Goal: Task Accomplishment & Management: Manage account settings

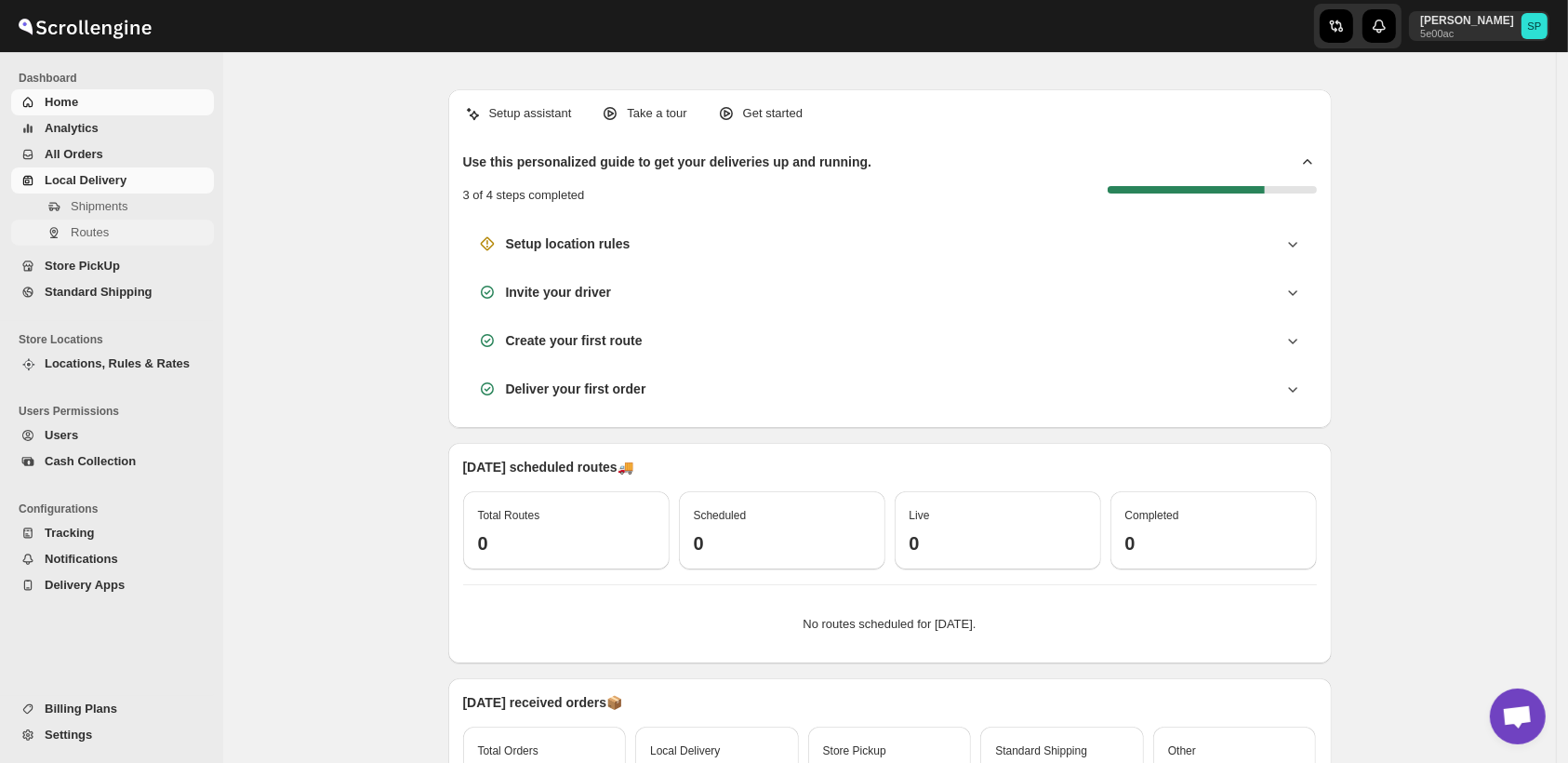
click at [83, 233] on span "Routes" at bounding box center [90, 232] width 39 height 14
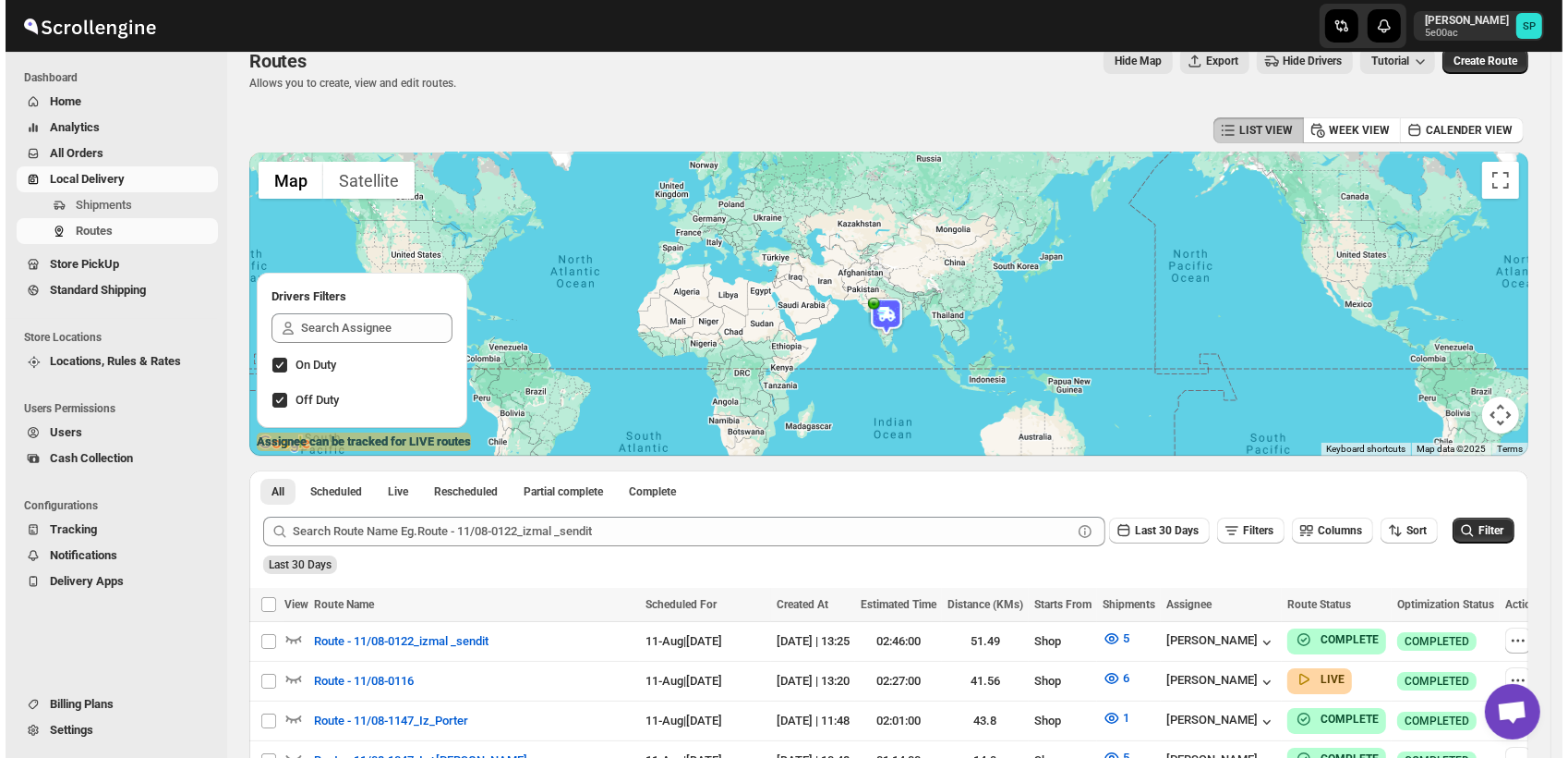
scroll to position [205, 0]
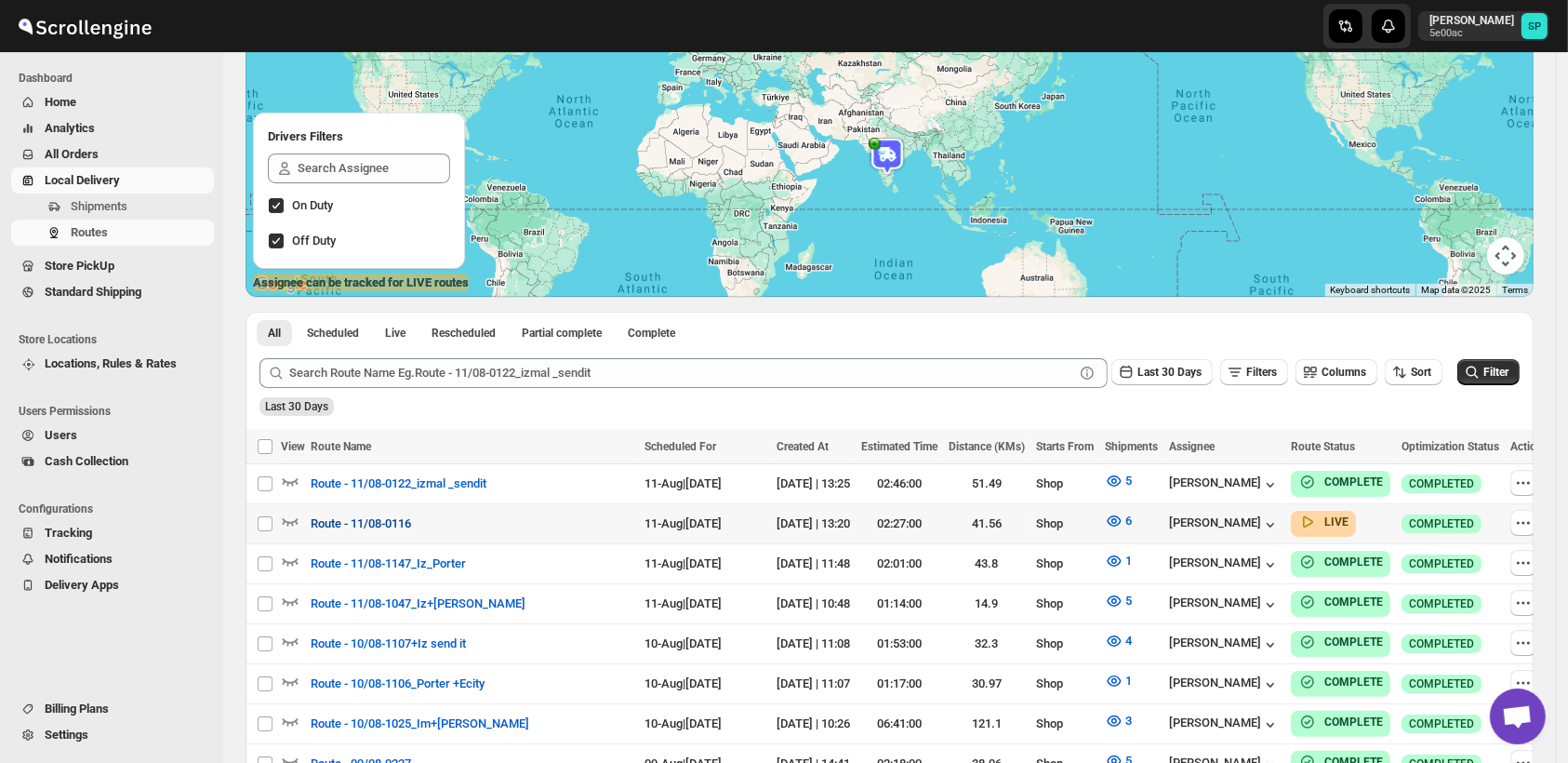
click at [404, 526] on span "Route - 11/08-0116" at bounding box center [361, 523] width 101 height 19
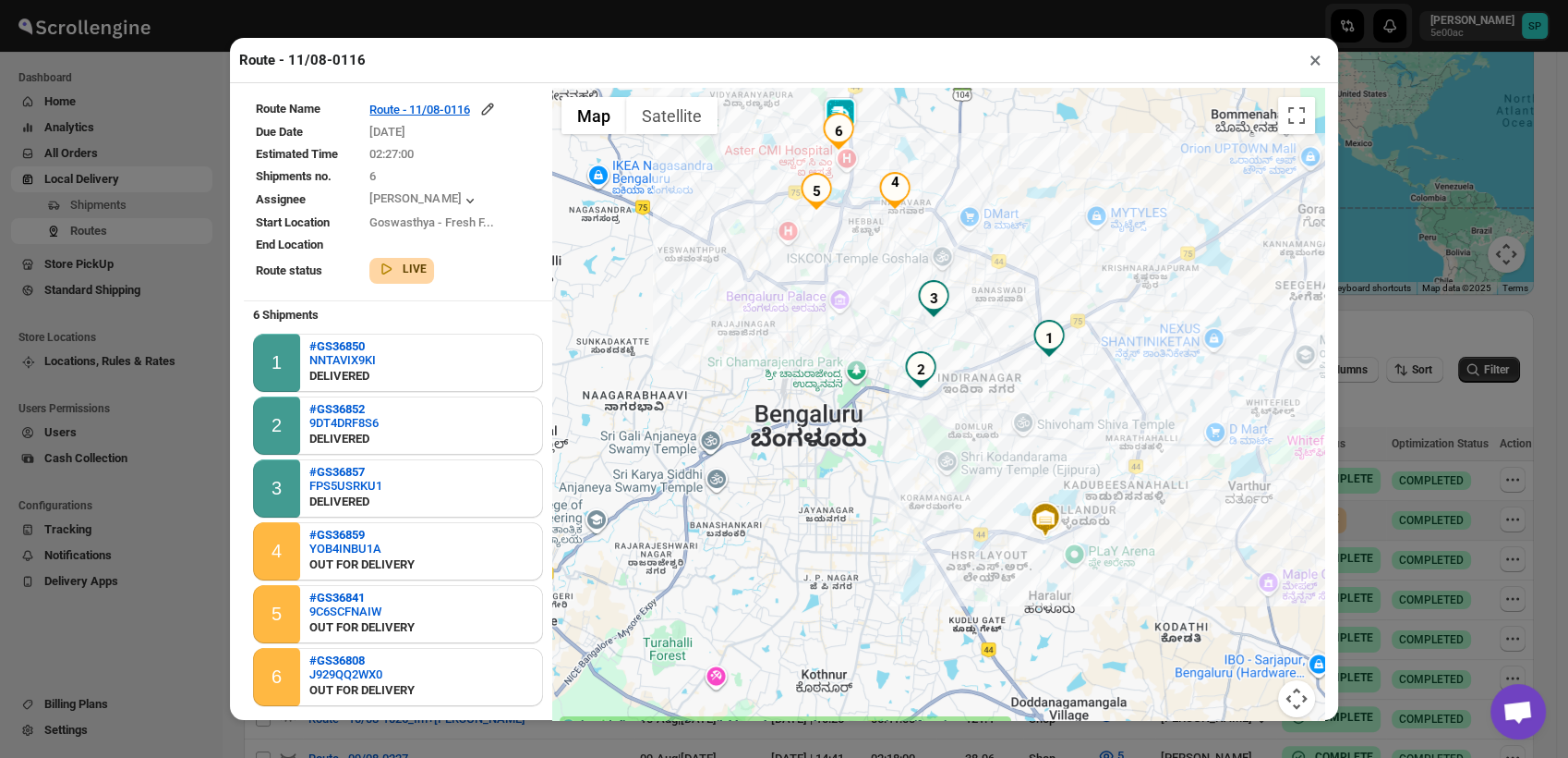
drag, startPoint x: 818, startPoint y: 566, endPoint x: 917, endPoint y: 694, distance: 161.8
click at [917, 694] on div at bounding box center [938, 413] width 772 height 651
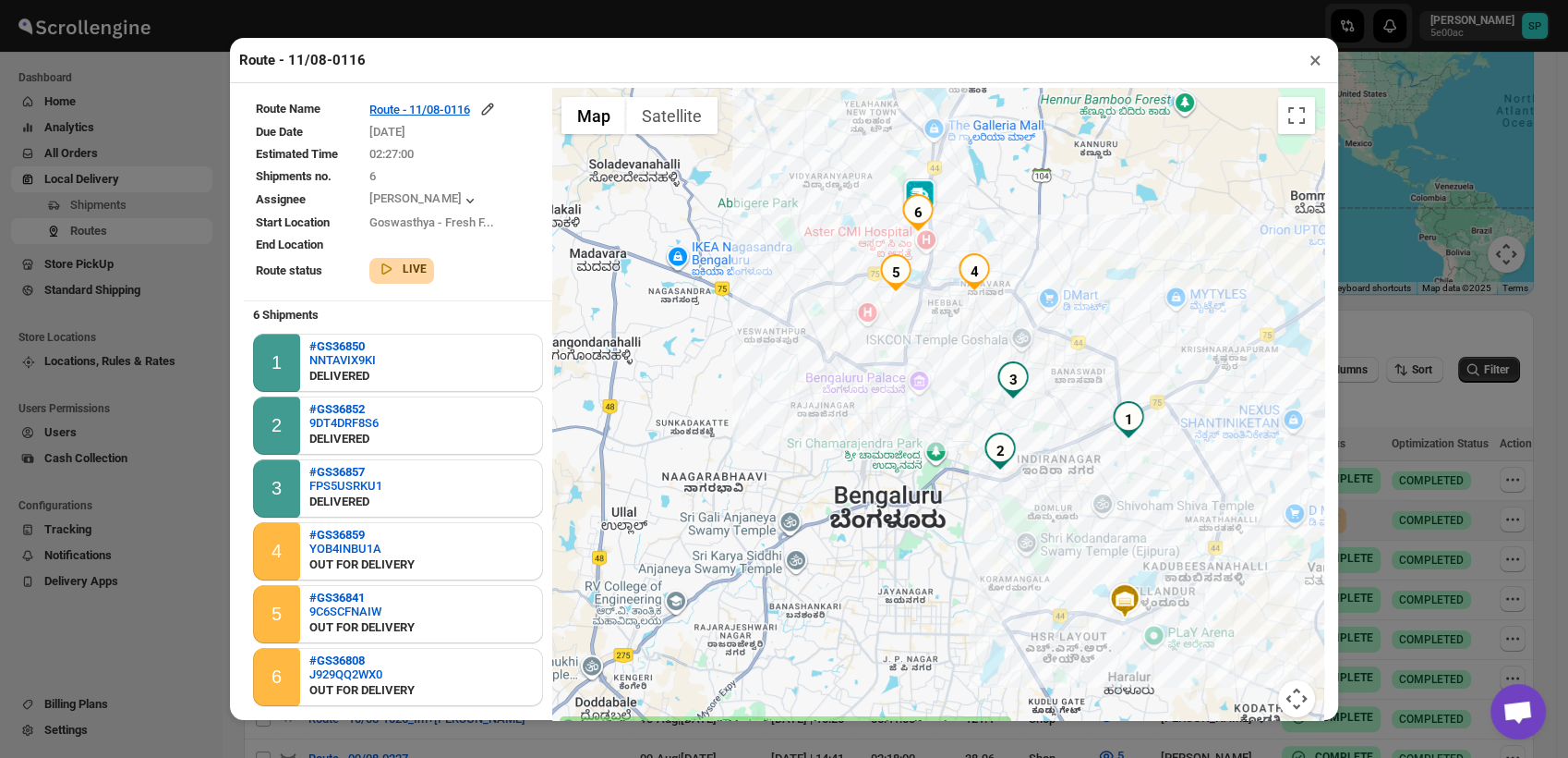
drag, startPoint x: 821, startPoint y: 491, endPoint x: 895, endPoint y: 561, distance: 101.9
click at [895, 561] on div at bounding box center [938, 413] width 772 height 651
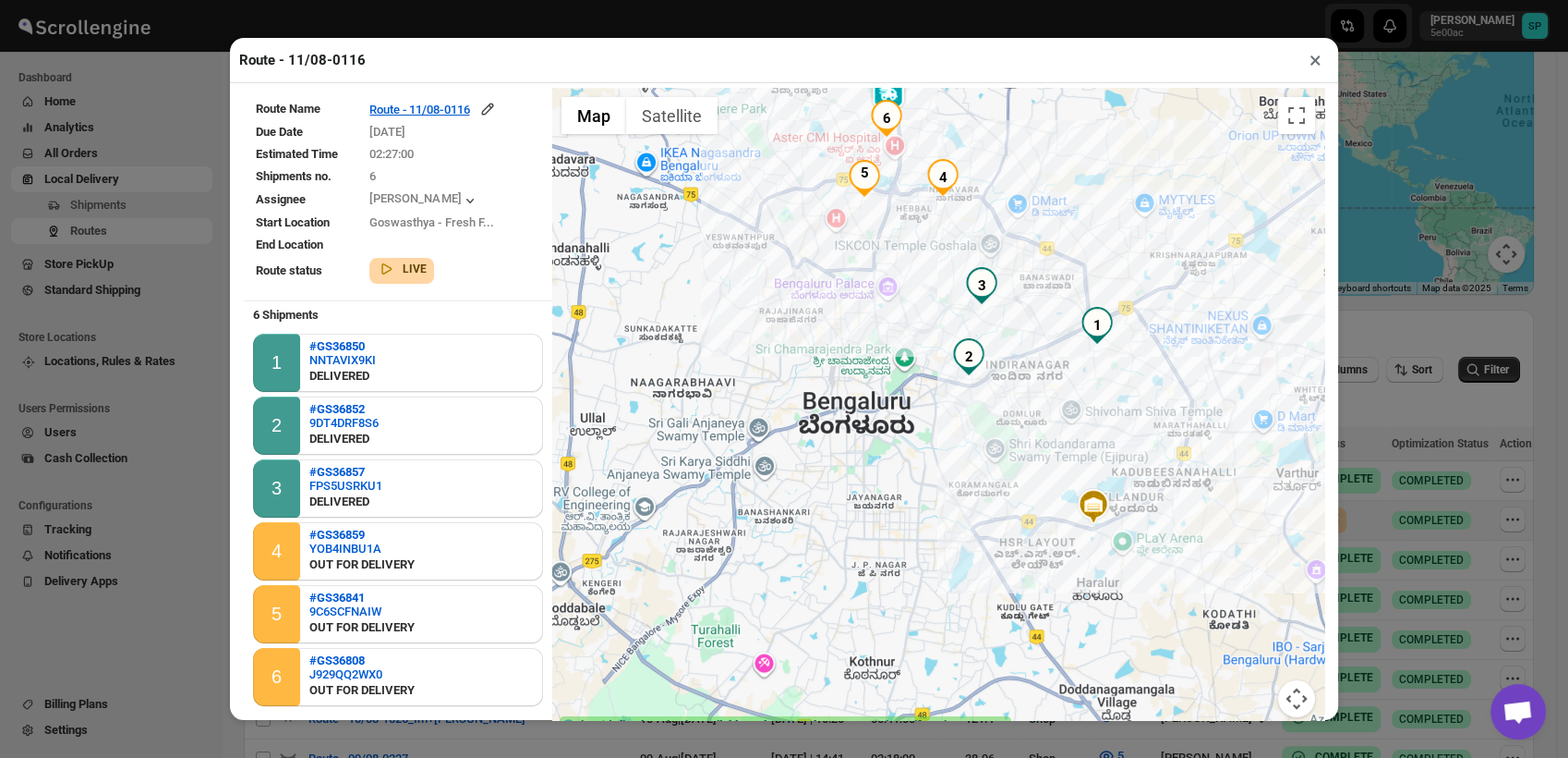
drag, startPoint x: 751, startPoint y: 448, endPoint x: 906, endPoint y: 566, distance: 194.8
click at [906, 566] on div at bounding box center [938, 413] width 772 height 651
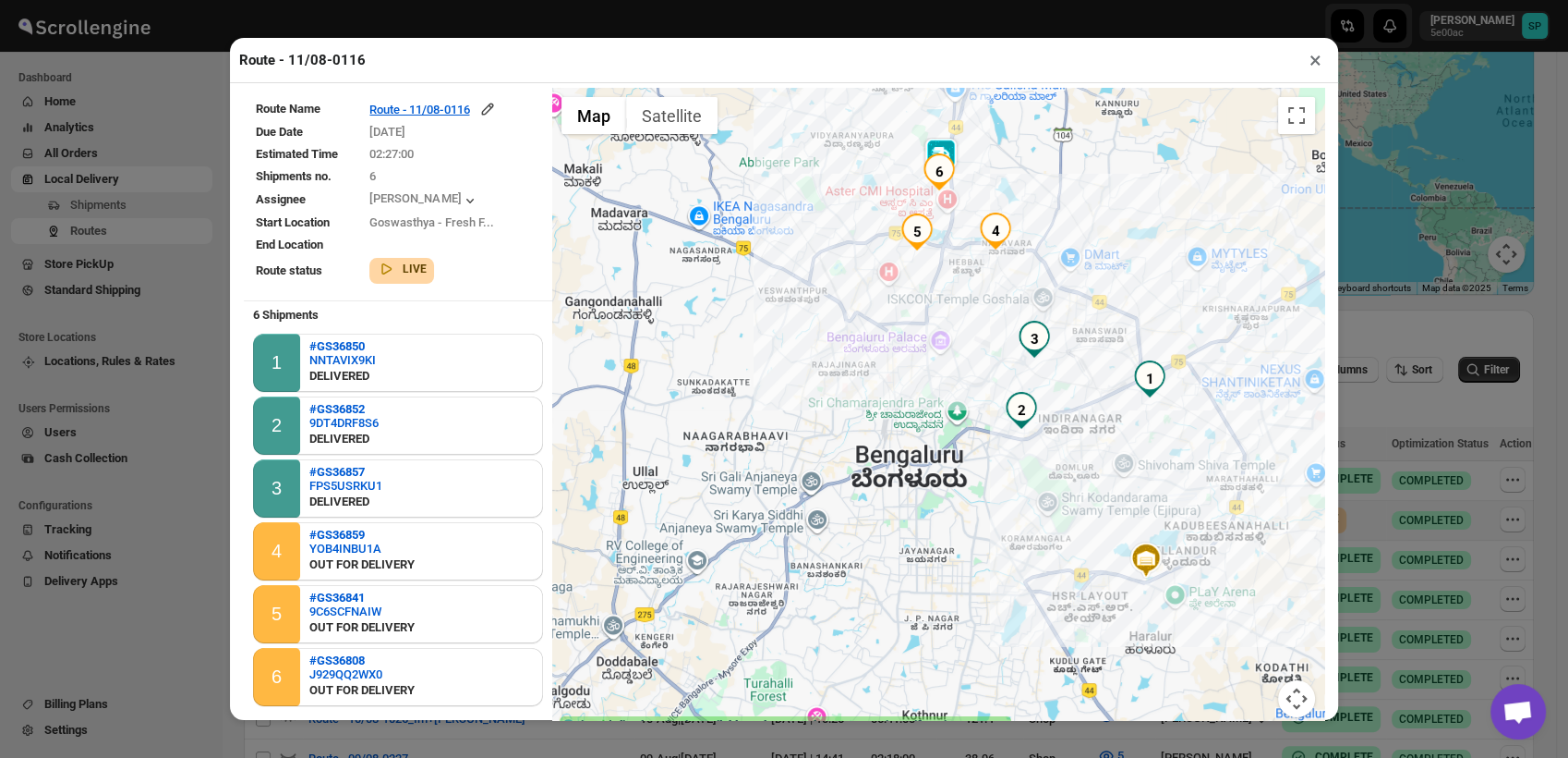
drag, startPoint x: 796, startPoint y: 566, endPoint x: 854, endPoint y: 626, distance: 83.5
click at [854, 626] on div at bounding box center [938, 413] width 772 height 651
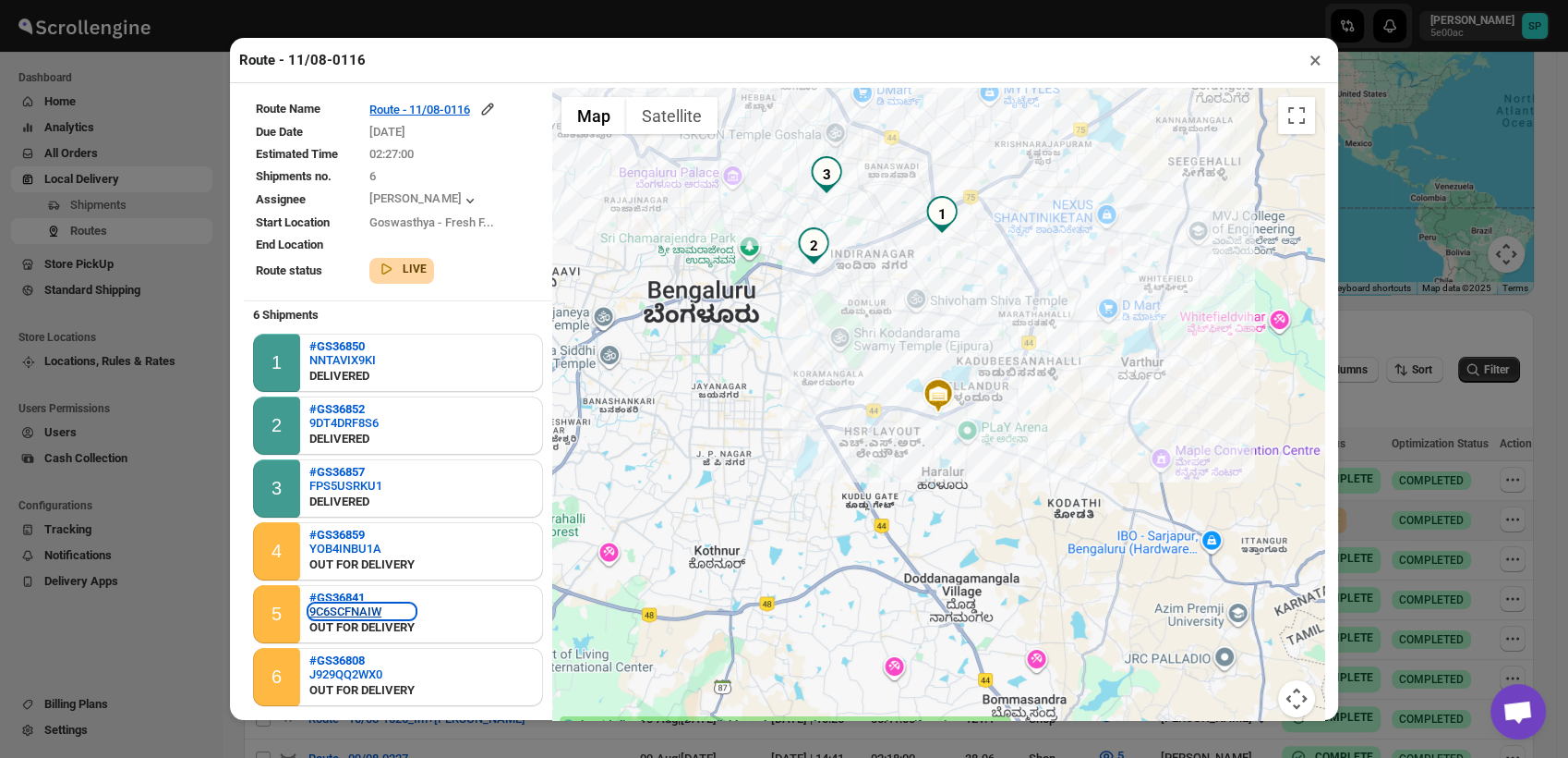
click at [351, 614] on div "9C6SCFNAIW" at bounding box center [362, 611] width 105 height 14
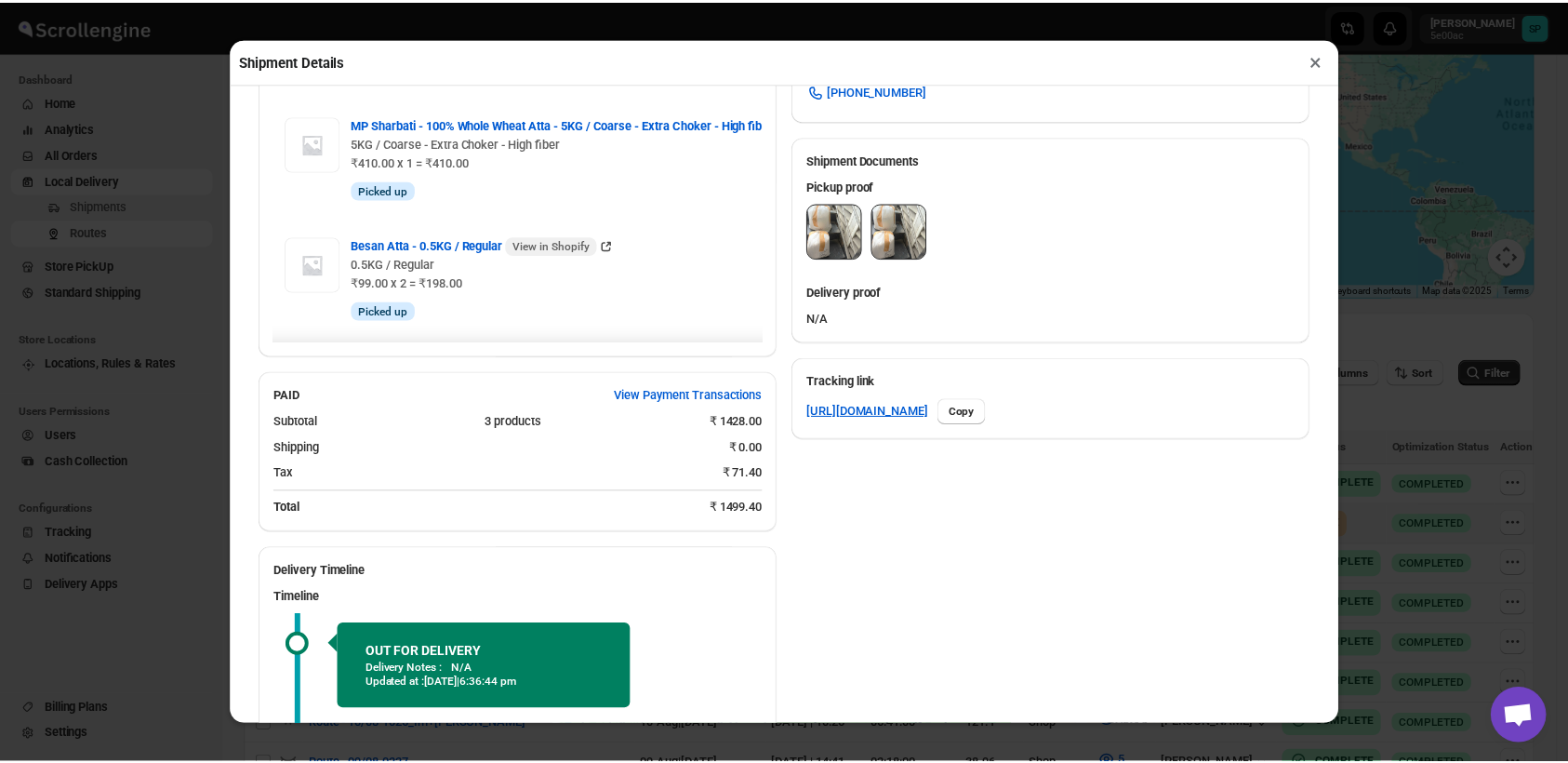
scroll to position [619, 0]
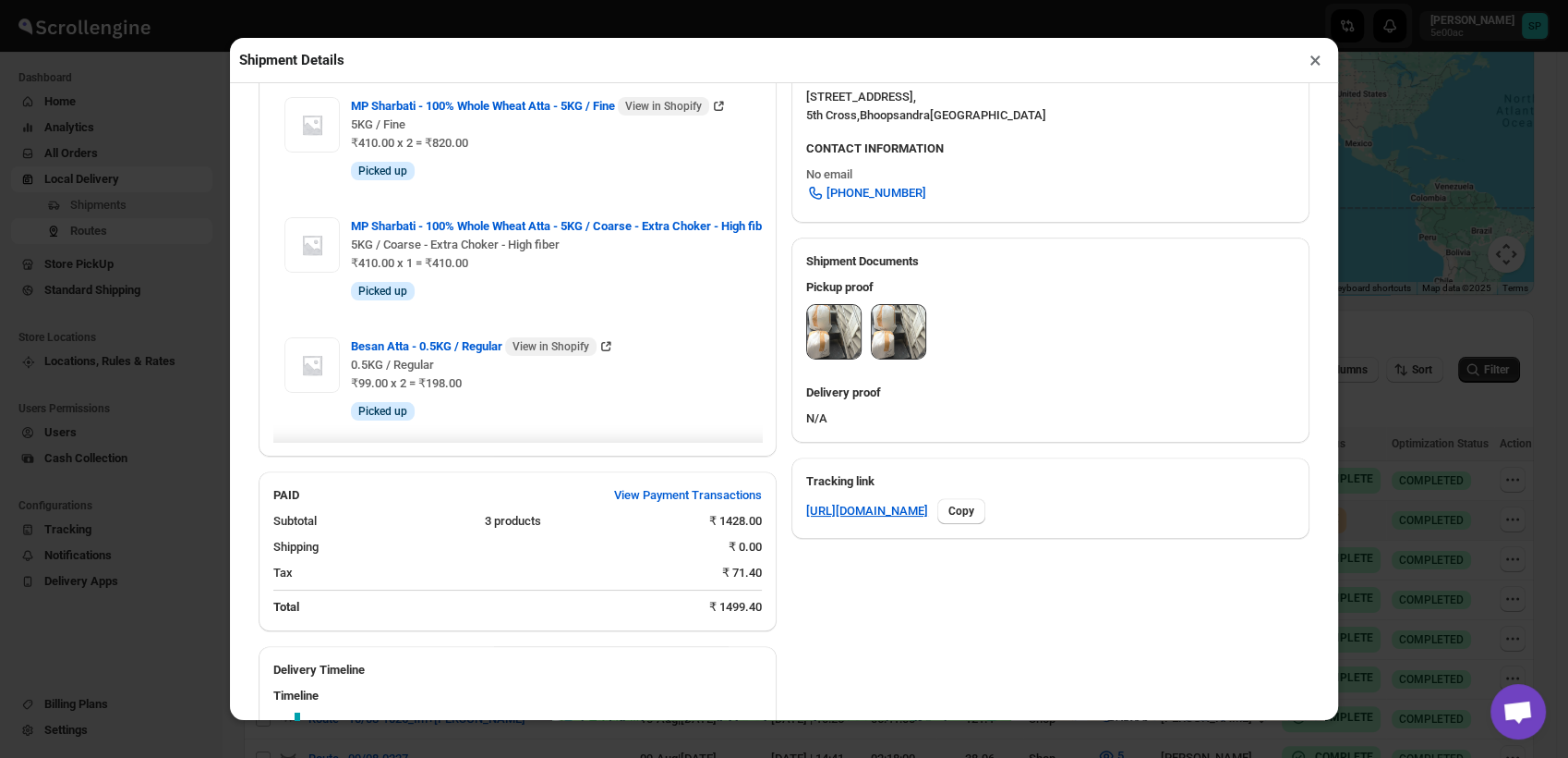
drag, startPoint x: 1311, startPoint y: 63, endPoint x: 1294, endPoint y: 93, distance: 34.5
click at [1311, 63] on button "×" at bounding box center [1314, 60] width 26 height 25
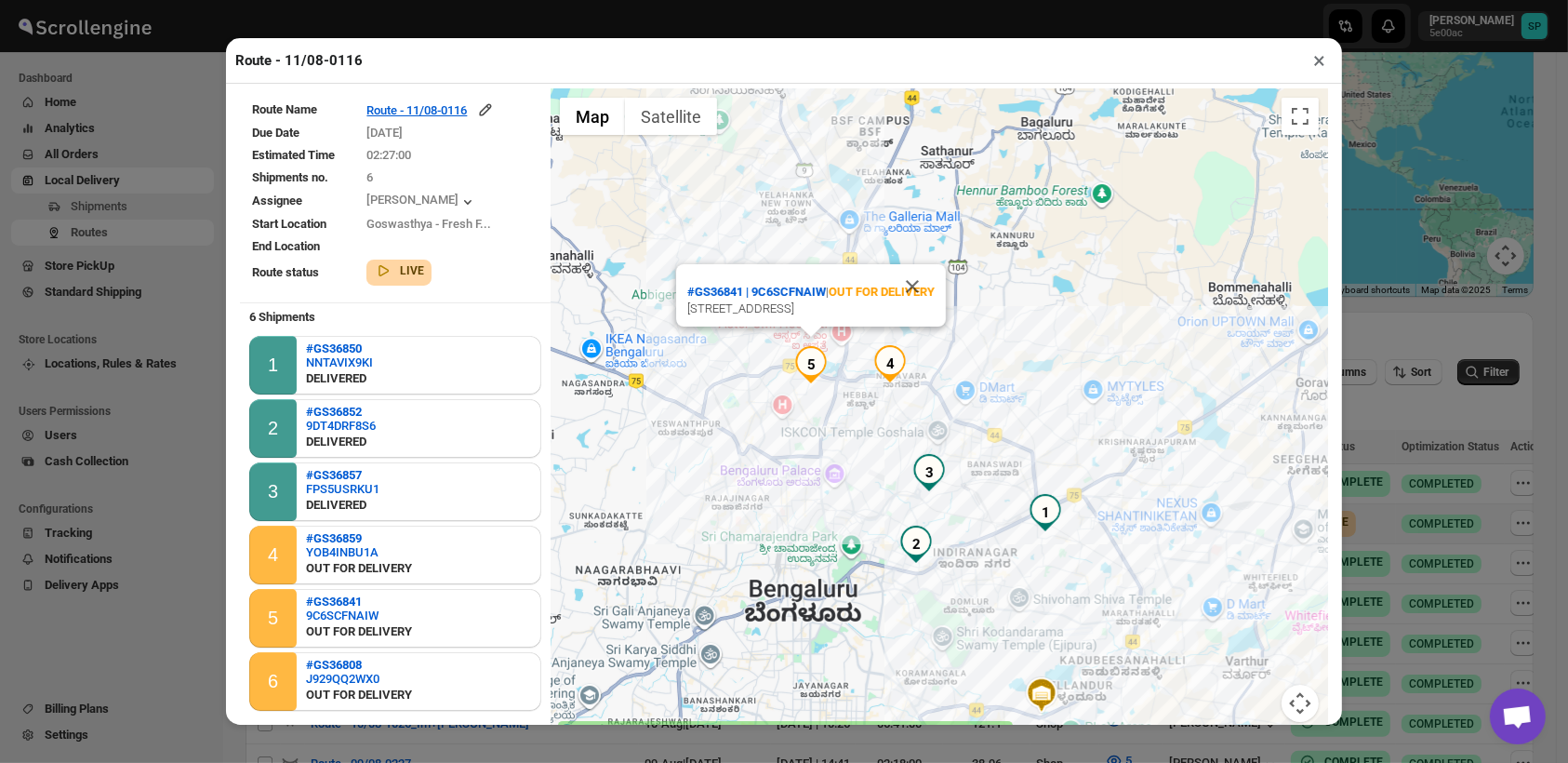
drag, startPoint x: 811, startPoint y: 496, endPoint x: 822, endPoint y: 524, distance: 30.1
click at [822, 524] on div "#GS36841 | 9C6SCFNAIW | OUT FOR DELIVERY 3/1, Sri Sai Nest Apts, T8, 4th Main,,…" at bounding box center [940, 416] width 778 height 655
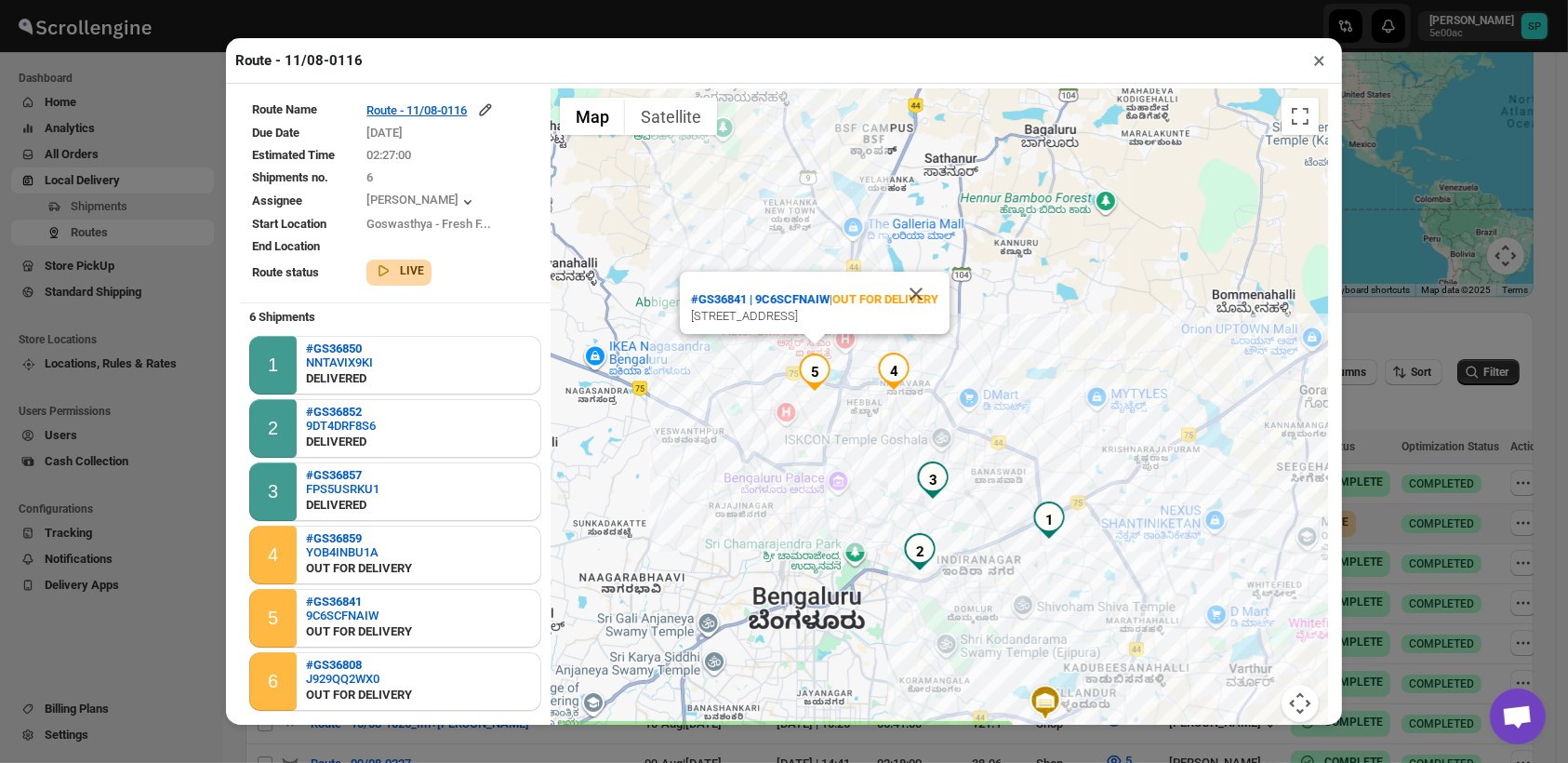
drag, startPoint x: 922, startPoint y: 258, endPoint x: 928, endPoint y: 284, distance: 26.7
click at [923, 271] on button "Close" at bounding box center [915, 293] width 44 height 44
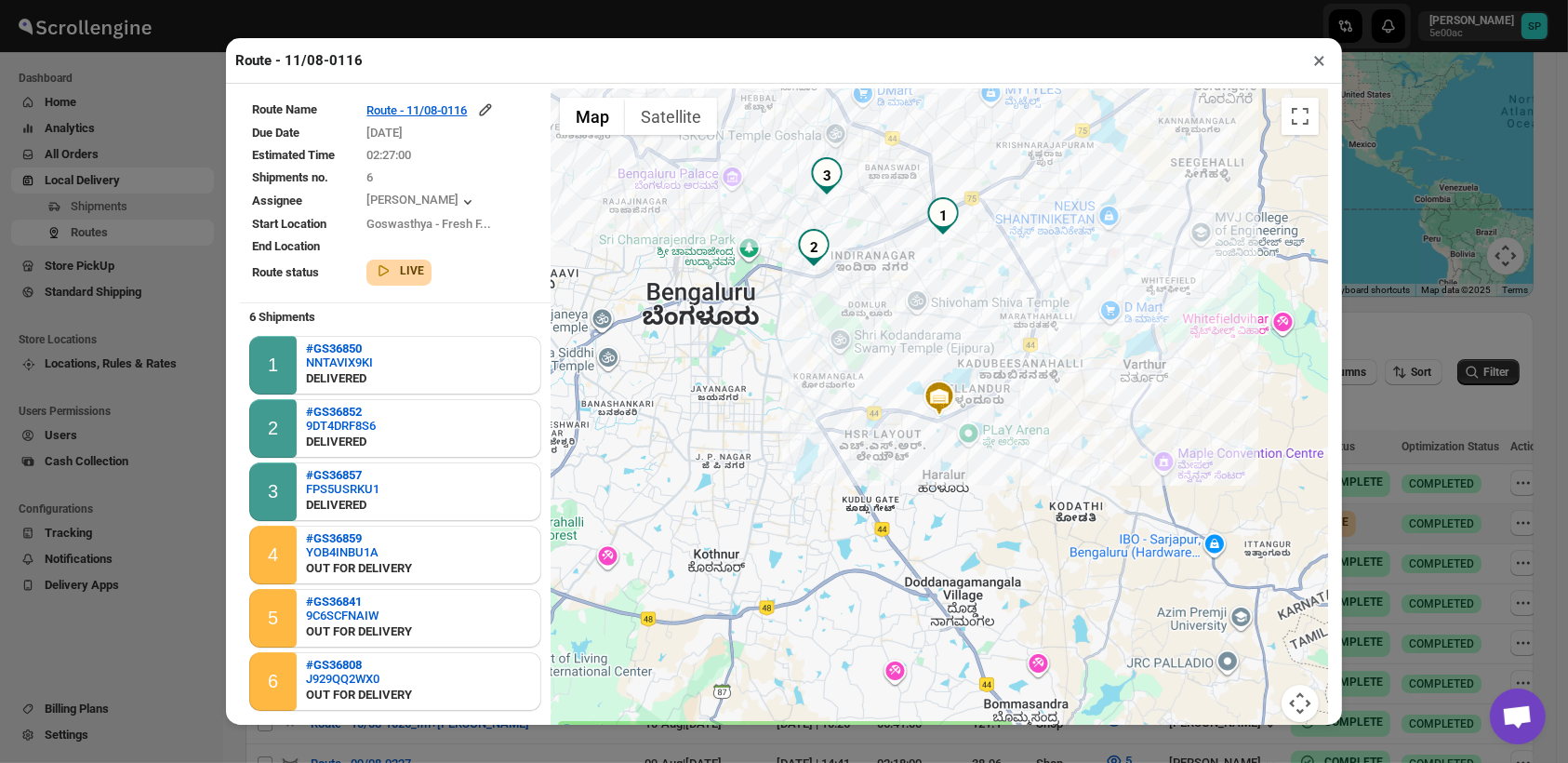
click at [1315, 65] on button "×" at bounding box center [1319, 60] width 27 height 26
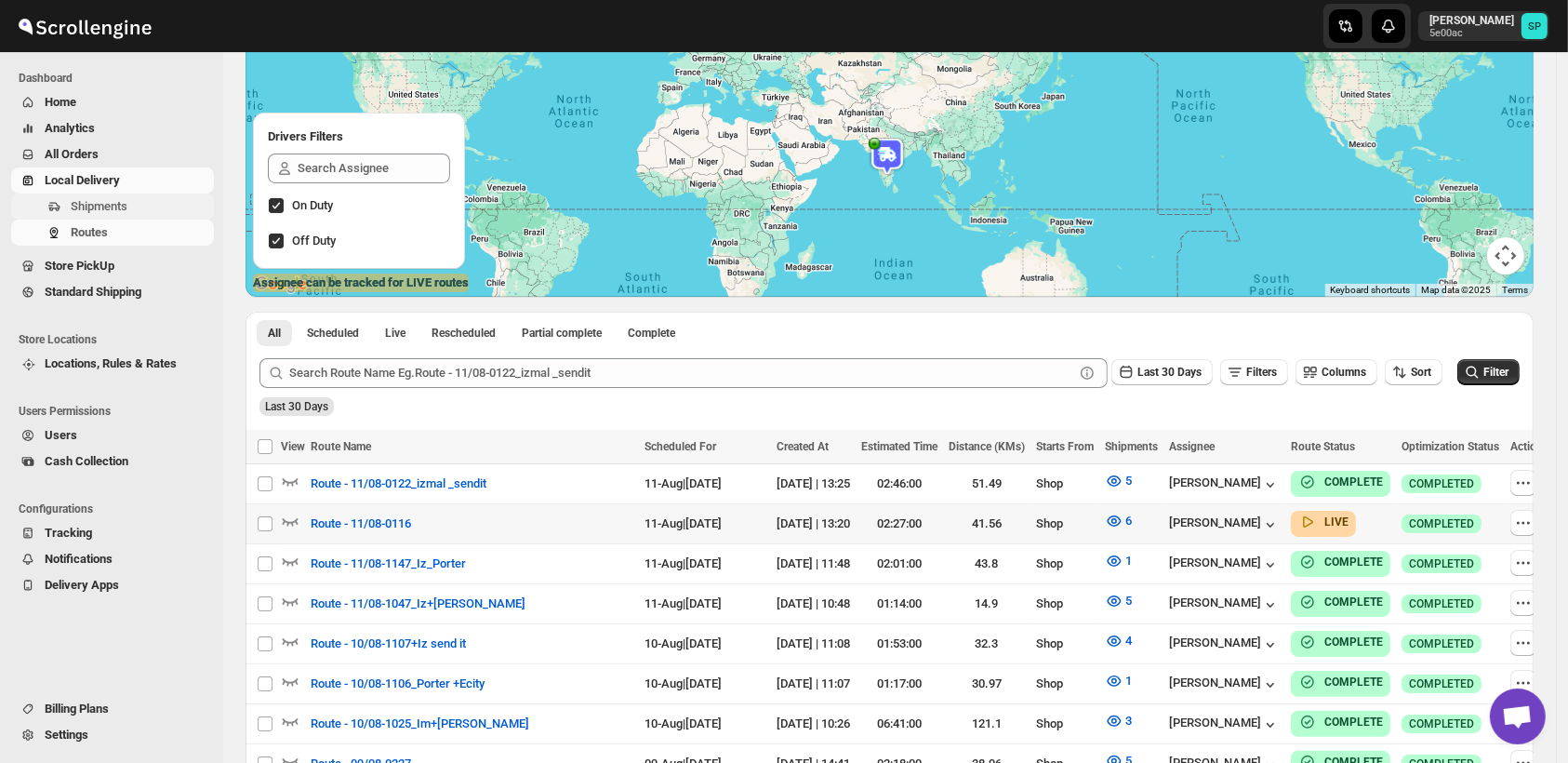
click at [113, 205] on span "Shipments" at bounding box center [99, 206] width 56 height 14
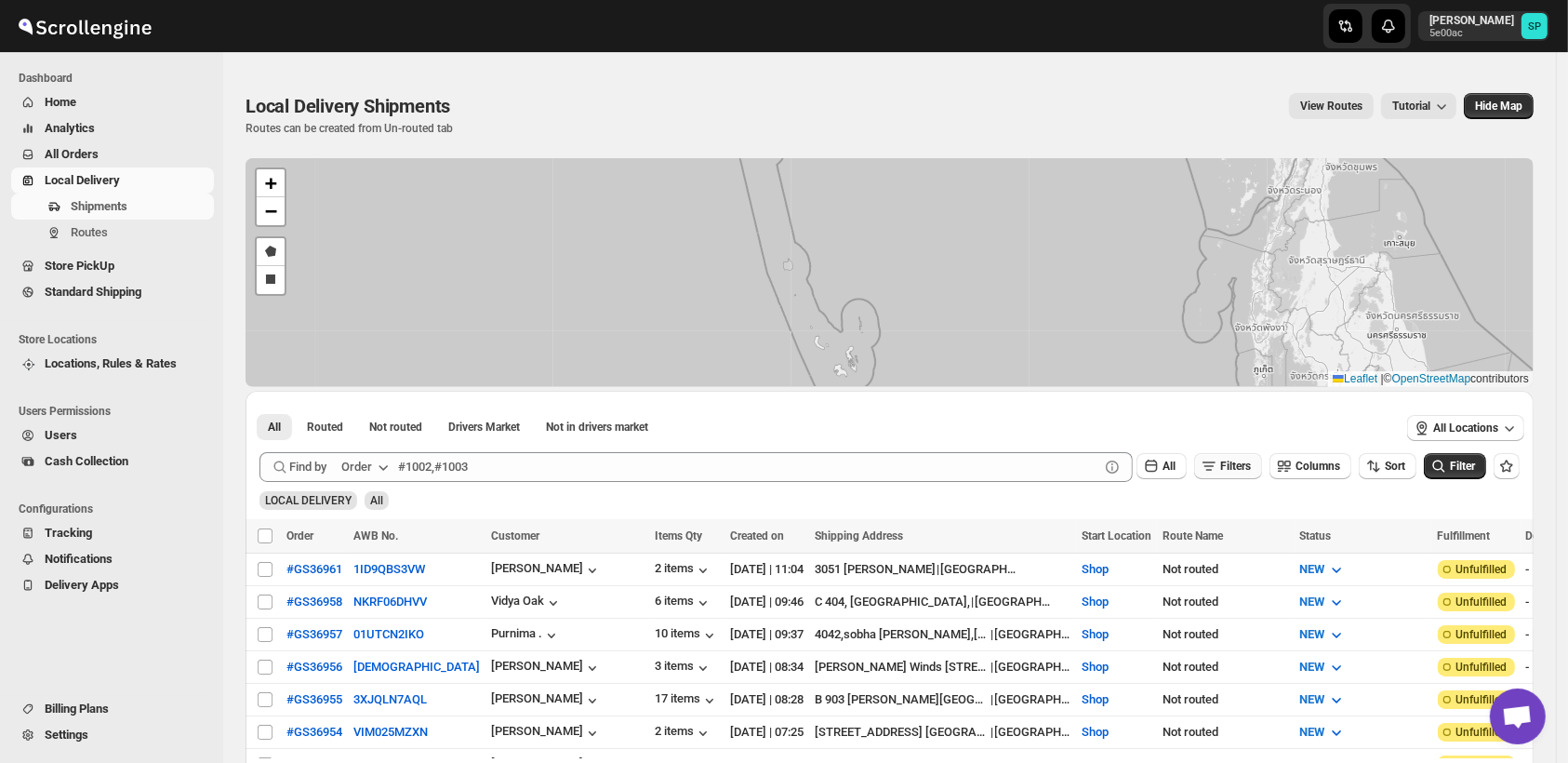
click at [1245, 470] on span "Filters" at bounding box center [1235, 465] width 31 height 13
click at [1241, 542] on span "Add Filter" at bounding box center [1245, 539] width 48 height 15
click at [1137, 535] on span "Select" at bounding box center [1130, 540] width 30 height 15
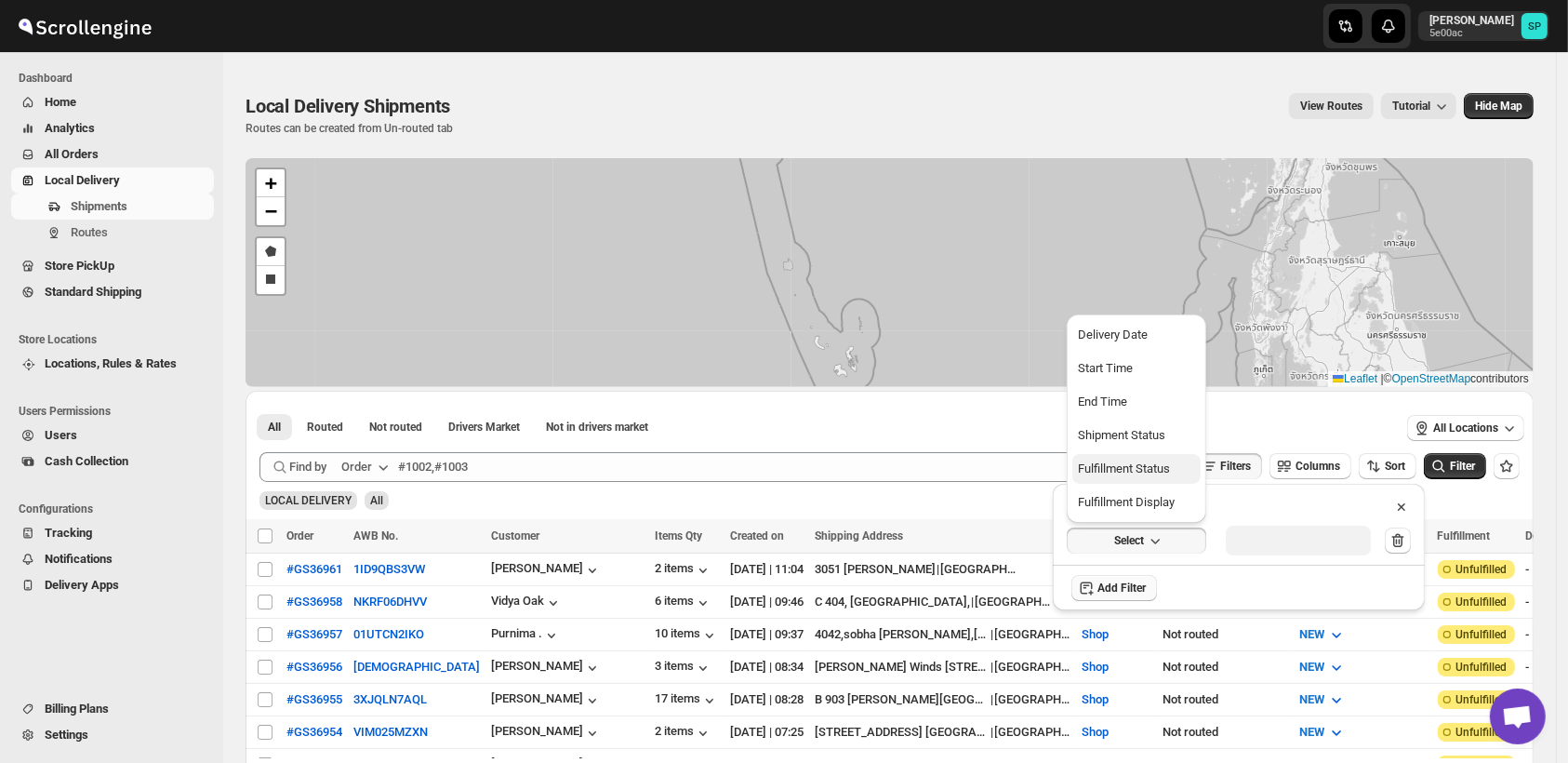
click at [1138, 474] on div "Fulfillment Status" at bounding box center [1124, 468] width 92 height 19
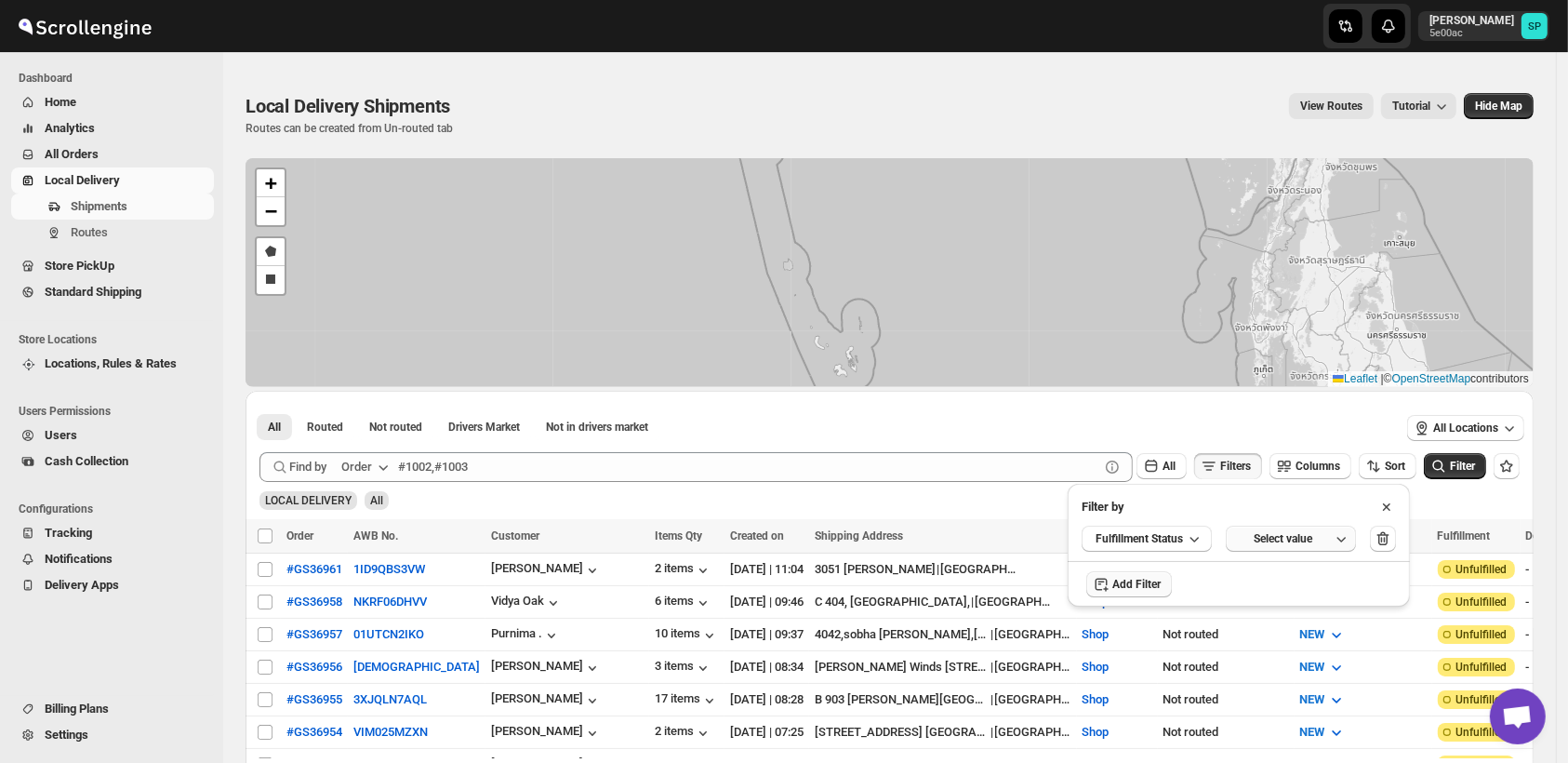
click at [1298, 538] on div "Select value" at bounding box center [1284, 538] width 93 height 15
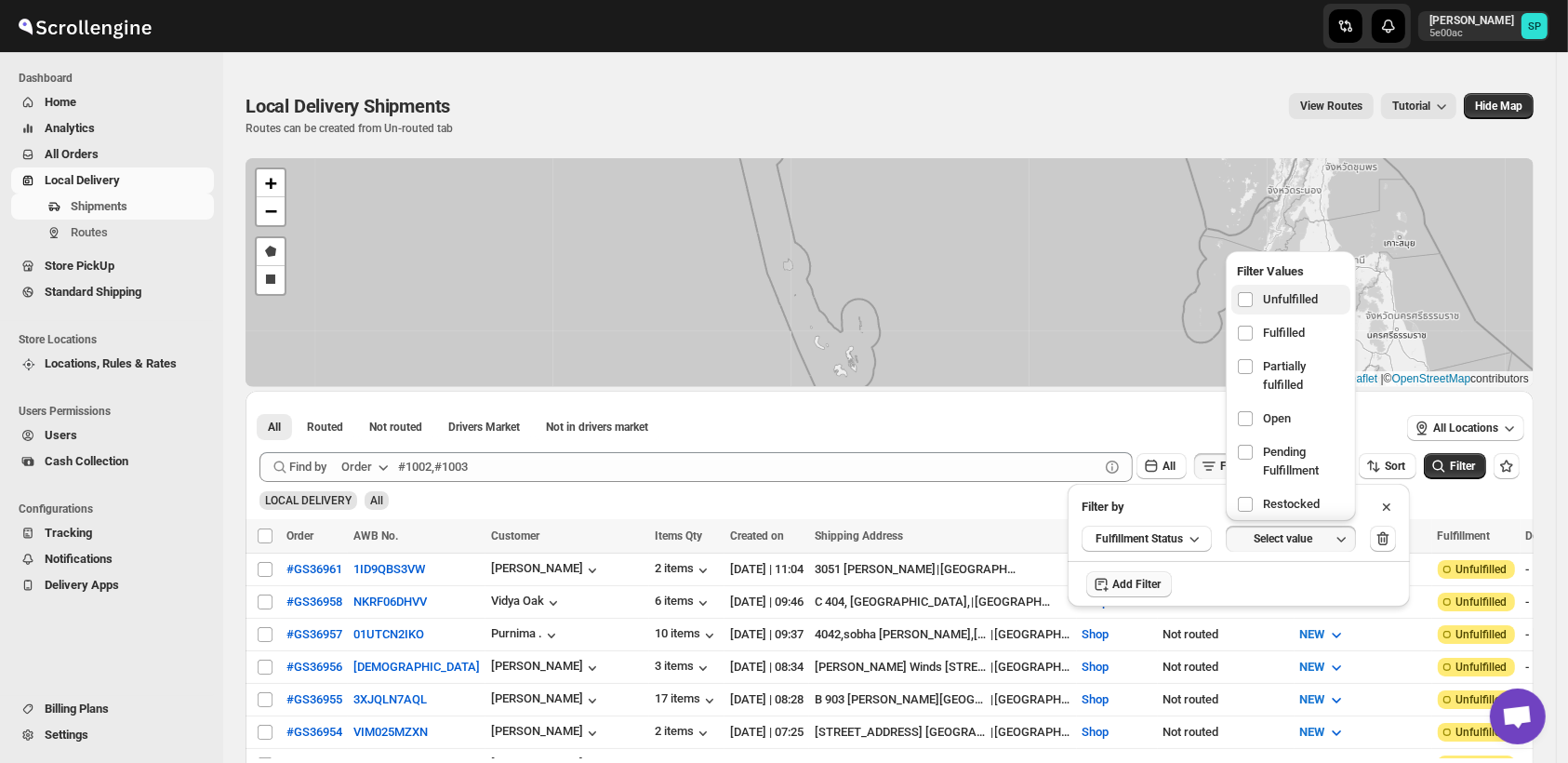
click at [1281, 301] on span "Unfulfilled" at bounding box center [1291, 299] width 55 height 19
click at [1253, 301] on input "checkbox" at bounding box center [1245, 299] width 15 height 15
checkbox input "true"
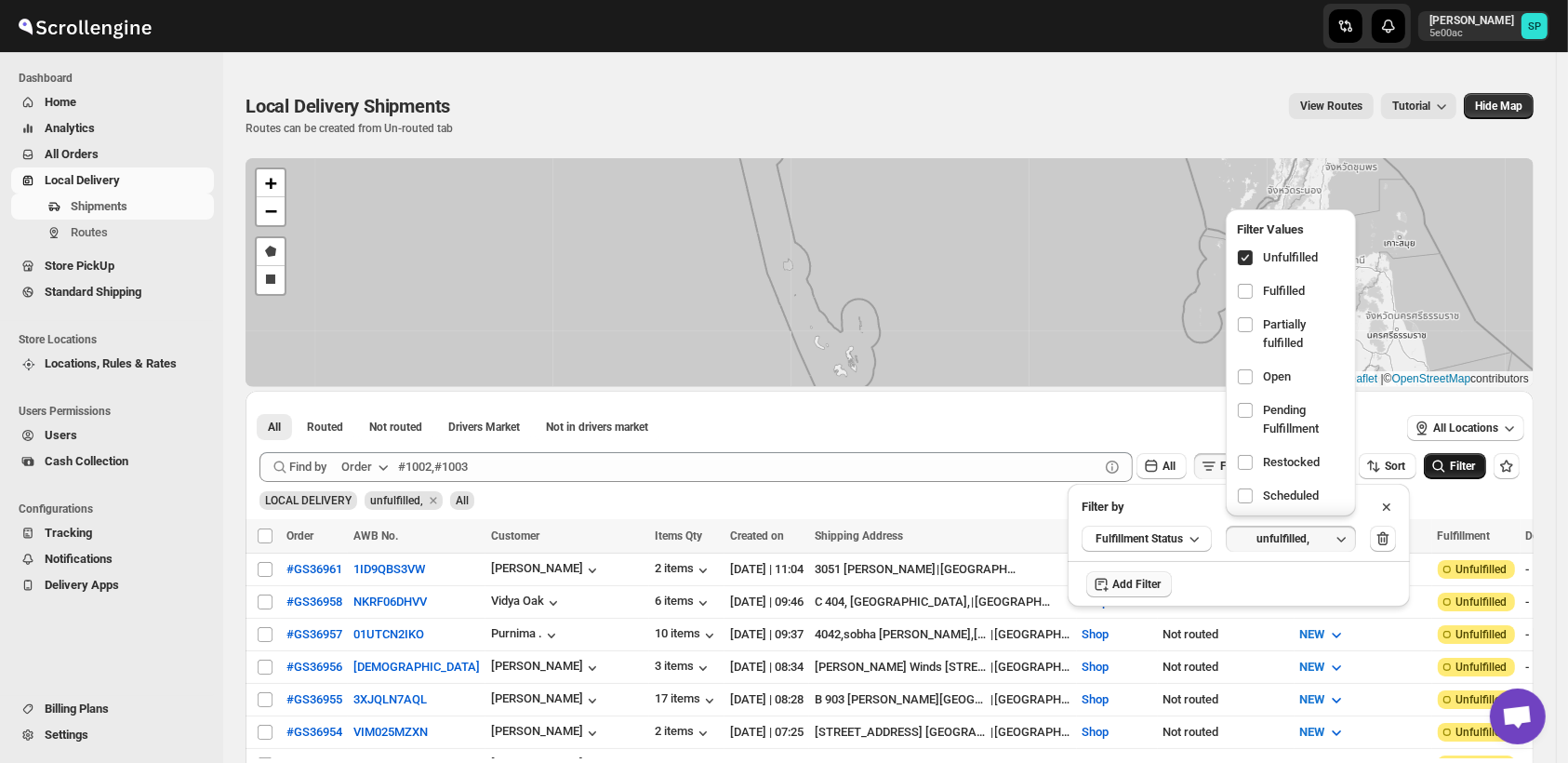
click at [1466, 462] on span "Filter" at bounding box center [1462, 465] width 25 height 13
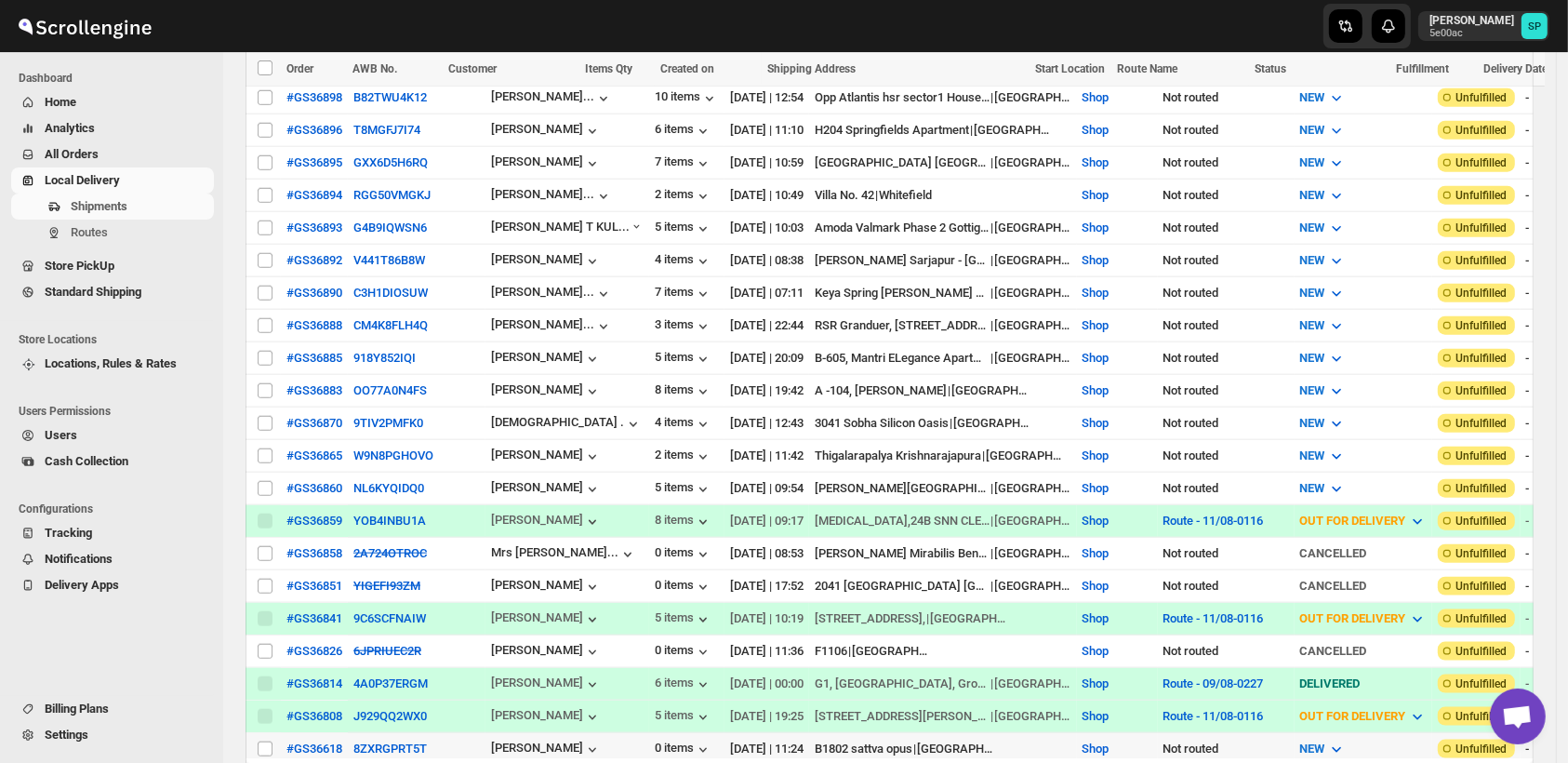
scroll to position [1963, 0]
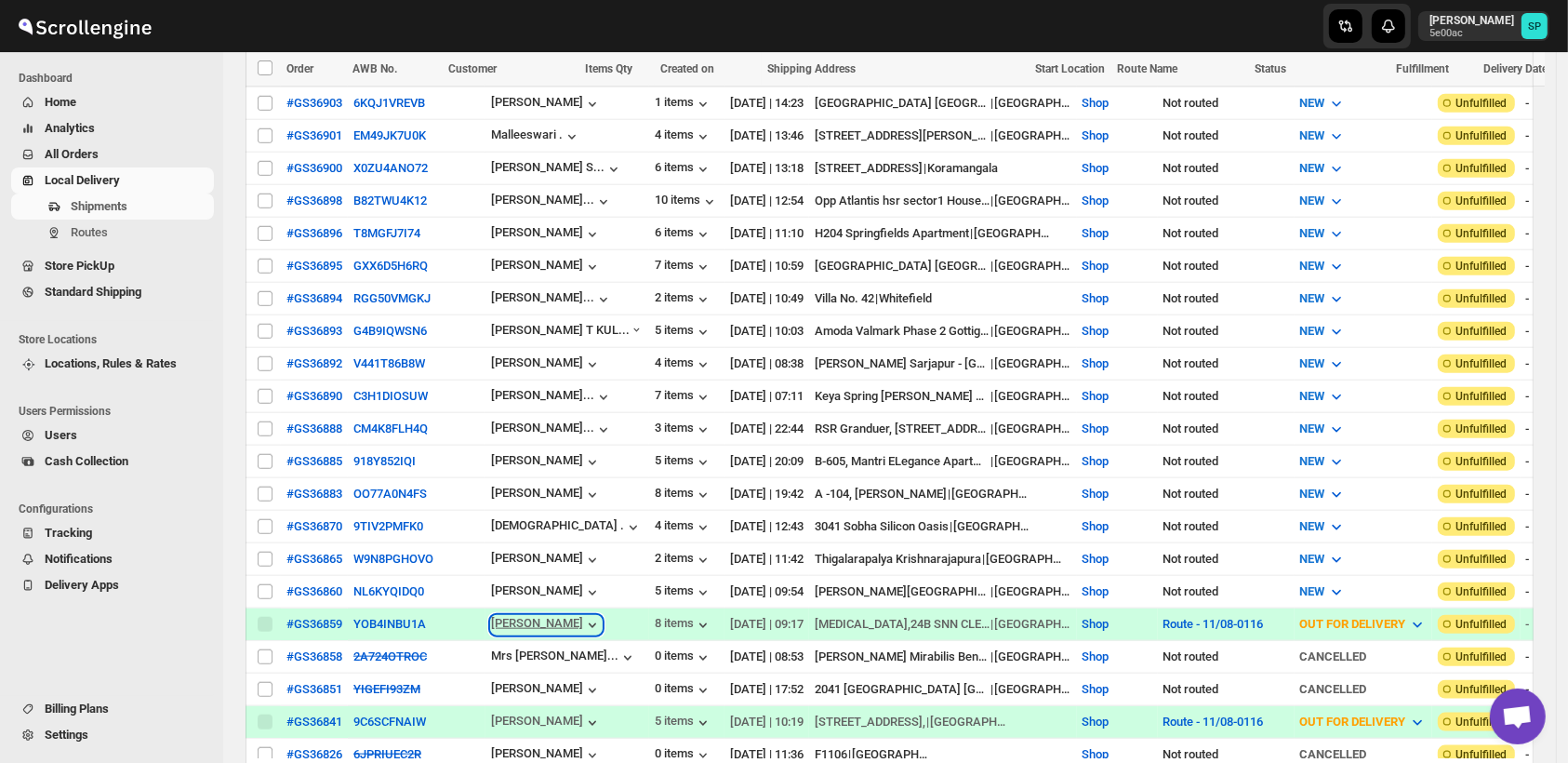
click at [588, 623] on icon "button" at bounding box center [592, 625] width 8 height 5
click at [86, 227] on span "Routes" at bounding box center [90, 232] width 38 height 14
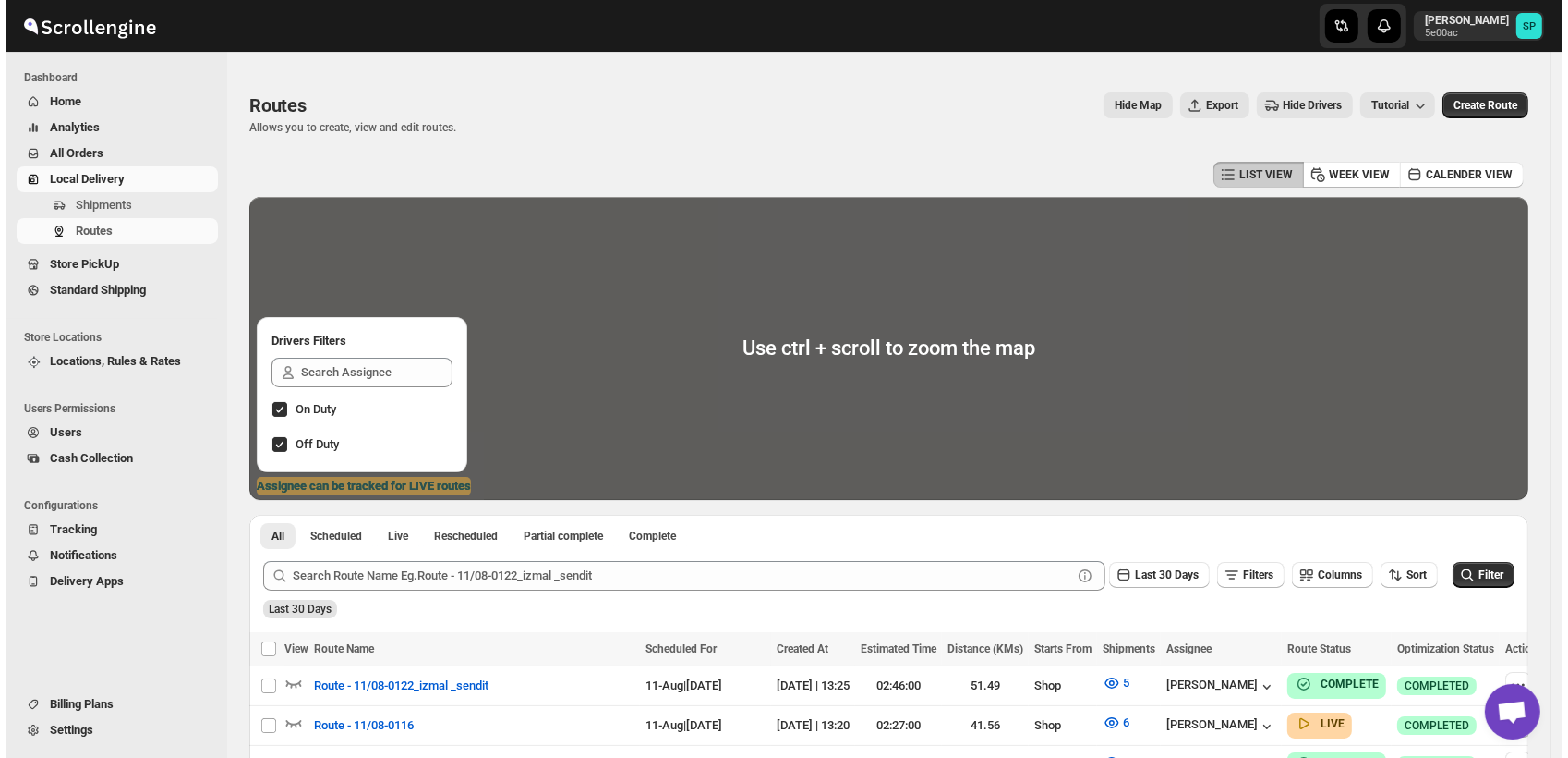
scroll to position [433, 0]
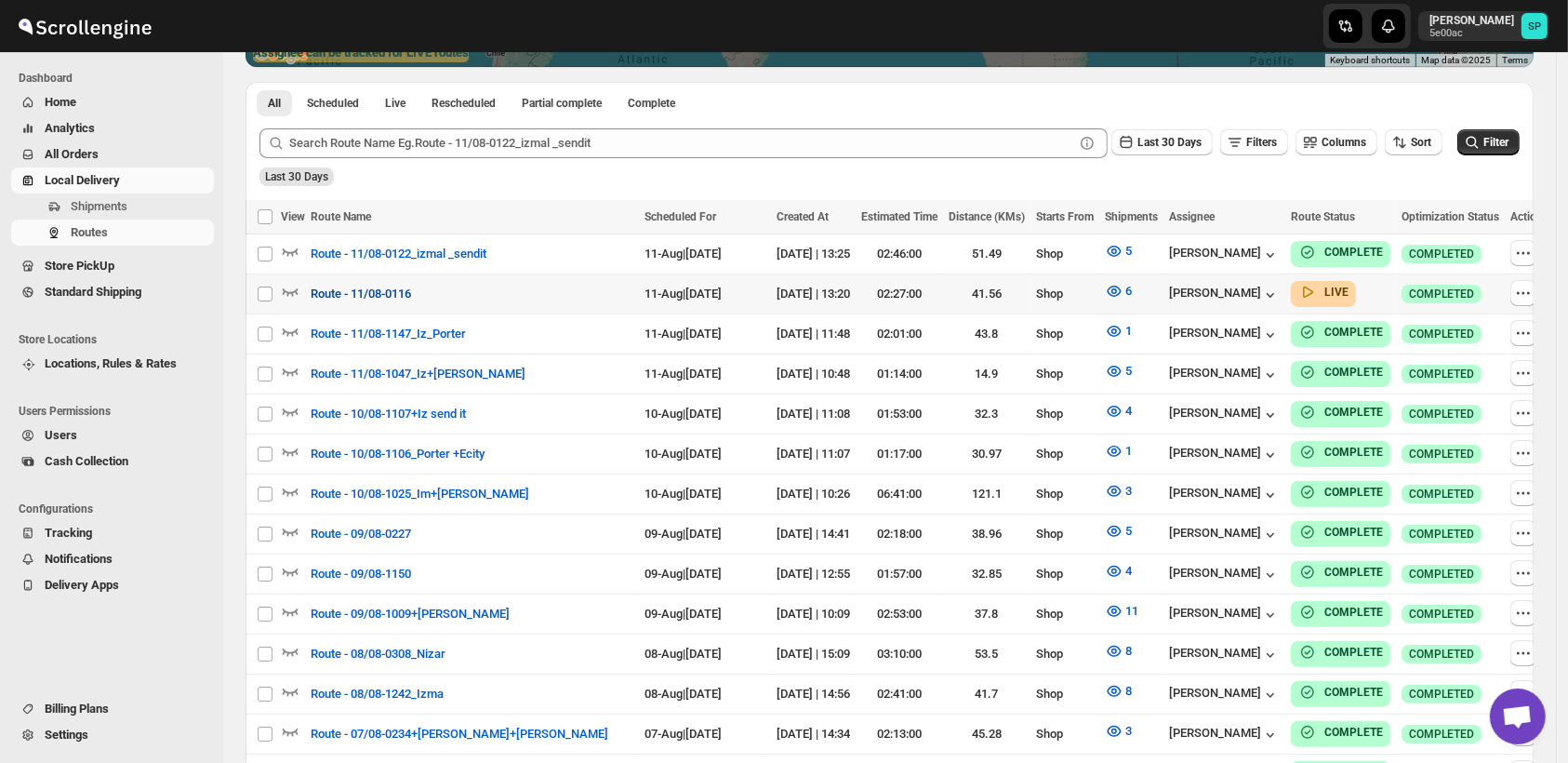
click at [365, 288] on span "Route - 11/08-0116" at bounding box center [361, 293] width 101 height 19
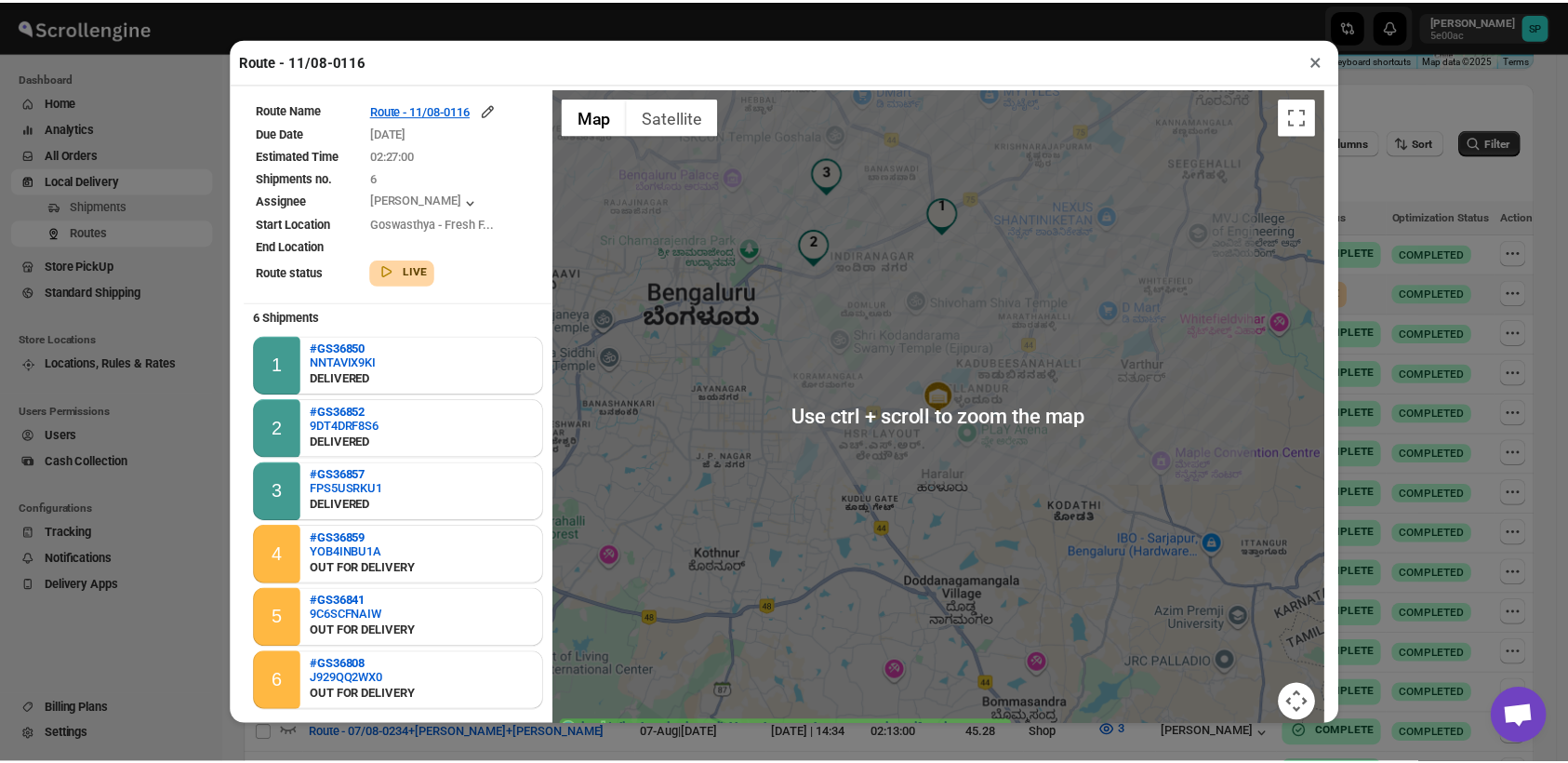
scroll to position [88, 0]
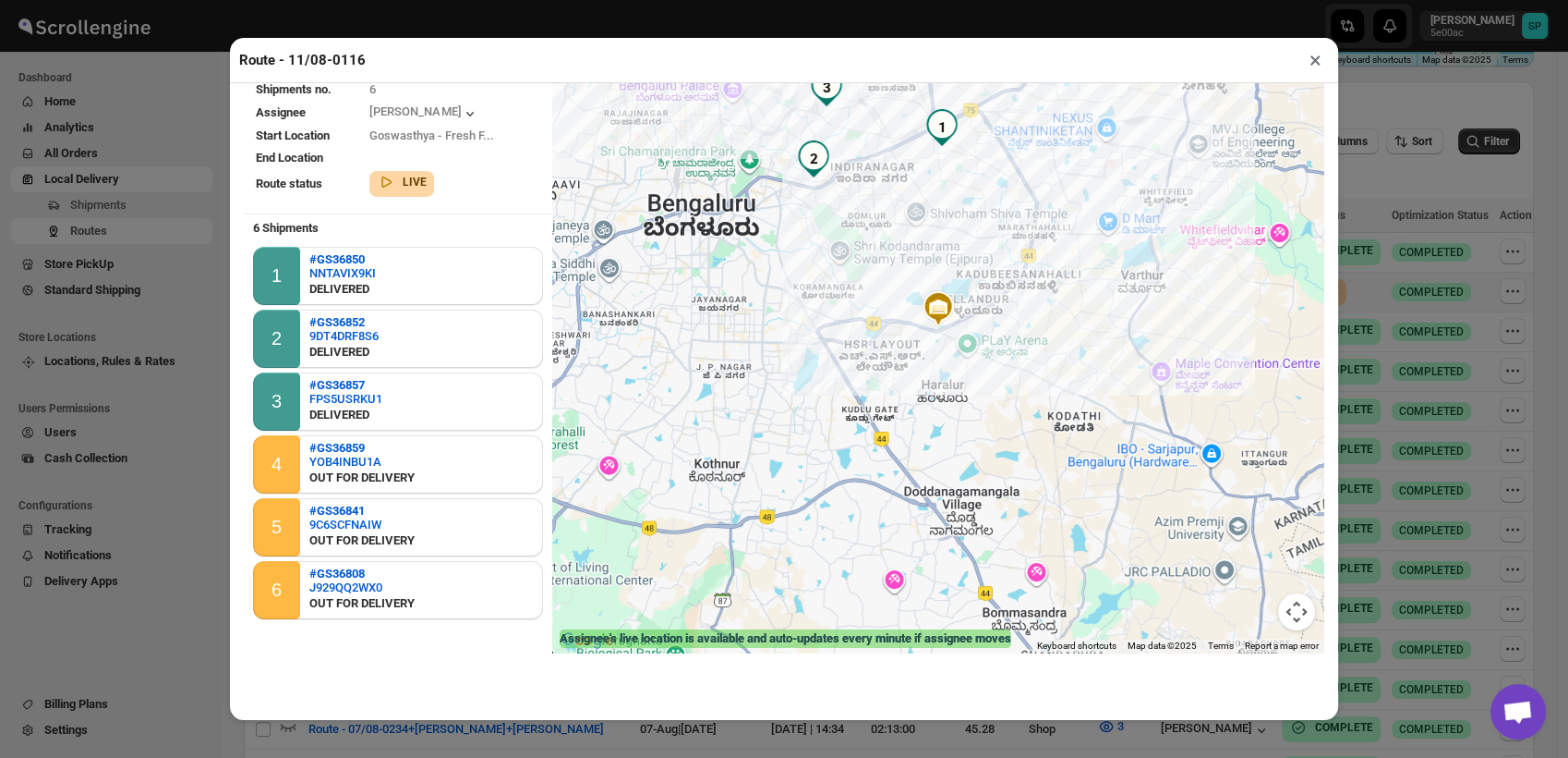
click at [1307, 67] on button "×" at bounding box center [1314, 60] width 26 height 25
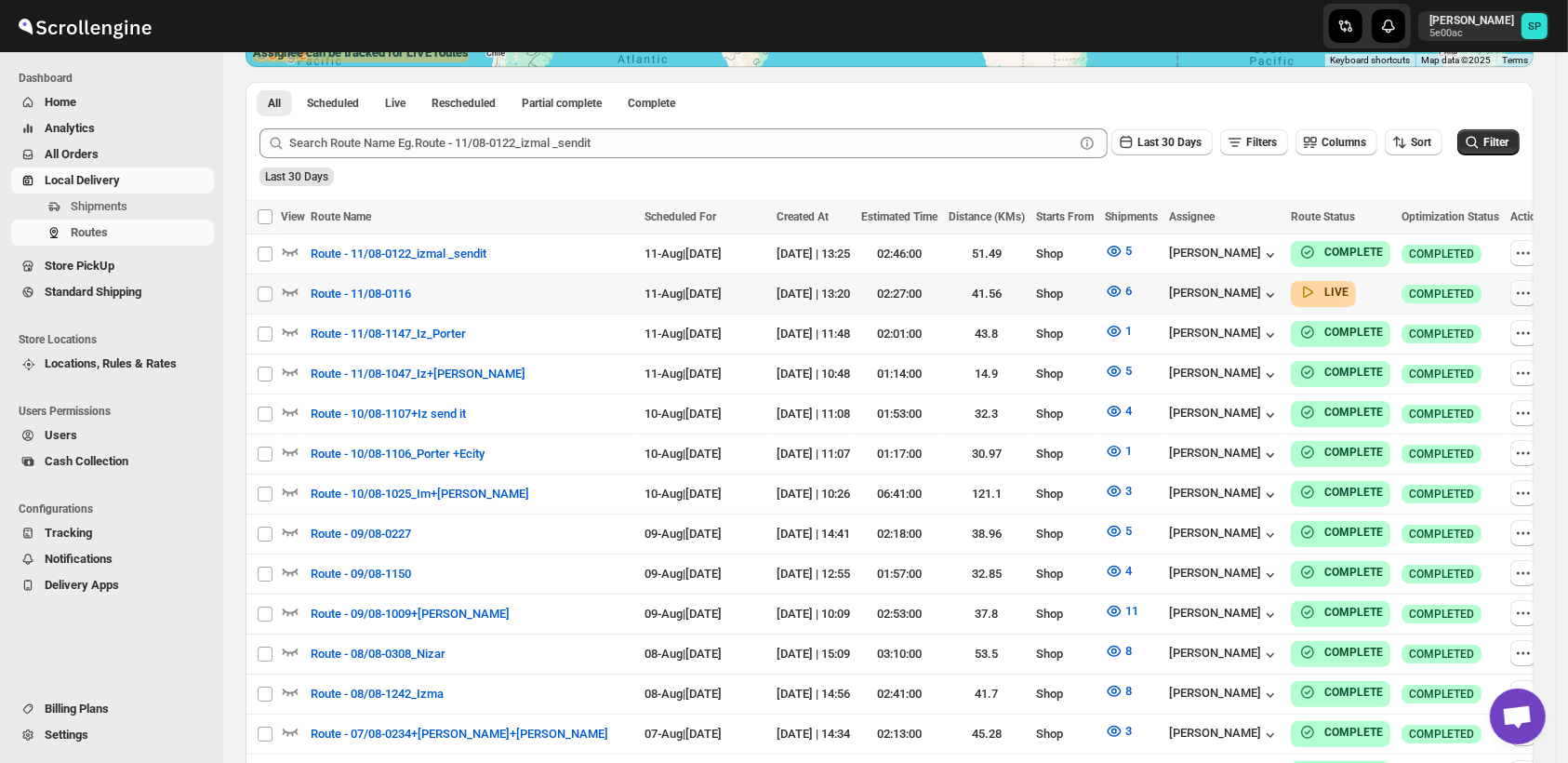
click at [1515, 286] on icon "button" at bounding box center [1524, 292] width 19 height 19
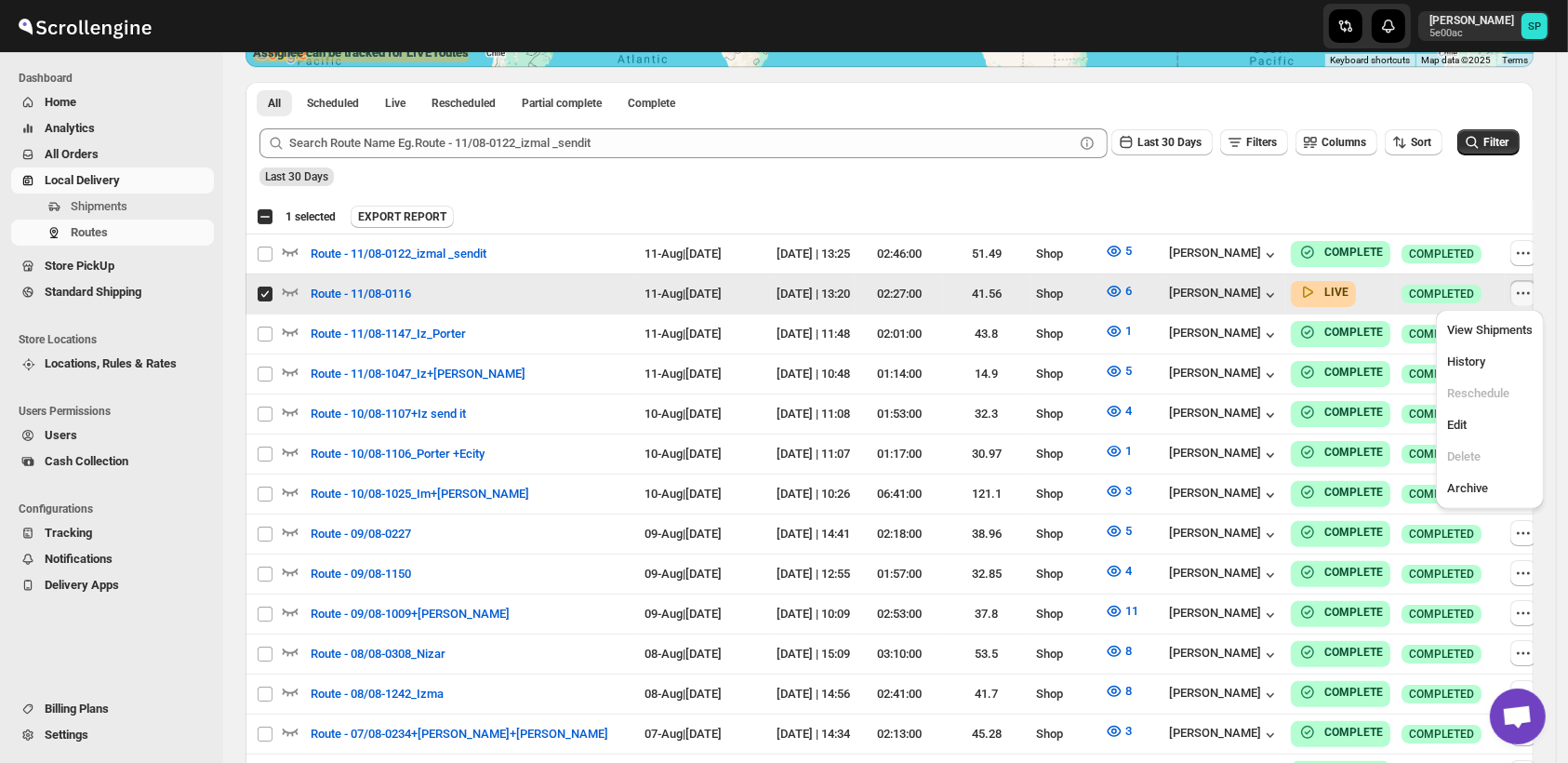
click at [261, 291] on input "Select route" at bounding box center [265, 293] width 15 height 15
checkbox input "false"
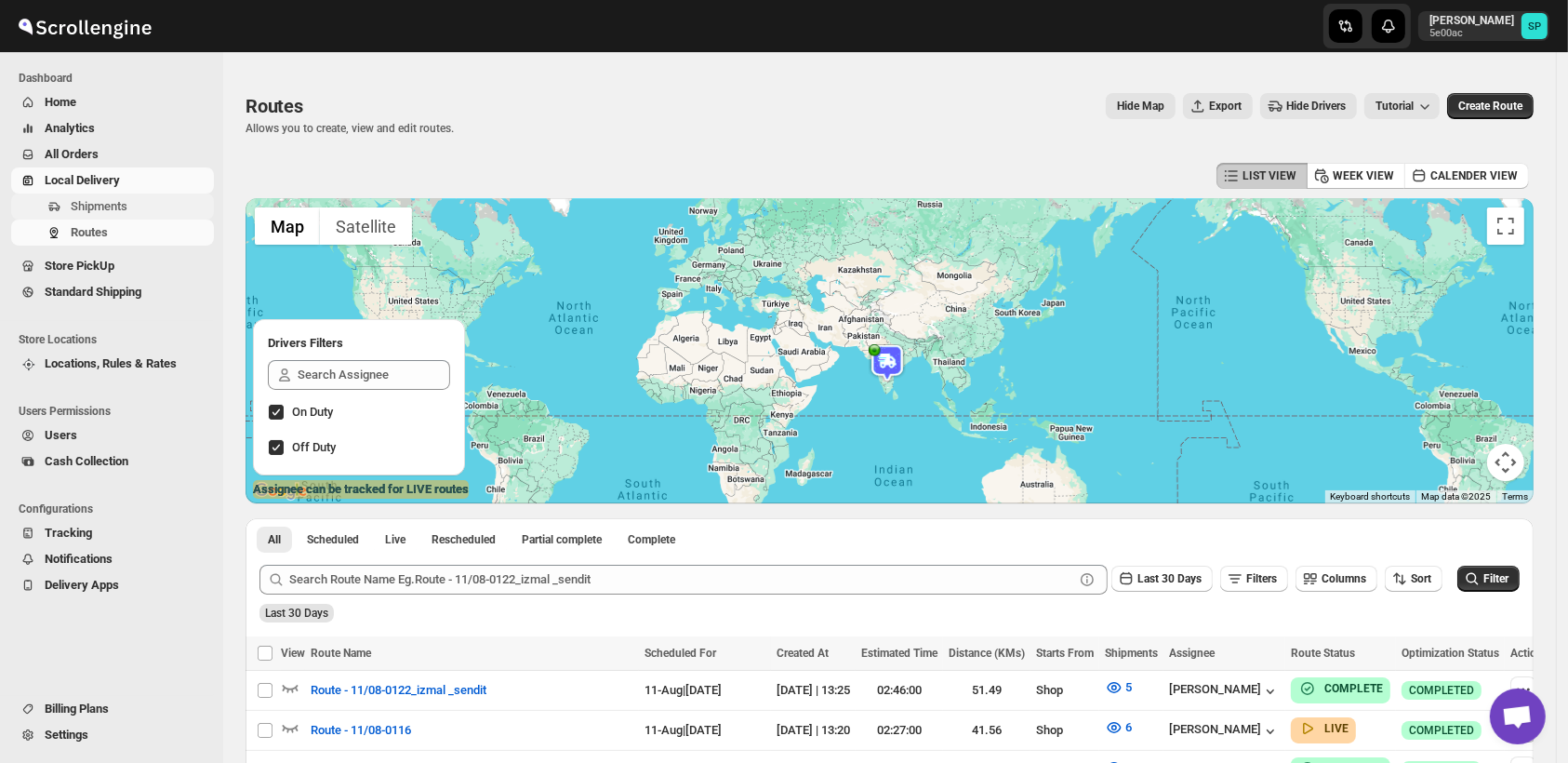
click at [93, 205] on span "Shipments" at bounding box center [99, 206] width 56 height 14
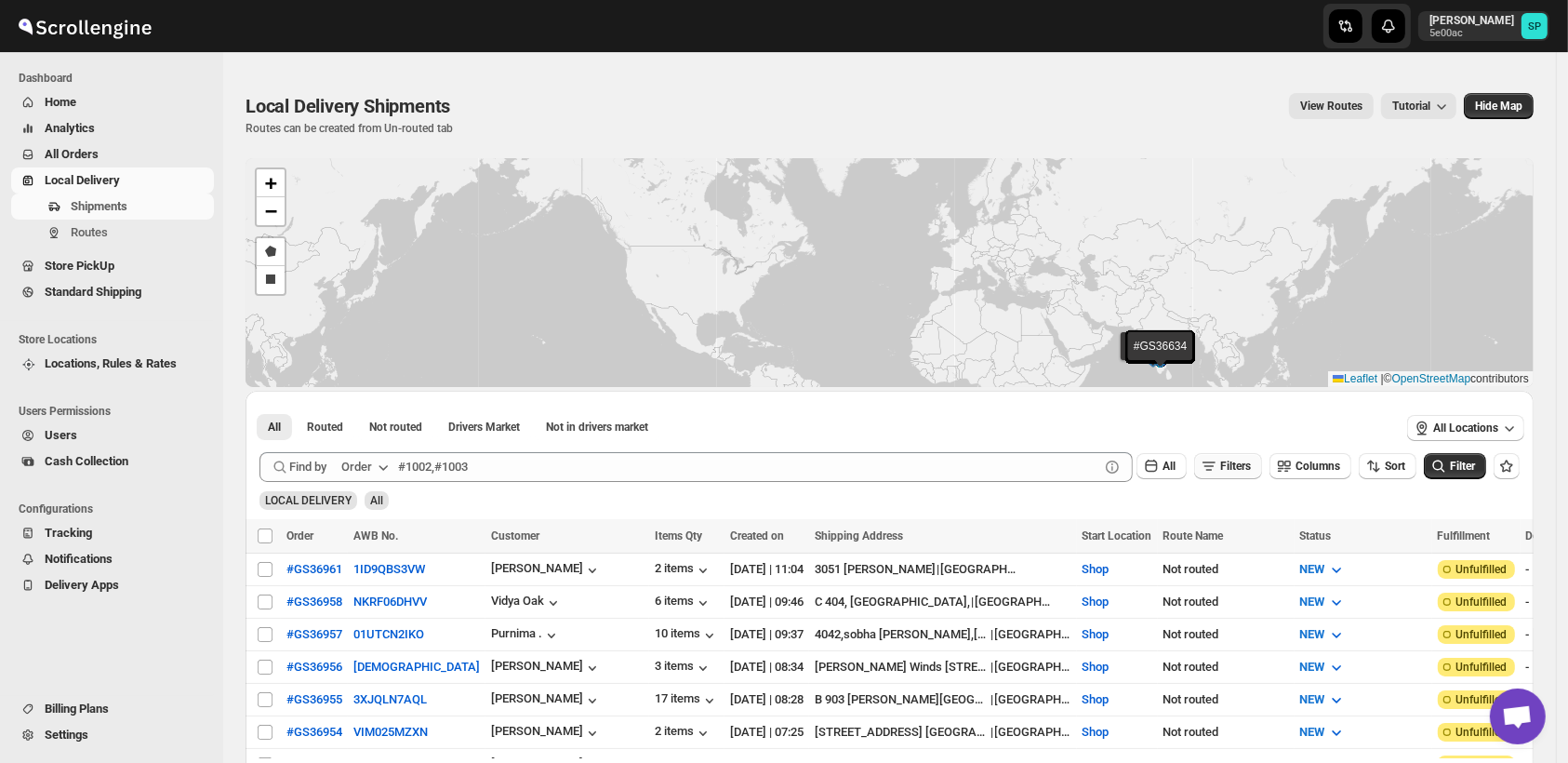
click at [1248, 474] on button "Filters" at bounding box center [1228, 466] width 68 height 26
click at [1250, 534] on span "Add Filter" at bounding box center [1245, 539] width 48 height 15
click at [1131, 538] on span "Select" at bounding box center [1130, 540] width 30 height 15
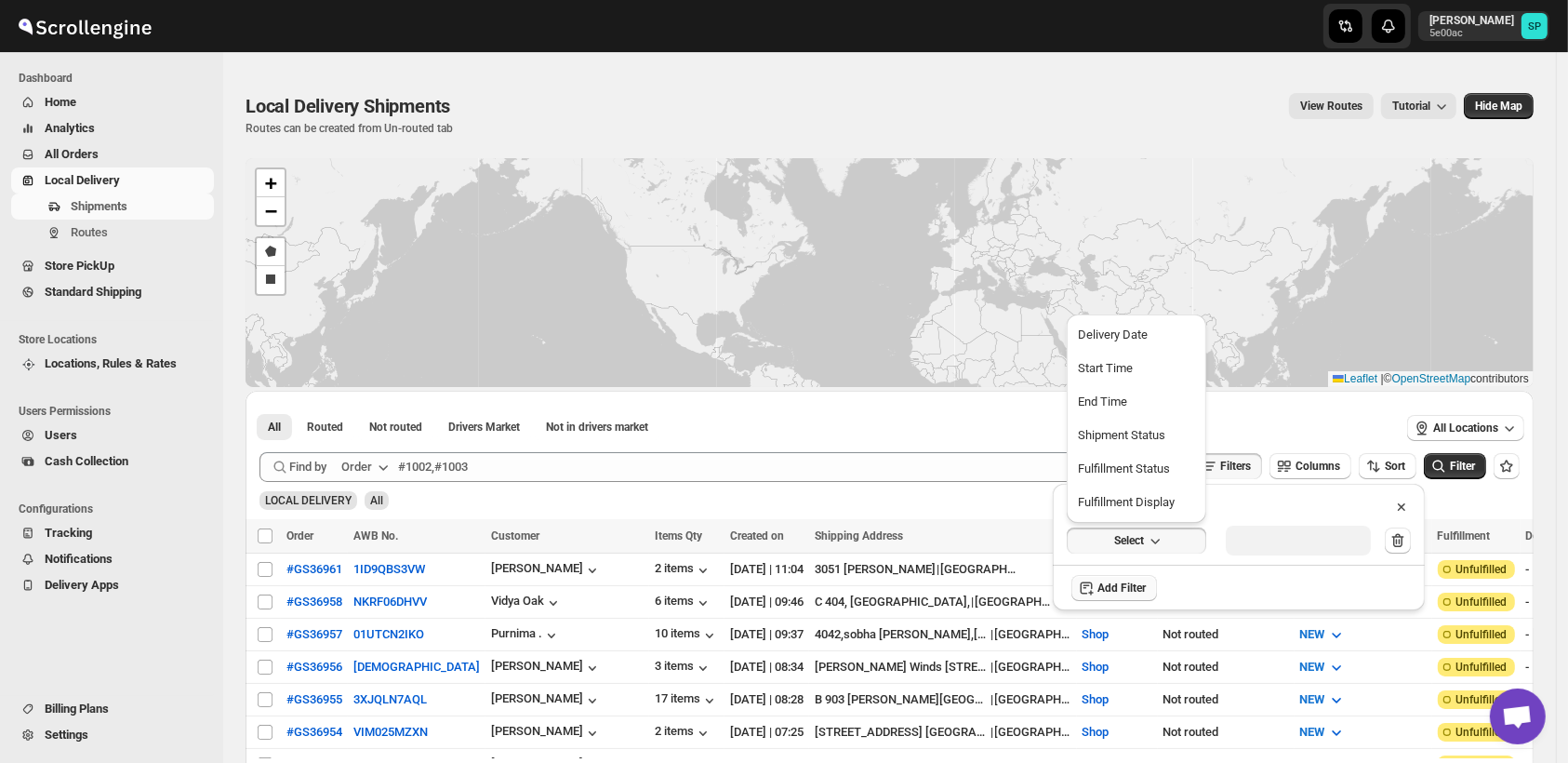
click at [1141, 473] on div "Fulfillment Status" at bounding box center [1124, 468] width 92 height 19
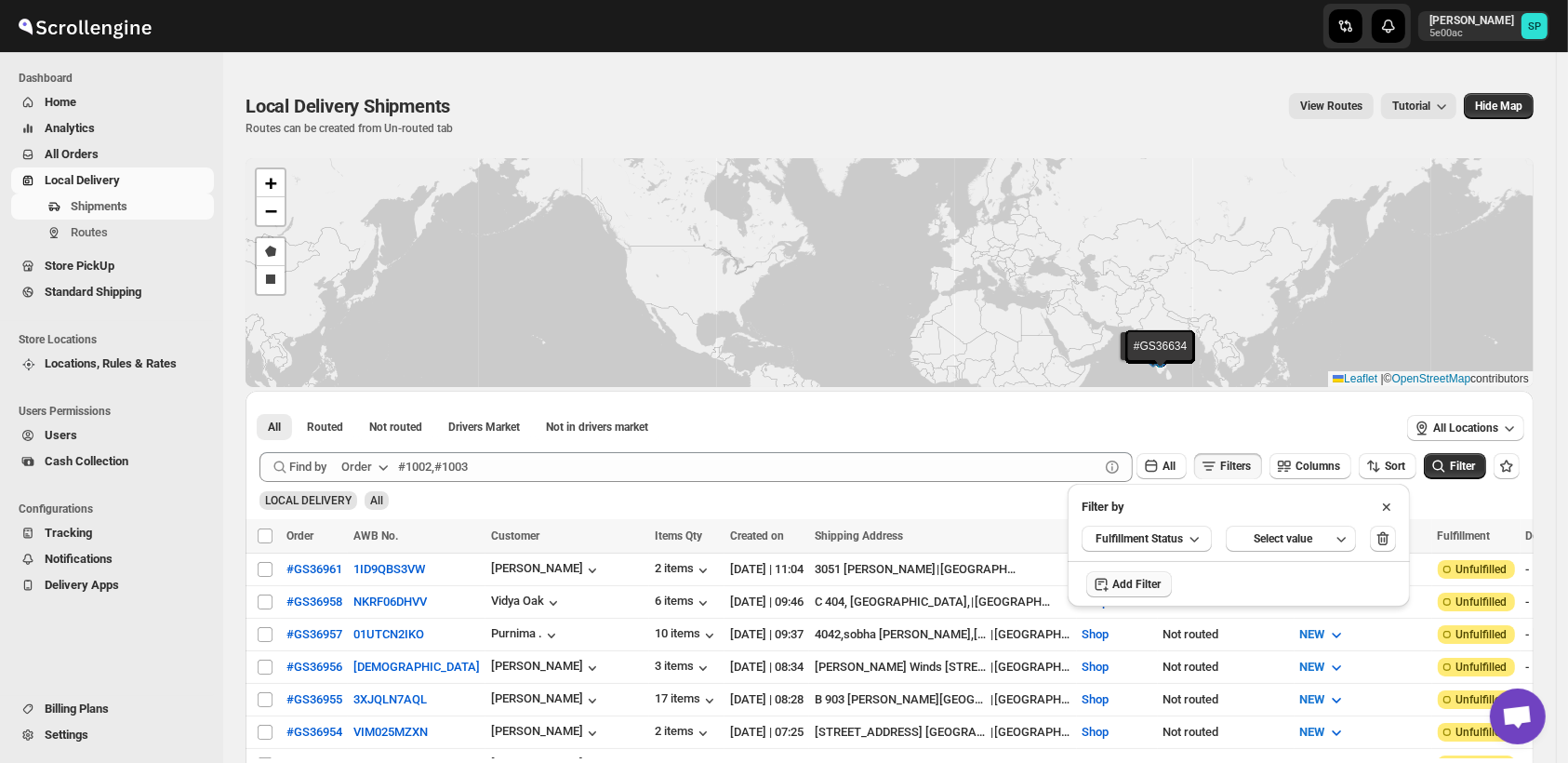
click at [1302, 541] on div "Select value" at bounding box center [1284, 538] width 93 height 15
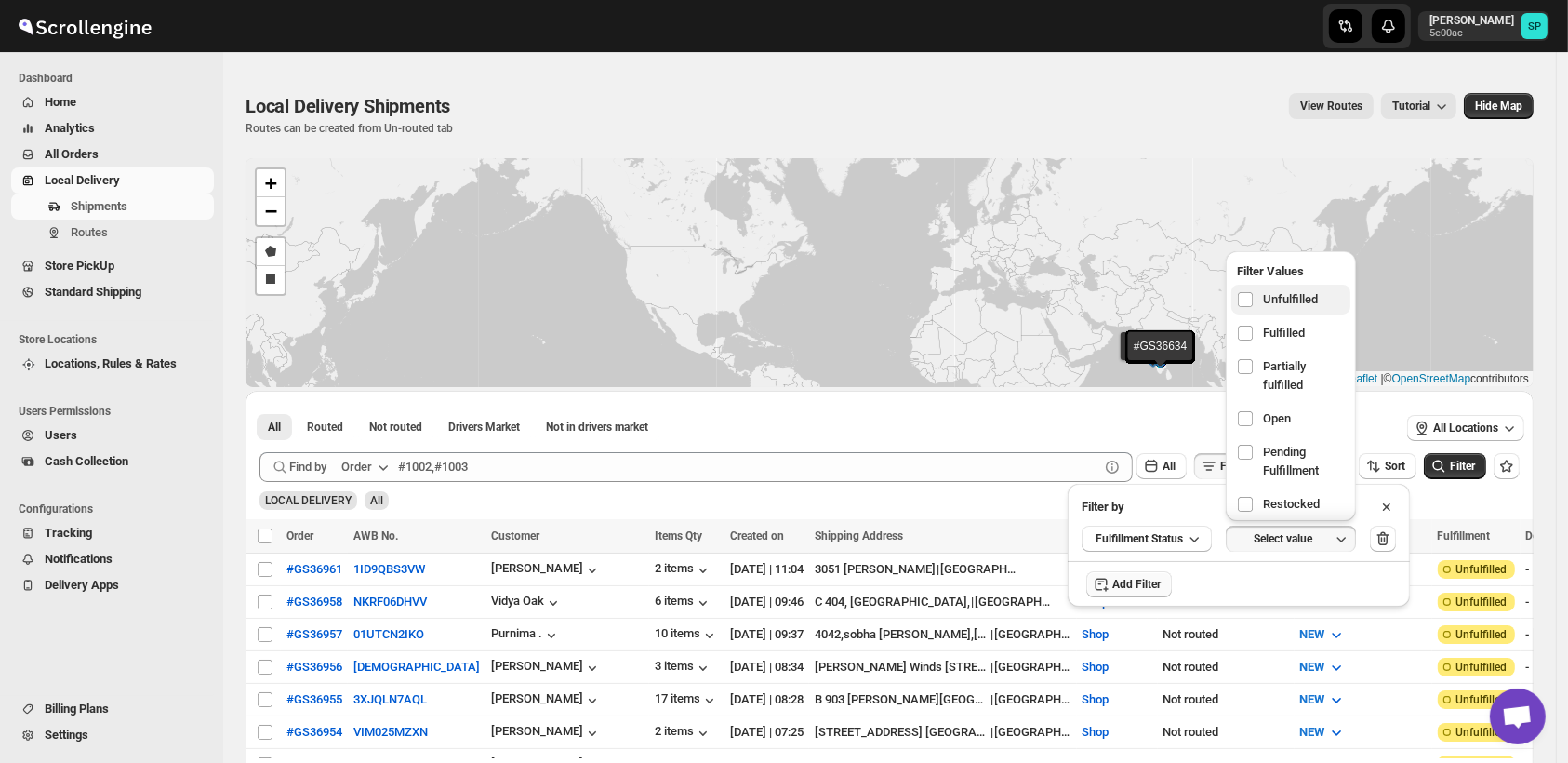
click at [1294, 288] on label "Unfulfilled" at bounding box center [1291, 299] width 119 height 30
click at [1253, 292] on input "checkbox" at bounding box center [1245, 299] width 15 height 15
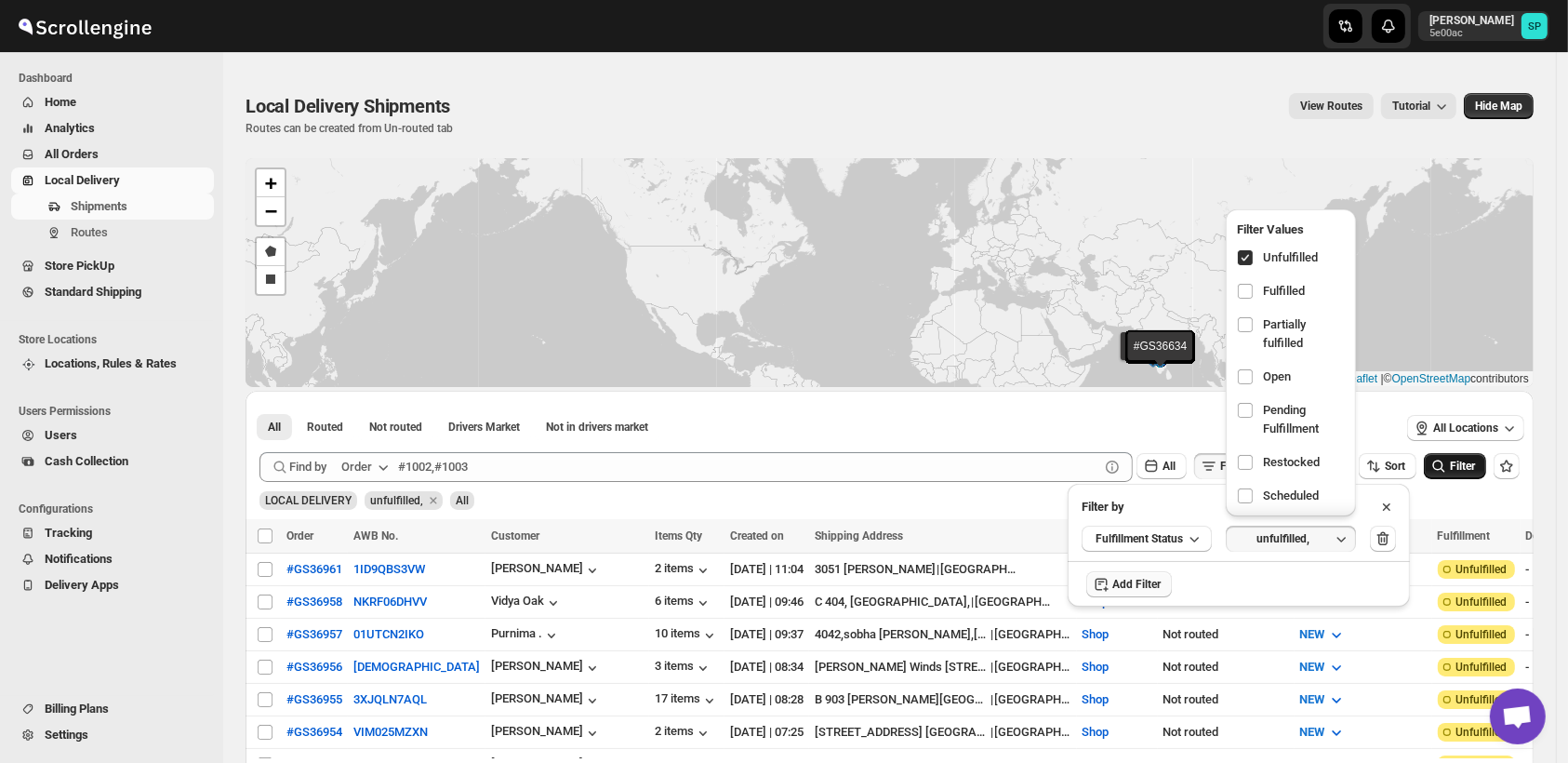
click at [1449, 467] on icon "submit" at bounding box center [1439, 466] width 19 height 19
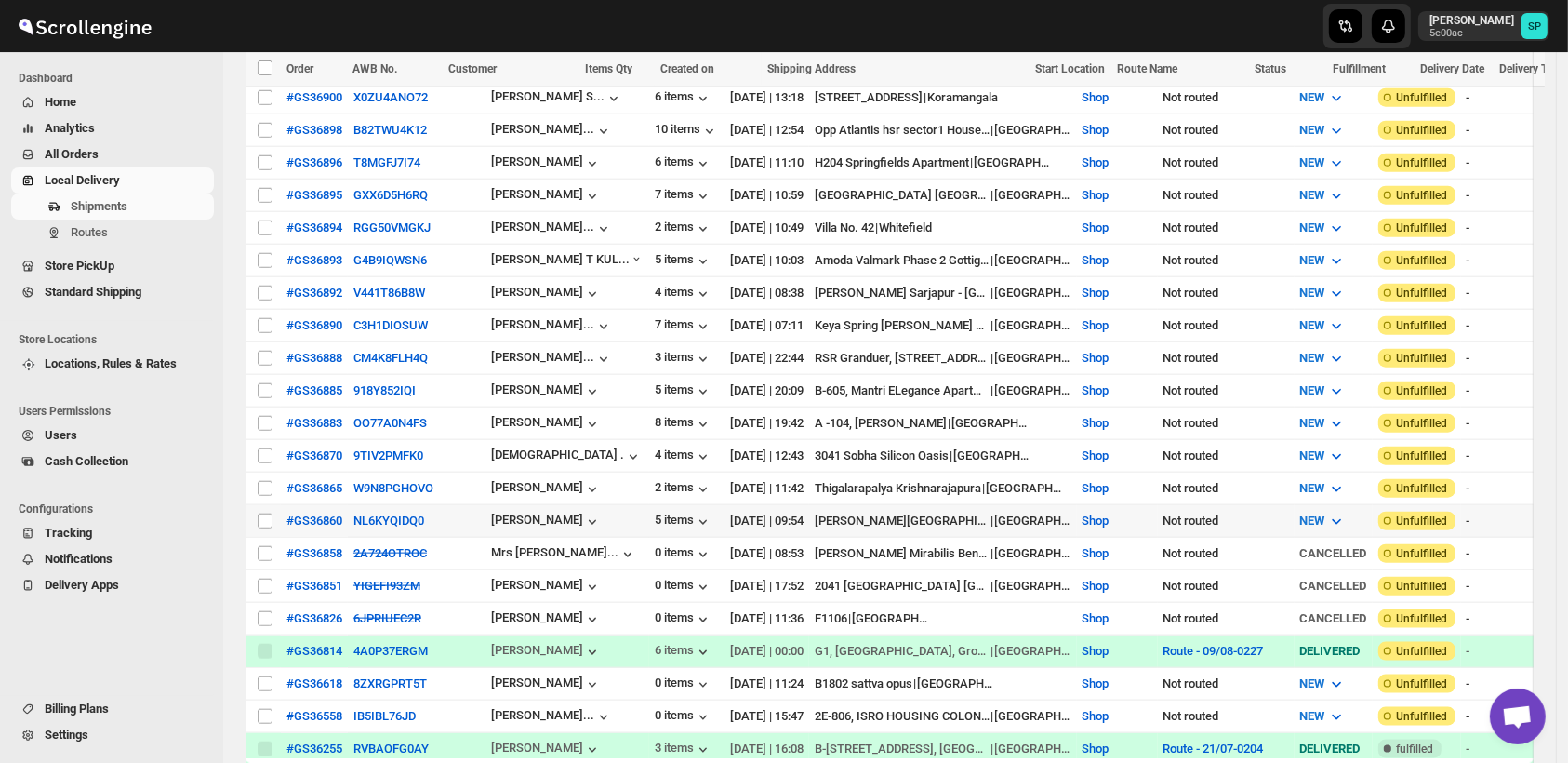
scroll to position [1963, 0]
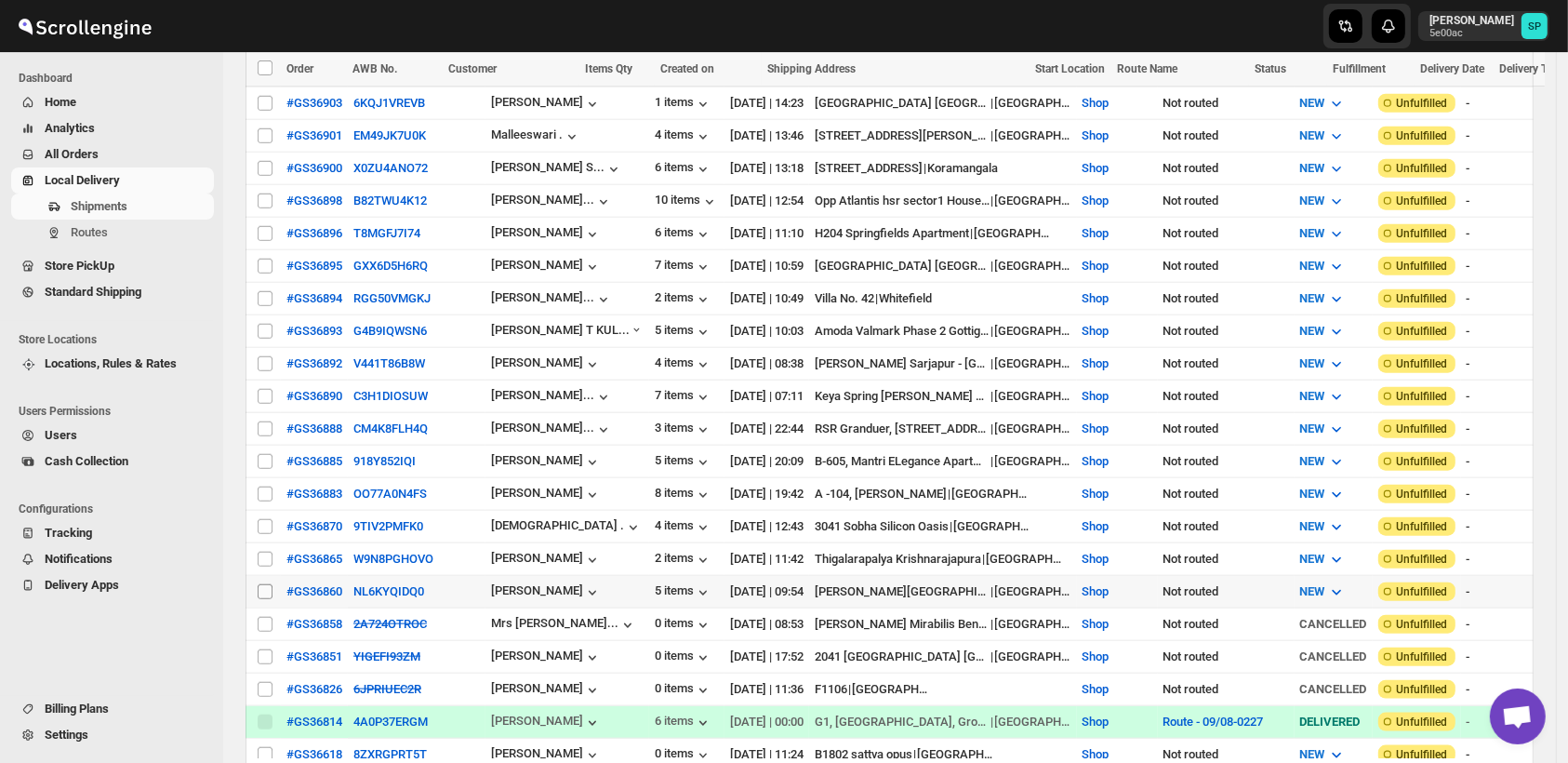
click at [263, 584] on input "Select shipment" at bounding box center [265, 591] width 15 height 15
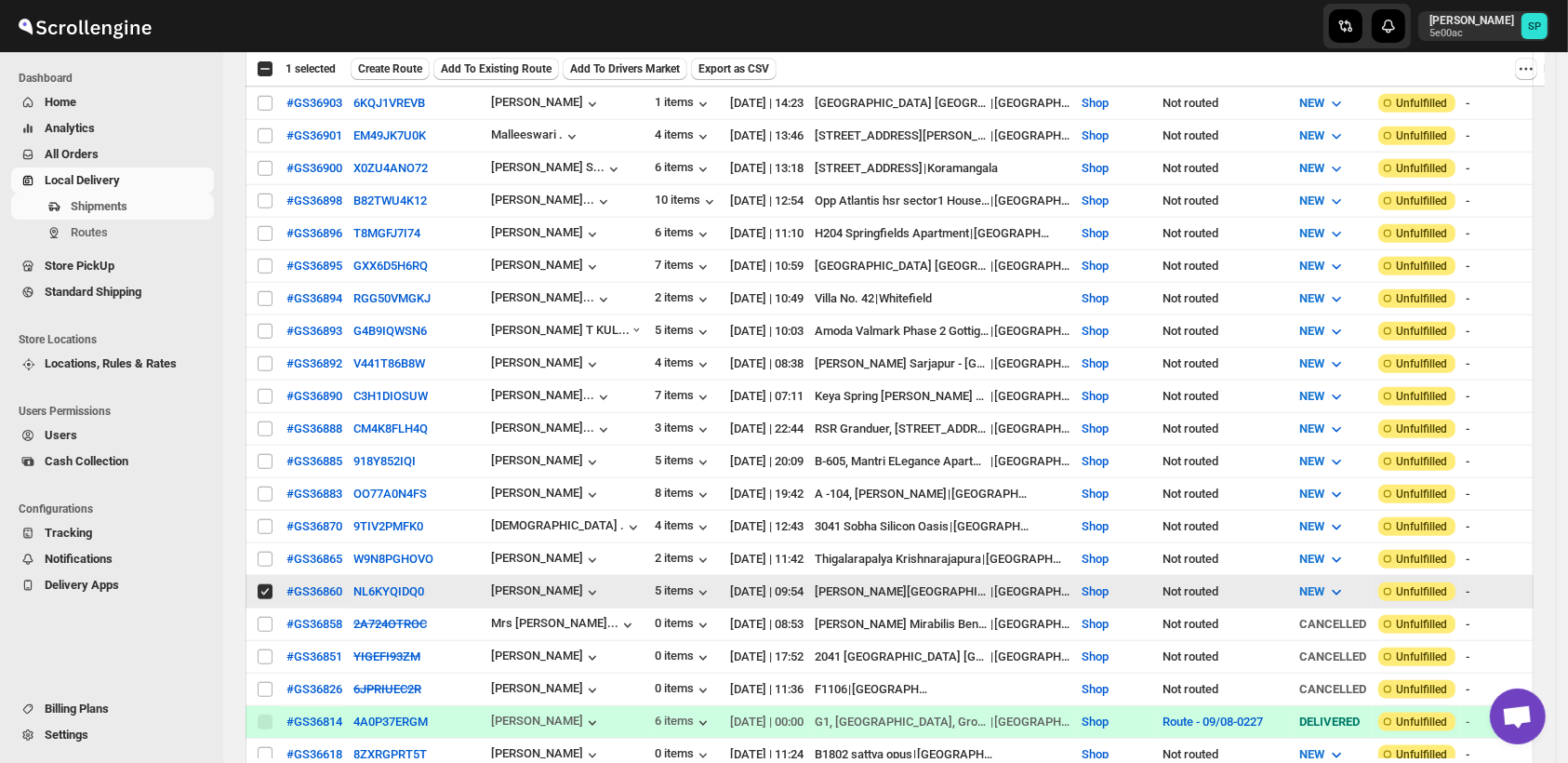
click at [265, 584] on input "Select shipment" at bounding box center [265, 591] width 15 height 15
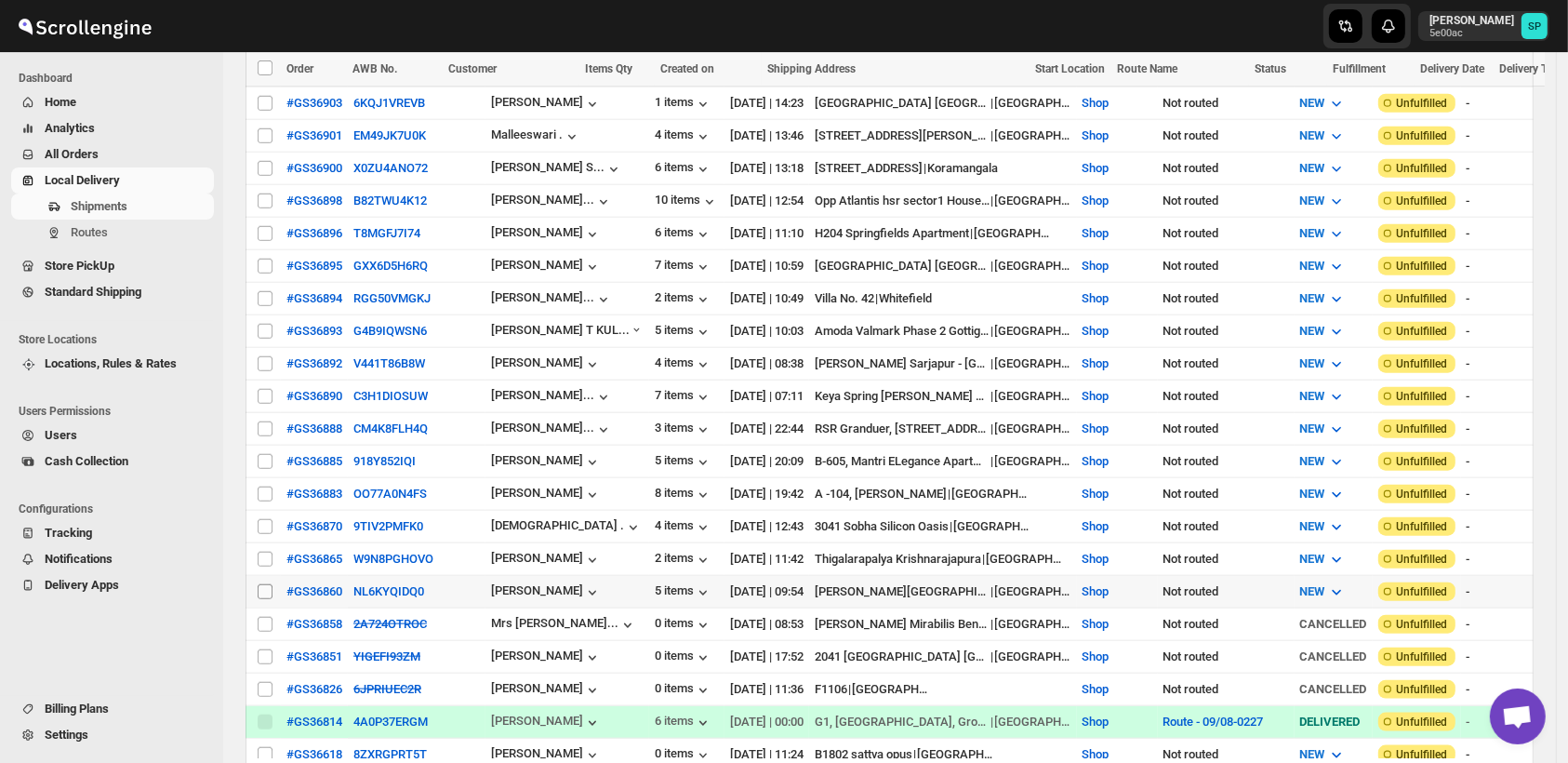
click at [266, 584] on input "Select shipment" at bounding box center [265, 591] width 15 height 15
checkbox input "true"
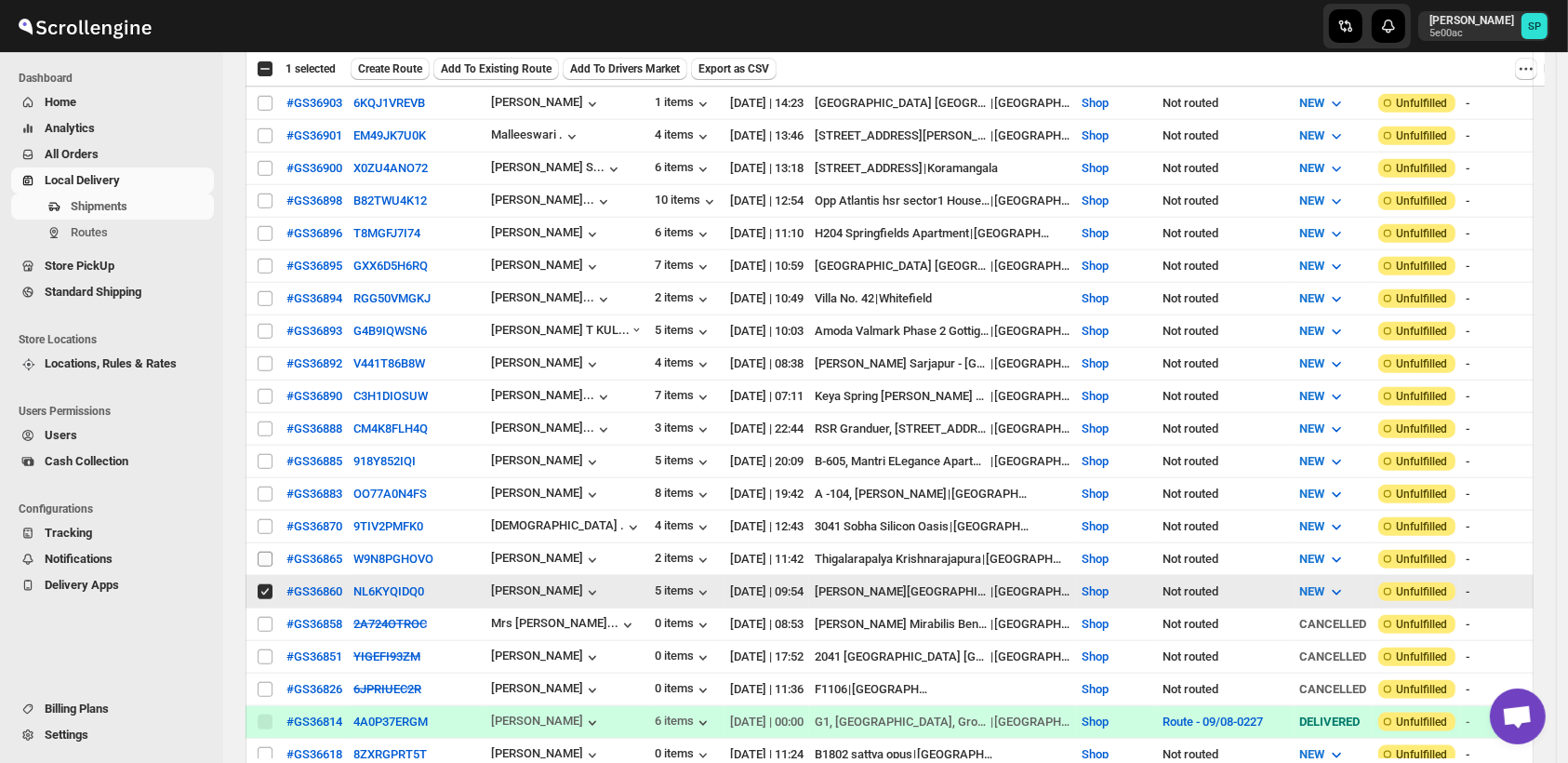
click at [265, 552] on input "Select shipment" at bounding box center [265, 559] width 15 height 15
checkbox input "true"
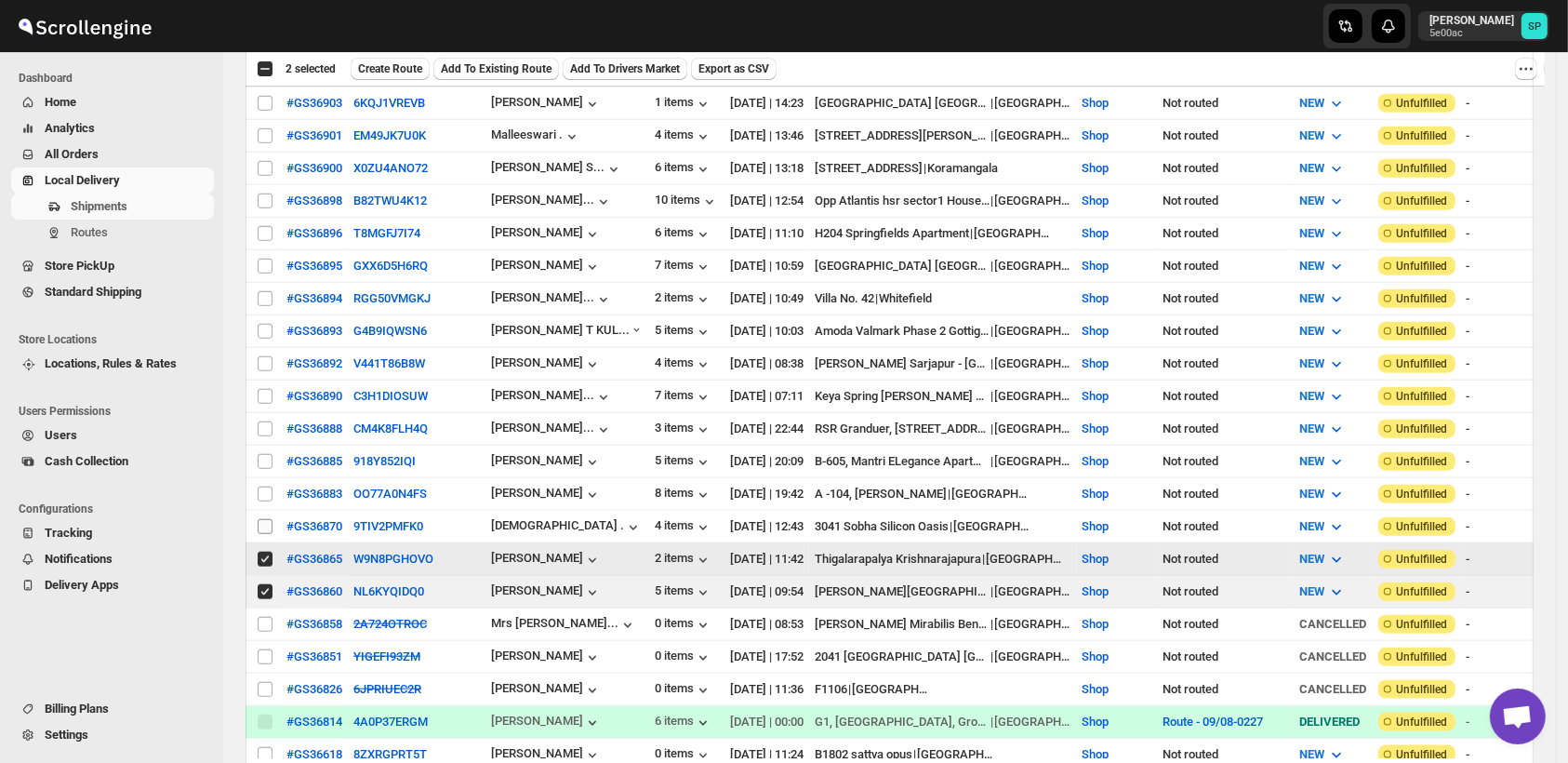
click at [267, 519] on input "Select shipment" at bounding box center [265, 526] width 15 height 15
checkbox input "true"
click at [264, 487] on input "Select shipment" at bounding box center [265, 494] width 15 height 15
checkbox input "true"
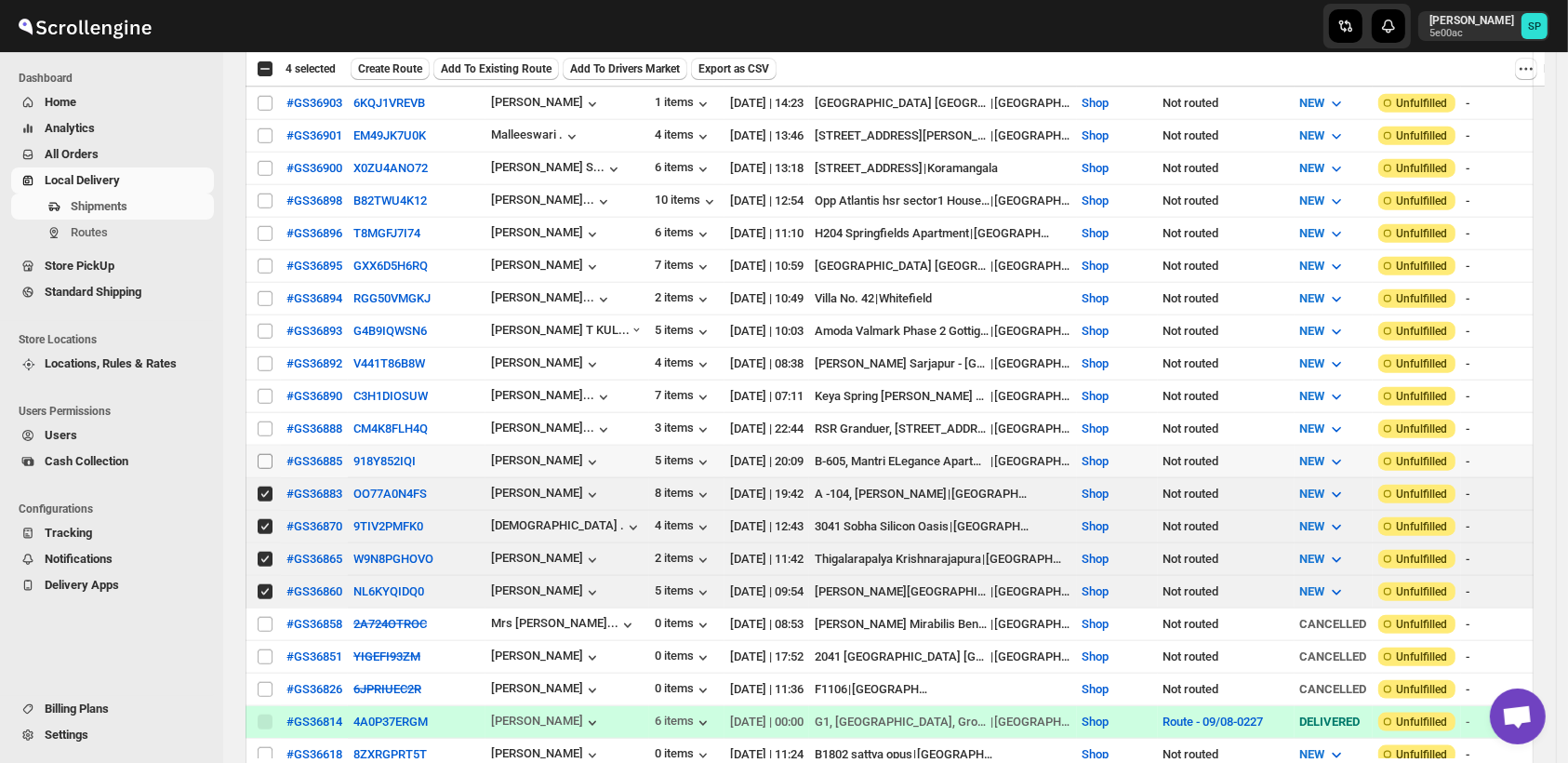
click at [264, 454] on input "Select shipment" at bounding box center [265, 461] width 15 height 15
checkbox input "true"
click at [262, 421] on input "Select shipment" at bounding box center [265, 428] width 15 height 15
checkbox input "true"
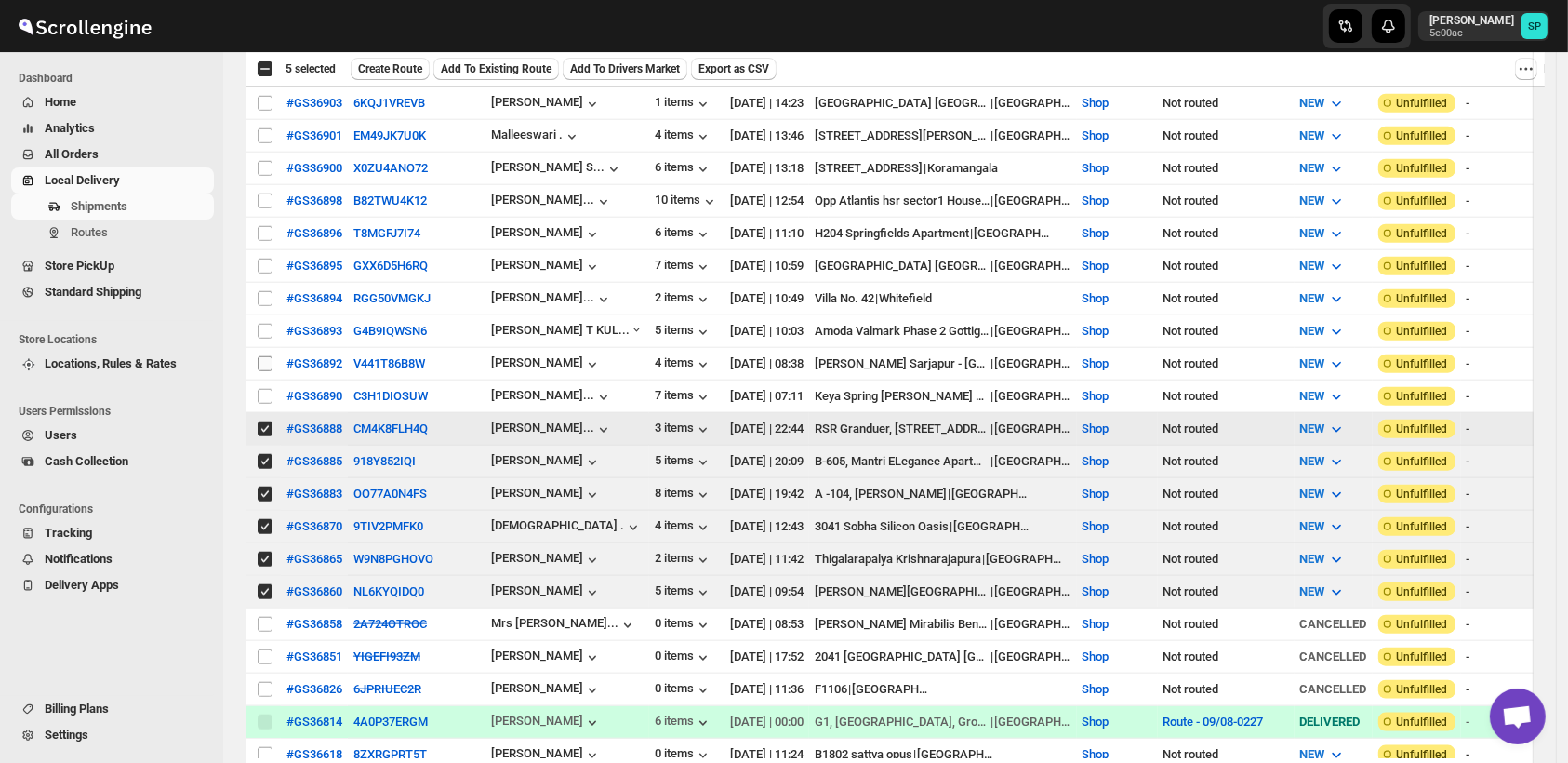
click at [265, 389] on input "Select shipment" at bounding box center [265, 396] width 15 height 15
checkbox input "true"
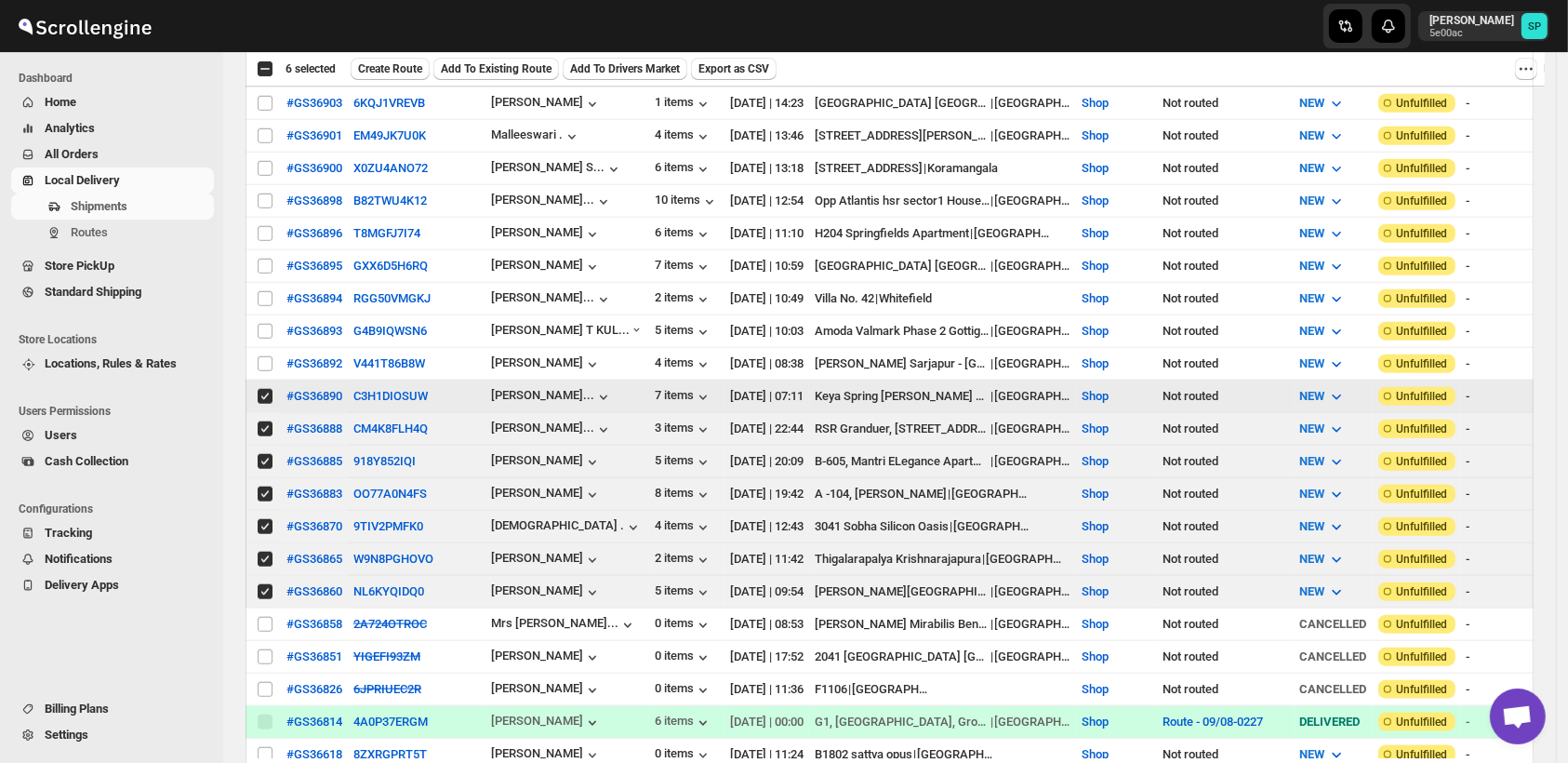
click at [265, 356] on input "Select shipment" at bounding box center [265, 363] width 15 height 15
checkbox input "true"
click at [268, 324] on input "Select shipment" at bounding box center [265, 331] width 15 height 15
checkbox input "true"
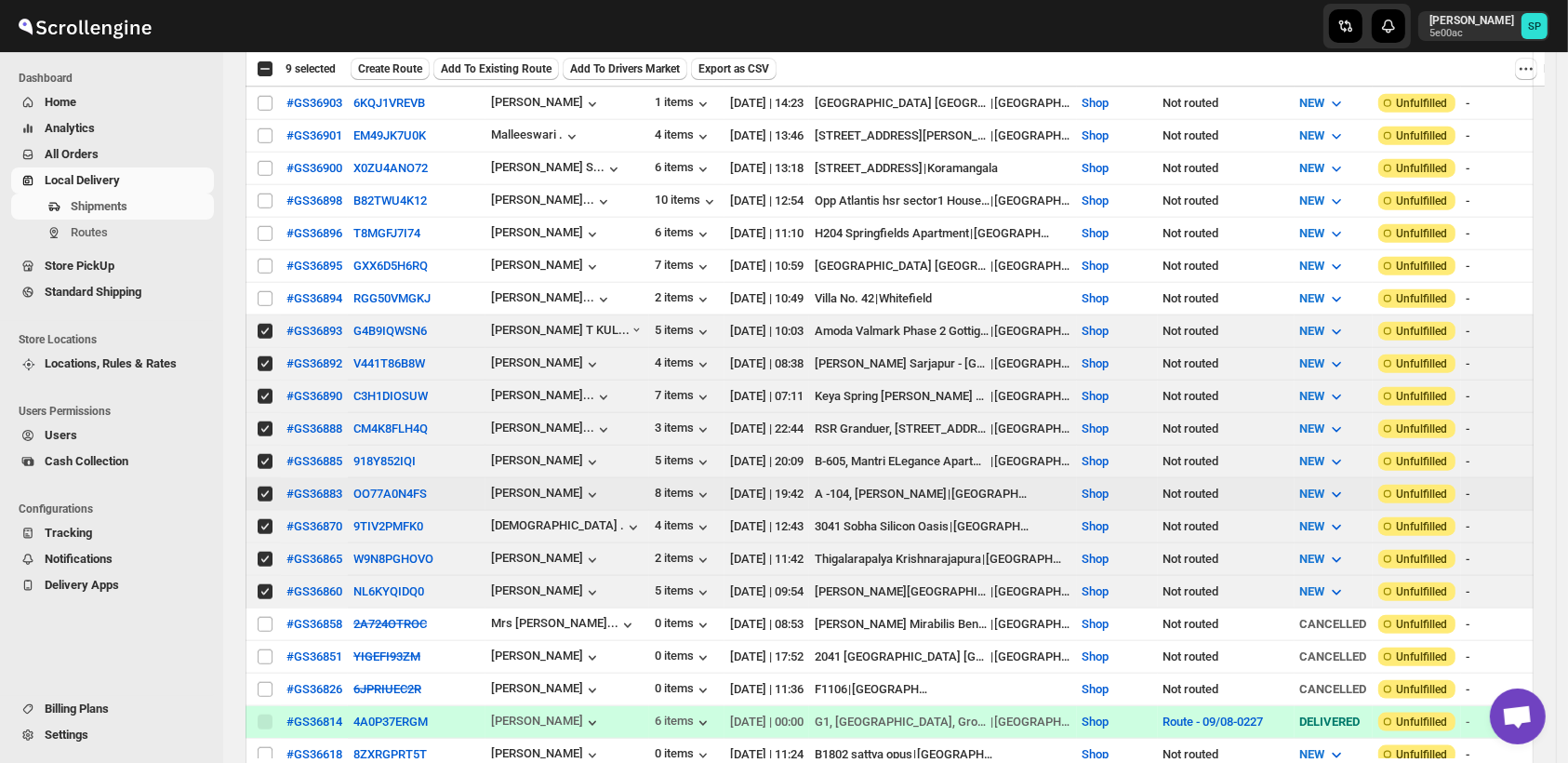
scroll to position [1756, 0]
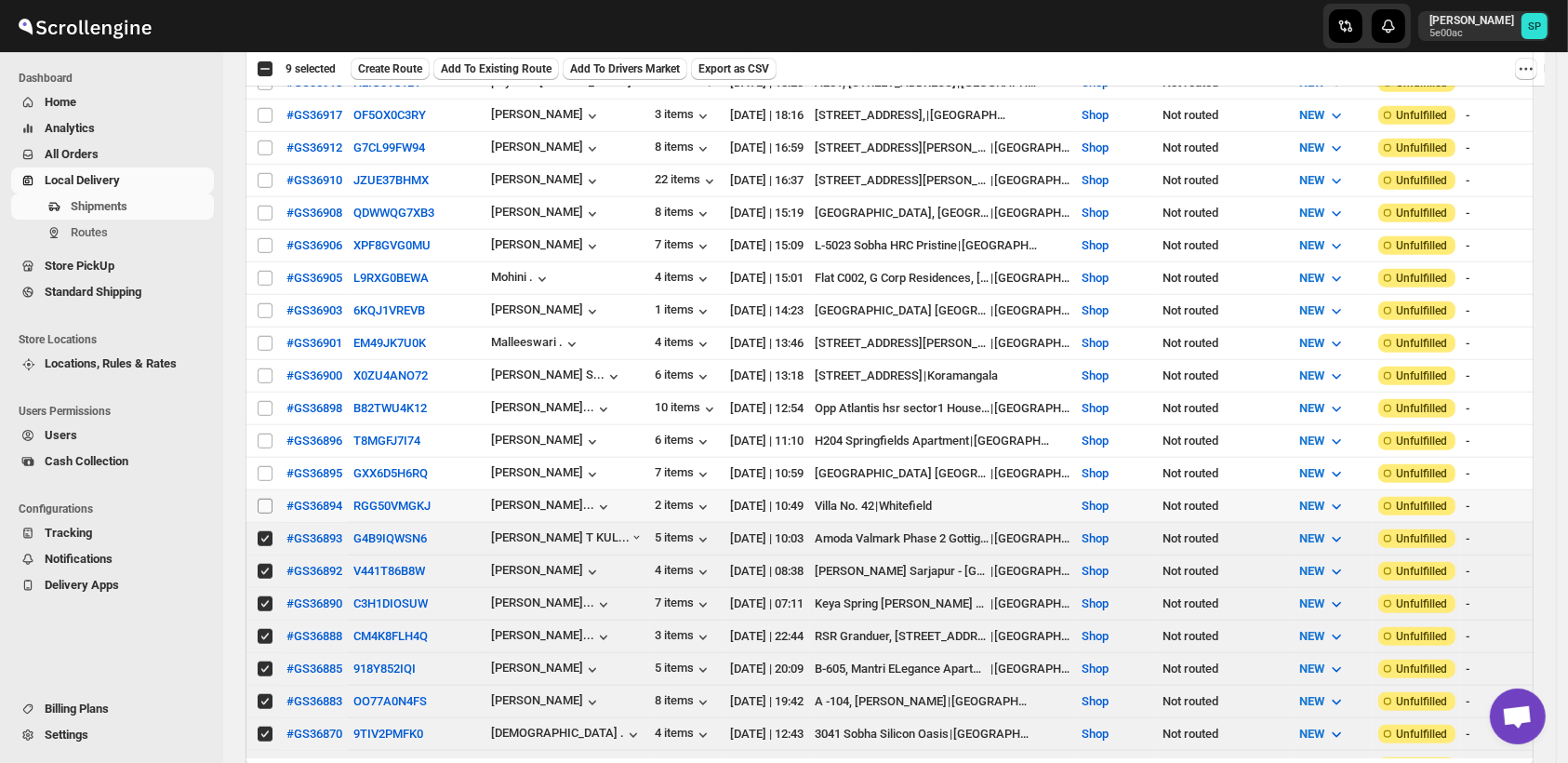
click at [261, 498] on input "Select shipment" at bounding box center [265, 505] width 15 height 15
checkbox input "true"
click at [266, 458] on td "Select shipment" at bounding box center [264, 474] width 36 height 33
click at [265, 433] on input "Select shipment" at bounding box center [265, 440] width 15 height 15
checkbox input "true"
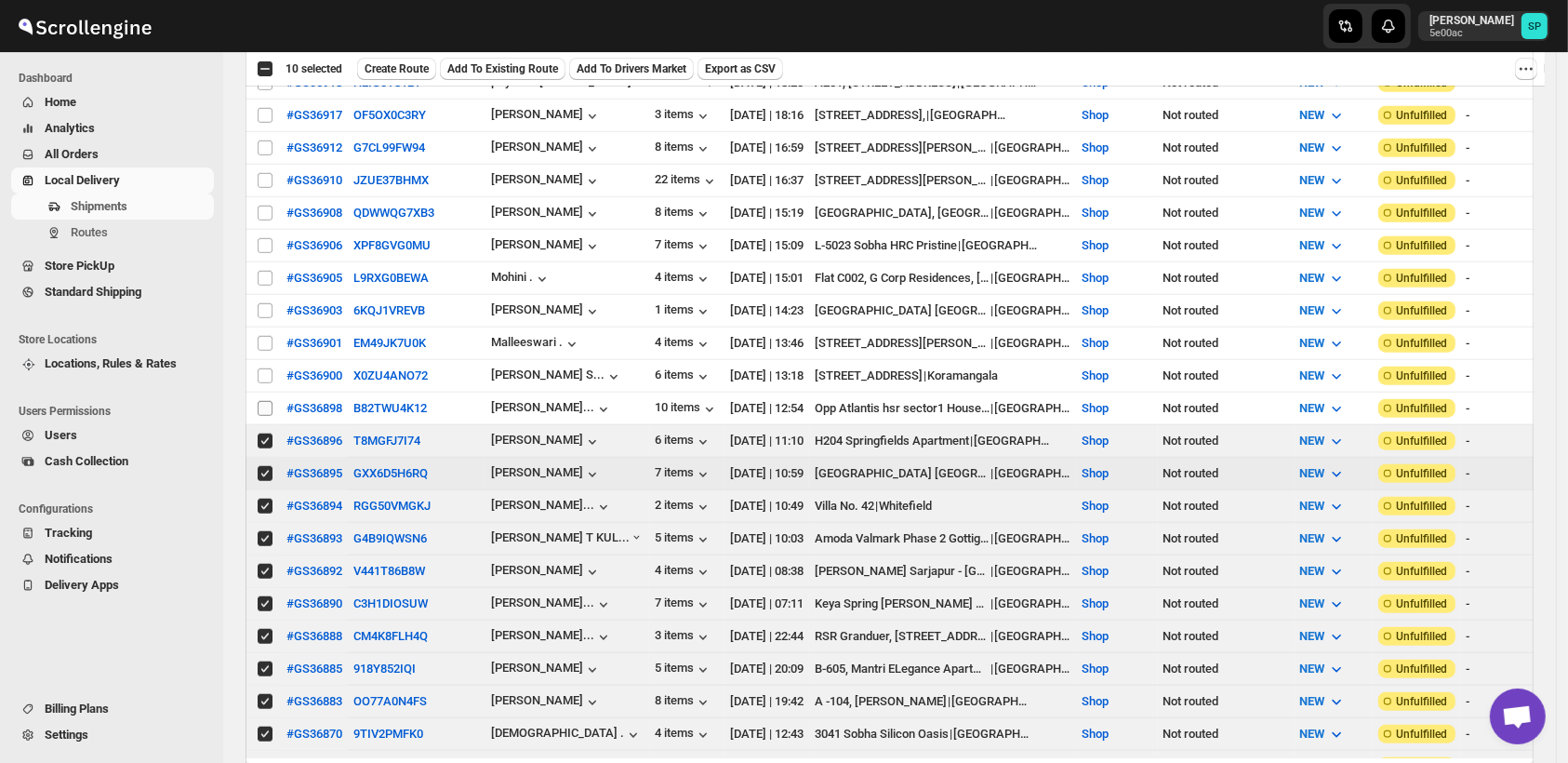
checkbox input "true"
click at [266, 400] on span at bounding box center [265, 408] width 17 height 17
click at [266, 401] on input "Select shipment" at bounding box center [265, 408] width 15 height 15
checkbox input "false"
click at [266, 368] on input "Select shipment" at bounding box center [265, 375] width 15 height 15
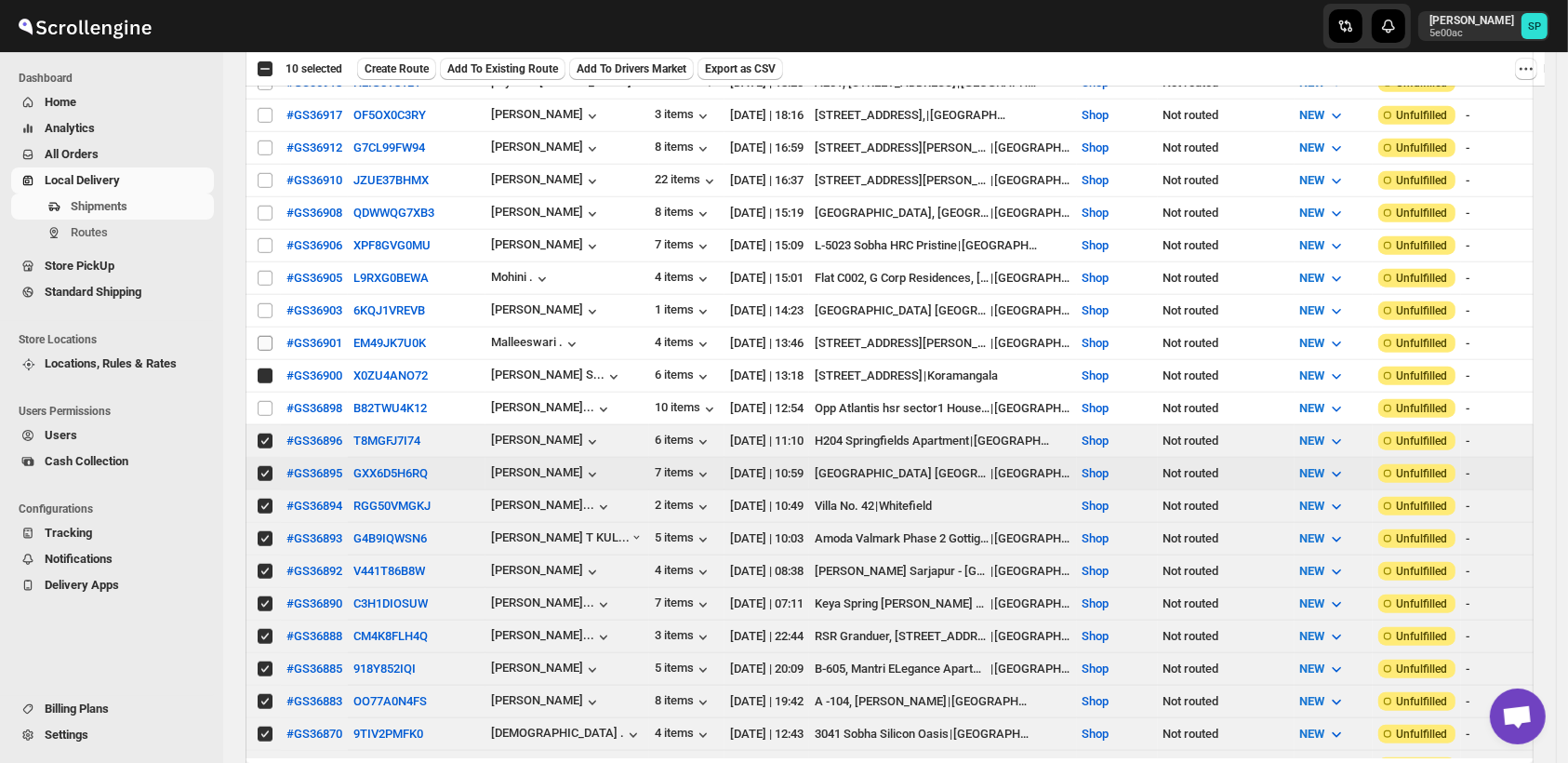
checkbox input "true"
click at [265, 336] on input "Select shipment" at bounding box center [265, 343] width 15 height 15
checkbox input "true"
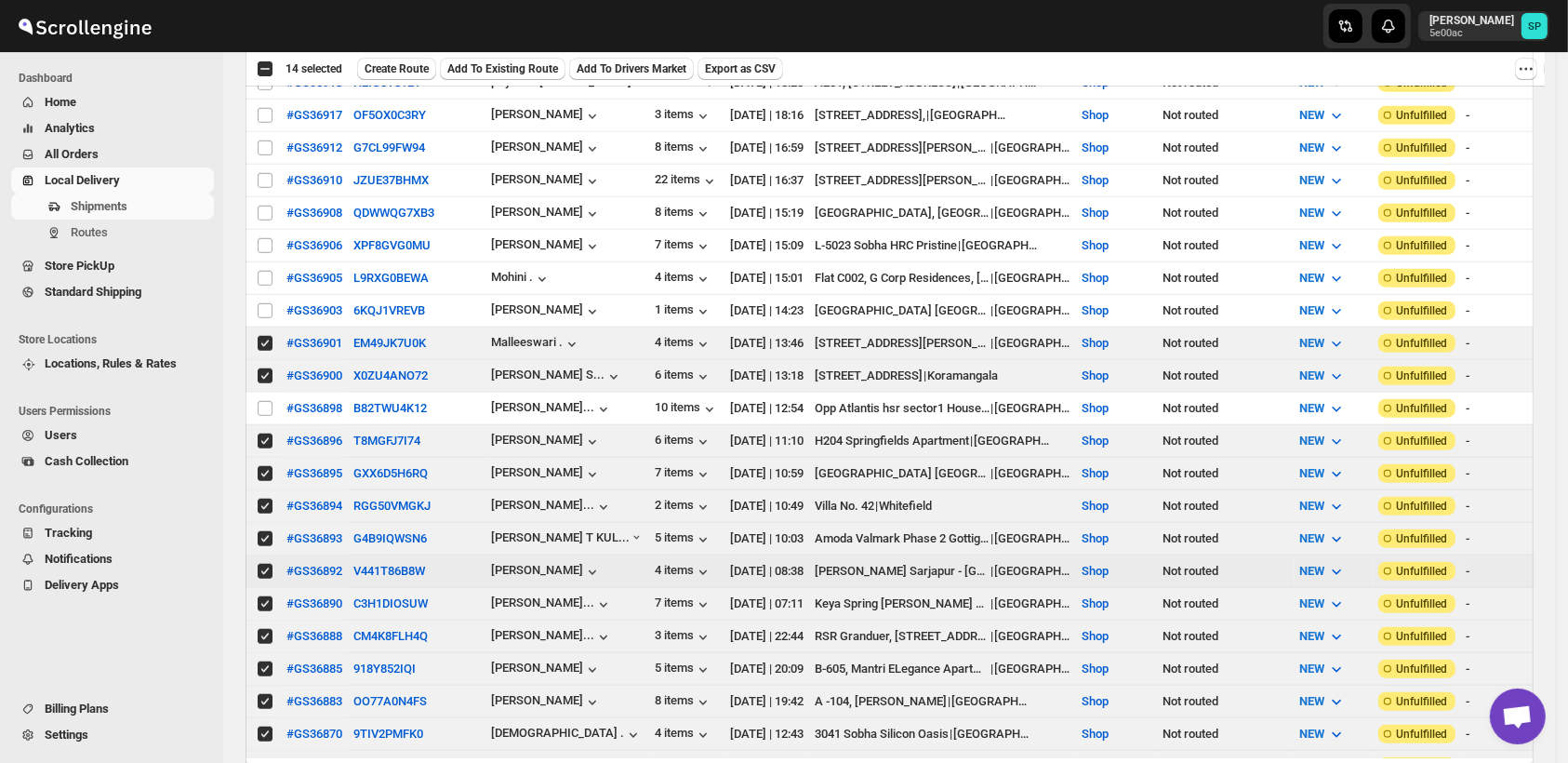
scroll to position [1652, 0]
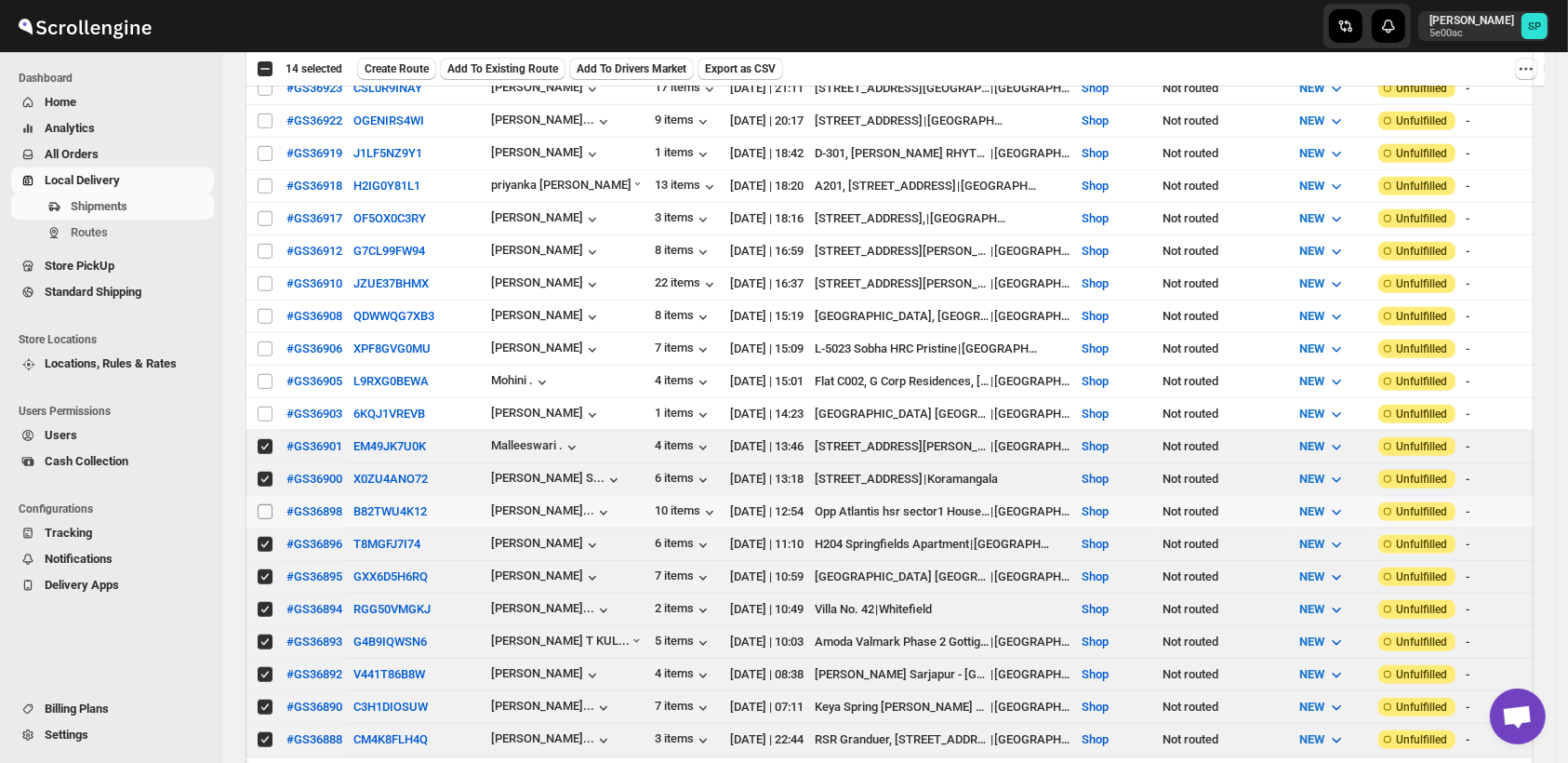
click at [263, 504] on input "Select shipment" at bounding box center [265, 511] width 15 height 15
checkbox input "true"
click at [261, 407] on input "Select shipment" at bounding box center [265, 414] width 15 height 15
checkbox input "true"
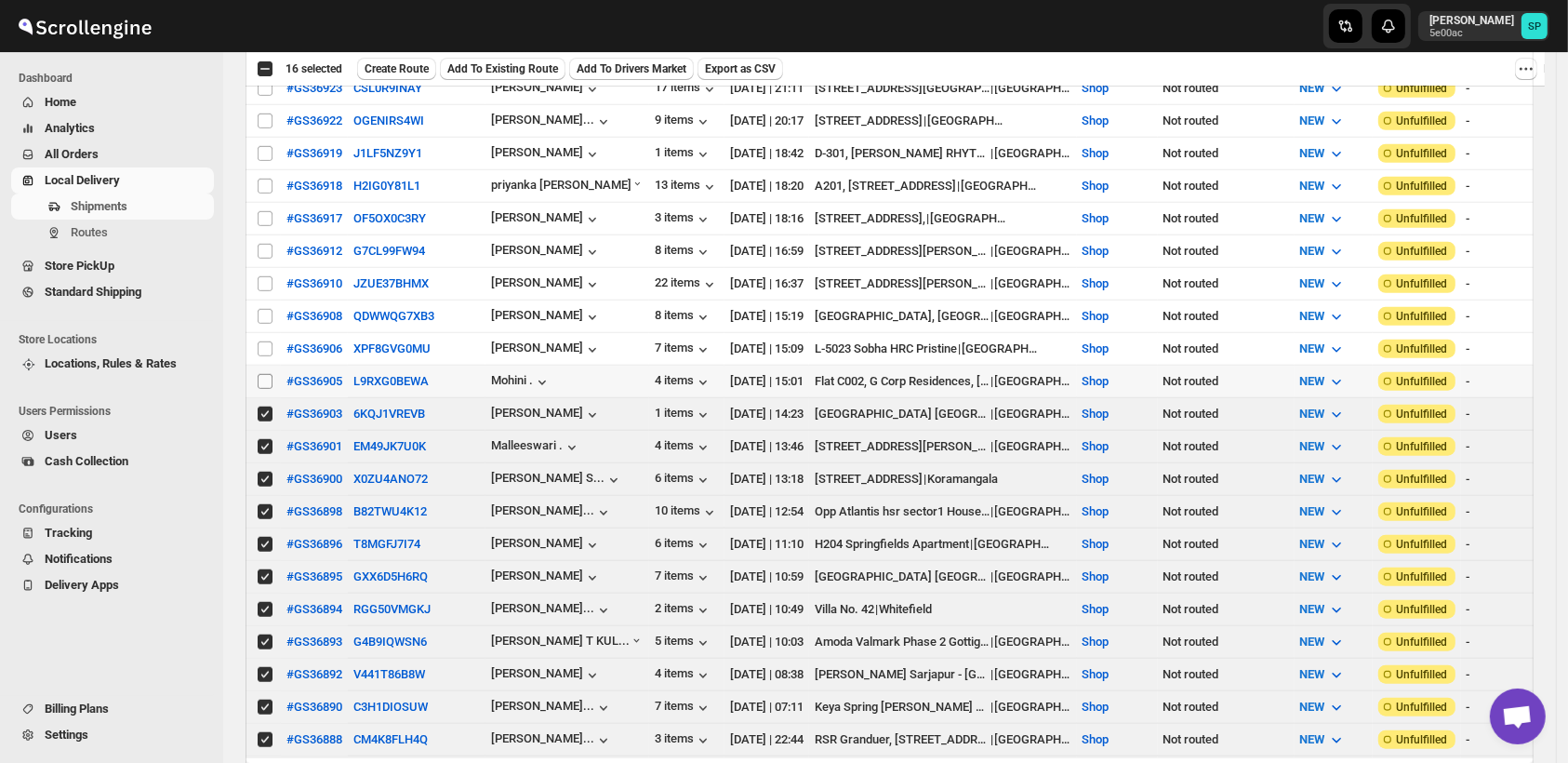
click at [261, 374] on input "Select shipment" at bounding box center [265, 381] width 15 height 15
checkbox input "true"
click at [261, 342] on input "Select shipment" at bounding box center [265, 348] width 15 height 15
checkbox input "true"
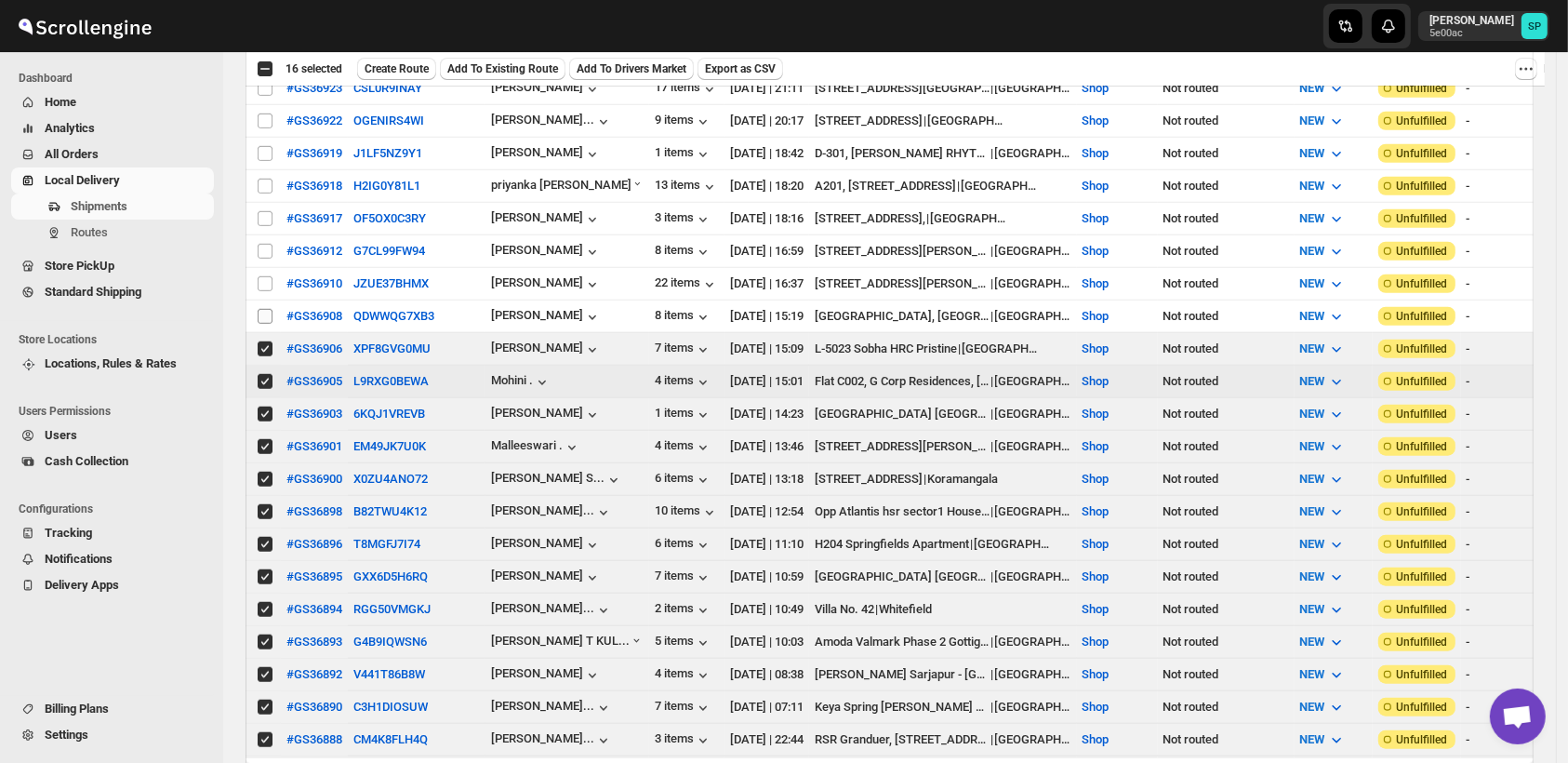
click at [263, 309] on input "Select shipment" at bounding box center [265, 316] width 15 height 15
checkbox input "true"
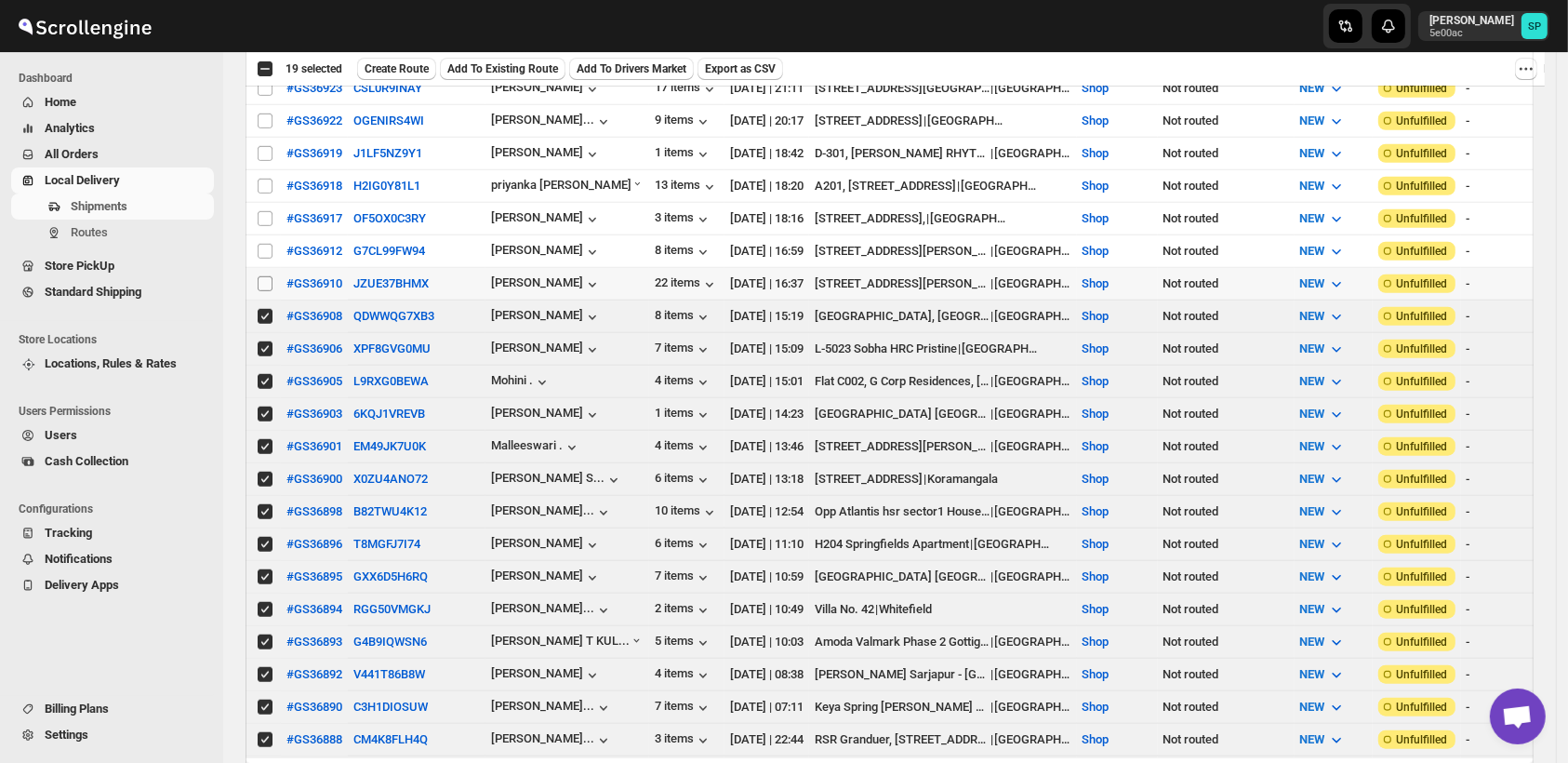
scroll to position [1446, 0]
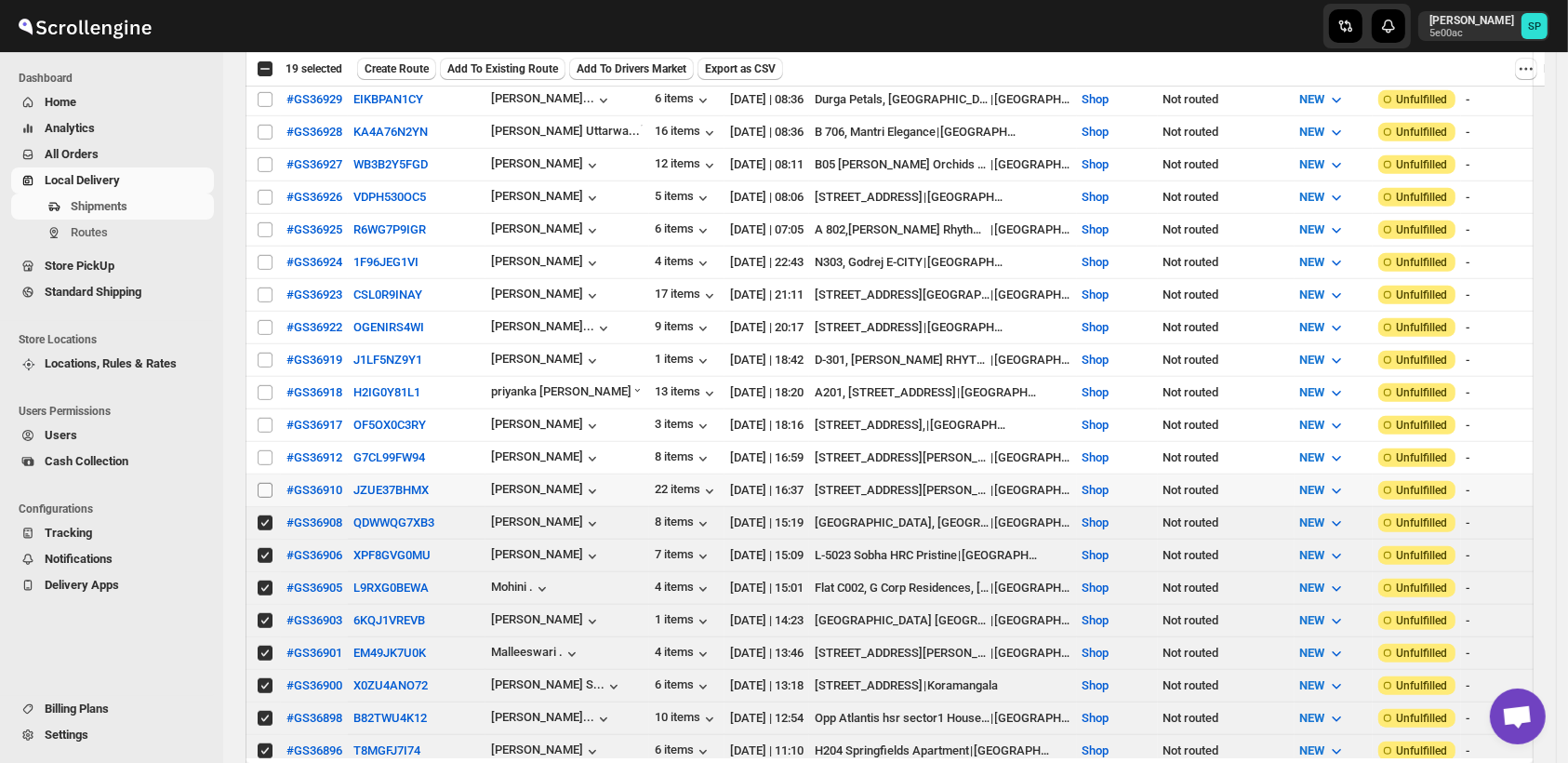
click at [267, 483] on input "Select shipment" at bounding box center [265, 490] width 15 height 15
checkbox input "true"
click at [271, 450] on input "Select shipment" at bounding box center [265, 457] width 15 height 15
checkbox input "true"
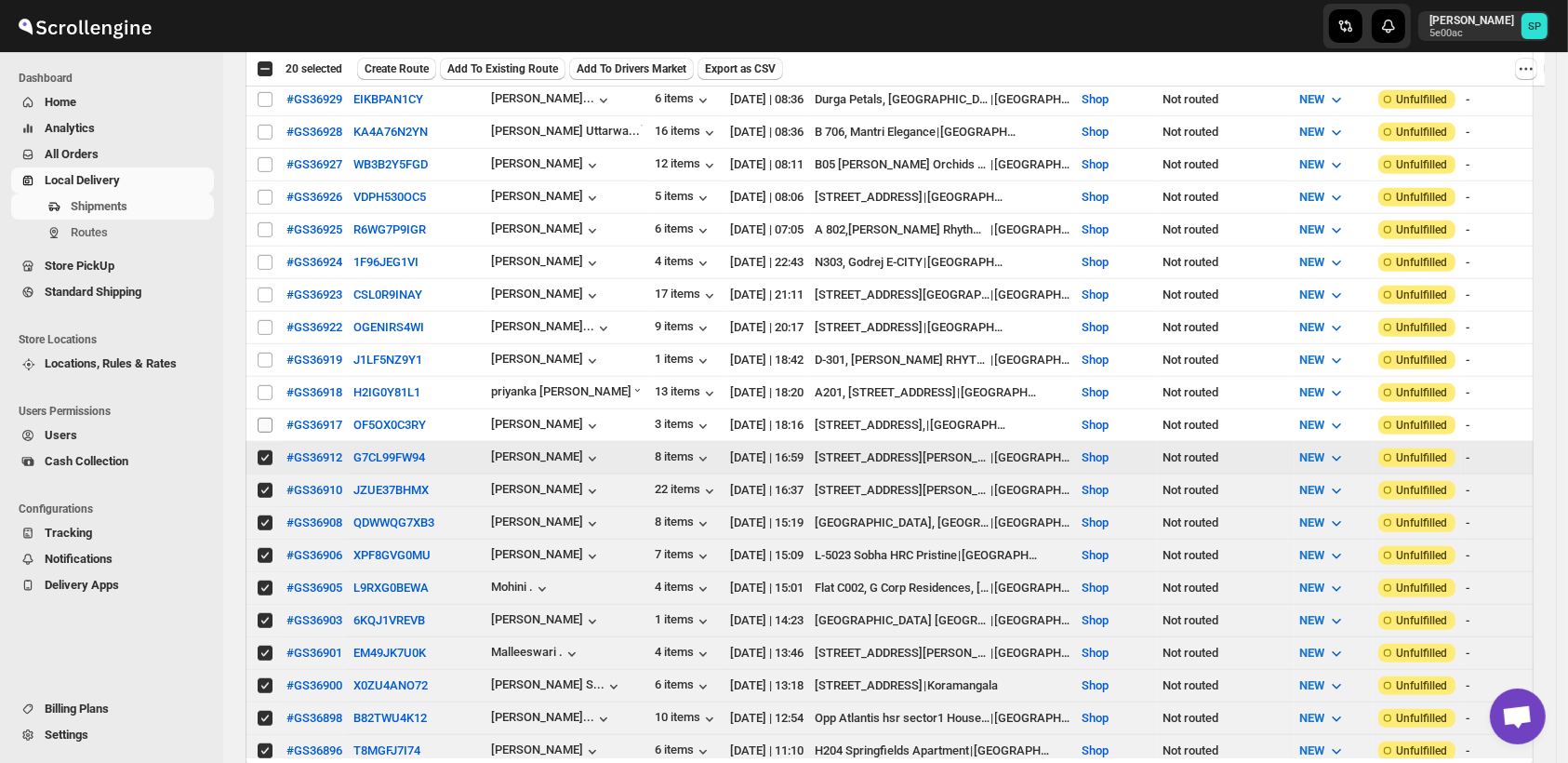
click at [271, 418] on input "Select shipment" at bounding box center [265, 424] width 15 height 15
checkbox input "true"
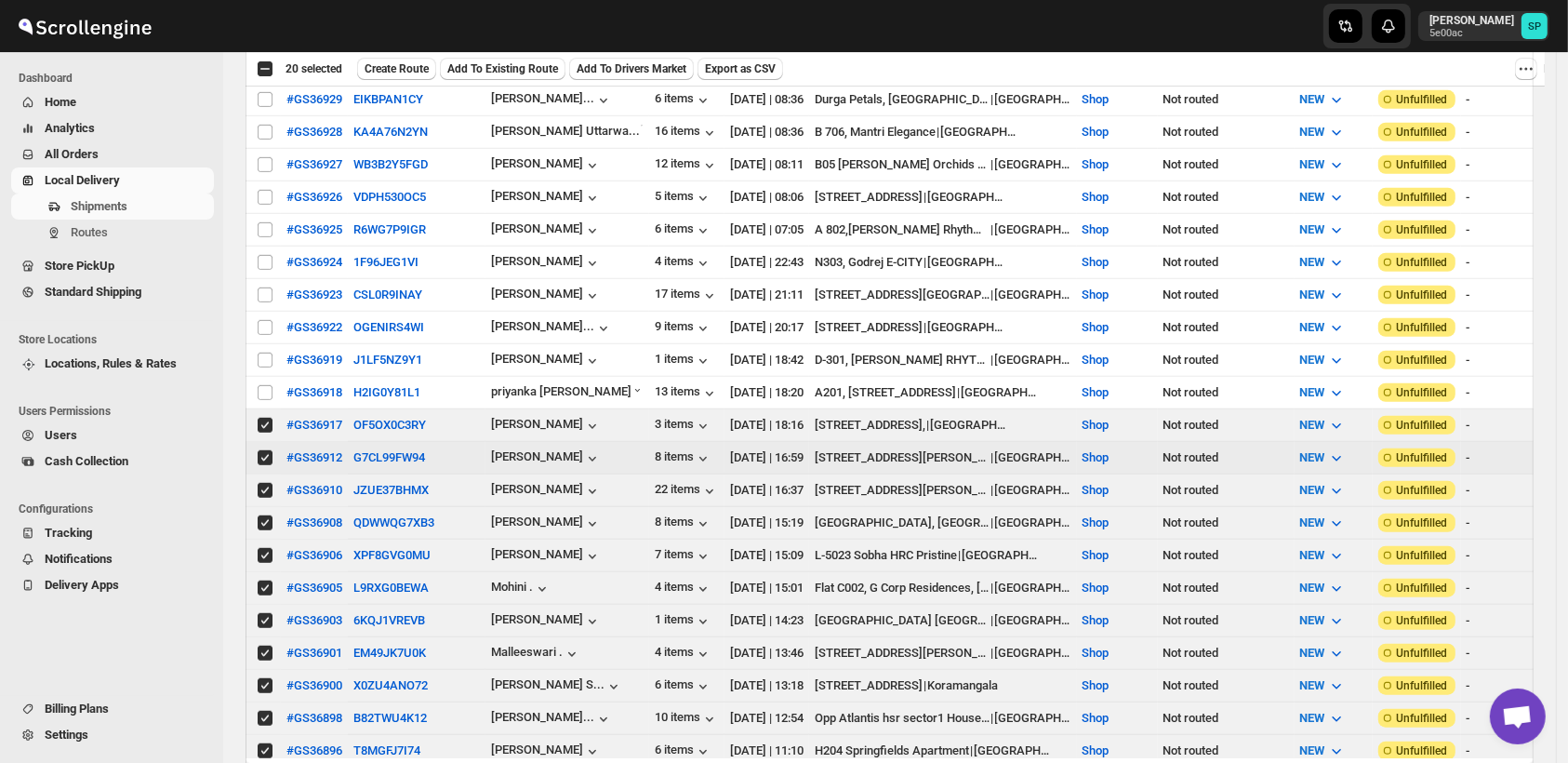
click at [268, 377] on td "Select shipment" at bounding box center [264, 393] width 36 height 33
click at [265, 352] on input "Select shipment" at bounding box center [265, 359] width 15 height 15
checkbox input "true"
click at [265, 320] on input "Select shipment" at bounding box center [265, 327] width 15 height 15
checkbox input "true"
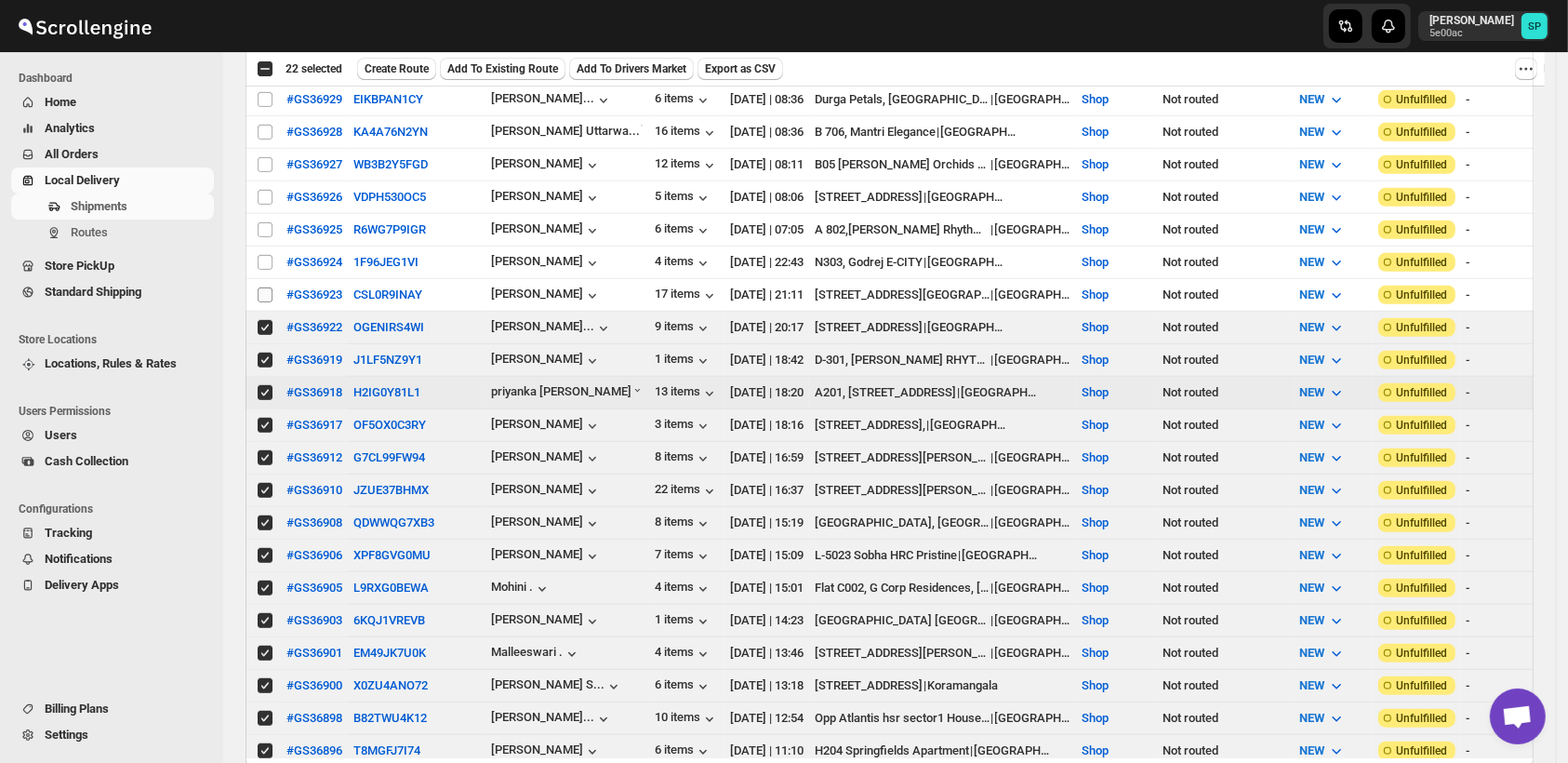
checkbox input "true"
click at [265, 287] on input "Select shipment" at bounding box center [265, 294] width 15 height 15
checkbox input "true"
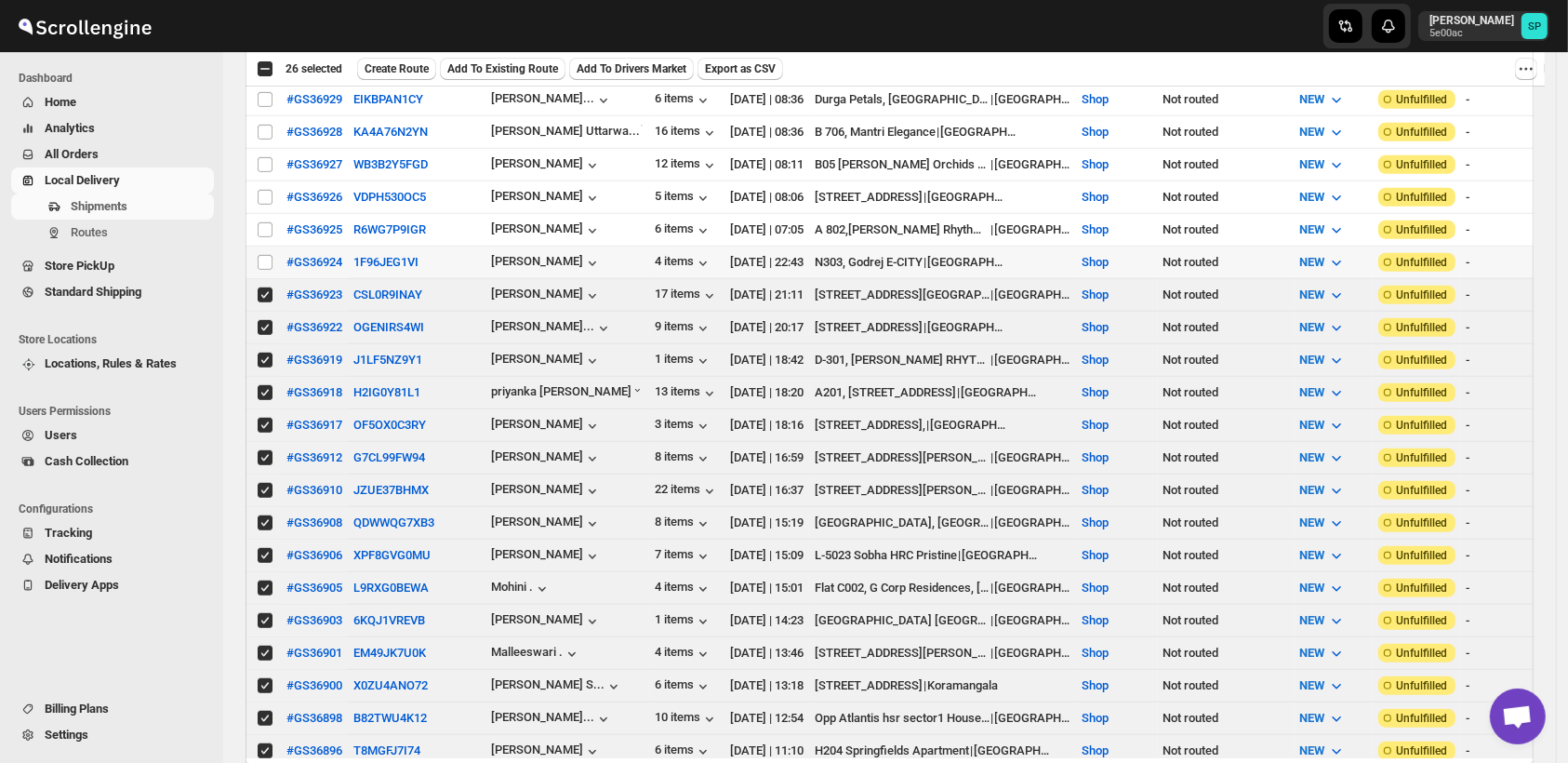
scroll to position [1136, 0]
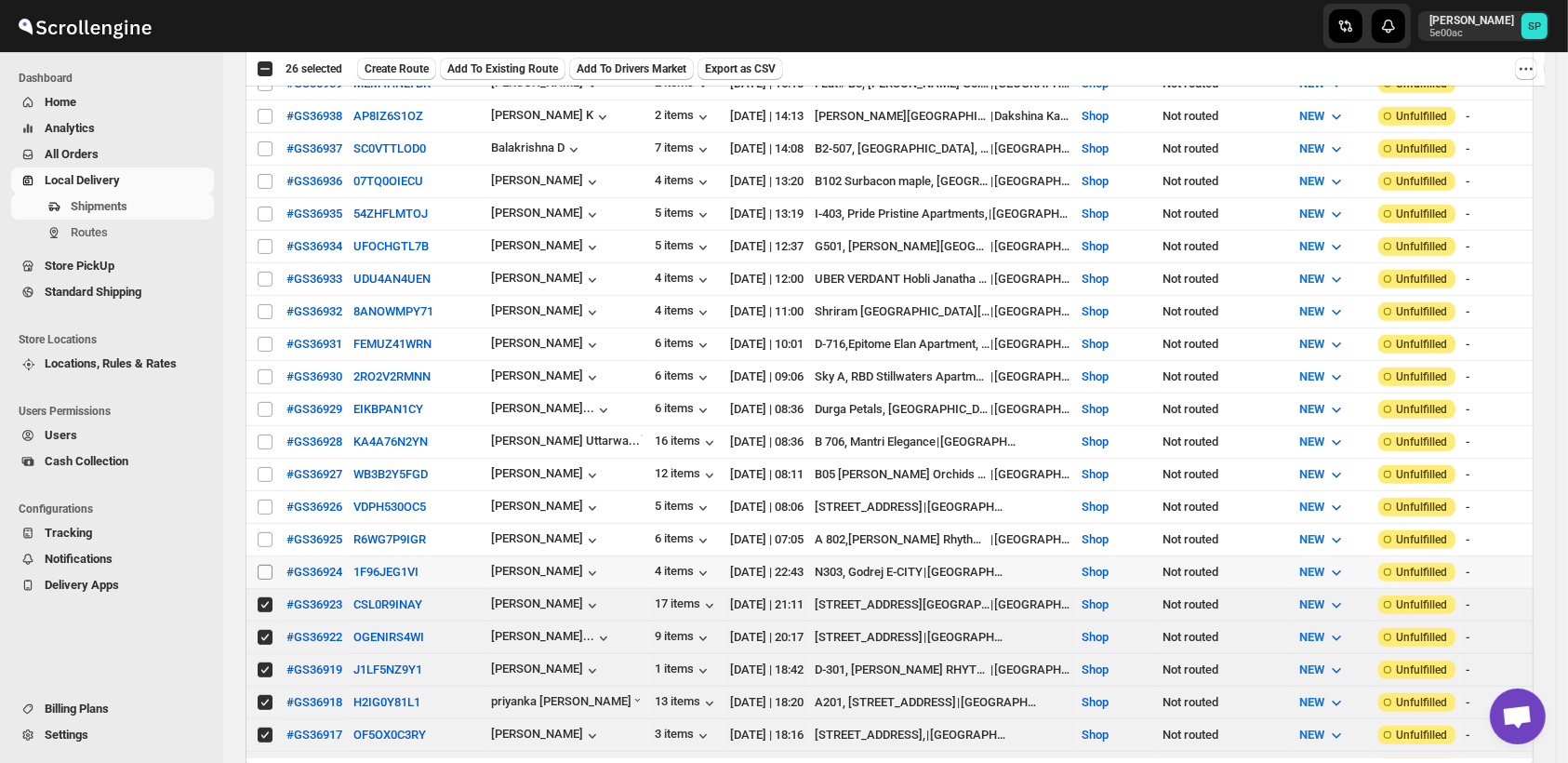
click at [263, 565] on input "Select shipment" at bounding box center [265, 572] width 15 height 15
checkbox input "true"
click at [263, 531] on span at bounding box center [265, 539] width 17 height 17
click at [263, 532] on input "Select shipment" at bounding box center [265, 539] width 15 height 15
checkbox input "false"
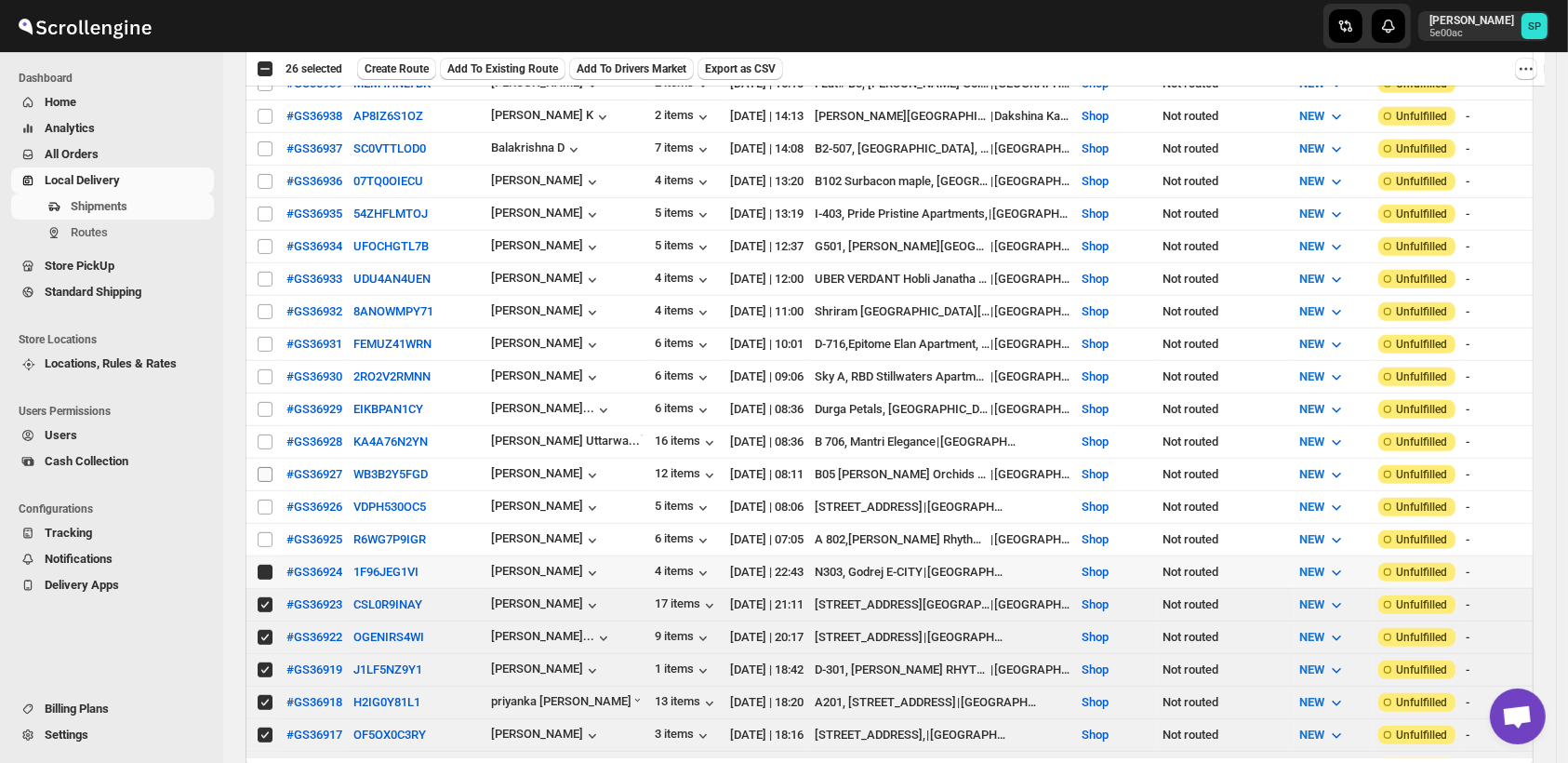
click at [264, 499] on input "Select shipment" at bounding box center [265, 506] width 15 height 15
checkbox input "true"
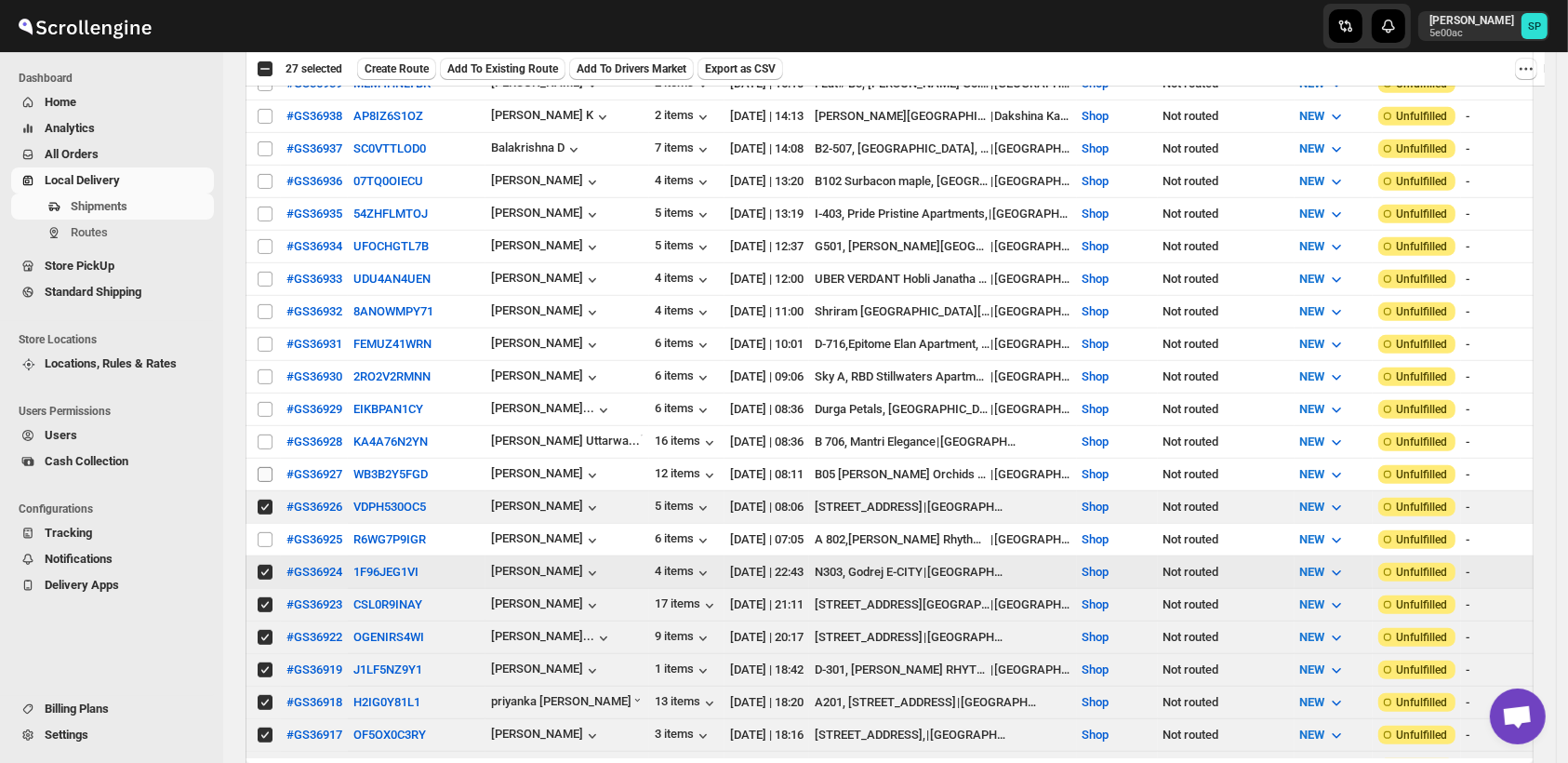
click at [264, 467] on input "Select shipment" at bounding box center [265, 474] width 15 height 15
checkbox input "true"
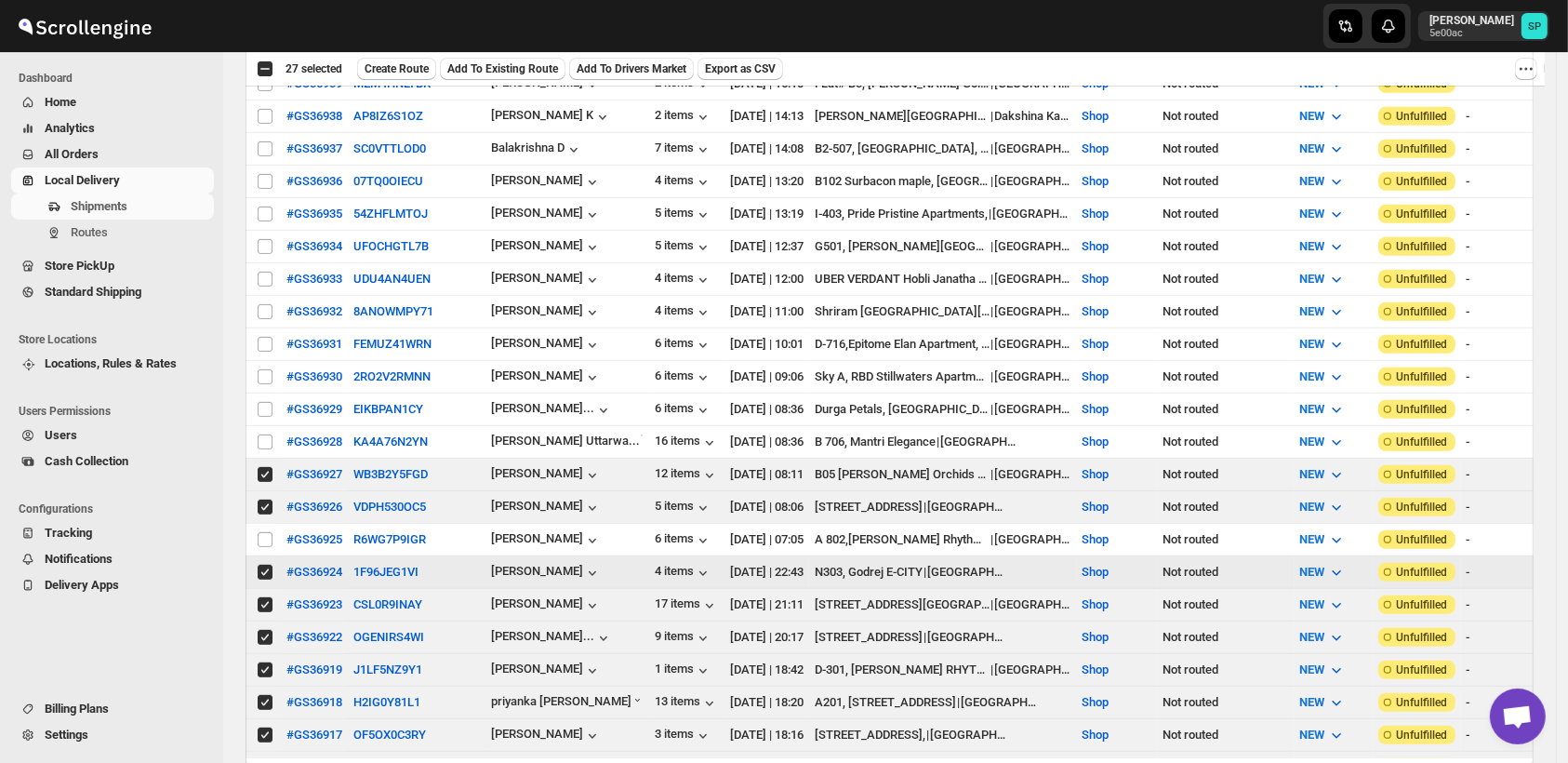
click at [267, 425] on td "Select shipment" at bounding box center [264, 441] width 36 height 33
checkbox input "true"
click at [266, 402] on input "Select shipment" at bounding box center [265, 409] width 15 height 15
checkbox input "true"
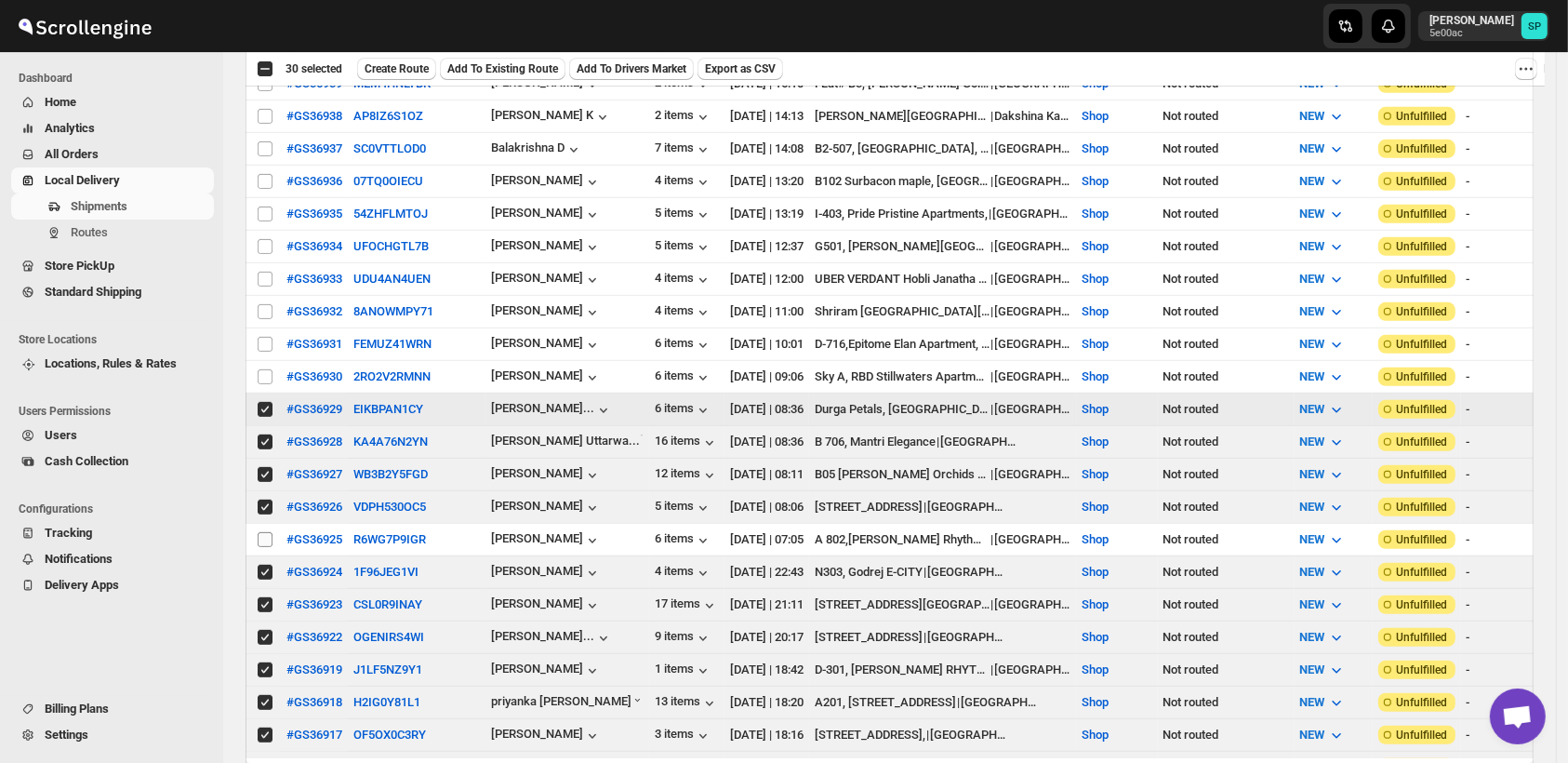
click at [263, 532] on input "Select shipment" at bounding box center [265, 539] width 15 height 15
checkbox input "true"
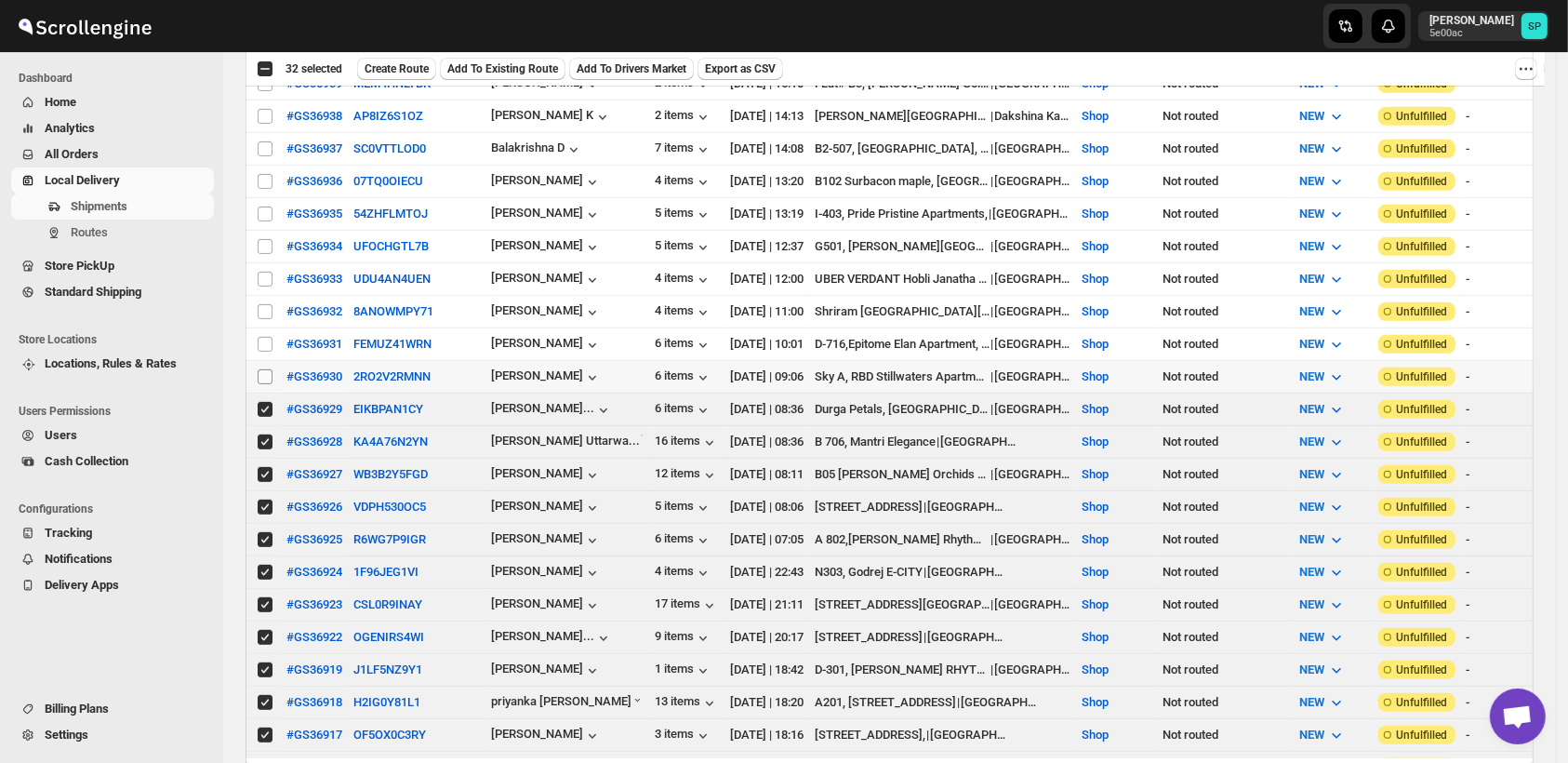
click at [266, 369] on input "Select shipment" at bounding box center [265, 376] width 15 height 15
checkbox input "true"
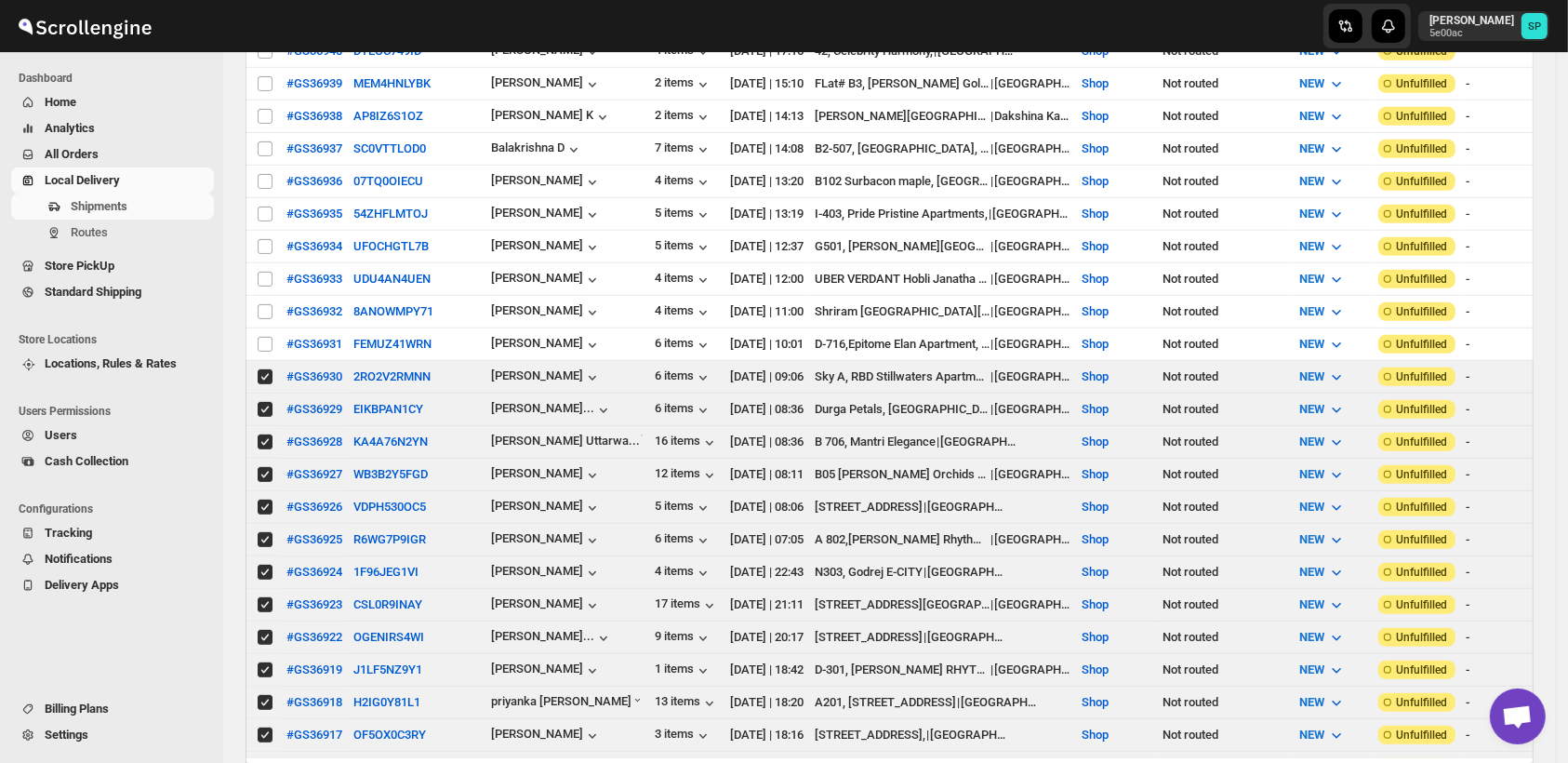
scroll to position [0, 0]
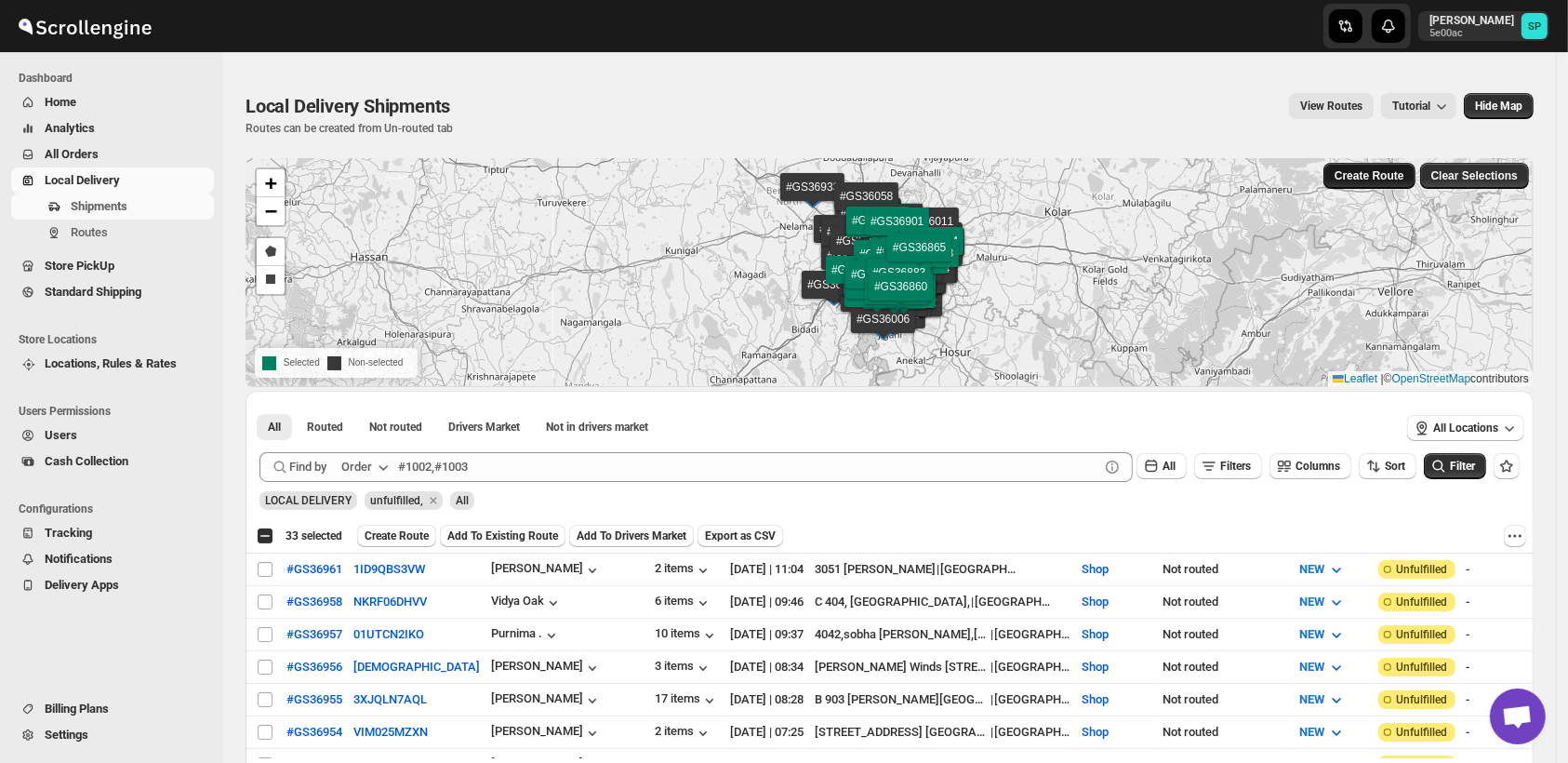
click at [1374, 183] on span "Create Route" at bounding box center [1370, 176] width 70 height 15
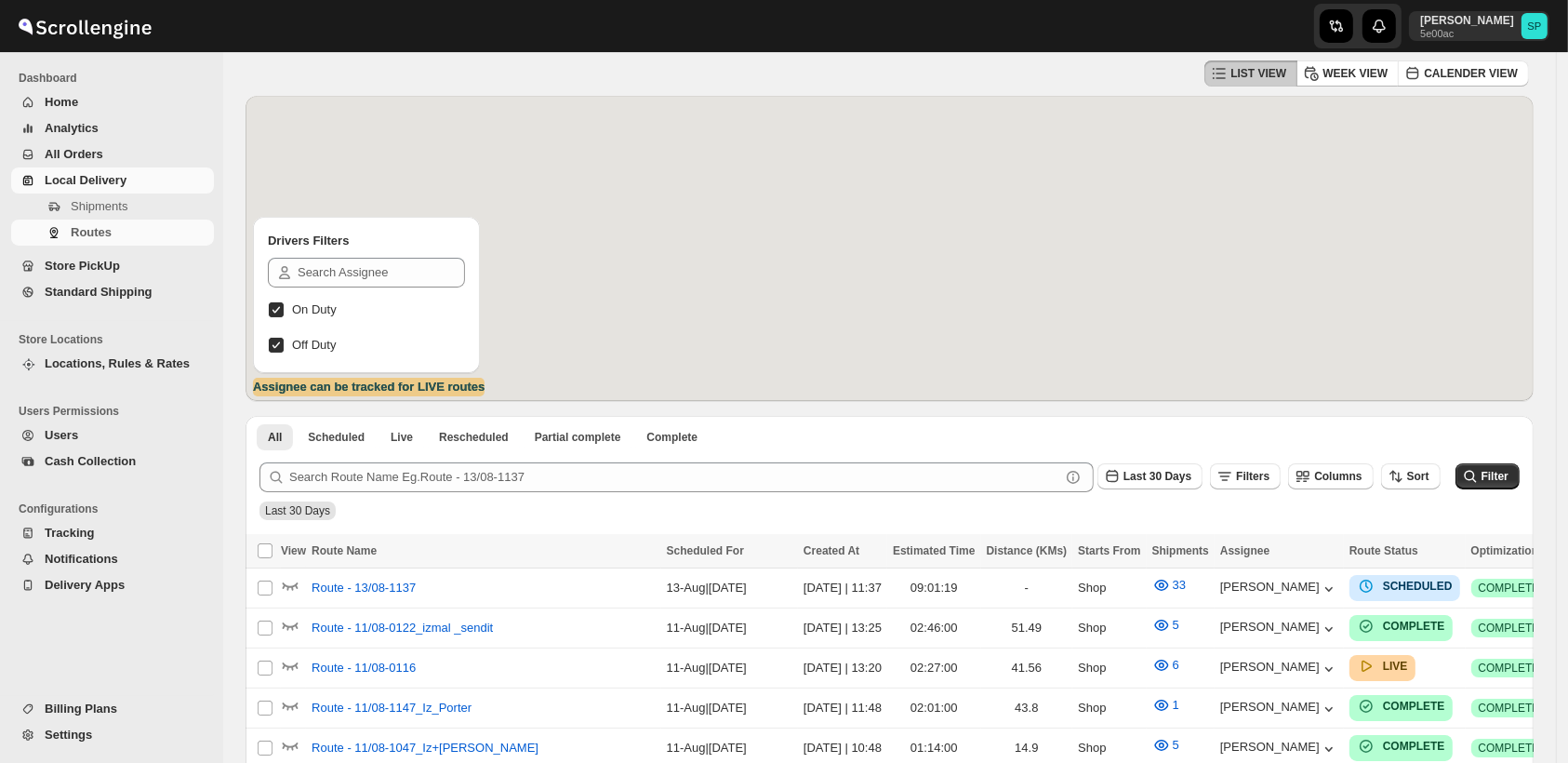
scroll to position [104, 0]
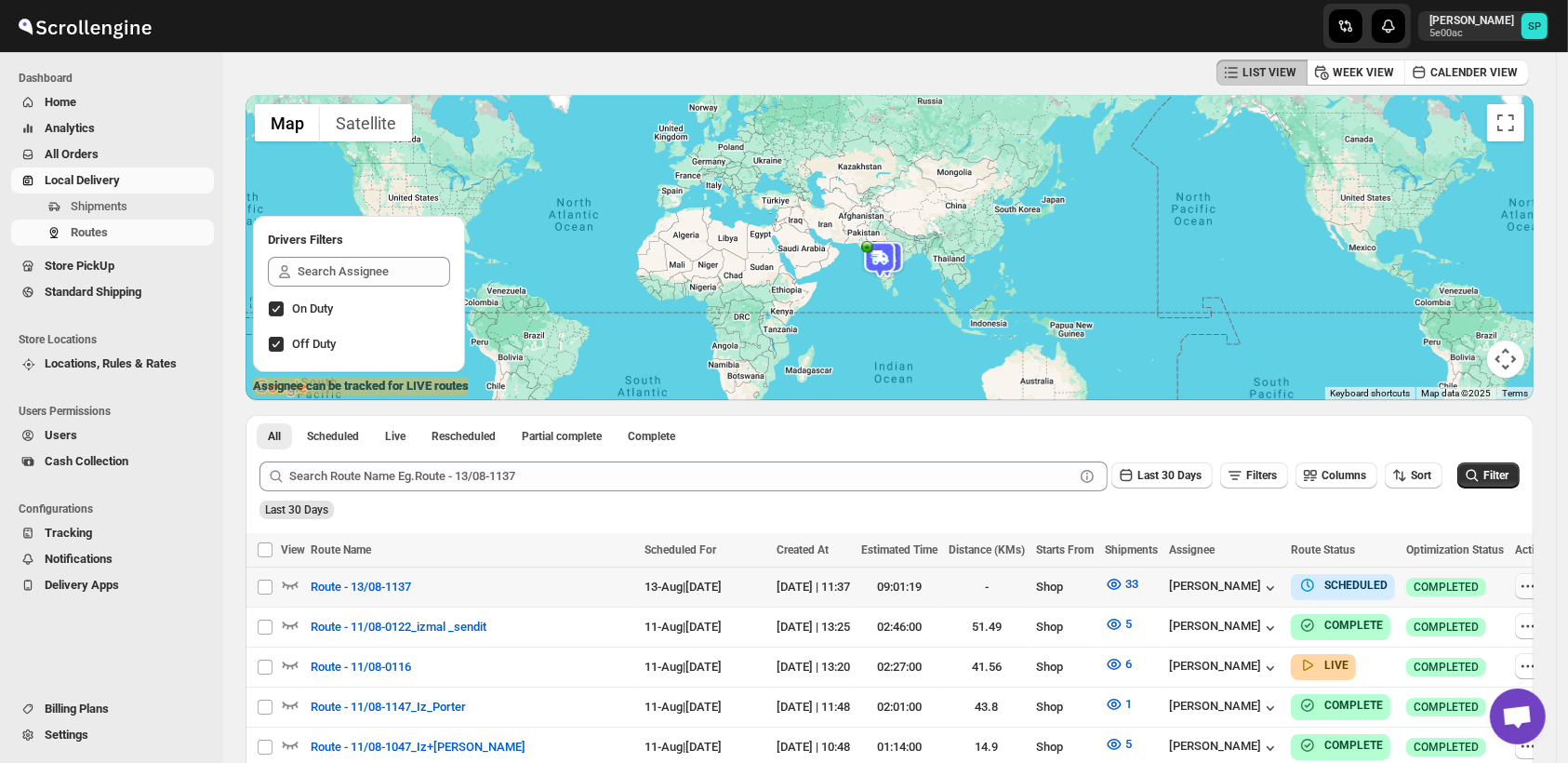
click at [1519, 591] on icon "button" at bounding box center [1528, 585] width 19 height 19
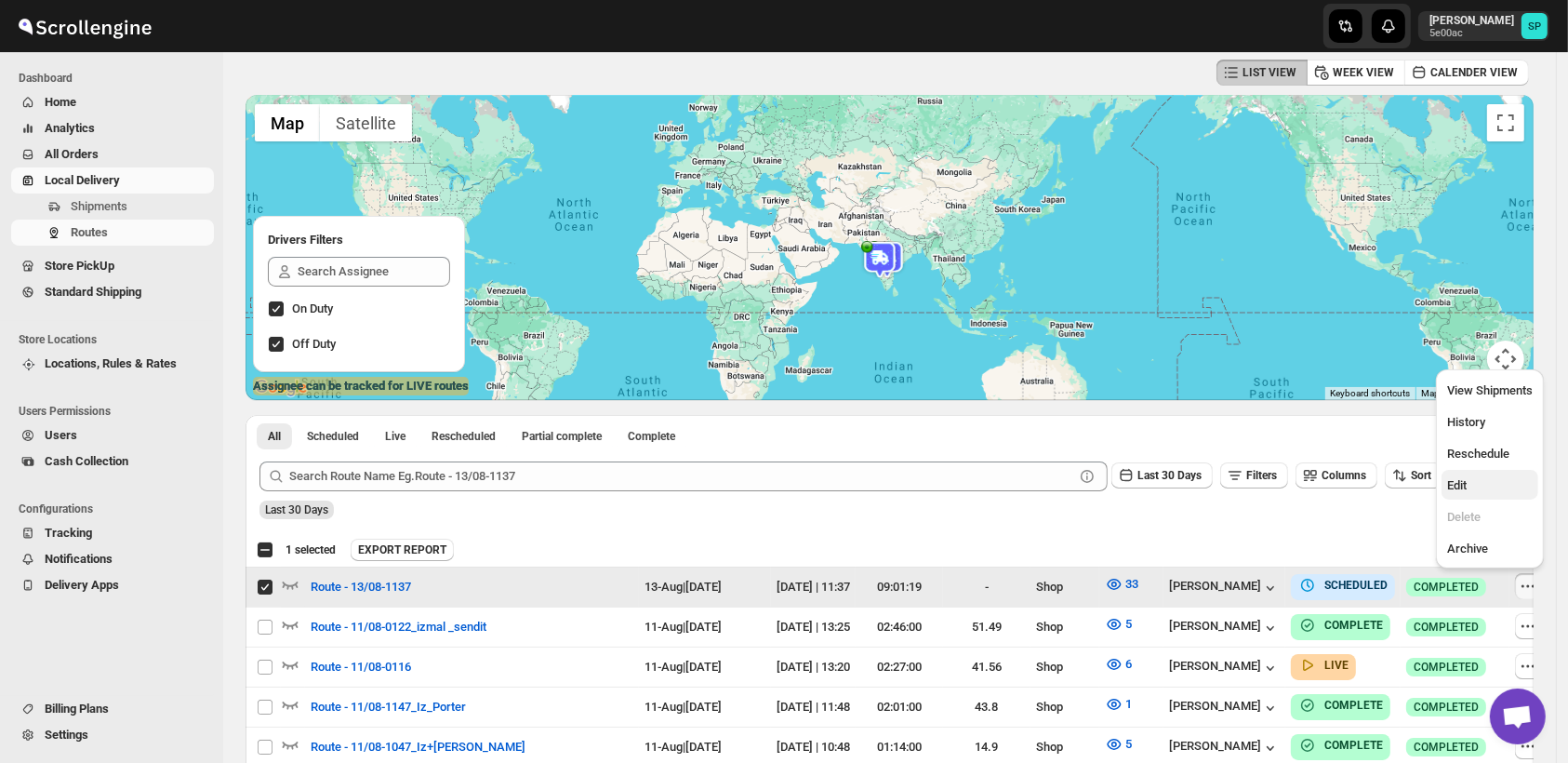
click at [1471, 480] on span "Edit" at bounding box center [1490, 485] width 86 height 19
checkbox input "false"
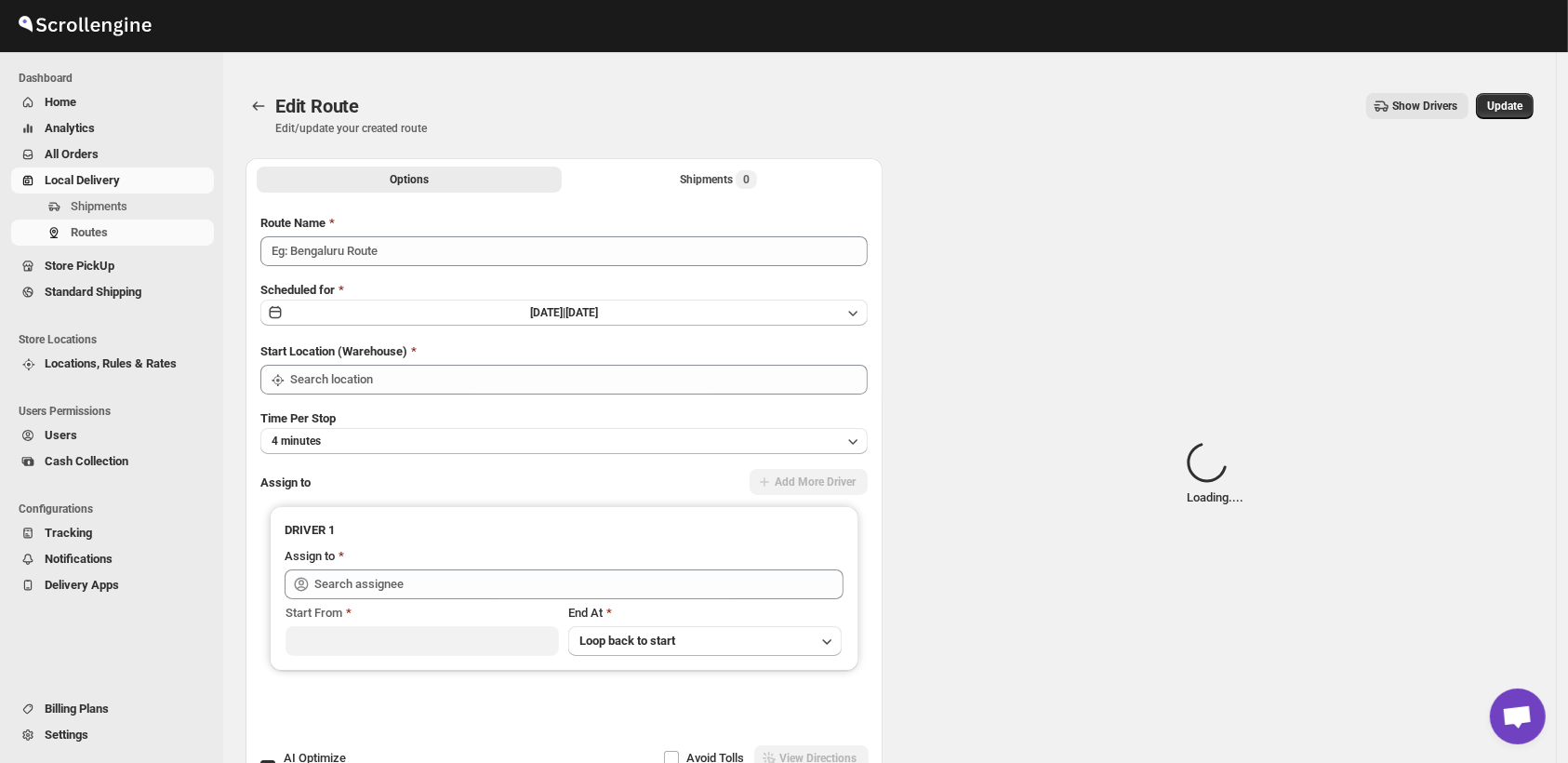
type input "Route - 13/08-1137"
checkbox input "true"
type input "Shop"
type input "[PERSON_NAME] ([EMAIL_ADDRESS][DOMAIN_NAME])"
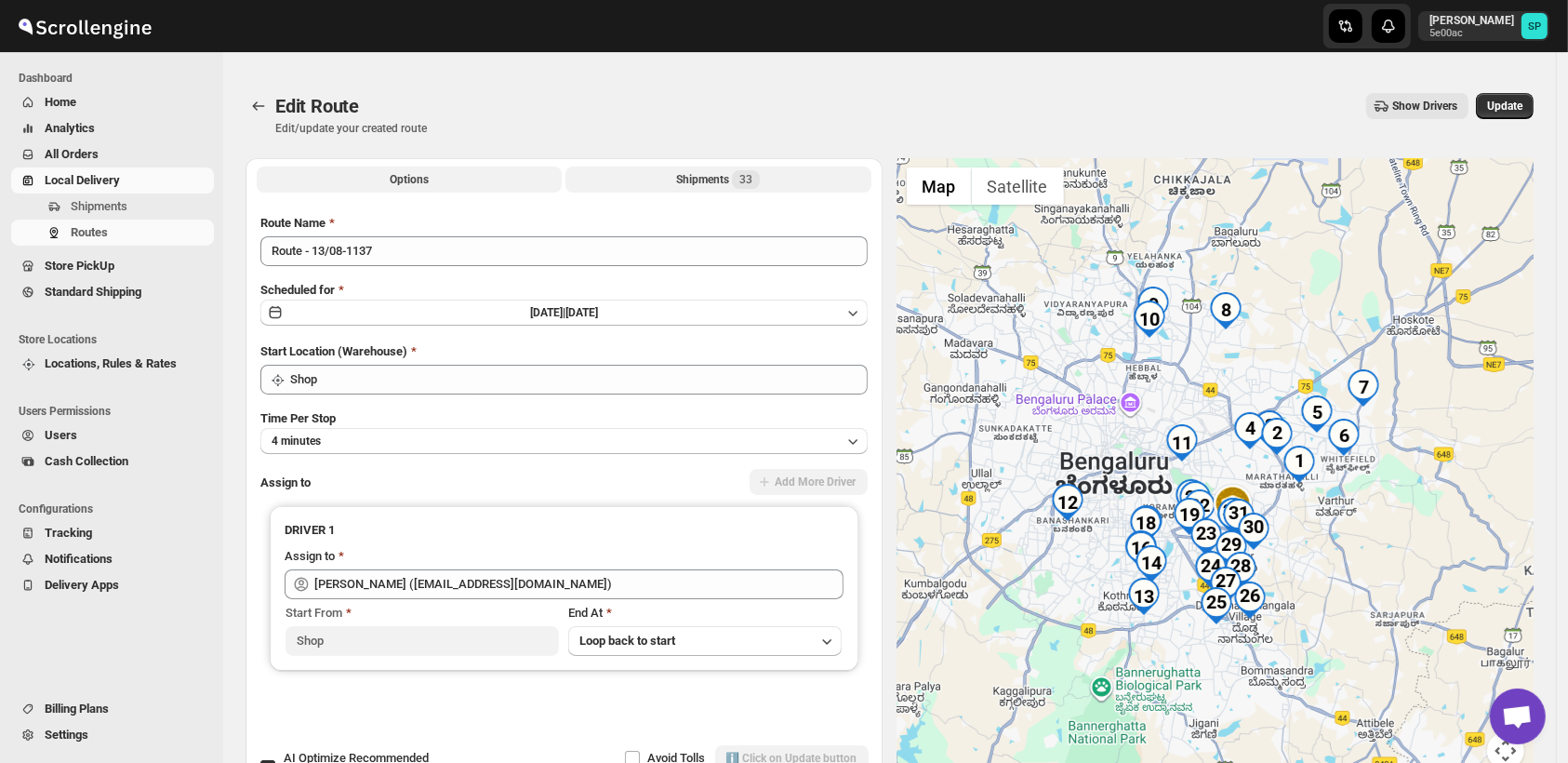
click at [745, 184] on span "33" at bounding box center [745, 179] width 13 height 15
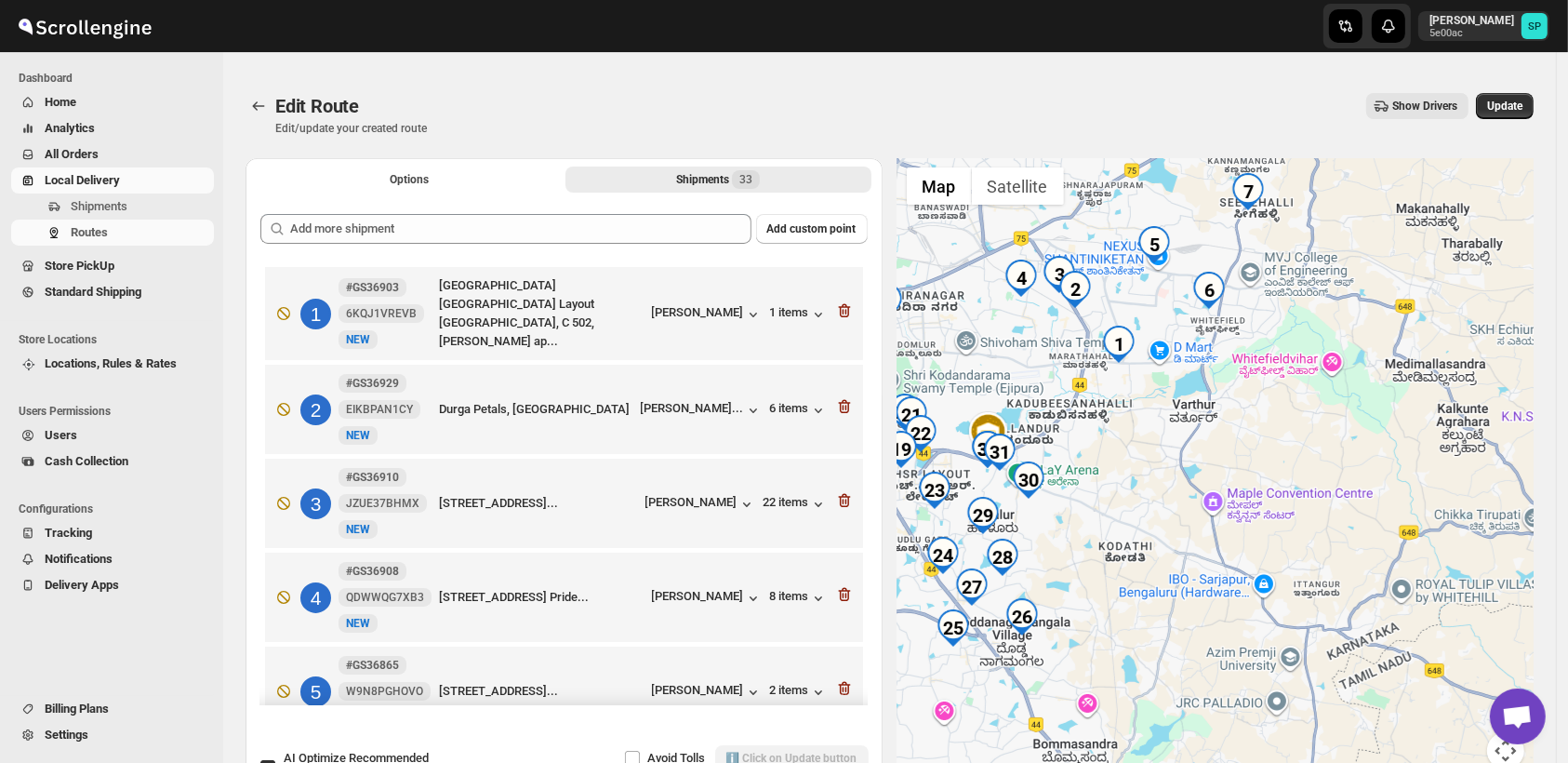
click at [1347, 473] on div at bounding box center [1215, 475] width 637 height 634
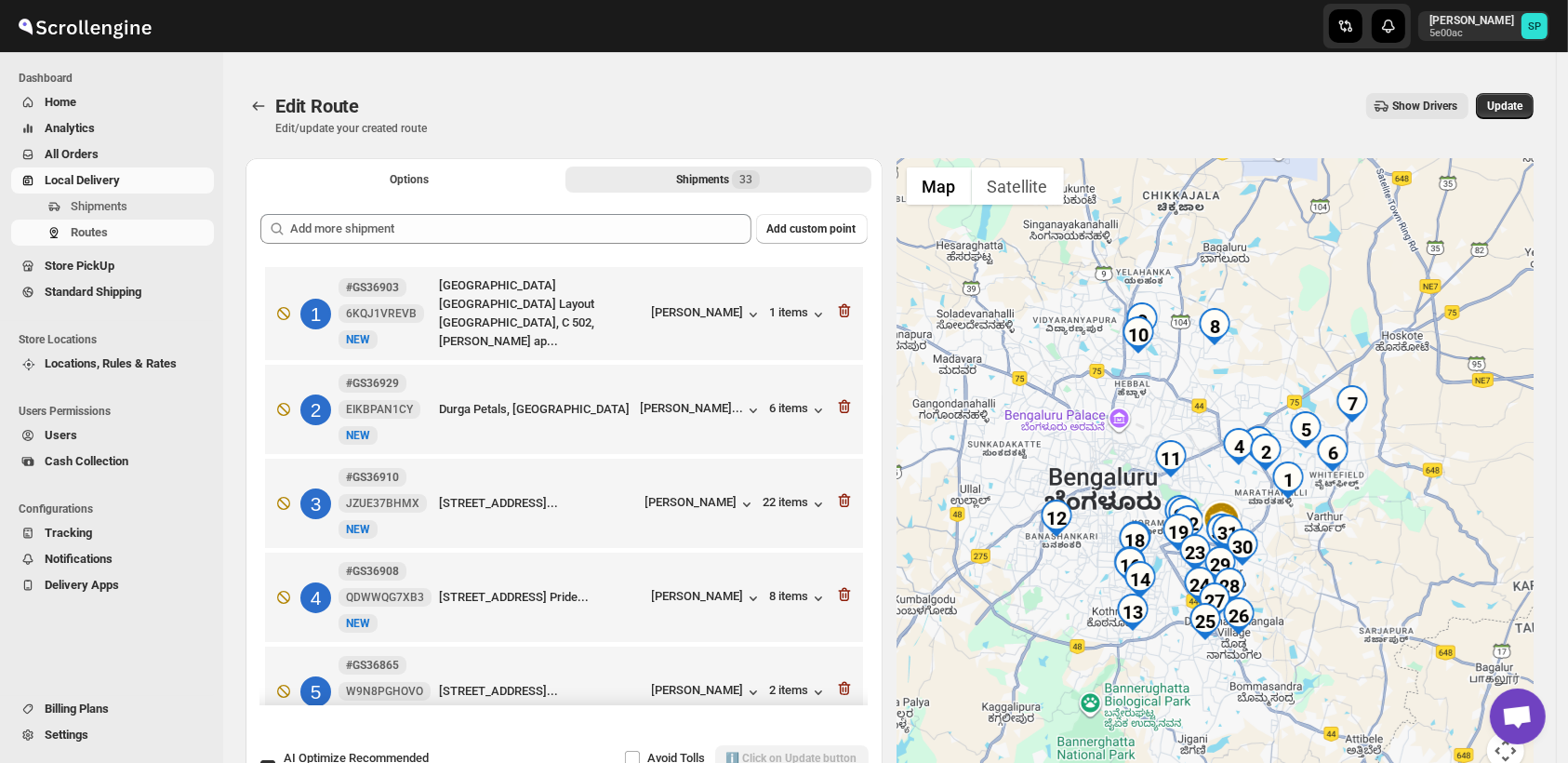
drag, startPoint x: 1348, startPoint y: 480, endPoint x: 1406, endPoint y: 561, distance: 99.6
click at [1406, 561] on div at bounding box center [1215, 475] width 637 height 634
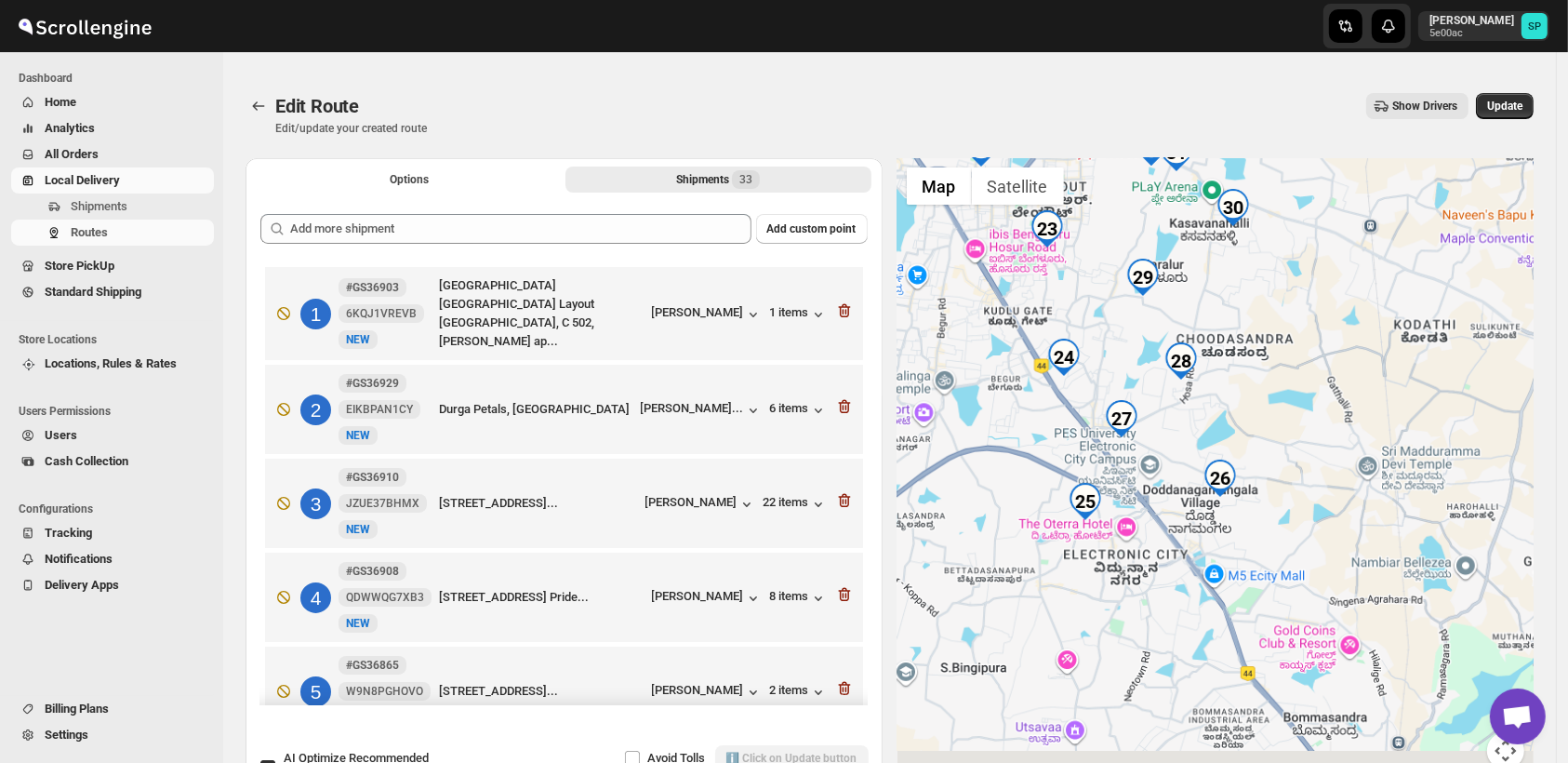
drag, startPoint x: 1273, startPoint y: 599, endPoint x: 1333, endPoint y: 364, distance: 242.5
click at [1333, 364] on div at bounding box center [1215, 475] width 637 height 634
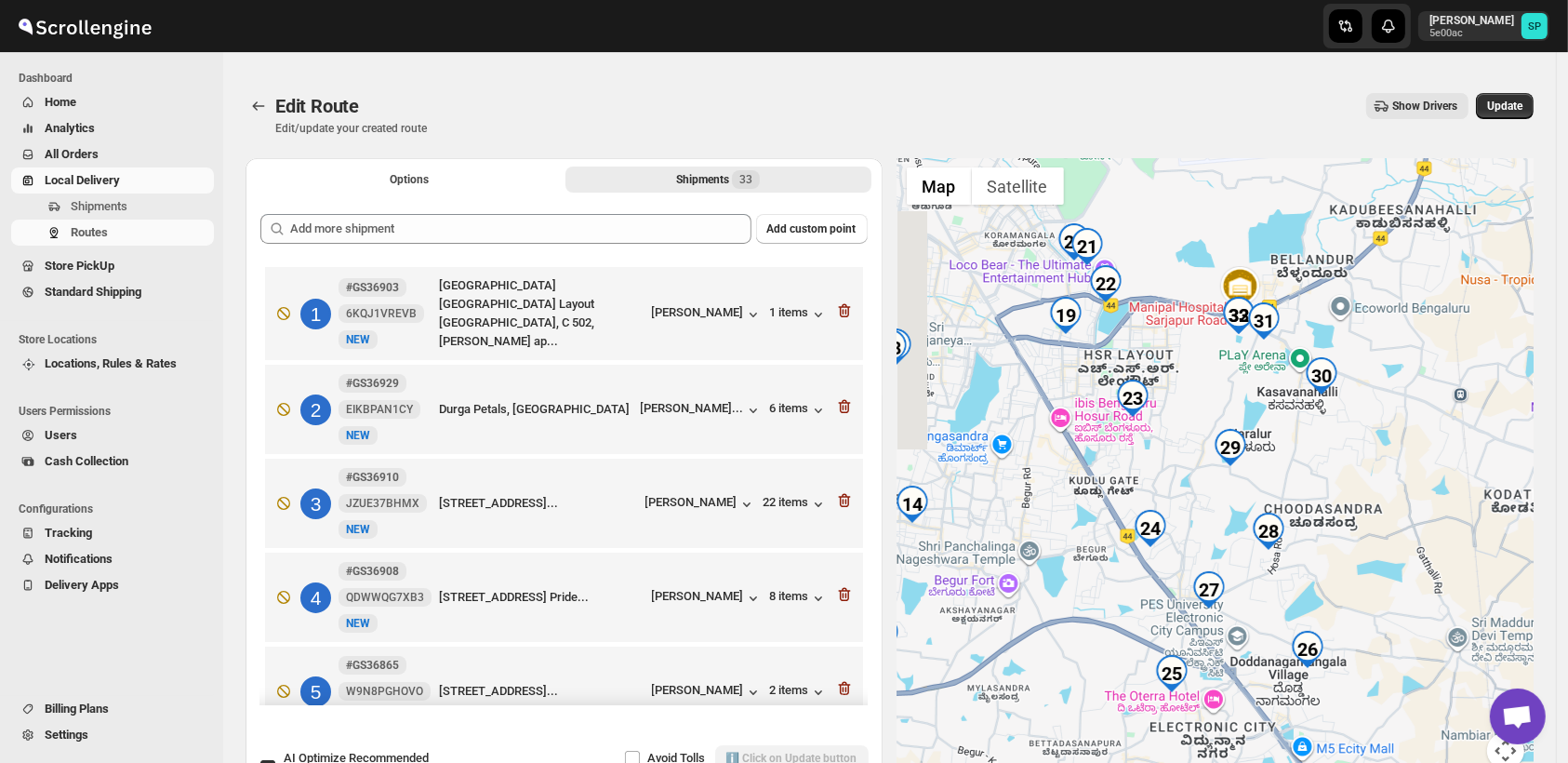
drag, startPoint x: 1320, startPoint y: 410, endPoint x: 1403, endPoint y: 555, distance: 167.1
click at [1403, 555] on div at bounding box center [1215, 475] width 637 height 634
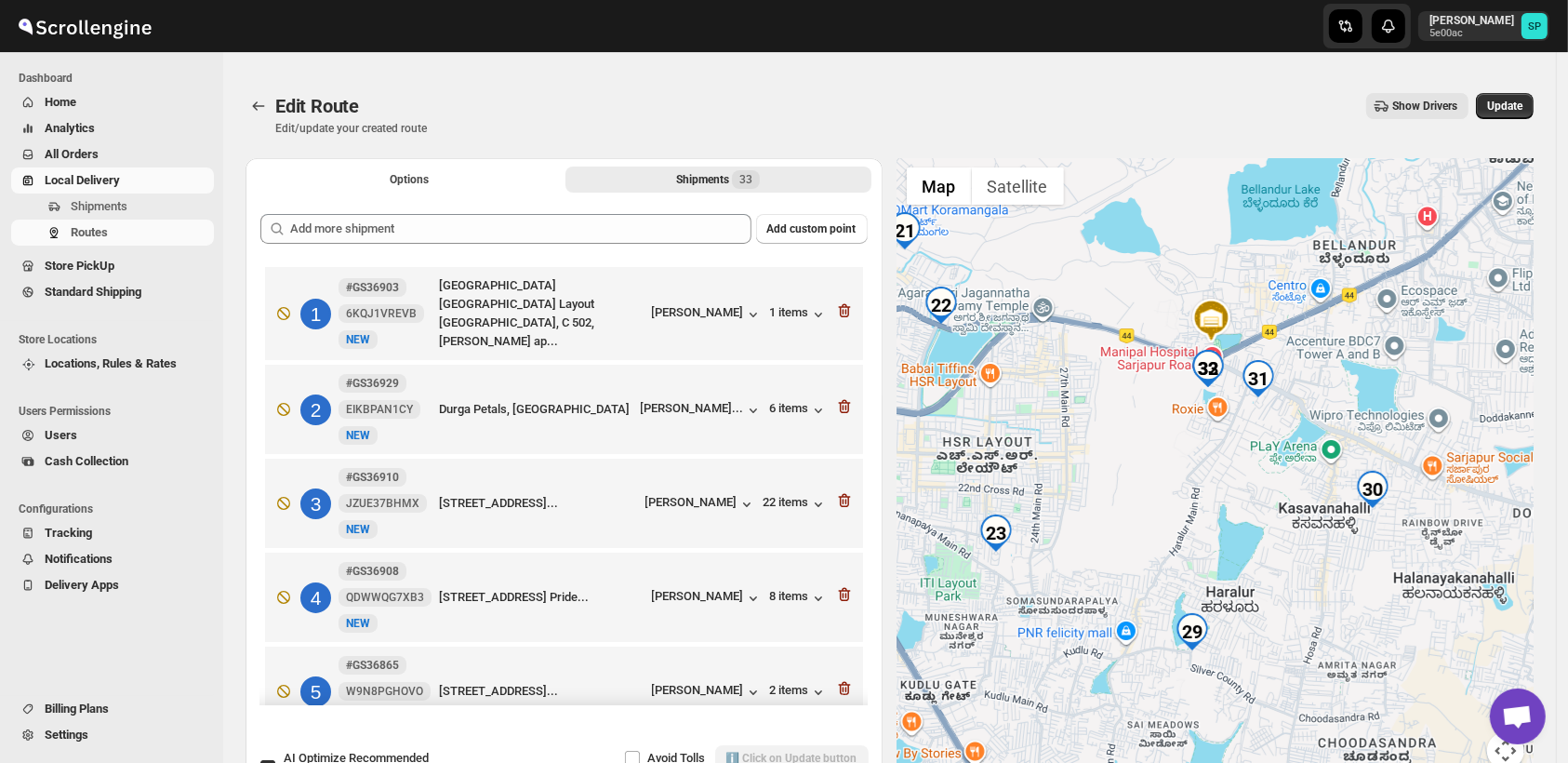
click at [1240, 484] on div at bounding box center [1215, 475] width 637 height 634
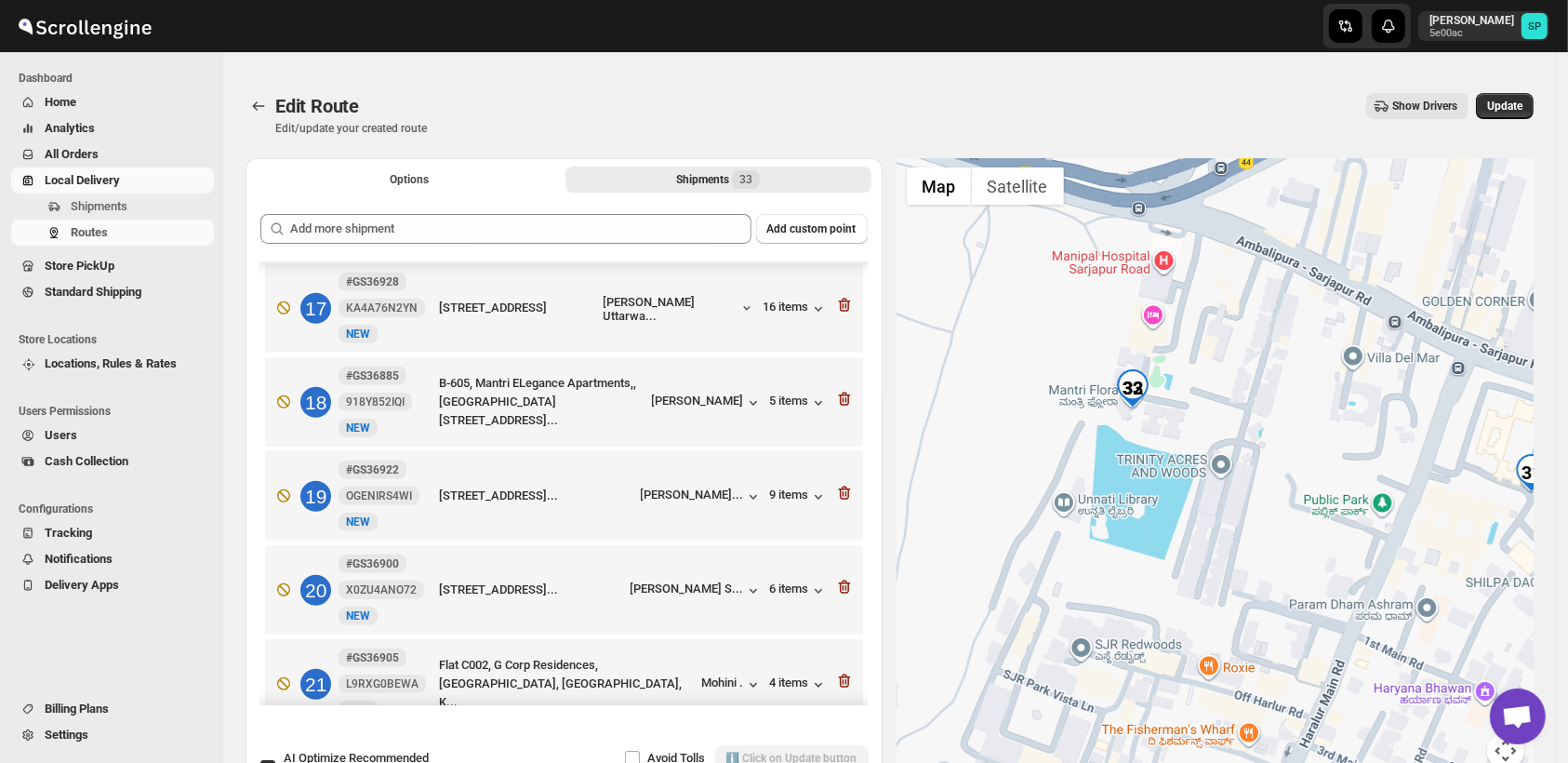
scroll to position [1652, 0]
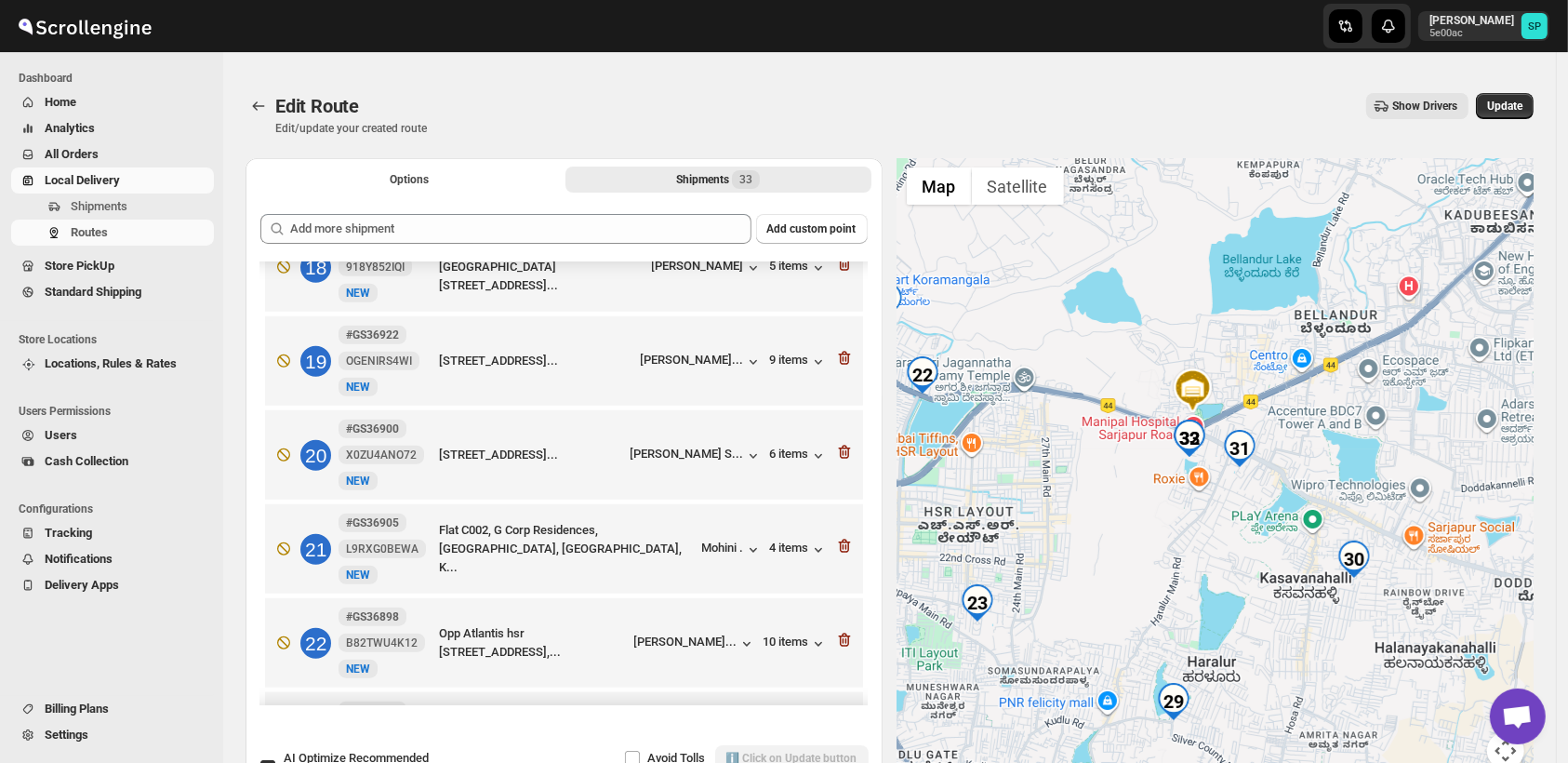
drag, startPoint x: 1220, startPoint y: 450, endPoint x: 1223, endPoint y: 394, distance: 56.1
click at [1223, 394] on div at bounding box center [1215, 475] width 637 height 634
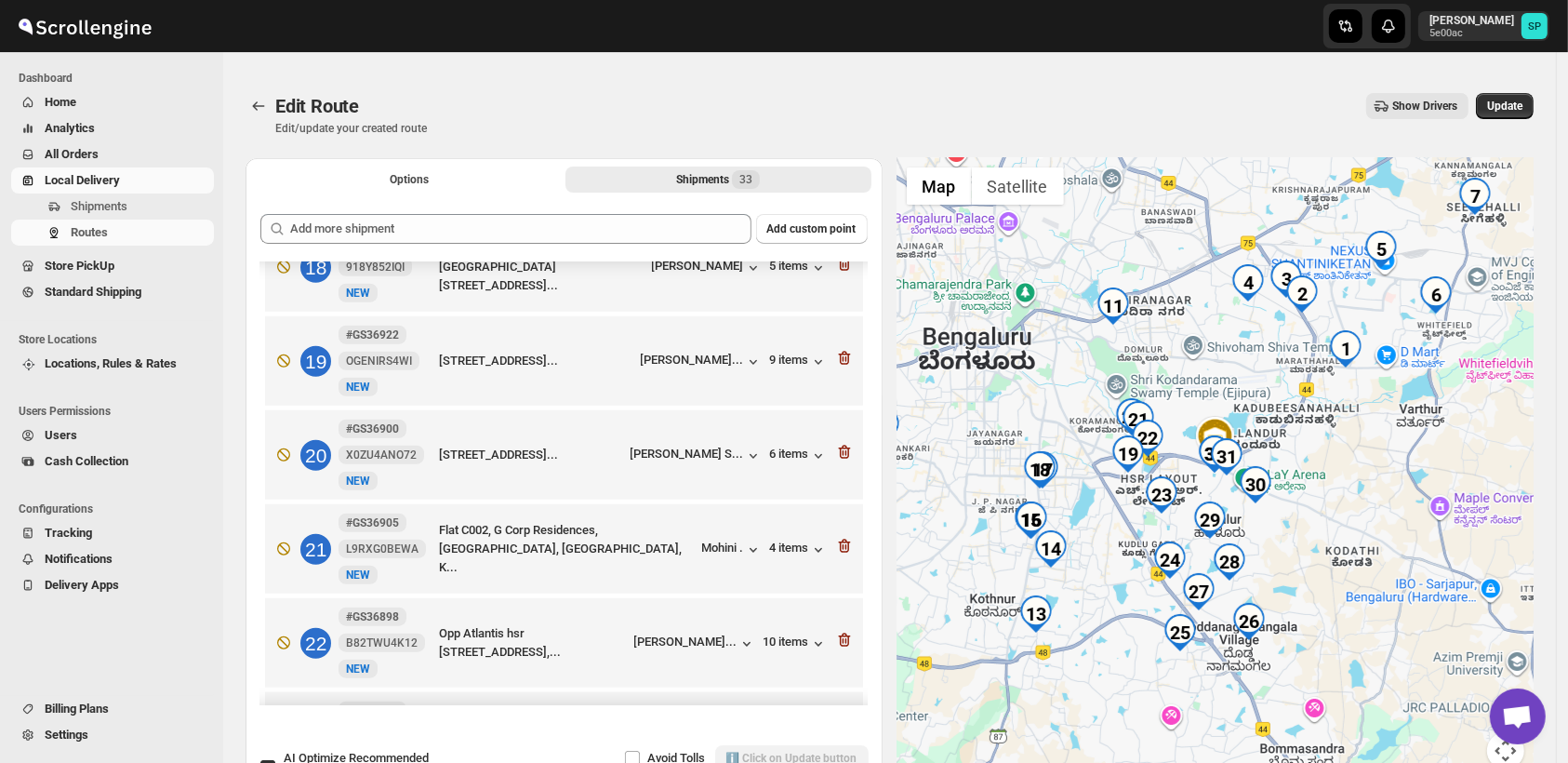
drag, startPoint x: 1348, startPoint y: 505, endPoint x: 1326, endPoint y: 542, distance: 43.0
click at [1326, 542] on div at bounding box center [1215, 475] width 637 height 634
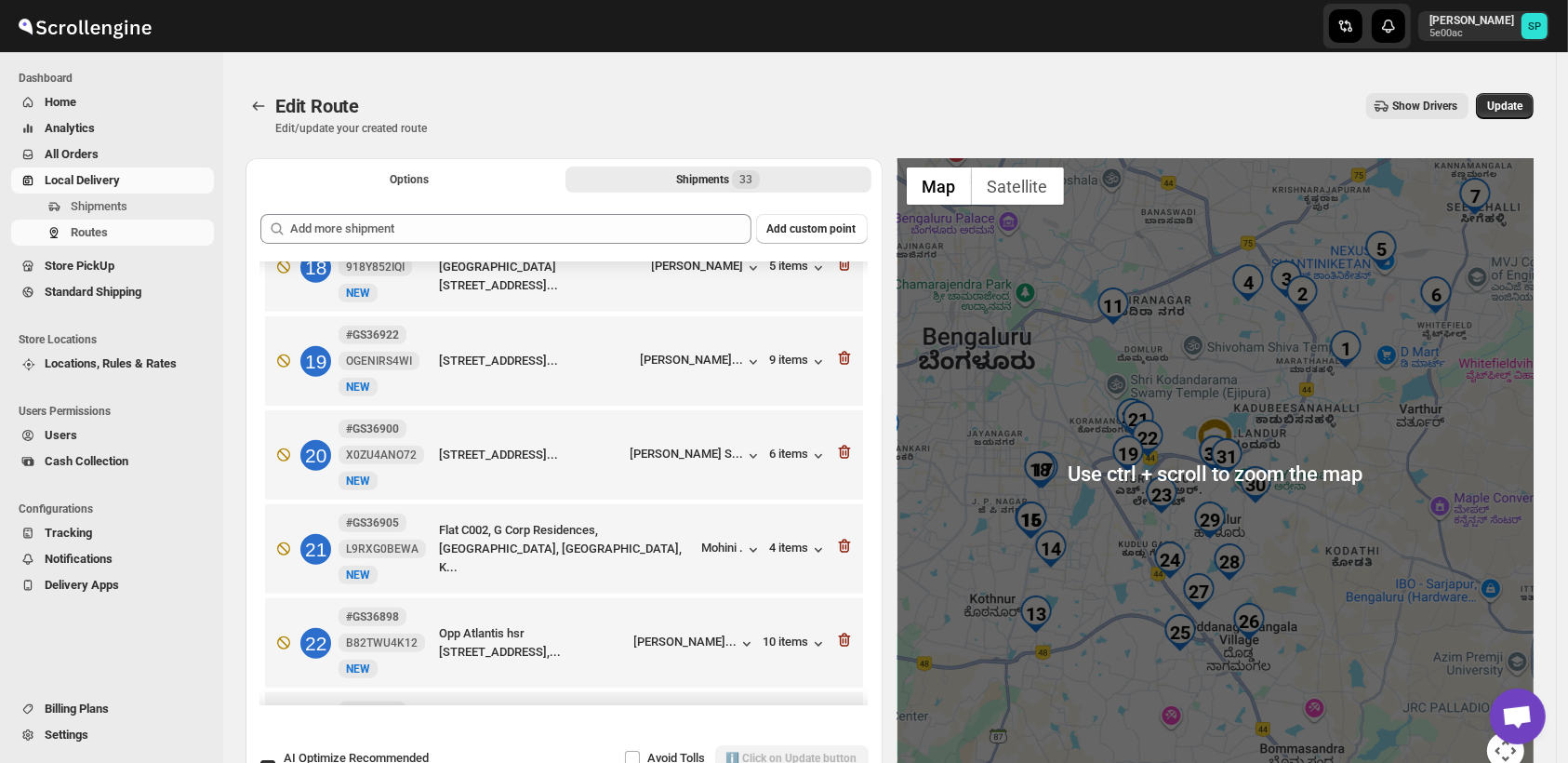
scroll to position [104, 0]
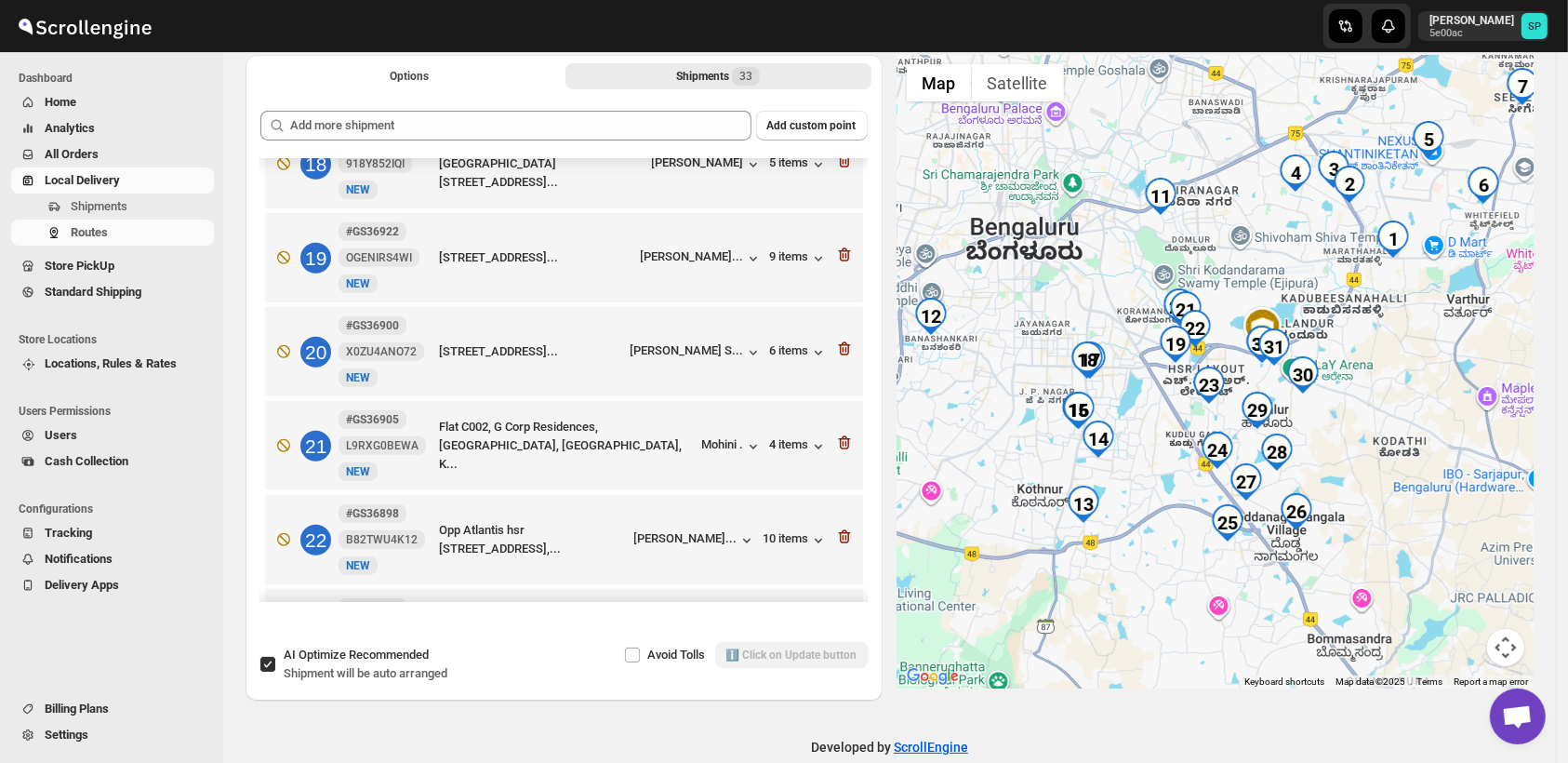
drag, startPoint x: 1318, startPoint y: 499, endPoint x: 1370, endPoint y: 491, distance: 52.6
click at [1370, 491] on div at bounding box center [1215, 372] width 637 height 634
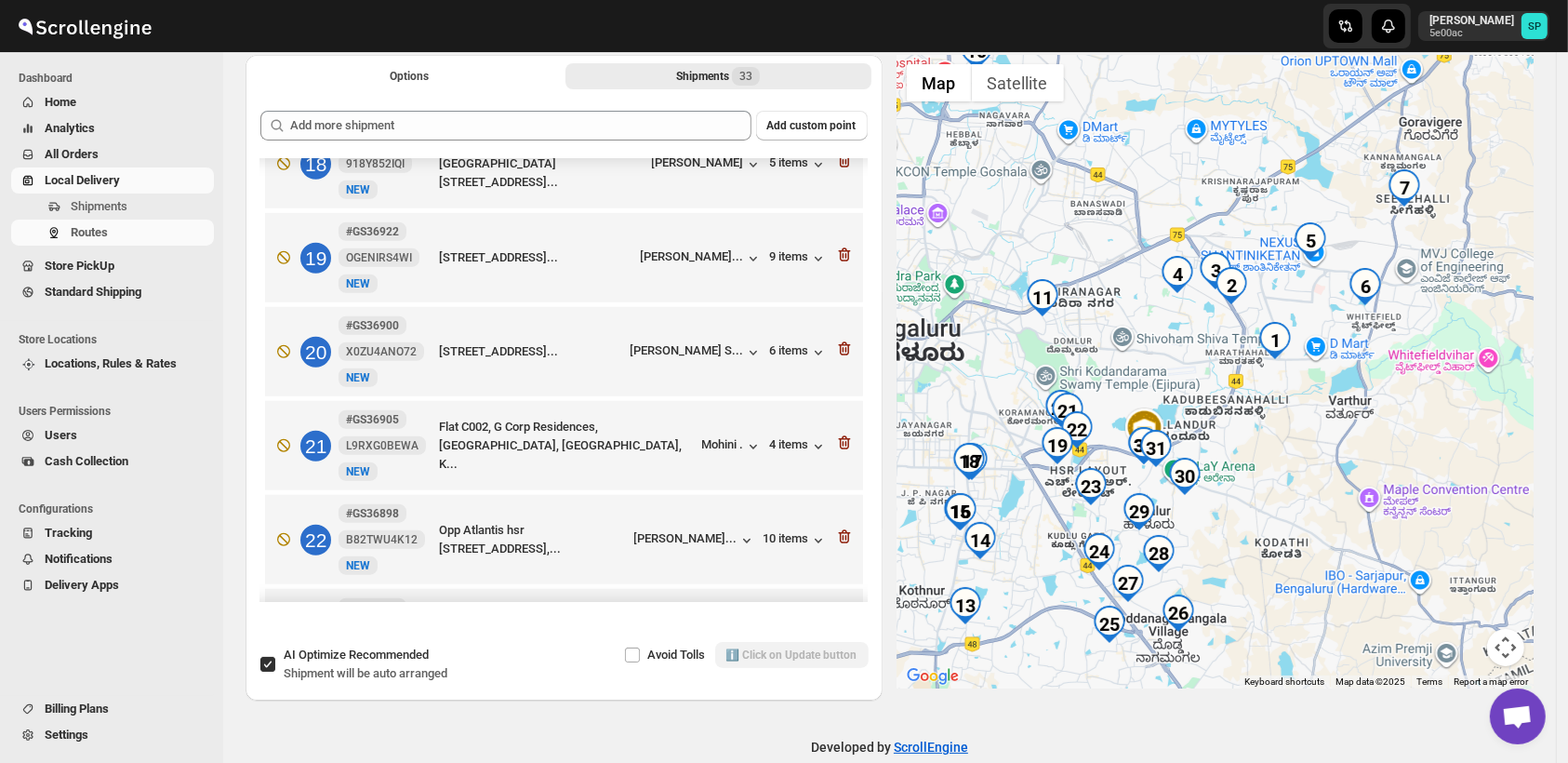
drag, startPoint x: 1332, startPoint y: 482, endPoint x: 1224, endPoint y: 585, distance: 149.2
click at [1224, 585] on div at bounding box center [1215, 372] width 637 height 634
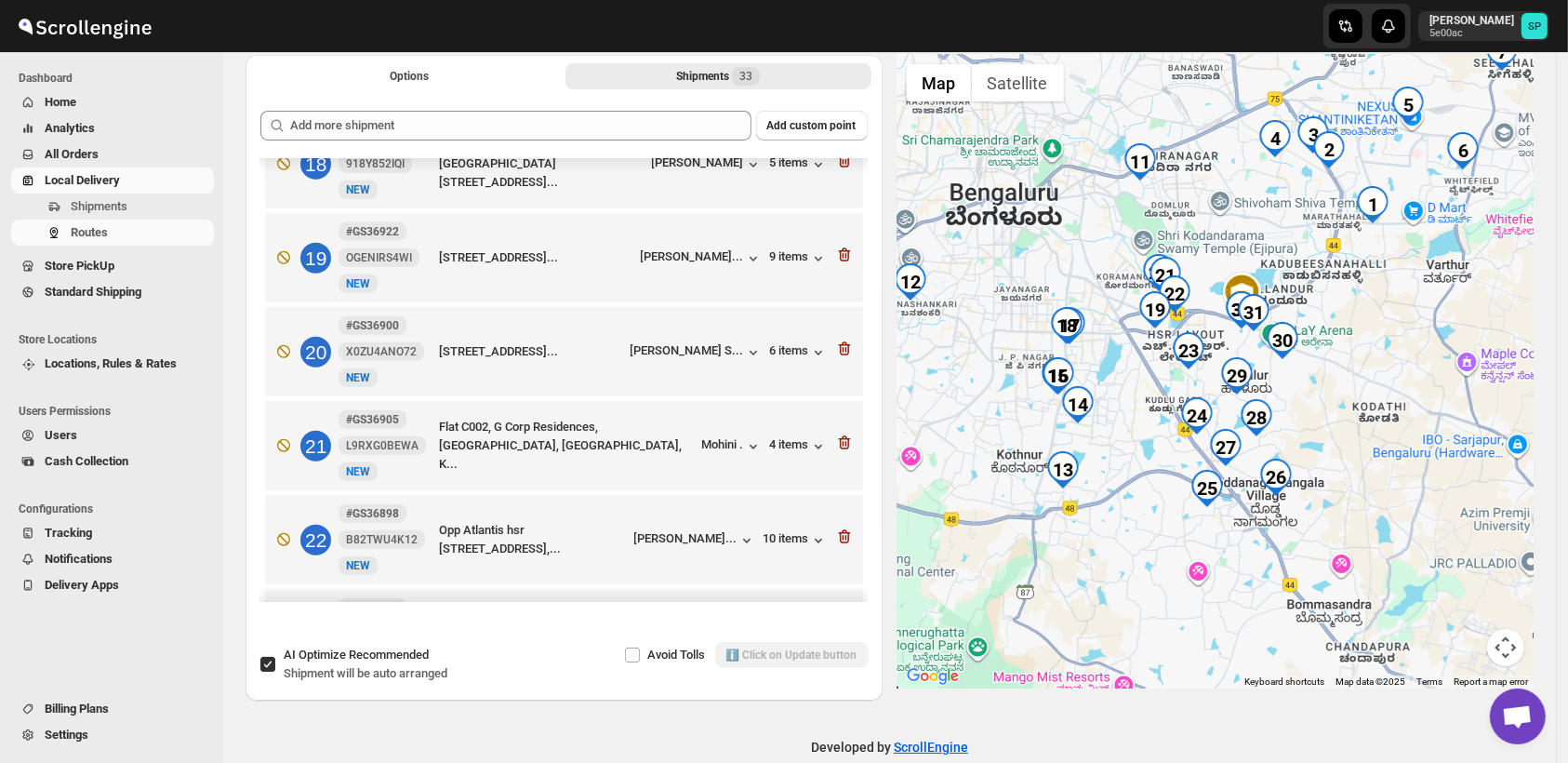
drag, startPoint x: 1284, startPoint y: 502, endPoint x: 1376, endPoint y: 368, distance: 162.5
click at [1376, 368] on div at bounding box center [1215, 372] width 637 height 634
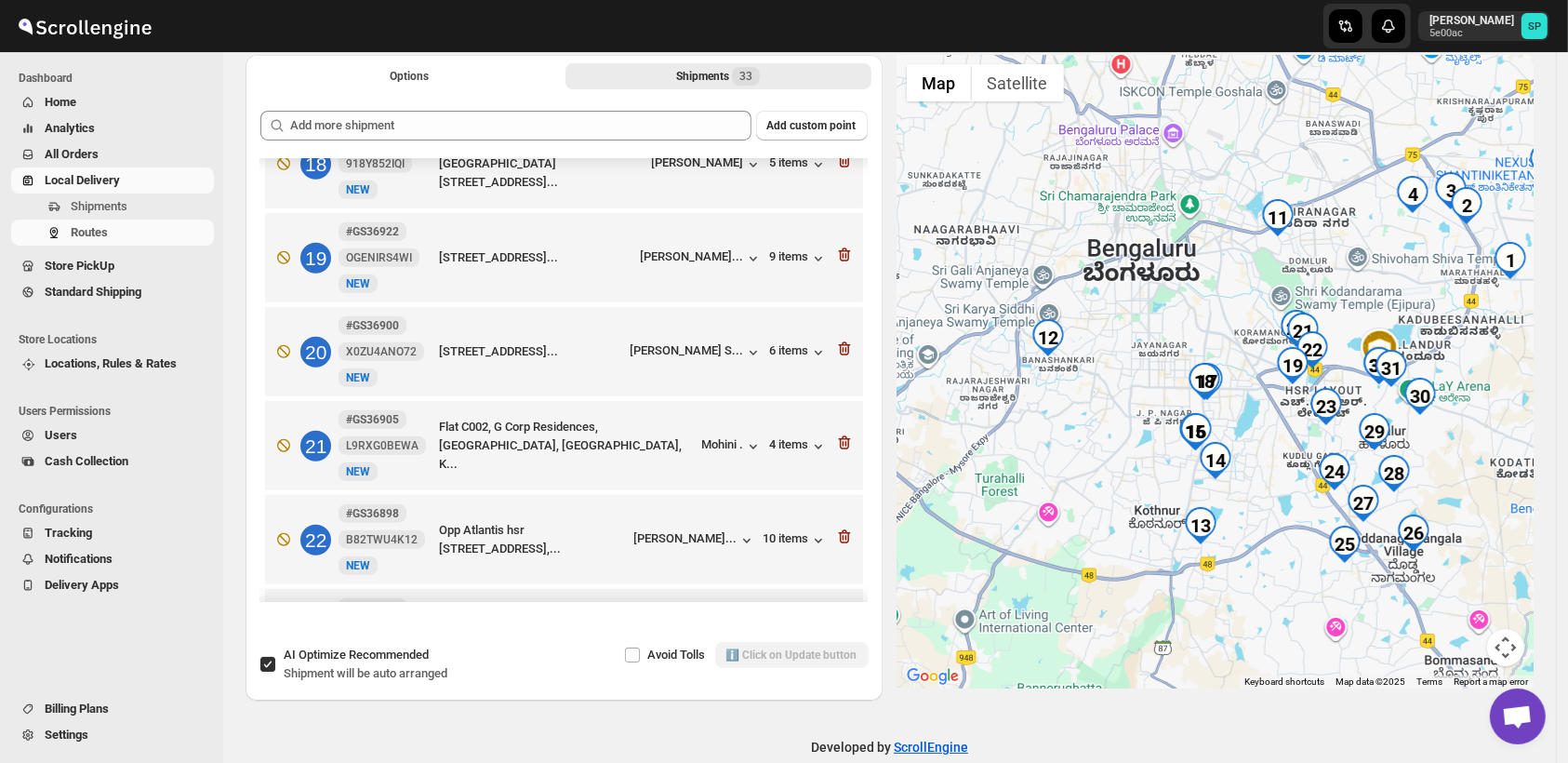
drag, startPoint x: 990, startPoint y: 417, endPoint x: 1124, endPoint y: 430, distance: 134.6
click at [1124, 430] on div at bounding box center [1215, 372] width 637 height 634
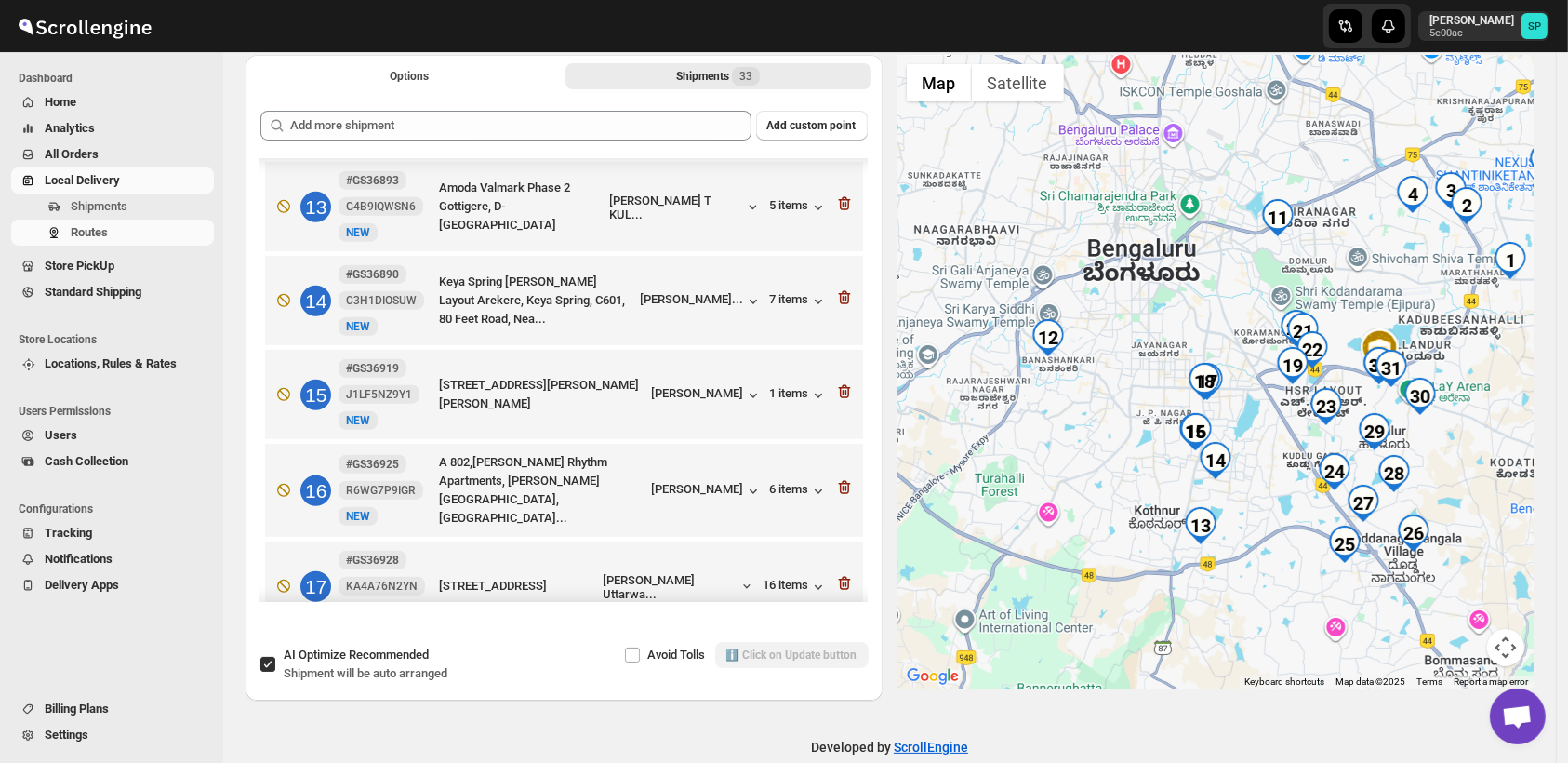
scroll to position [723, 0]
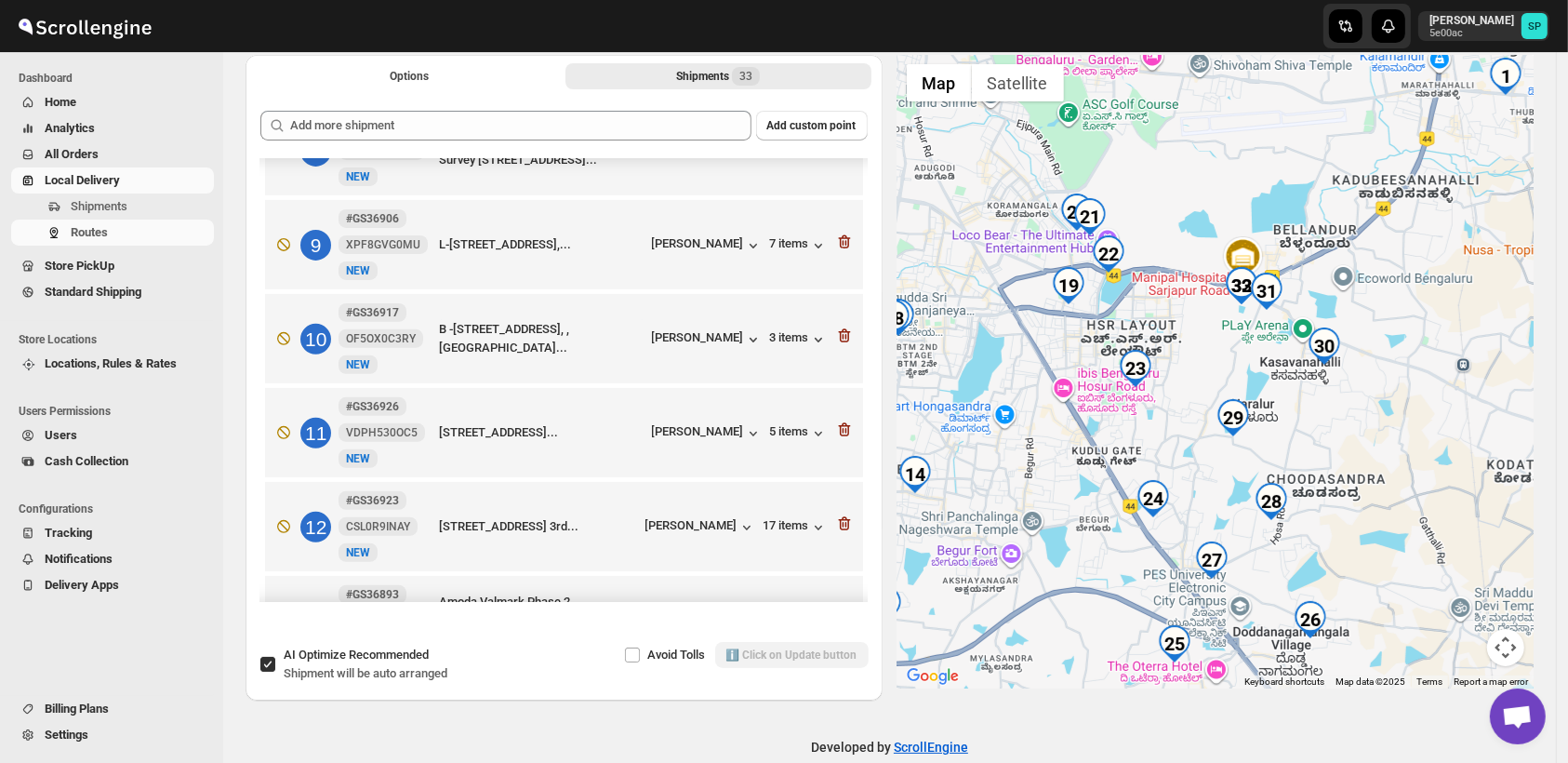
drag, startPoint x: 1369, startPoint y: 505, endPoint x: 1161, endPoint y: 429, distance: 221.4
click at [1039, 427] on div at bounding box center [1215, 372] width 637 height 634
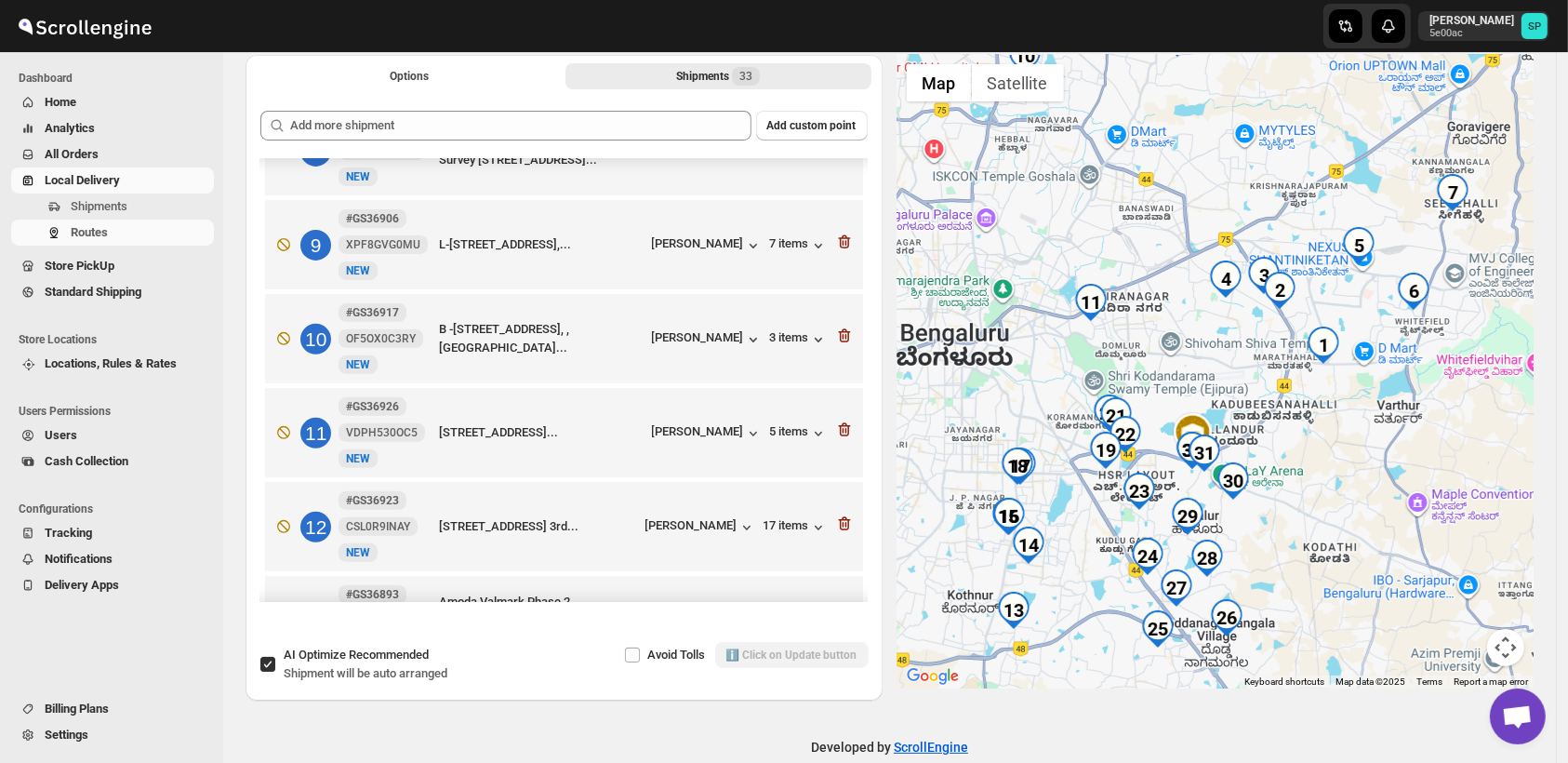
drag, startPoint x: 1113, startPoint y: 487, endPoint x: 1087, endPoint y: 590, distance: 106.2
click at [1087, 590] on div at bounding box center [1215, 372] width 637 height 634
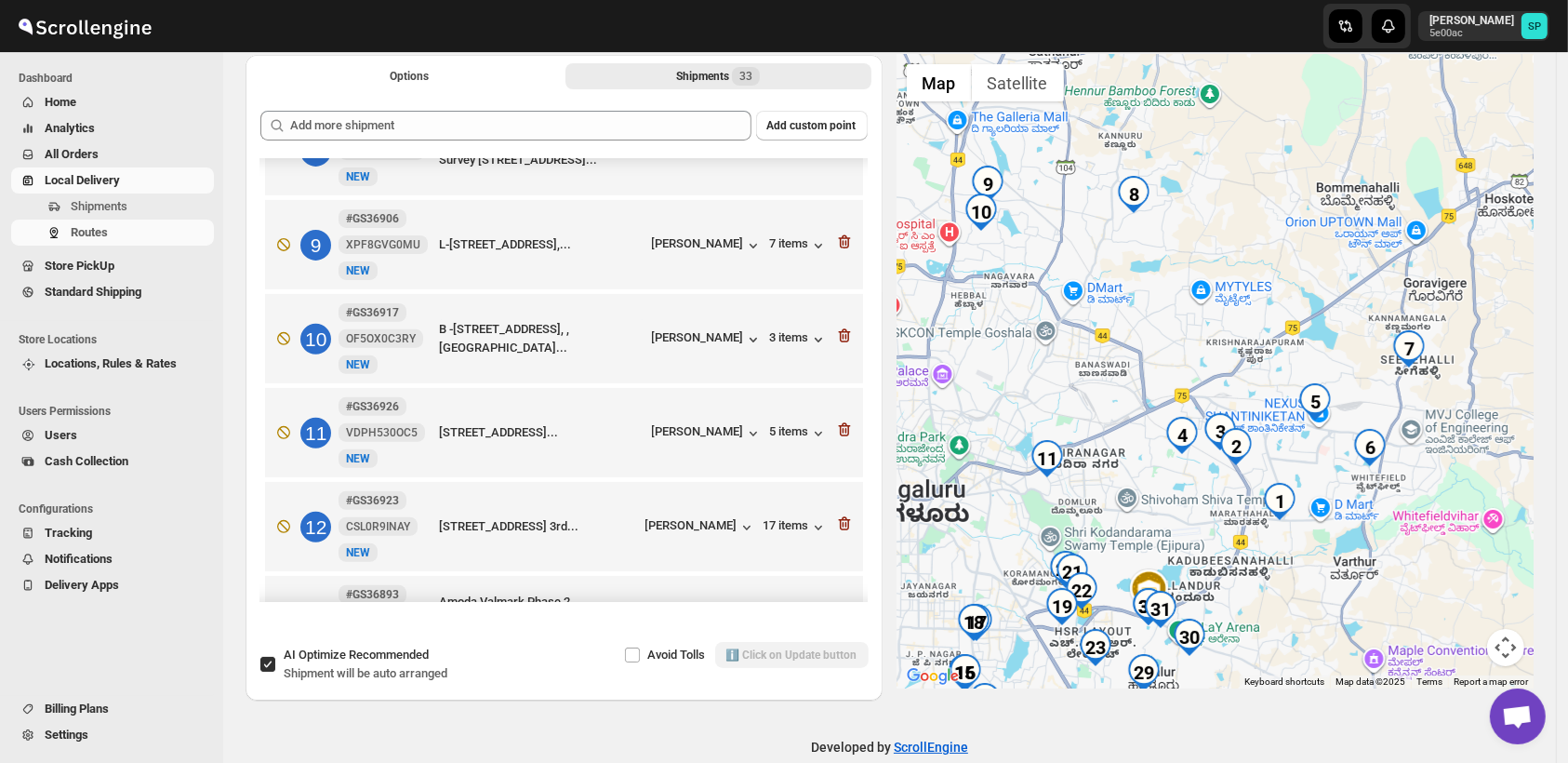
drag, startPoint x: 1375, startPoint y: 474, endPoint x: 1333, endPoint y: 636, distance: 167.4
click at [1333, 636] on div at bounding box center [1215, 372] width 637 height 634
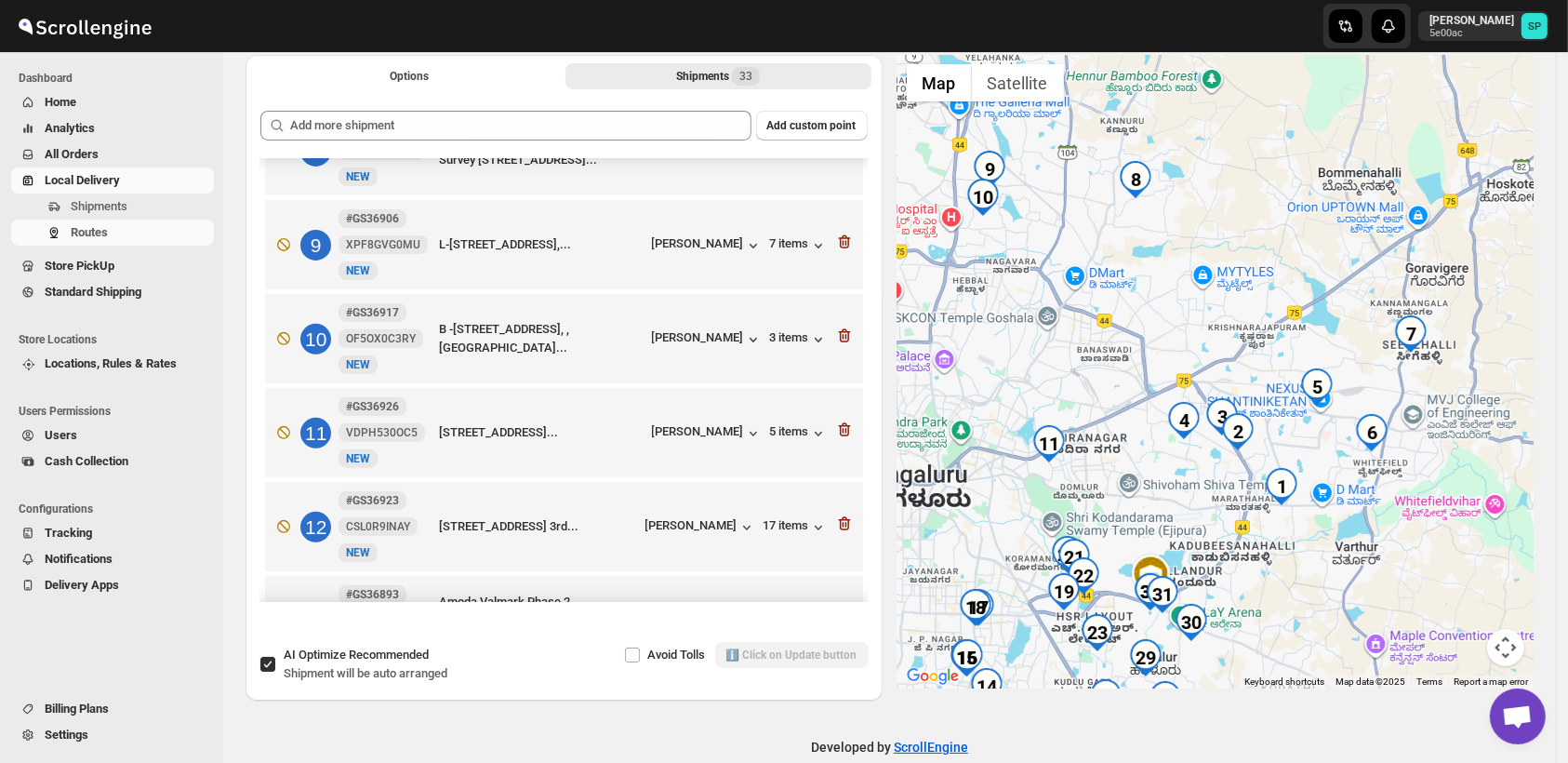
drag, startPoint x: 1090, startPoint y: 325, endPoint x: 1091, endPoint y: 308, distance: 17.0
click at [1091, 308] on div at bounding box center [1215, 372] width 637 height 634
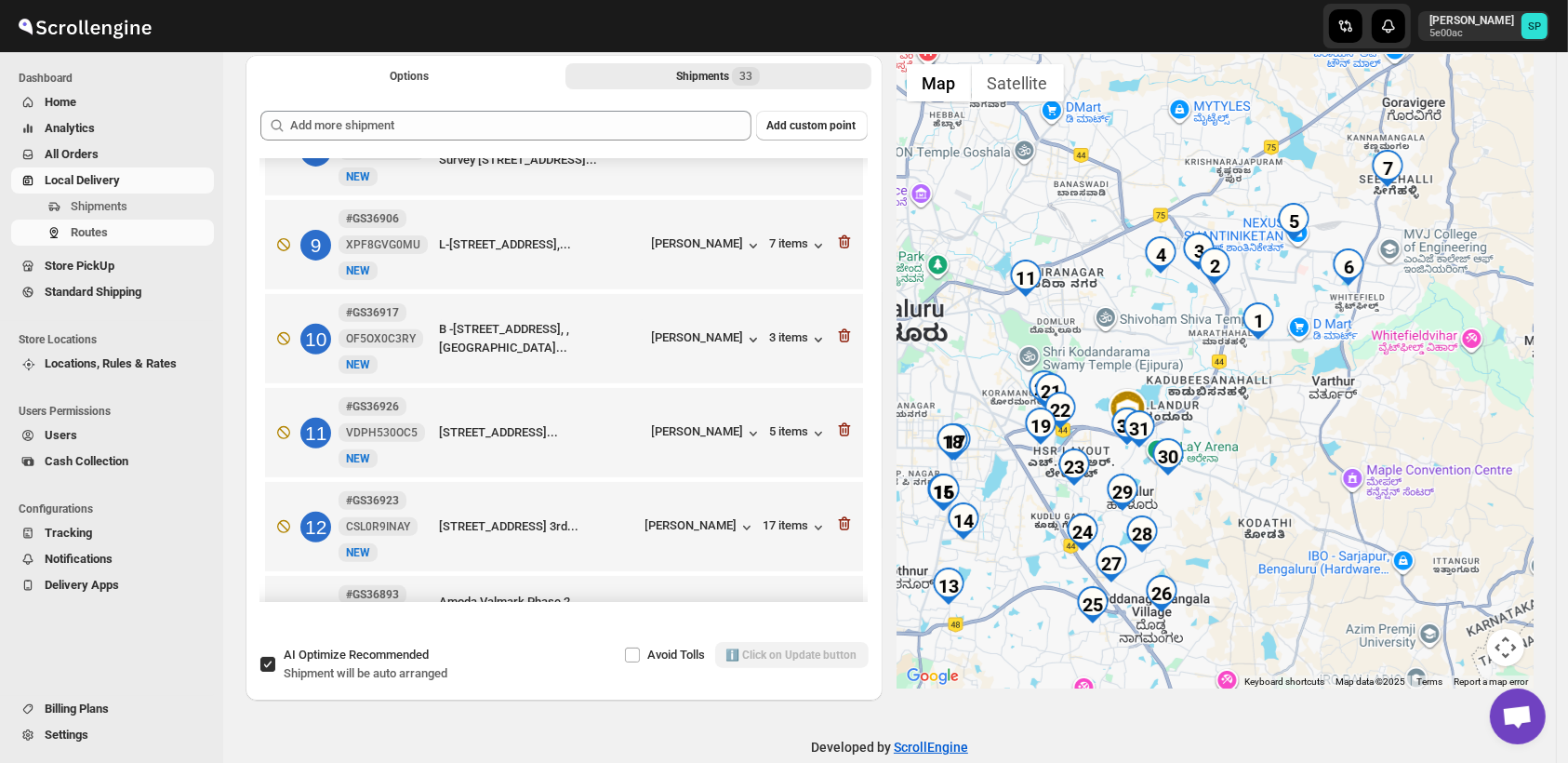
drag, startPoint x: 1273, startPoint y: 502, endPoint x: 1266, endPoint y: 429, distance: 73.3
click at [1266, 429] on div at bounding box center [1215, 372] width 637 height 634
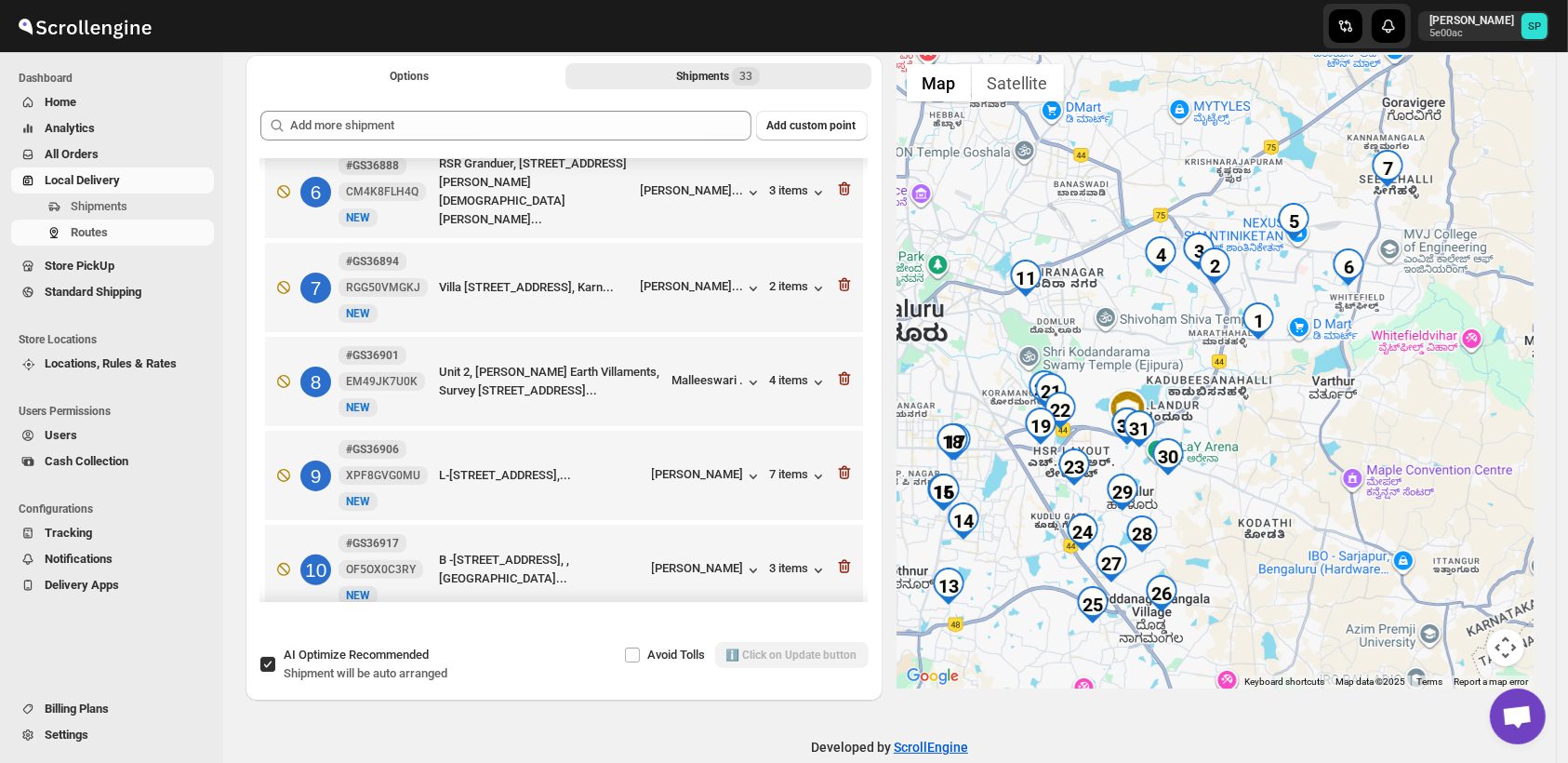
scroll to position [619, 0]
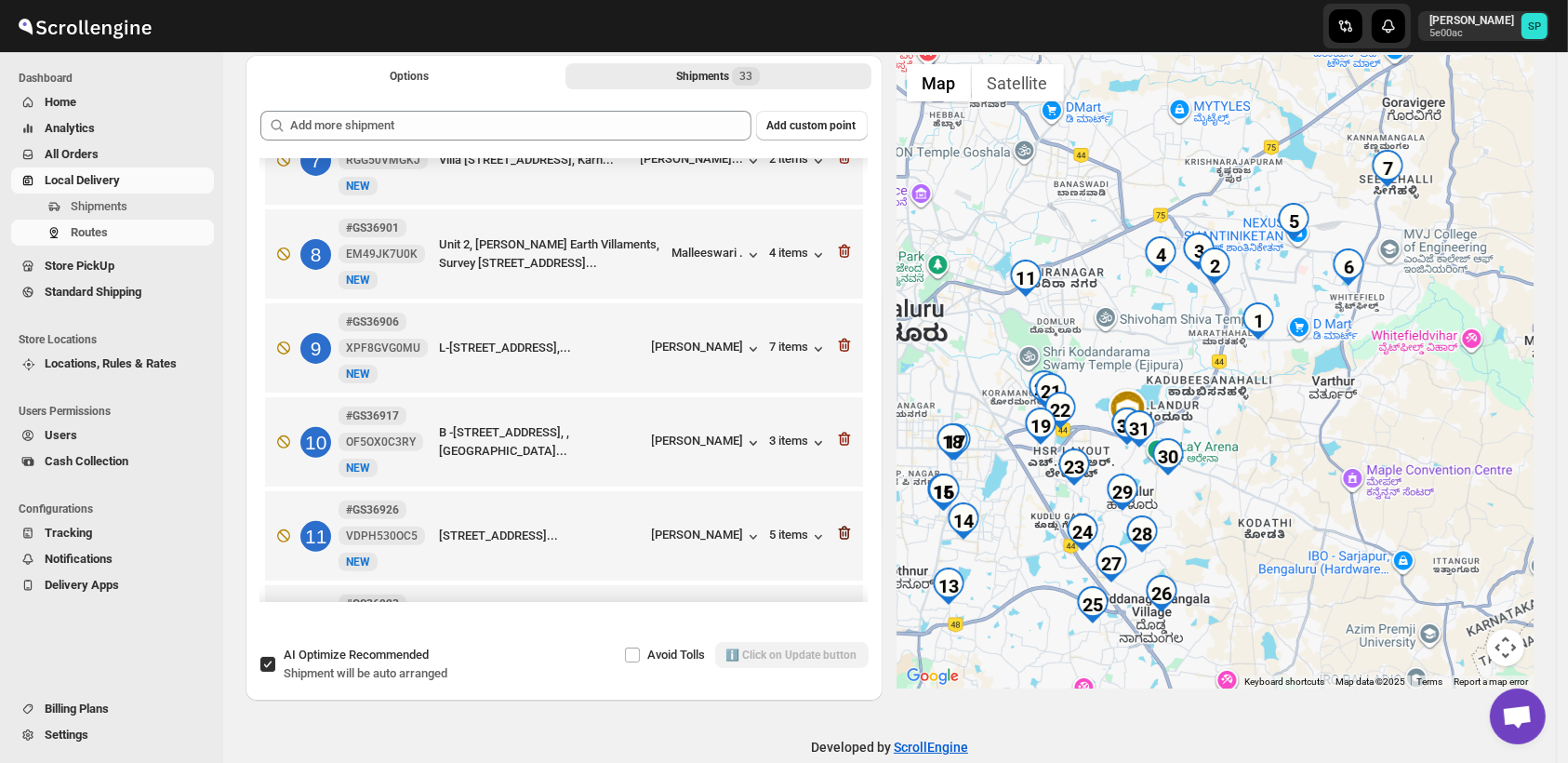
click at [838, 528] on icon "button" at bounding box center [844, 533] width 12 height 14
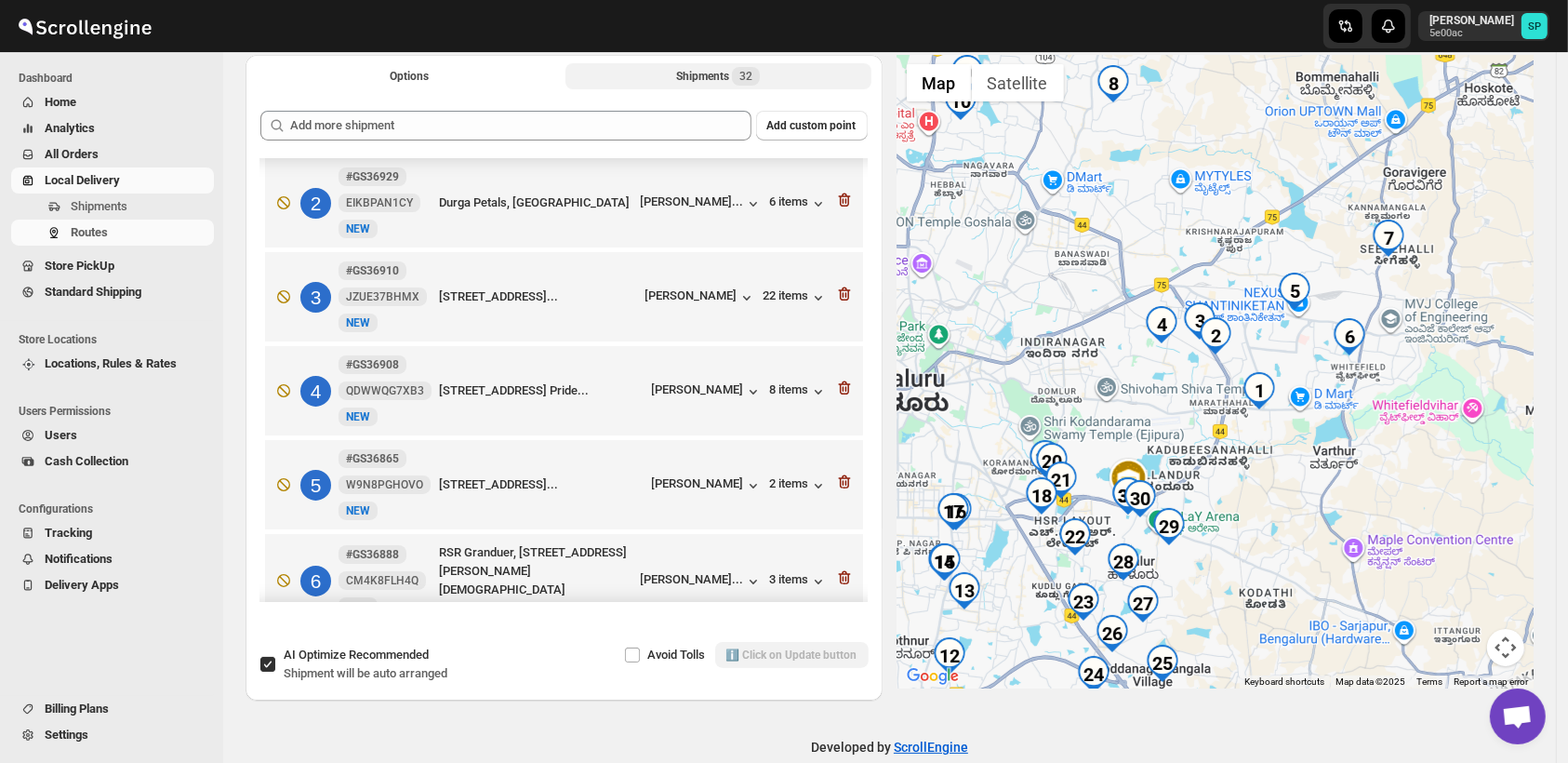
scroll to position [0, 0]
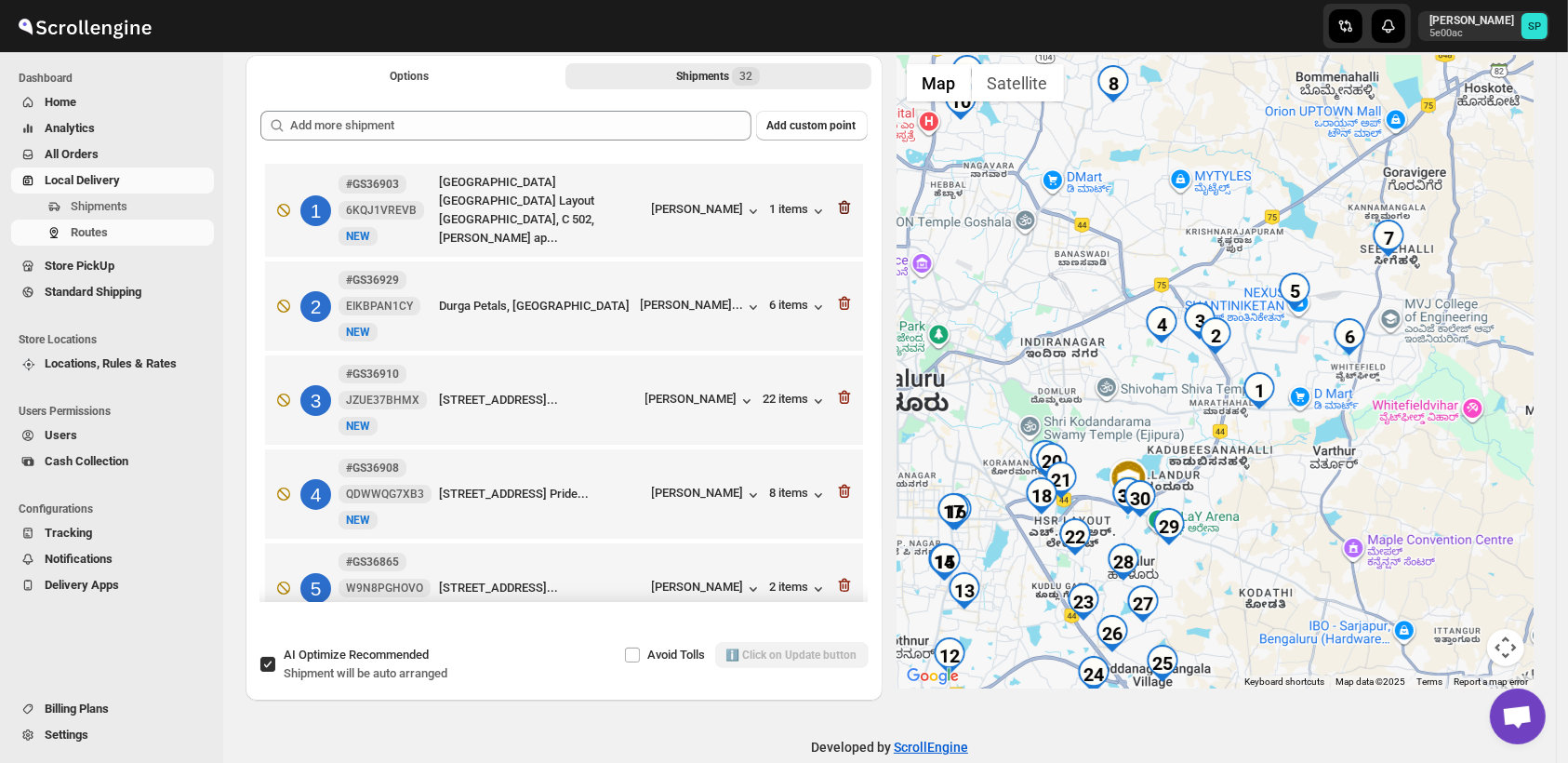
click at [836, 203] on icon "button" at bounding box center [844, 207] width 19 height 19
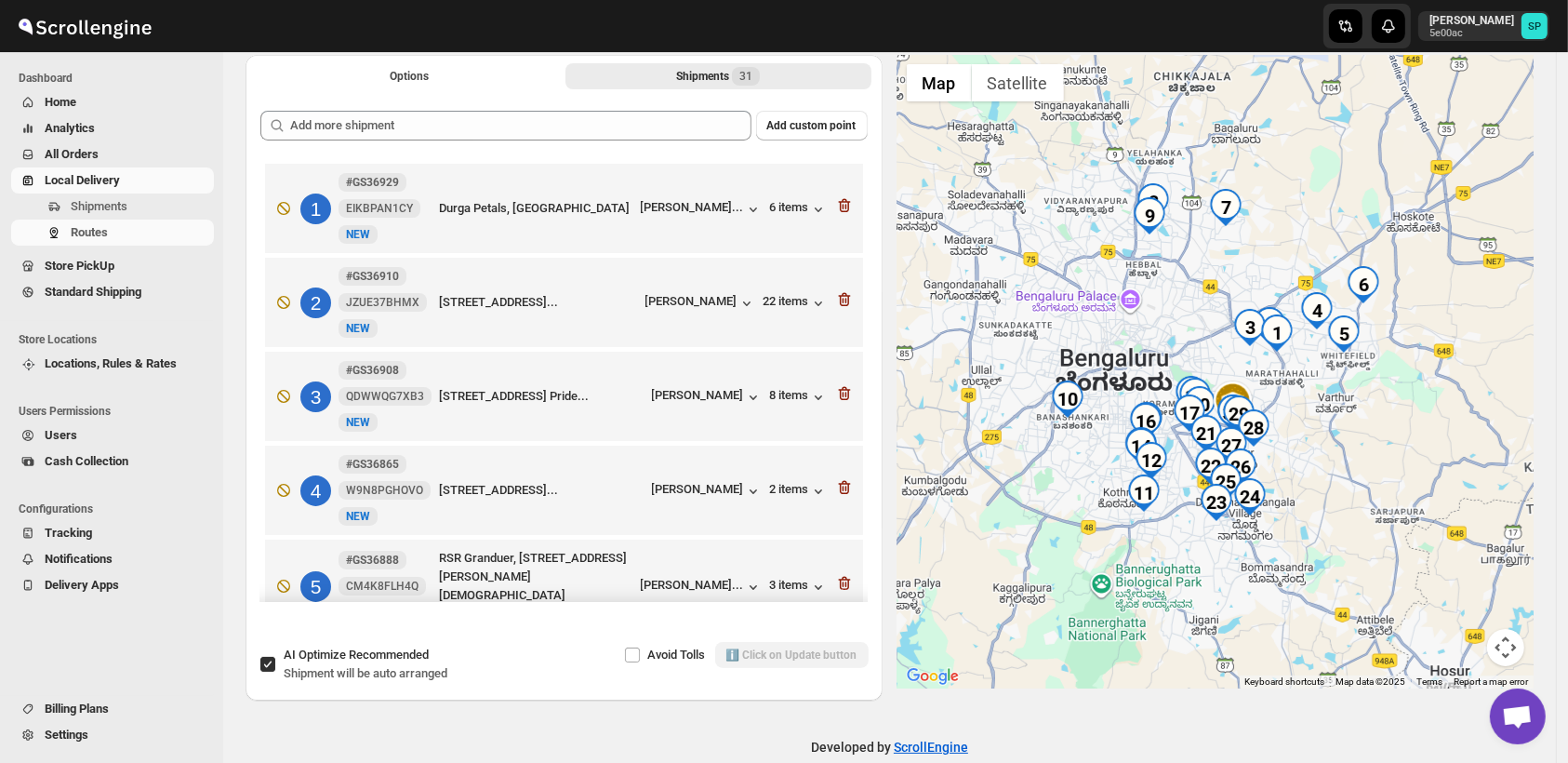
click at [836, 203] on icon "button" at bounding box center [844, 205] width 19 height 19
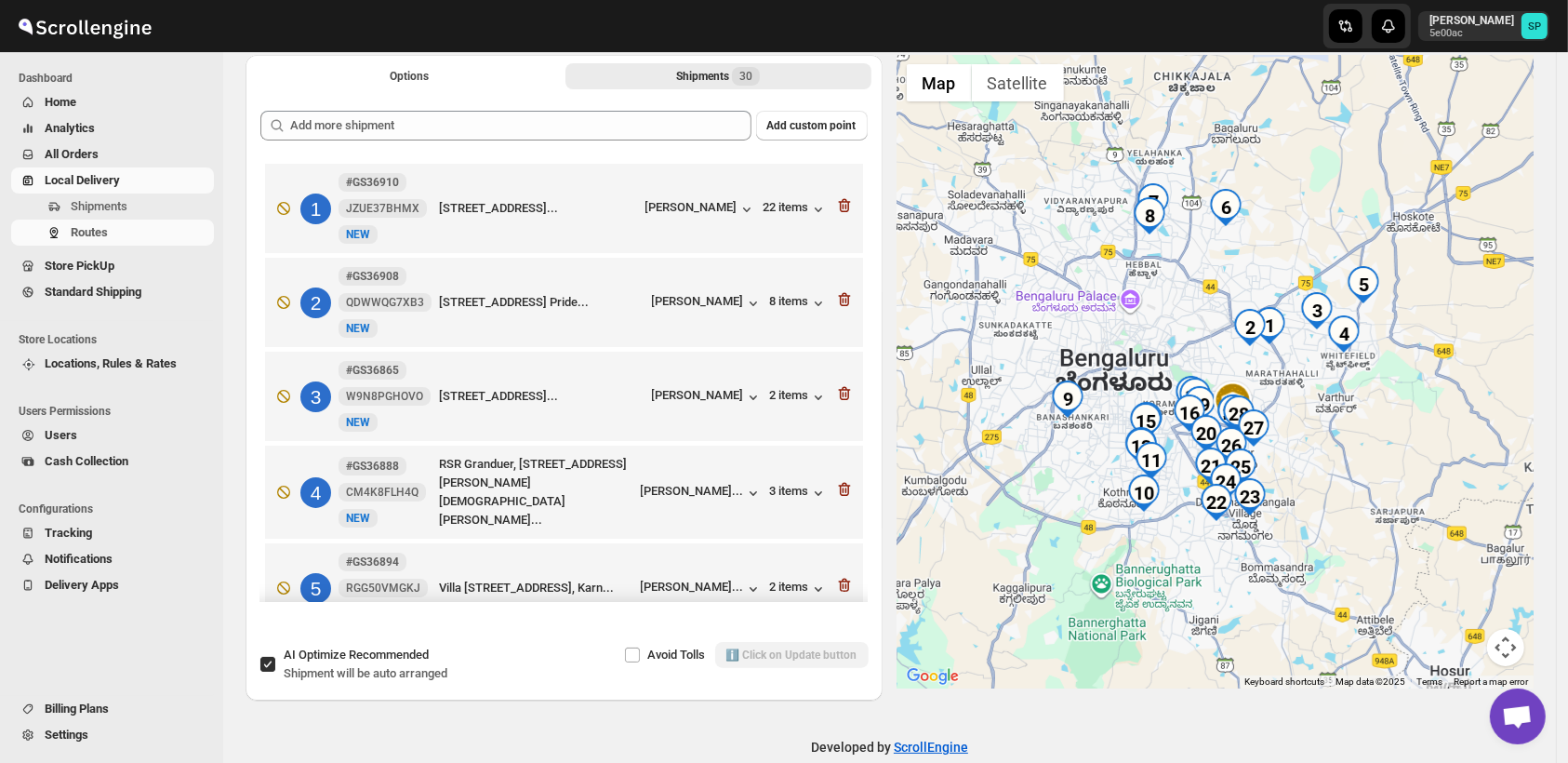
click at [836, 203] on icon "button" at bounding box center [844, 205] width 19 height 19
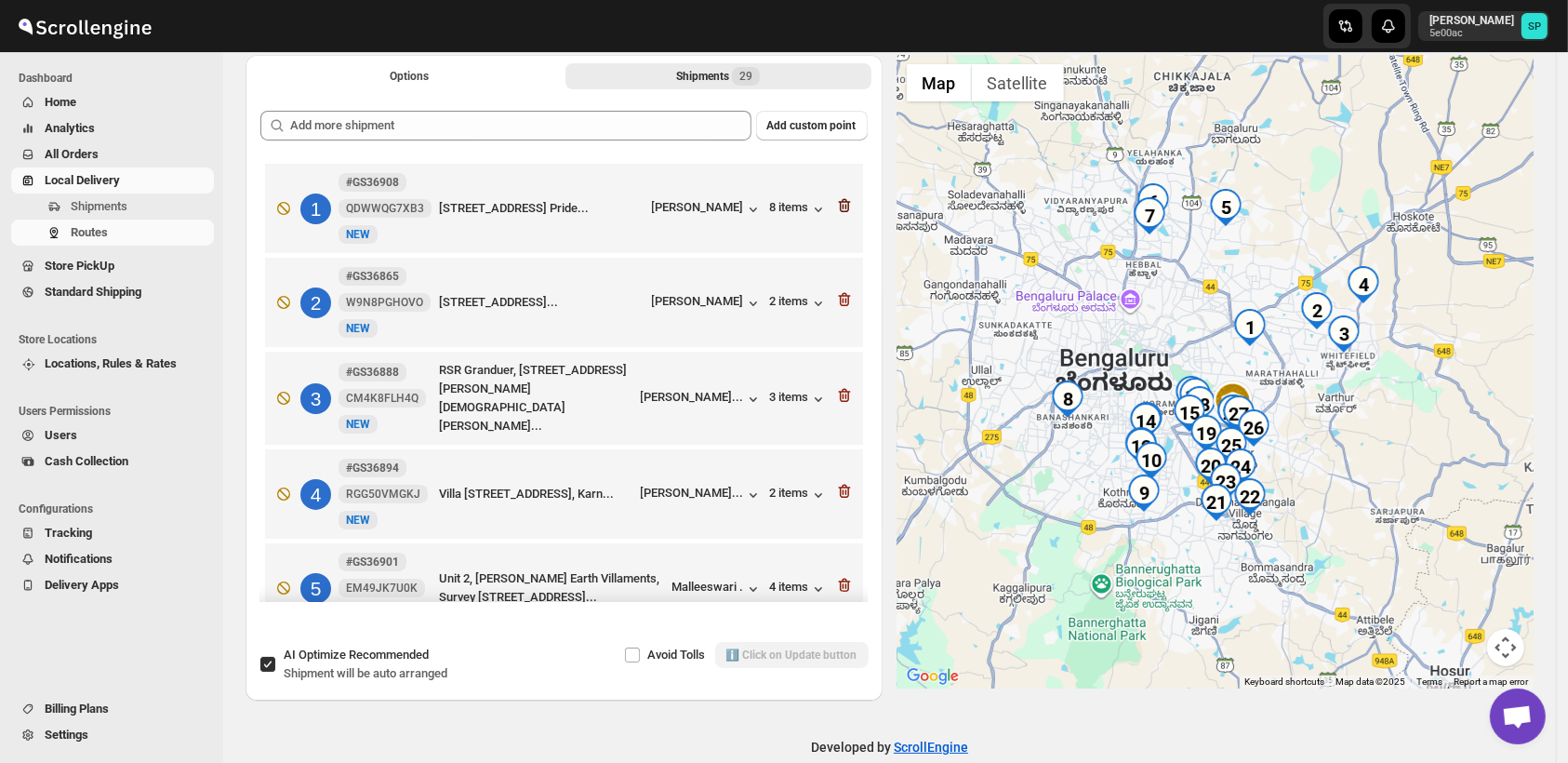
click at [838, 207] on icon "button" at bounding box center [844, 206] width 12 height 14
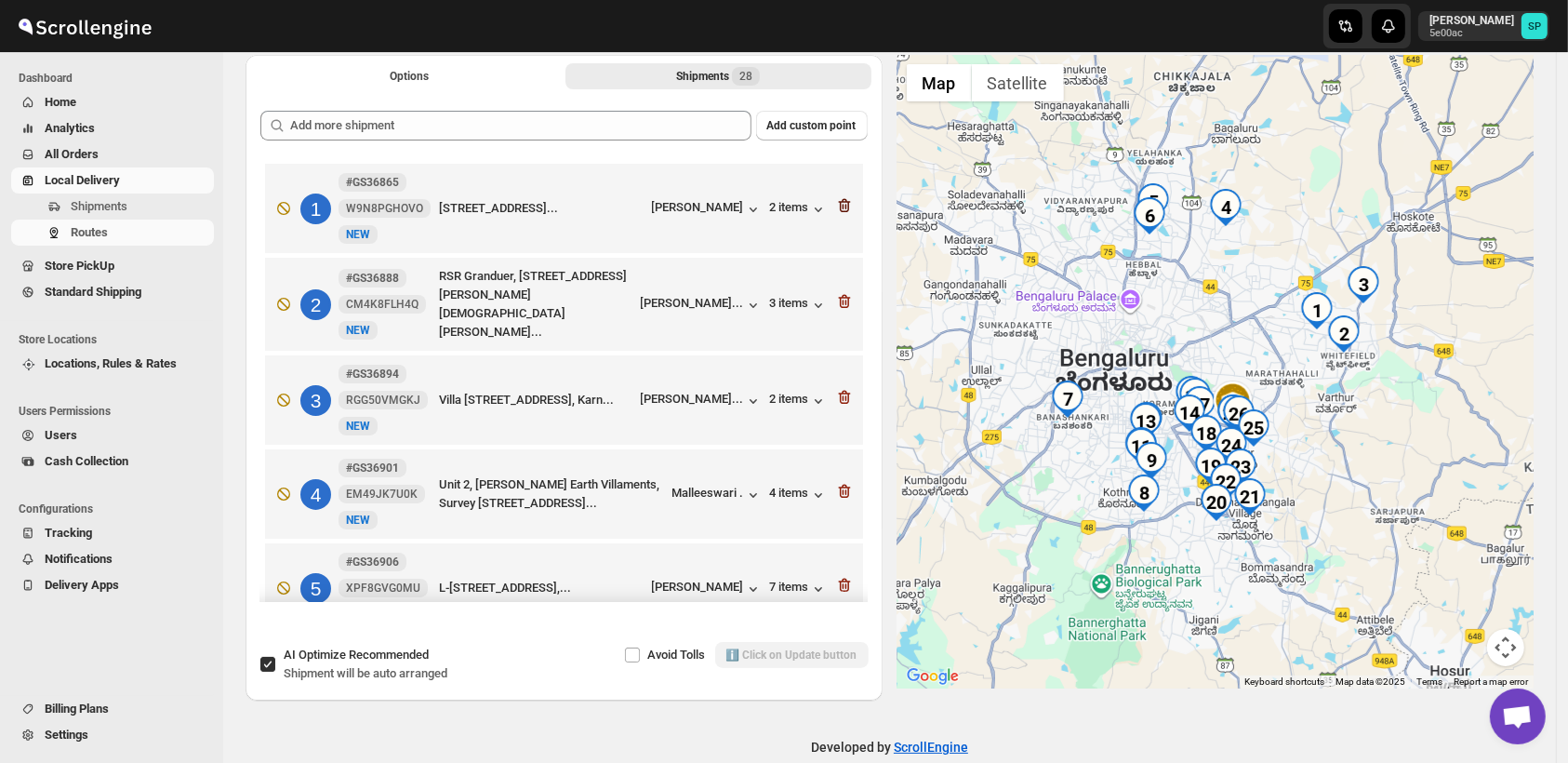
click at [835, 207] on icon "button" at bounding box center [844, 205] width 19 height 19
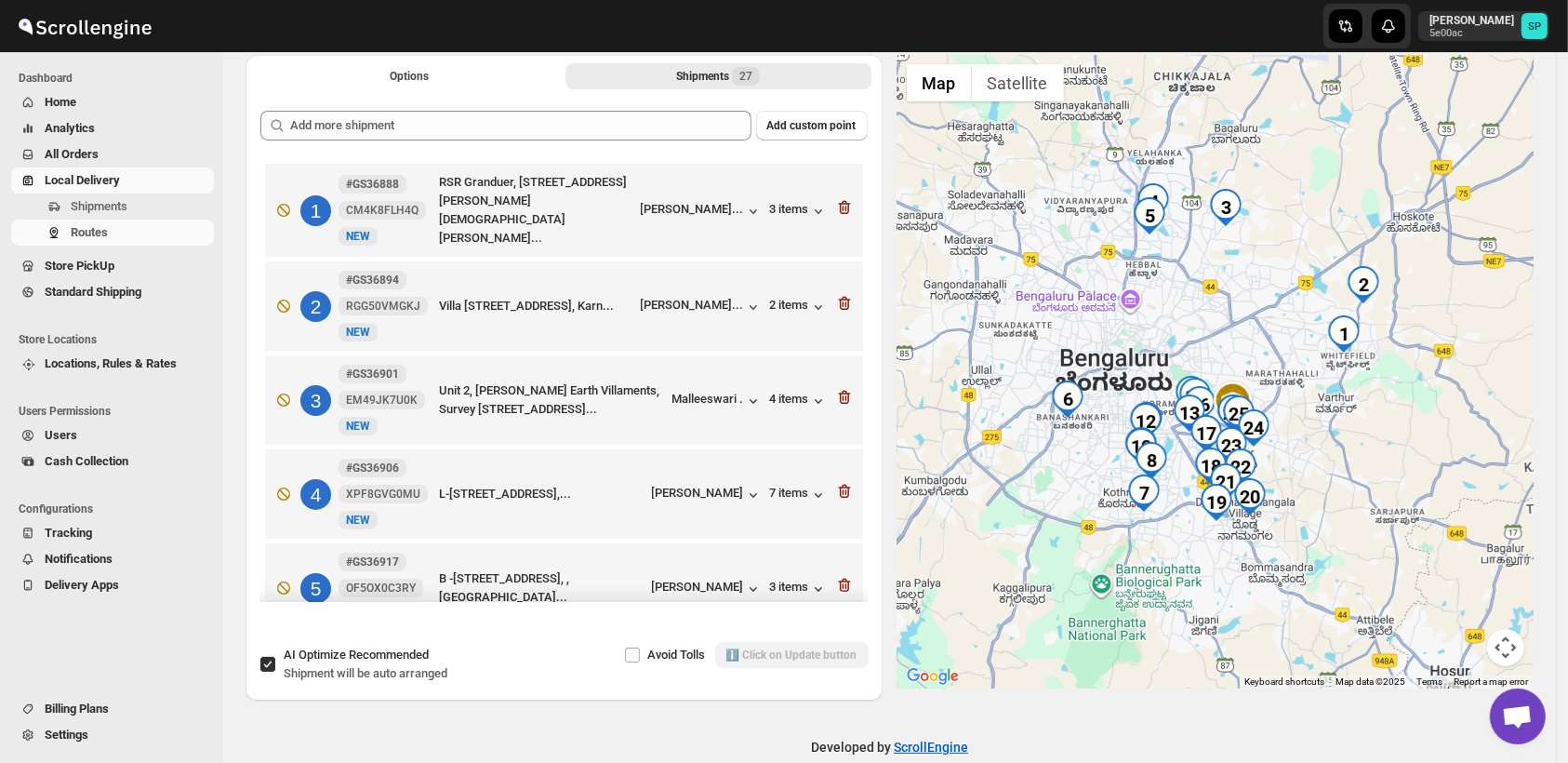
click at [835, 207] on icon "button" at bounding box center [844, 207] width 19 height 19
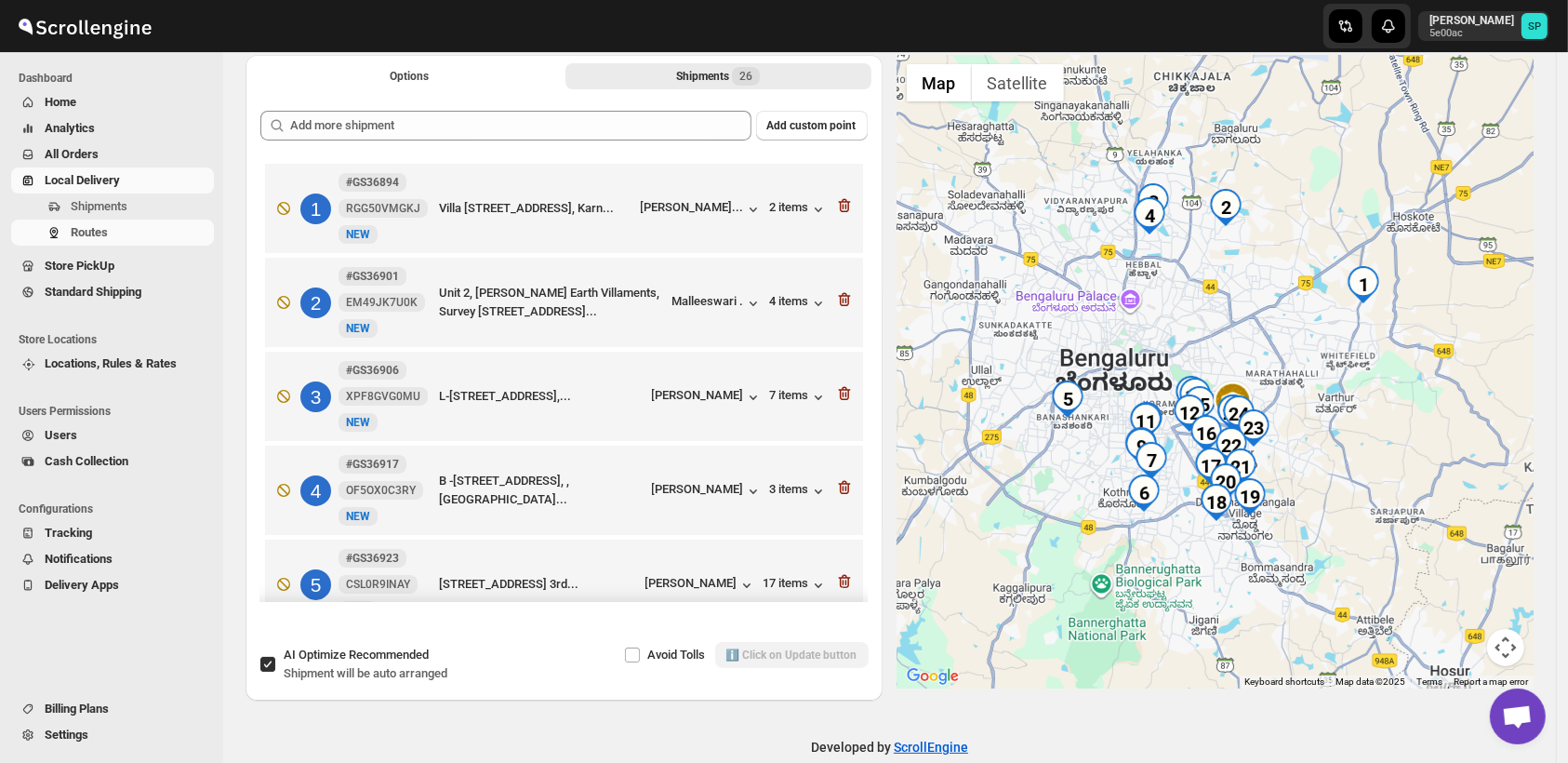
click at [835, 207] on icon "button" at bounding box center [844, 205] width 19 height 19
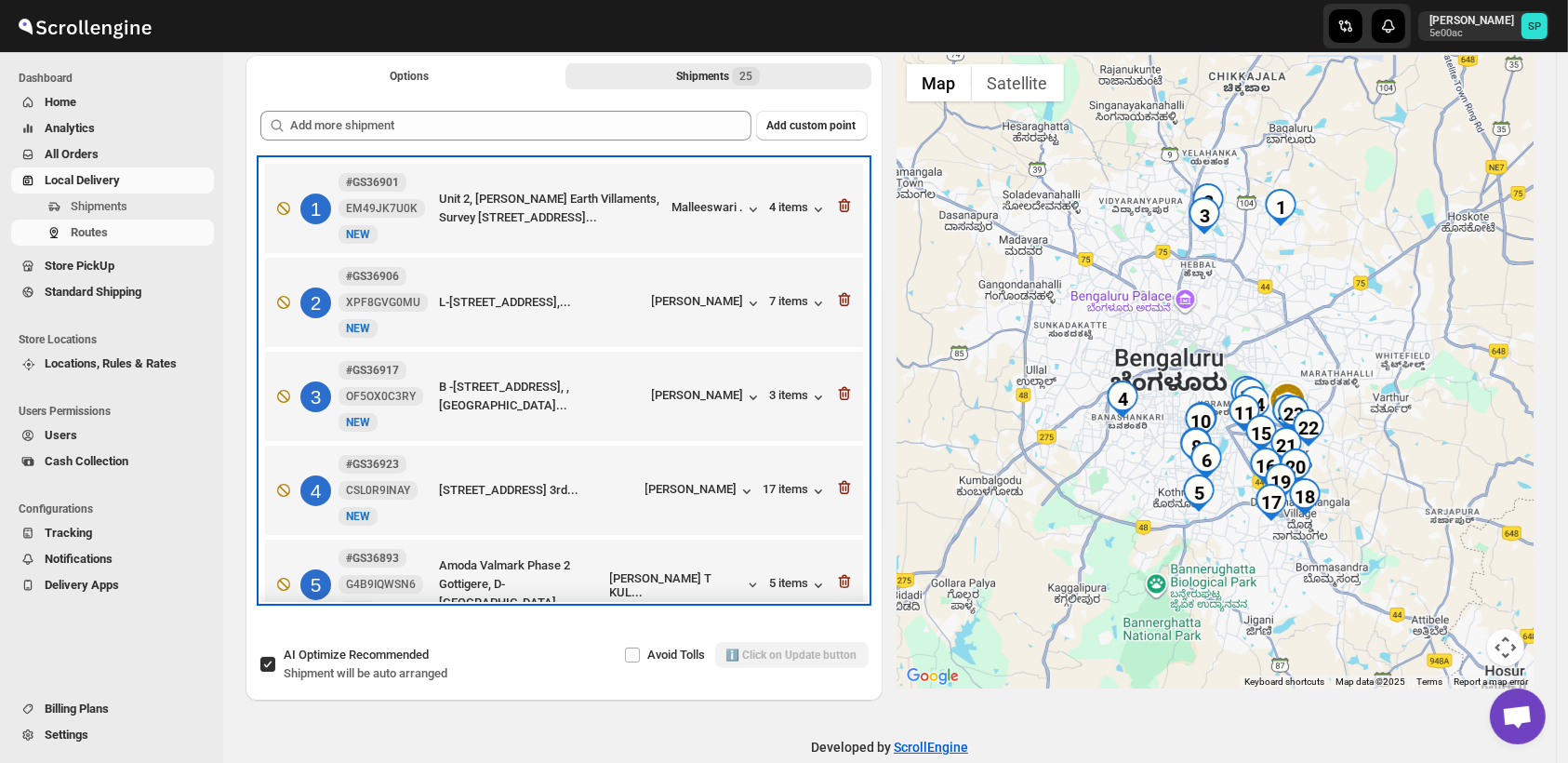
click at [827, 203] on div "1 #GS36901 EM49JK7U0K New NEW Unit 2, Nester Earth Villaments, Survey 70, Dodda…" at bounding box center [560, 204] width 587 height 78
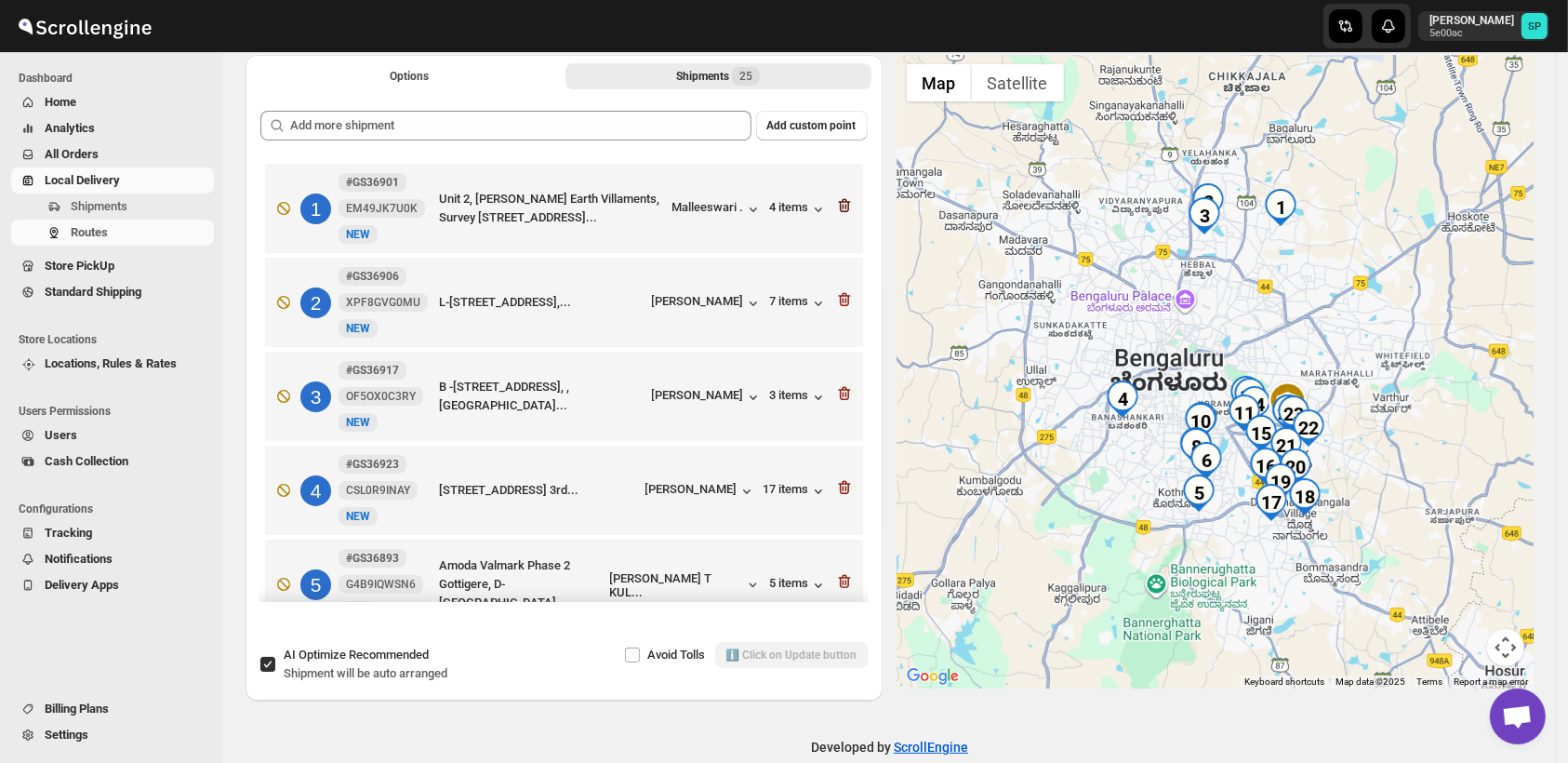
click at [836, 203] on icon "button" at bounding box center [844, 205] width 19 height 19
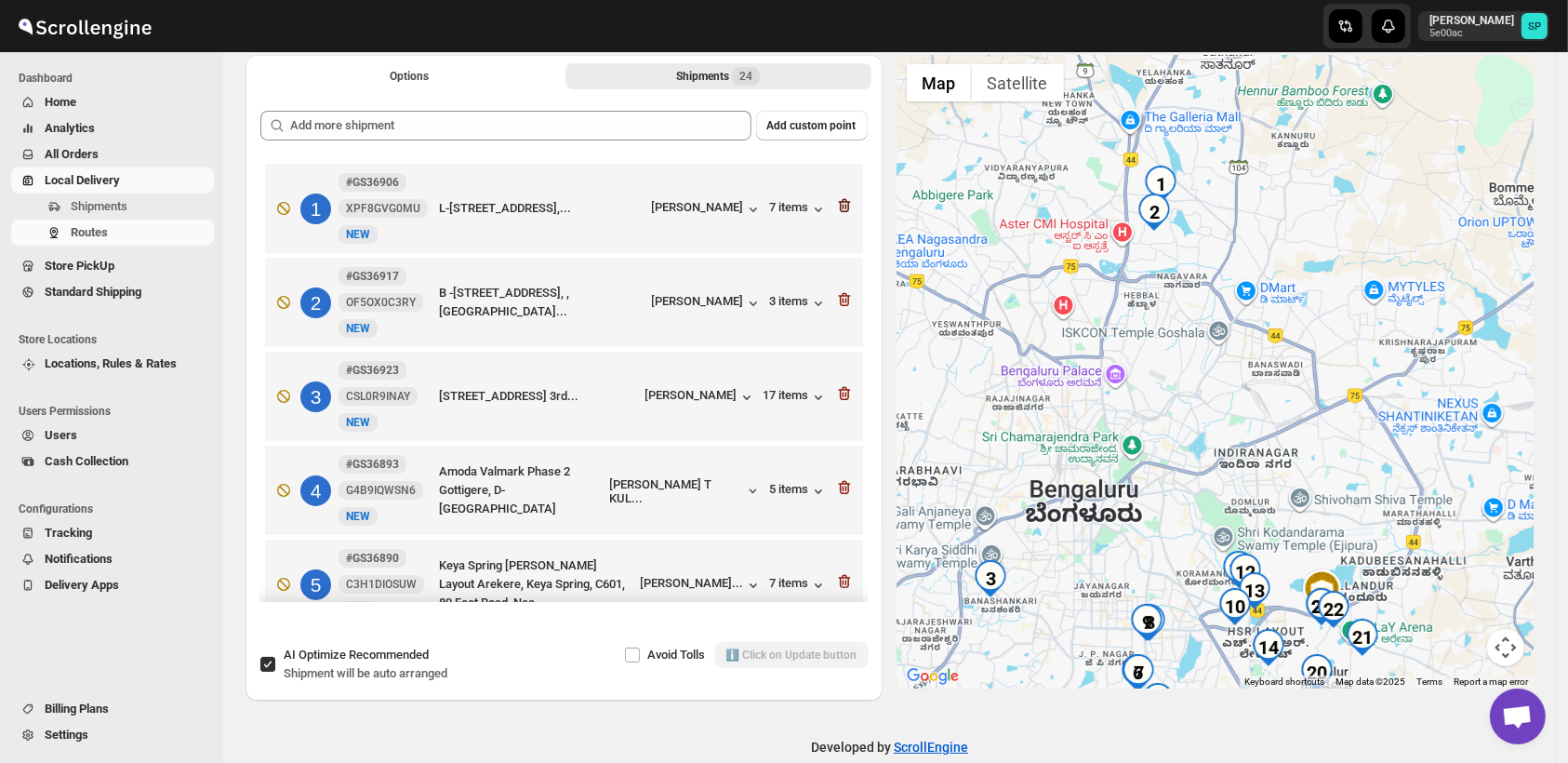
click at [835, 198] on icon "button" at bounding box center [844, 205] width 19 height 19
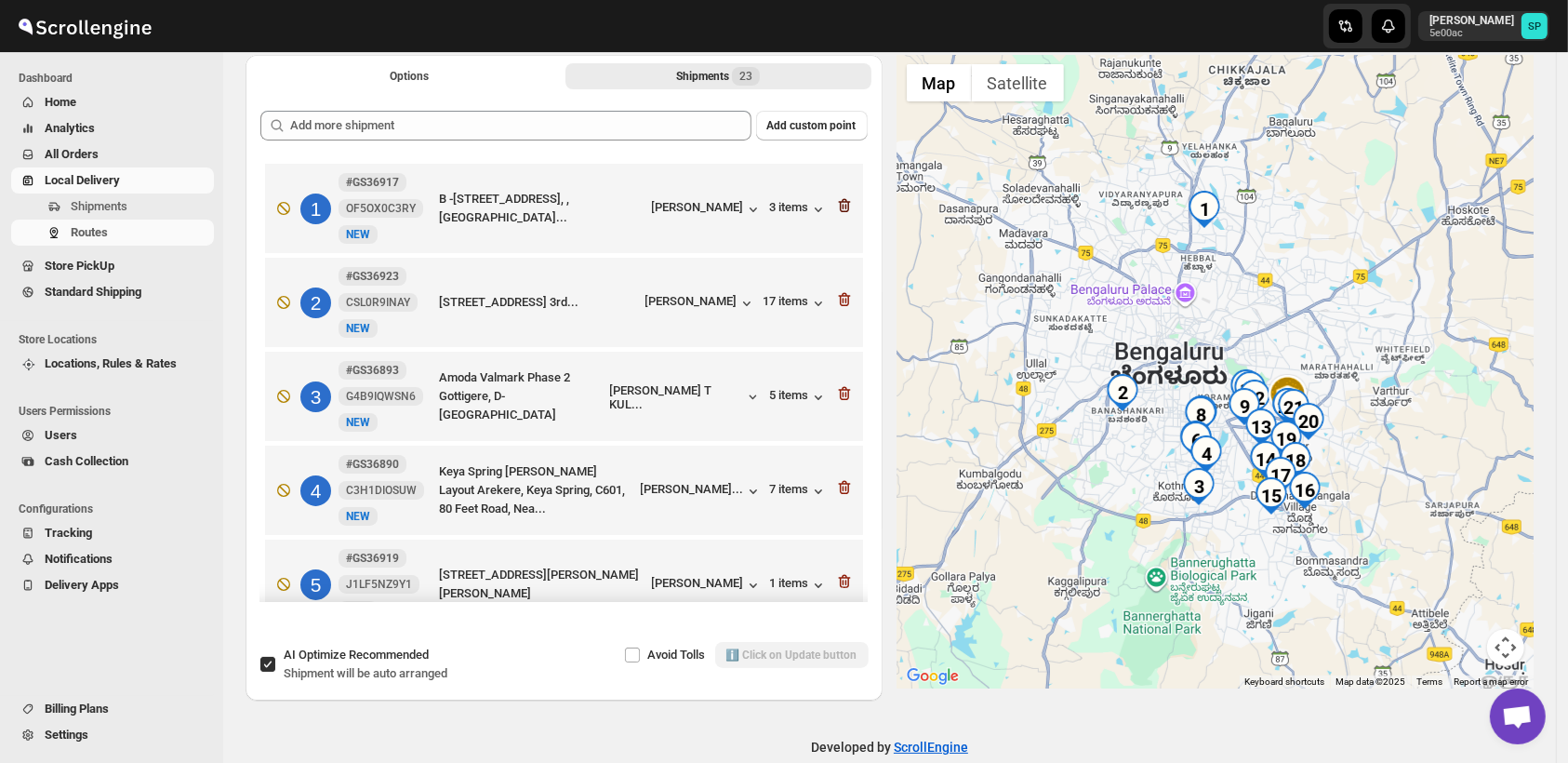
click at [841, 203] on icon "button" at bounding box center [844, 205] width 19 height 19
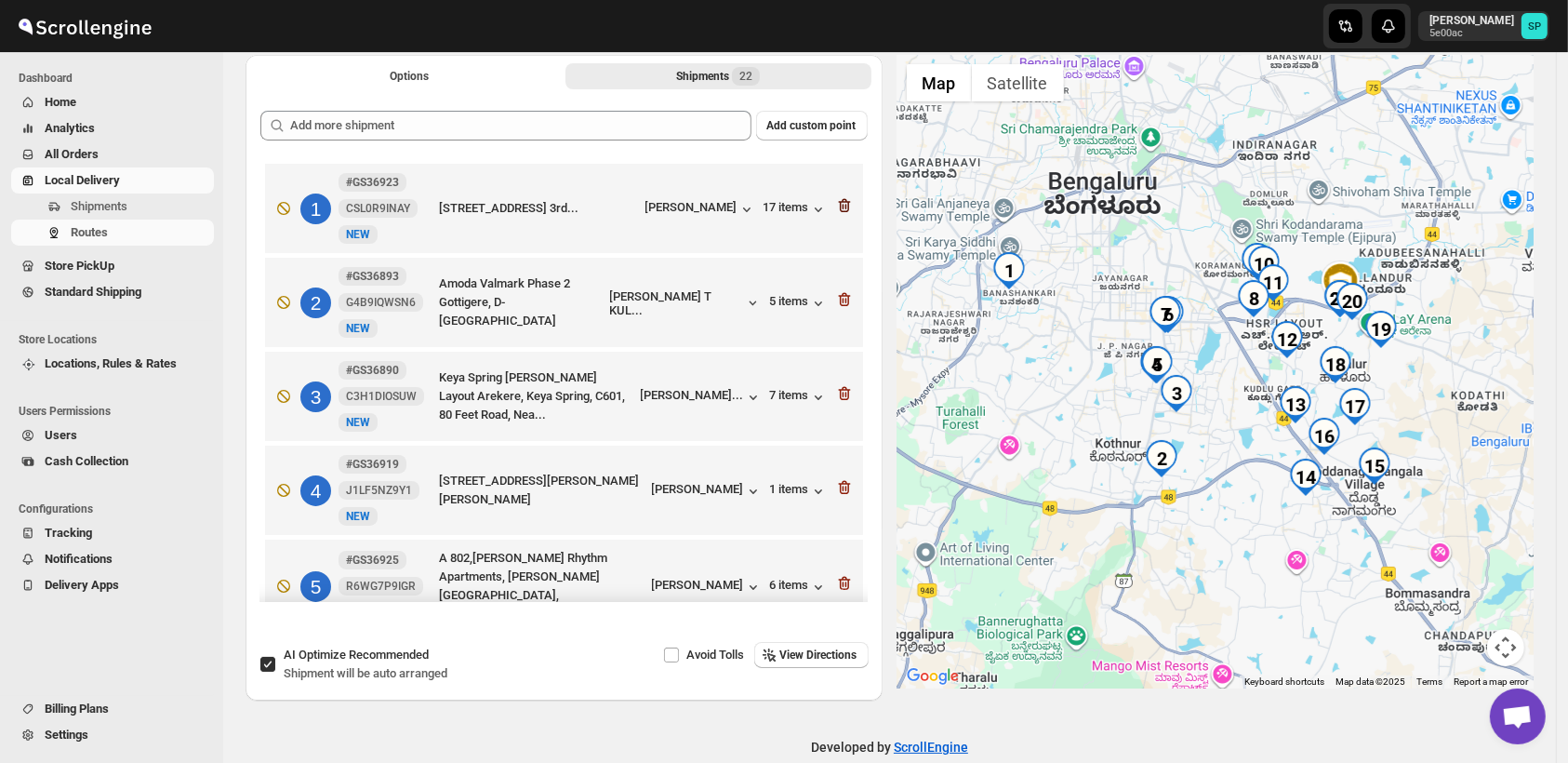
click at [844, 205] on icon "button" at bounding box center [845, 206] width 2 height 6
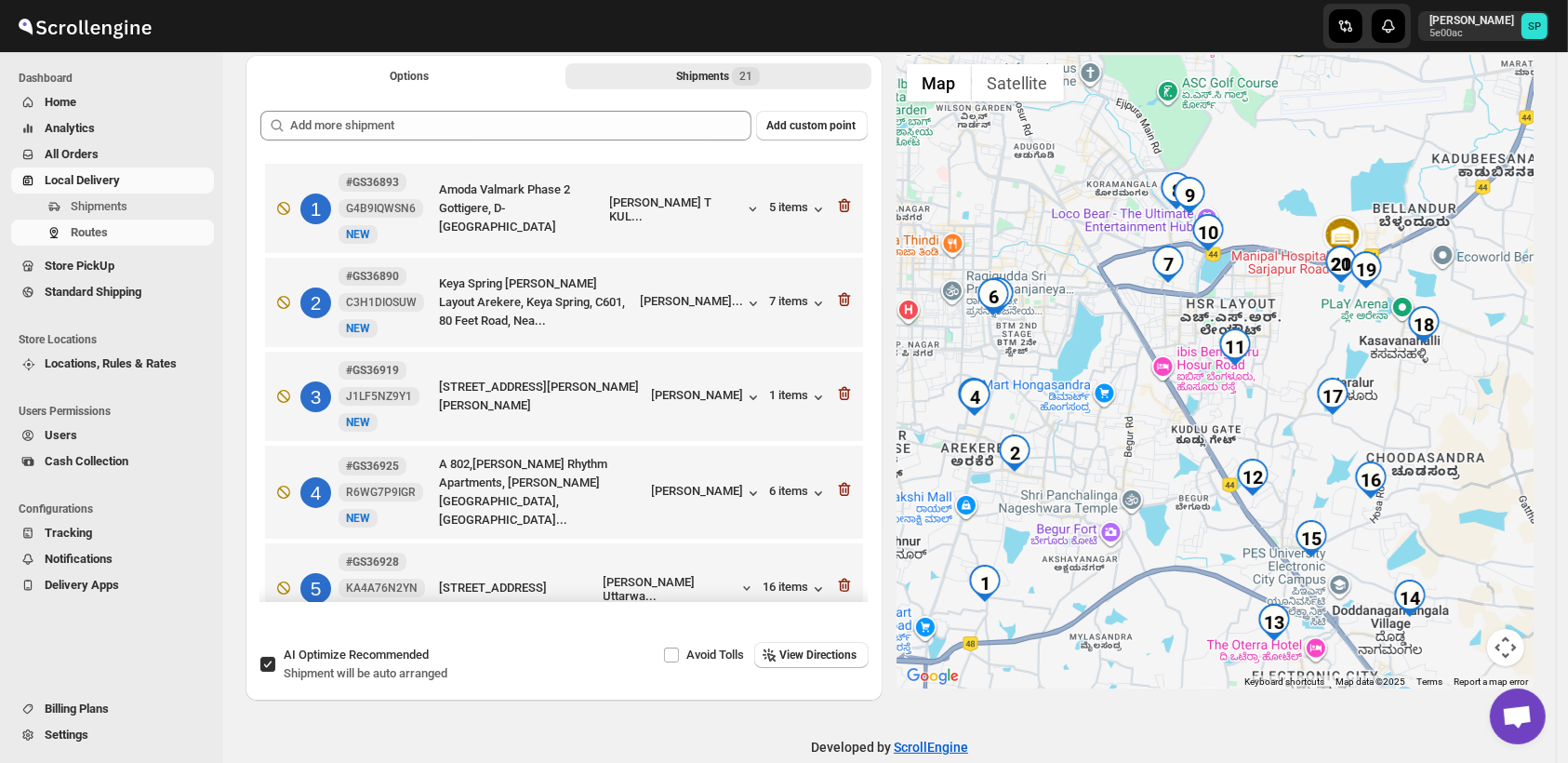
drag, startPoint x: 1451, startPoint y: 452, endPoint x: 1435, endPoint y: 507, distance: 57.3
click at [1435, 507] on div at bounding box center [1215, 372] width 637 height 634
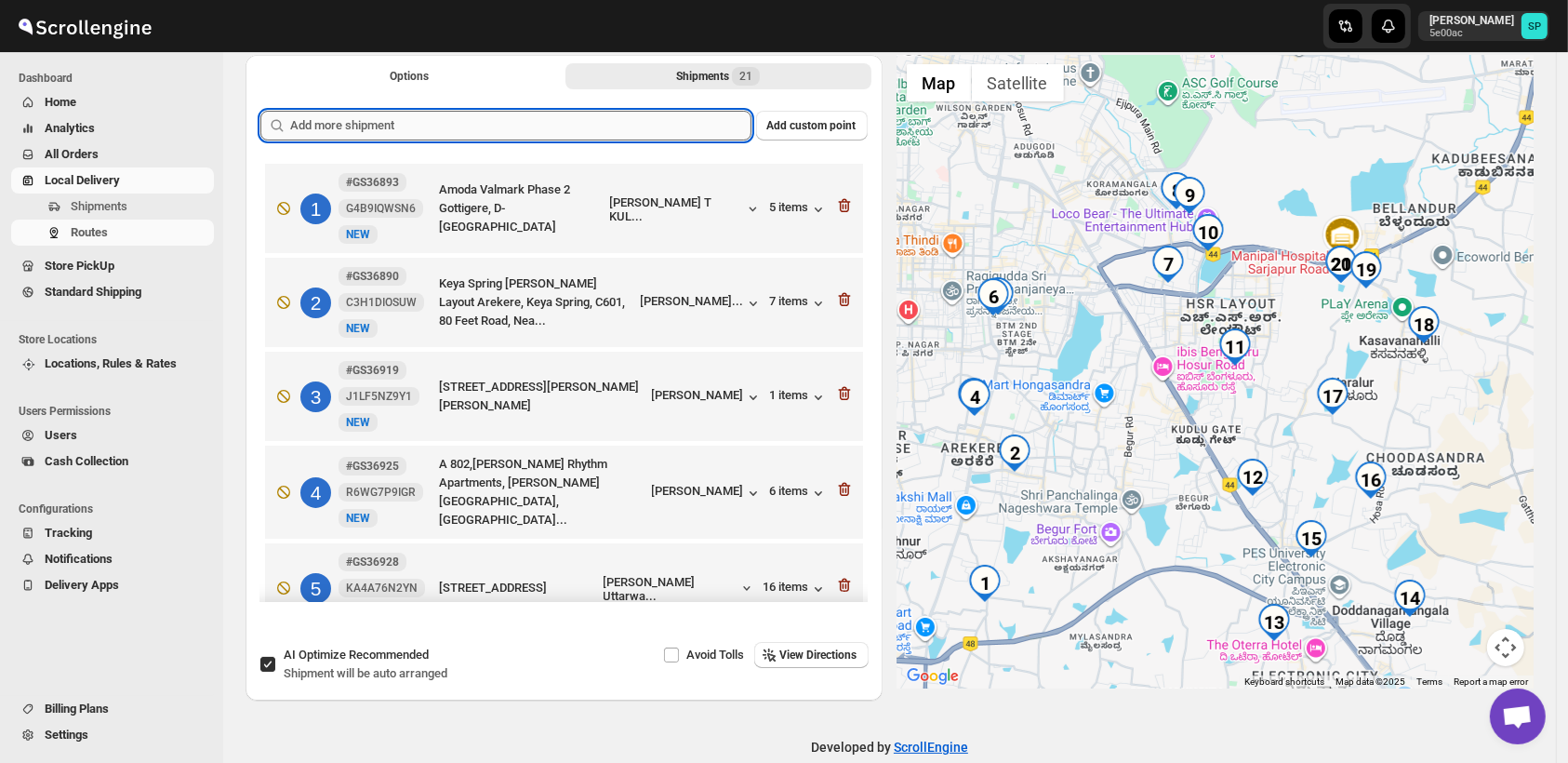
click at [431, 122] on input "text" at bounding box center [520, 125] width 461 height 30
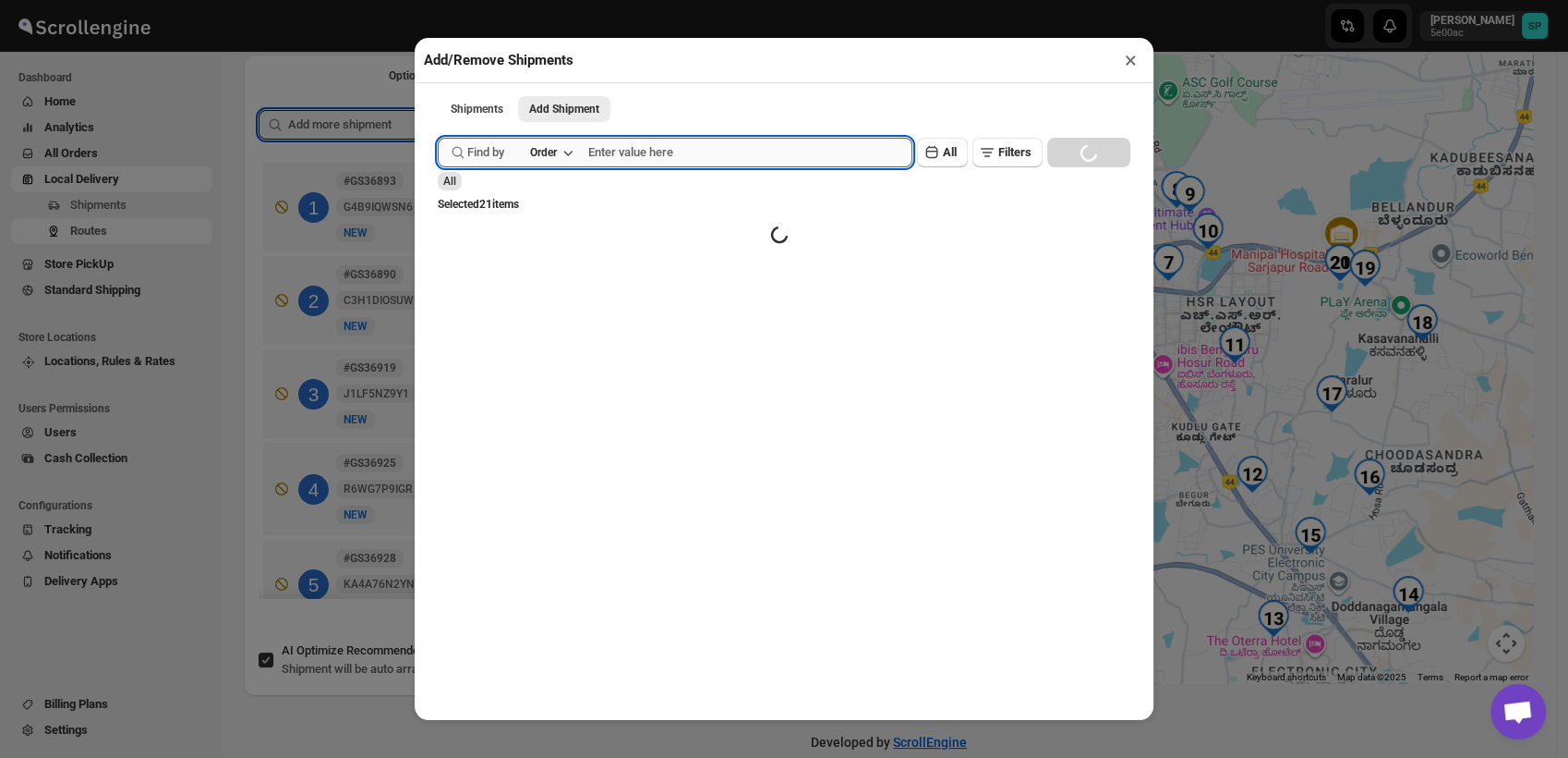
click at [652, 160] on input "text" at bounding box center [750, 152] width 324 height 29
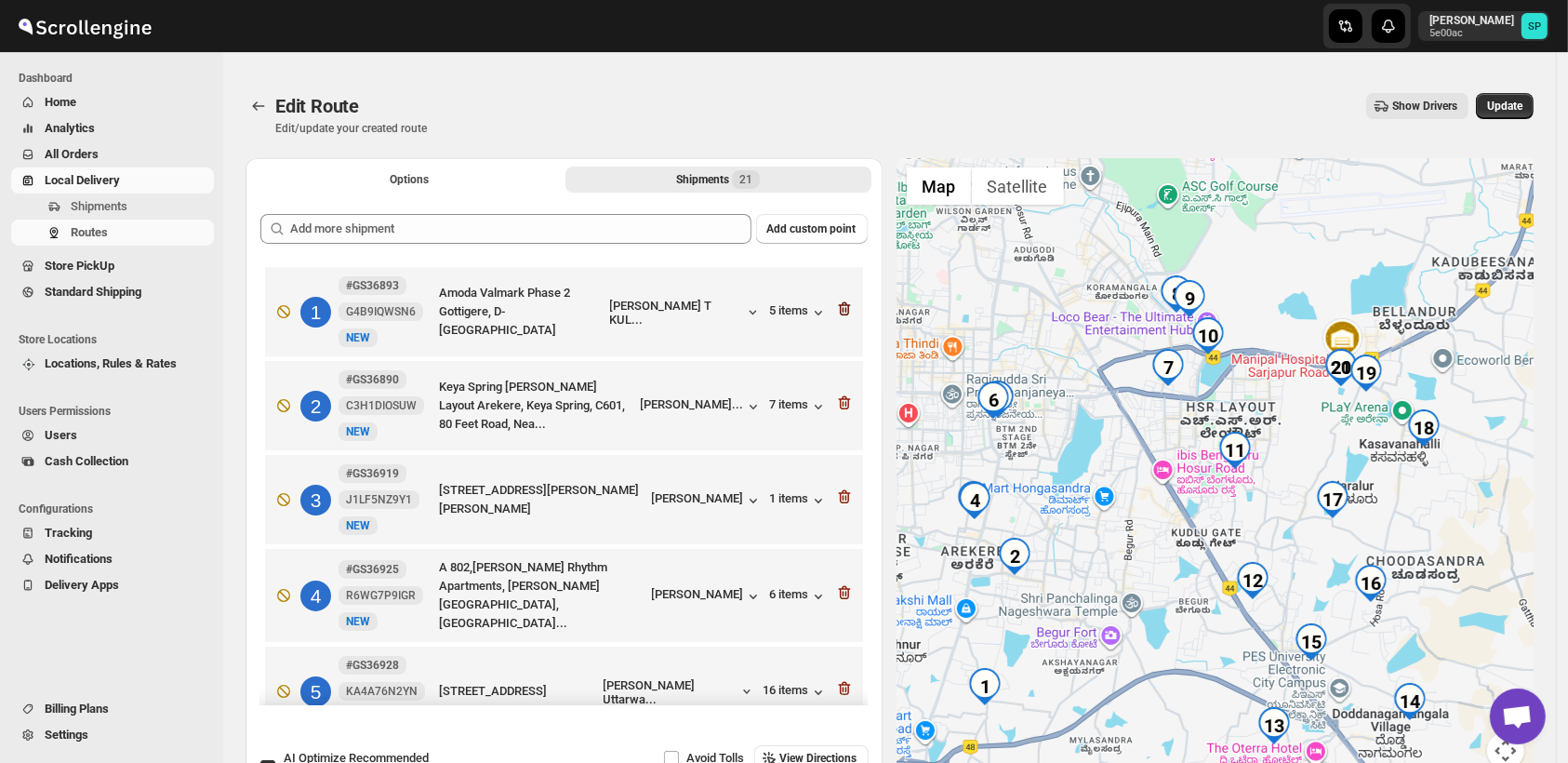
click at [844, 309] on icon "button" at bounding box center [845, 310] width 2 height 6
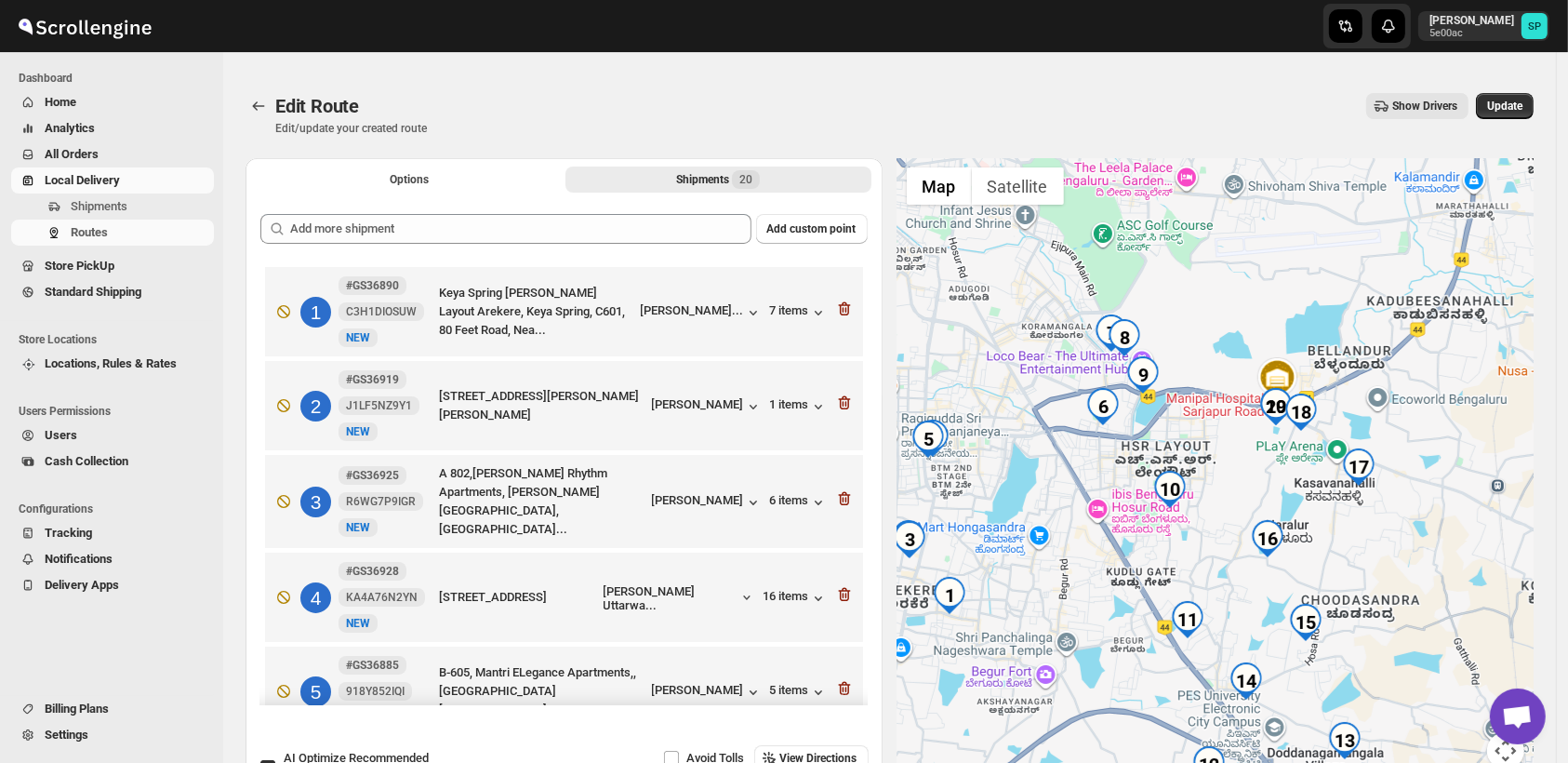
click at [844, 309] on icon "button" at bounding box center [845, 310] width 2 height 6
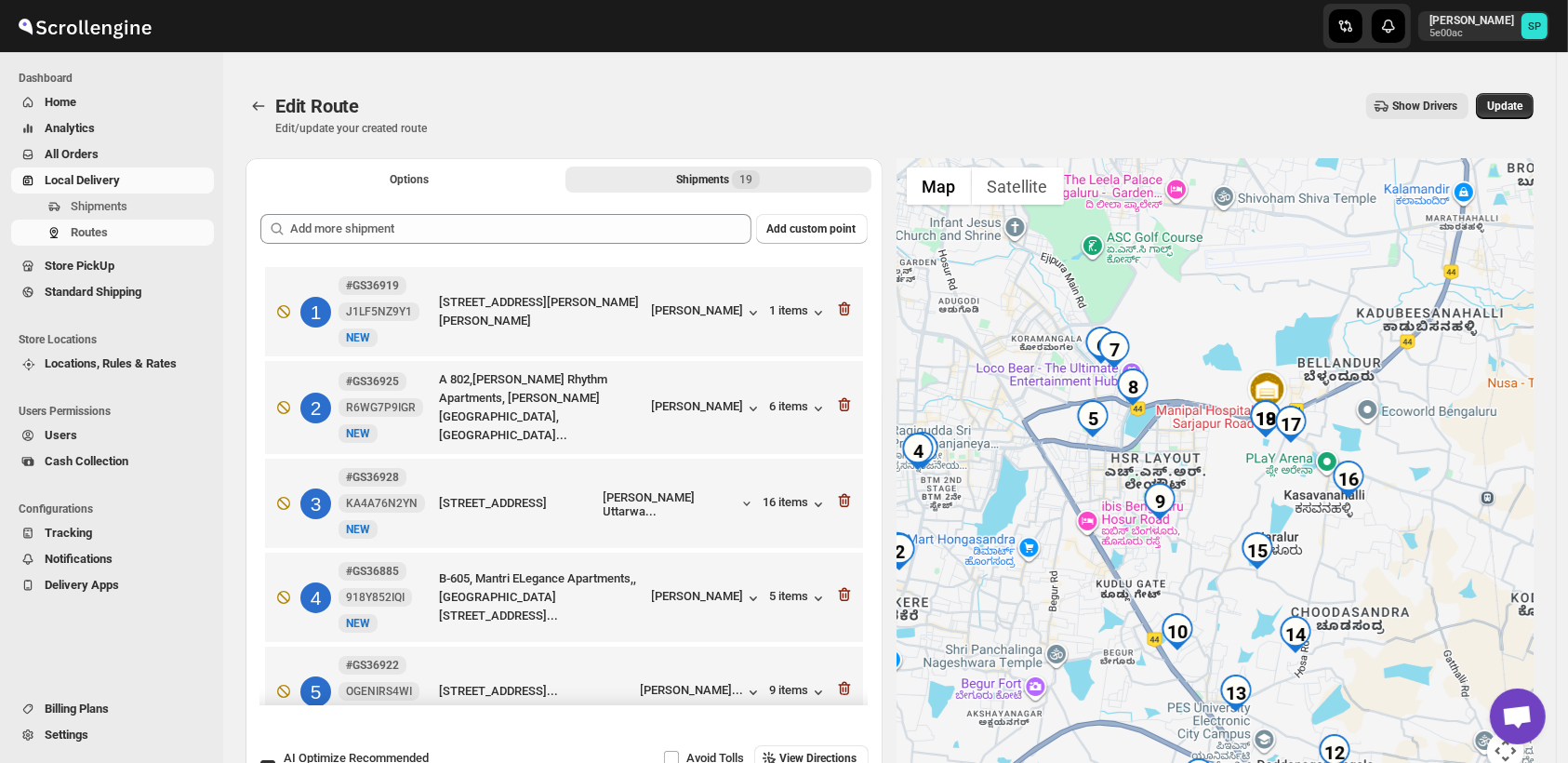
click at [844, 309] on icon "button" at bounding box center [845, 310] width 2 height 6
click at [844, 403] on icon "button" at bounding box center [845, 406] width 2 height 6
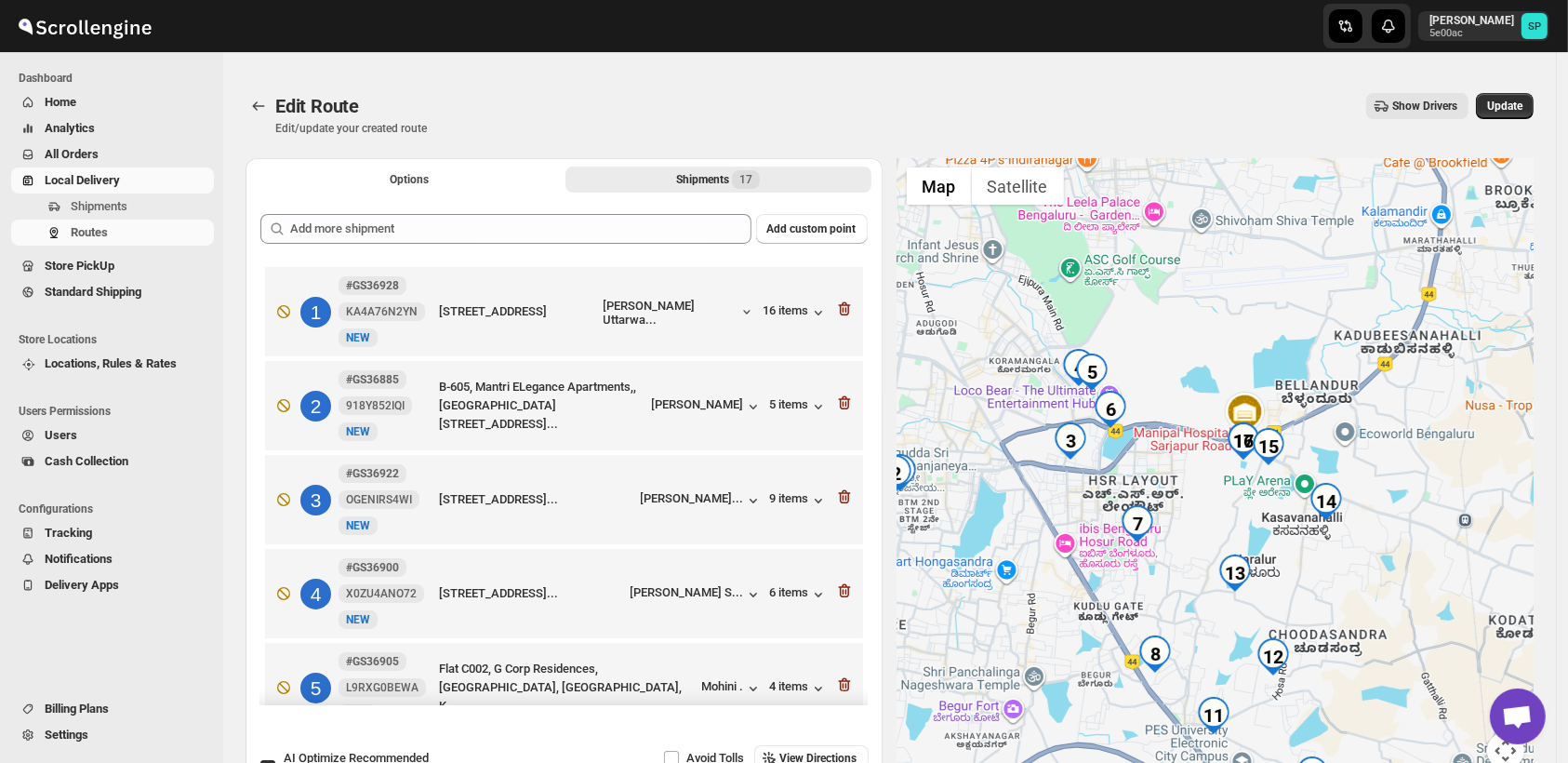
click at [844, 309] on icon "button" at bounding box center [845, 310] width 2 height 6
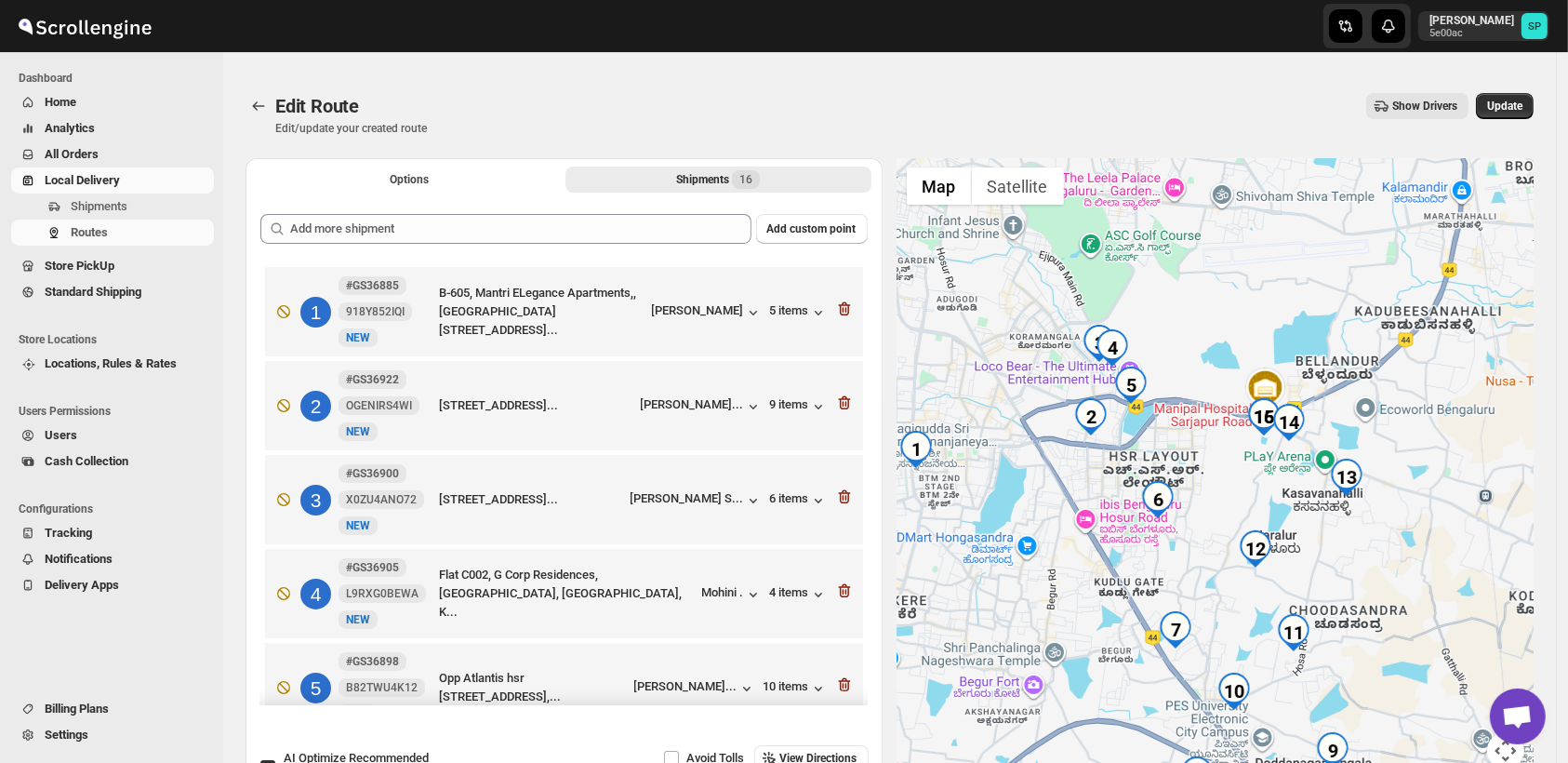
click at [844, 309] on icon "button" at bounding box center [845, 310] width 2 height 6
click at [844, 401] on icon "button" at bounding box center [845, 404] width 2 height 6
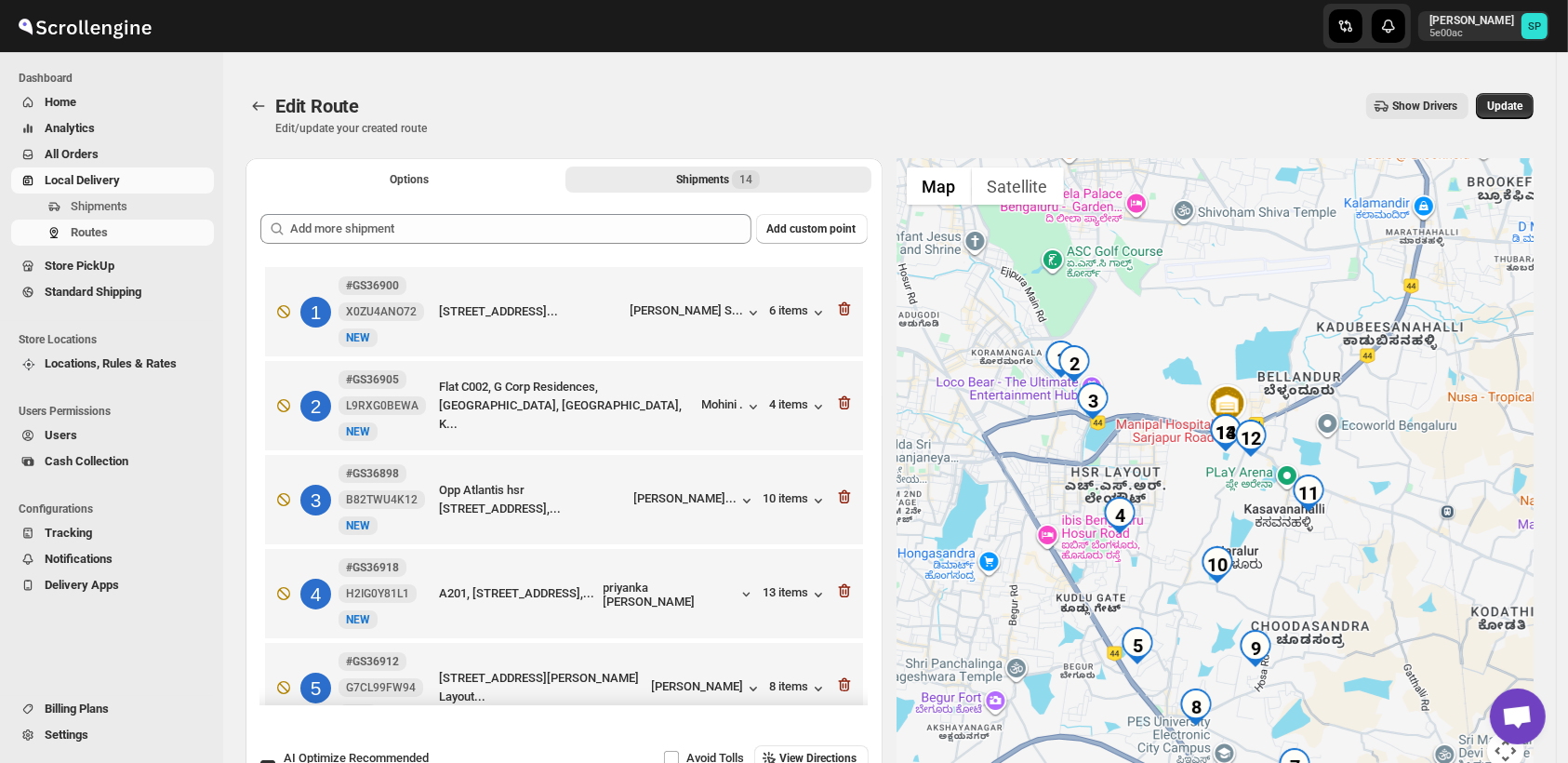
click at [844, 309] on icon "button" at bounding box center [845, 310] width 2 height 6
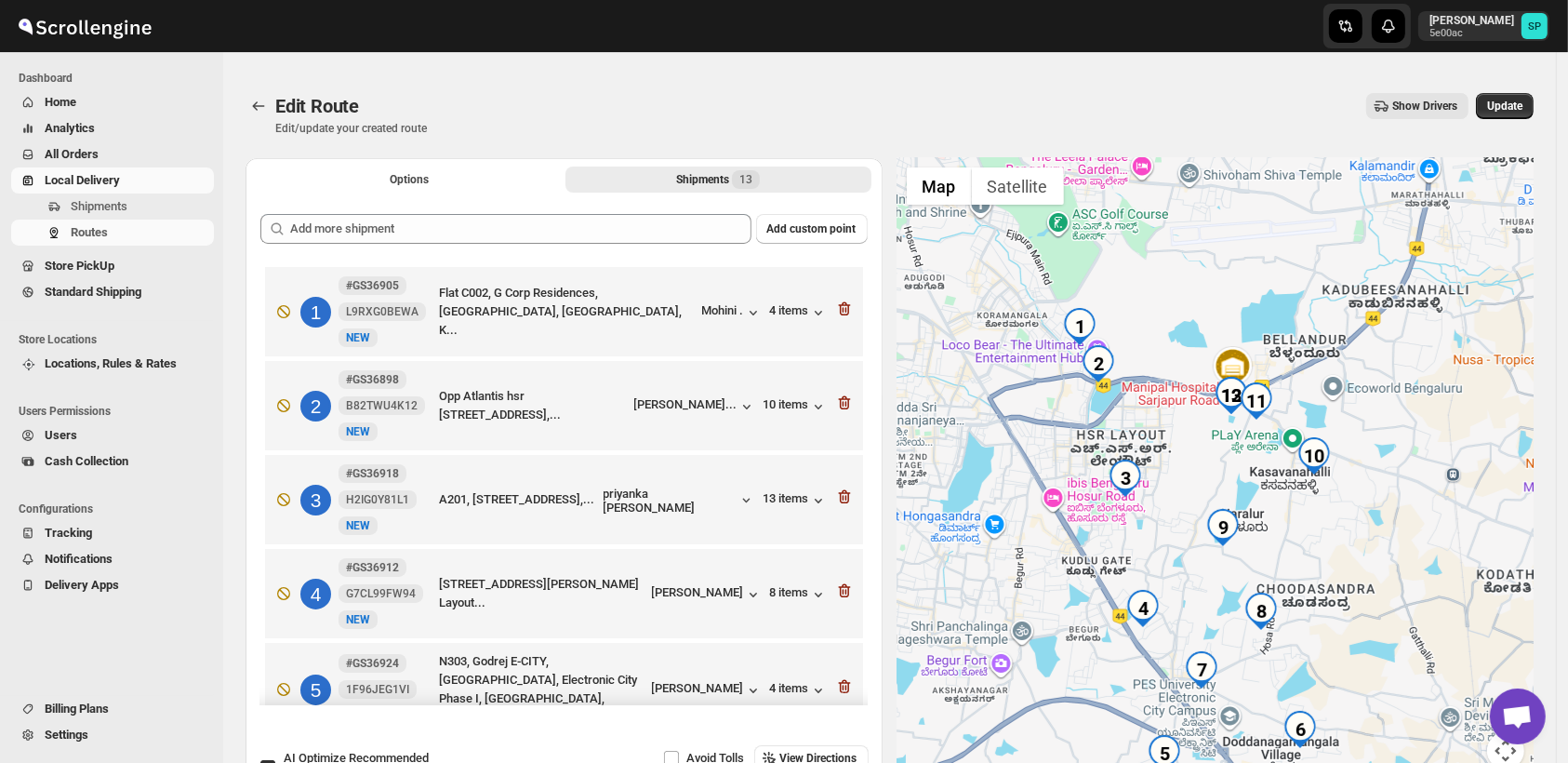
click at [844, 309] on icon "button" at bounding box center [845, 310] width 2 height 6
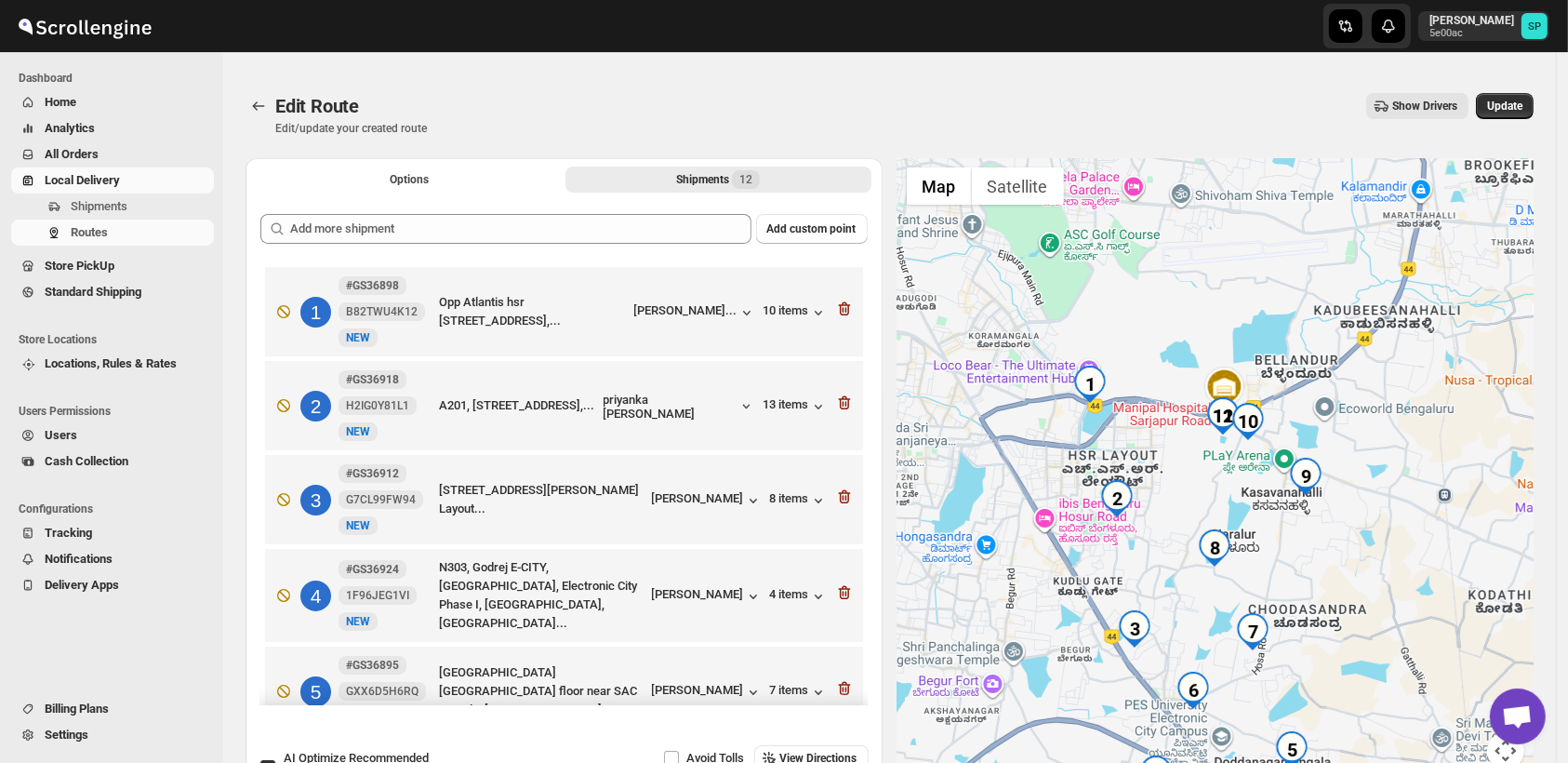
click at [844, 309] on icon "button" at bounding box center [845, 310] width 2 height 6
click at [844, 401] on icon "button" at bounding box center [845, 404] width 2 height 6
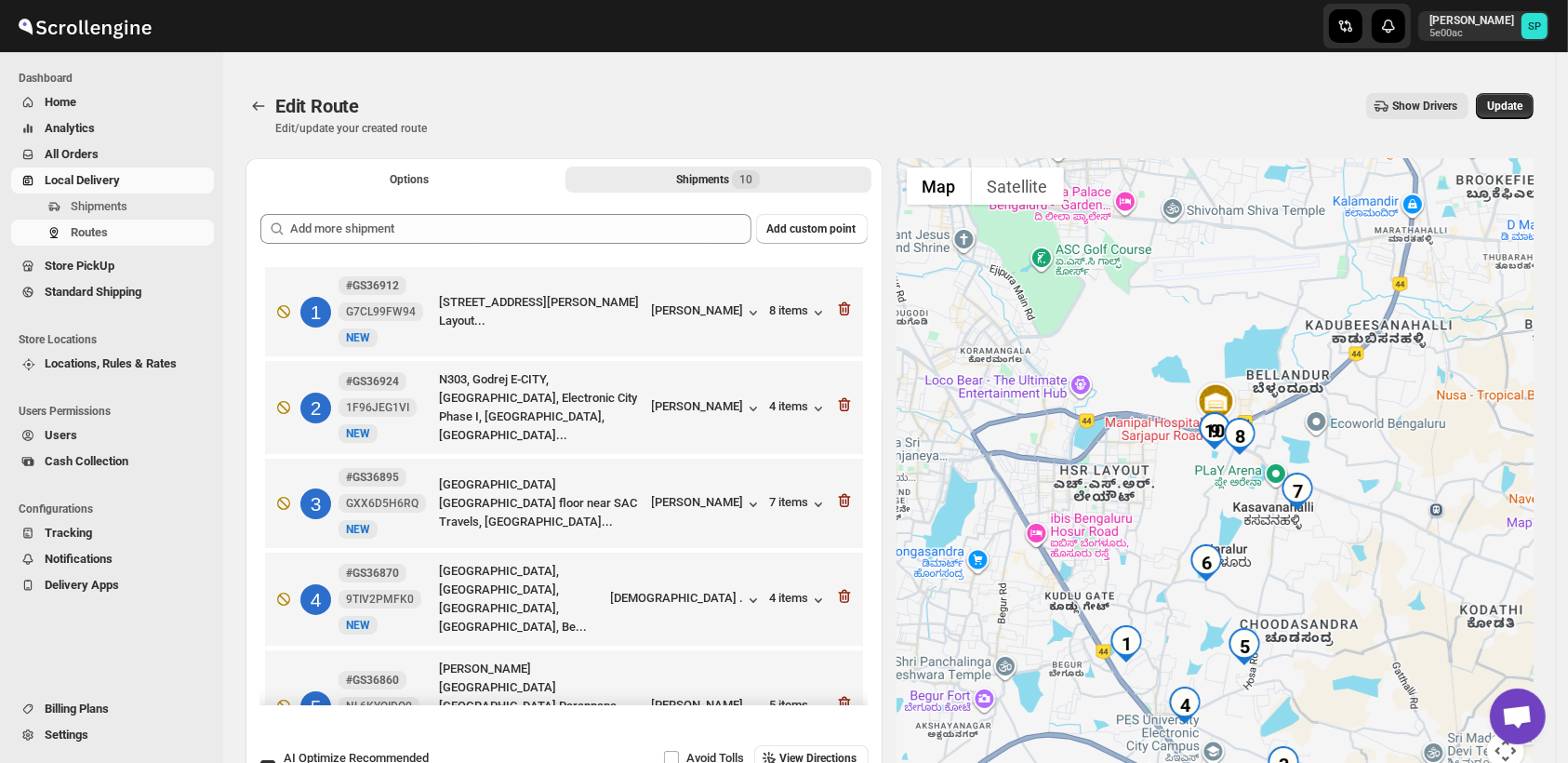
click at [844, 309] on icon "button" at bounding box center [845, 310] width 2 height 6
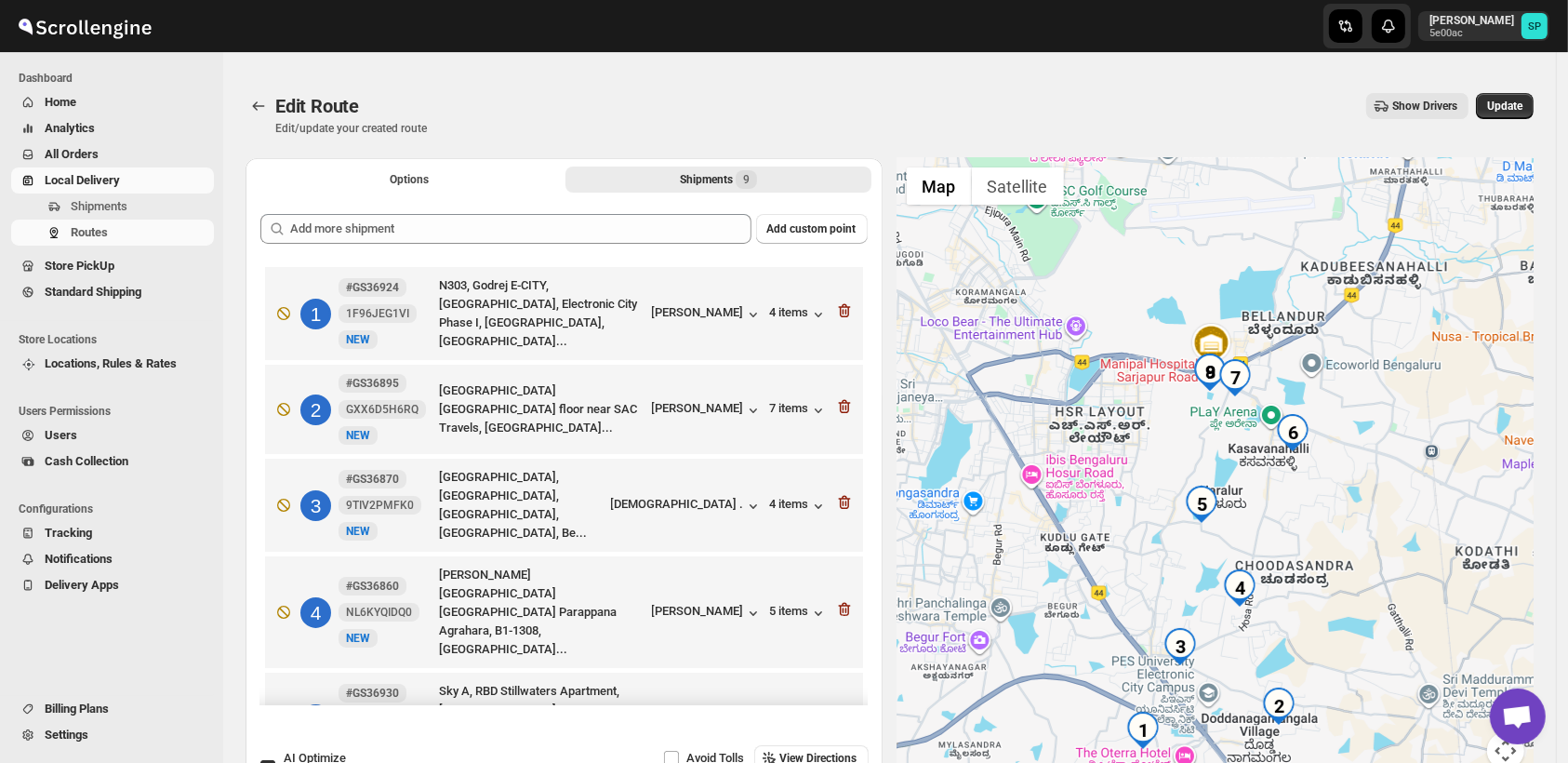
click at [844, 309] on icon "button" at bounding box center [845, 312] width 2 height 6
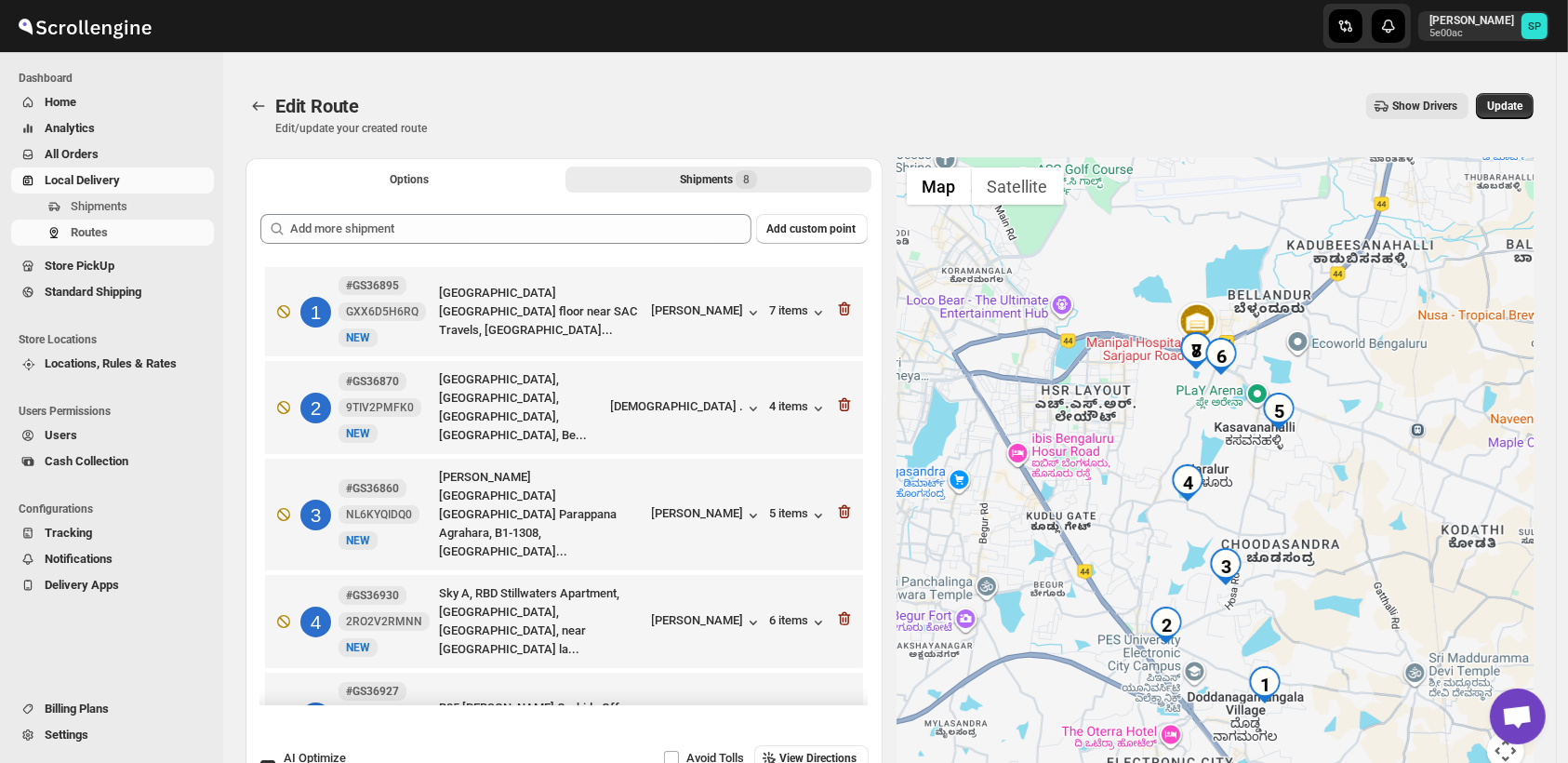
click at [839, 309] on icon "button" at bounding box center [844, 308] width 19 height 19
click at [839, 395] on icon "button" at bounding box center [844, 404] width 19 height 19
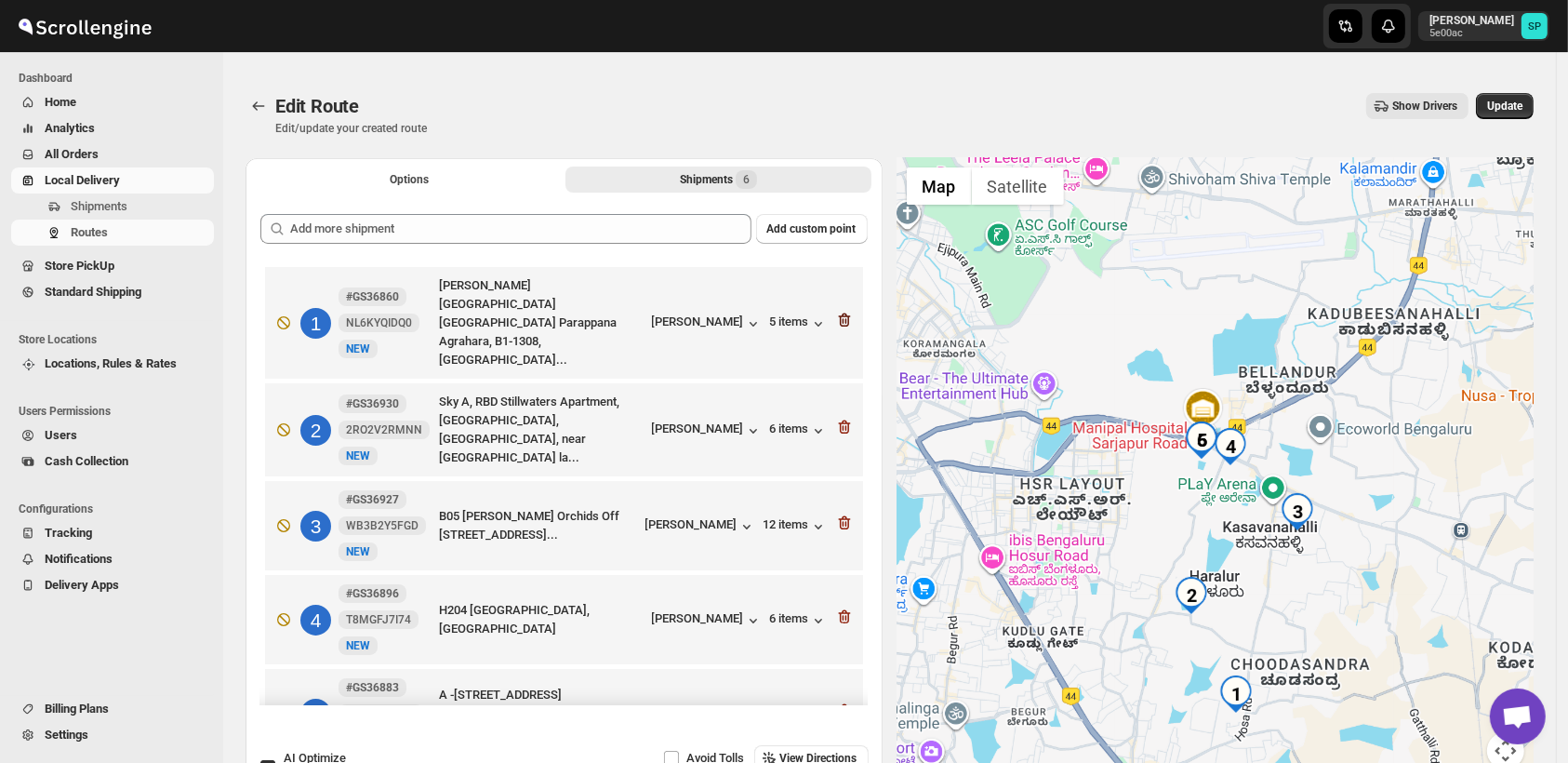
click at [839, 311] on icon "button" at bounding box center [844, 320] width 19 height 19
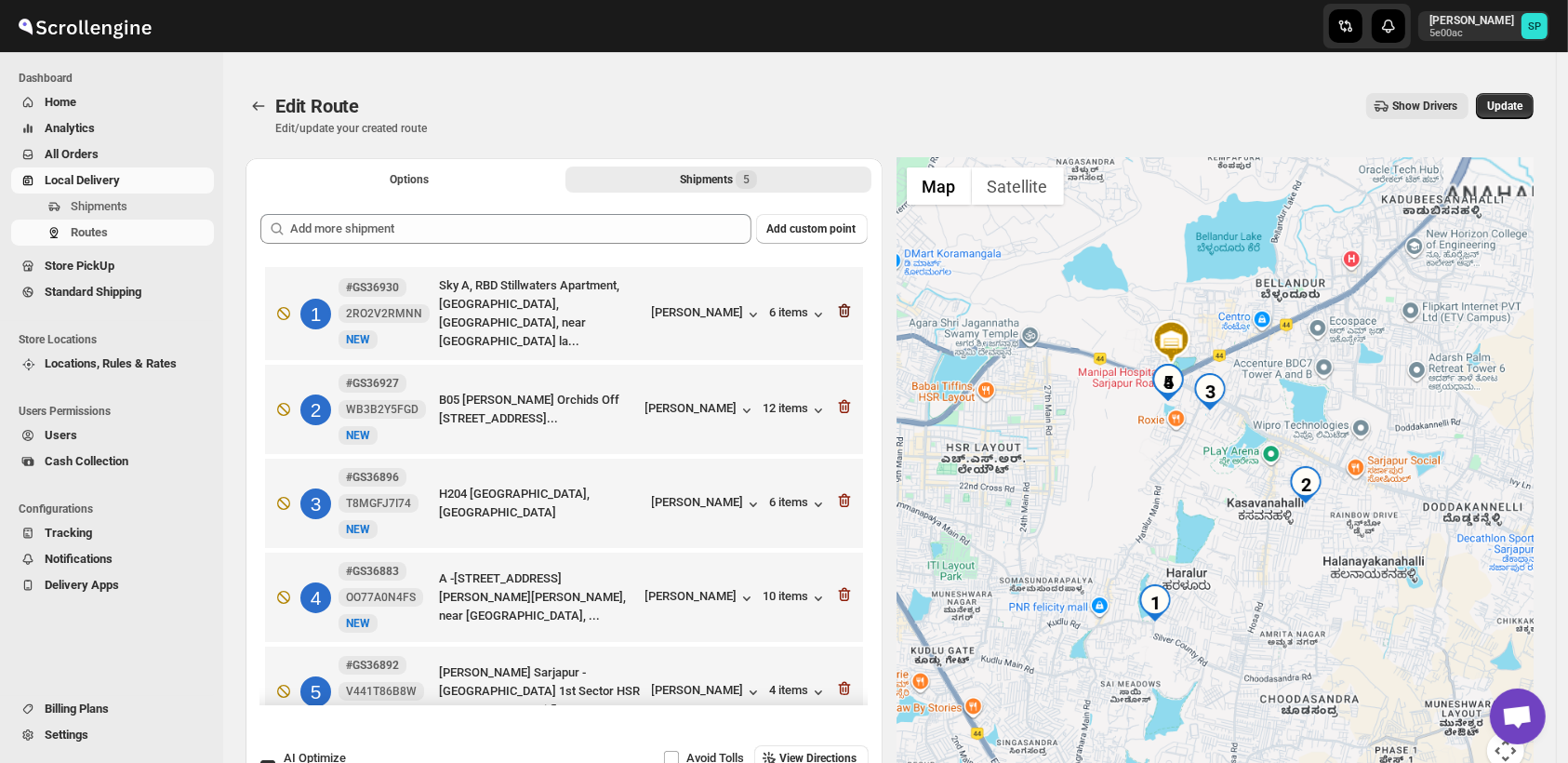
click at [837, 311] on icon "button" at bounding box center [844, 310] width 19 height 19
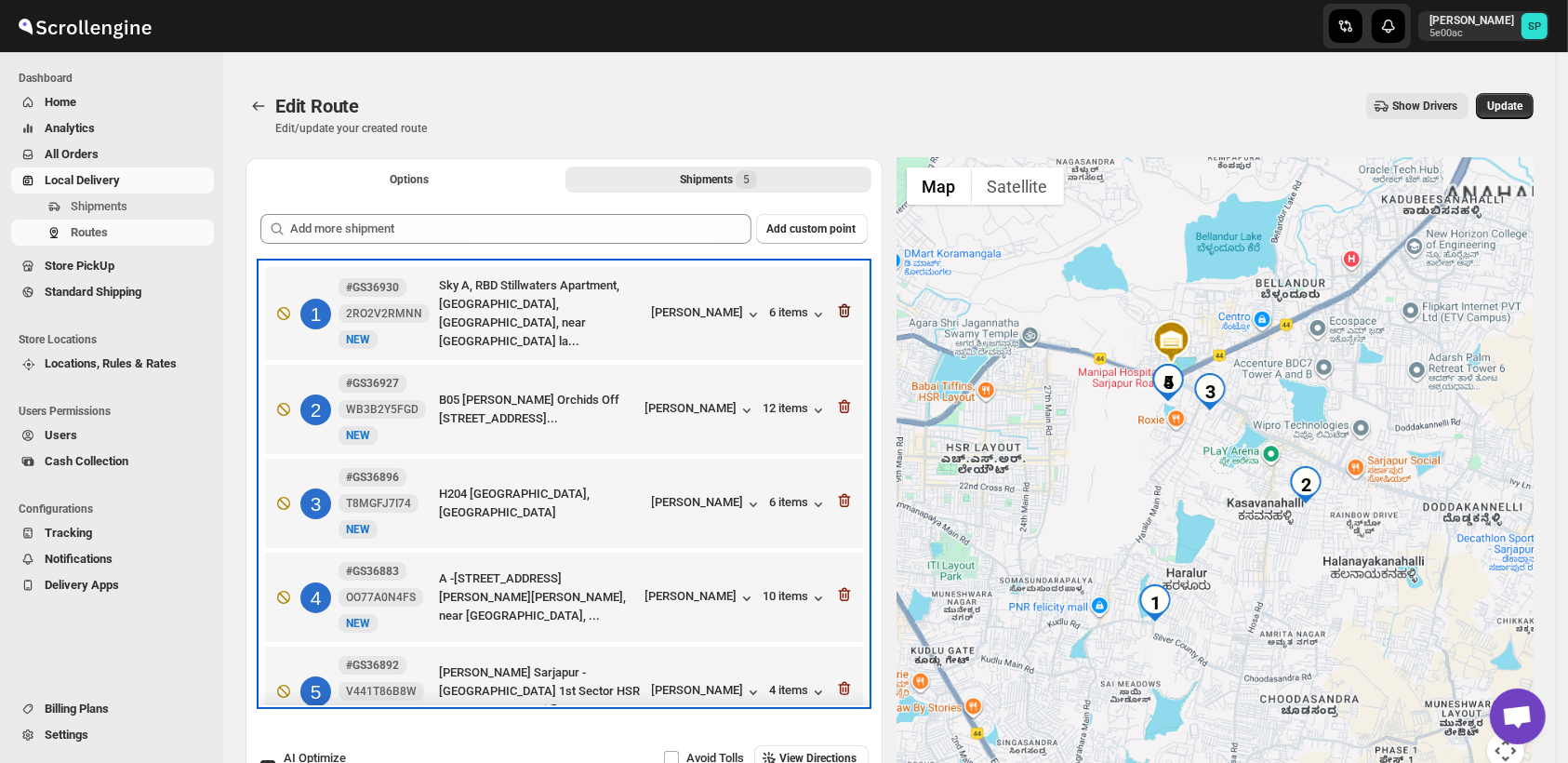
click at [837, 366] on div "2 #GS36927 WB3B2Y5FGD New NEW B05 Vaishanvi Orchids Off Sarjapur Road, No 32 Ka…" at bounding box center [560, 405] width 587 height 78
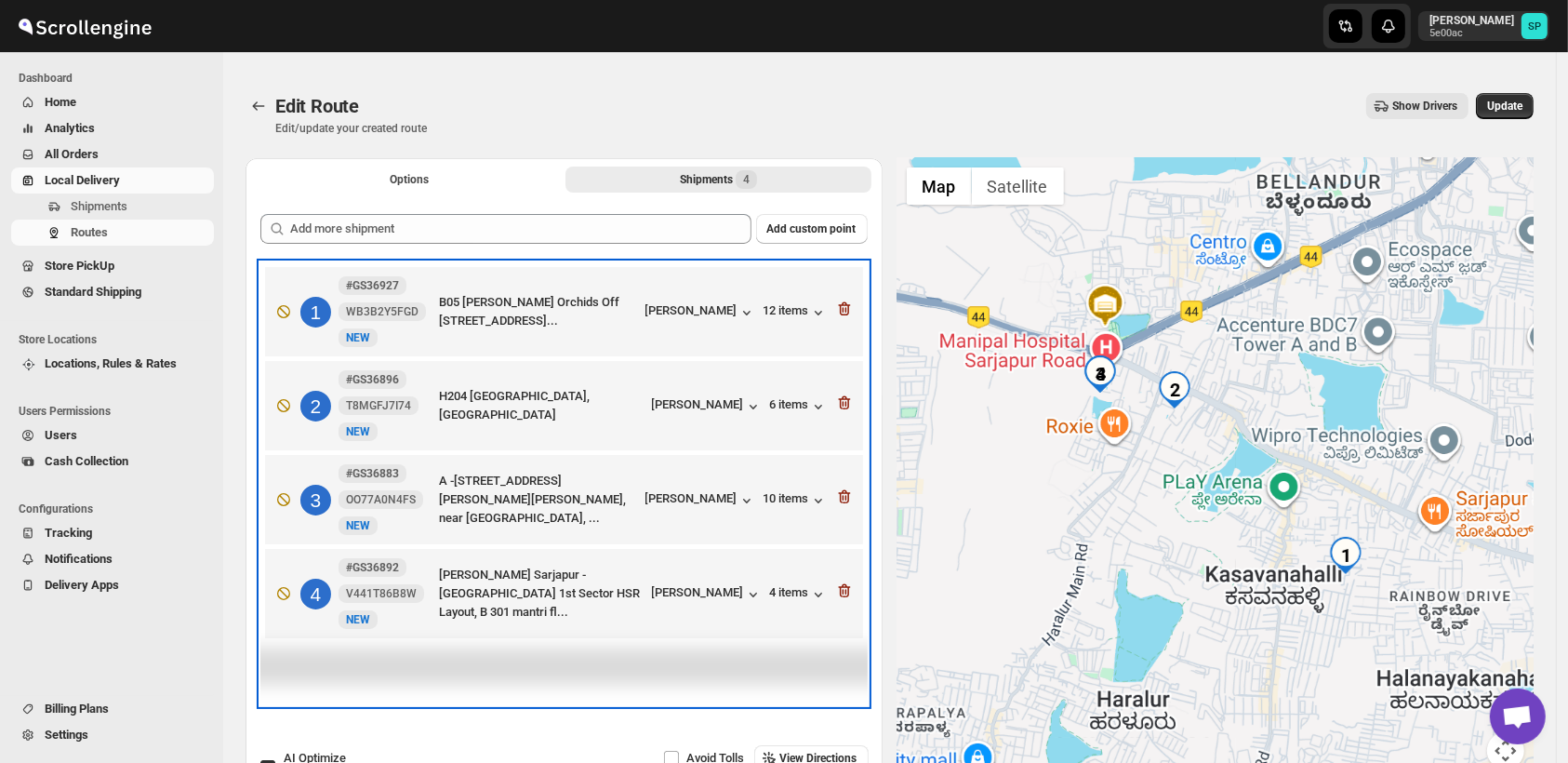
click at [837, 312] on div "1 #GS36927 WB3B2Y5FGD New NEW B05 Vaishanvi Orchids Off Sarjapur Road, No 32 Ka…" at bounding box center [560, 307] width 587 height 78
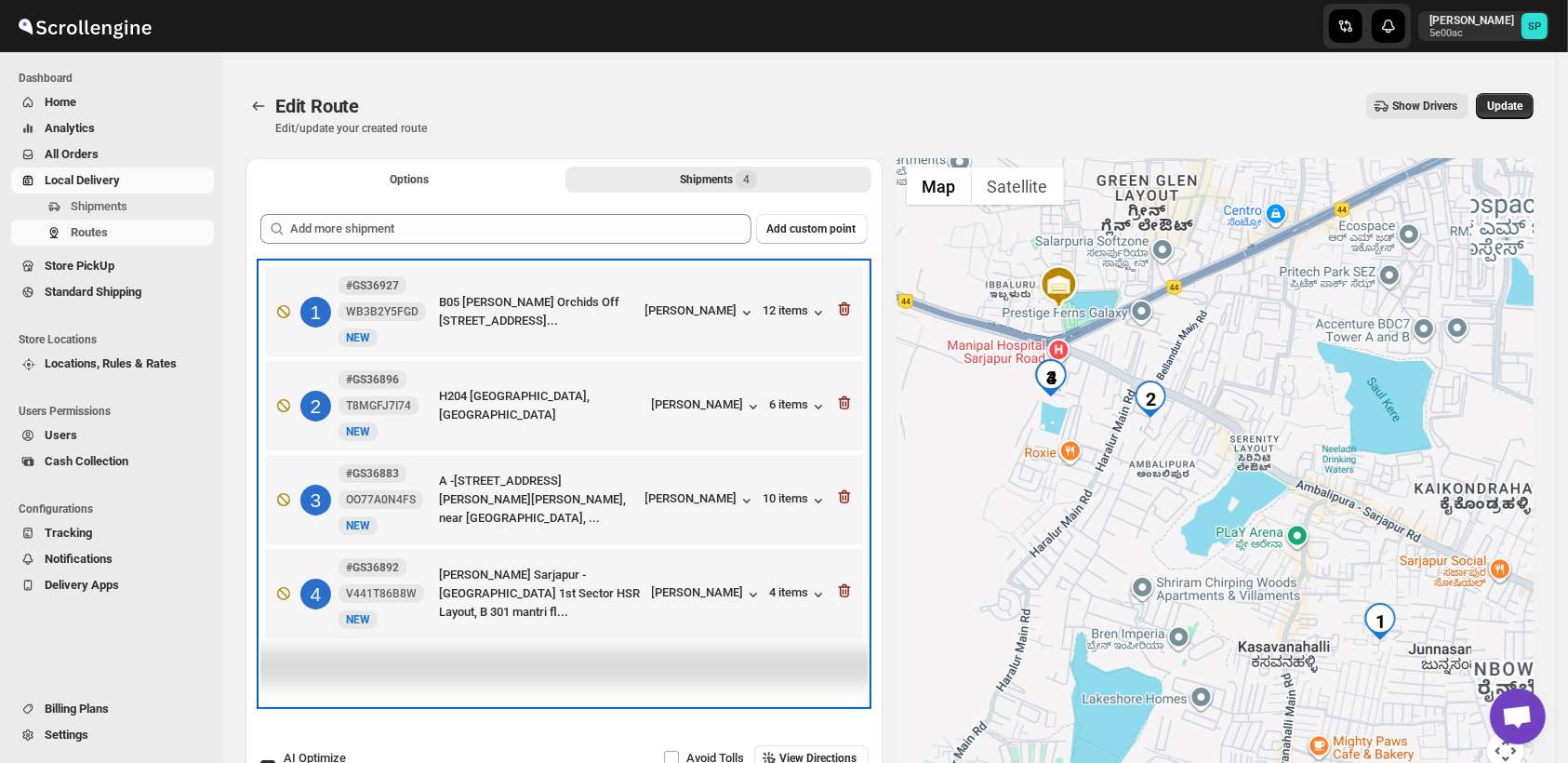
click at [837, 312] on div "1 #GS36927 WB3B2Y5FGD New NEW B05 Vaishanvi Orchids Off Sarjapur Road, No 32 Ka…" at bounding box center [560, 307] width 587 height 78
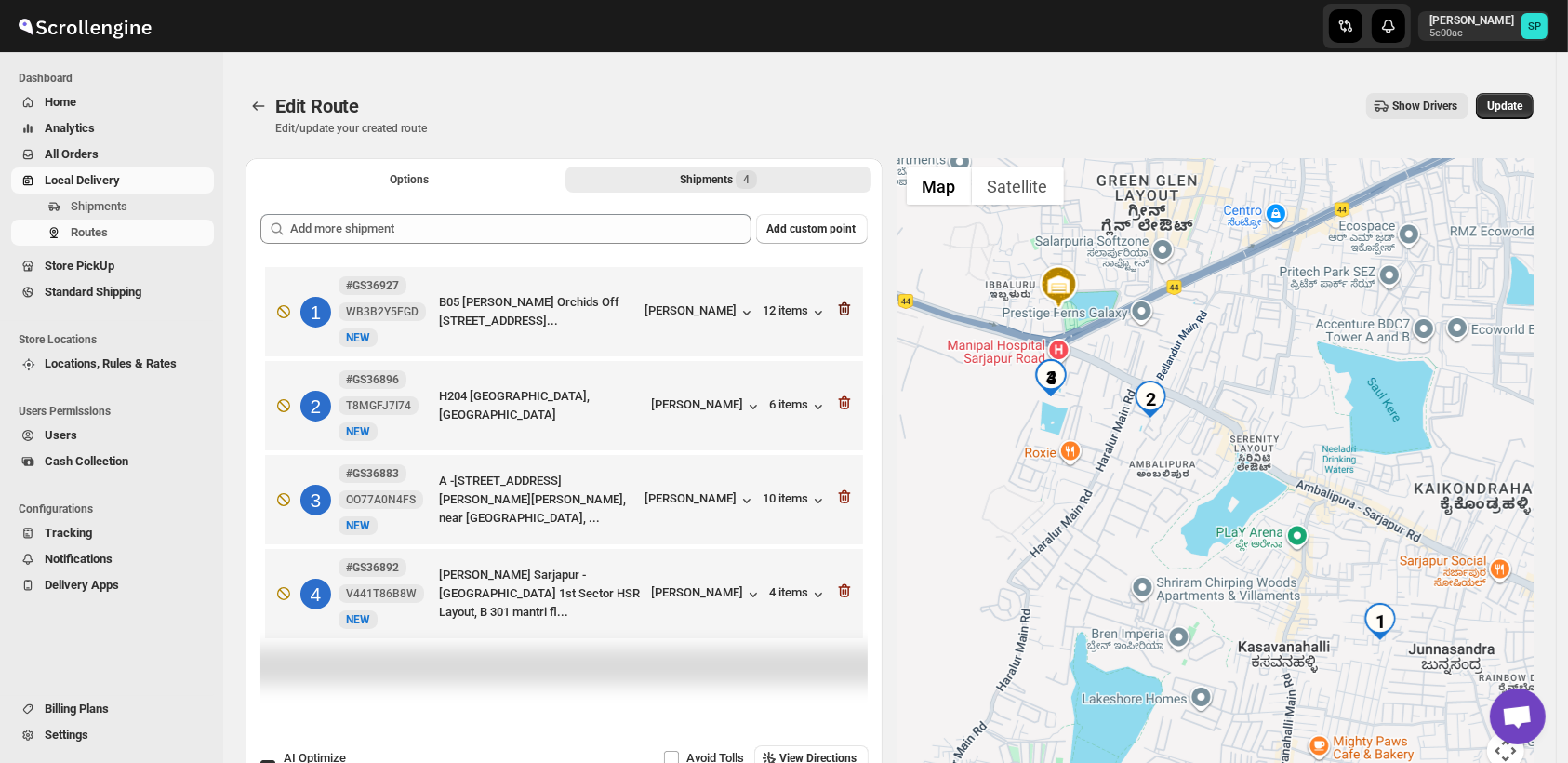
click at [843, 310] on icon "button" at bounding box center [843, 310] width 2 height 6
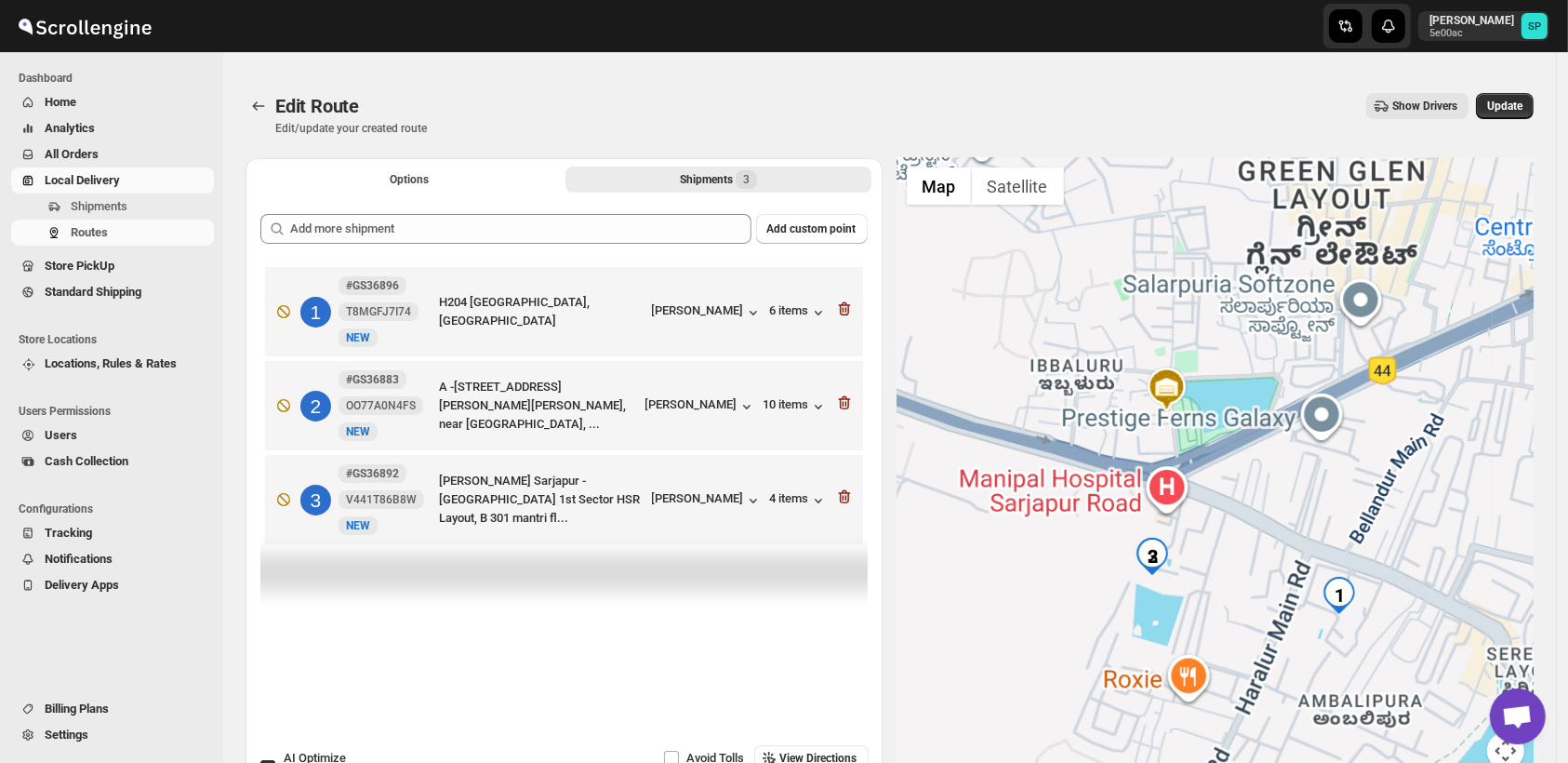
click at [843, 310] on icon "button" at bounding box center [843, 310] width 2 height 6
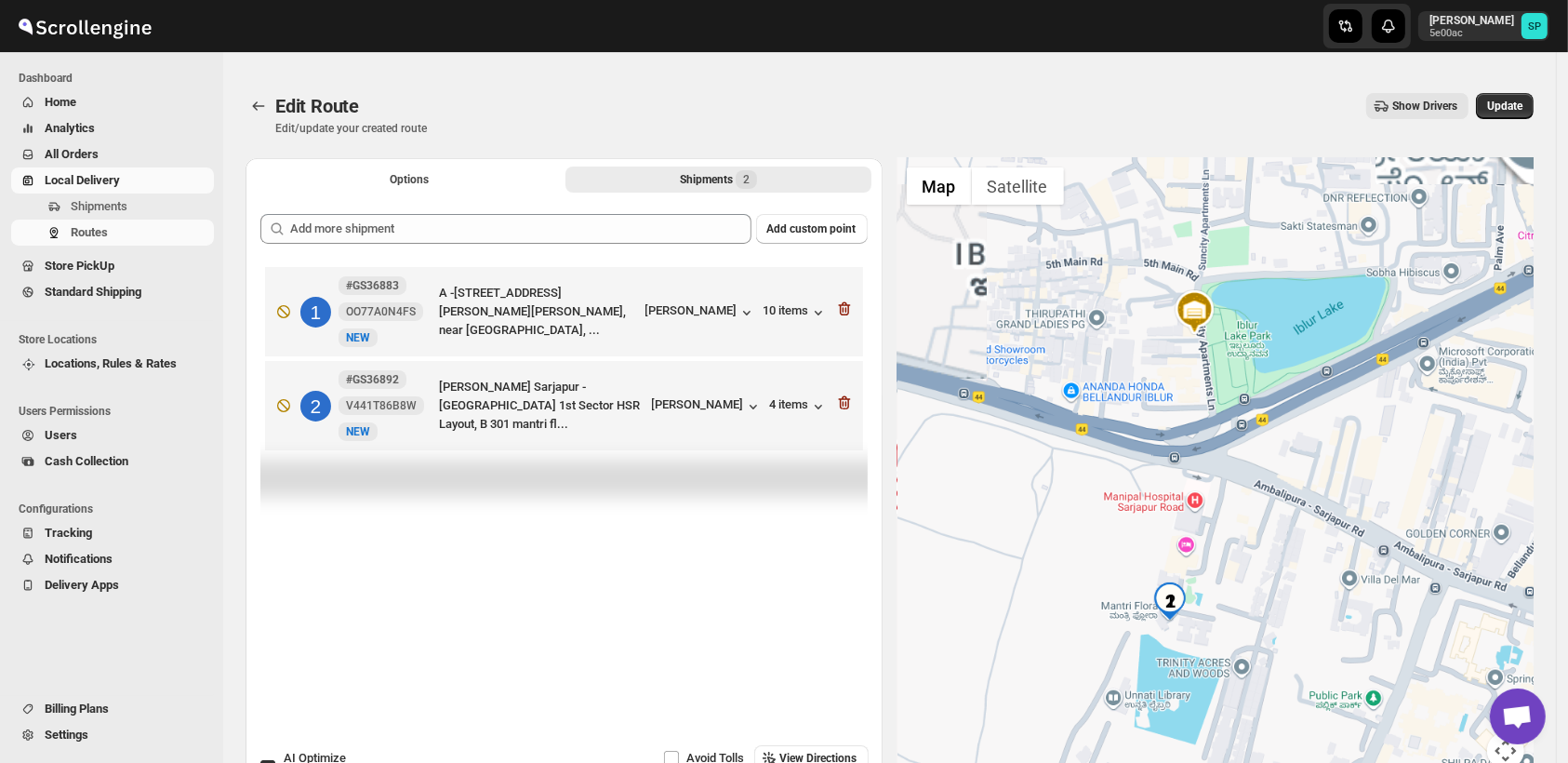
click at [847, 310] on icon "button" at bounding box center [844, 308] width 19 height 19
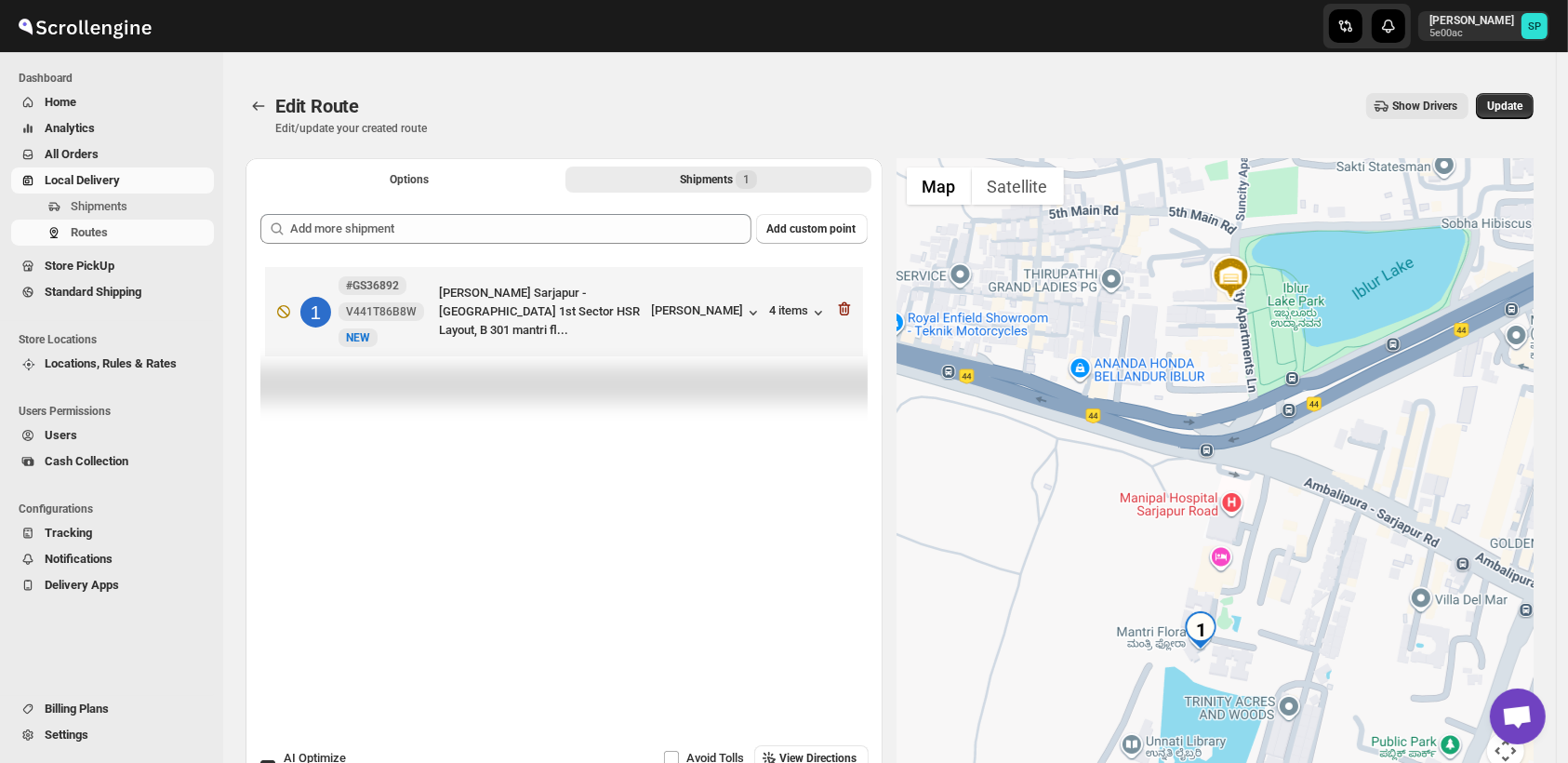
click at [847, 310] on icon "button" at bounding box center [844, 308] width 19 height 19
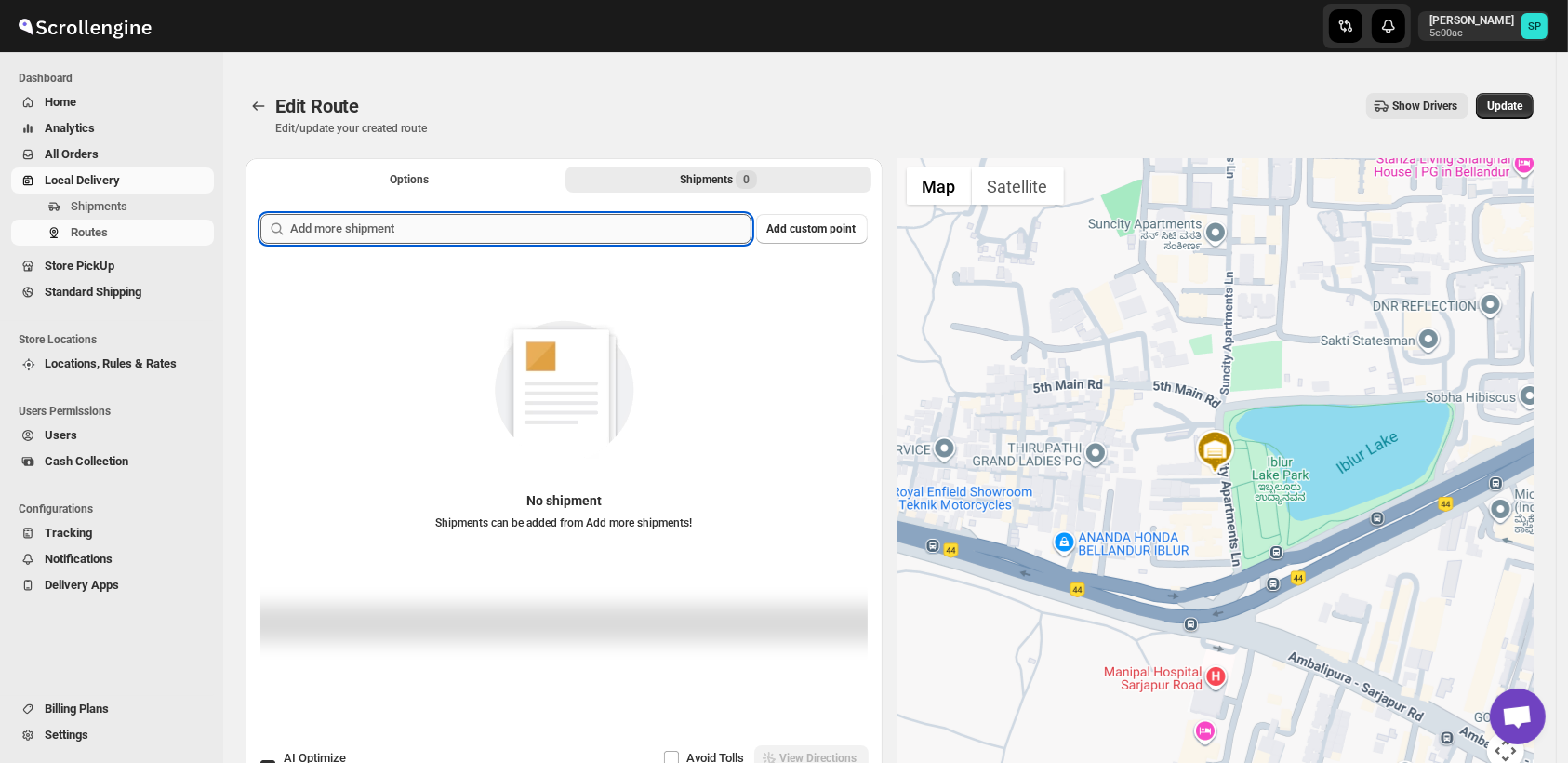
click at [615, 237] on input "text" at bounding box center [520, 229] width 461 height 30
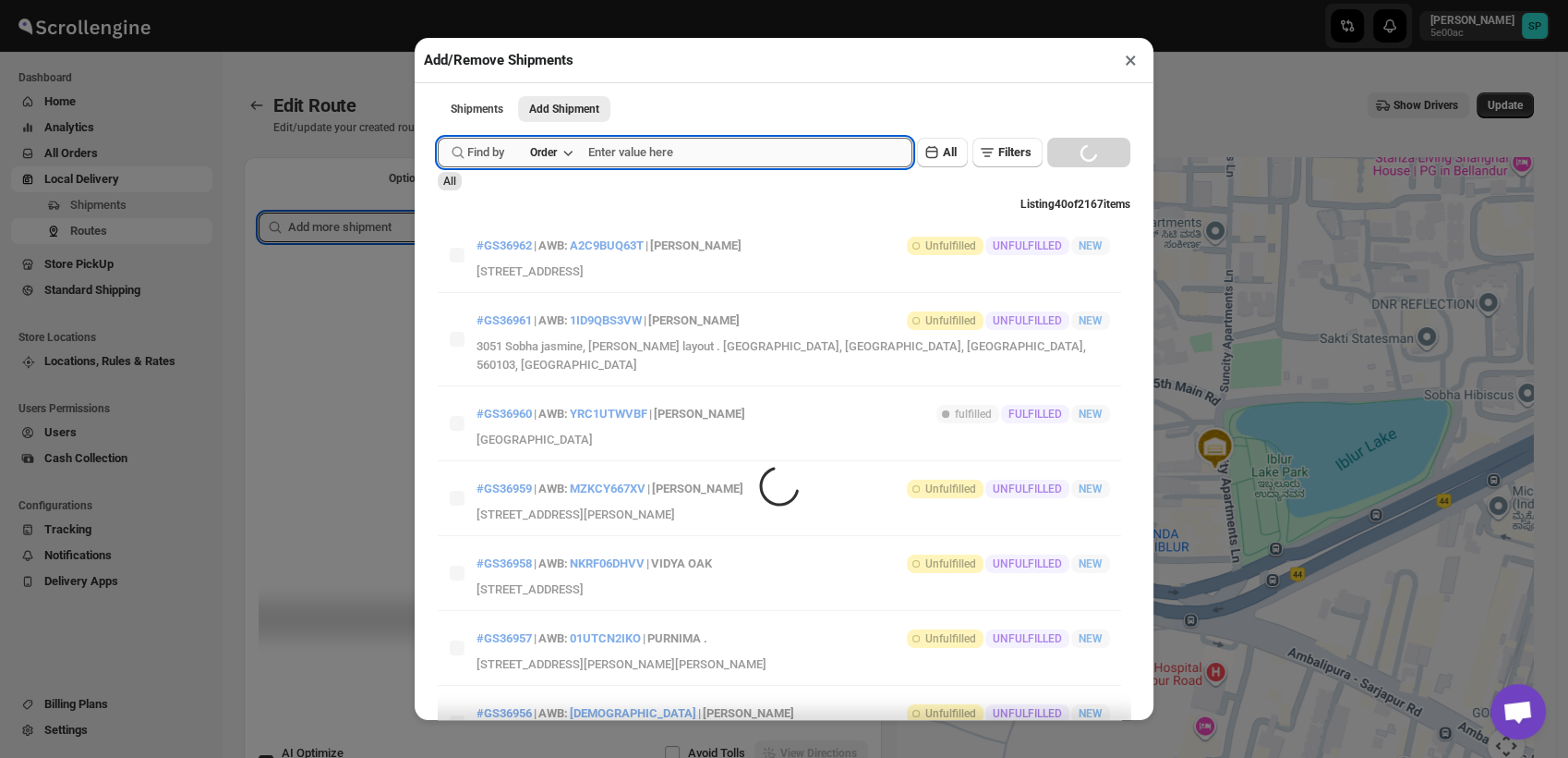
click at [694, 158] on input "text" at bounding box center [750, 152] width 324 height 29
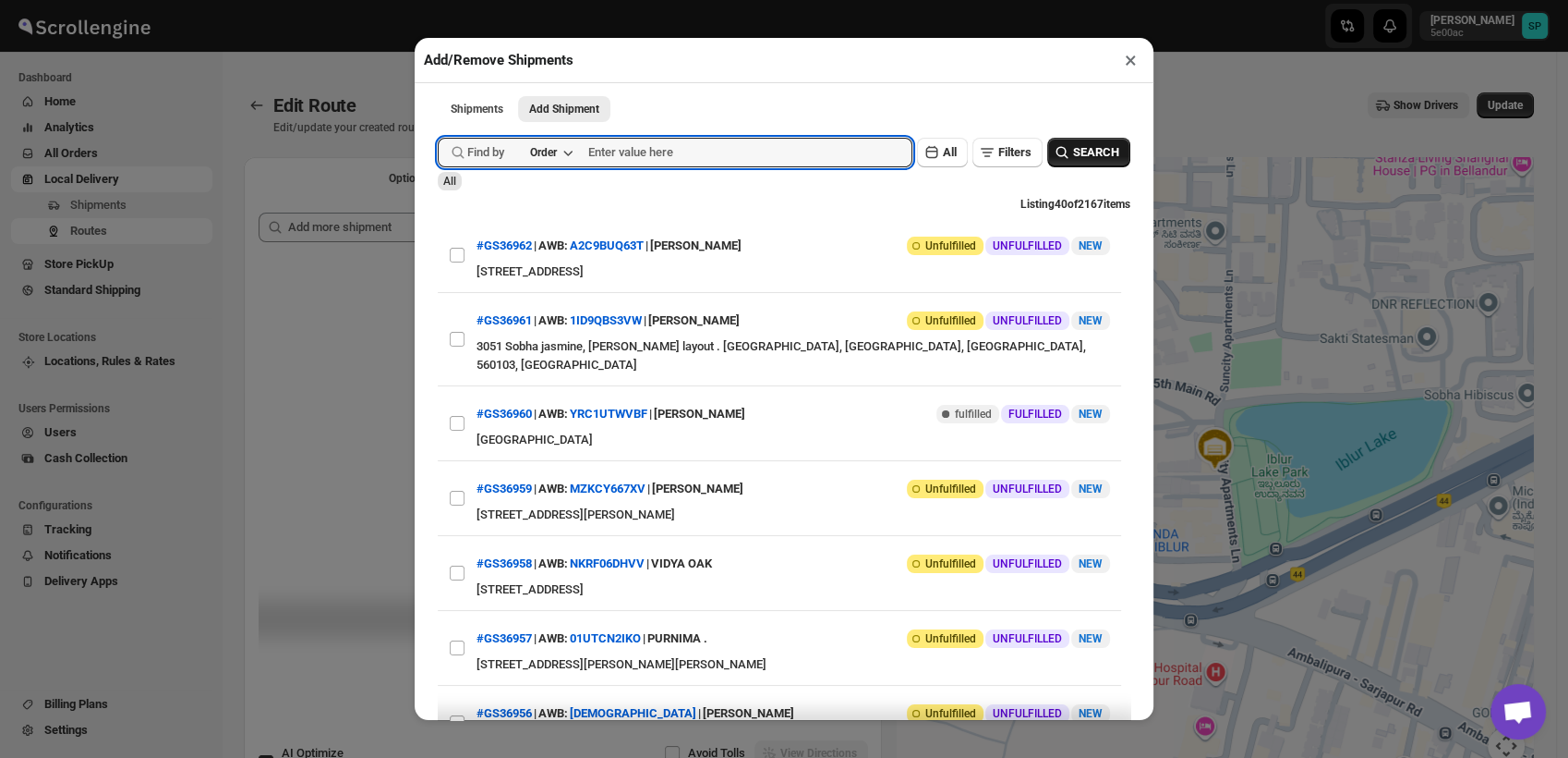
paste input "36923"
click at [1084, 141] on button "SEARCH" at bounding box center [1088, 152] width 83 height 29
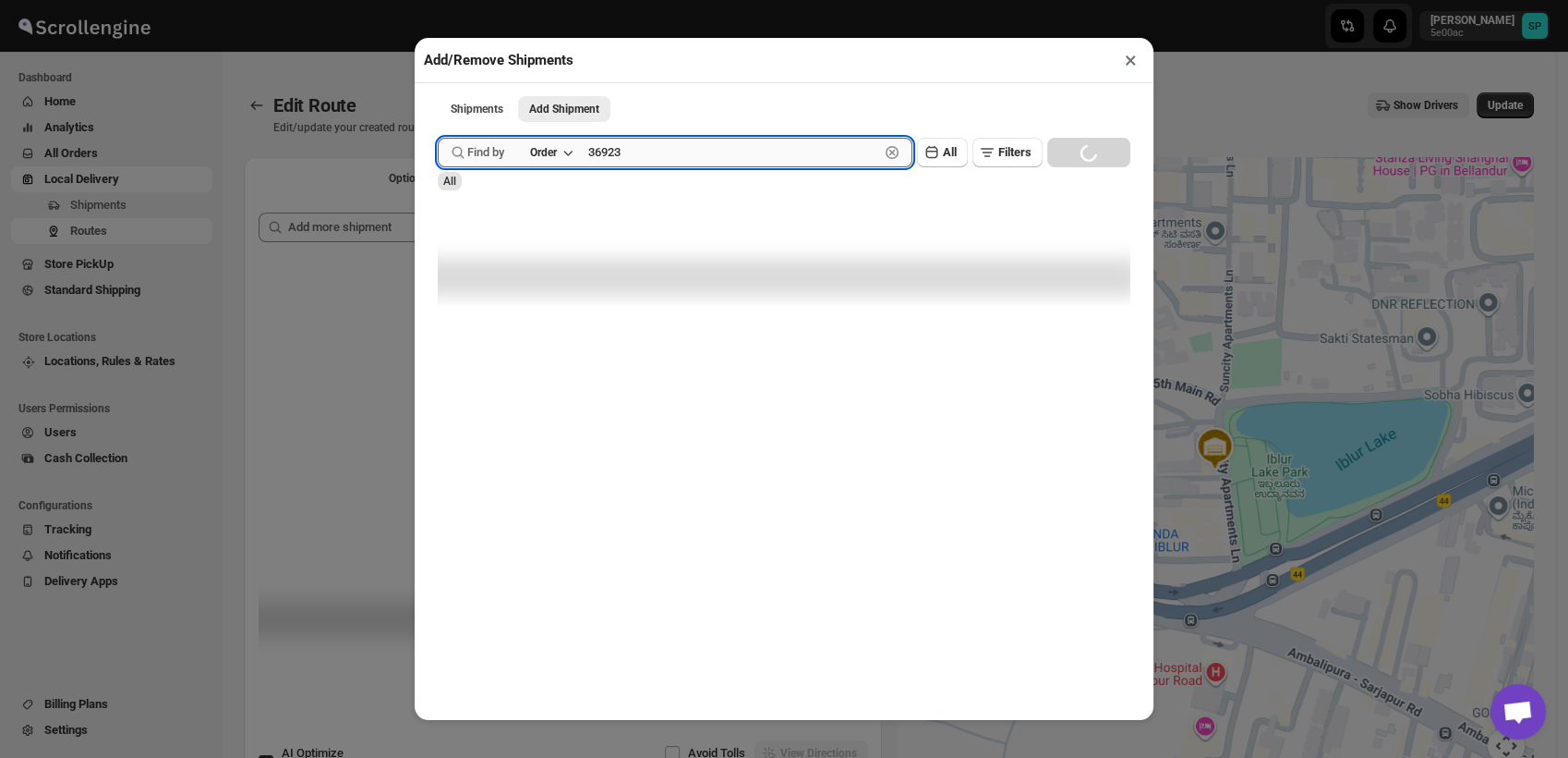
click at [693, 153] on input "36923" at bounding box center [733, 152] width 291 height 29
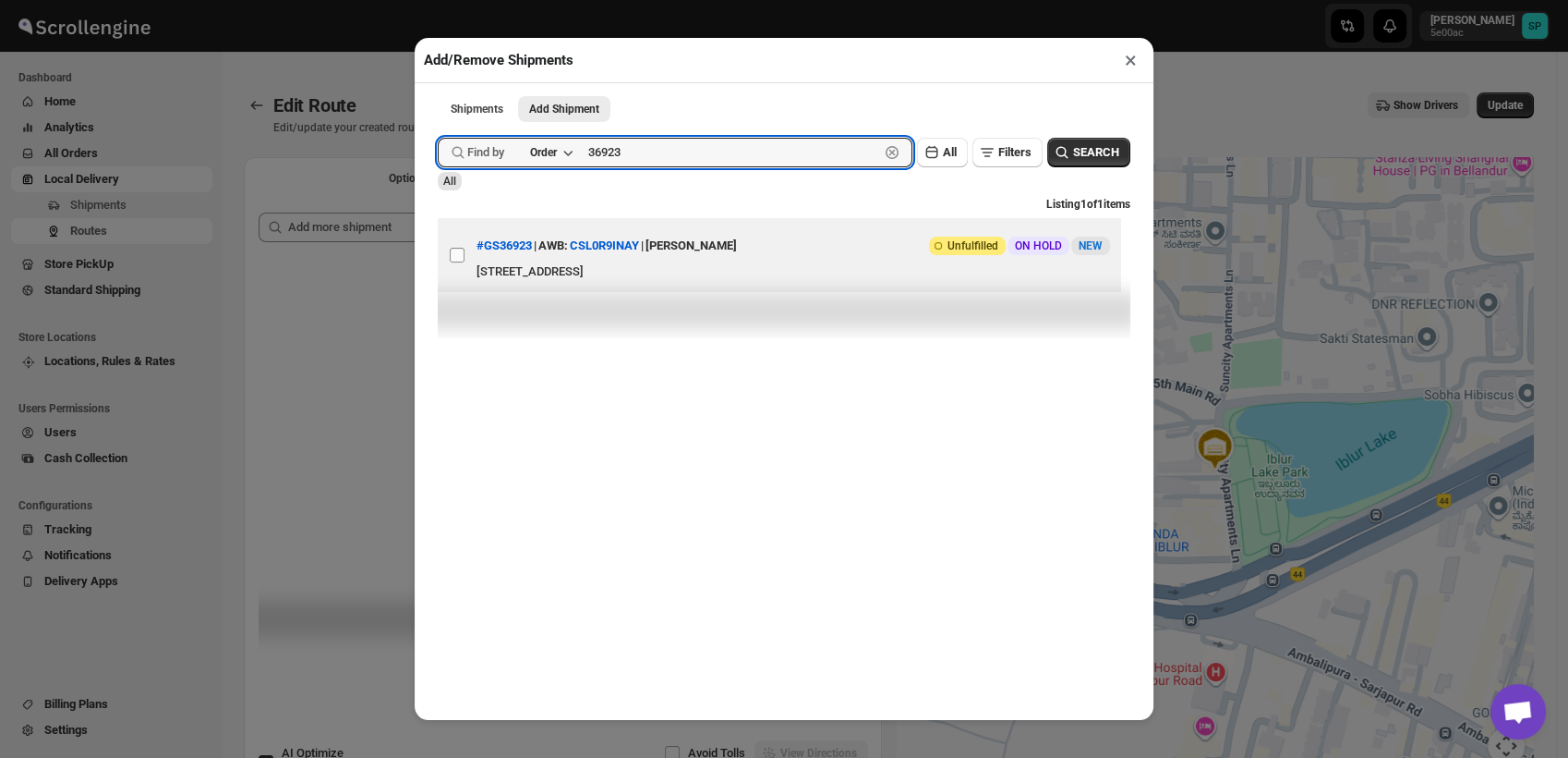
type input "36923"
click at [455, 263] on input "View details for 689a0f3ef7cd3703b5a9d4f7" at bounding box center [457, 254] width 15 height 15
checkbox input "true"
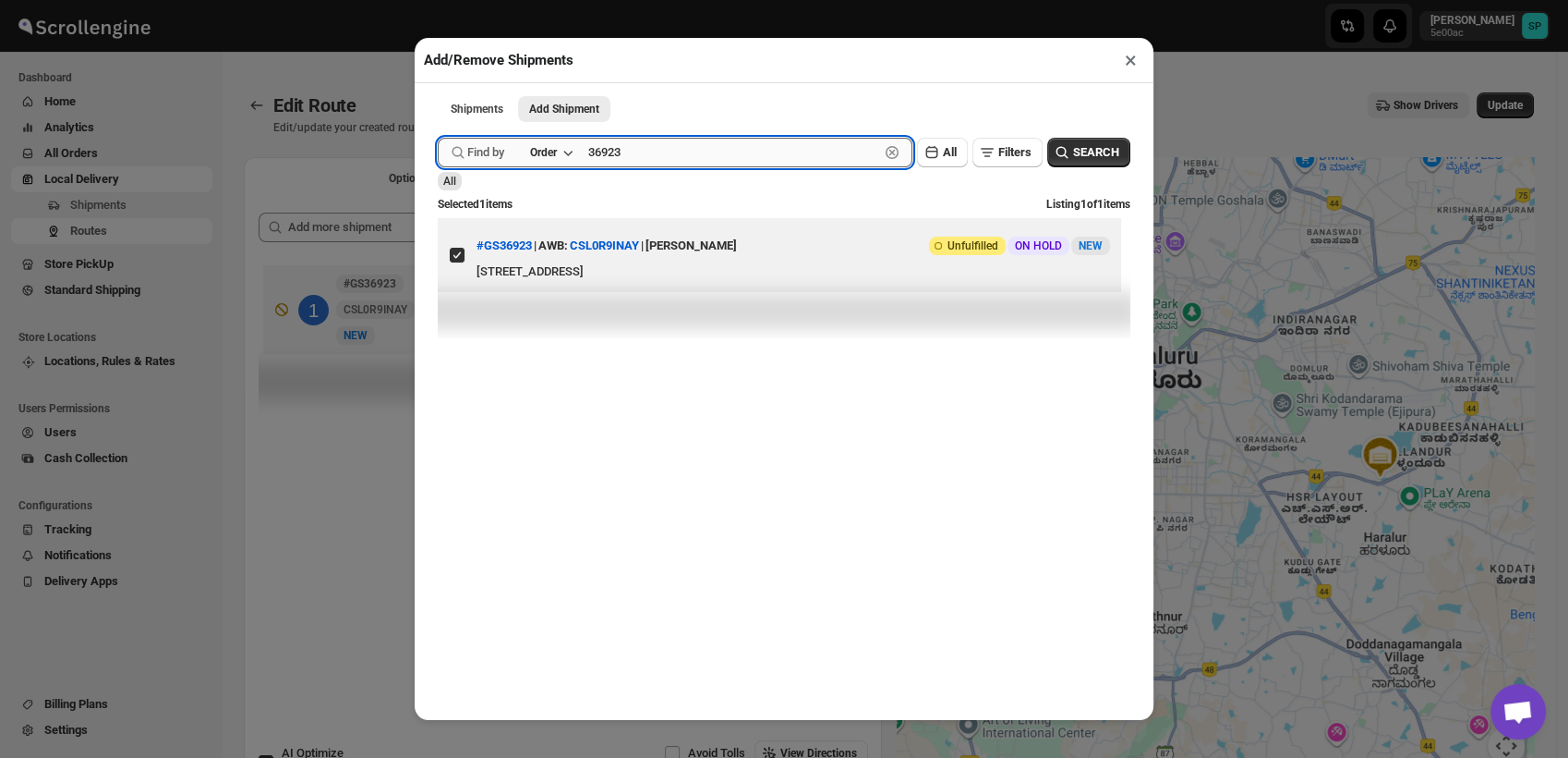
click at [654, 150] on input "36923" at bounding box center [733, 152] width 291 height 29
paste input "893"
type input "36893"
click at [1069, 143] on button "SEARCH" at bounding box center [1088, 152] width 83 height 29
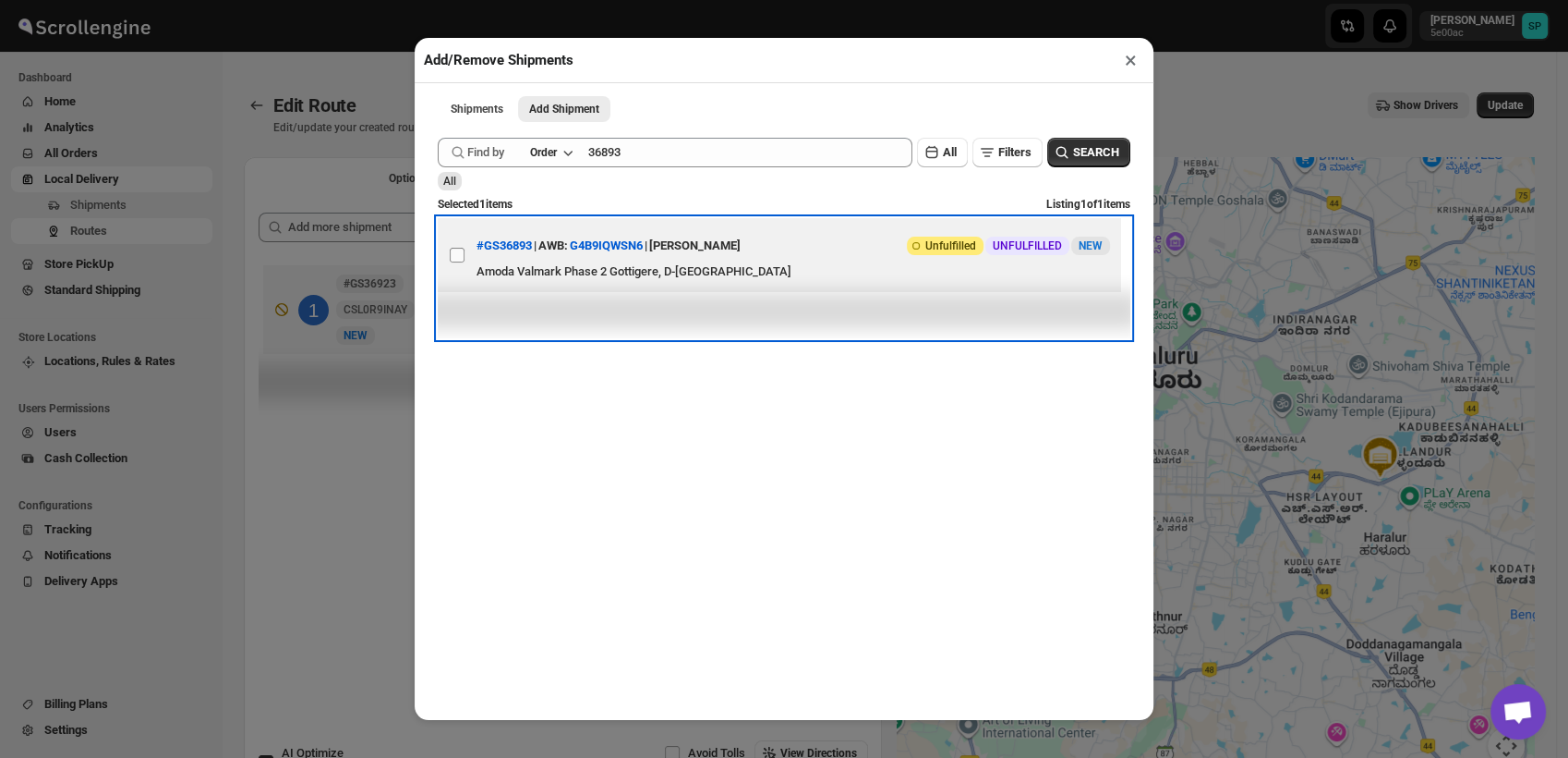
click at [455, 263] on span at bounding box center [457, 255] width 17 height 17
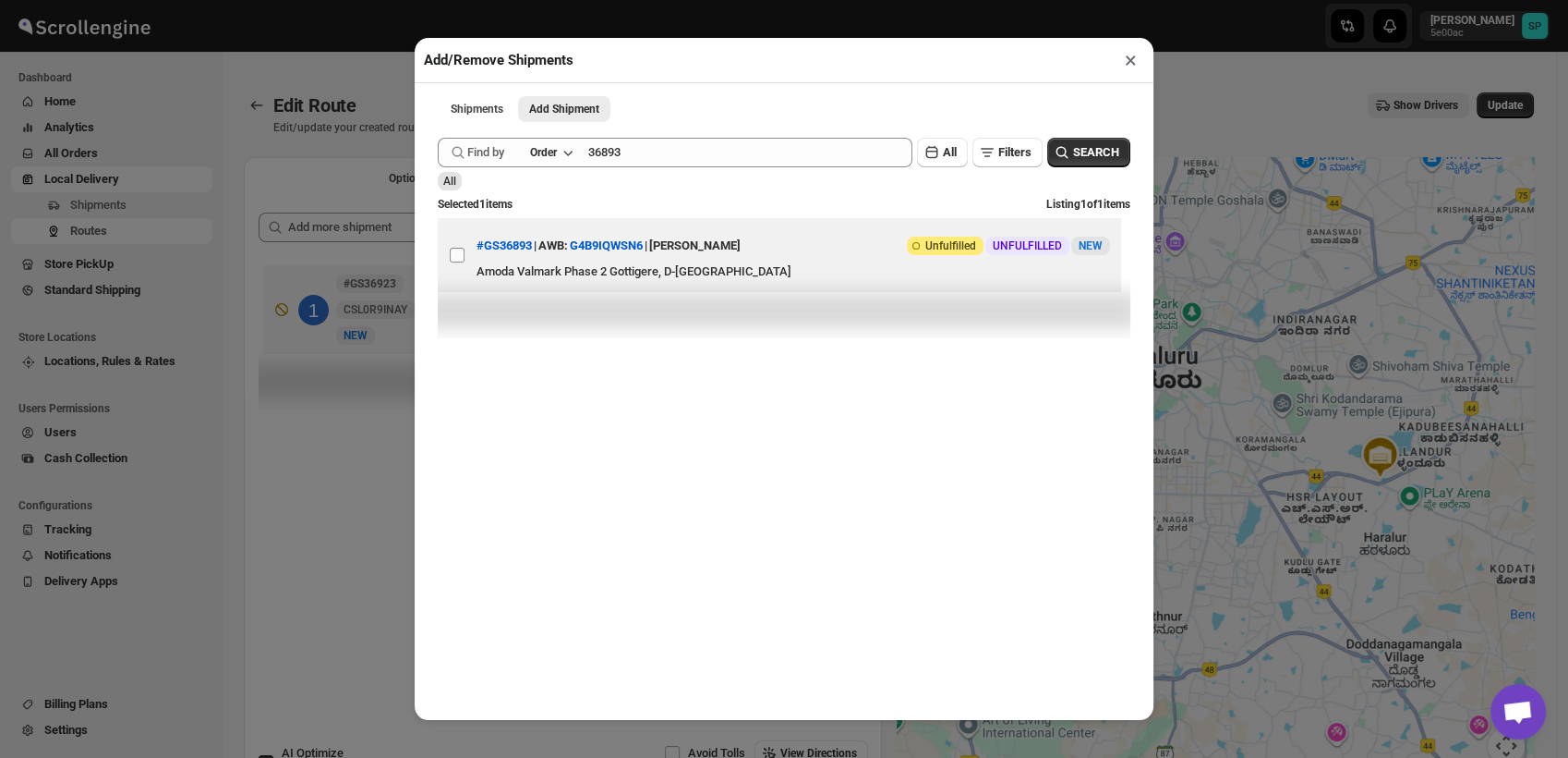
click at [455, 263] on input "View details for 6899729bf7cd3703b5a9bc24" at bounding box center [457, 254] width 15 height 15
checkbox input "true"
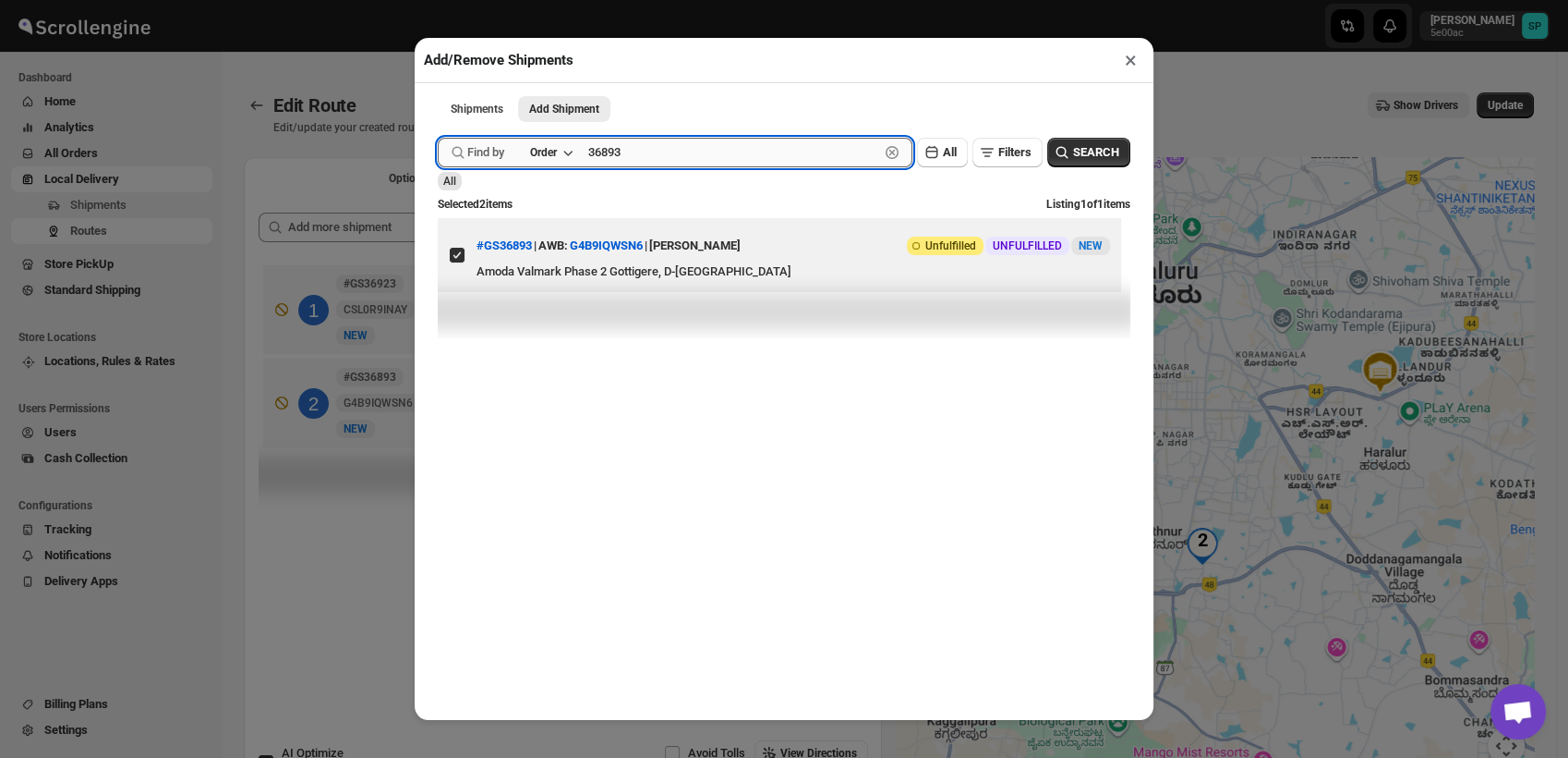
click at [620, 151] on input "36893" at bounding box center [733, 152] width 291 height 29
paste input "36890"
click at [603, 153] on input "3689336890" at bounding box center [733, 152] width 291 height 29
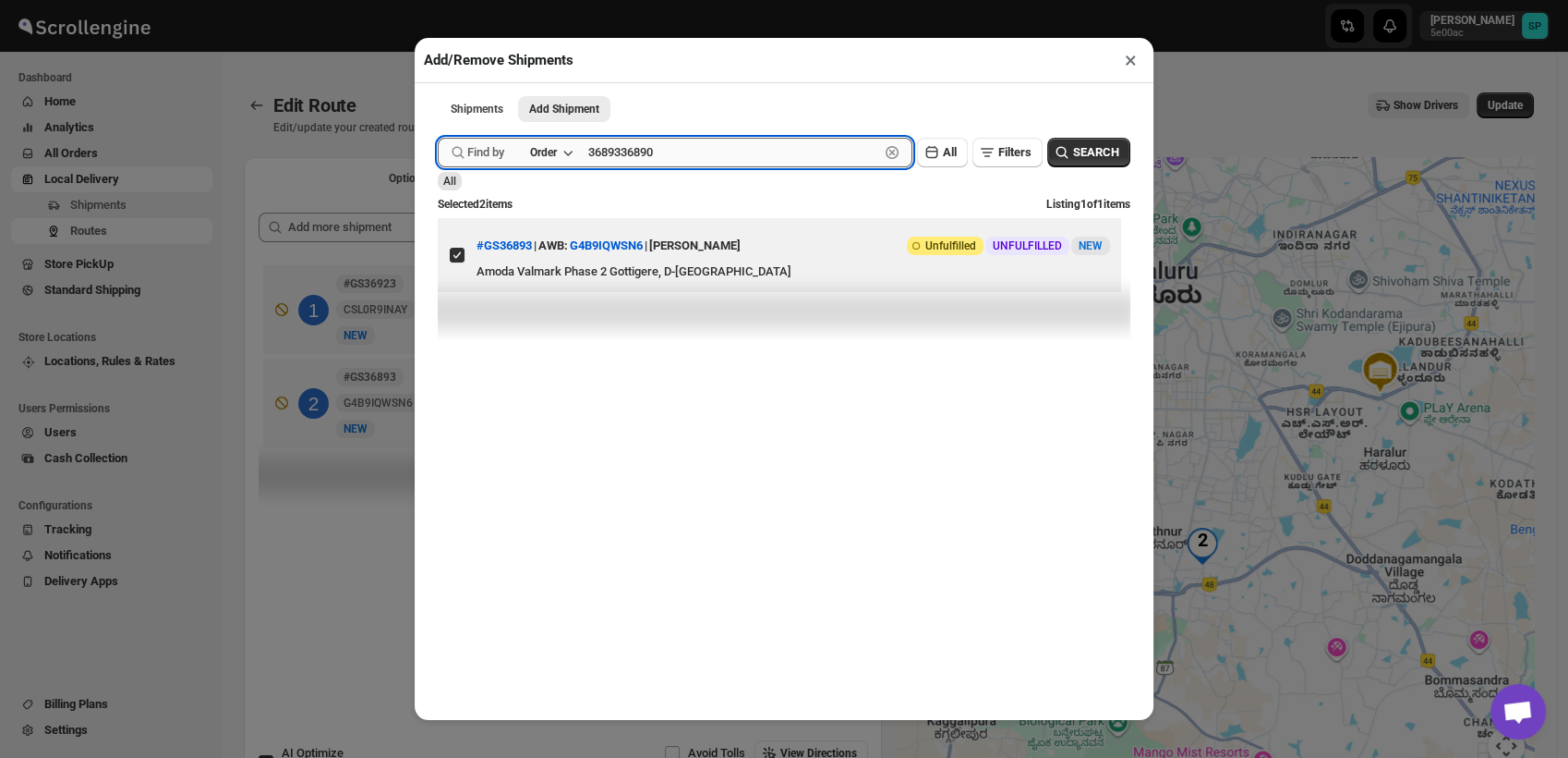
paste input "text"
type input "36890"
click at [1084, 159] on span "SEARCH" at bounding box center [1096, 152] width 46 height 19
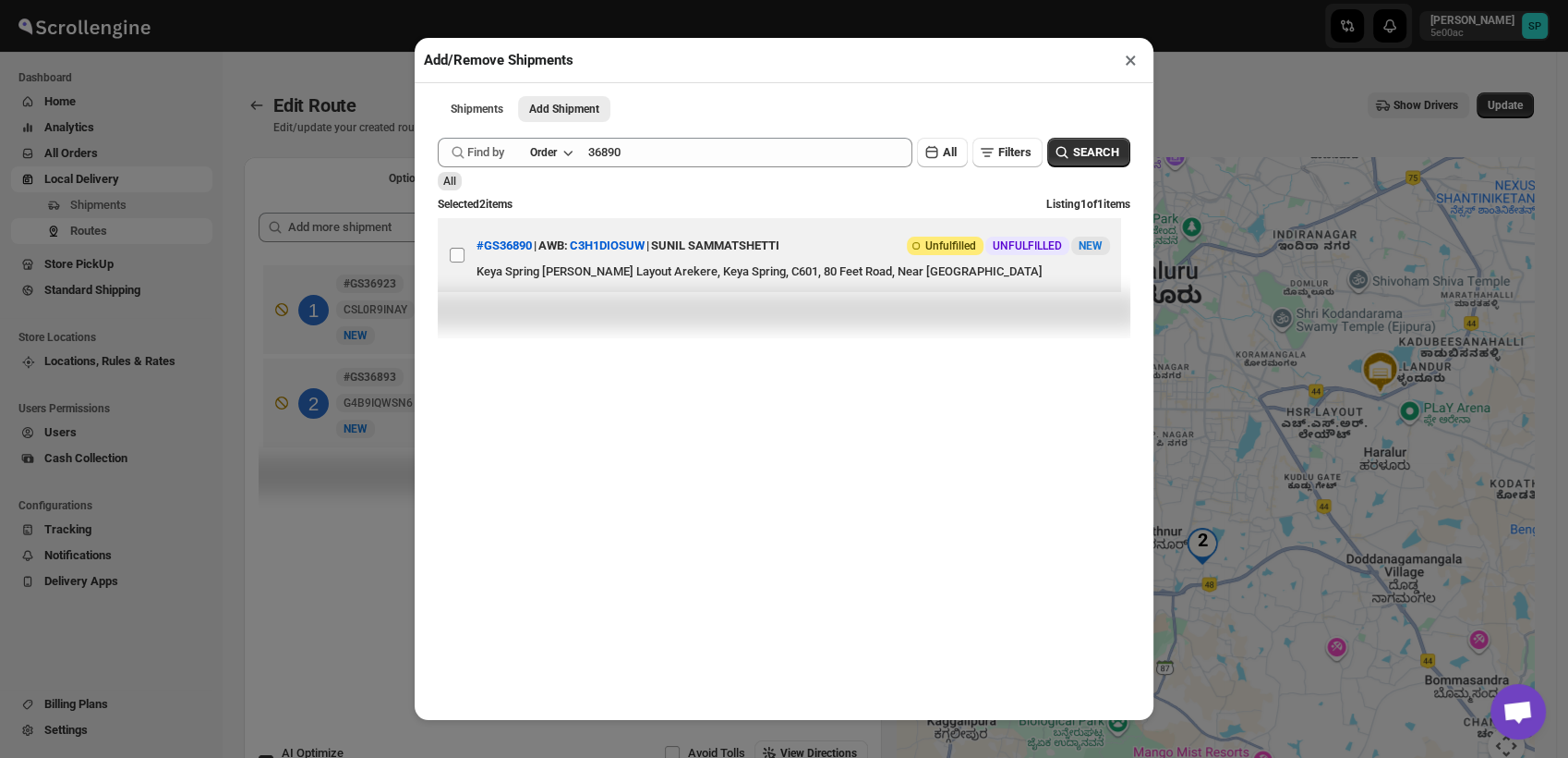
click at [460, 263] on input "View details for 68994a65f7cd3703b5a9ba80" at bounding box center [457, 254] width 15 height 15
checkbox input "true"
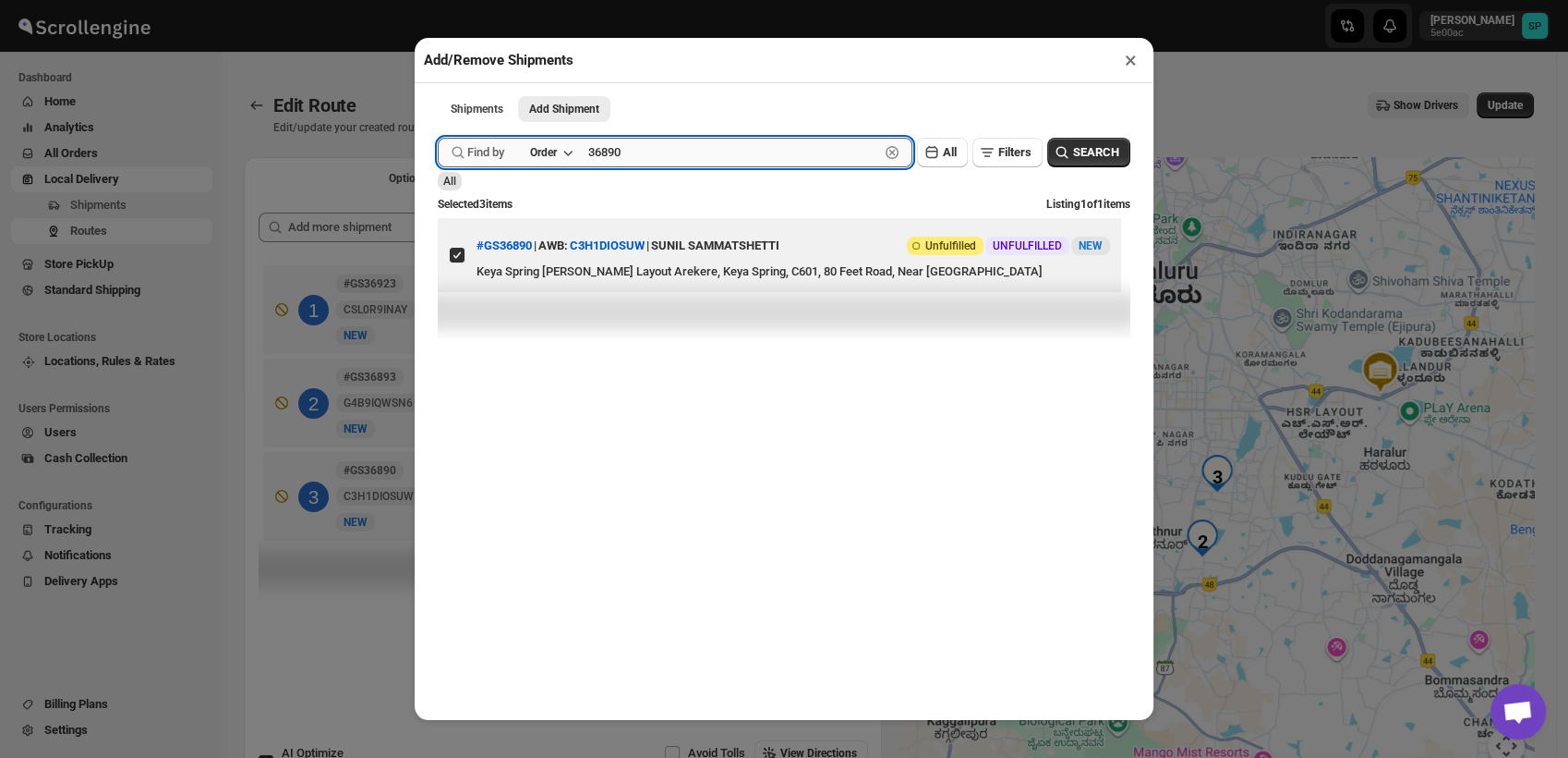
click at [609, 160] on input "36890" at bounding box center [733, 152] width 291 height 29
paste input "919"
type input "36919"
click at [1085, 158] on span "SEARCH" at bounding box center [1096, 152] width 46 height 19
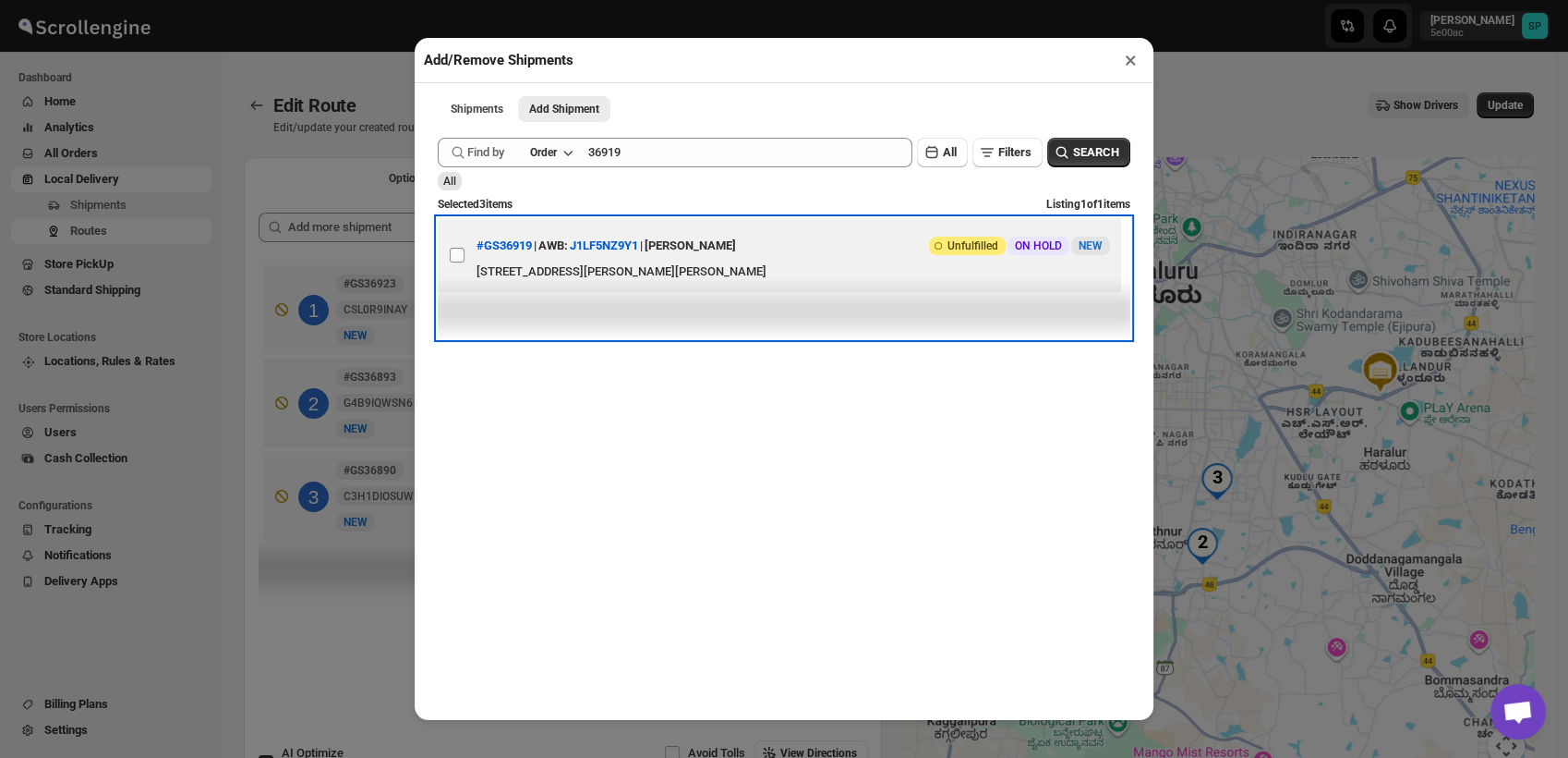
click at [468, 259] on label "View details for 6899ec36f7cd3703b5a9c33b" at bounding box center [458, 254] width 39 height 74
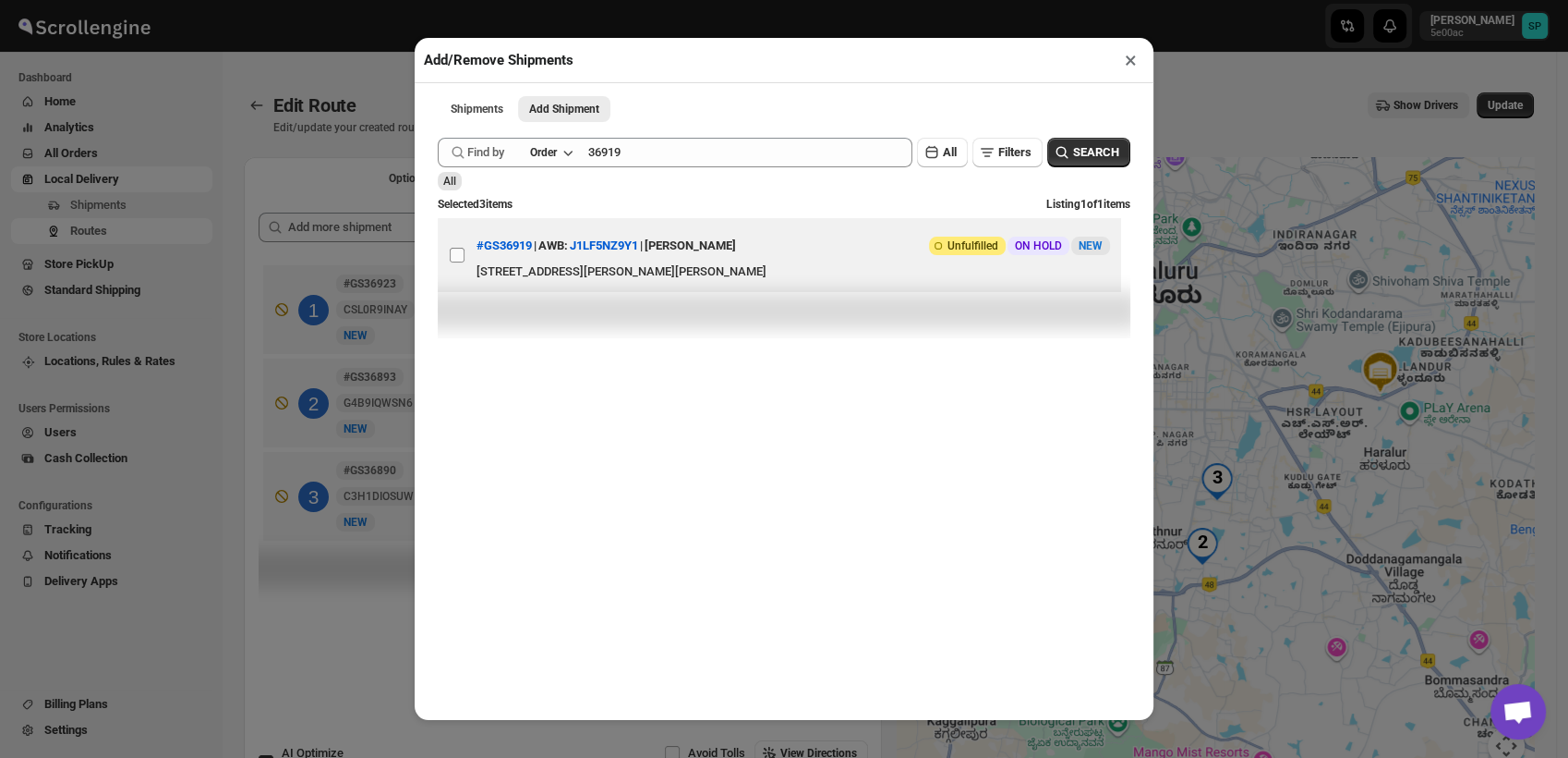
click at [465, 259] on input "View details for 6899ec36f7cd3703b5a9c33b" at bounding box center [457, 254] width 15 height 15
checkbox input "true"
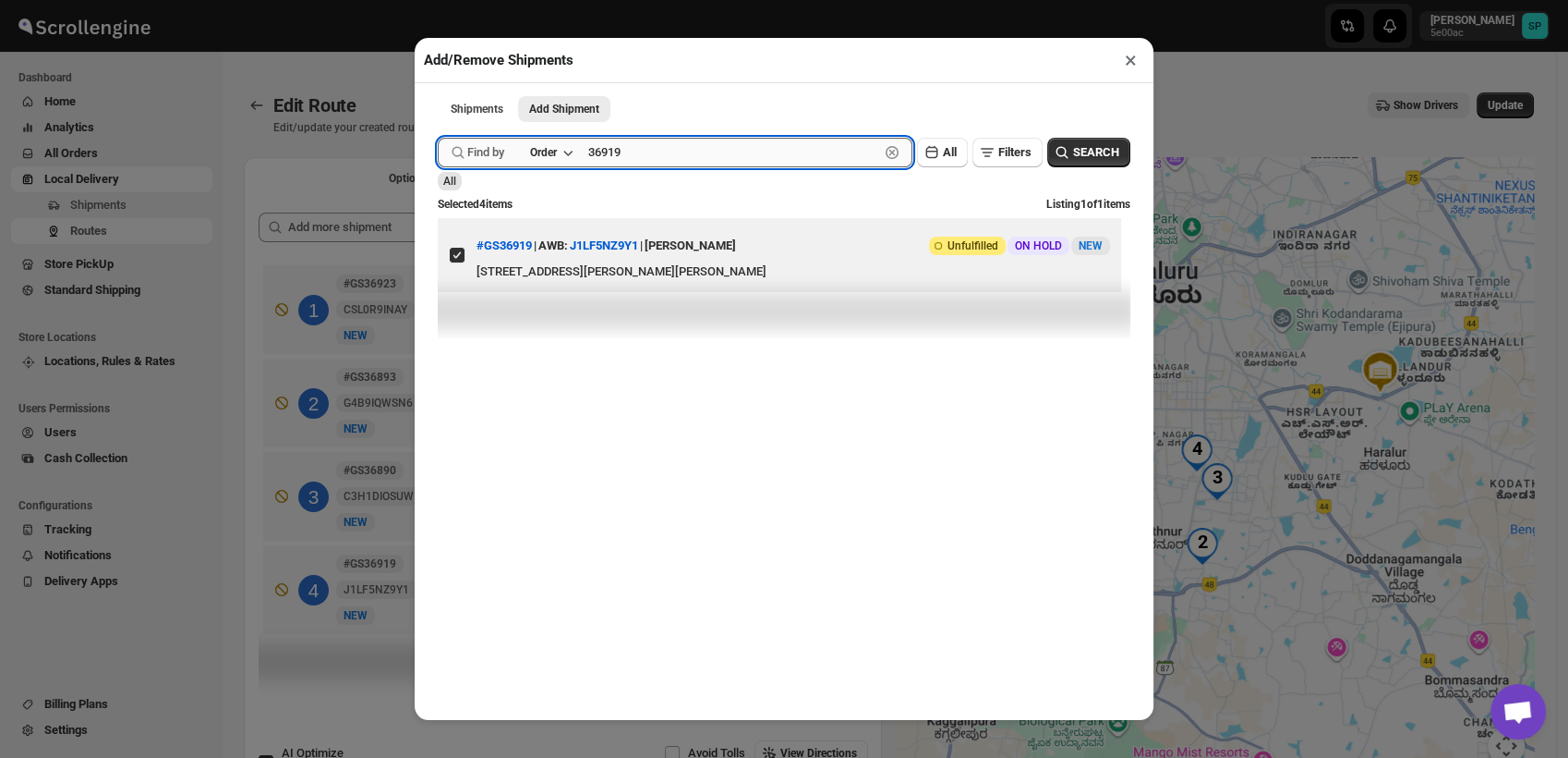
click at [598, 159] on input "36919" at bounding box center [733, 152] width 291 height 29
paste input "36925"
click at [601, 156] on input "336925 6919" at bounding box center [733, 152] width 291 height 29
paste input "text"
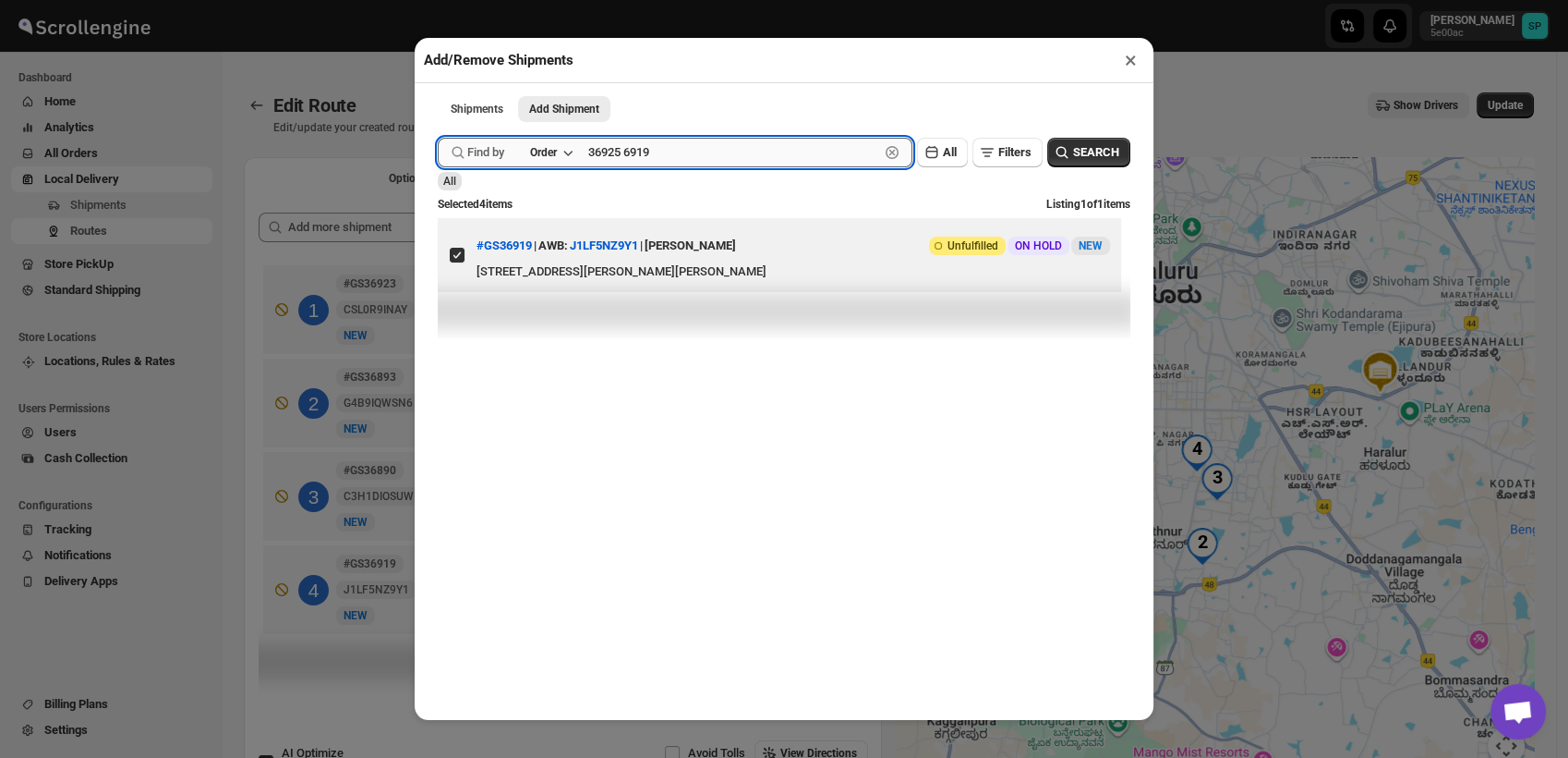
click at [629, 149] on input "36925 6919" at bounding box center [733, 152] width 291 height 29
paste input "text"
type input "36925"
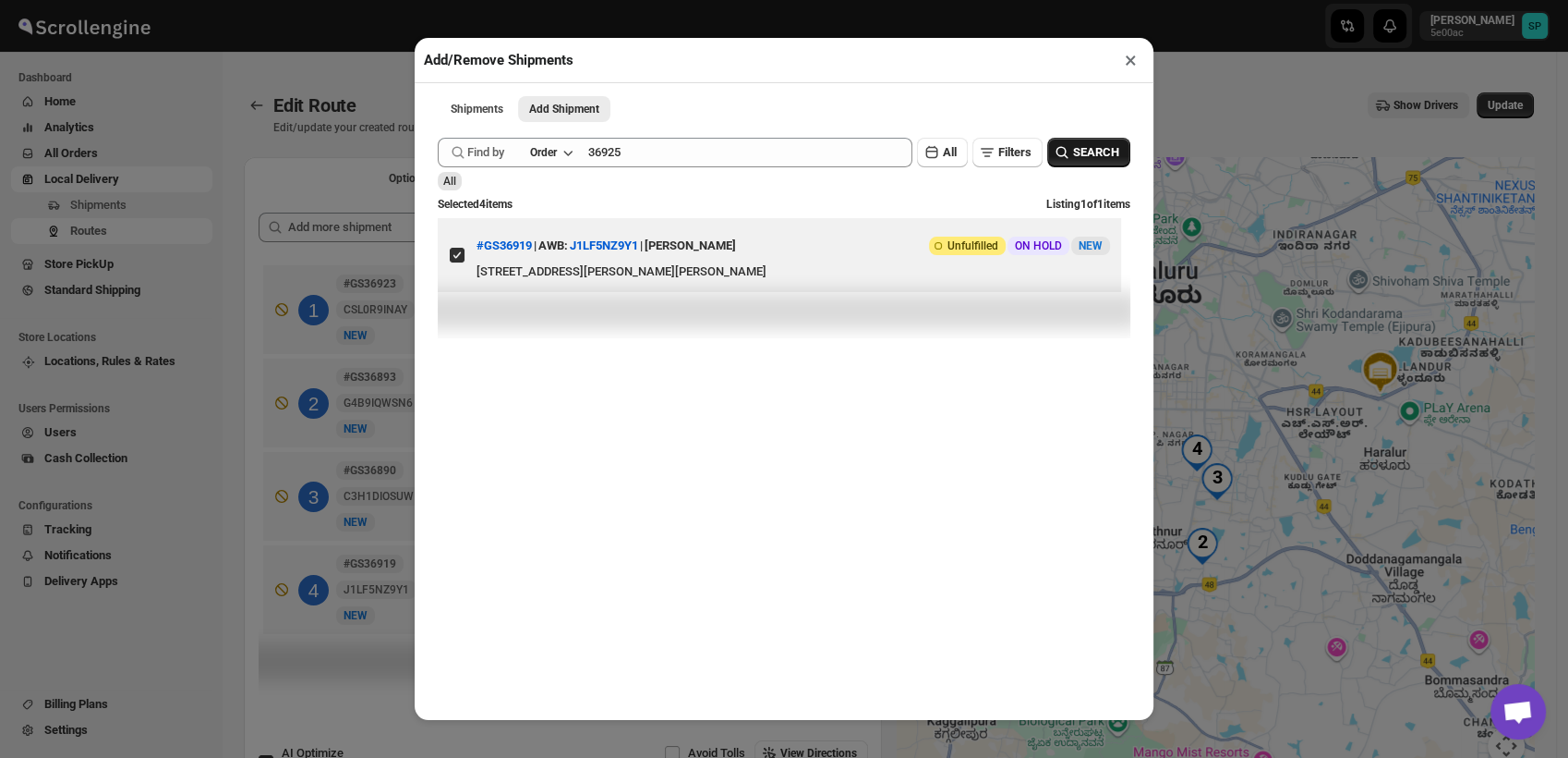
click at [1099, 154] on span "SEARCH" at bounding box center [1096, 152] width 46 height 19
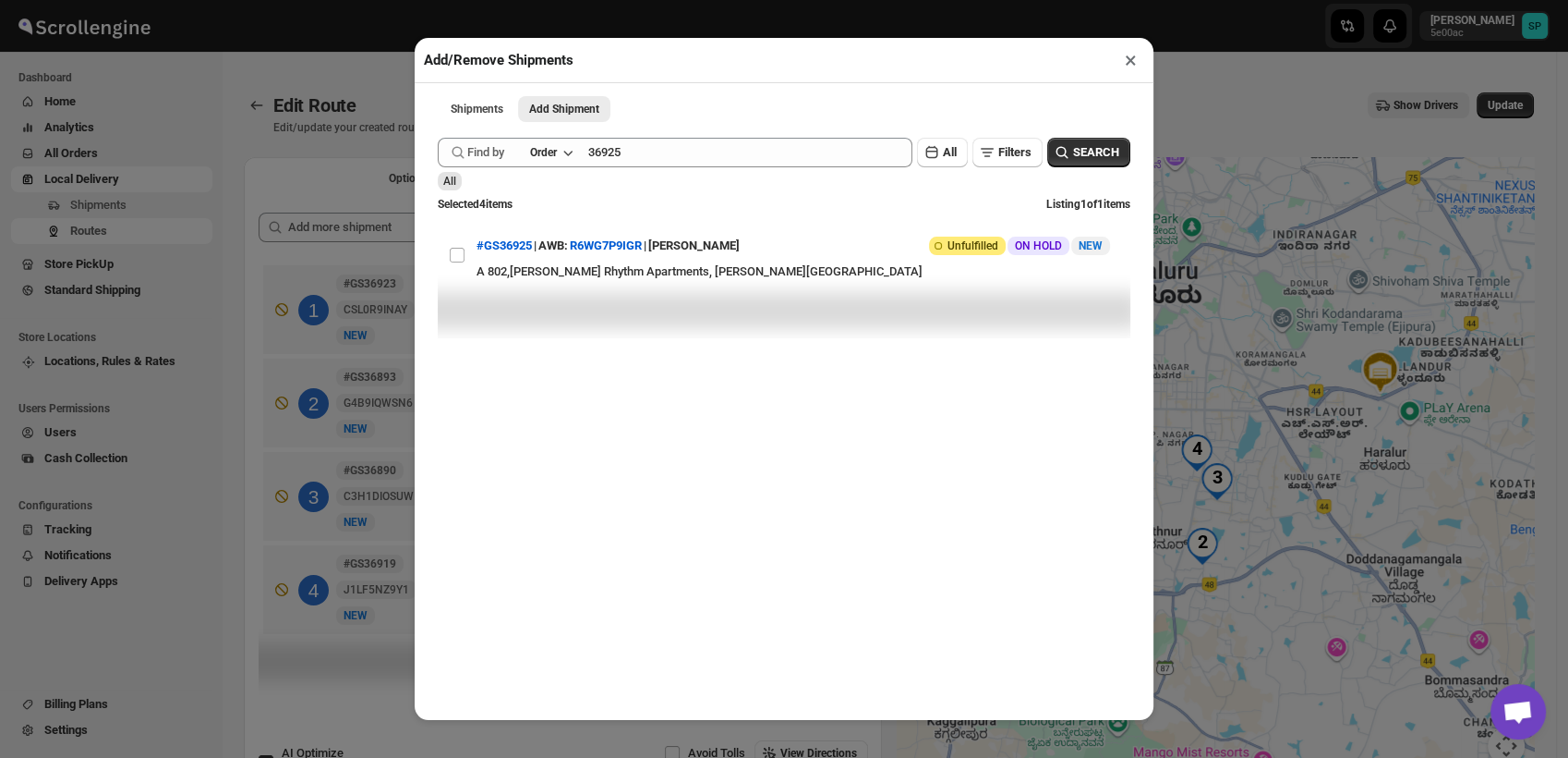
click at [455, 263] on input "View details for 689a9a4cf7cd3703b5a9ddf4" at bounding box center [457, 254] width 15 height 15
checkbox input "true"
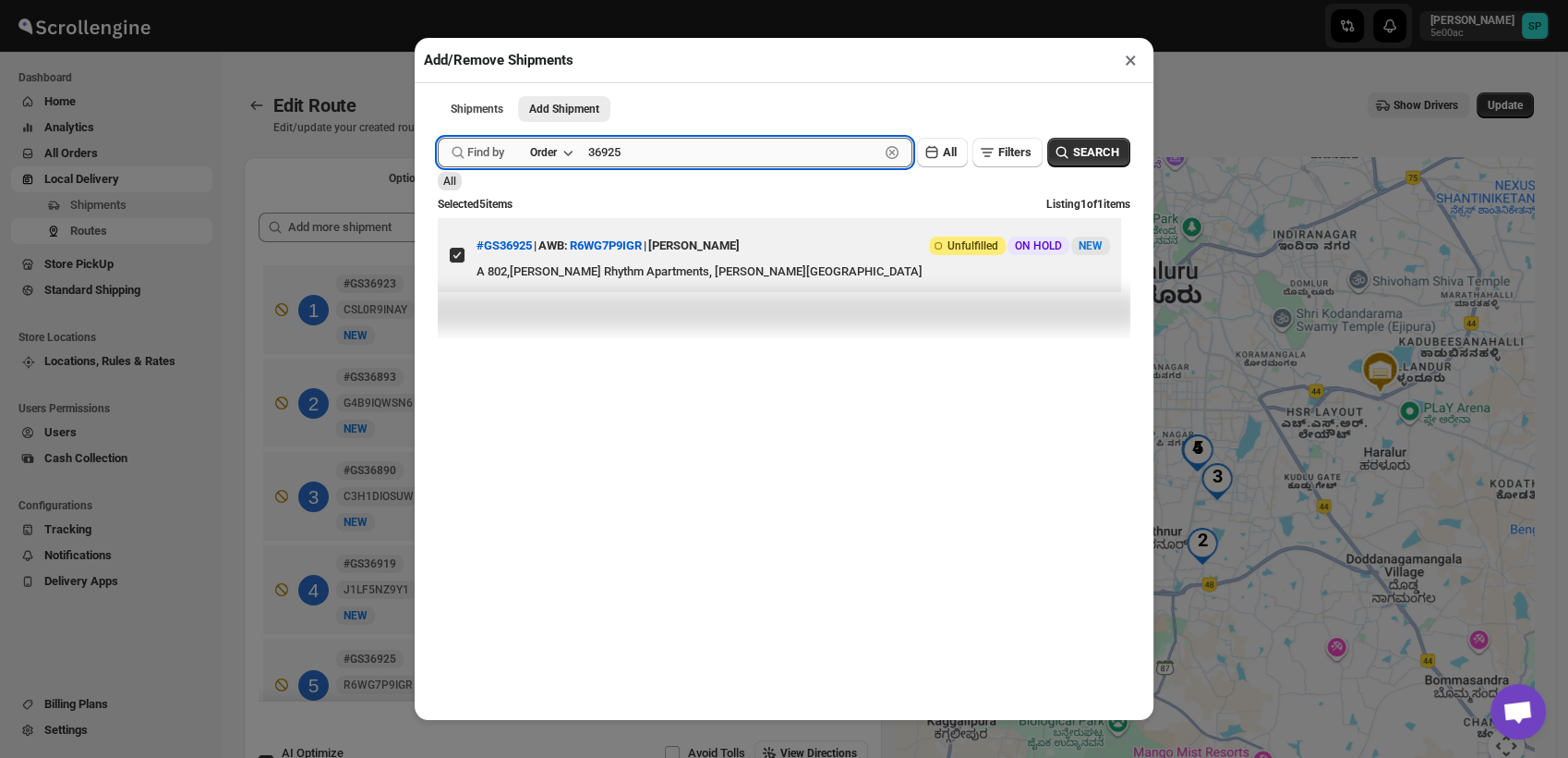
click at [591, 163] on input "36925" at bounding box center [733, 152] width 291 height 29
paste input "8"
type input "36928"
click at [1083, 159] on span "SEARCH" at bounding box center [1096, 152] width 46 height 19
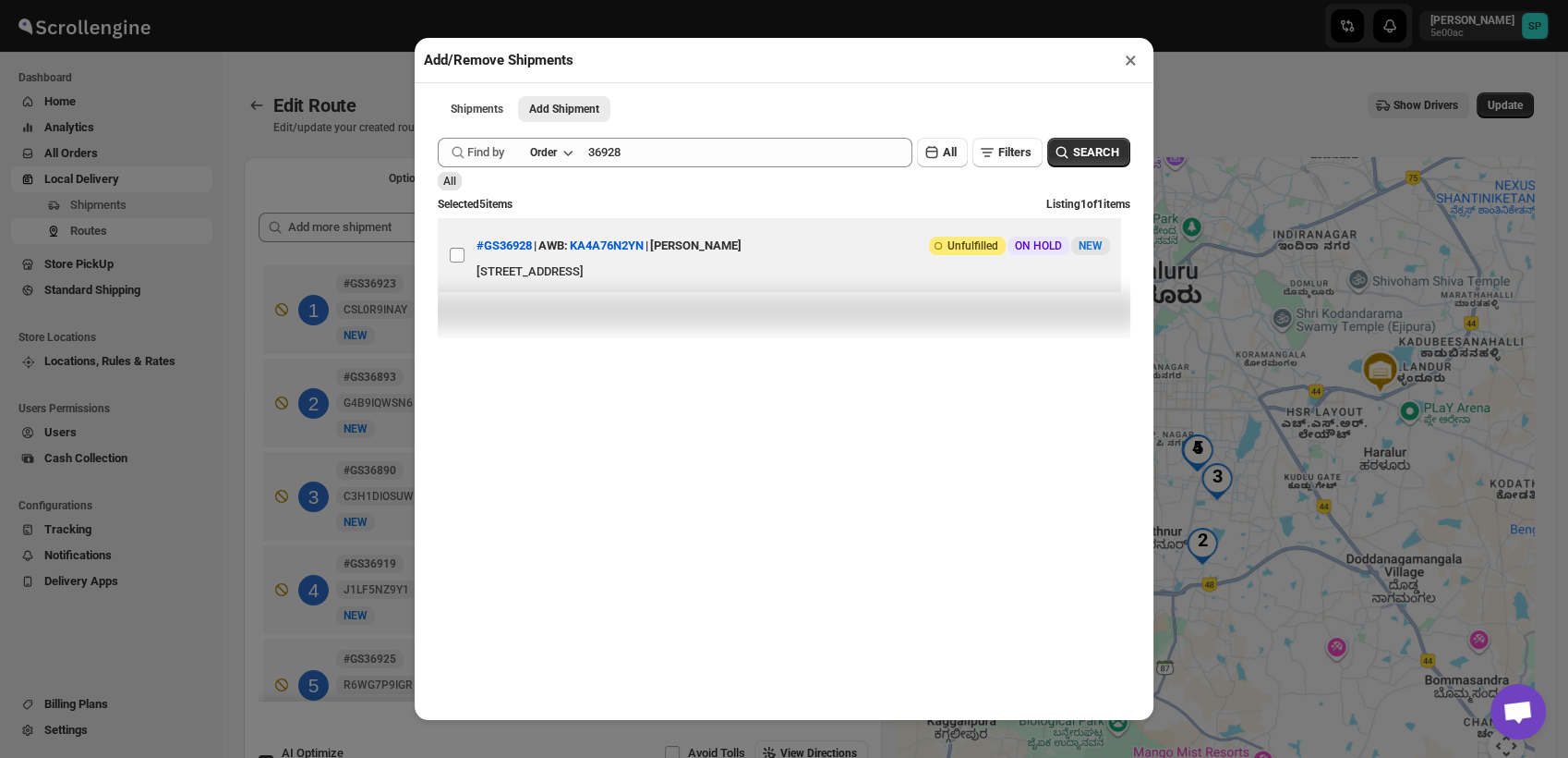
click at [451, 263] on input "View details for 689aafadf7cd3703b5a9dee1" at bounding box center [457, 254] width 15 height 15
checkbox input "true"
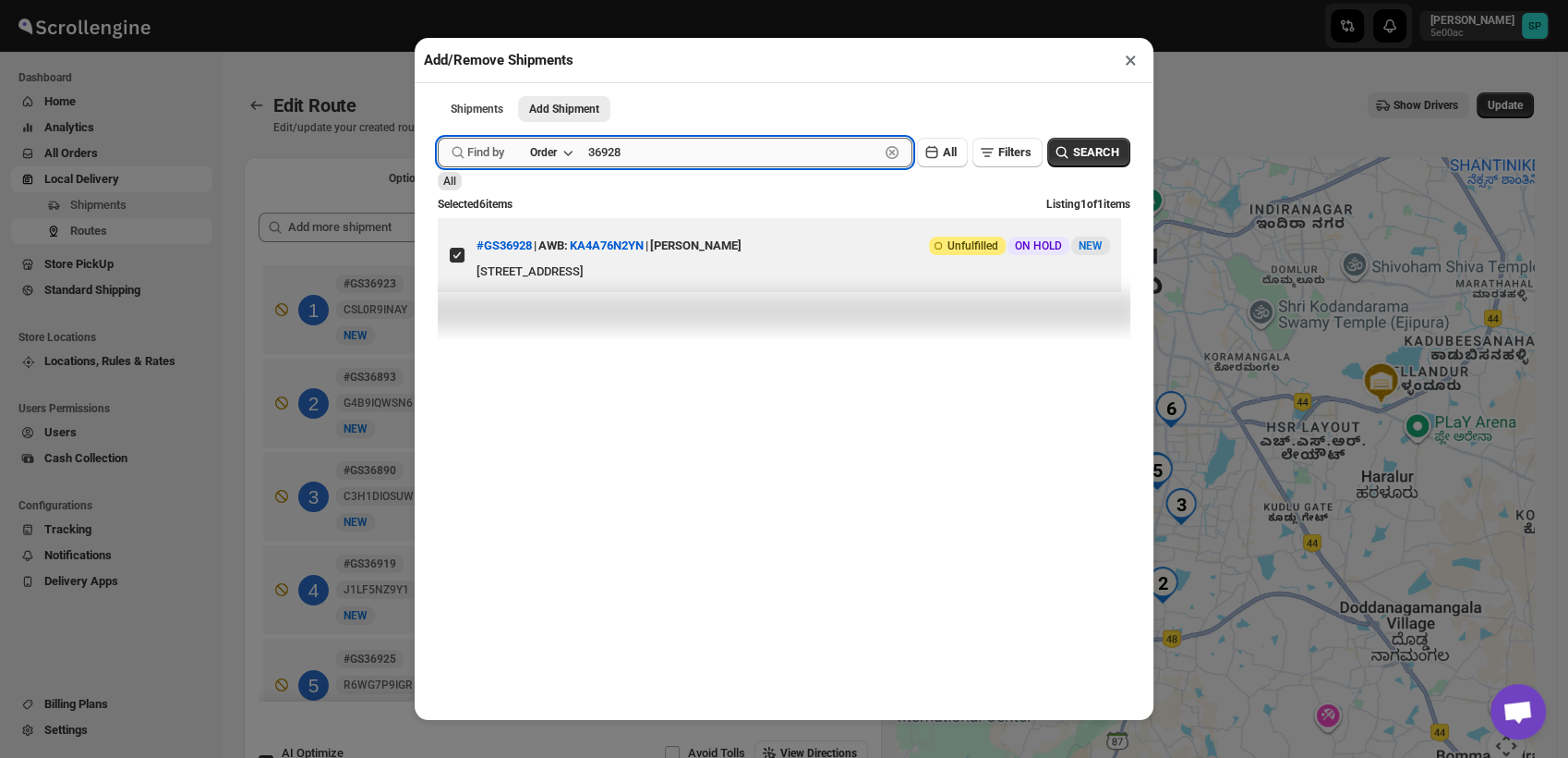
click at [607, 163] on input "36928" at bounding box center [733, 152] width 291 height 29
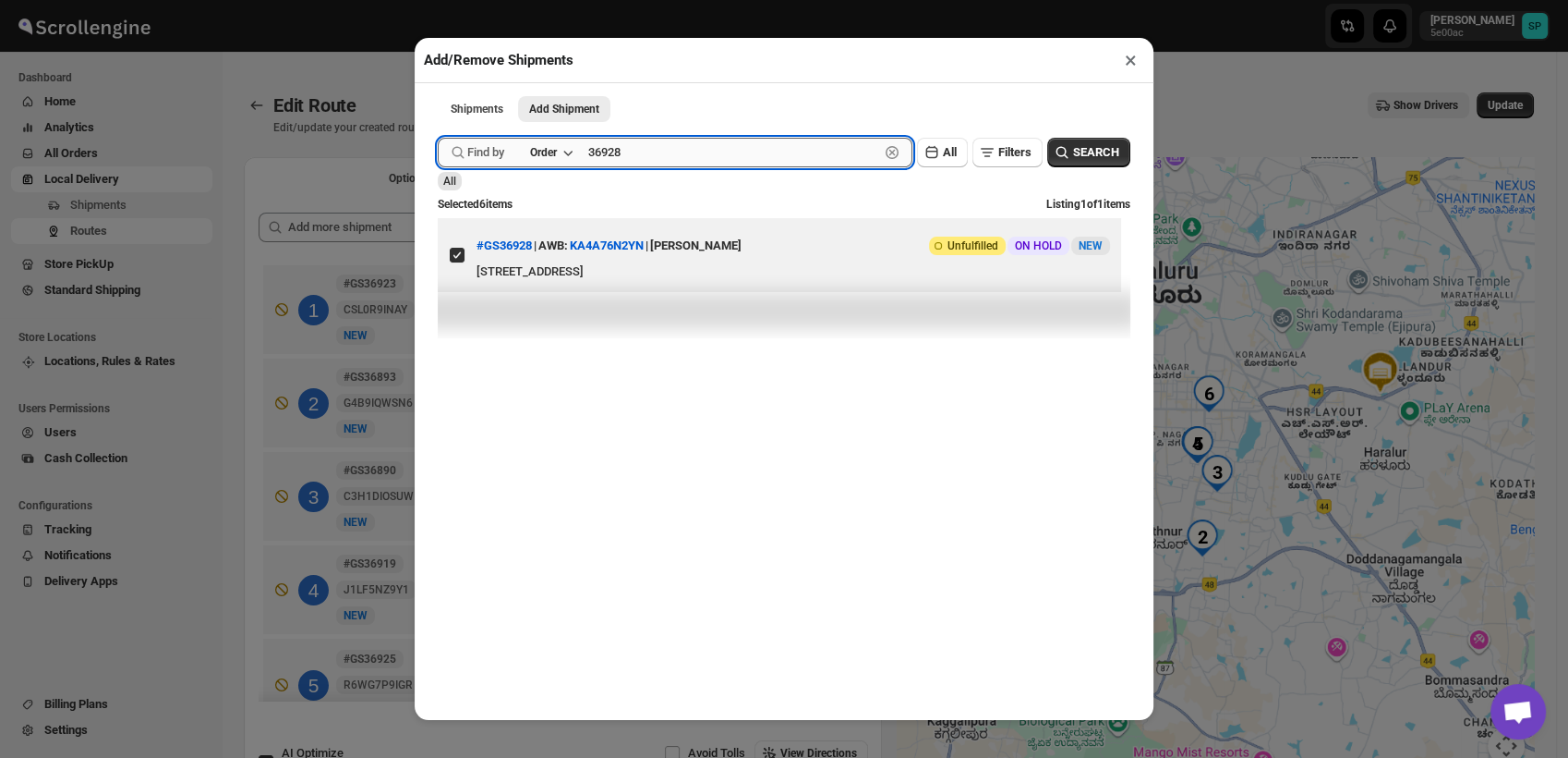
drag, startPoint x: 608, startPoint y: 162, endPoint x: 686, endPoint y: 170, distance: 78.4
click at [607, 165] on input "36928" at bounding box center [733, 152] width 291 height 29
paste input "885"
type input "36885"
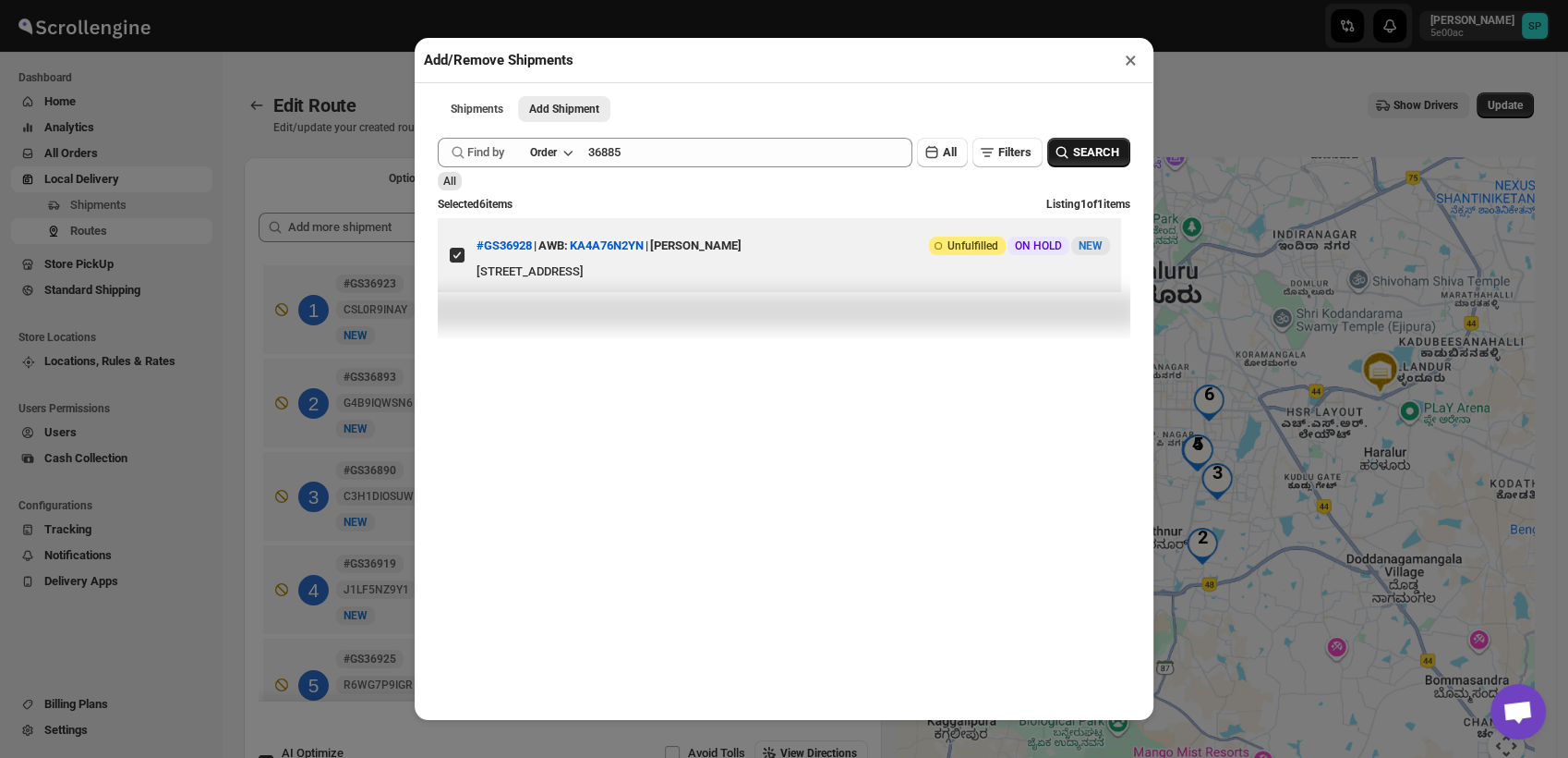
click at [1078, 162] on span "SEARCH" at bounding box center [1096, 152] width 46 height 19
click at [458, 251] on input "View details for 6898af11f7cd3703b5a9b448" at bounding box center [457, 254] width 15 height 15
checkbox input "true"
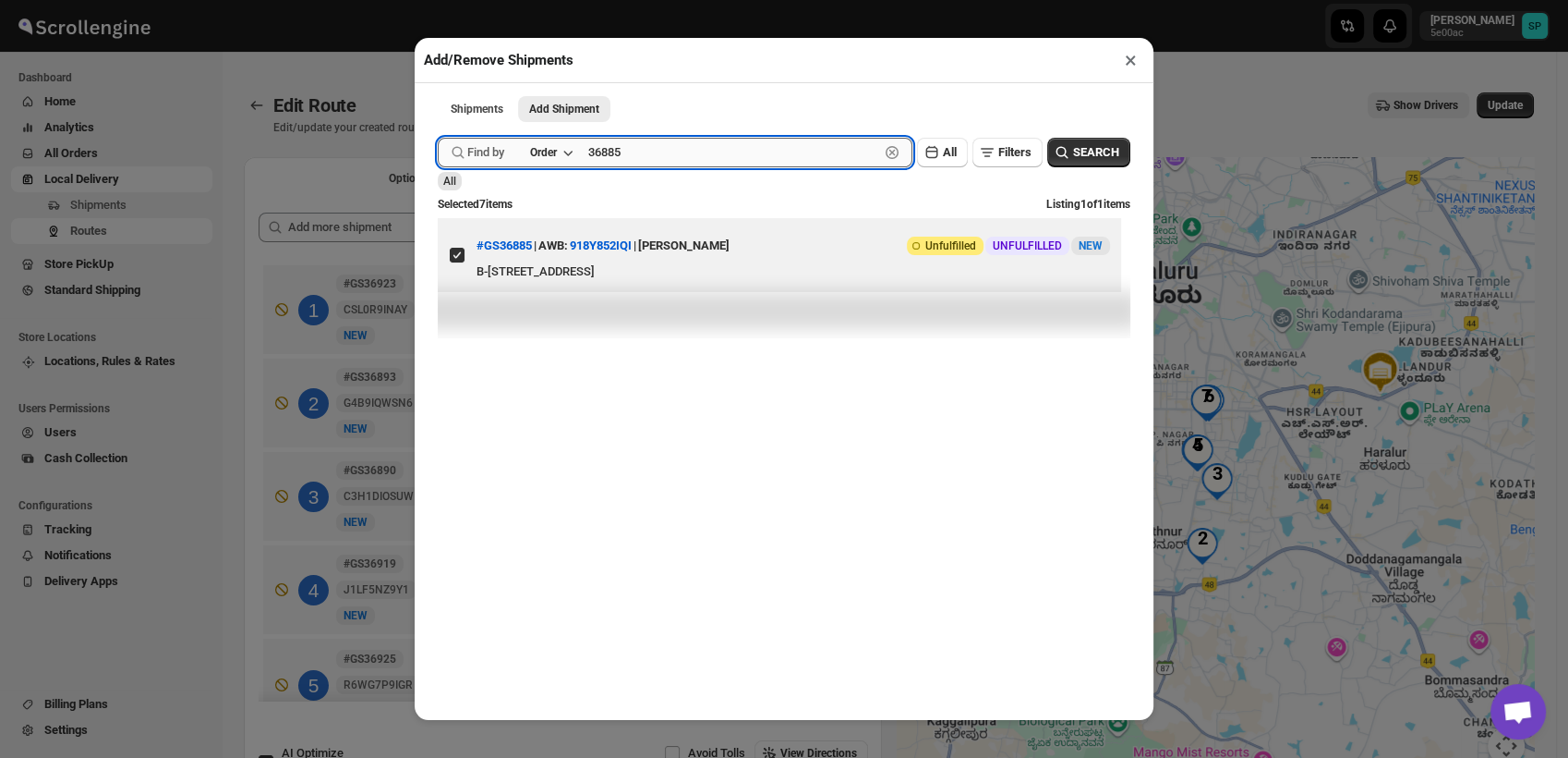
click at [596, 158] on input "36885" at bounding box center [733, 152] width 291 height 29
paste input "912"
type input "36912"
click at [1073, 161] on span "SEARCH" at bounding box center [1096, 152] width 46 height 19
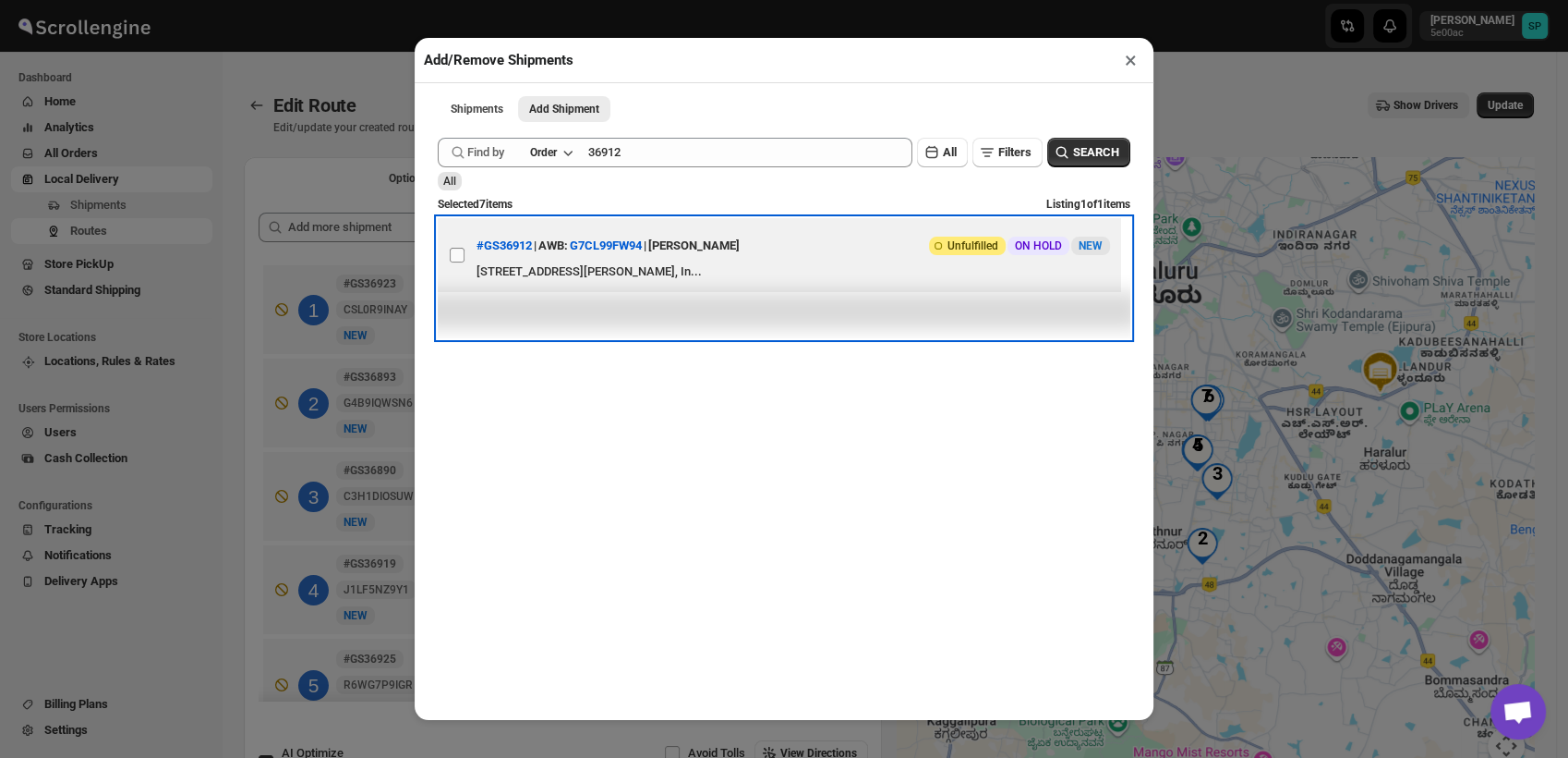
click at [467, 278] on label "View details for 6899d425f7cd3703b5a9c19c" at bounding box center [458, 254] width 39 height 74
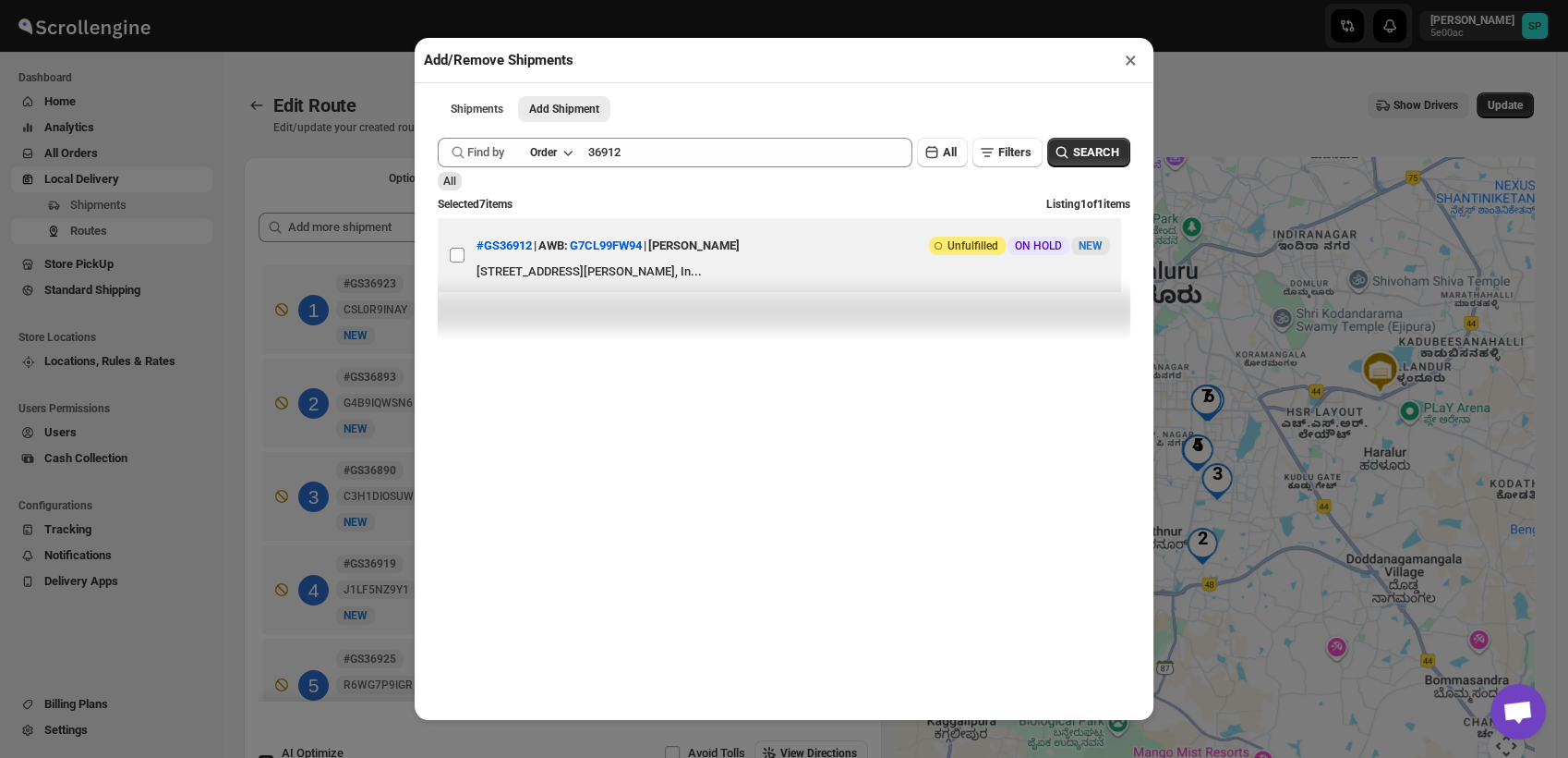
click at [465, 263] on input "View details for 6899d425f7cd3703b5a9c19c" at bounding box center [457, 254] width 15 height 15
checkbox input "true"
click at [1133, 62] on button "×" at bounding box center [1130, 60] width 26 height 25
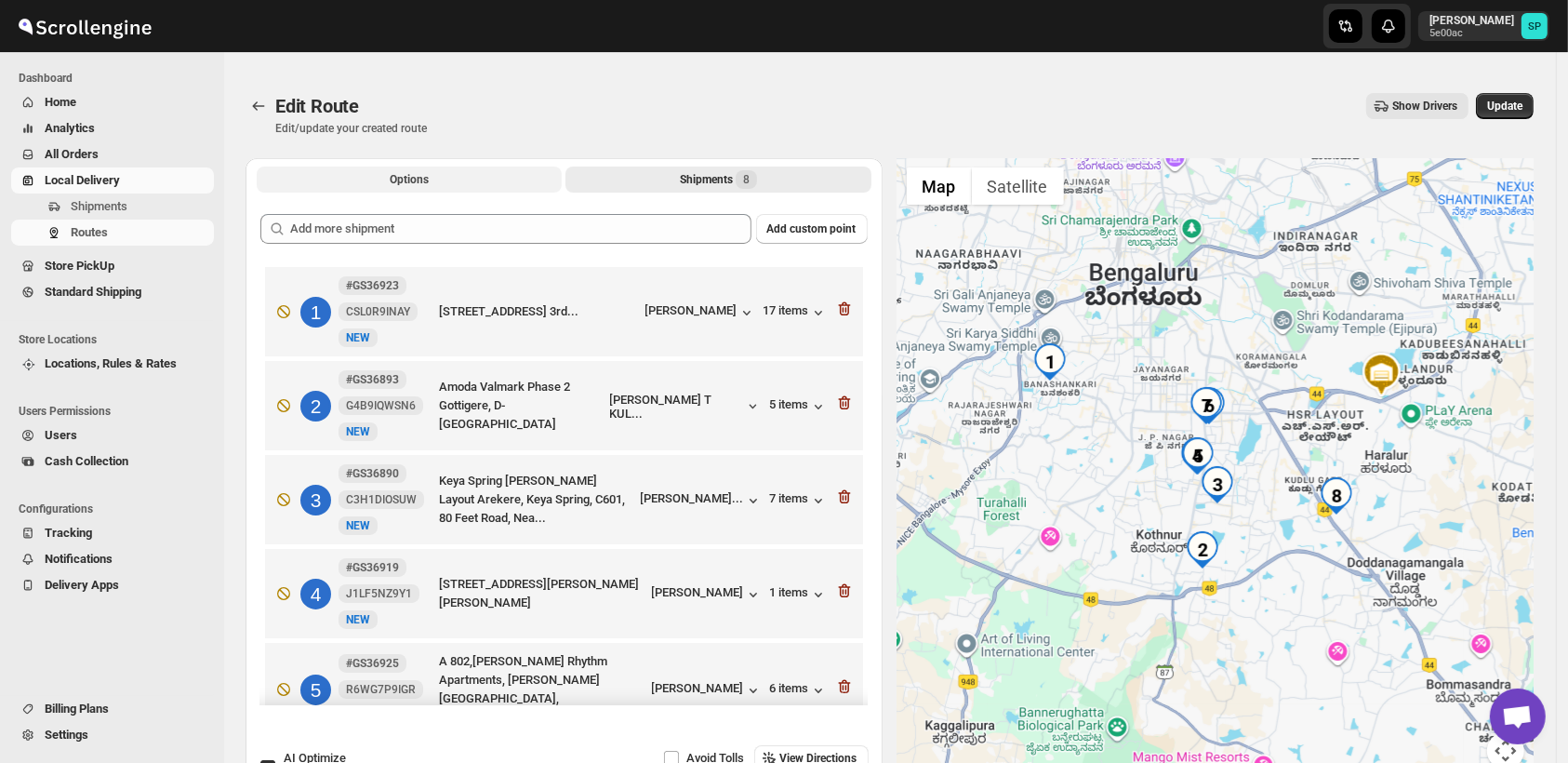
click at [438, 179] on button "Options" at bounding box center [409, 180] width 305 height 26
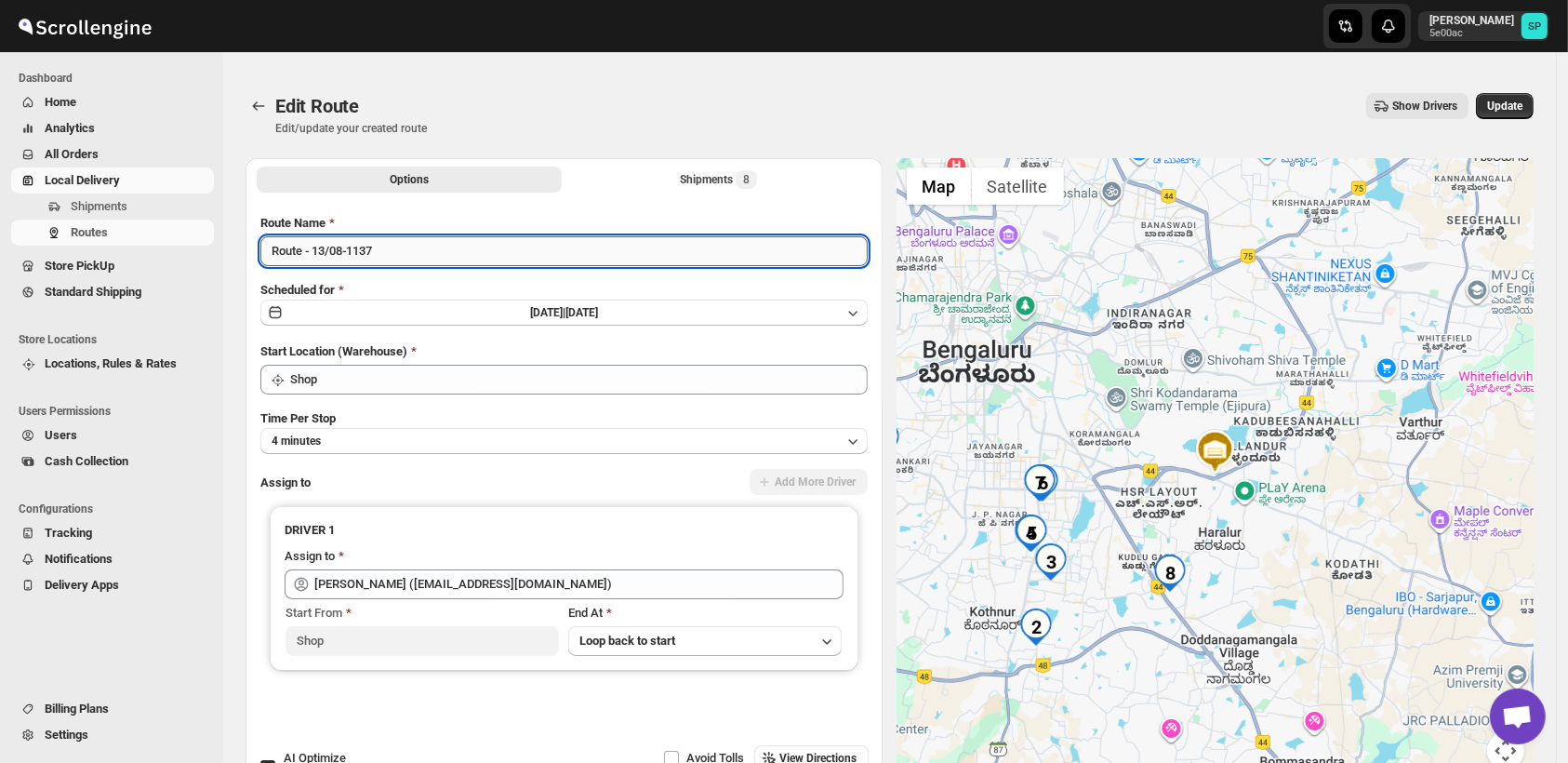
click at [536, 243] on input "Route - 13/08-1137" at bounding box center [564, 251] width 607 height 30
type input "Route - 13/08-1137_Iz Sendit"
click at [261, 158] on button "Submit" at bounding box center [287, 168] width 53 height 20
click at [1508, 105] on span "Update" at bounding box center [1505, 106] width 36 height 15
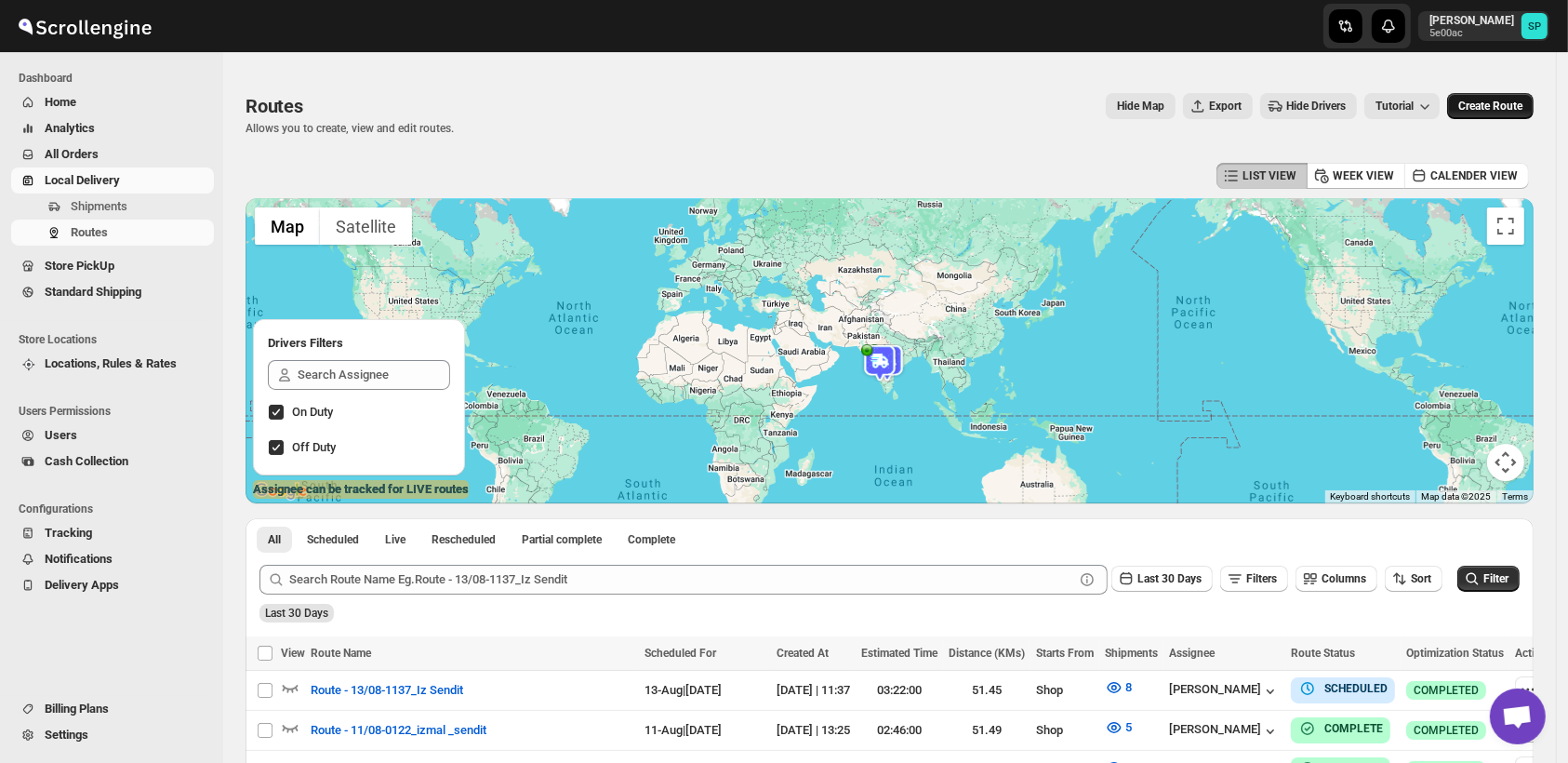
click at [1511, 100] on span "Create Route" at bounding box center [1490, 106] width 64 height 15
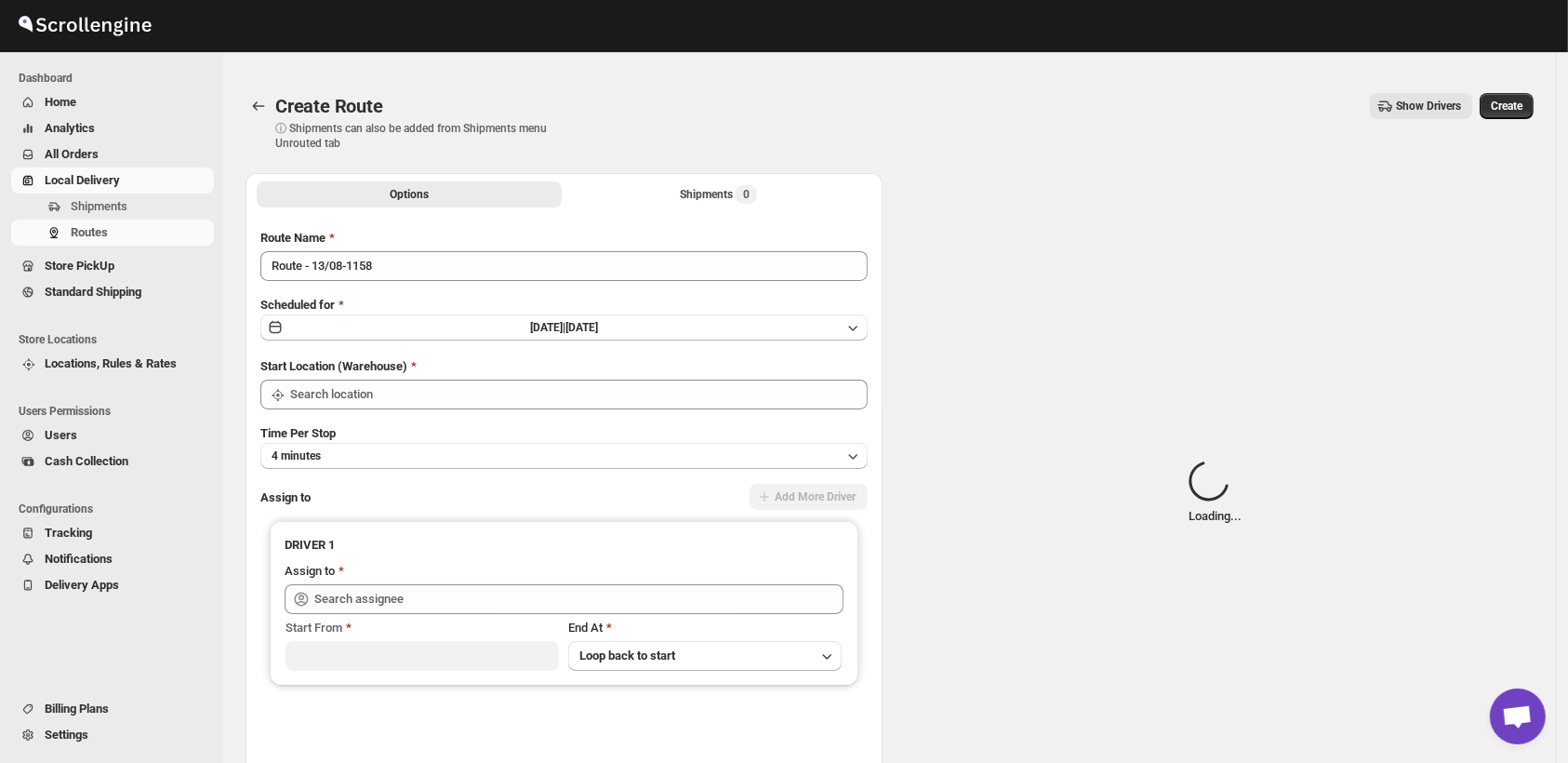
type input "Shop"
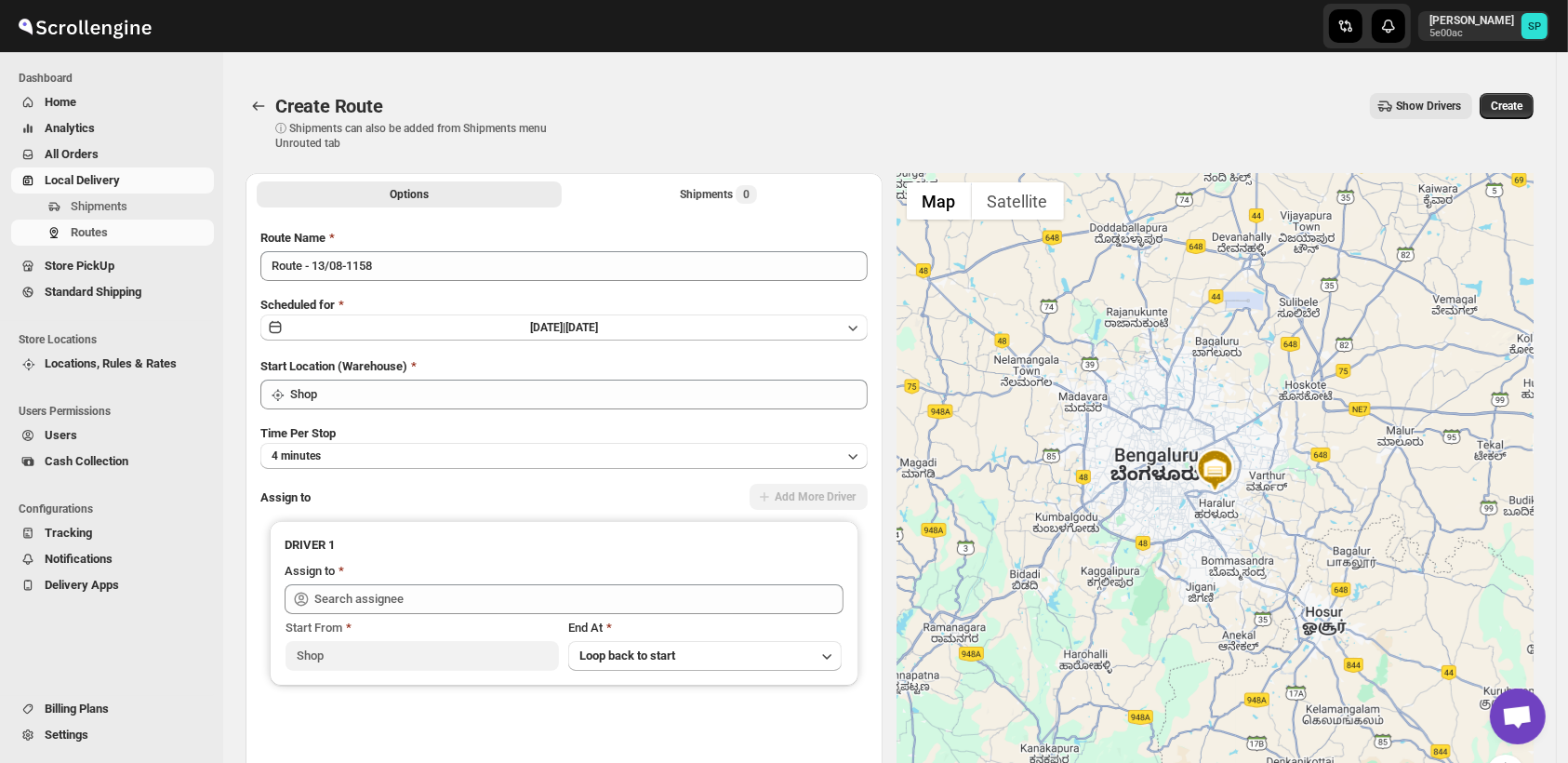
click at [693, 168] on div "Create Route. This page is ready Create Route ⓘ Shipments can also be added fro…" at bounding box center [890, 122] width 1289 height 103
click at [686, 190] on div "Shipments 0" at bounding box center [719, 193] width 77 height 19
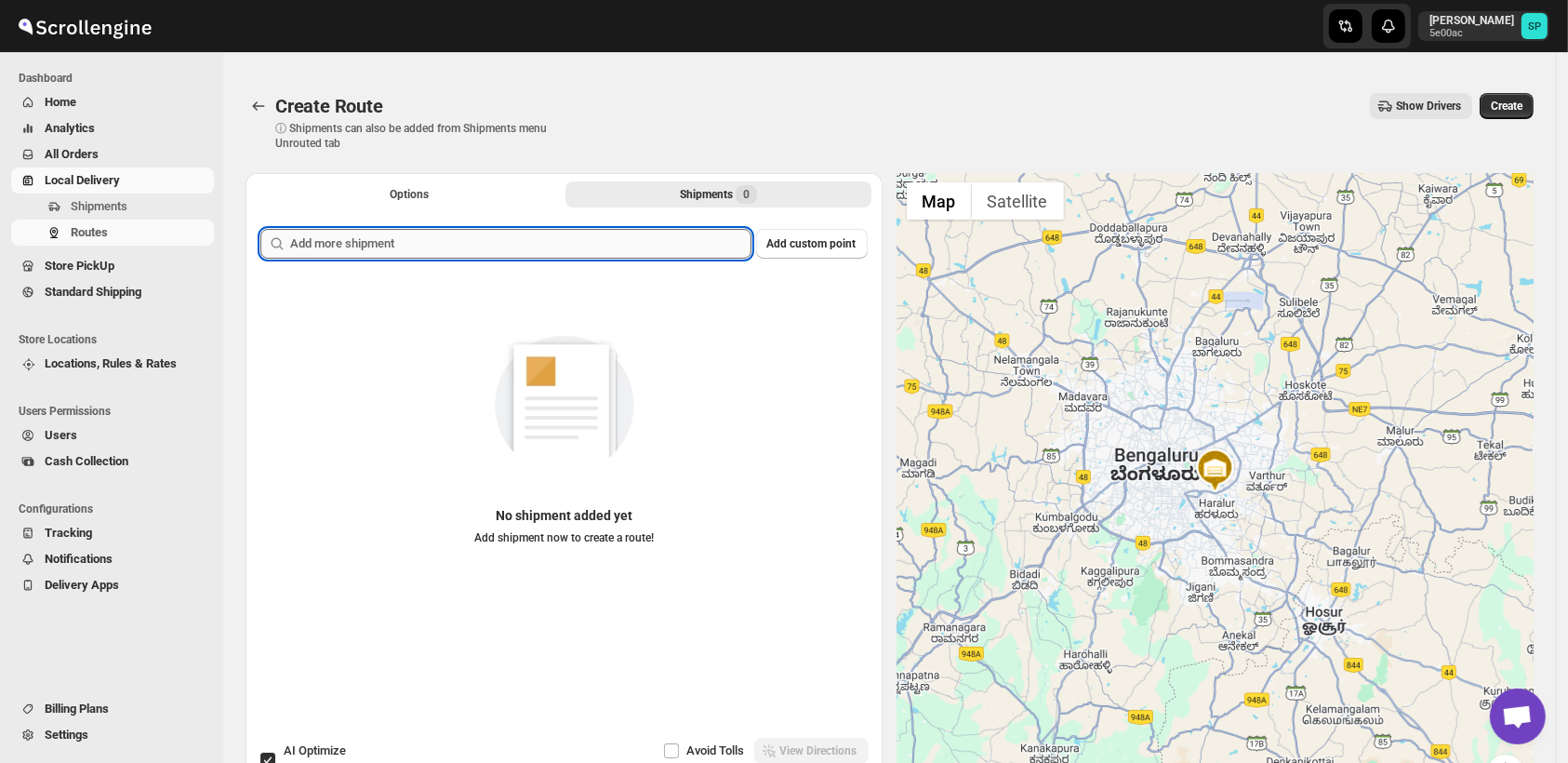
click at [594, 248] on input "text" at bounding box center [520, 244] width 461 height 30
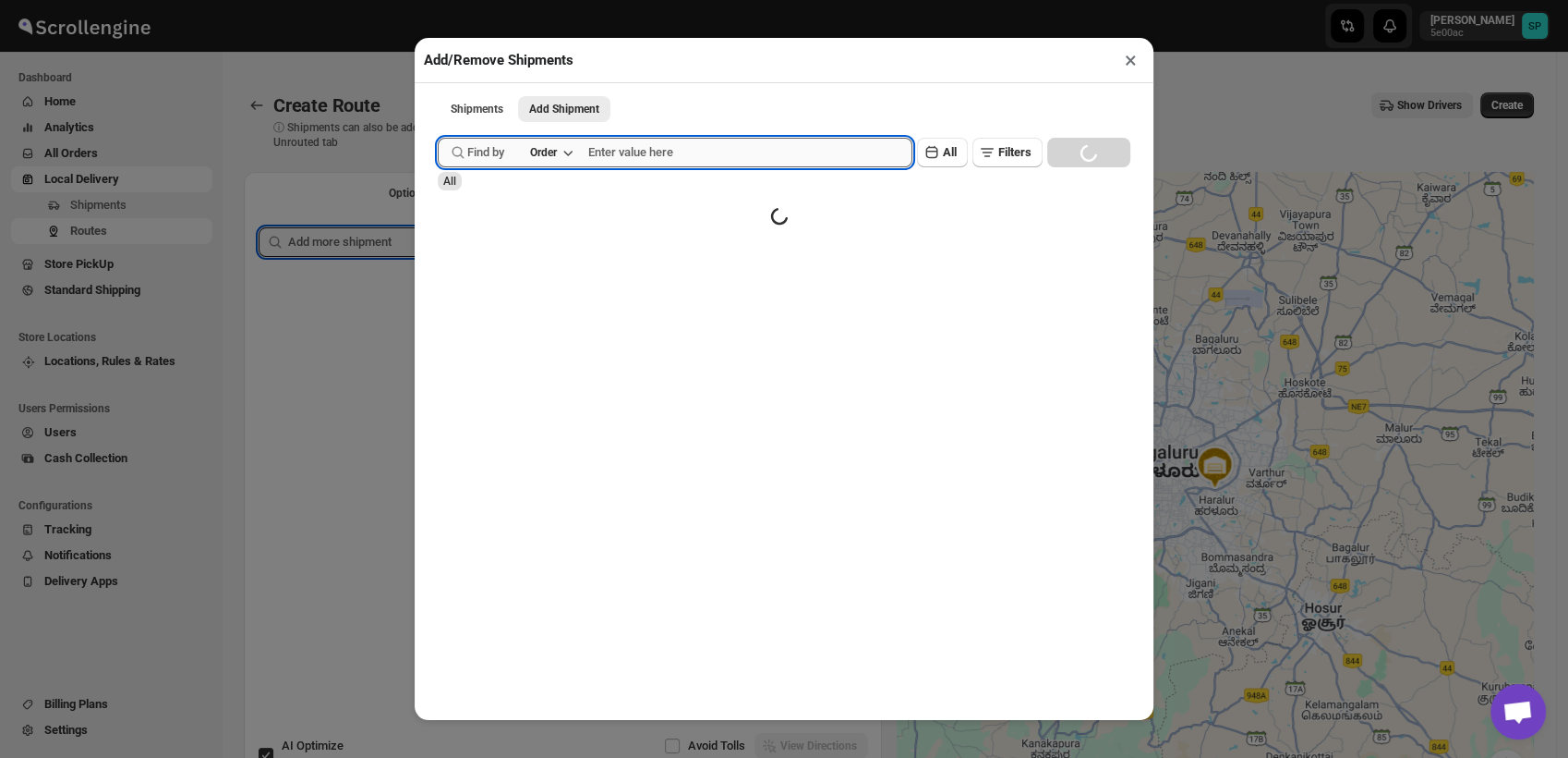
click at [687, 157] on input "text" at bounding box center [750, 152] width 324 height 29
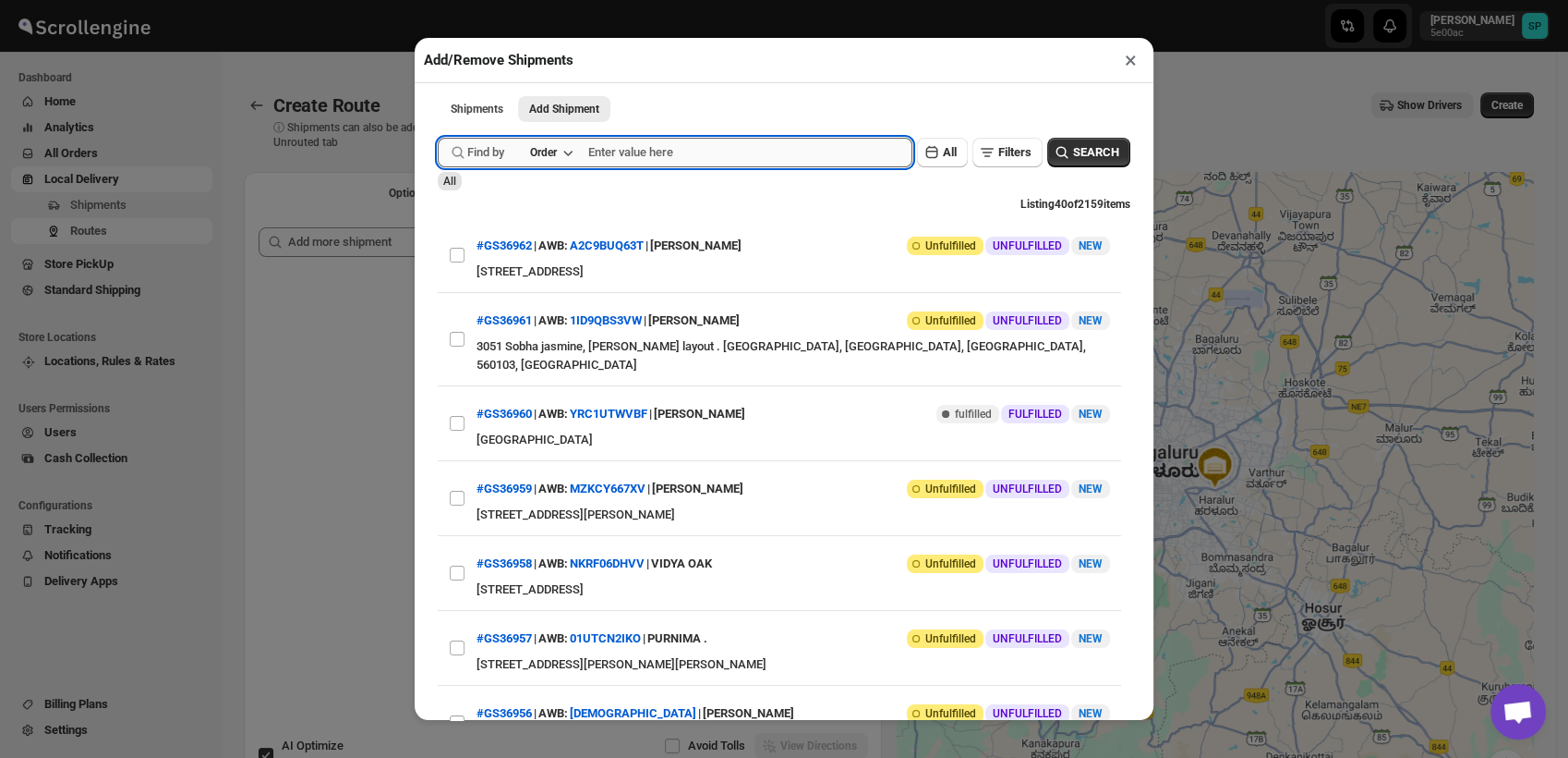
click at [658, 150] on input "text" at bounding box center [750, 152] width 324 height 29
paste input "36892"
type input "36892"
click at [1111, 141] on div "Find by Order 36892 Clear All Filters SEARCH" at bounding box center [784, 152] width 693 height 29
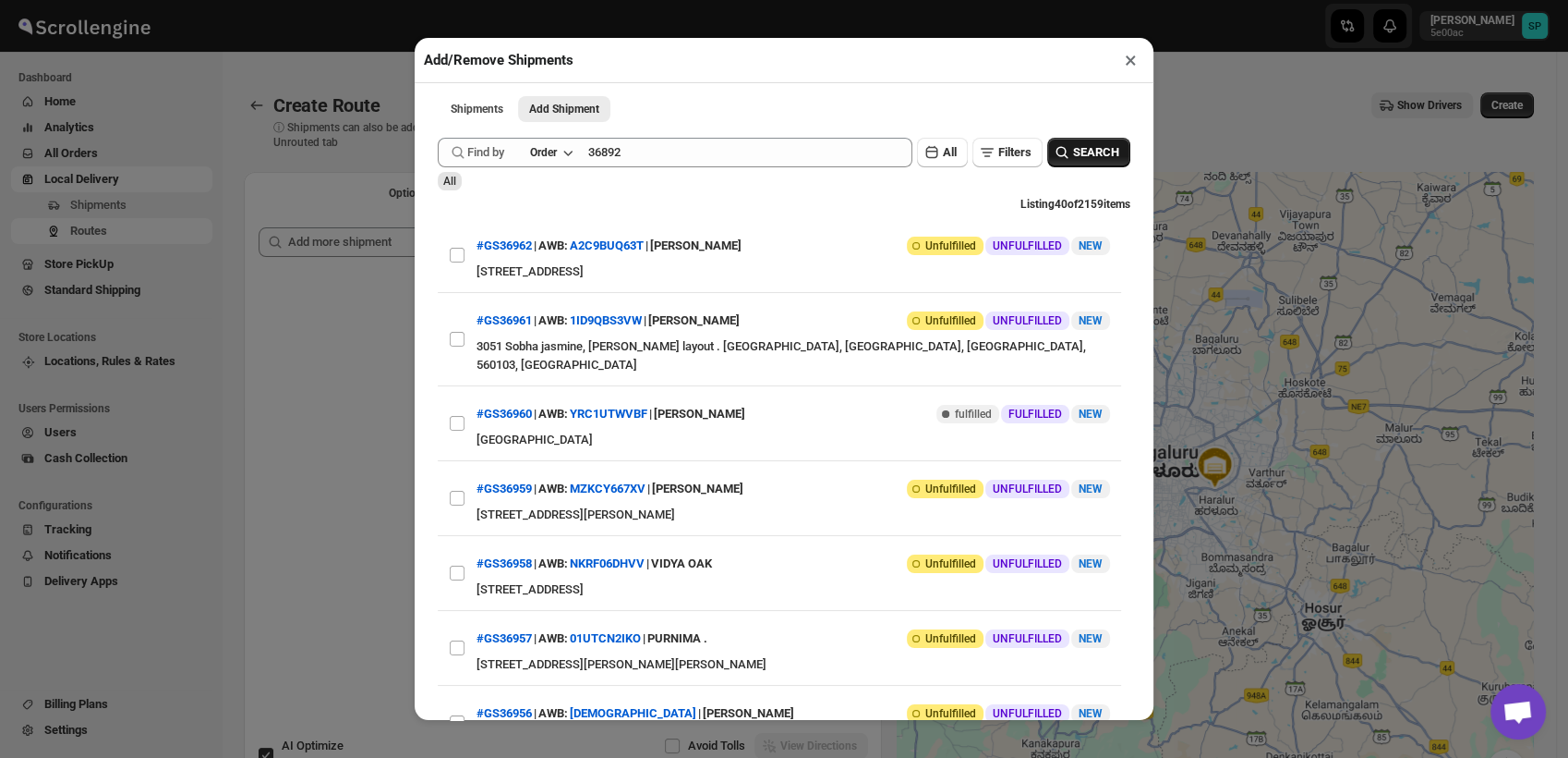
click at [1073, 162] on span "SEARCH" at bounding box center [1096, 152] width 46 height 19
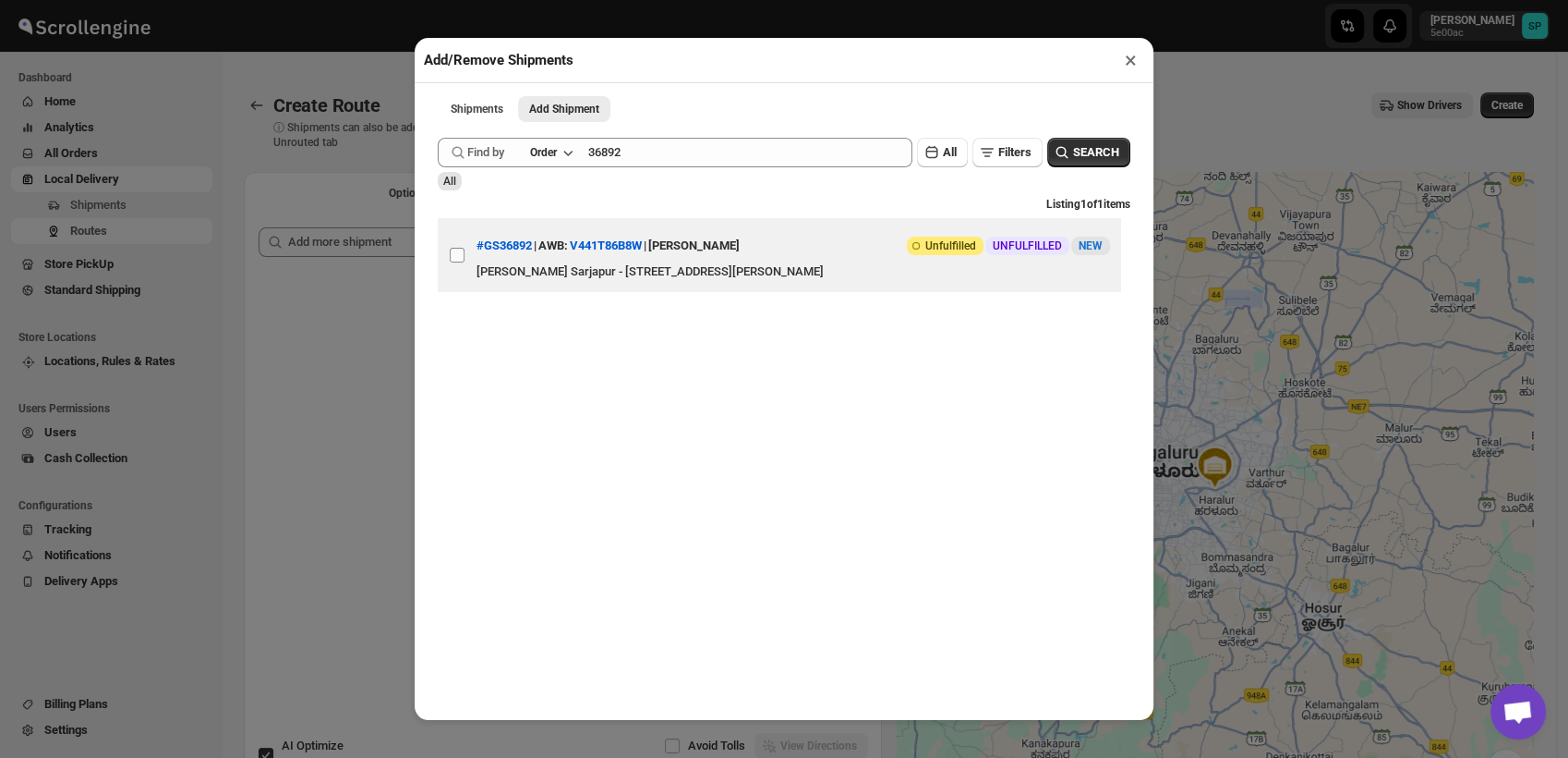
click at [457, 263] on input "View details for 68995ed0f7cd3703b5a9bb37" at bounding box center [457, 254] width 15 height 15
checkbox input "true"
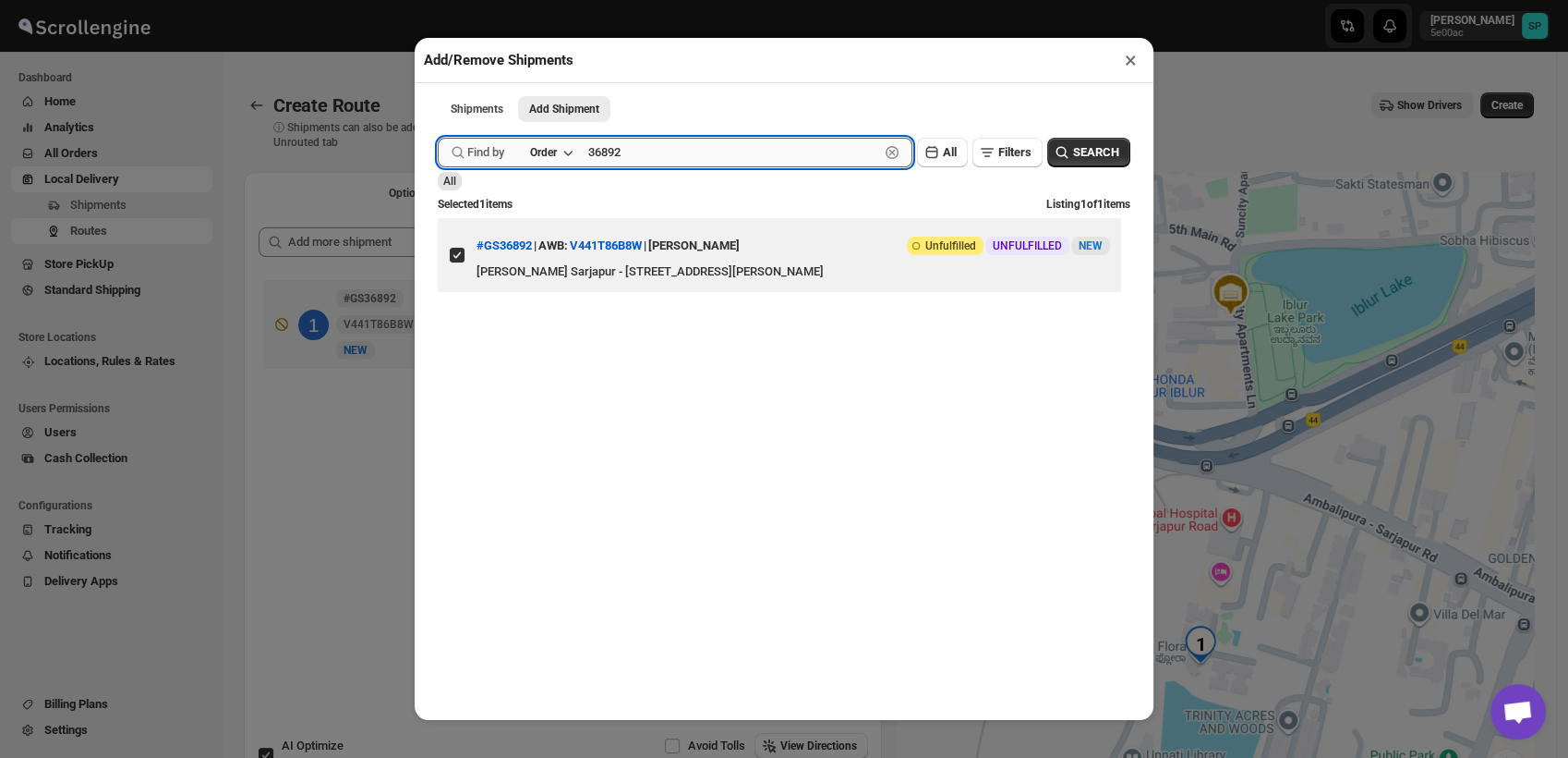
click at [630, 163] on input "36892" at bounding box center [733, 152] width 291 height 29
paste input "83"
type input "36883"
click at [1126, 145] on div "Shipments Add Shipment More views Shipments Add Shipment More views Submit Find…" at bounding box center [784, 401] width 739 height 636
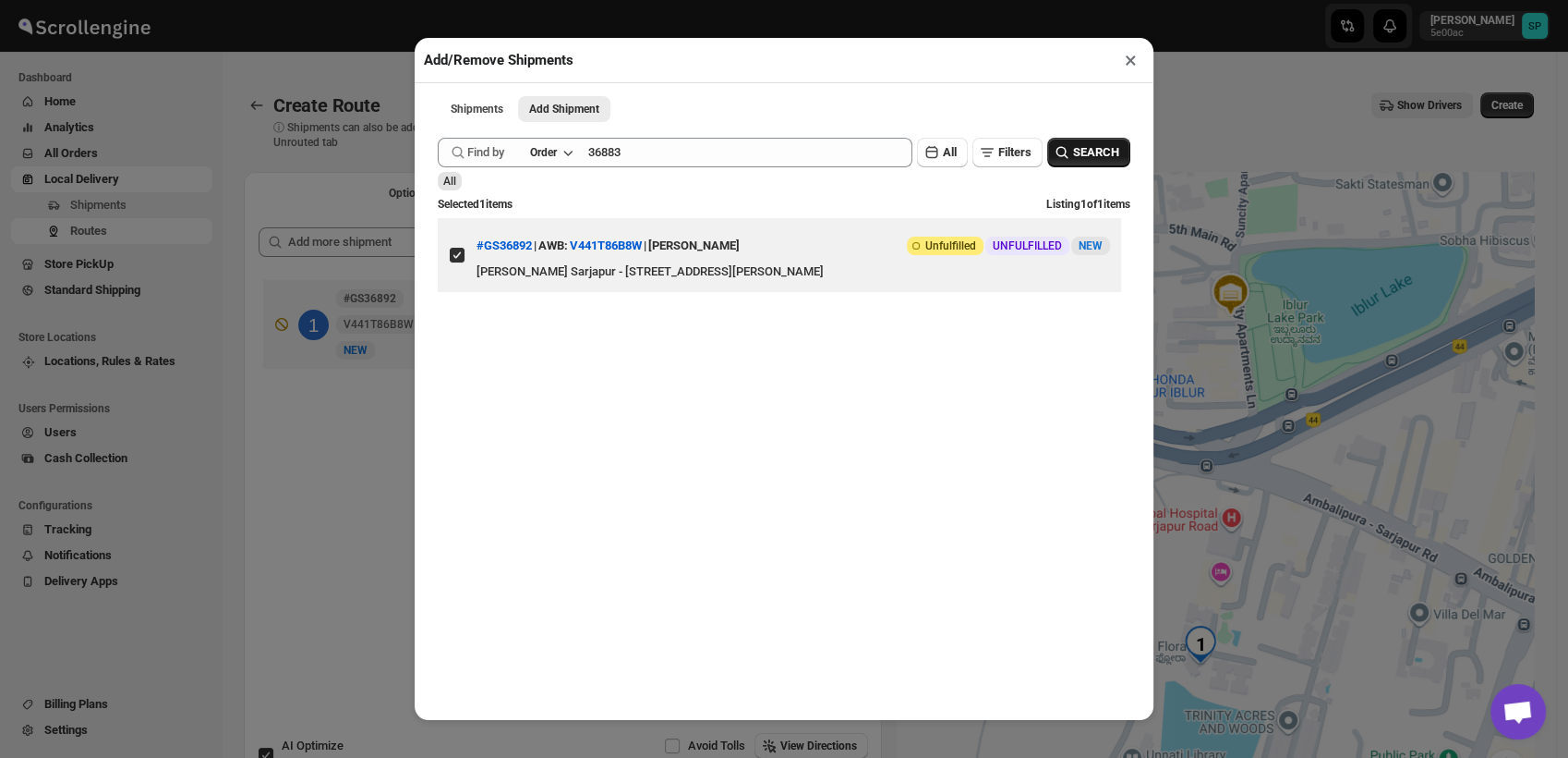
click at [1104, 152] on button "SEARCH" at bounding box center [1088, 152] width 83 height 29
click at [462, 263] on input "View details for 6898a8bef7cd3703b5a9b3f1" at bounding box center [457, 254] width 15 height 15
checkbox input "true"
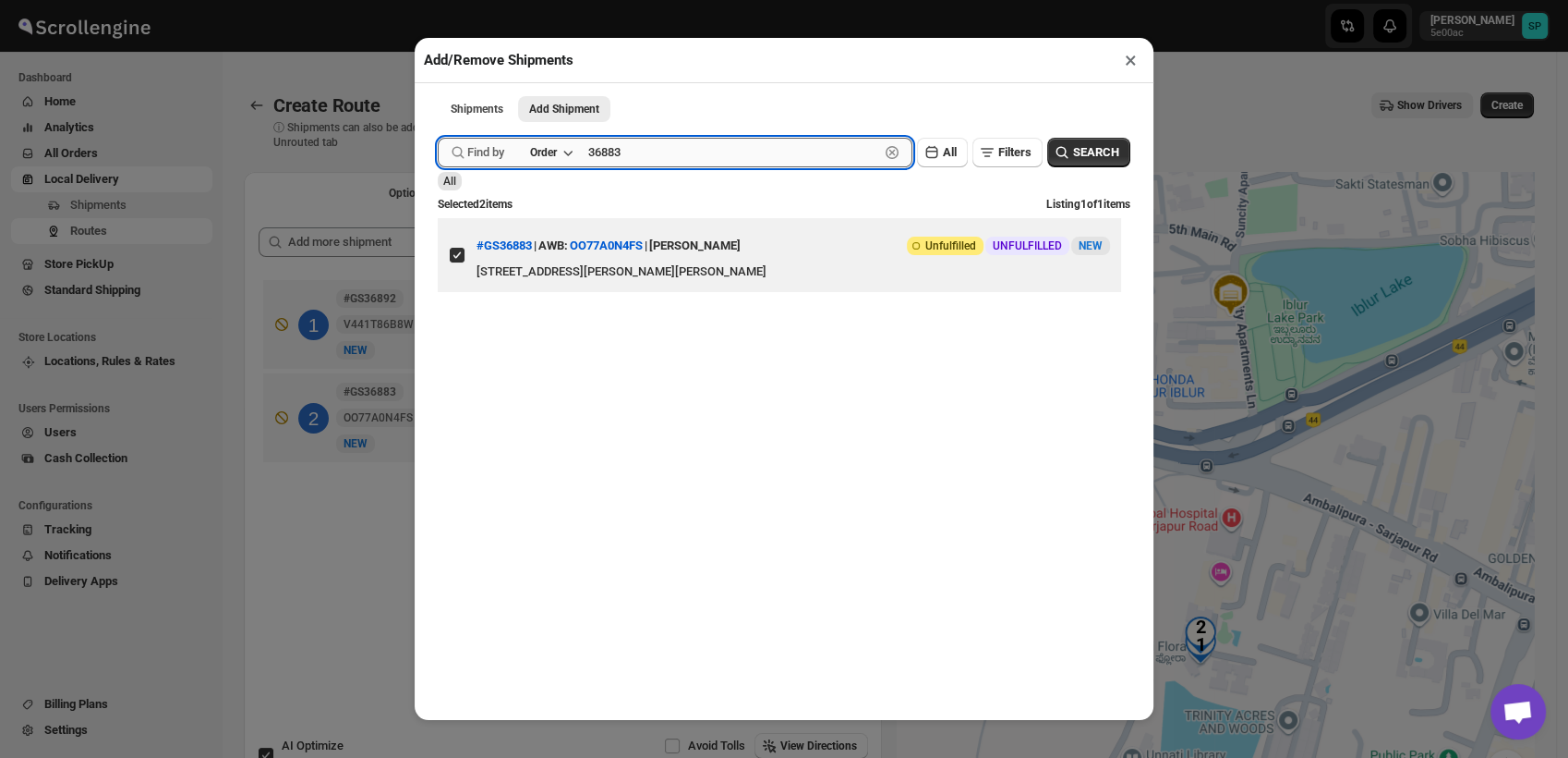
click at [624, 151] on input "36883" at bounding box center [733, 152] width 291 height 29
paste input "96"
type input "36896"
click at [1076, 156] on span "SEARCH" at bounding box center [1096, 152] width 46 height 19
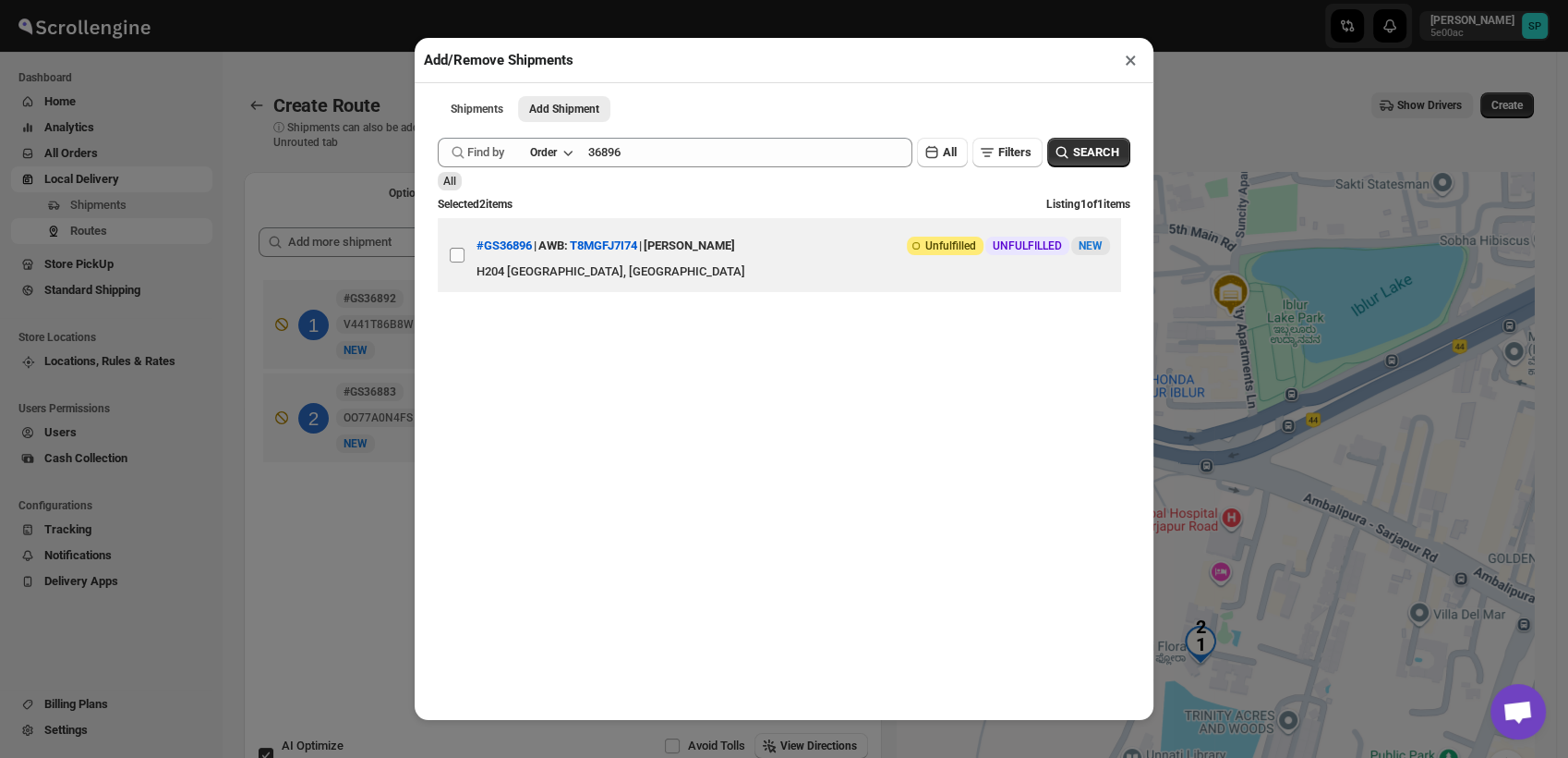
click at [457, 252] on input "View details for 68998266f7cd3703b5a9bd15" at bounding box center [457, 254] width 15 height 15
checkbox input "true"
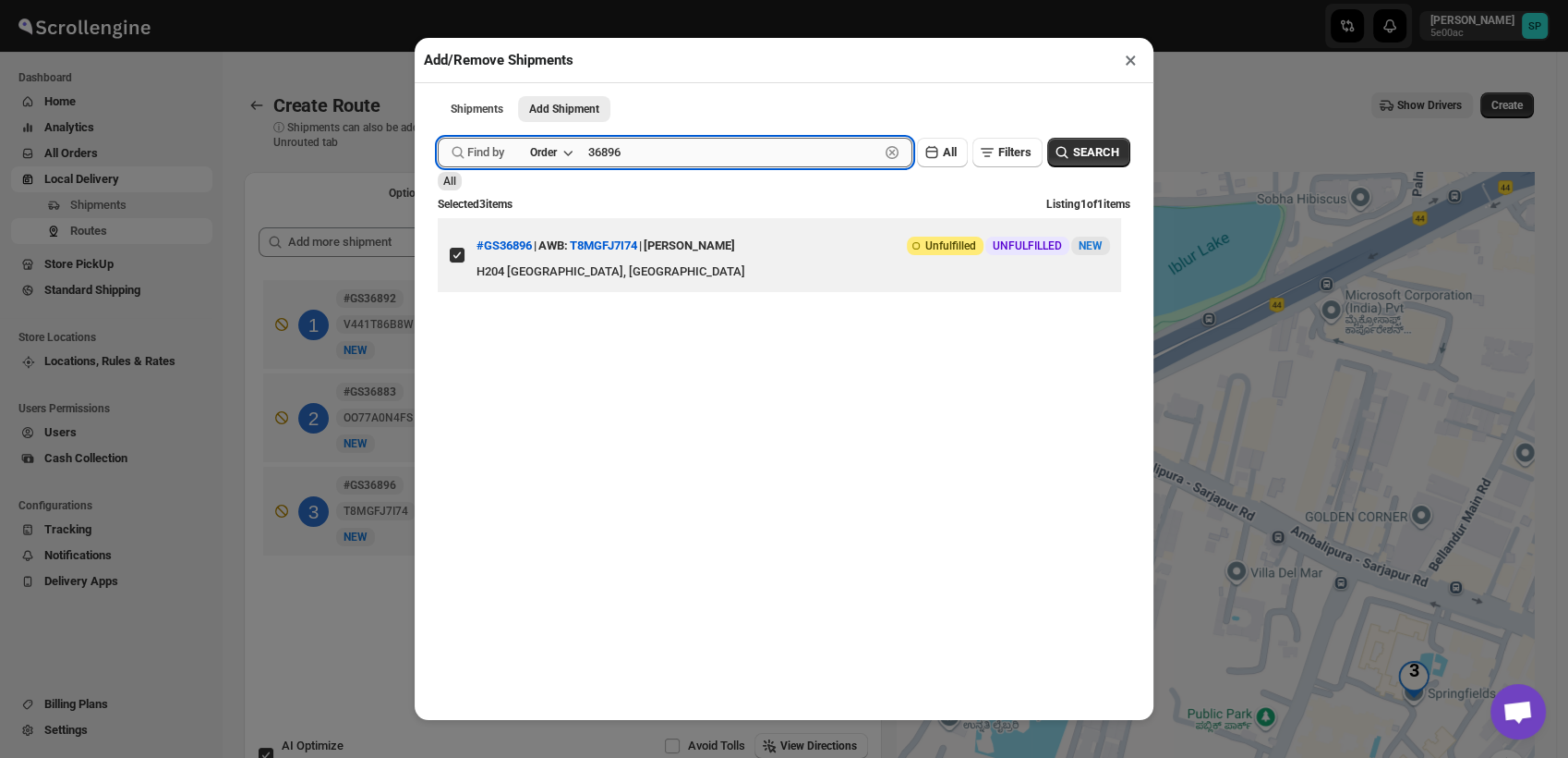
click at [612, 159] on input "36896" at bounding box center [733, 152] width 291 height 29
paste input "927"
type input "36927"
click at [1062, 168] on button "SEARCH" at bounding box center [1088, 152] width 83 height 29
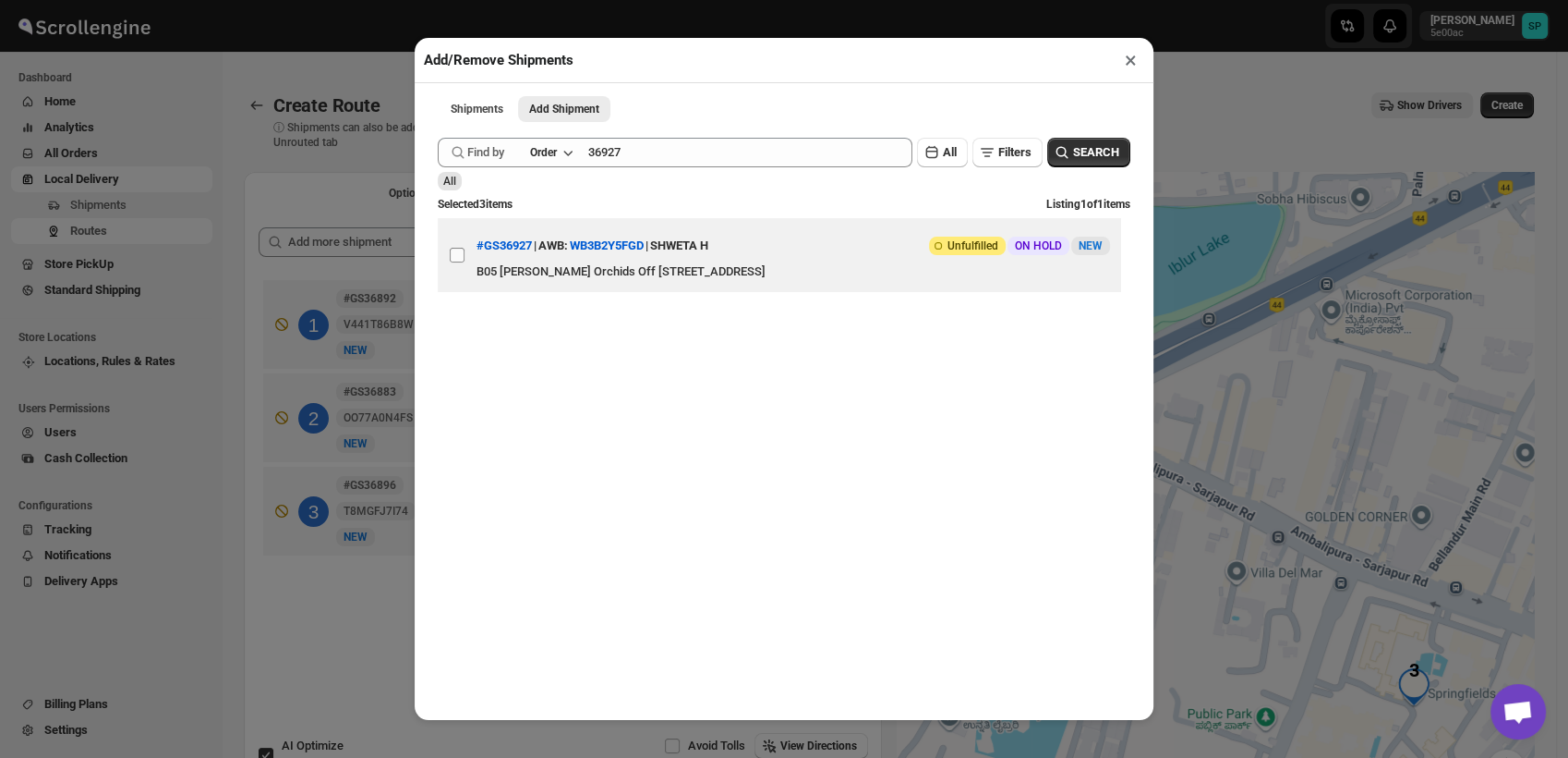
click at [452, 259] on input "View details for 689aa9fff7cd3703b5a9dea6" at bounding box center [457, 254] width 15 height 15
checkbox input "true"
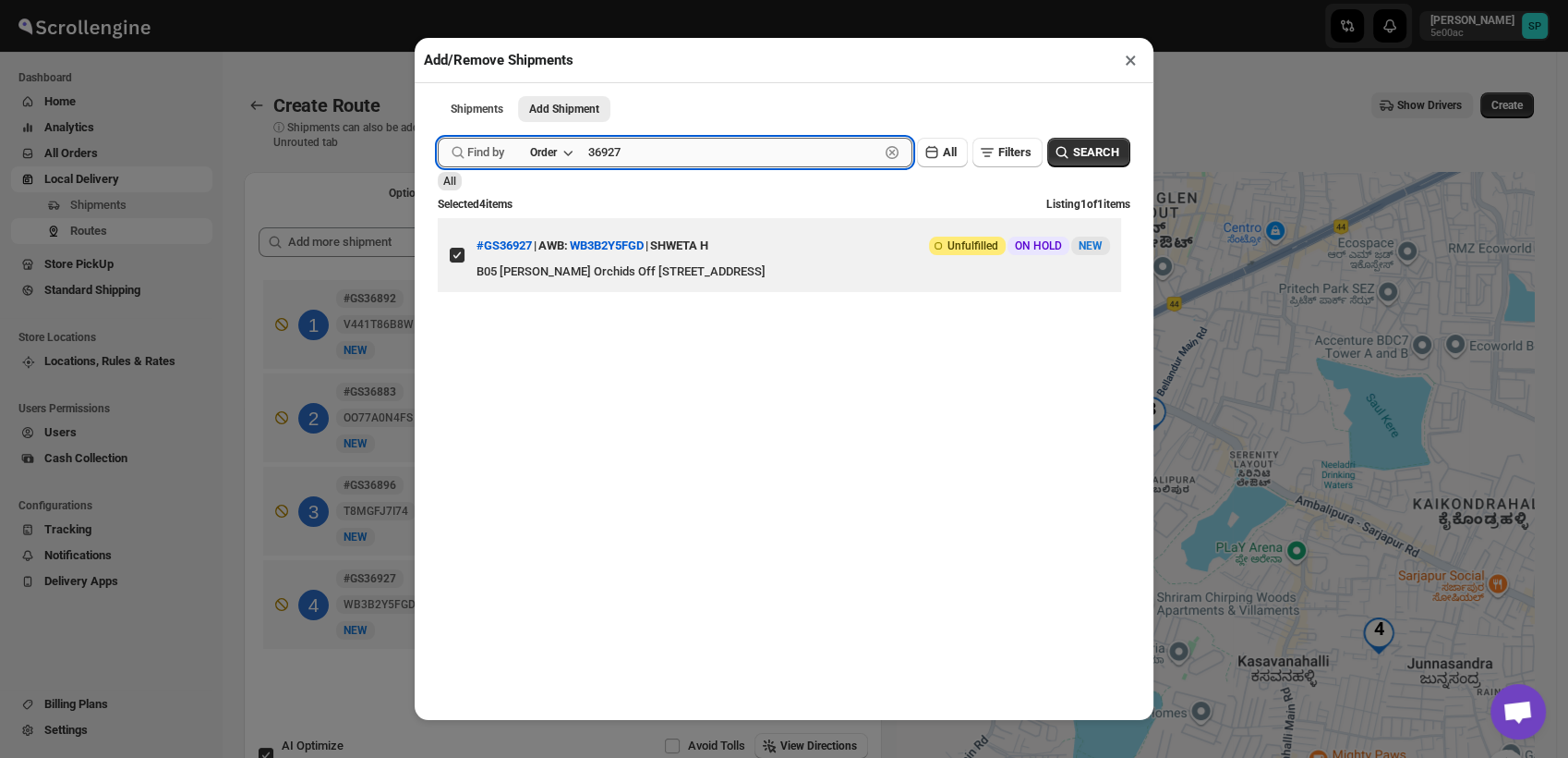
click at [598, 153] on input "36927" at bounding box center [733, 152] width 291 height 29
paste input "30"
type input "36930"
click at [1075, 152] on span "SEARCH" at bounding box center [1096, 152] width 46 height 19
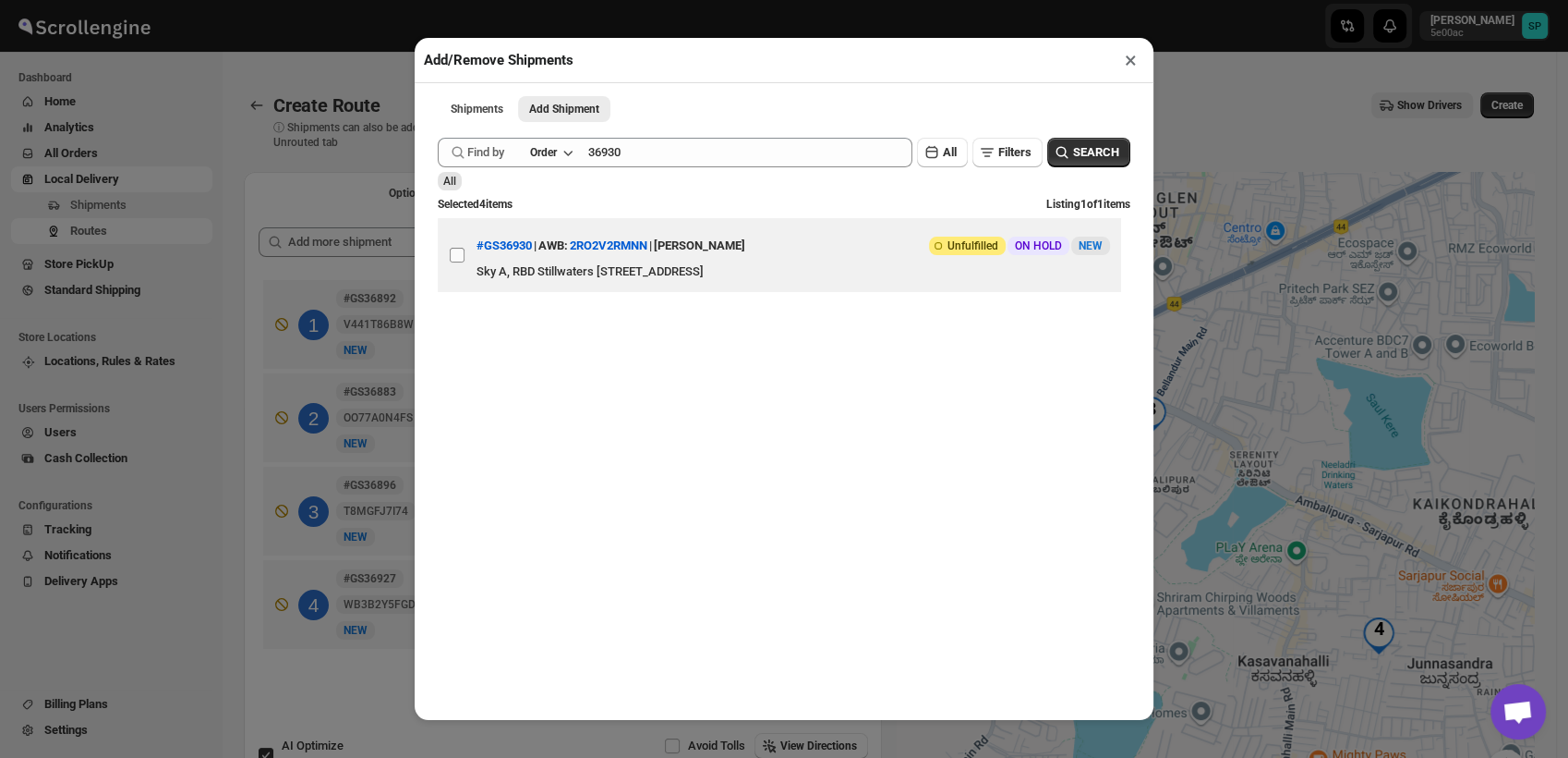
click at [464, 255] on input "View details for 689ab6d1f7cd3703b5a9df3b" at bounding box center [457, 254] width 15 height 15
checkbox input "true"
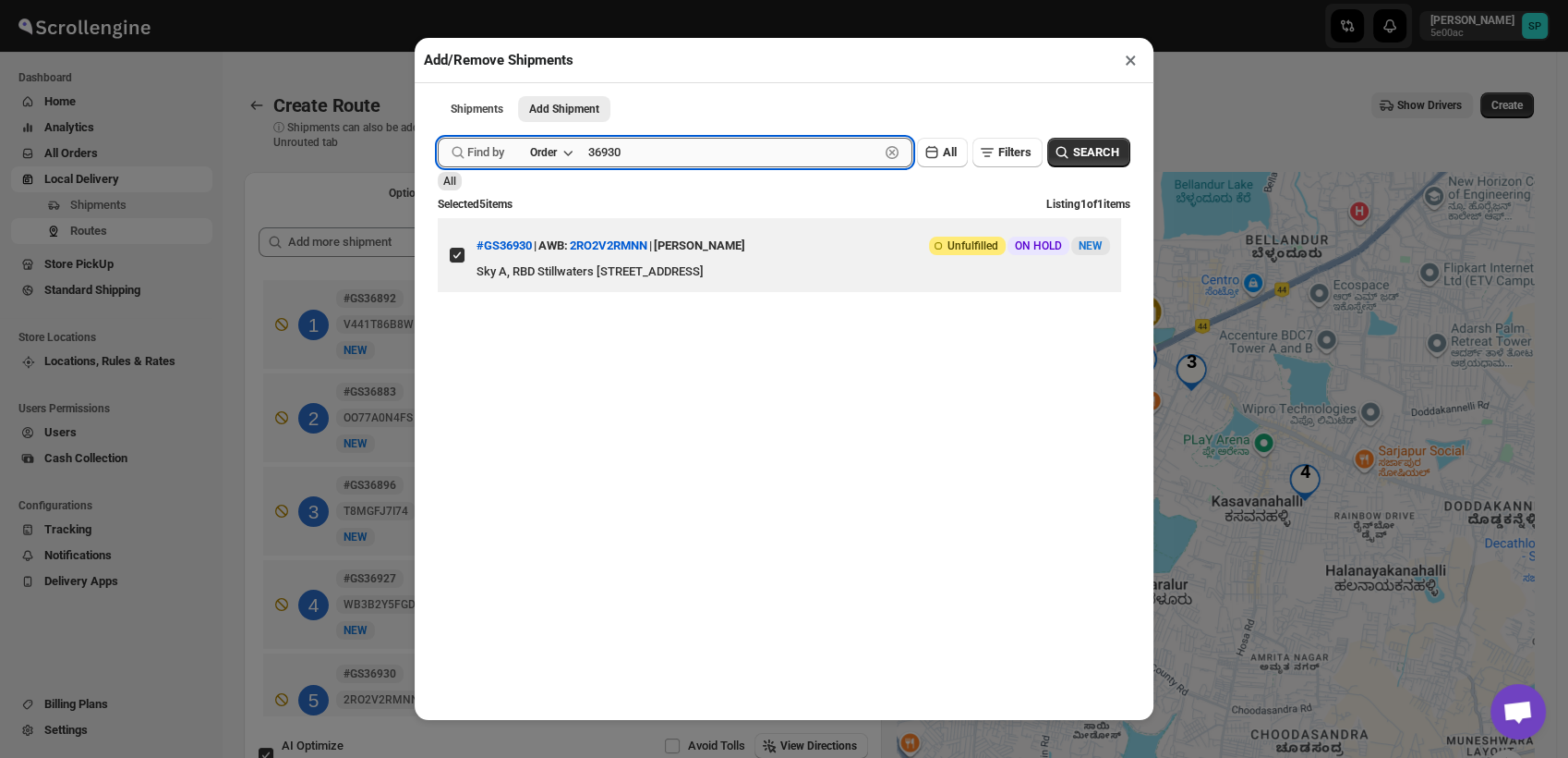
click at [613, 161] on input "36930" at bounding box center [733, 152] width 291 height 29
drag, startPoint x: 613, startPoint y: 161, endPoint x: 637, endPoint y: 171, distance: 26.0
click at [613, 164] on input "36930" at bounding box center [733, 152] width 291 height 29
paste input "86"
type input "36860"
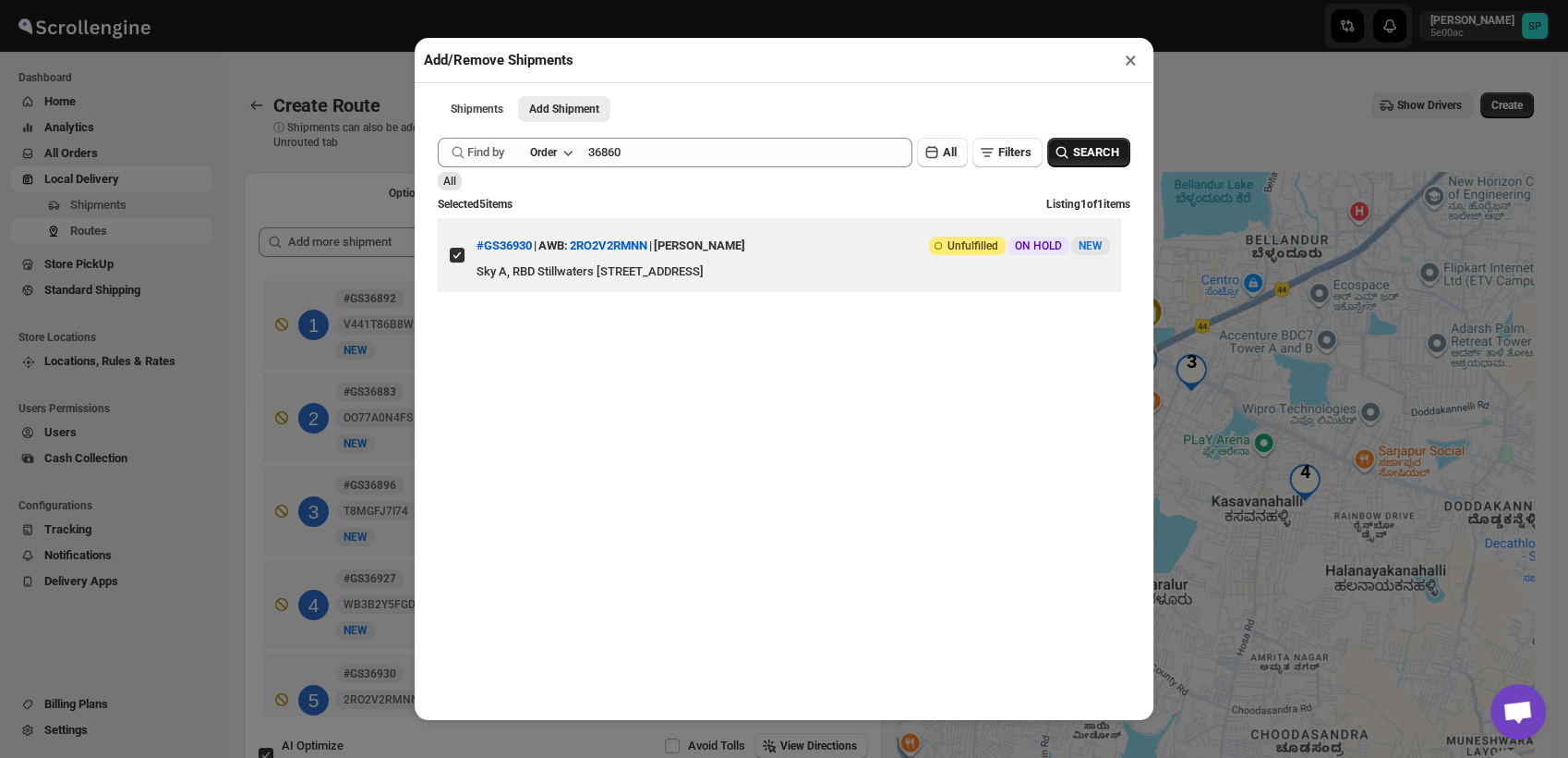
click at [1073, 155] on span "SEARCH" at bounding box center [1096, 152] width 46 height 19
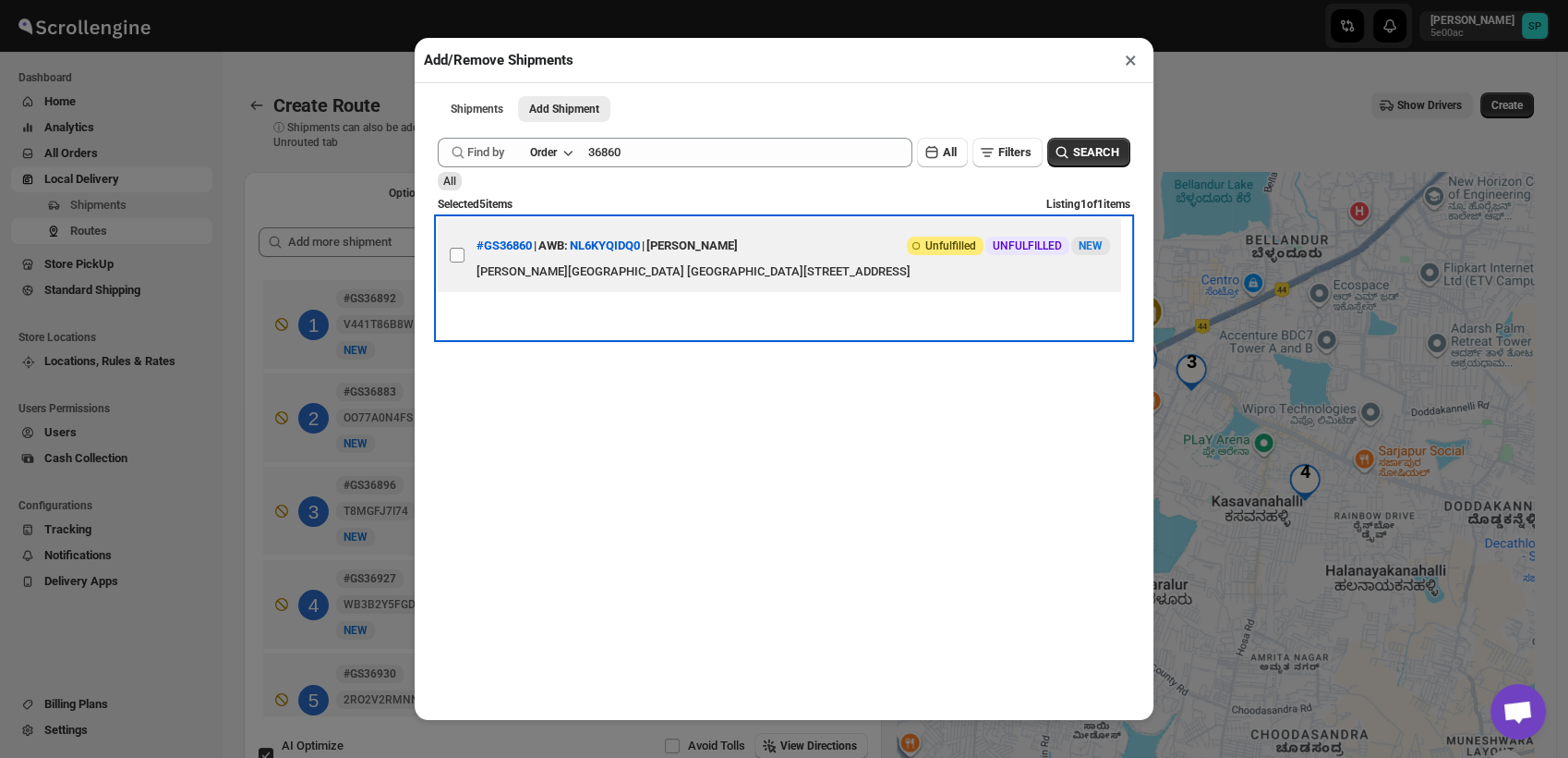
click at [467, 261] on label "View details for 68981eebf7cd3703b5a9adbe" at bounding box center [458, 254] width 39 height 74
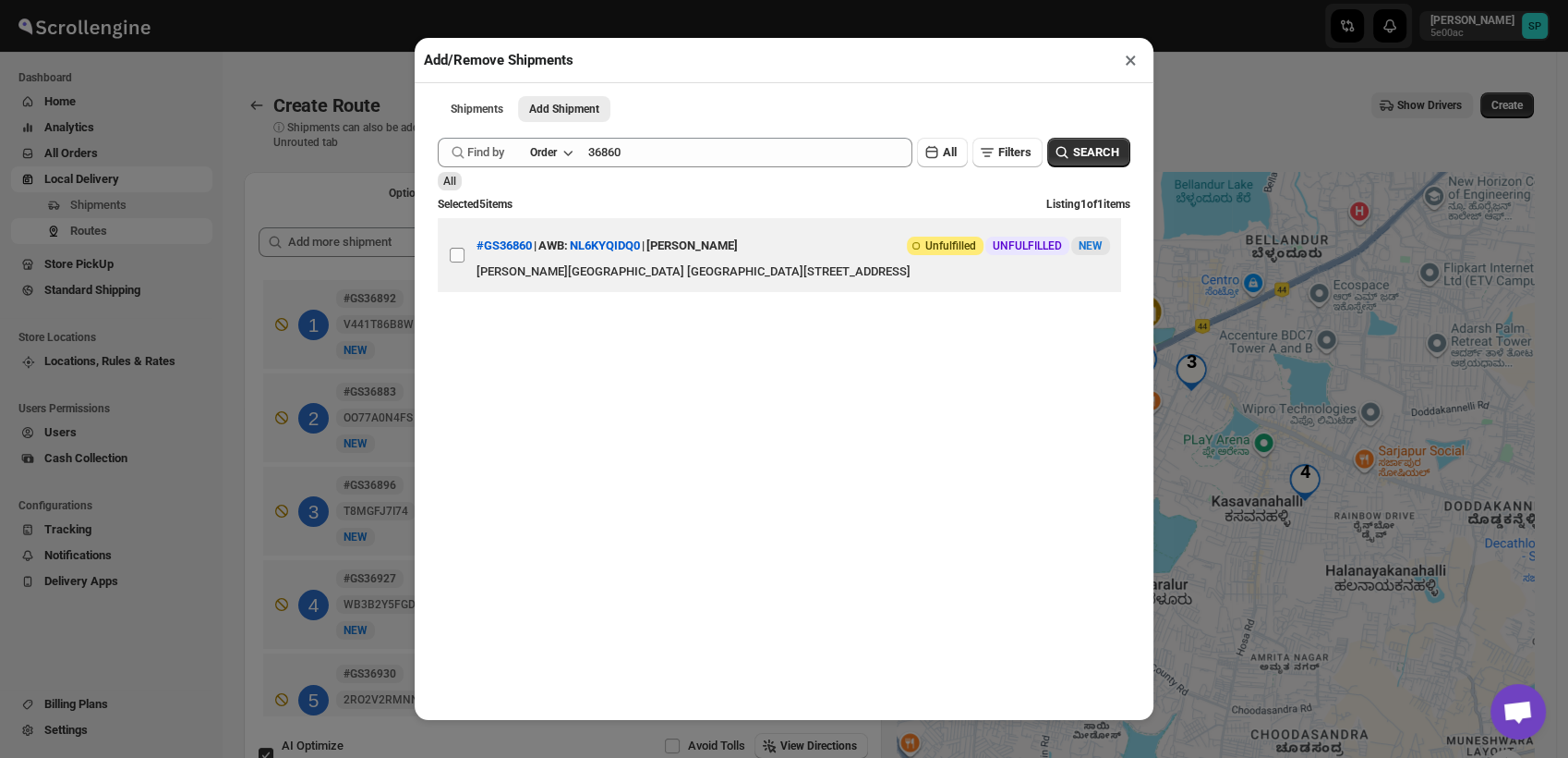
click at [465, 261] on input "View details for 68981eebf7cd3703b5a9adbe" at bounding box center [457, 254] width 15 height 15
checkbox input "true"
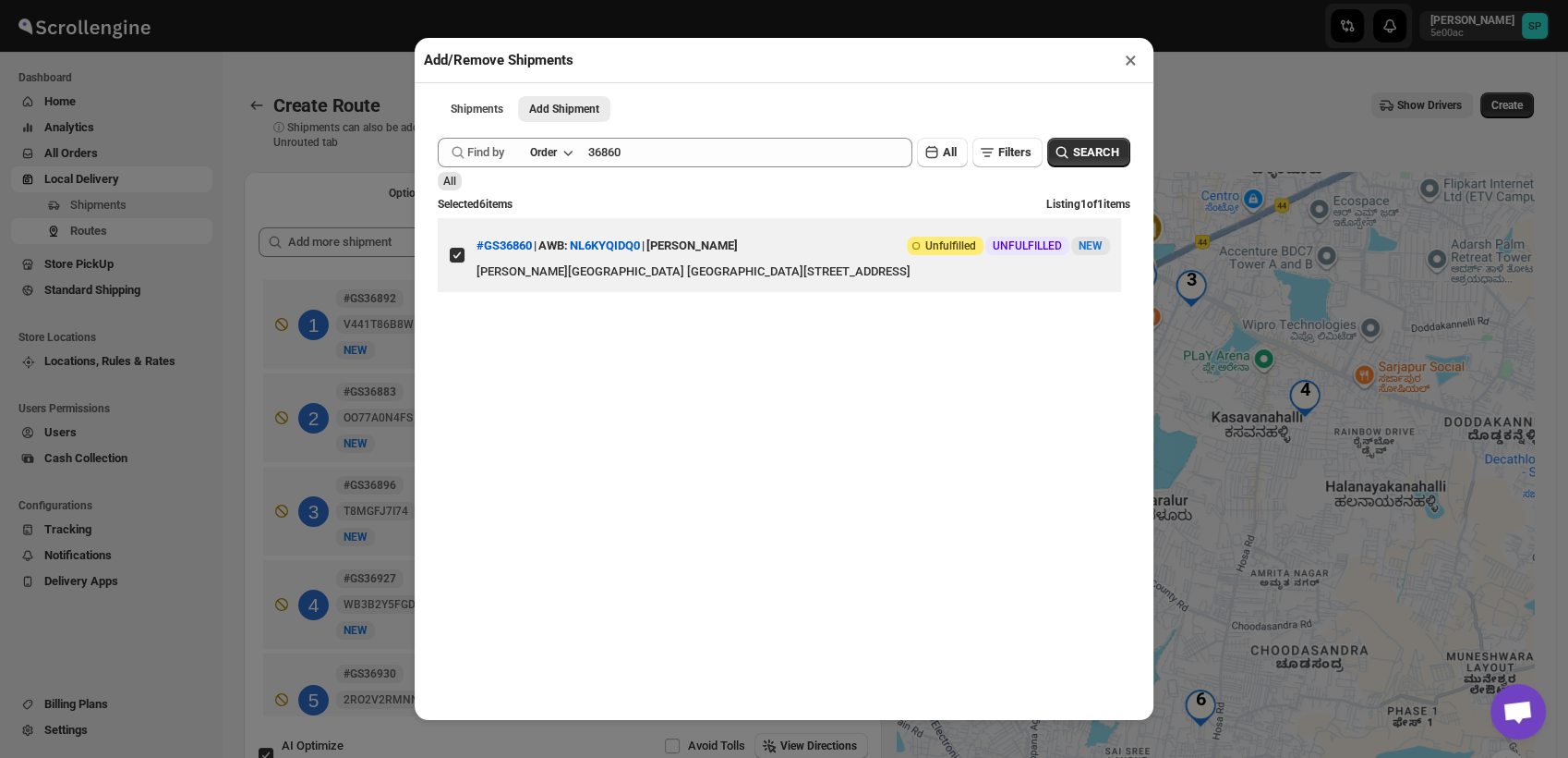
click at [1130, 63] on button "×" at bounding box center [1130, 60] width 26 height 25
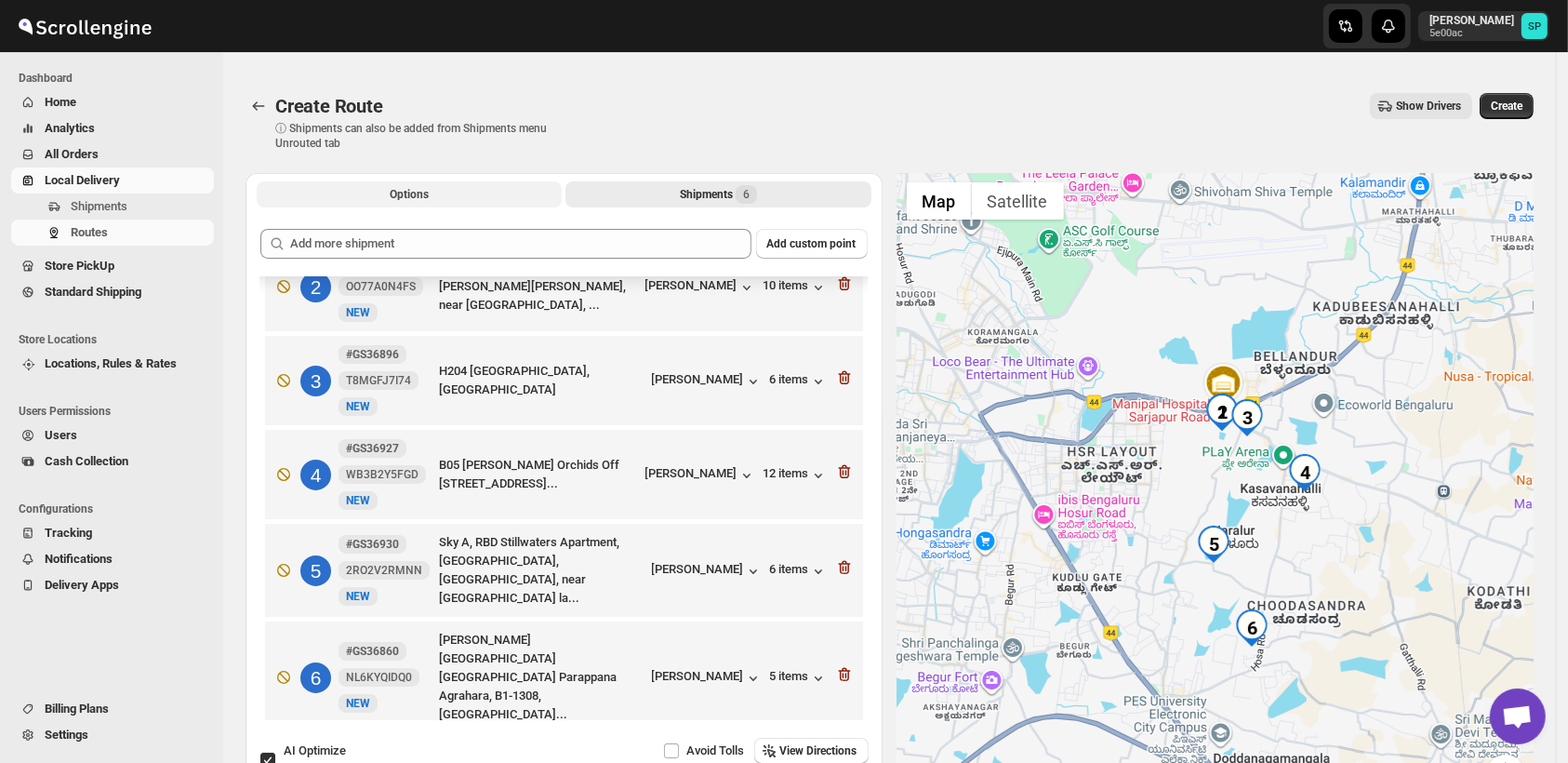
click at [415, 190] on span "Options" at bounding box center [410, 193] width 39 height 15
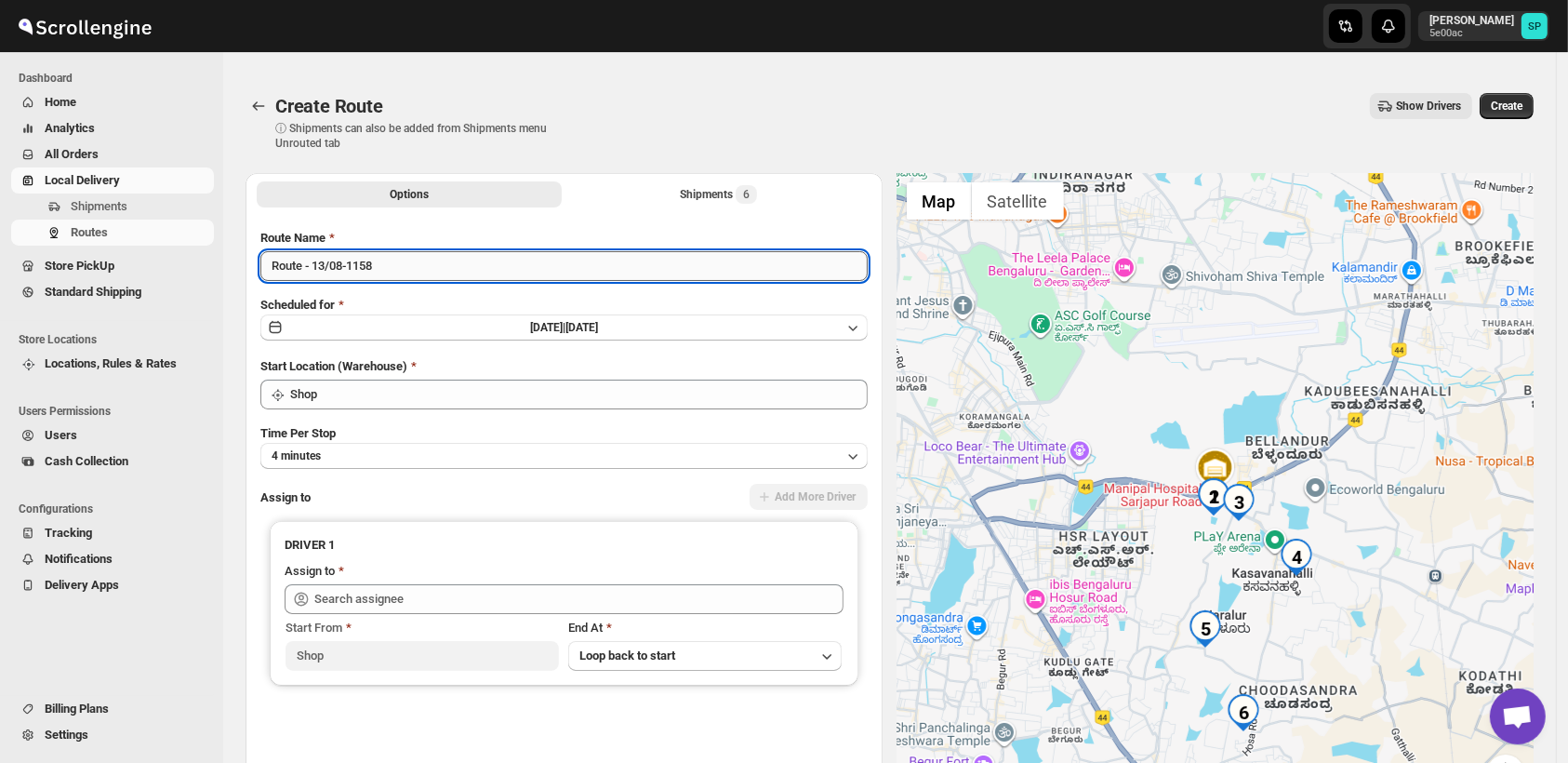
click at [459, 267] on input "Route - 13/08-1158" at bounding box center [564, 266] width 607 height 30
type input "Route - 13/08-1158_Iz [PERSON_NAME]"
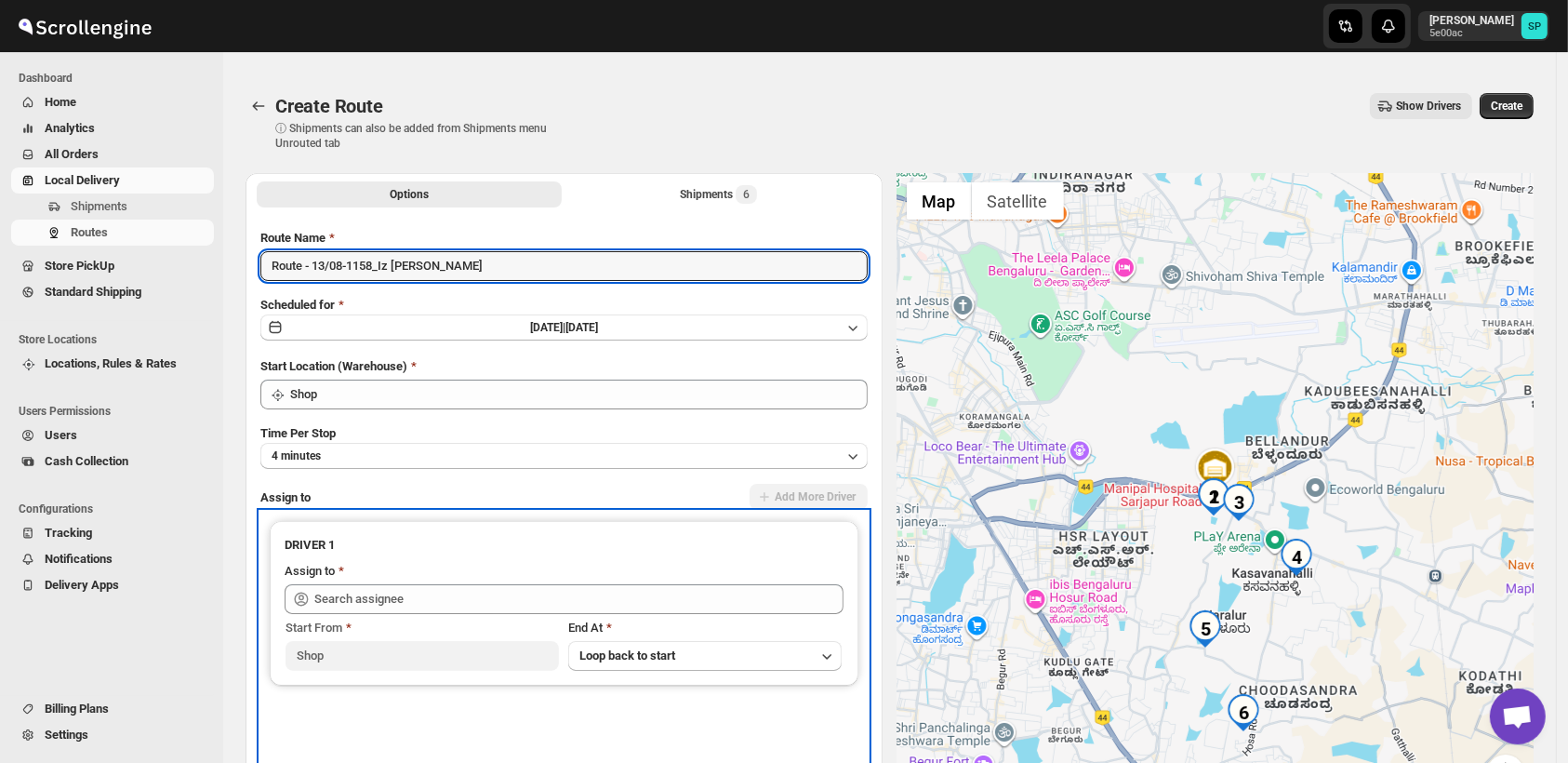
click at [692, 670] on div "DRIVER 1 Assign to Start From Shop End At Loop back to start" at bounding box center [564, 603] width 588 height 165
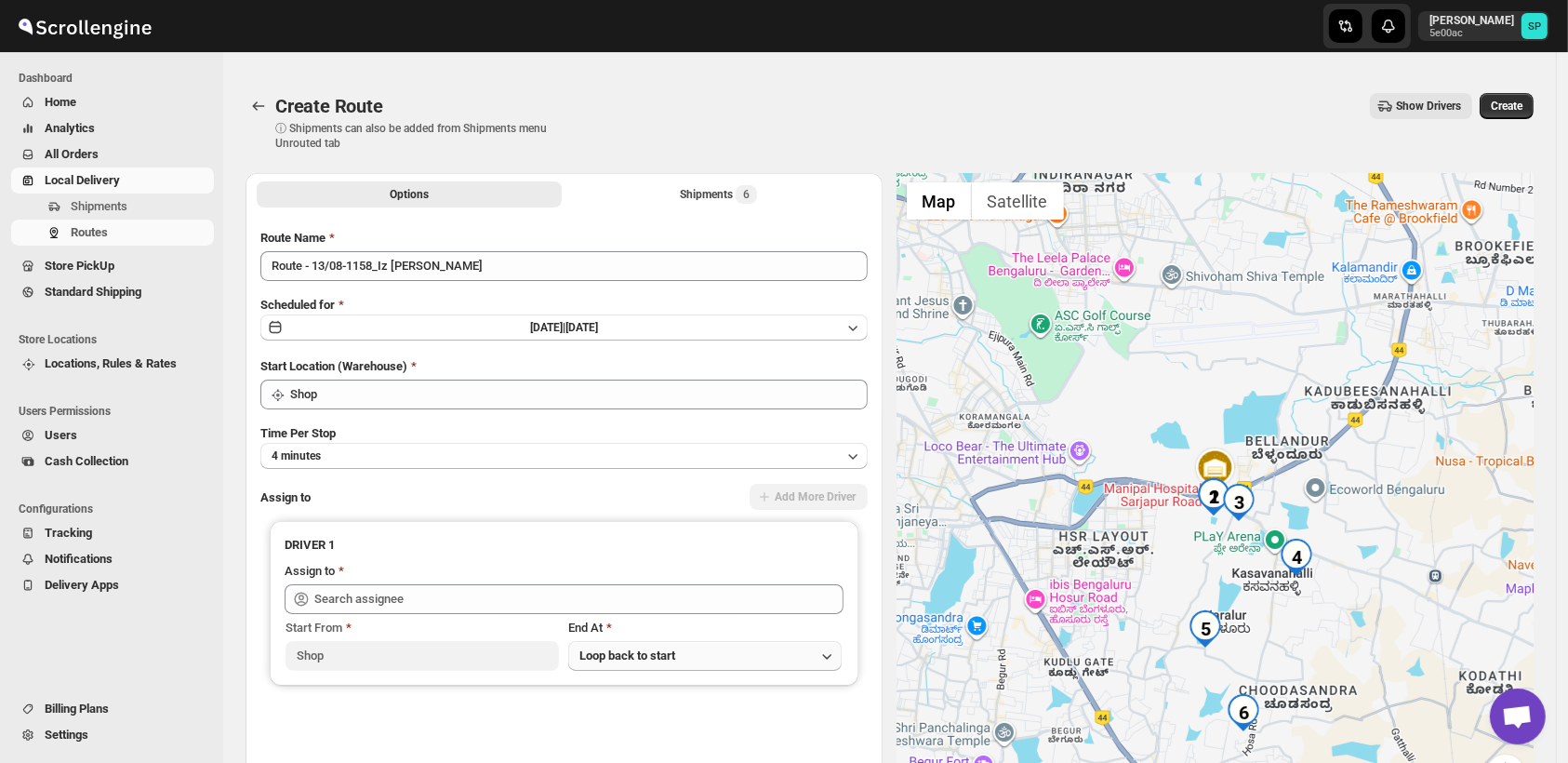
click at [692, 655] on button "Loop back to start" at bounding box center [705, 655] width 274 height 30
click at [637, 565] on div "Last Order" at bounding box center [610, 558] width 55 height 19
click at [1522, 112] on span "Create" at bounding box center [1507, 106] width 32 height 15
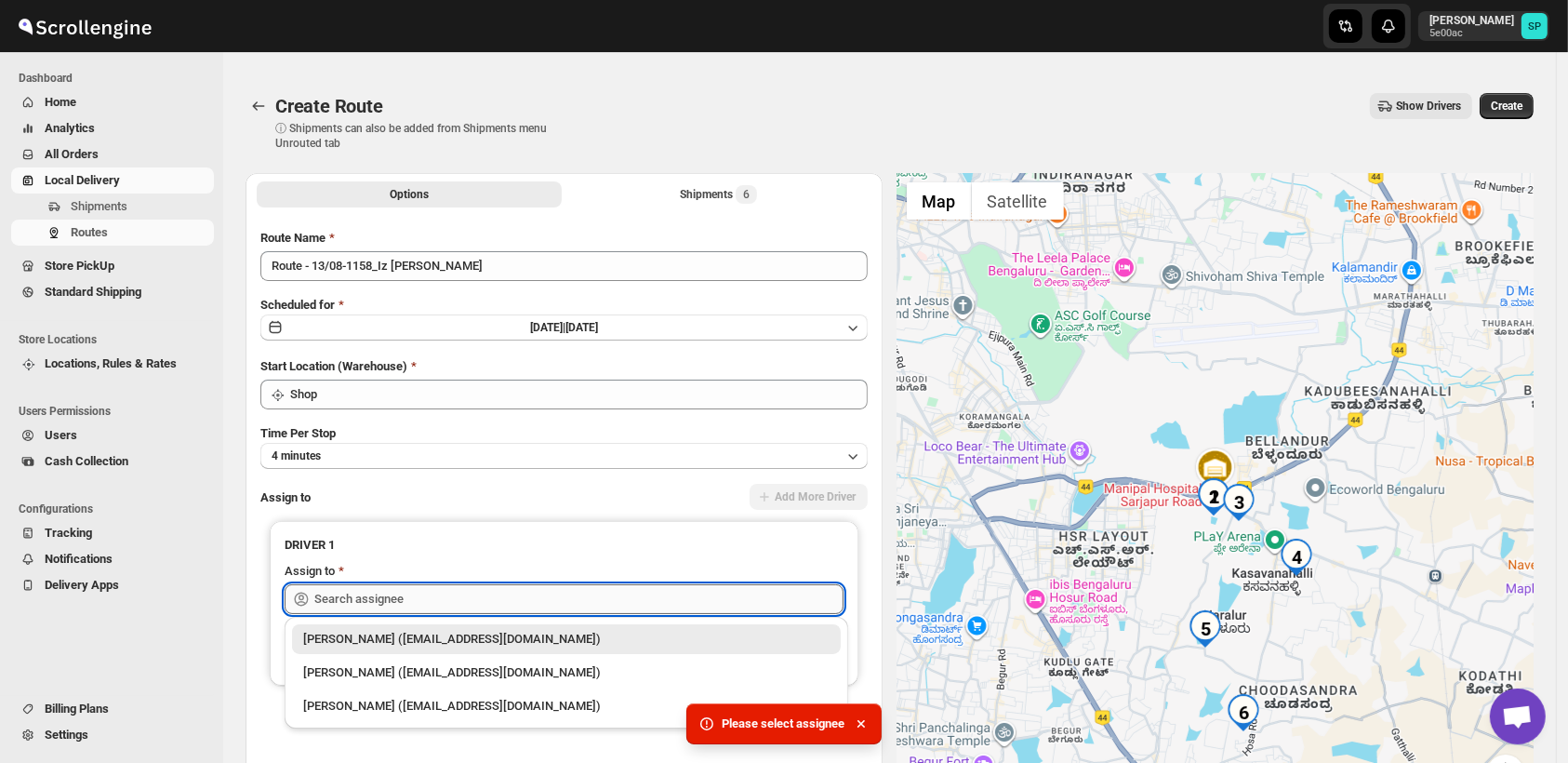
click at [494, 592] on input "text" at bounding box center [579, 599] width 529 height 30
click at [413, 670] on div "[PERSON_NAME] ([EMAIL_ADDRESS][DOMAIN_NAME])" at bounding box center [566, 672] width 526 height 19
type input "[PERSON_NAME] ([EMAIL_ADDRESS][DOMAIN_NAME])"
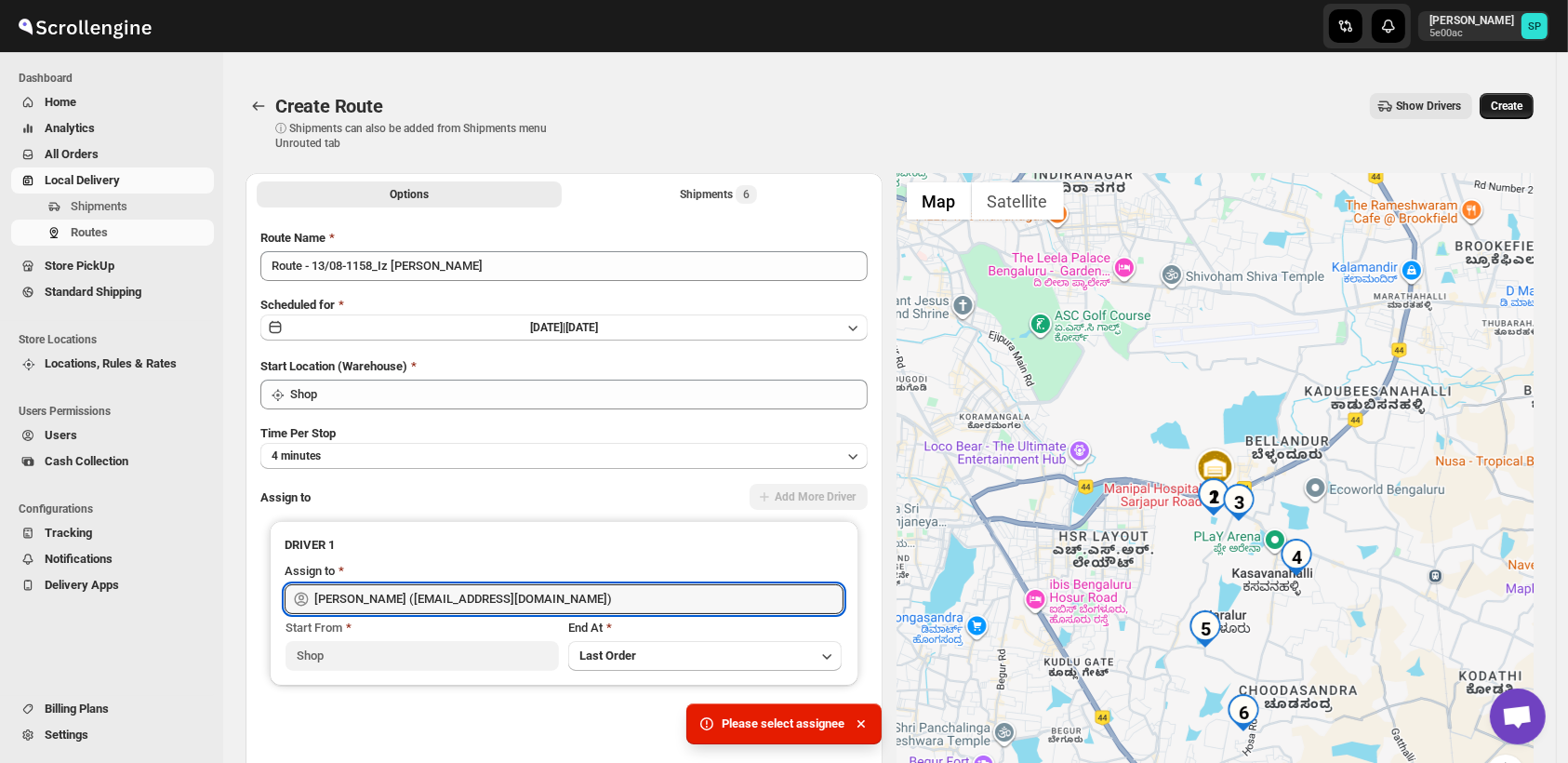
click at [1533, 104] on button "Create" at bounding box center [1507, 106] width 54 height 26
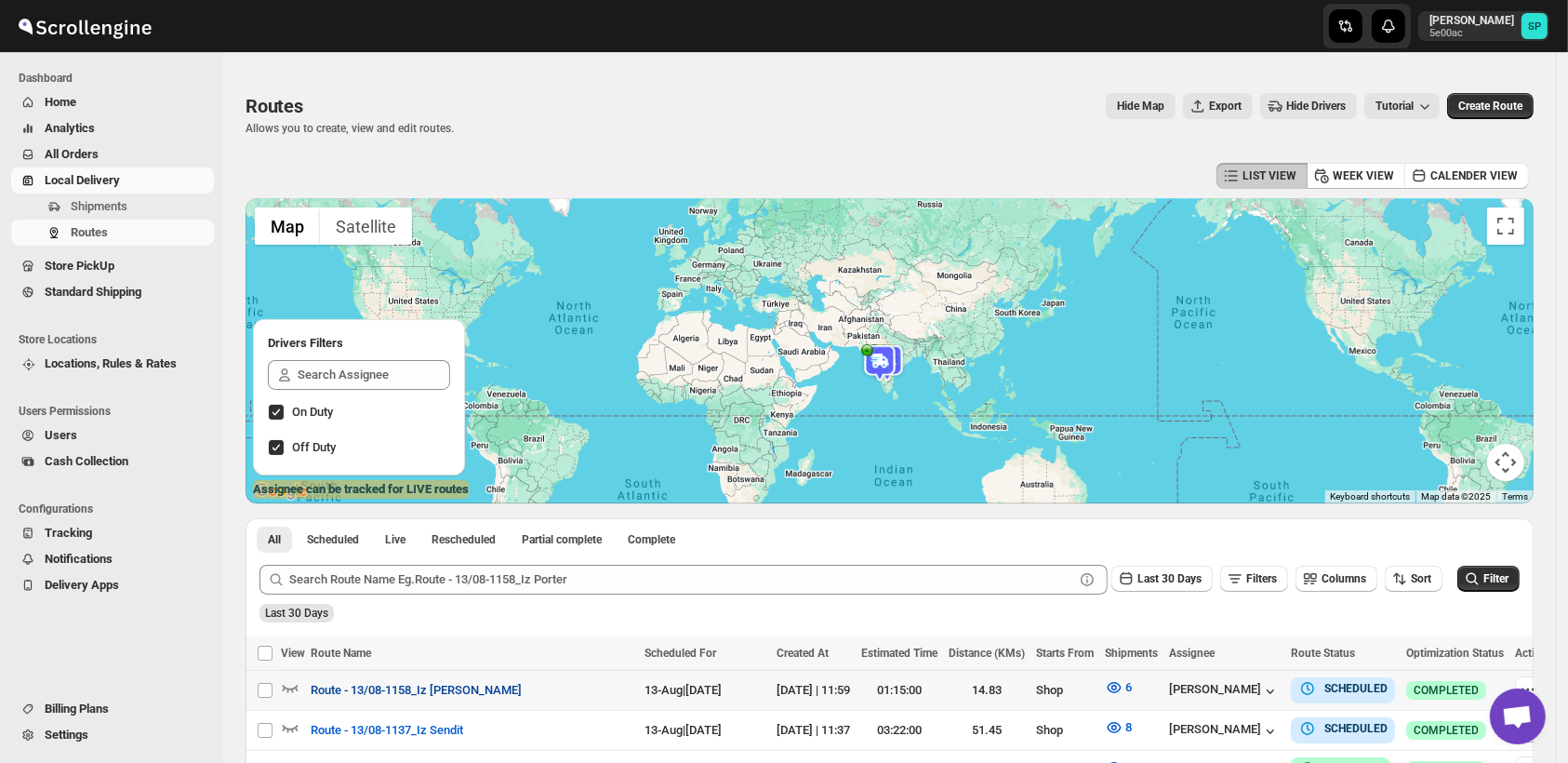
click at [406, 696] on span "Route - 13/08-1158_Iz [PERSON_NAME]" at bounding box center [417, 690] width 211 height 19
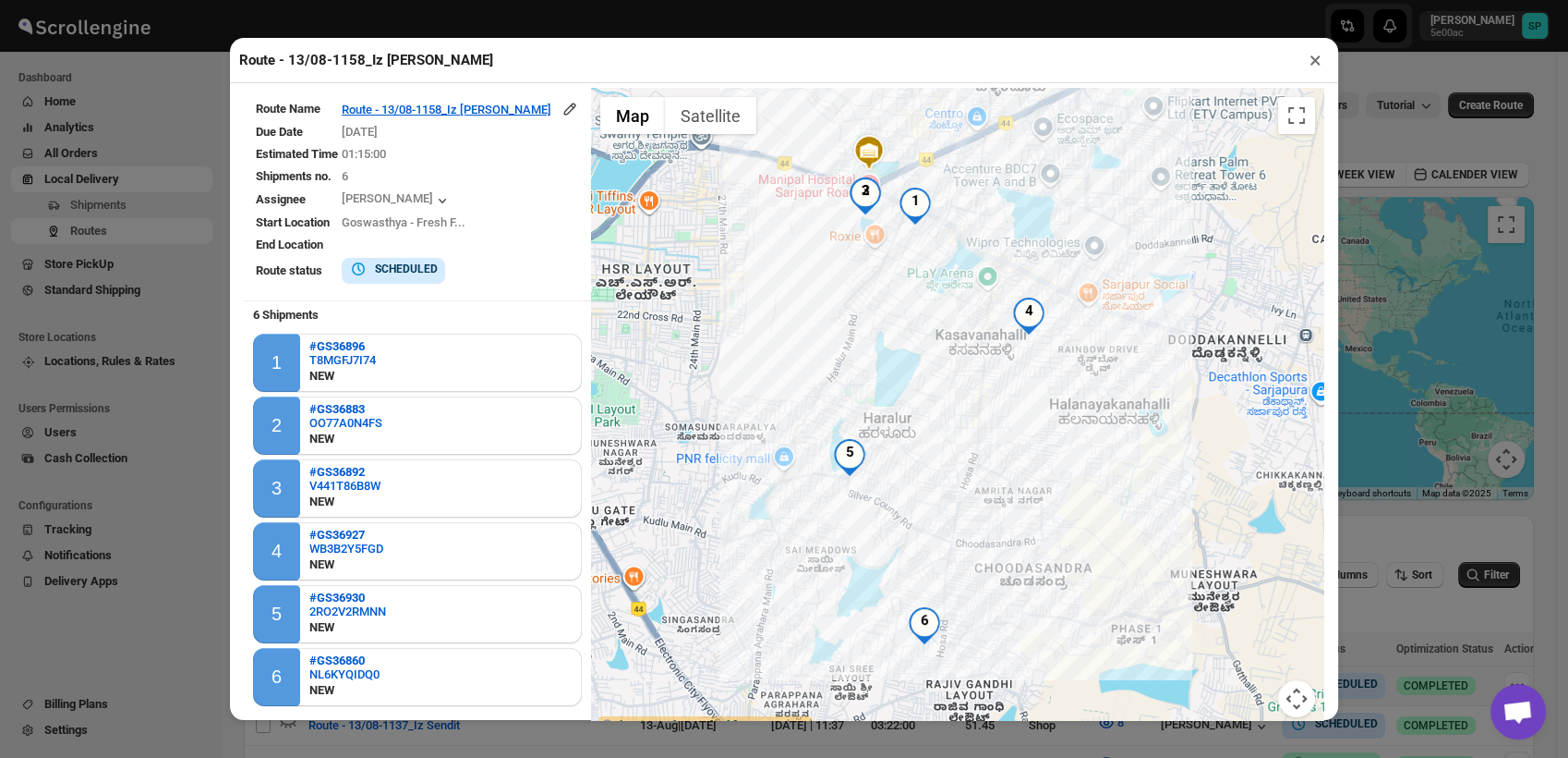
click at [1318, 58] on button "×" at bounding box center [1314, 60] width 26 height 25
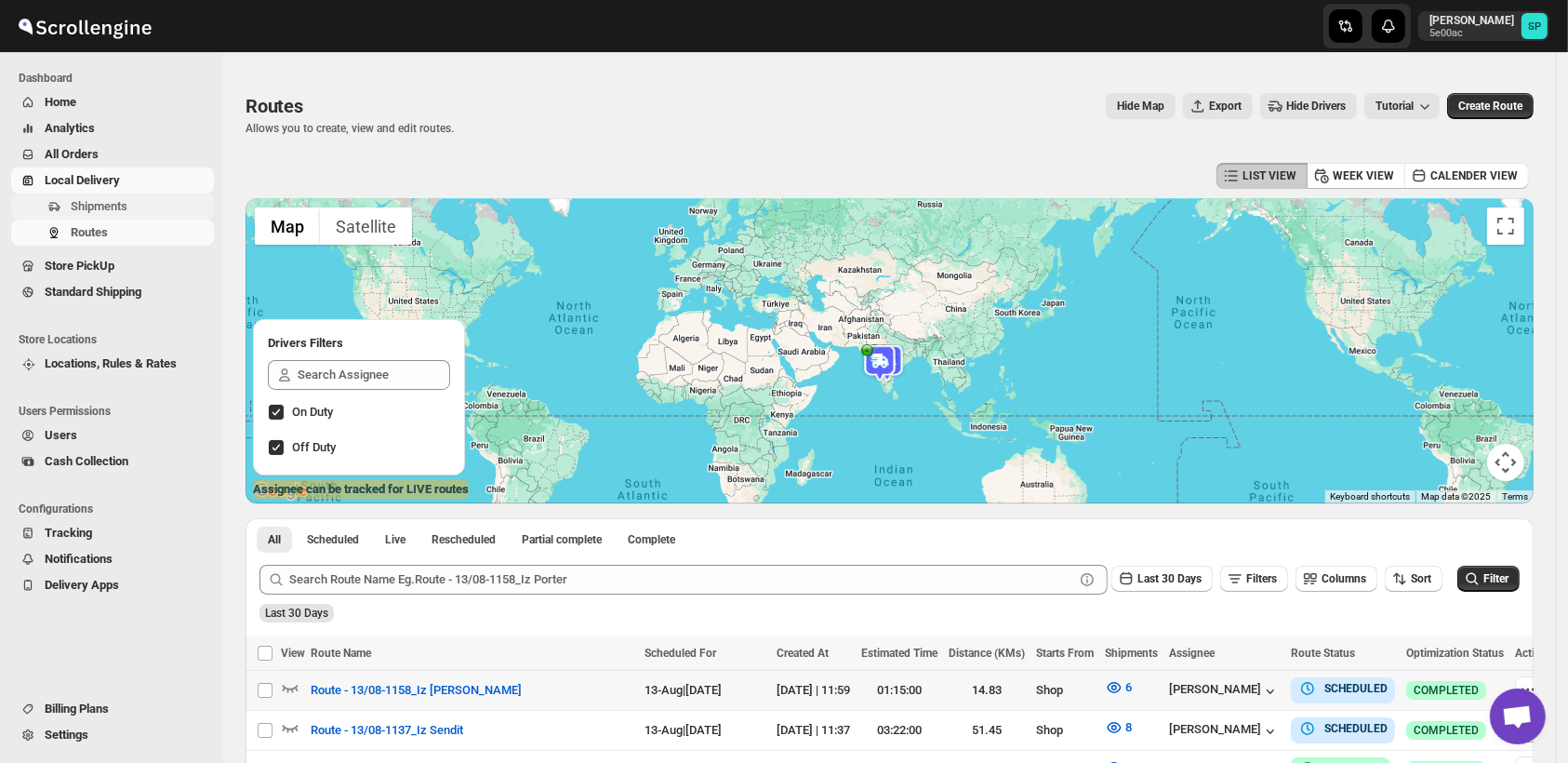
click at [74, 204] on span "Shipments" at bounding box center [99, 206] width 56 height 14
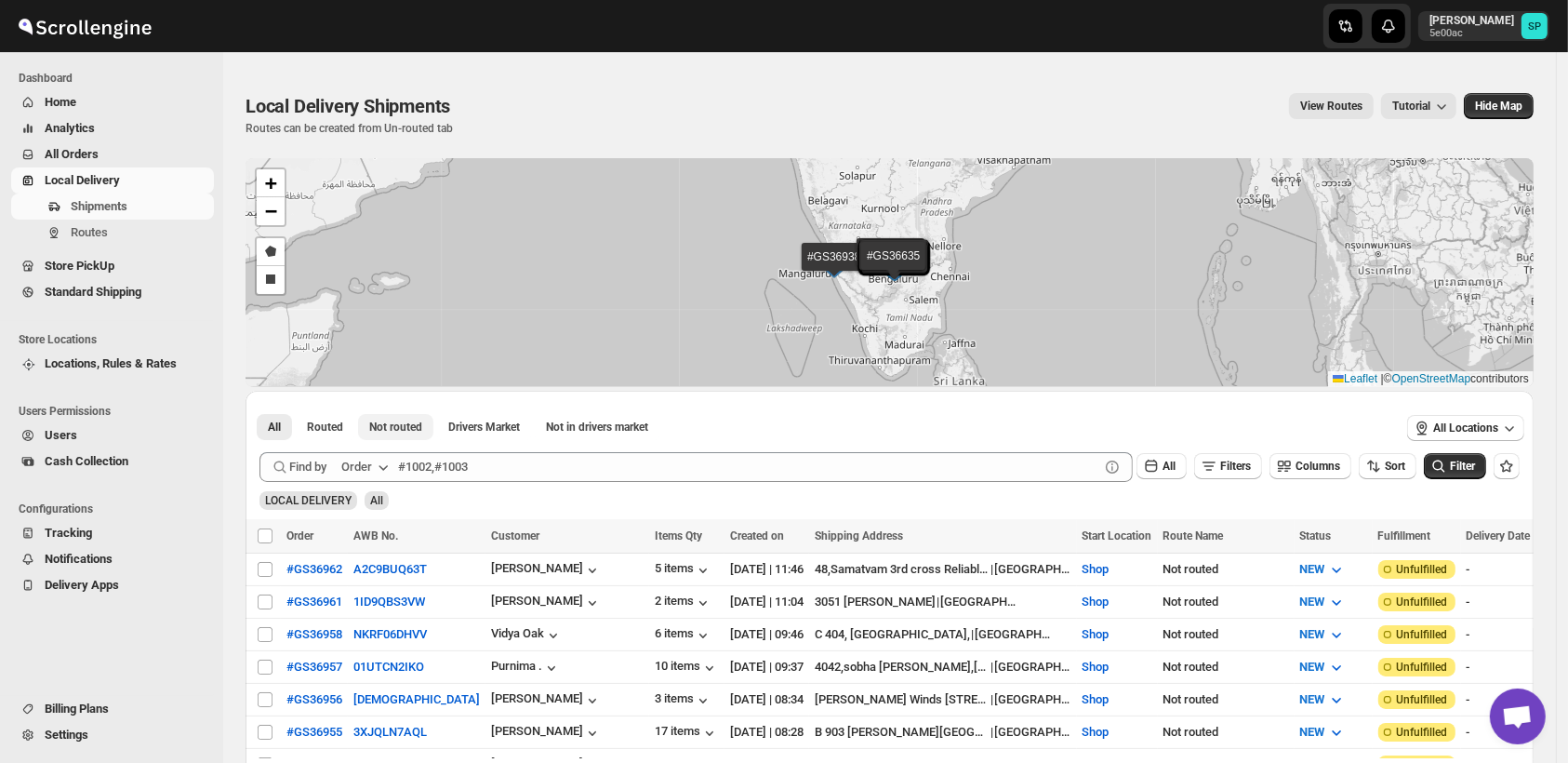
click at [410, 426] on span "Not routed" at bounding box center [396, 426] width 53 height 15
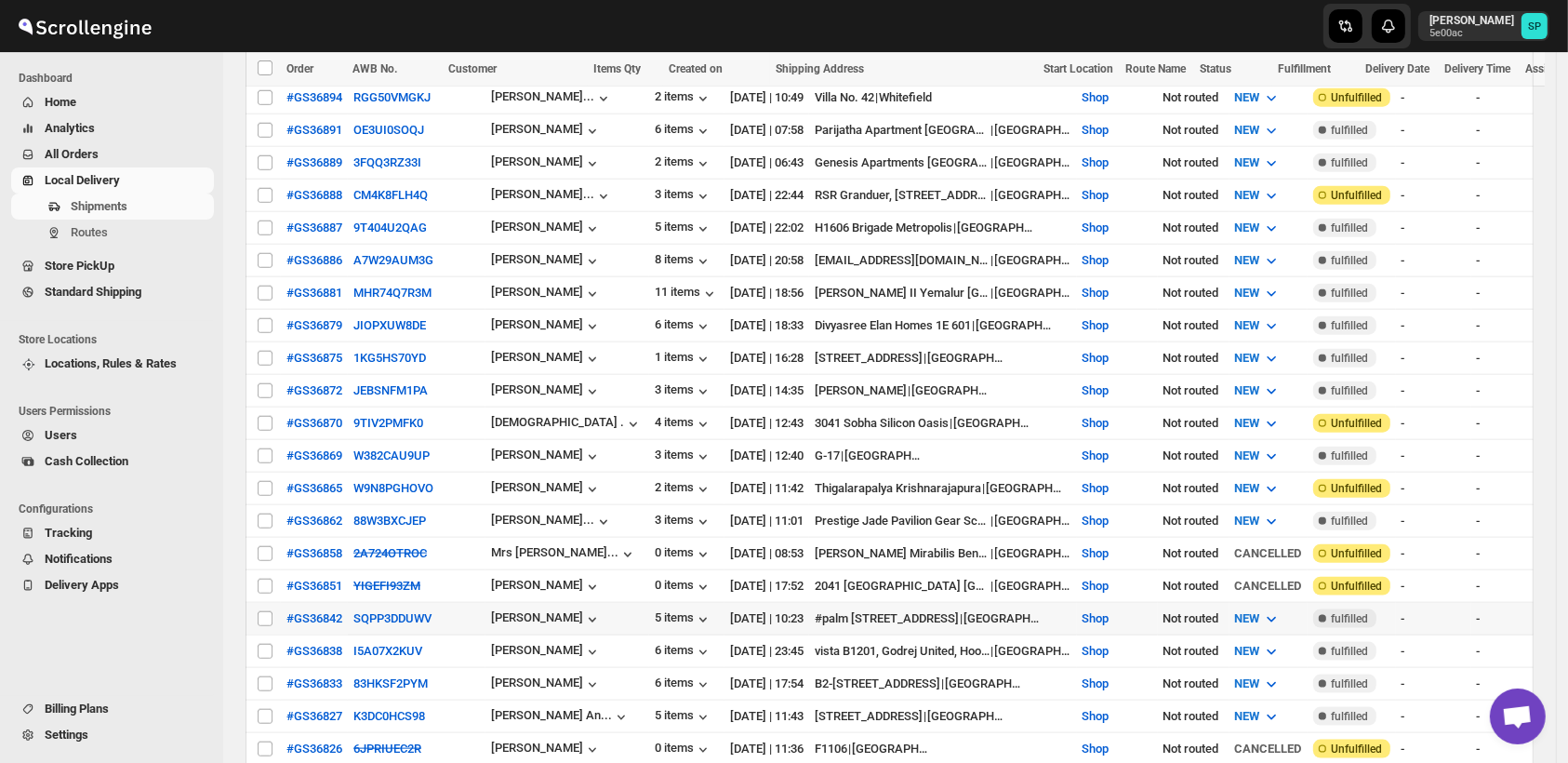
scroll to position [2053, 0]
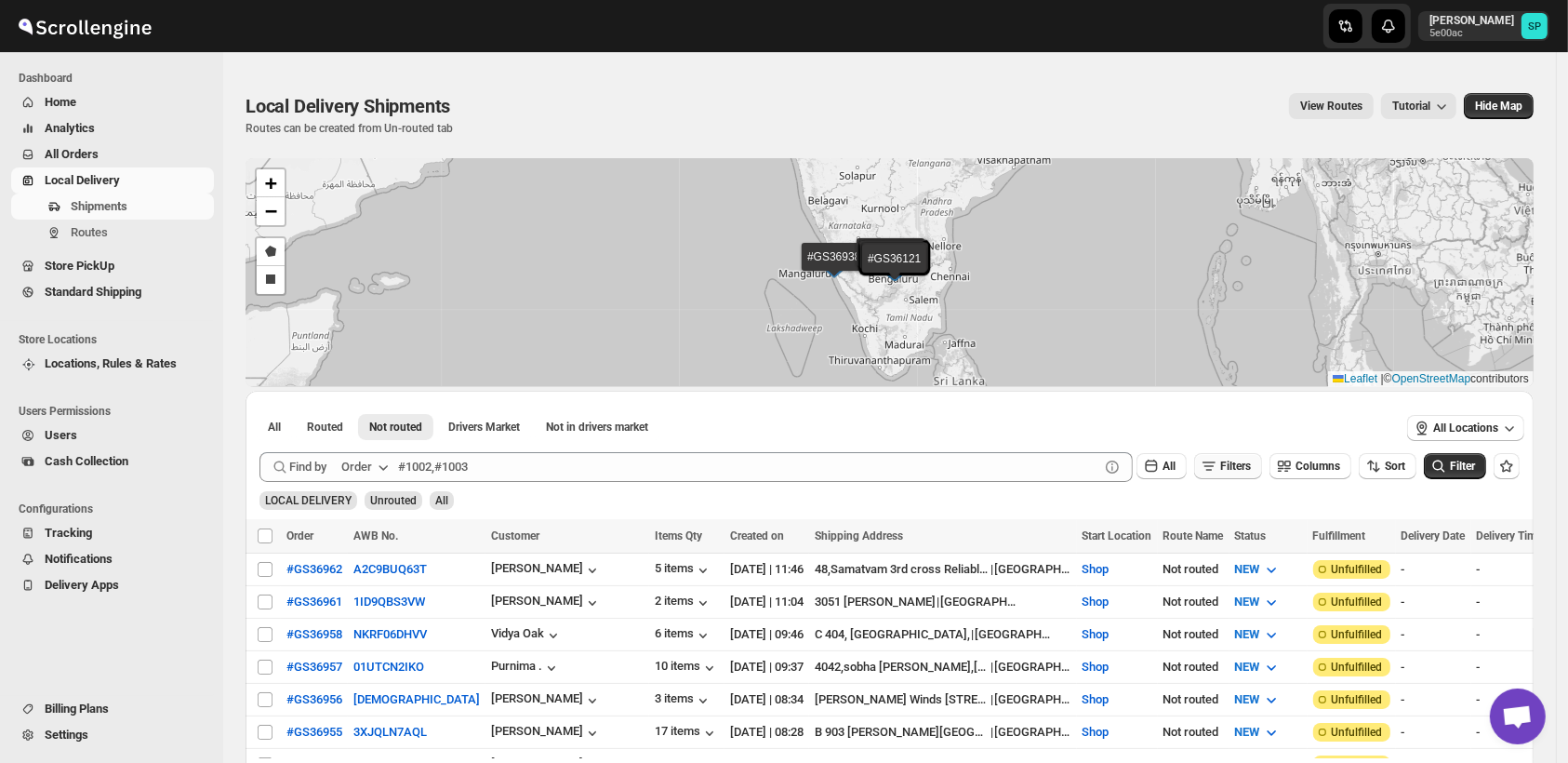
click at [1230, 465] on span "Filters" at bounding box center [1235, 465] width 31 height 13
click at [1248, 538] on span "Add Filter" at bounding box center [1245, 539] width 48 height 15
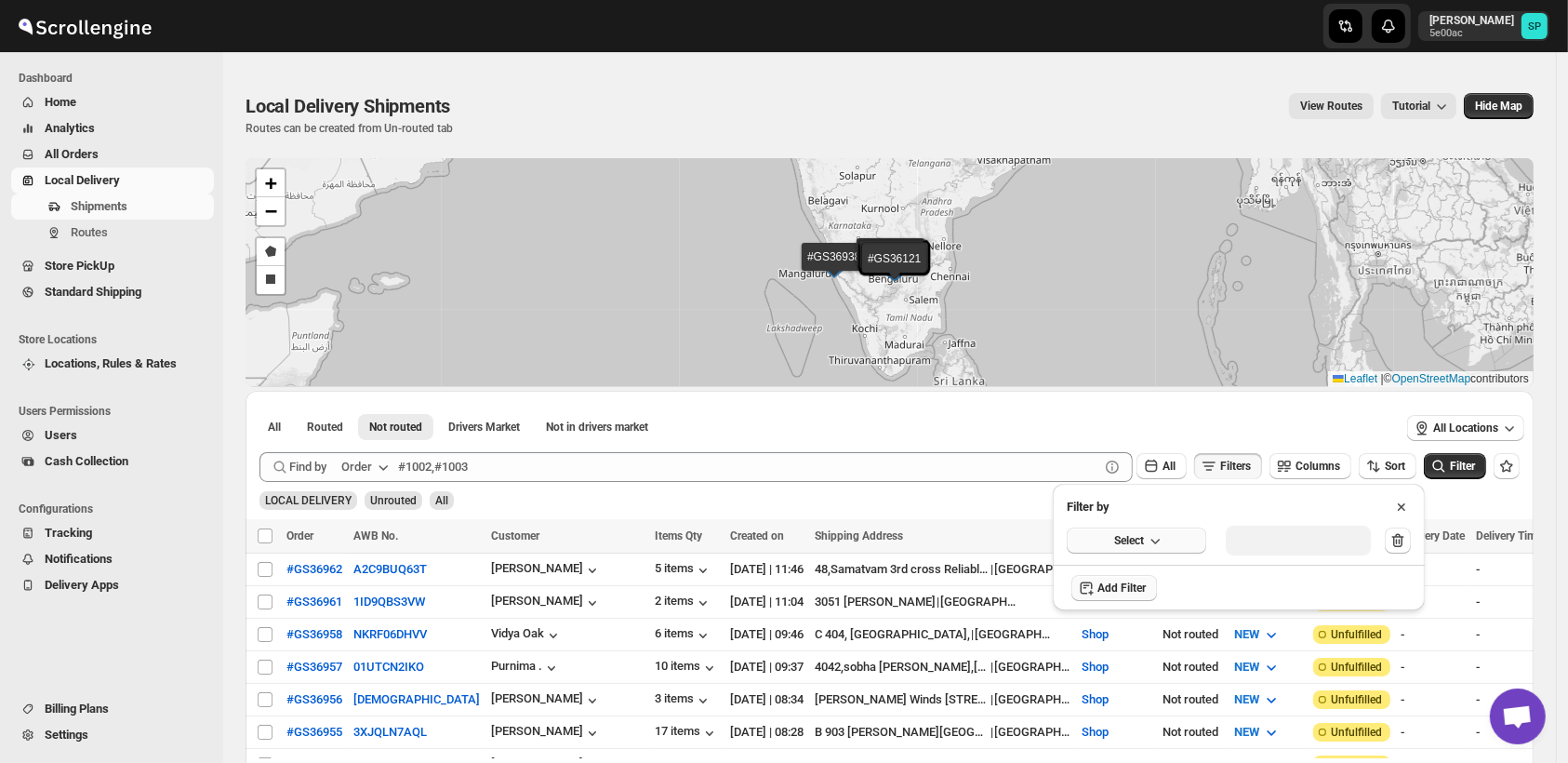
click at [1132, 528] on button "Select" at bounding box center [1137, 540] width 139 height 26
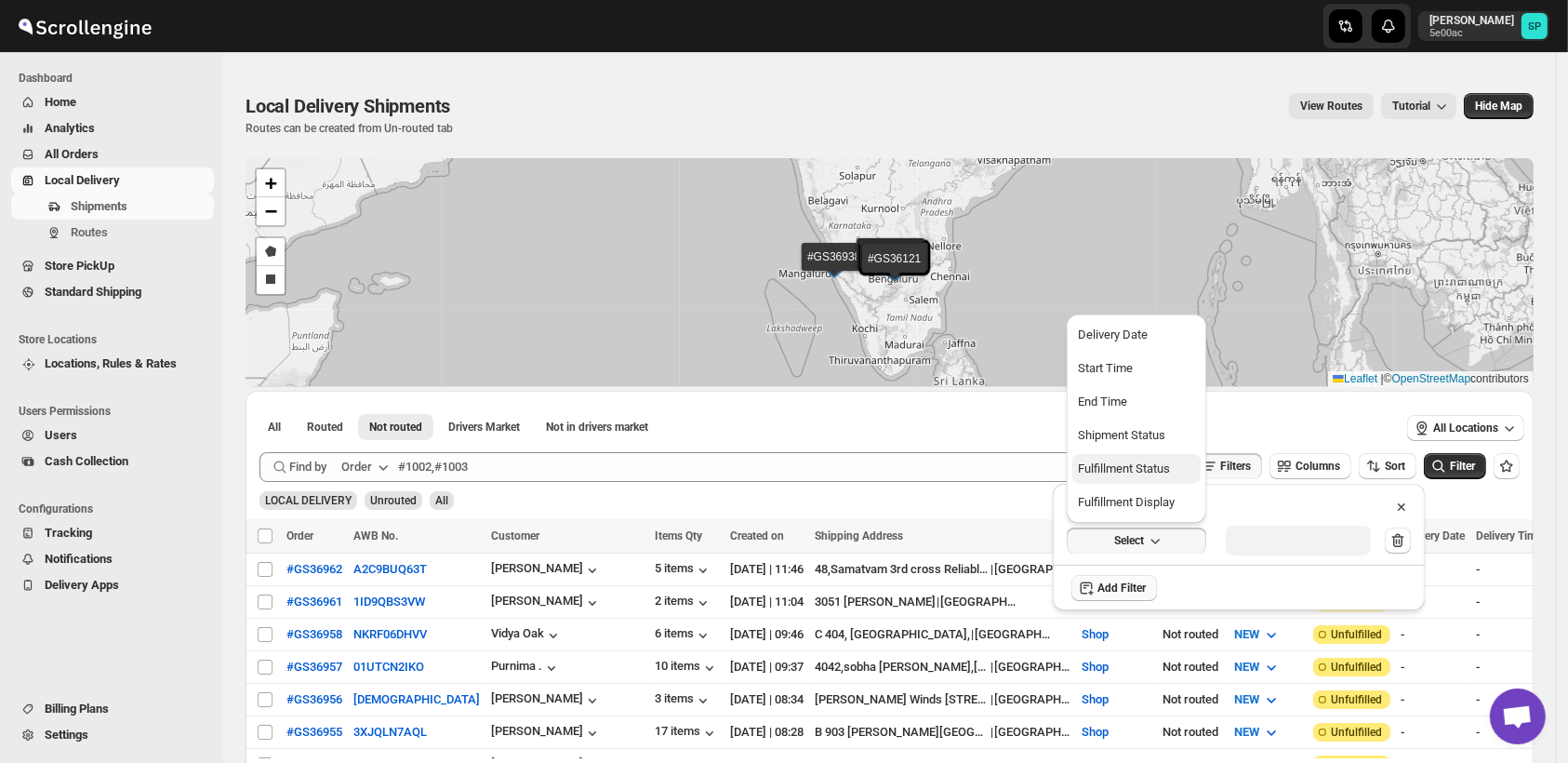
click at [1137, 475] on div "Fulfillment Status" at bounding box center [1124, 468] width 92 height 19
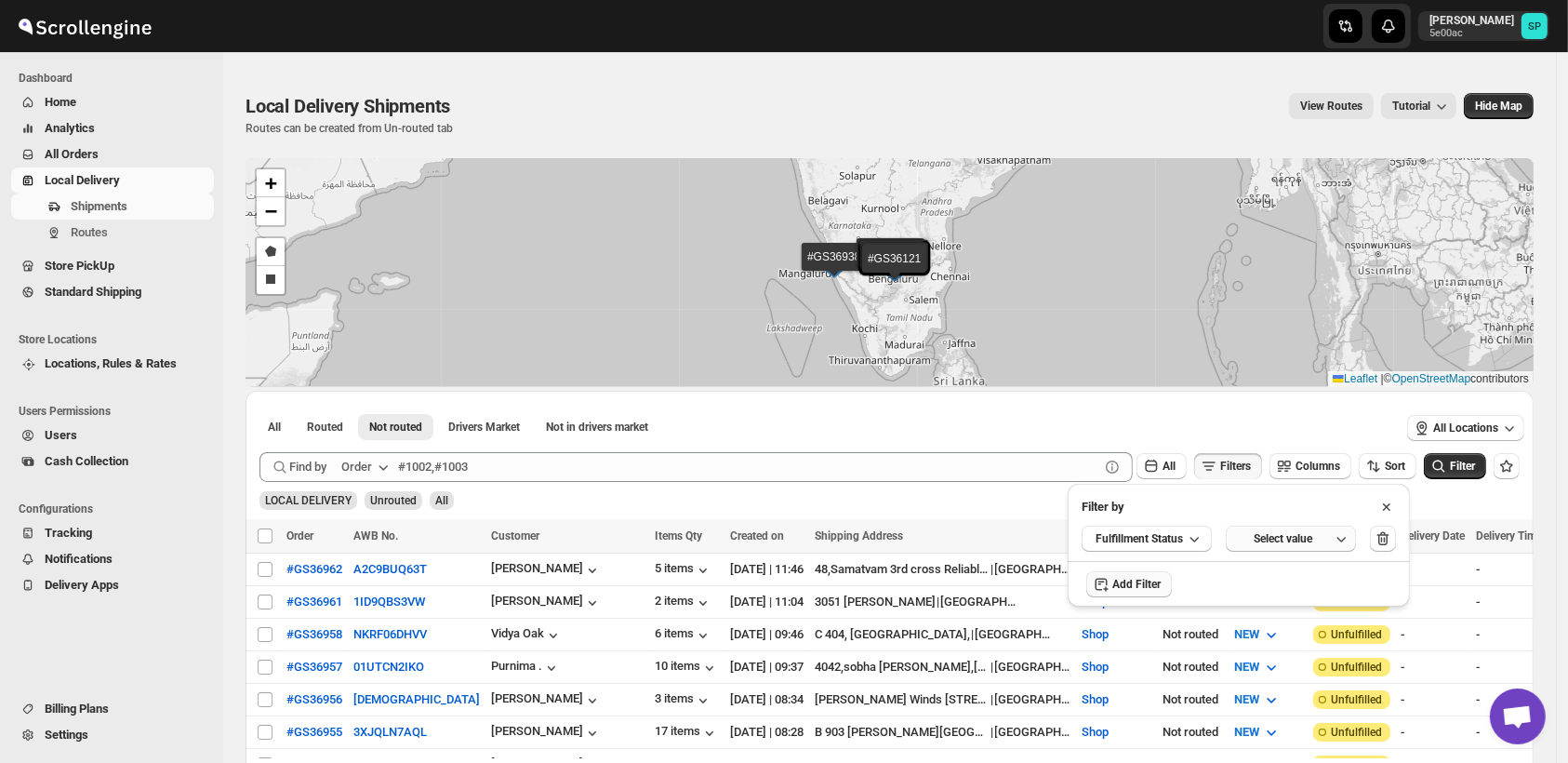
click at [1277, 541] on div "Select value" at bounding box center [1284, 538] width 93 height 15
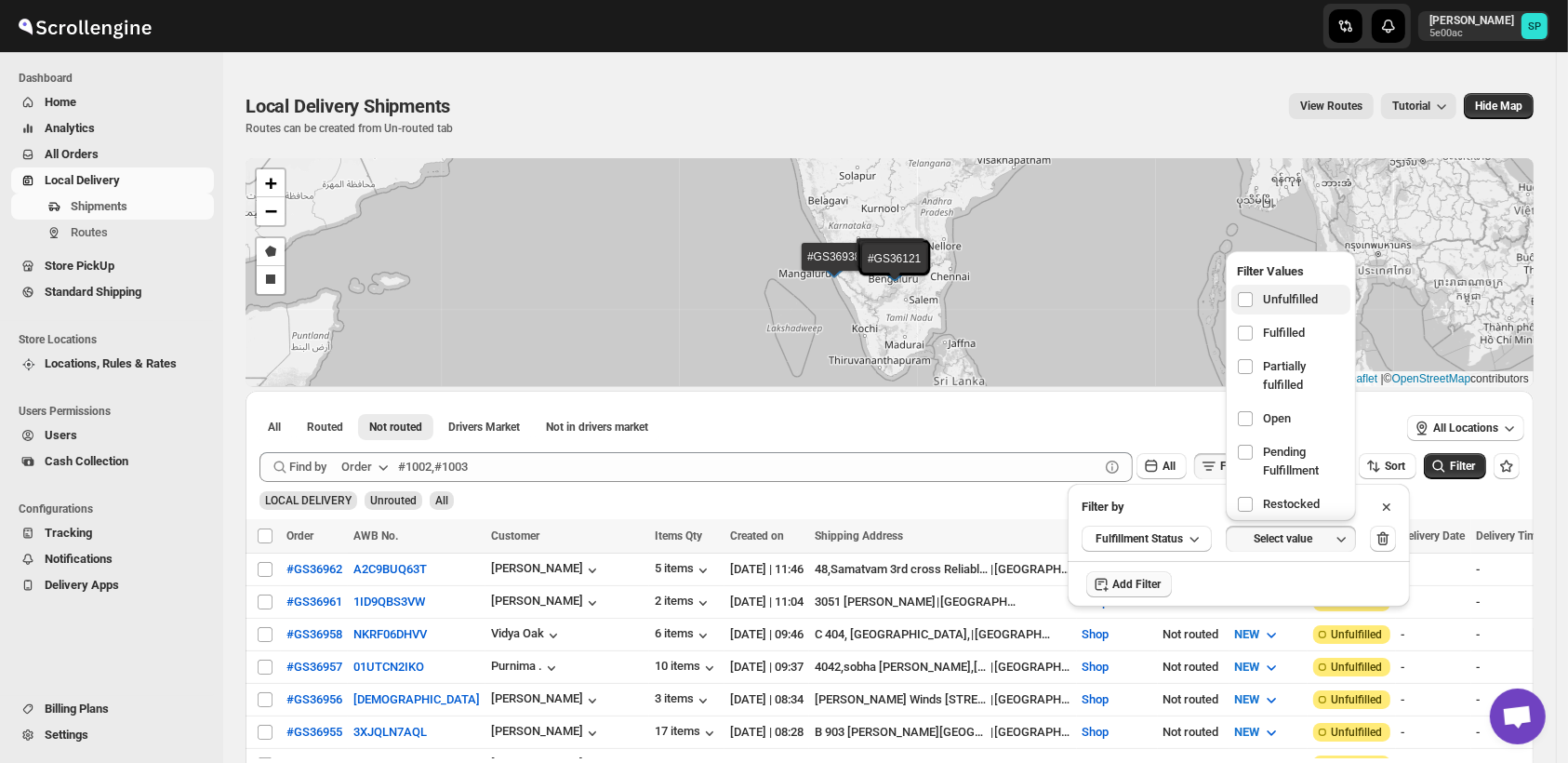
click at [1263, 299] on span "Unfulfilled" at bounding box center [1291, 299] width 55 height 19
click at [1253, 299] on input "checkbox" at bounding box center [1245, 299] width 15 height 15
checkbox input "true"
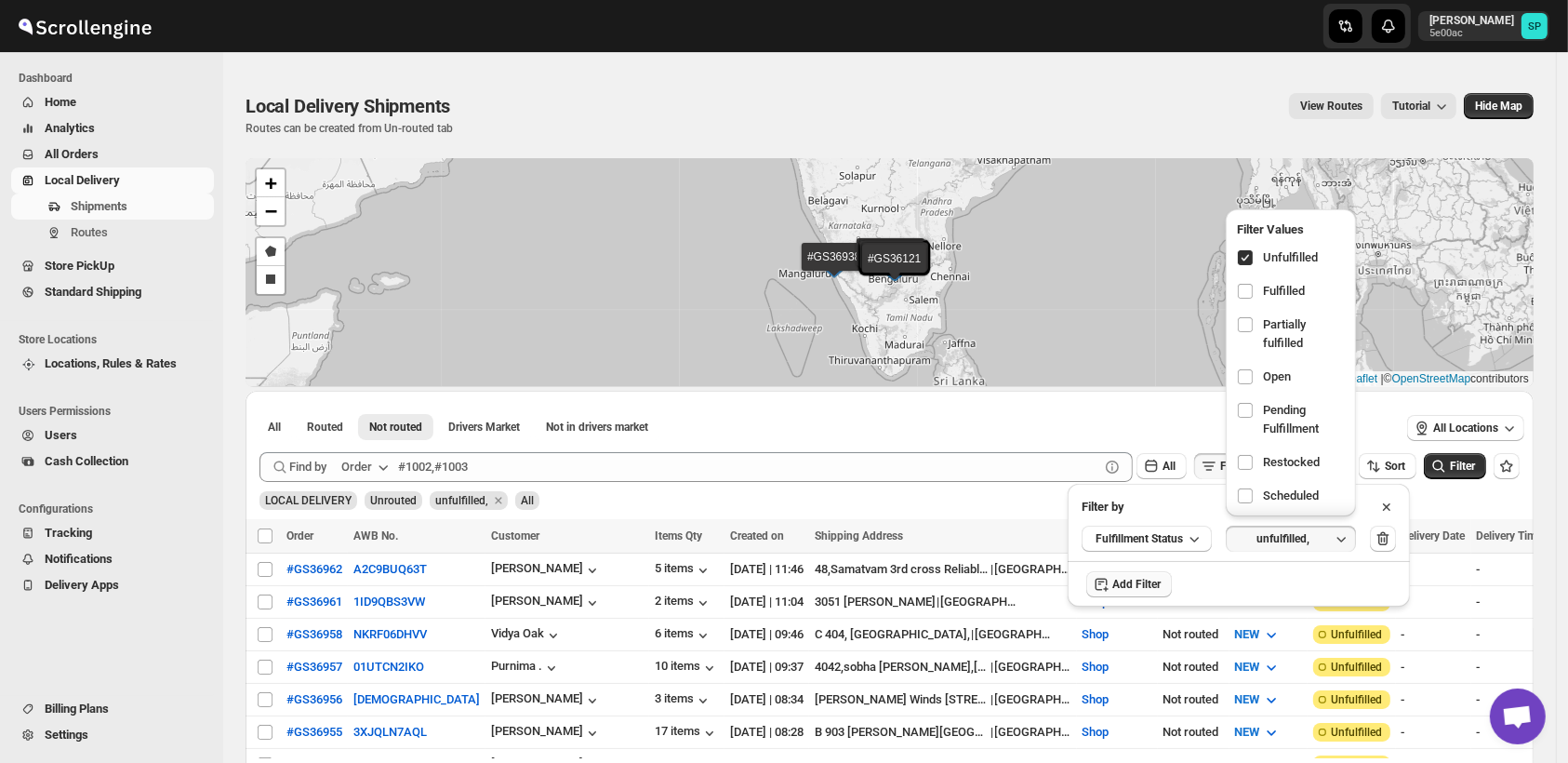
click at [1461, 507] on div "LOCAL DELIVERY Unrouted unfulfilled, All" at bounding box center [886, 492] width 1268 height 36
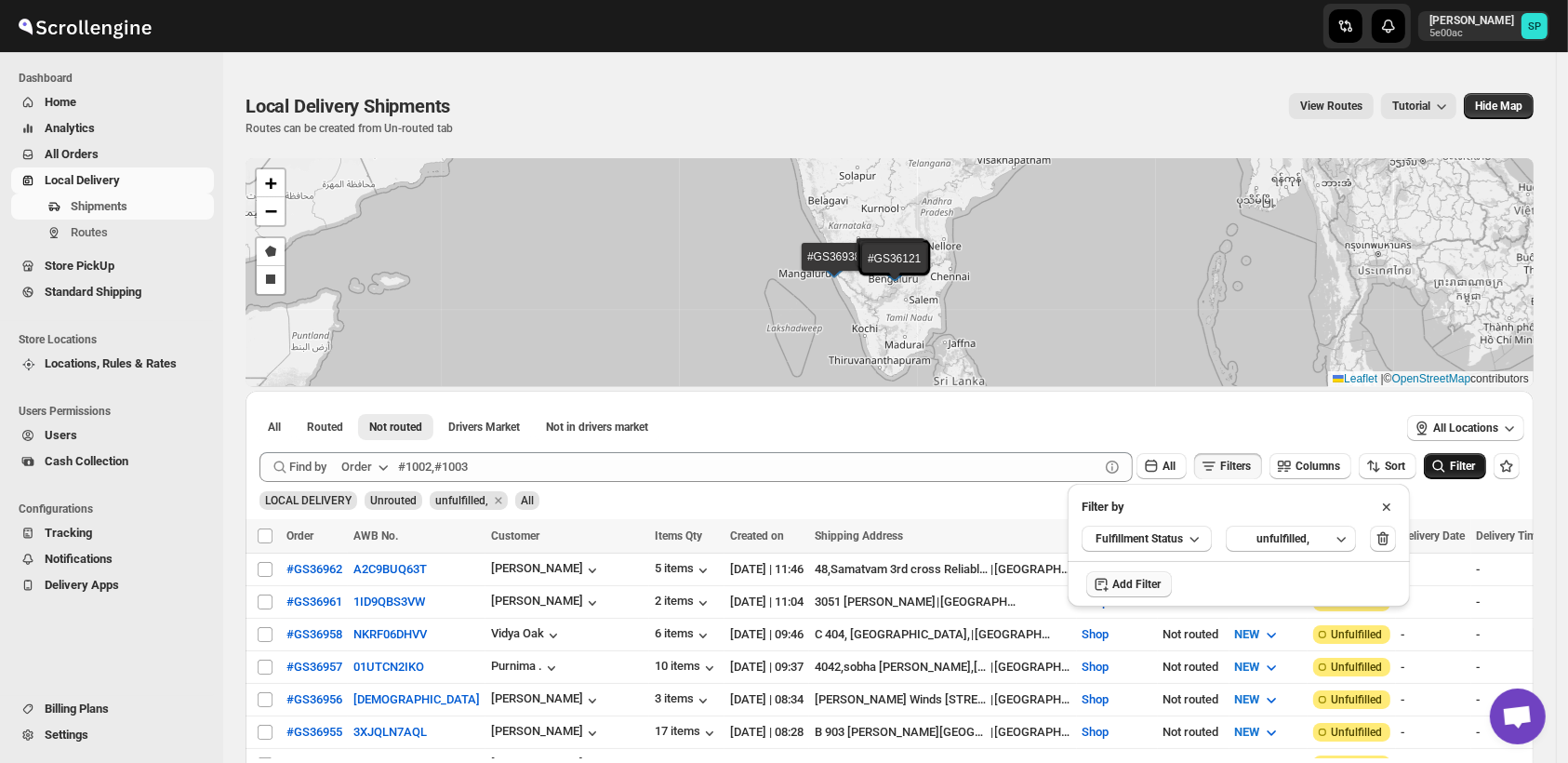
click at [1472, 453] on button "Filter" at bounding box center [1454, 466] width 62 height 26
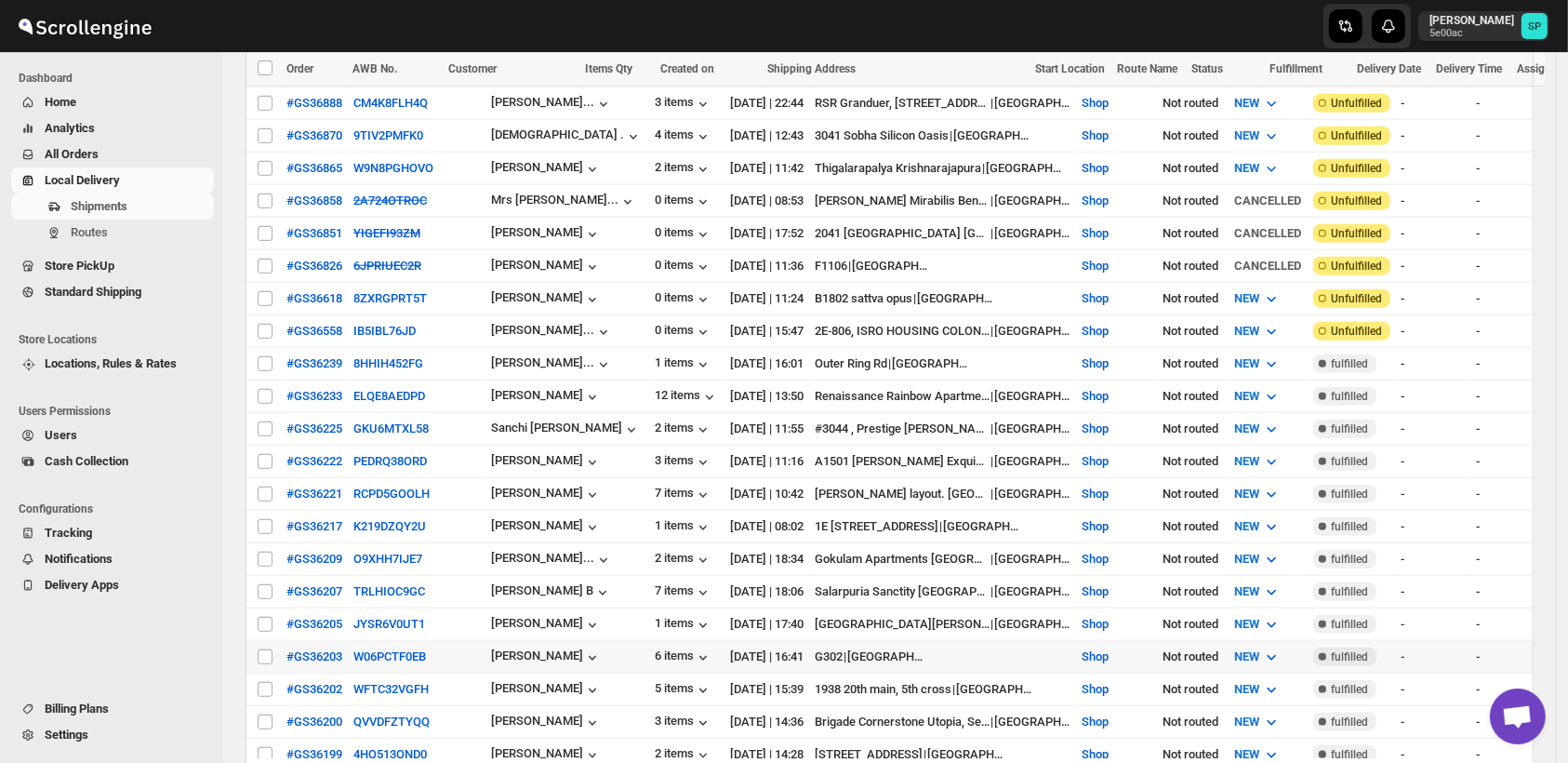
scroll to position [1652, 0]
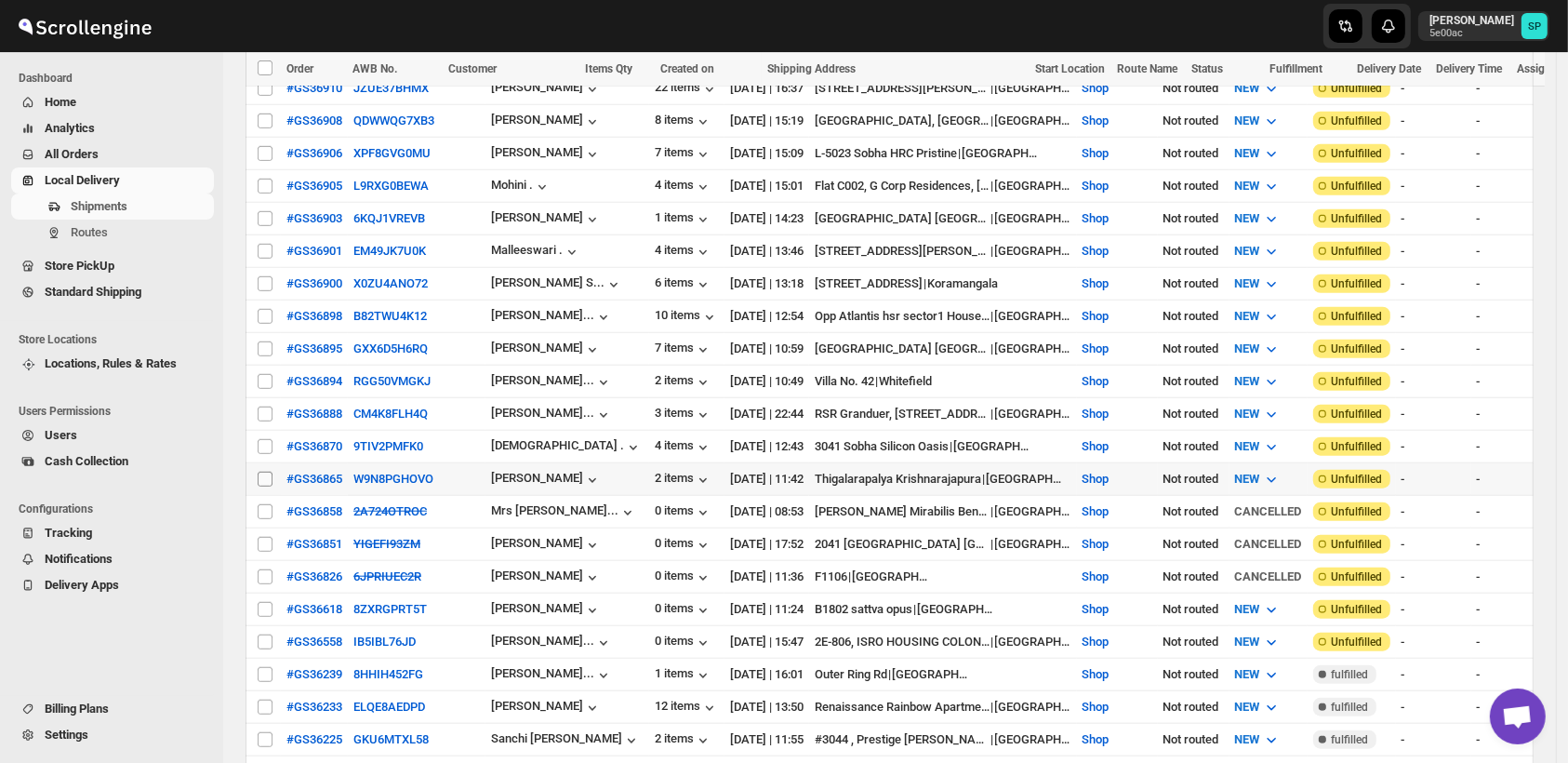
click at [265, 472] on input "Select shipment" at bounding box center [265, 479] width 15 height 15
checkbox input "true"
click at [268, 439] on input "Select shipment" at bounding box center [265, 446] width 15 height 15
checkbox input "true"
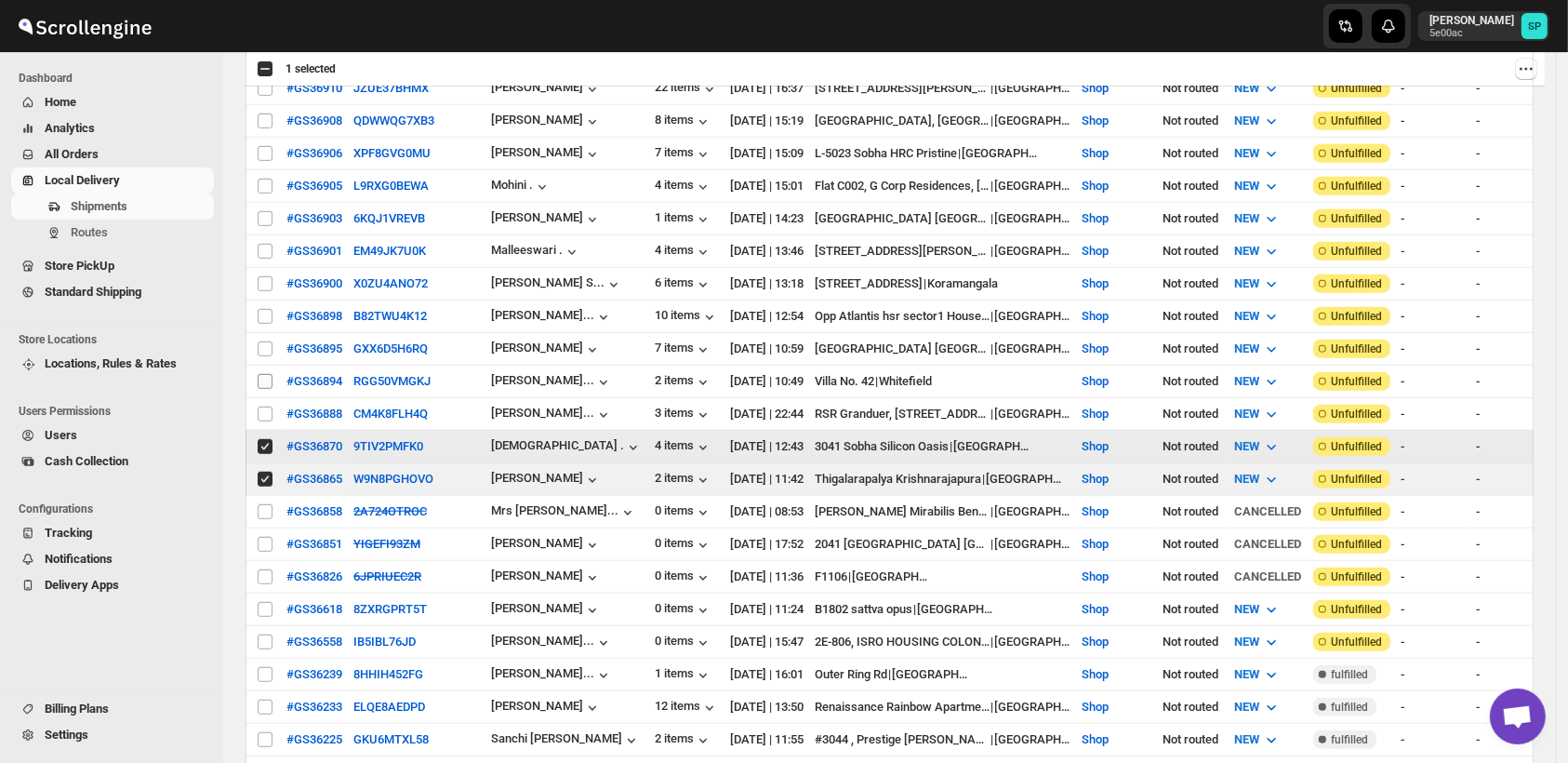
click at [266, 407] on input "Select shipment" at bounding box center [265, 414] width 15 height 15
checkbox input "true"
click at [267, 374] on input "Select shipment" at bounding box center [265, 381] width 15 height 15
checkbox input "true"
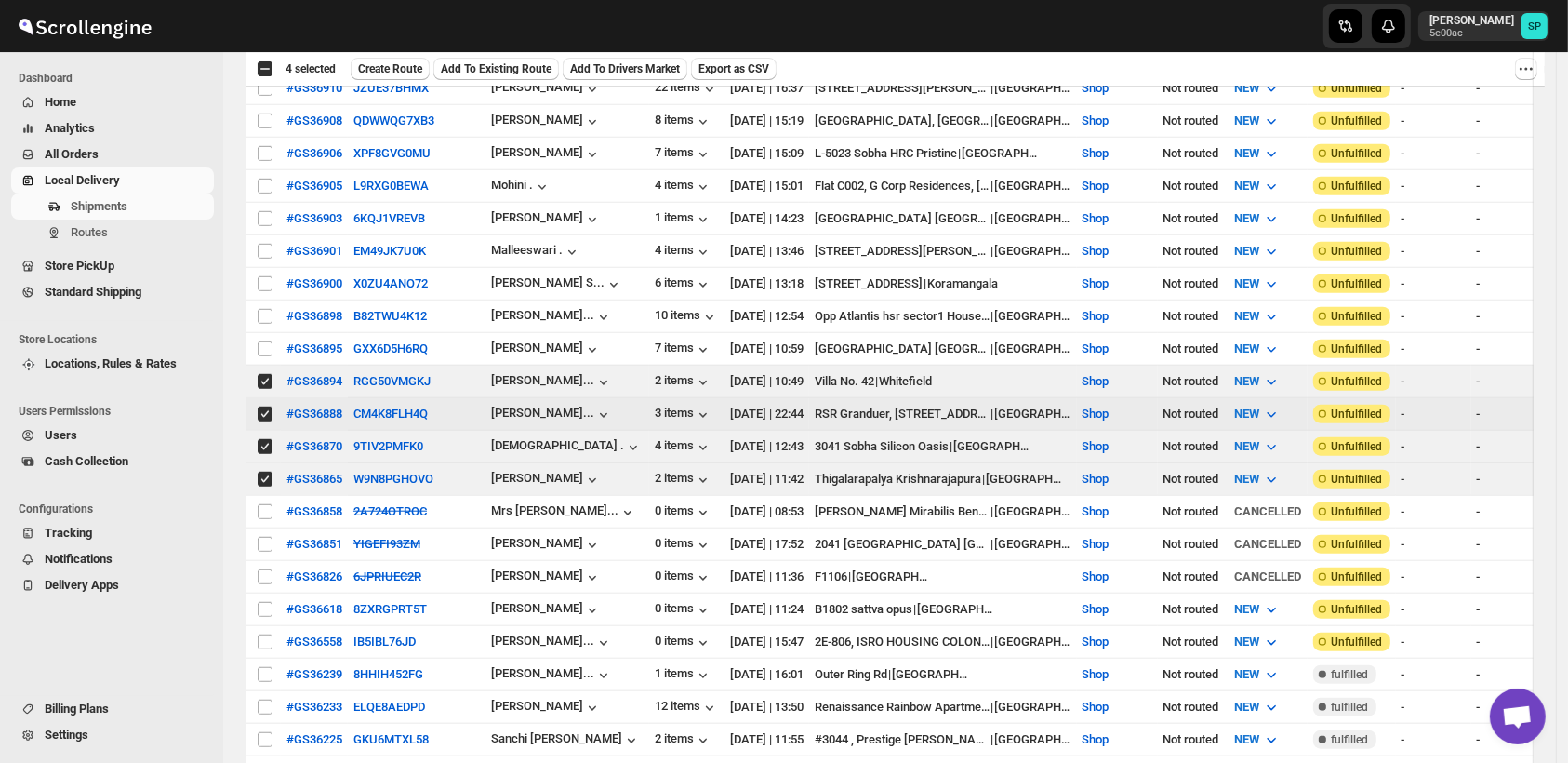
click at [271, 333] on td "Select shipment" at bounding box center [264, 348] width 36 height 33
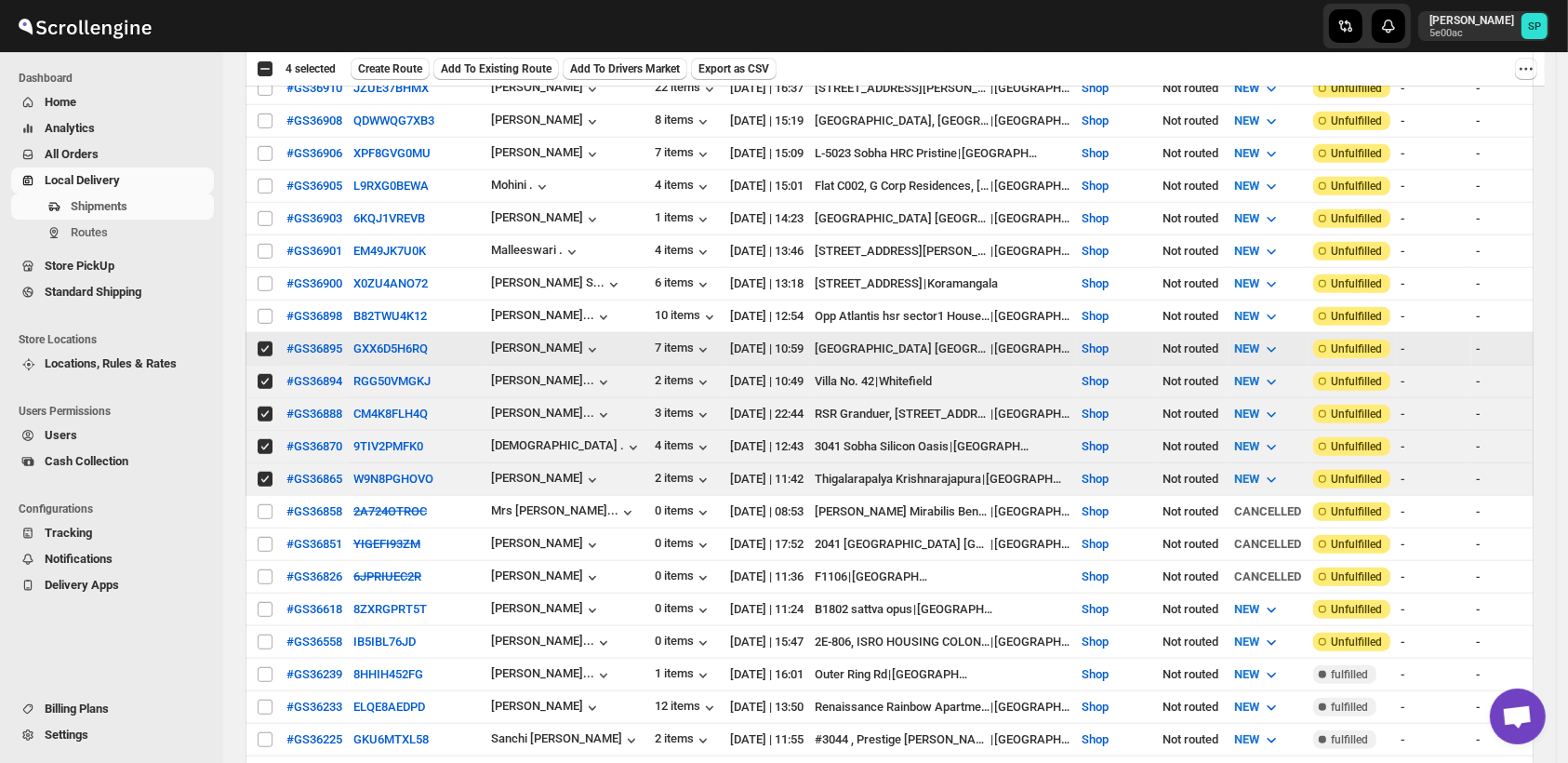
click at [270, 300] on td "Select shipment" at bounding box center [264, 316] width 36 height 33
checkbox input "true"
click at [266, 276] on input "Select shipment" at bounding box center [265, 283] width 15 height 15
checkbox input "true"
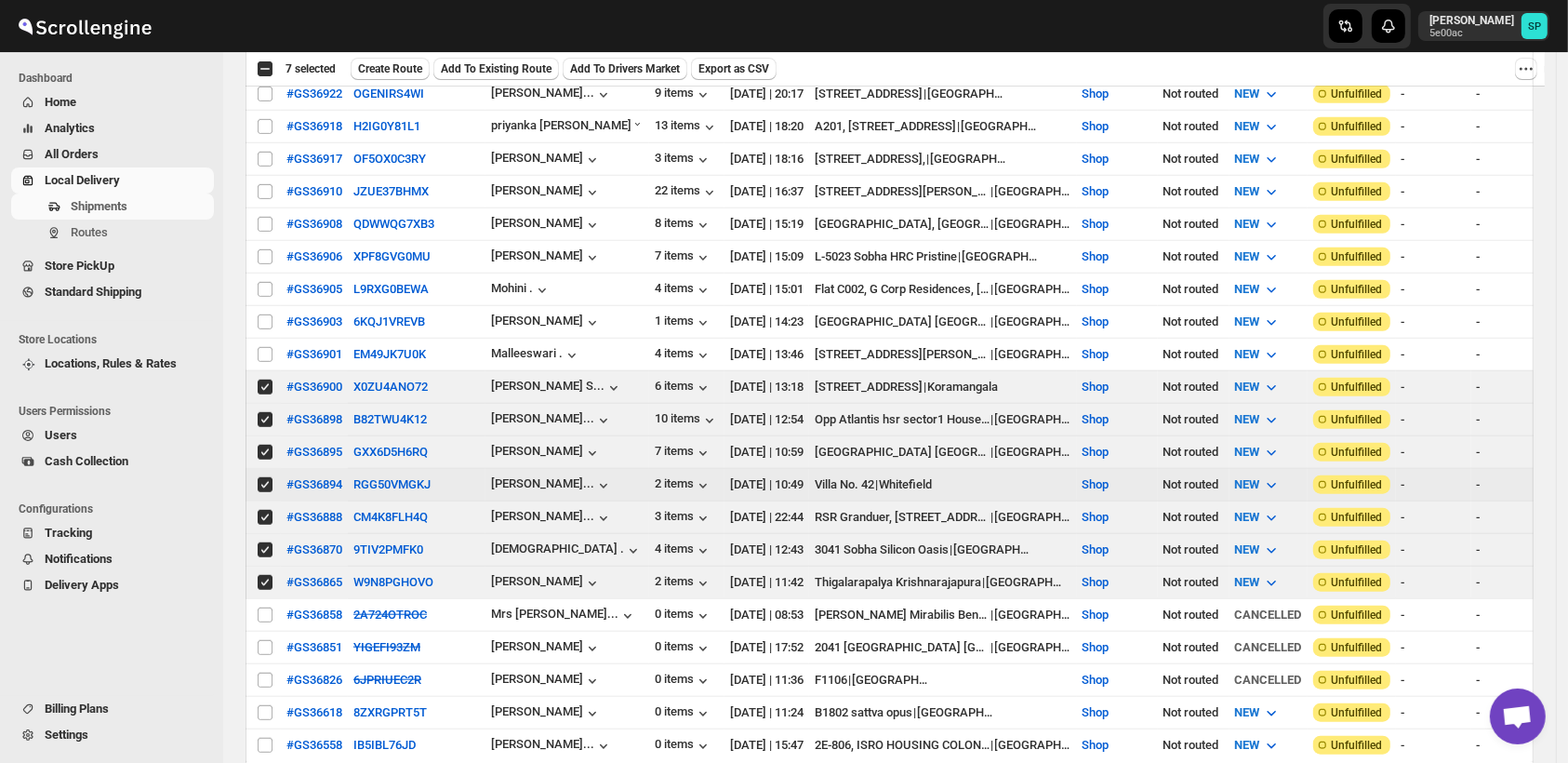
scroll to position [1446, 0]
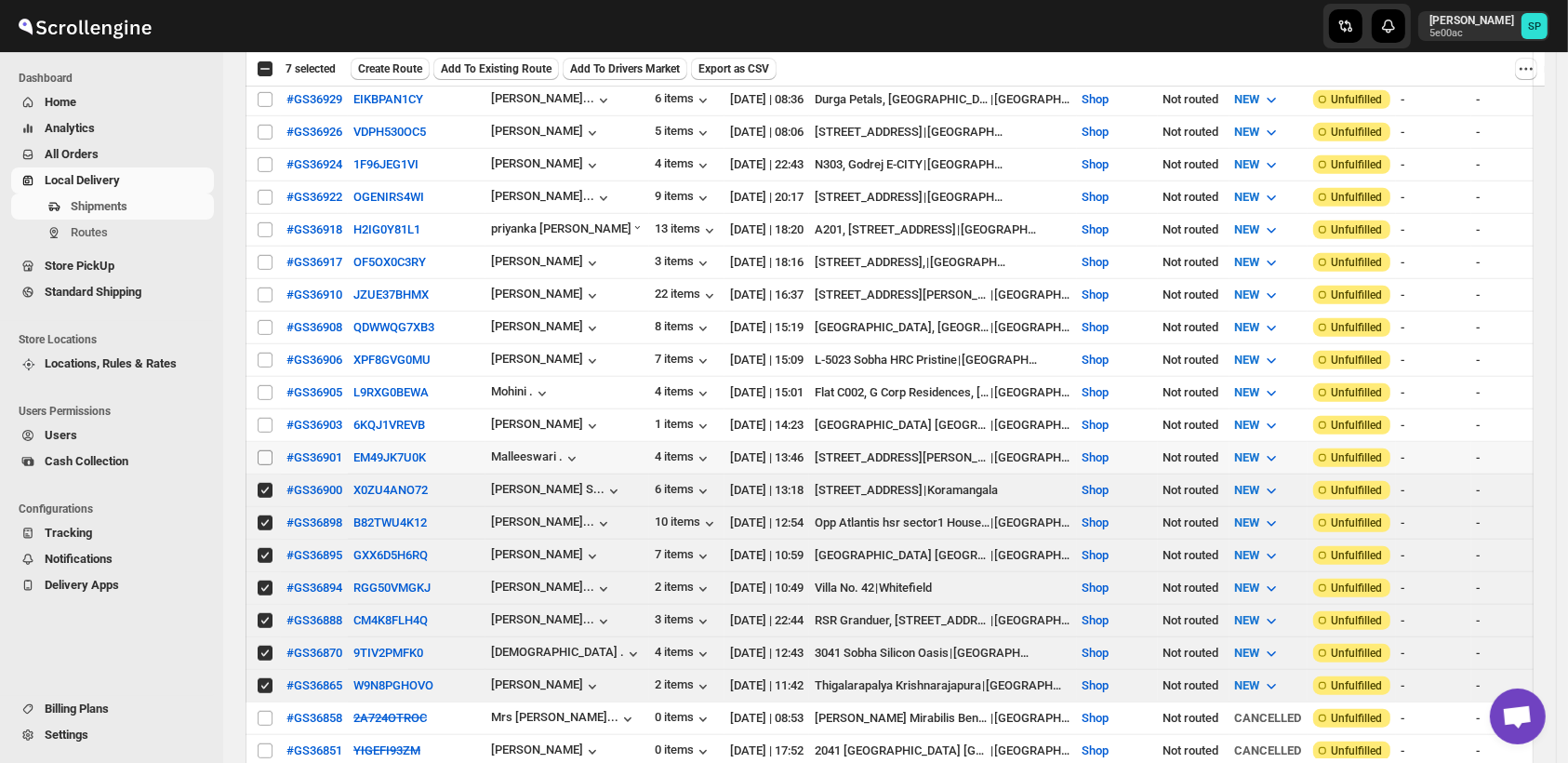
click at [268, 450] on input "Select shipment" at bounding box center [265, 457] width 15 height 15
checkbox input "true"
click at [265, 418] on input "Select shipment" at bounding box center [265, 424] width 15 height 15
checkbox input "true"
click at [264, 385] on input "Select shipment" at bounding box center [265, 392] width 15 height 15
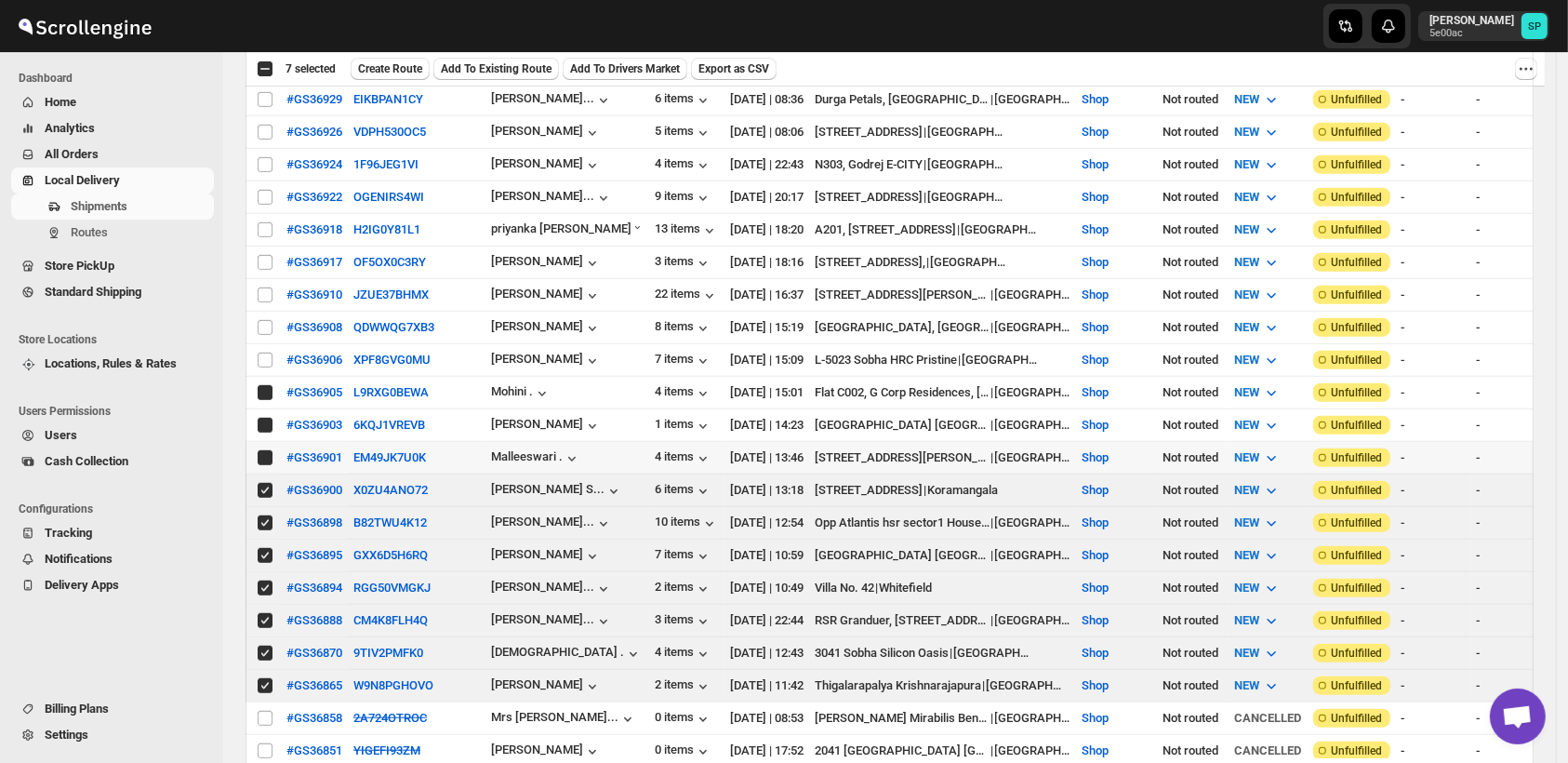
checkbox input "true"
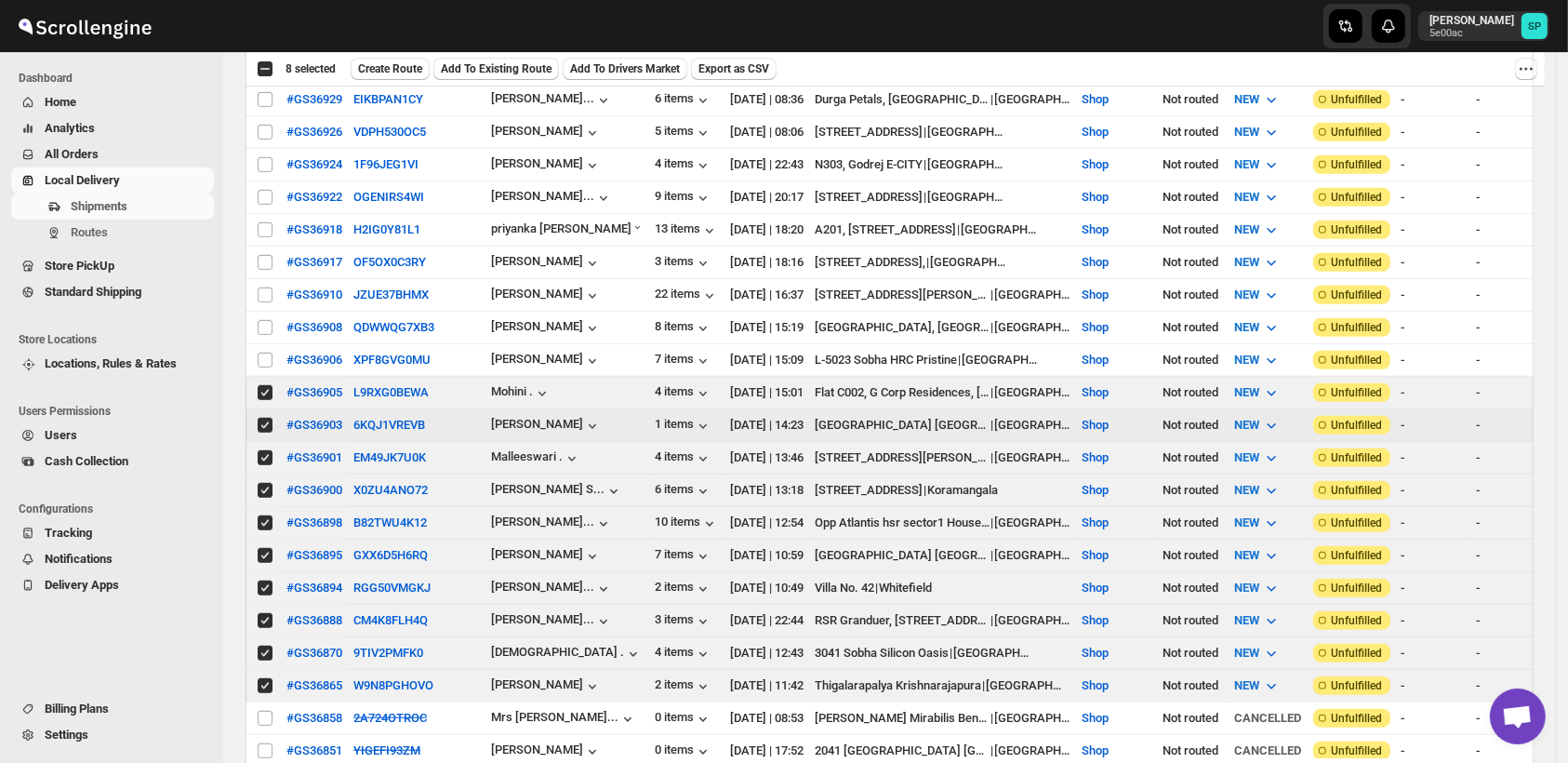
click at [271, 344] on td "Select shipment" at bounding box center [264, 360] width 36 height 33
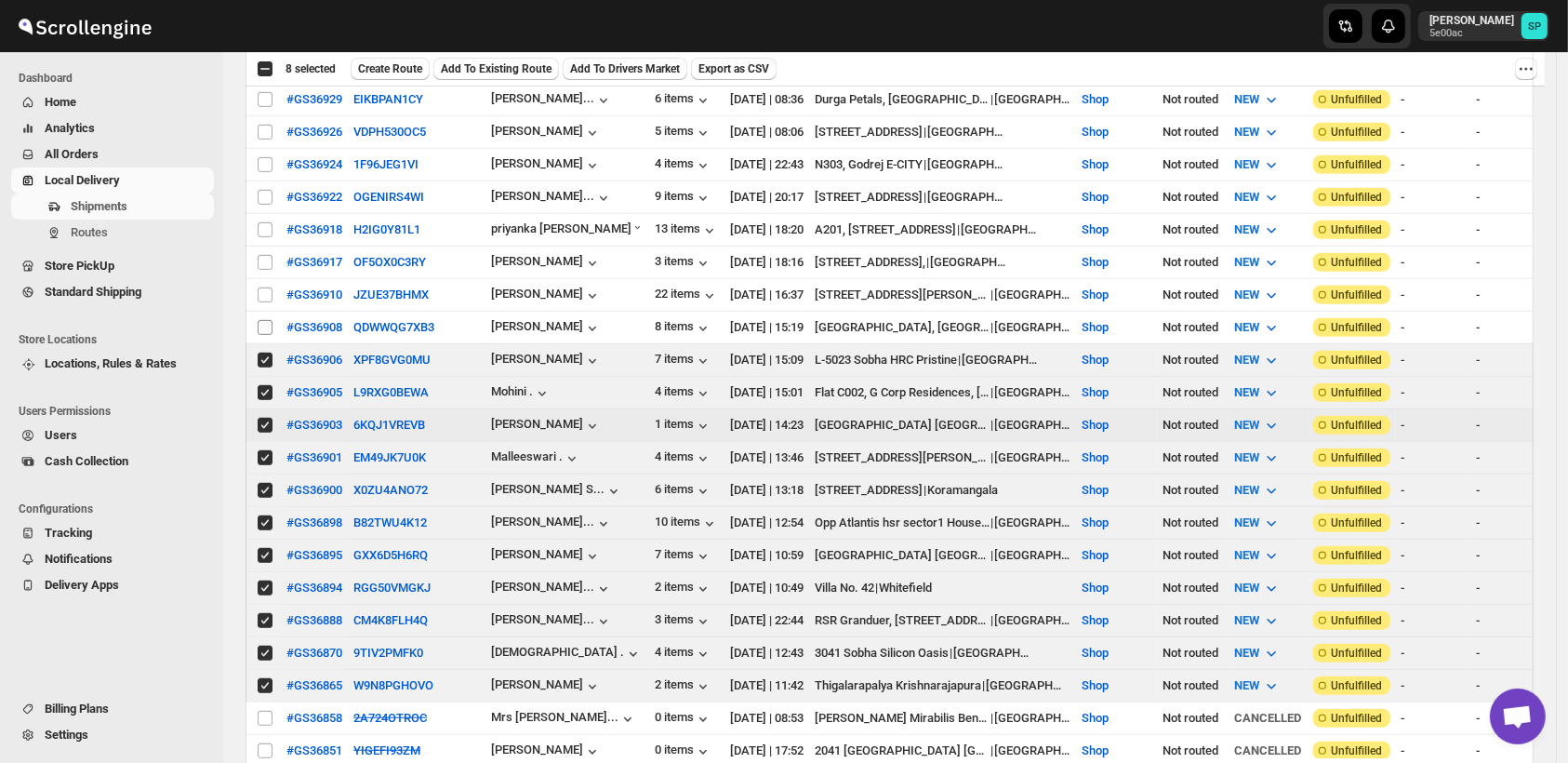
checkbox input "true"
click at [268, 312] on td "Select shipment" at bounding box center [264, 328] width 36 height 33
checkbox input "true"
click at [268, 287] on input "Select shipment" at bounding box center [265, 294] width 15 height 15
checkbox input "true"
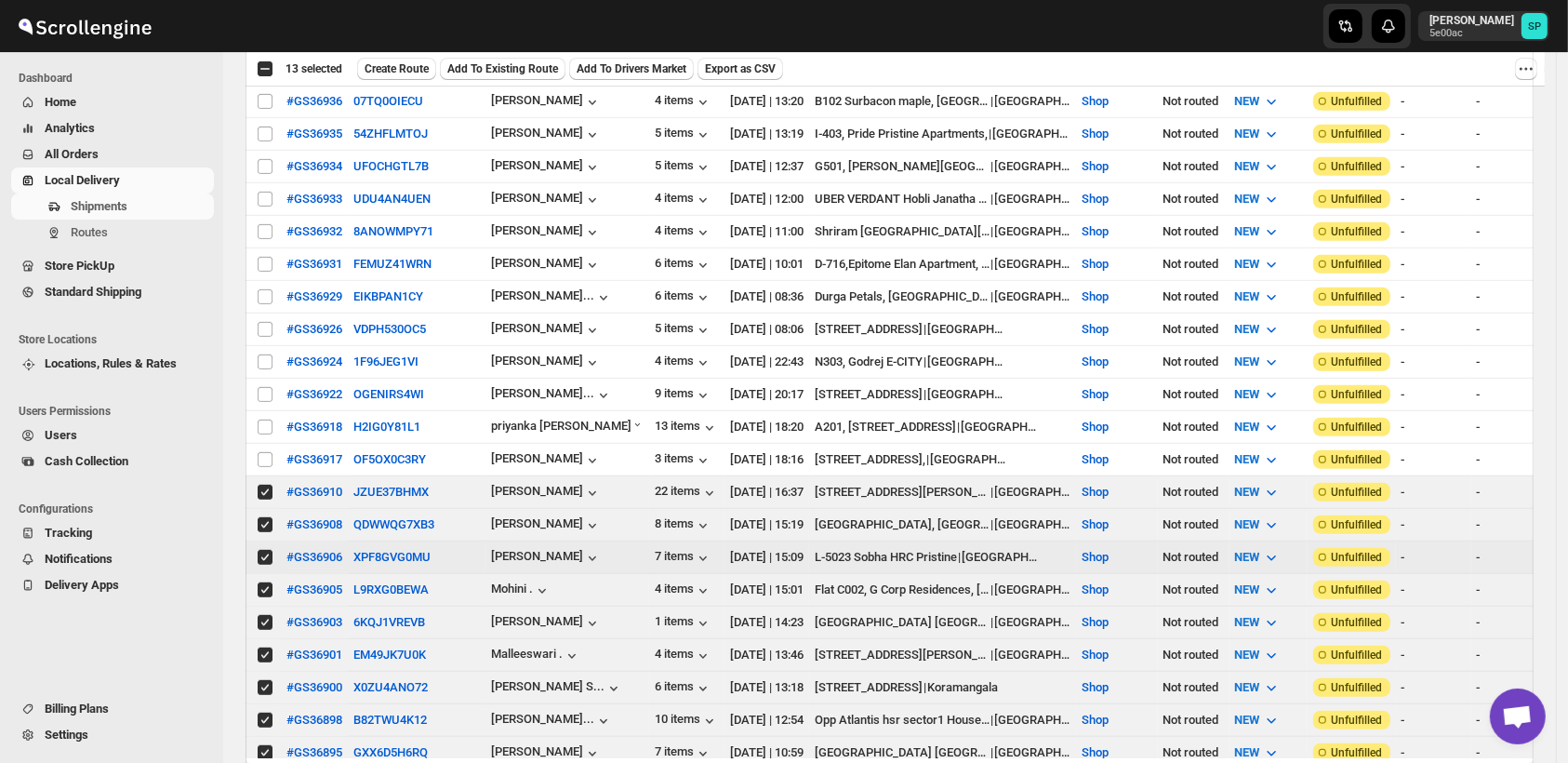
scroll to position [1240, 0]
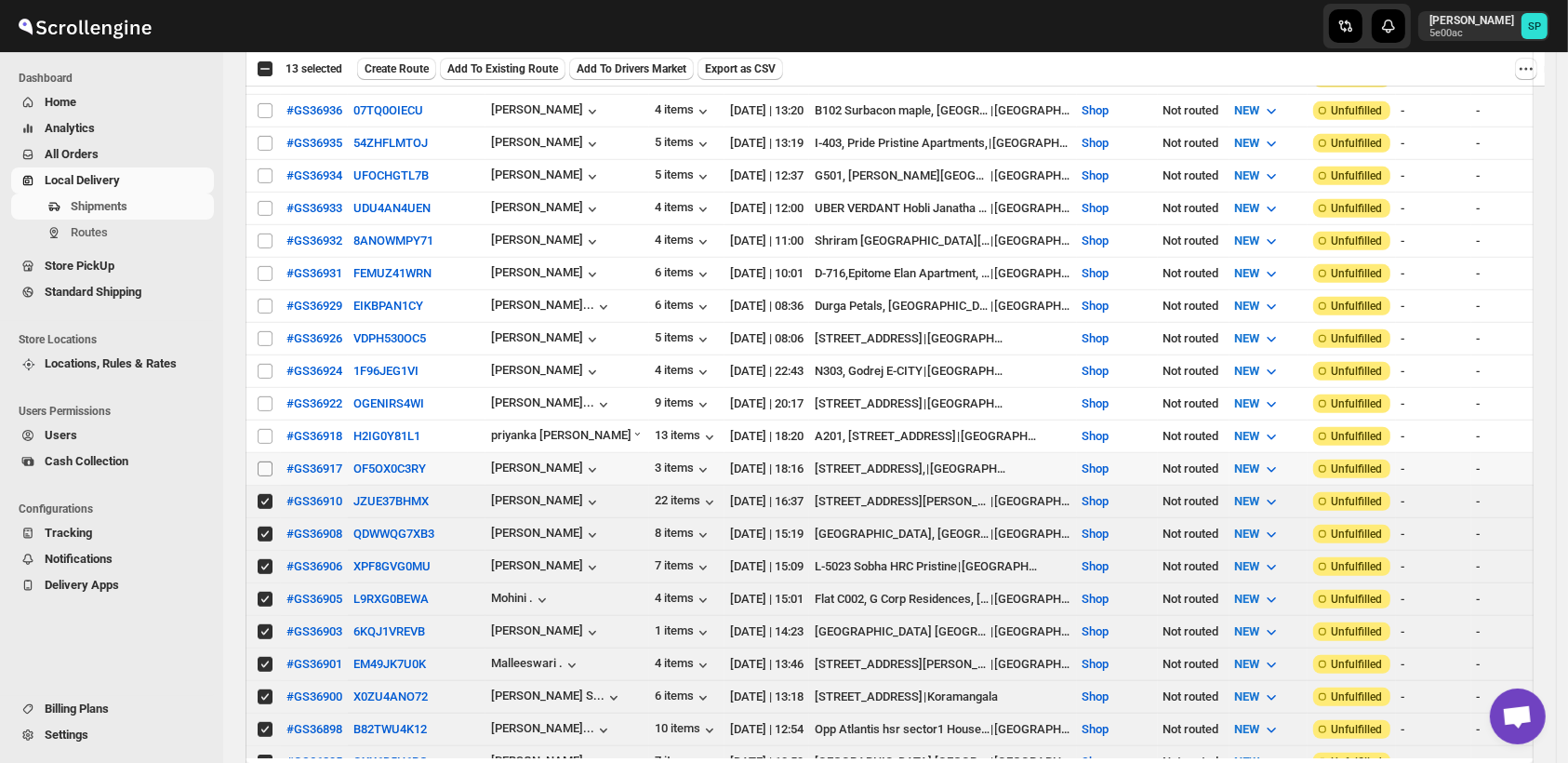
click at [268, 461] on input "Select shipment" at bounding box center [265, 468] width 15 height 15
checkbox input "true"
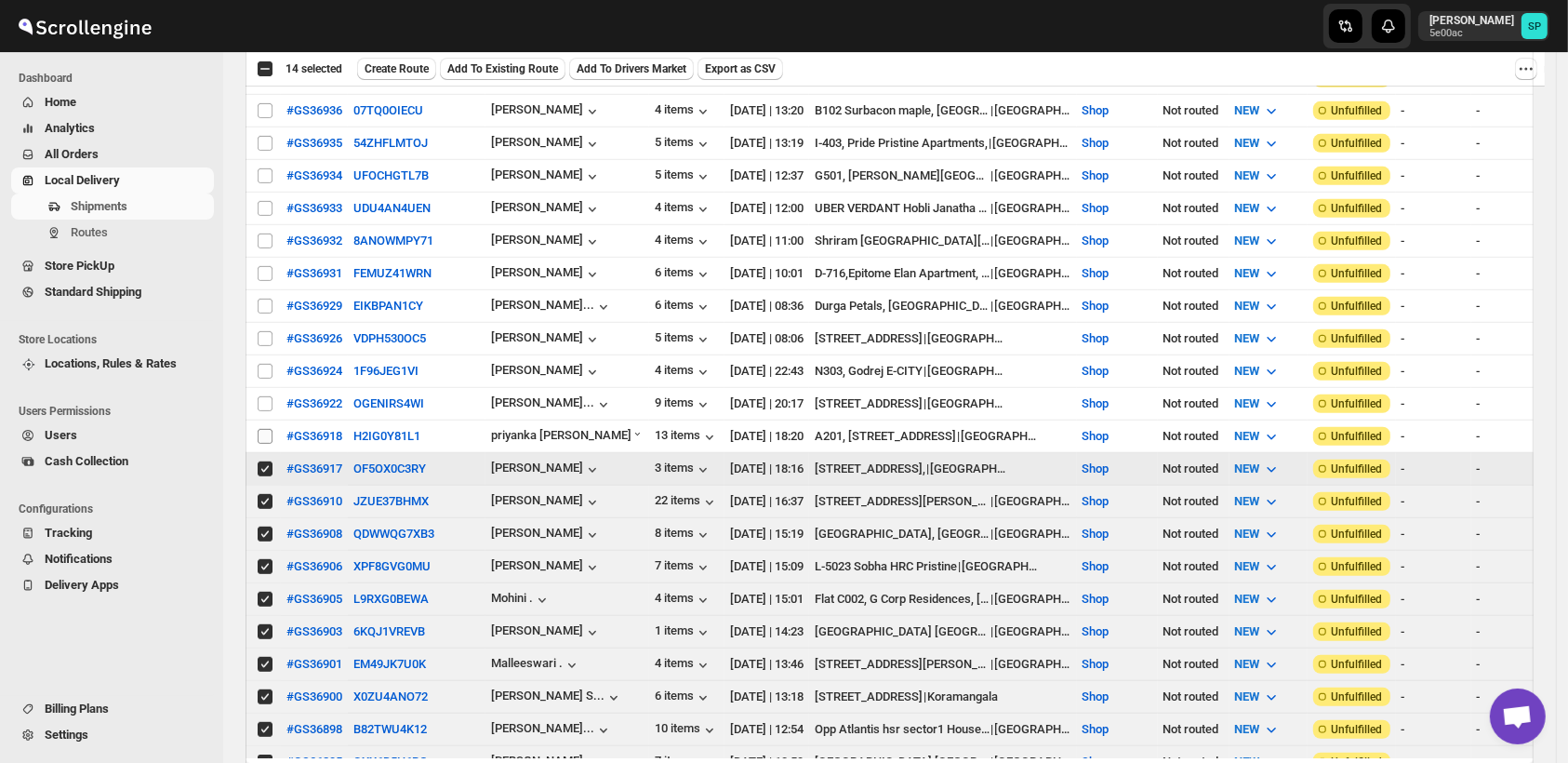
click at [264, 428] on input "Select shipment" at bounding box center [265, 435] width 15 height 15
checkbox input "true"
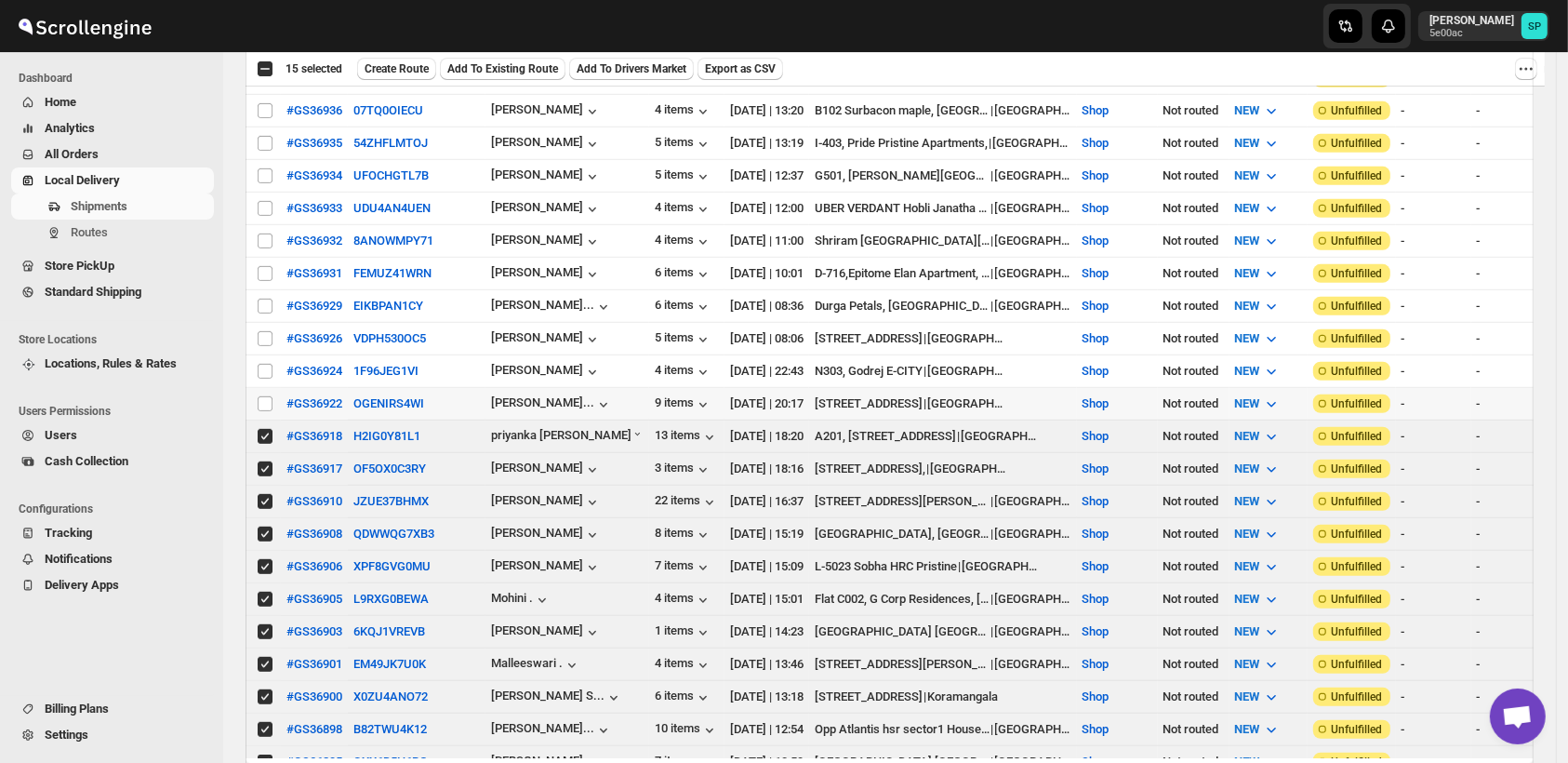
click at [261, 388] on td "Select shipment" at bounding box center [264, 404] width 36 height 33
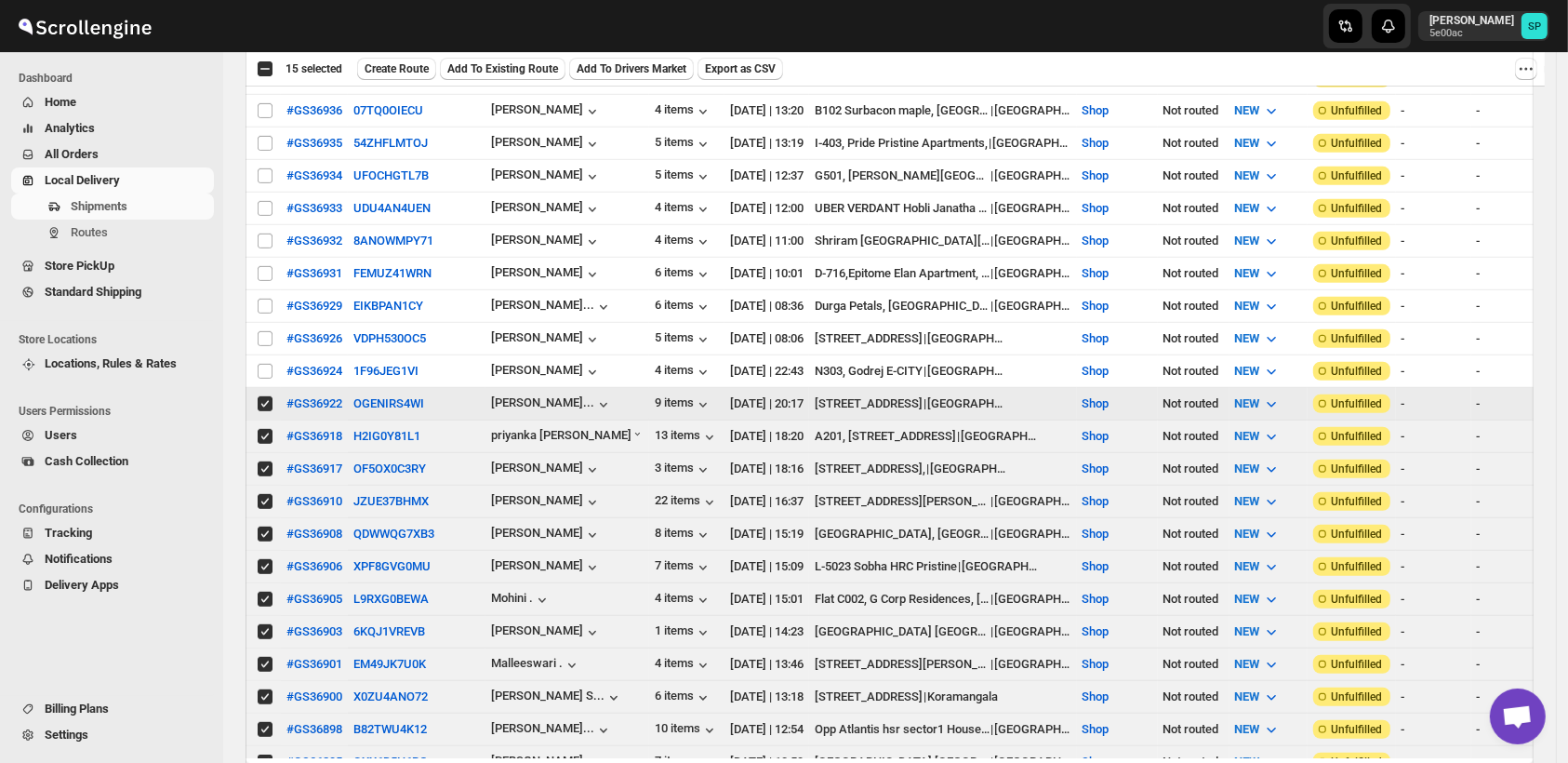
click at [268, 363] on input "Select shipment" at bounding box center [265, 370] width 15 height 15
checkbox input "true"
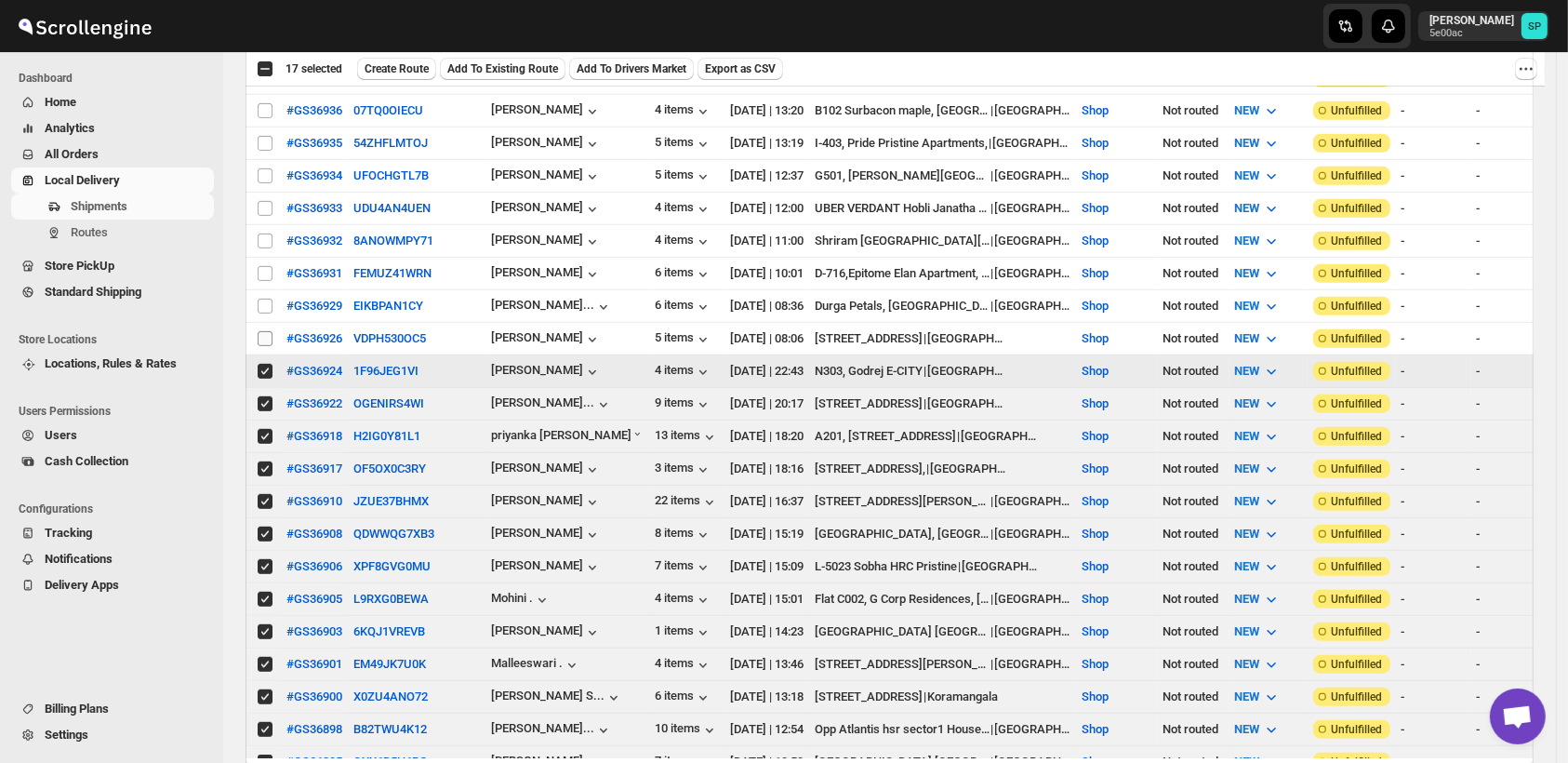
click at [267, 331] on input "Select shipment" at bounding box center [265, 338] width 15 height 15
checkbox input "true"
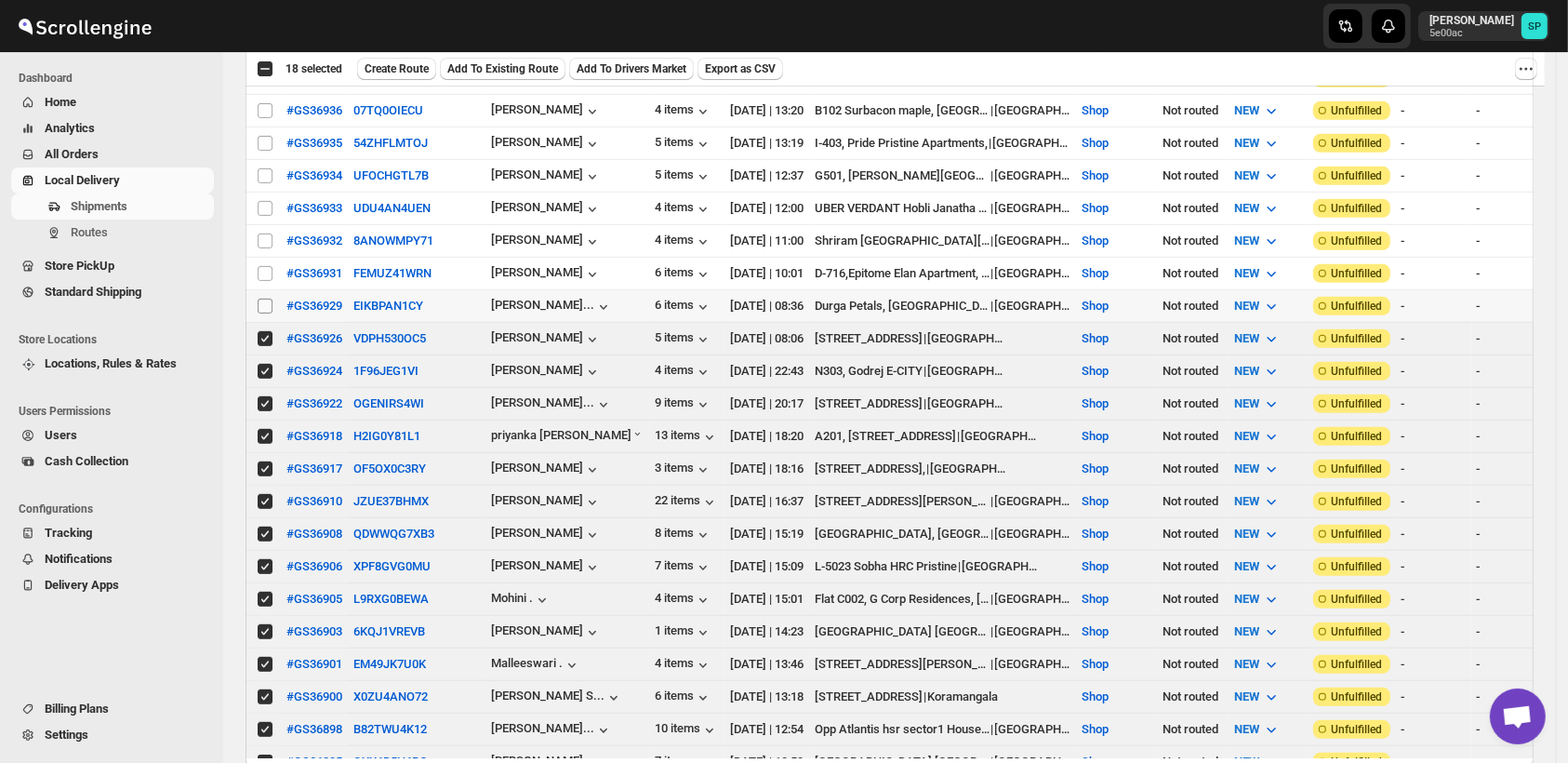
click at [270, 298] on input "Select shipment" at bounding box center [265, 305] width 15 height 15
checkbox input "true"
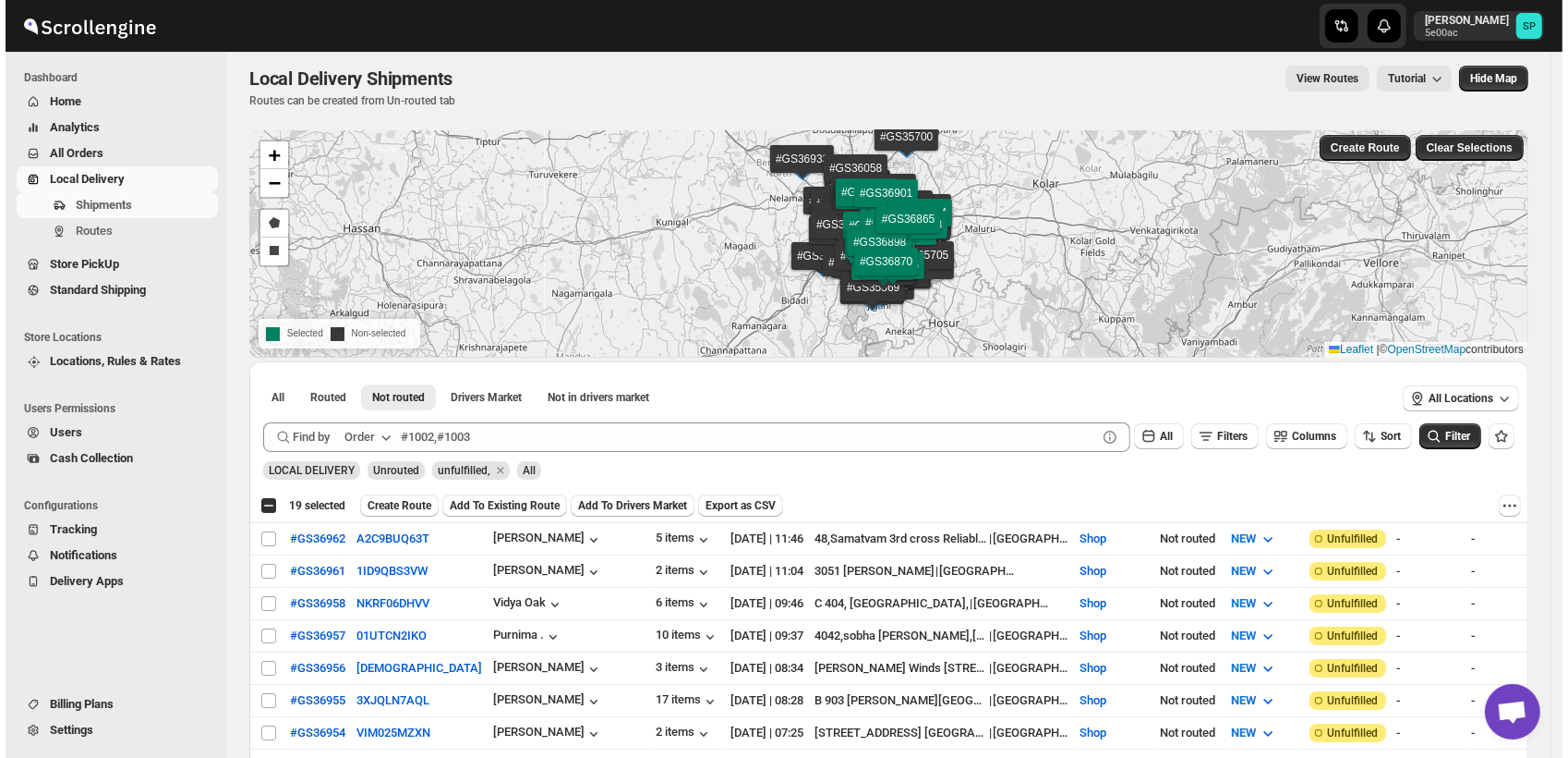
scroll to position [0, 0]
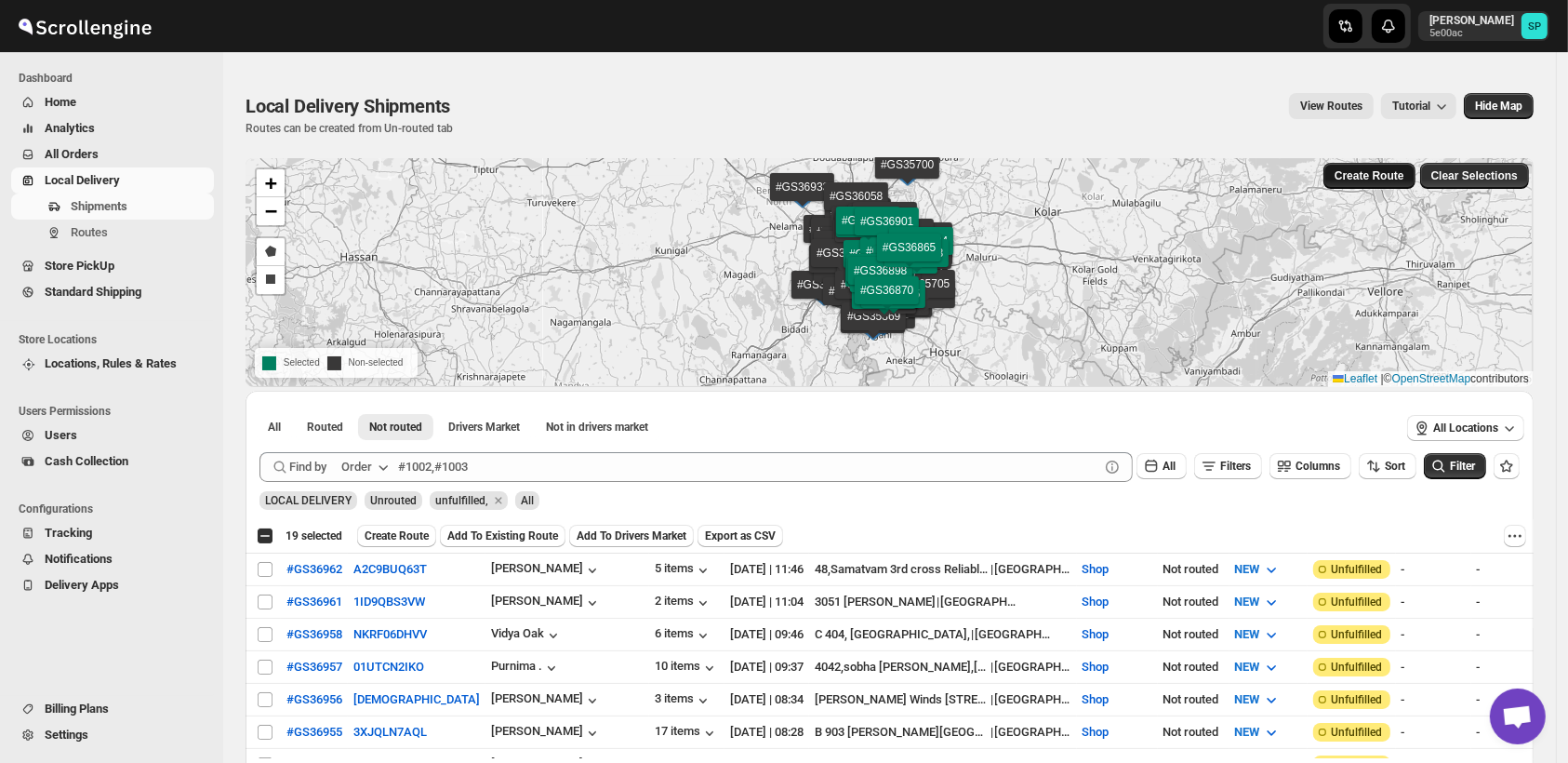
click at [1370, 181] on span "Create Route" at bounding box center [1370, 176] width 70 height 15
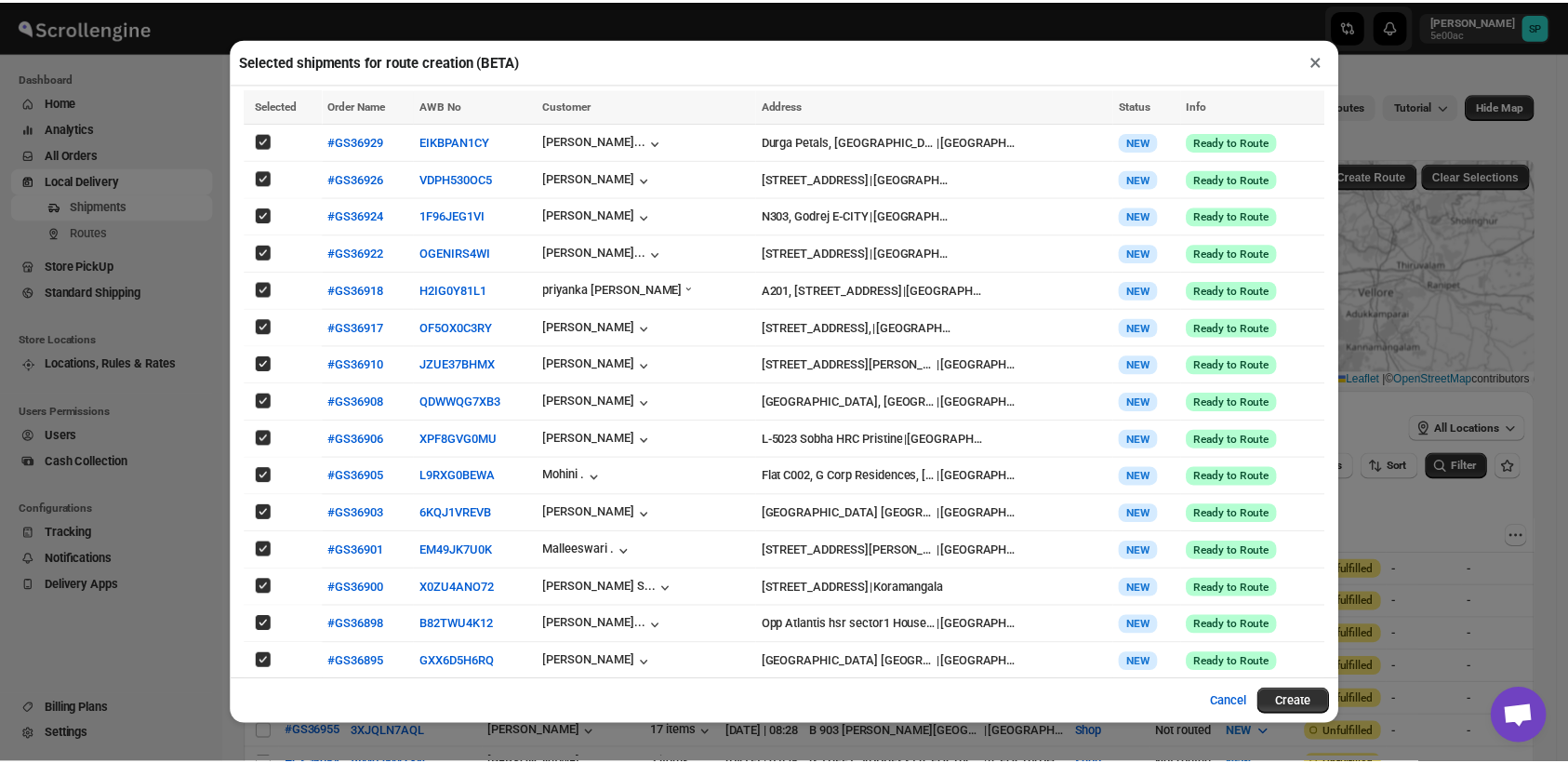
scroll to position [147, 0]
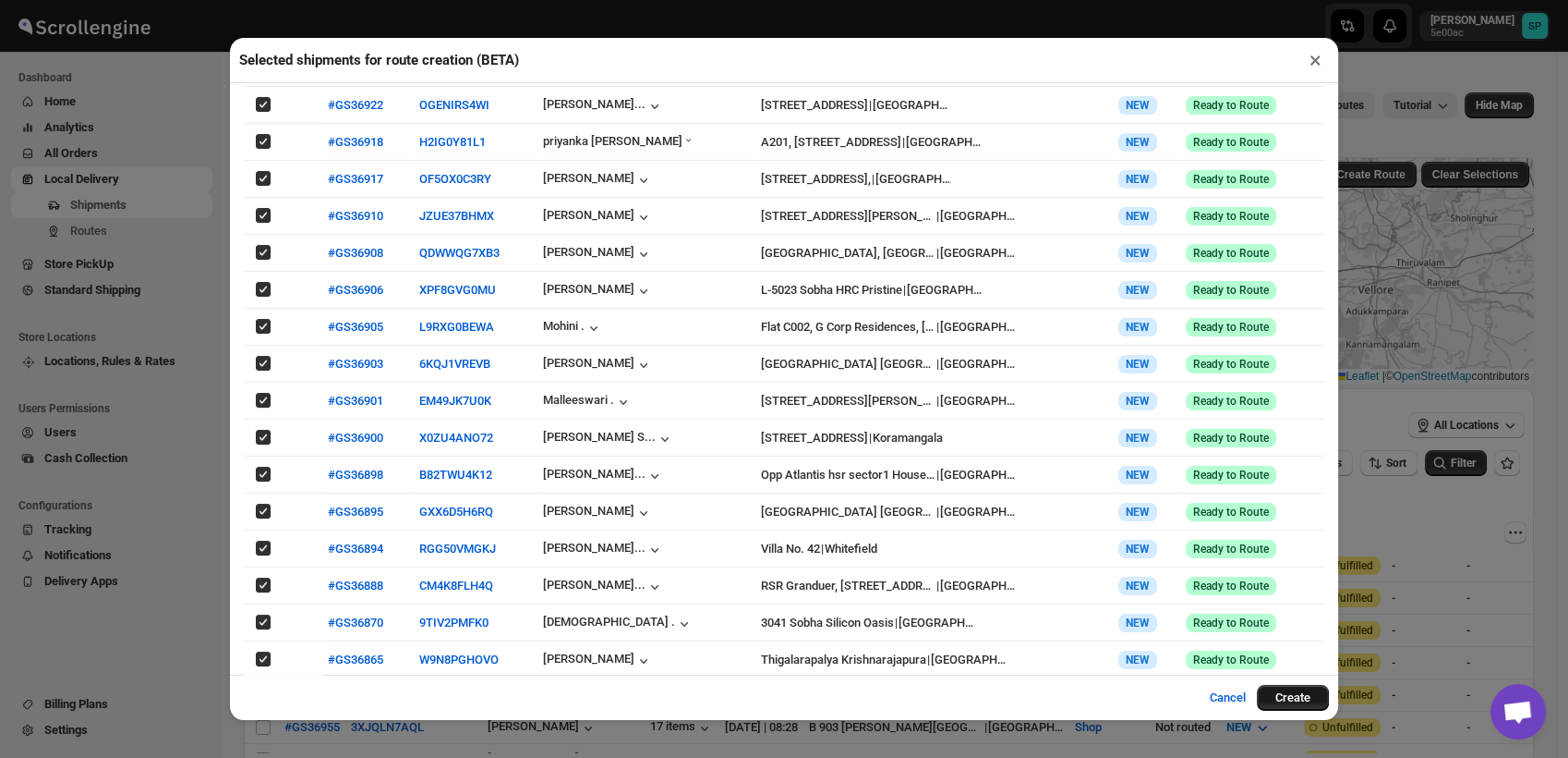
click at [1289, 690] on button "Create" at bounding box center [1292, 697] width 72 height 25
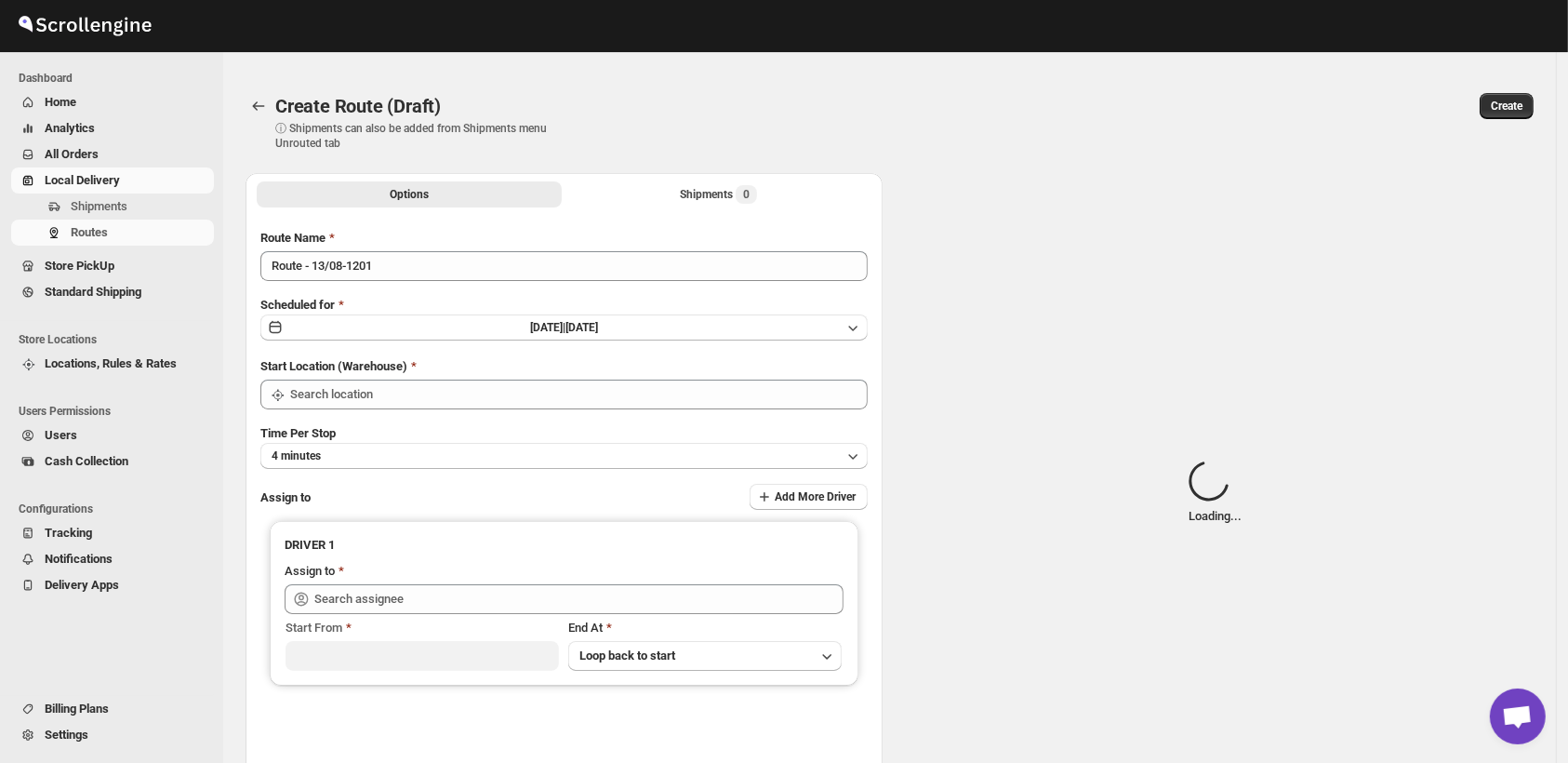
type input "Route - 13/08-1201"
type input "Shop"
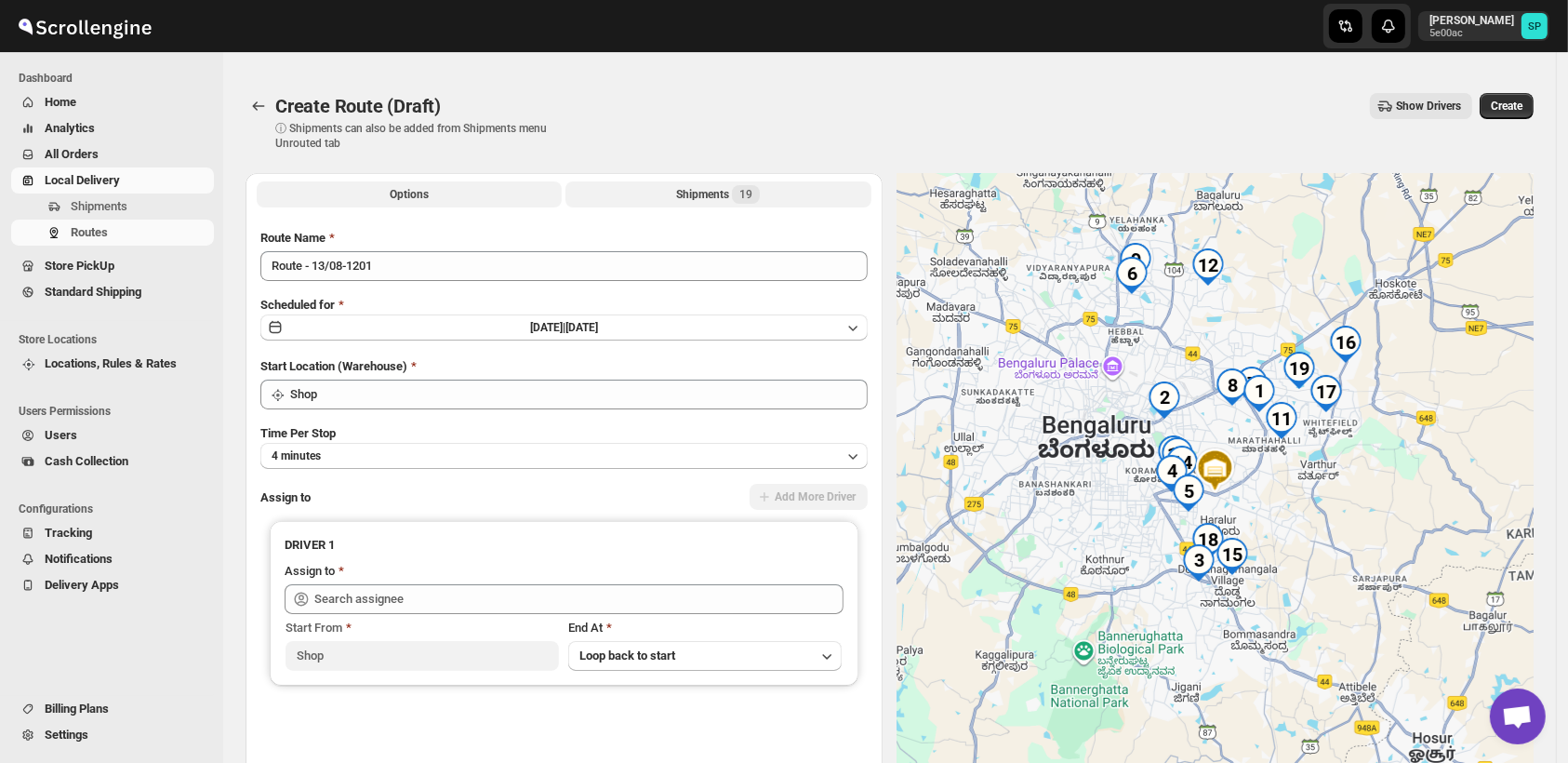
click at [708, 194] on div "Shipments 19" at bounding box center [718, 193] width 84 height 19
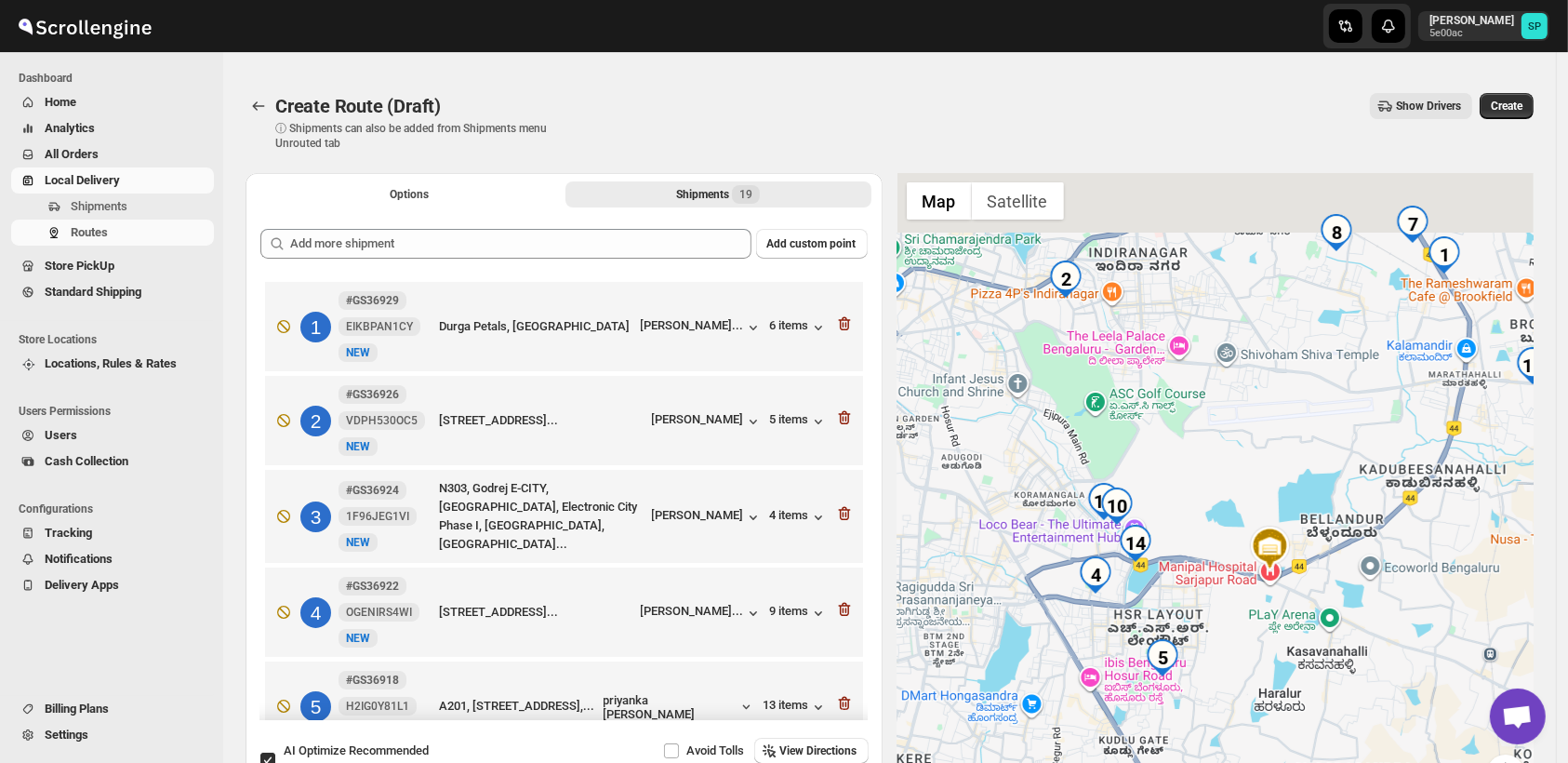
drag, startPoint x: 1161, startPoint y: 480, endPoint x: 1277, endPoint y: 660, distance: 214.1
click at [1277, 660] on div at bounding box center [1215, 493] width 637 height 641
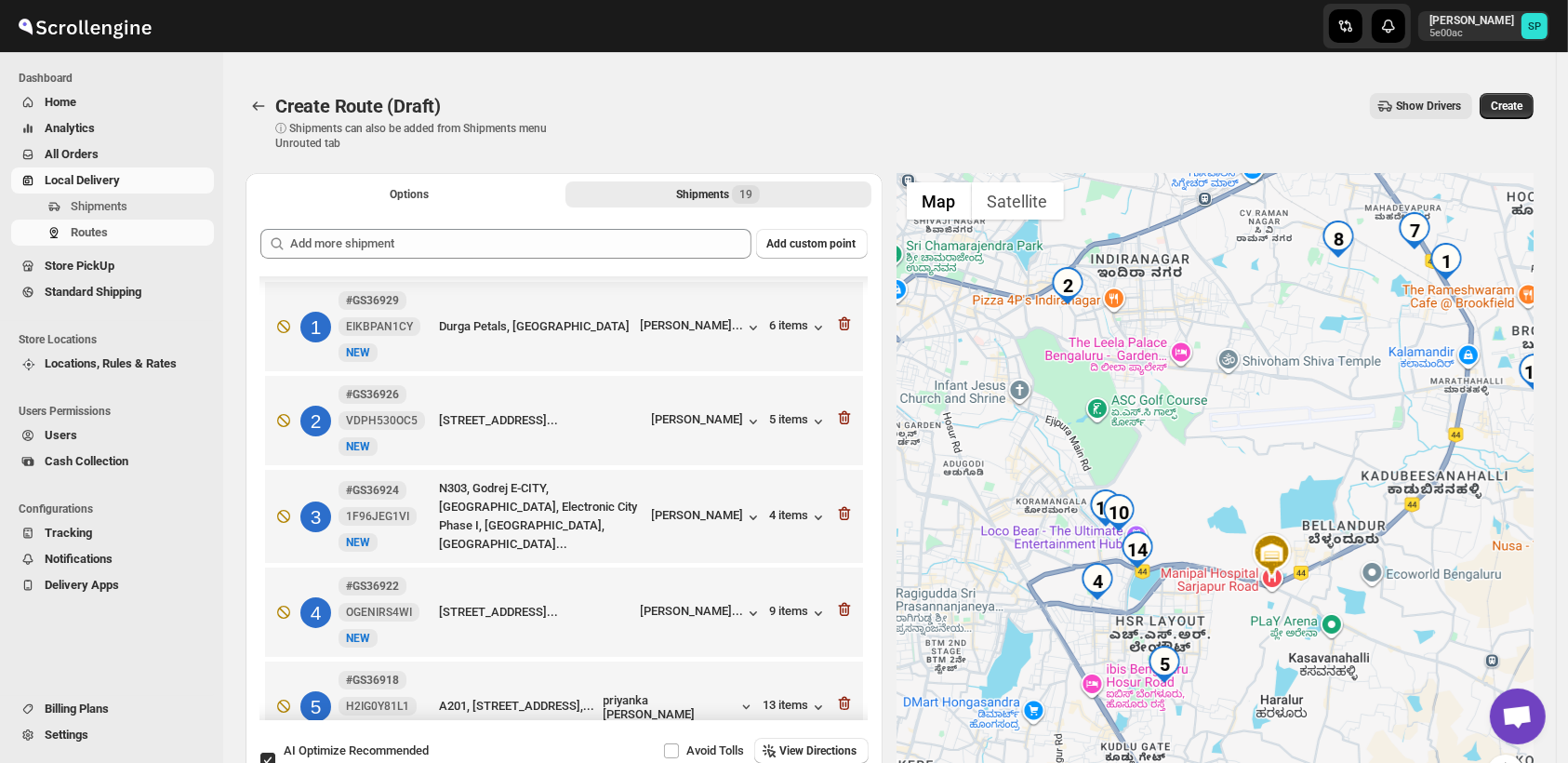
scroll to position [104, 0]
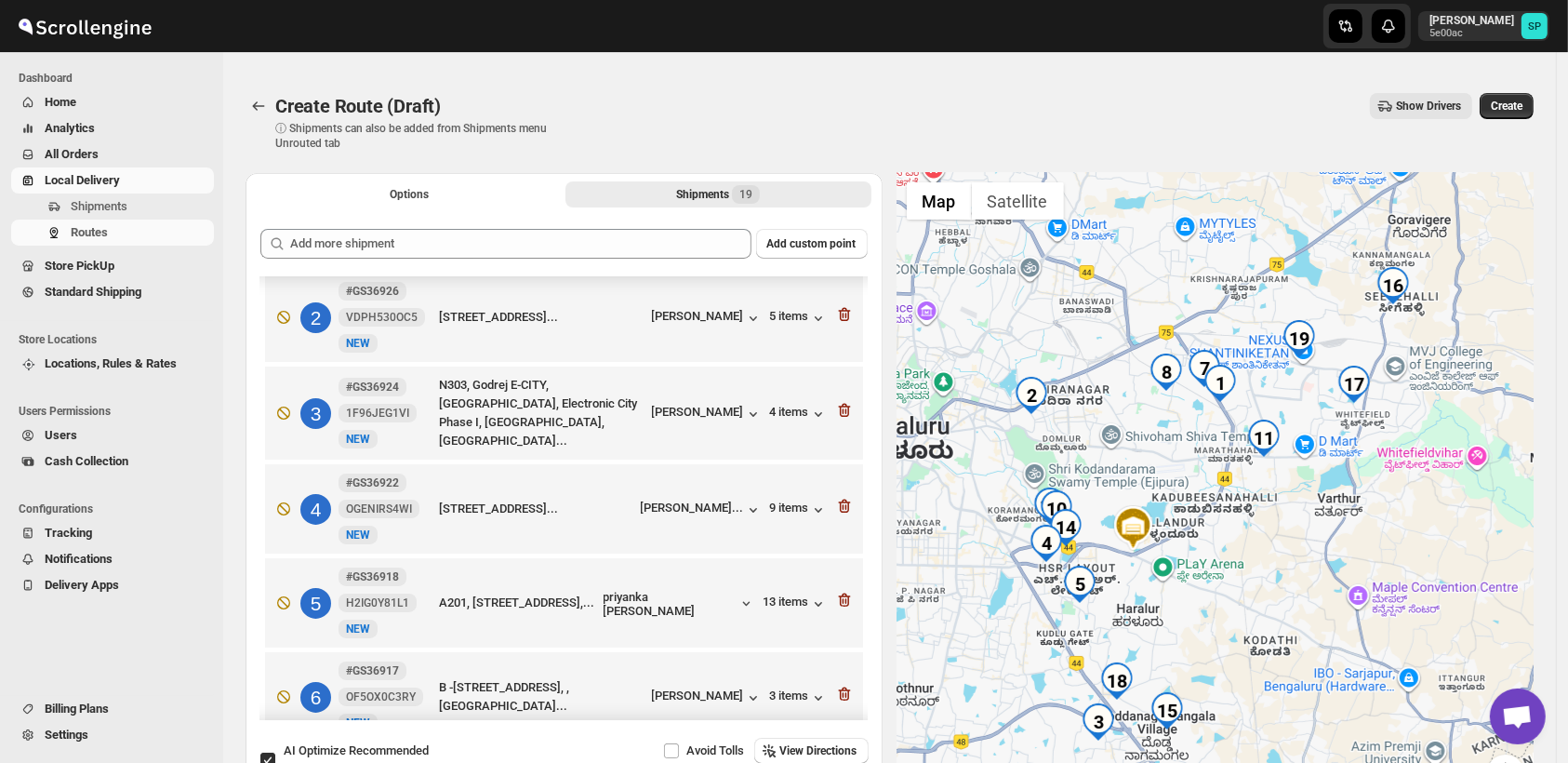
drag, startPoint x: 1416, startPoint y: 539, endPoint x: 1219, endPoint y: 541, distance: 197.0
click at [1219, 541] on div at bounding box center [1215, 493] width 637 height 641
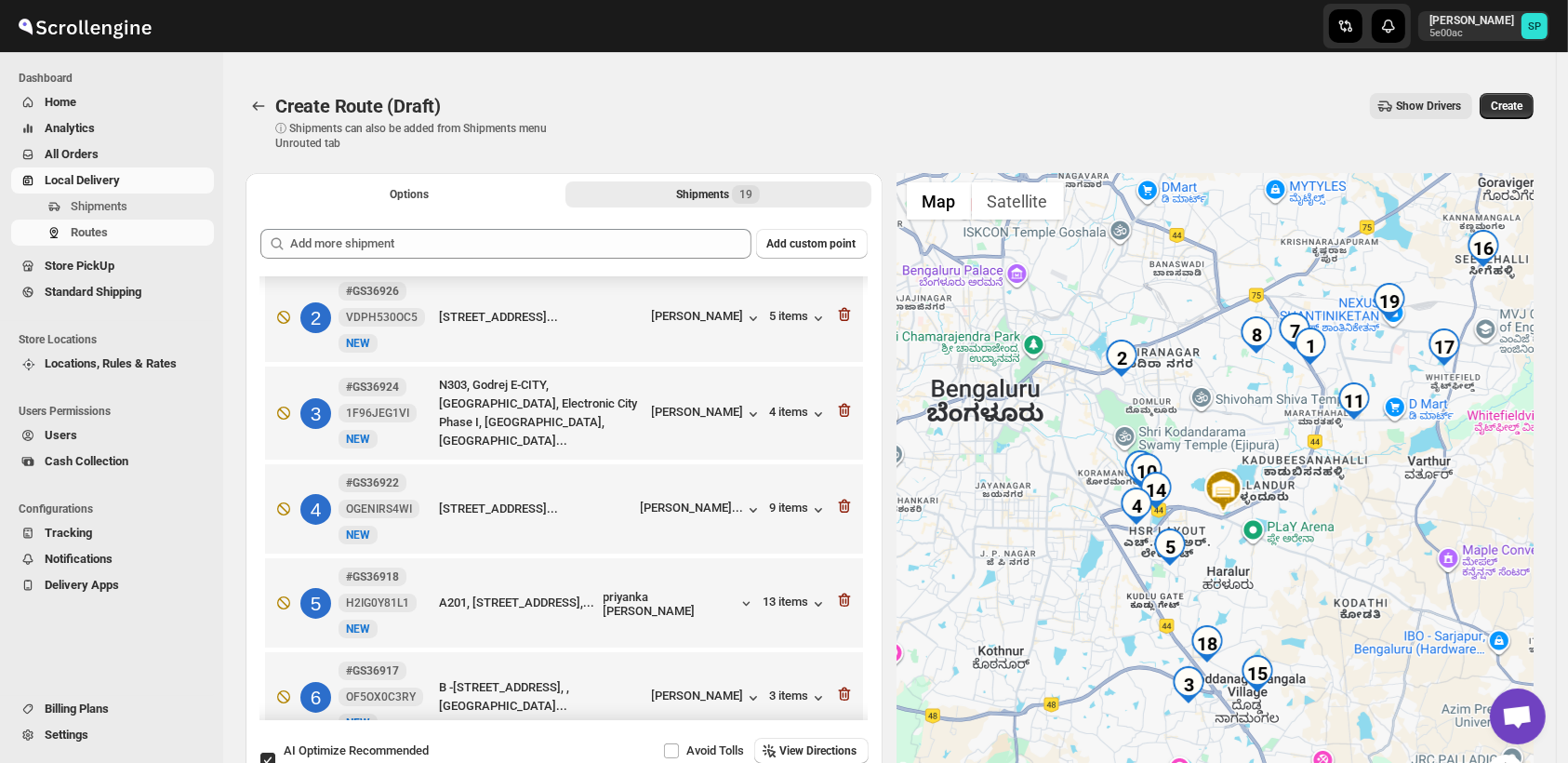
drag, startPoint x: 1235, startPoint y: 524, endPoint x: 1355, endPoint y: 506, distance: 121.3
click at [1355, 506] on div at bounding box center [1215, 493] width 637 height 641
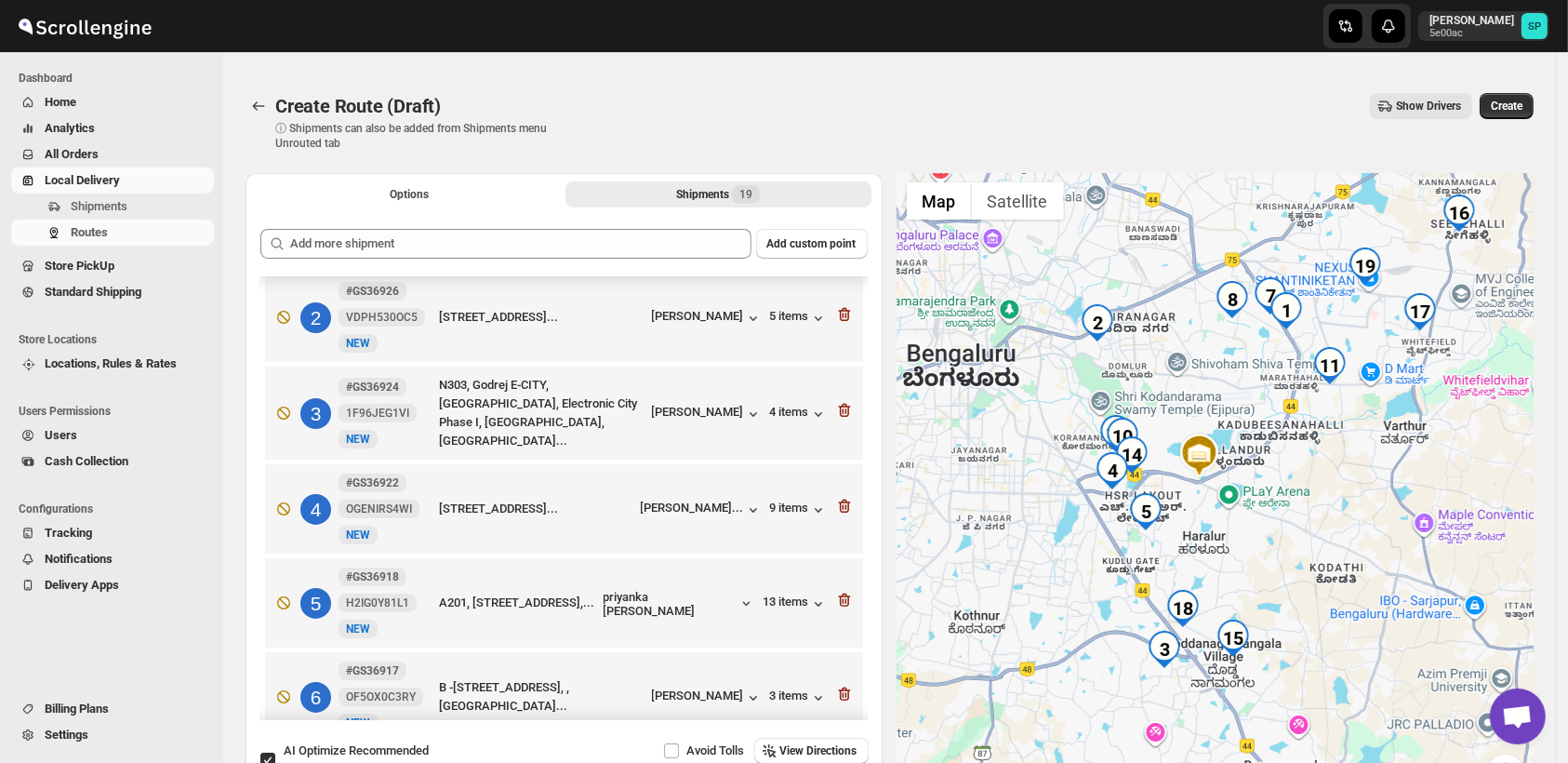
drag, startPoint x: 1258, startPoint y: 607, endPoint x: 1210, endPoint y: 556, distance: 70.0
click at [1210, 556] on div at bounding box center [1215, 493] width 637 height 641
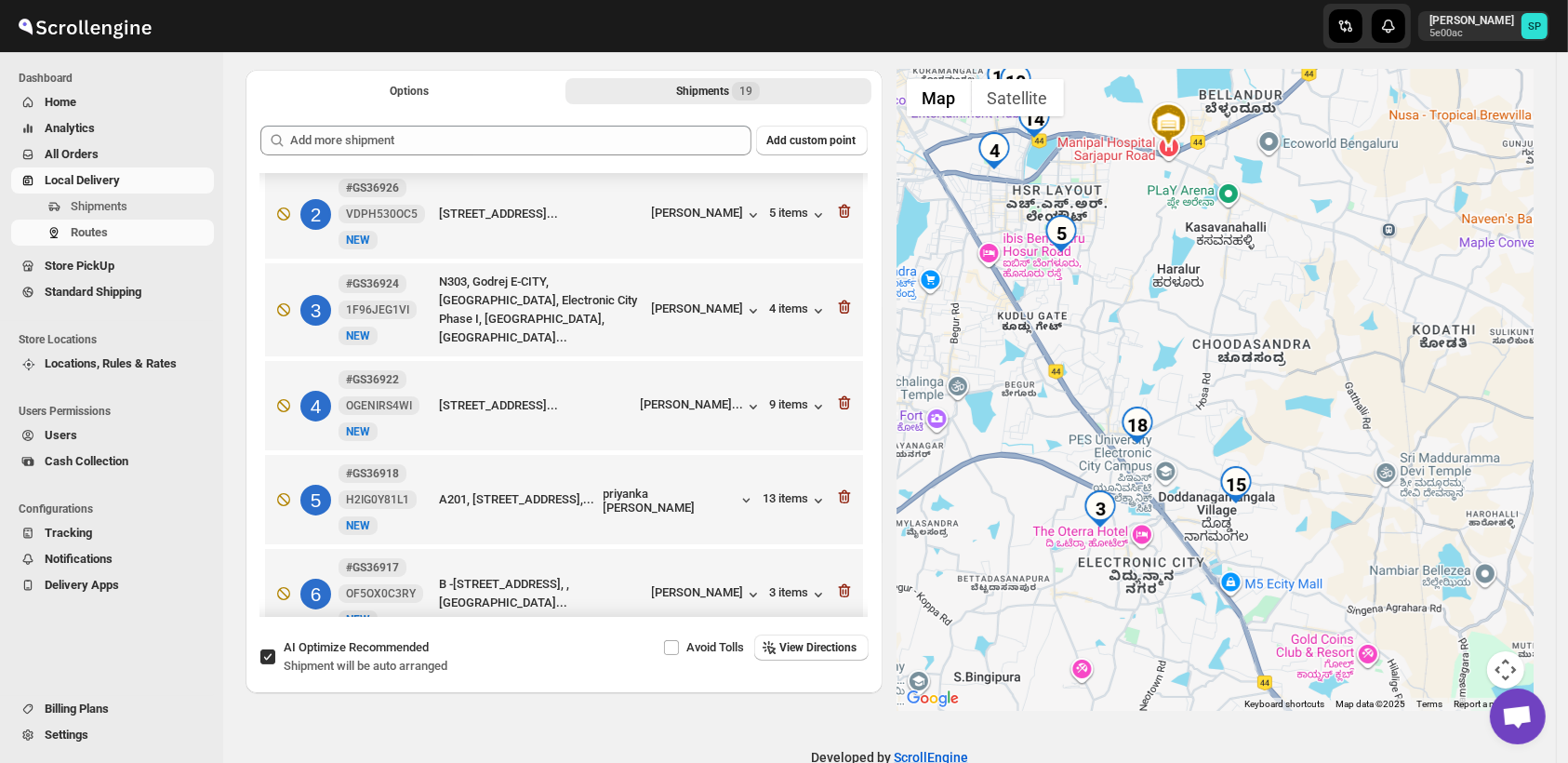
drag, startPoint x: 1291, startPoint y: 563, endPoint x: 1291, endPoint y: 439, distance: 124.0
click at [1291, 439] on div at bounding box center [1215, 390] width 637 height 641
click at [835, 206] on icon "button" at bounding box center [844, 210] width 19 height 19
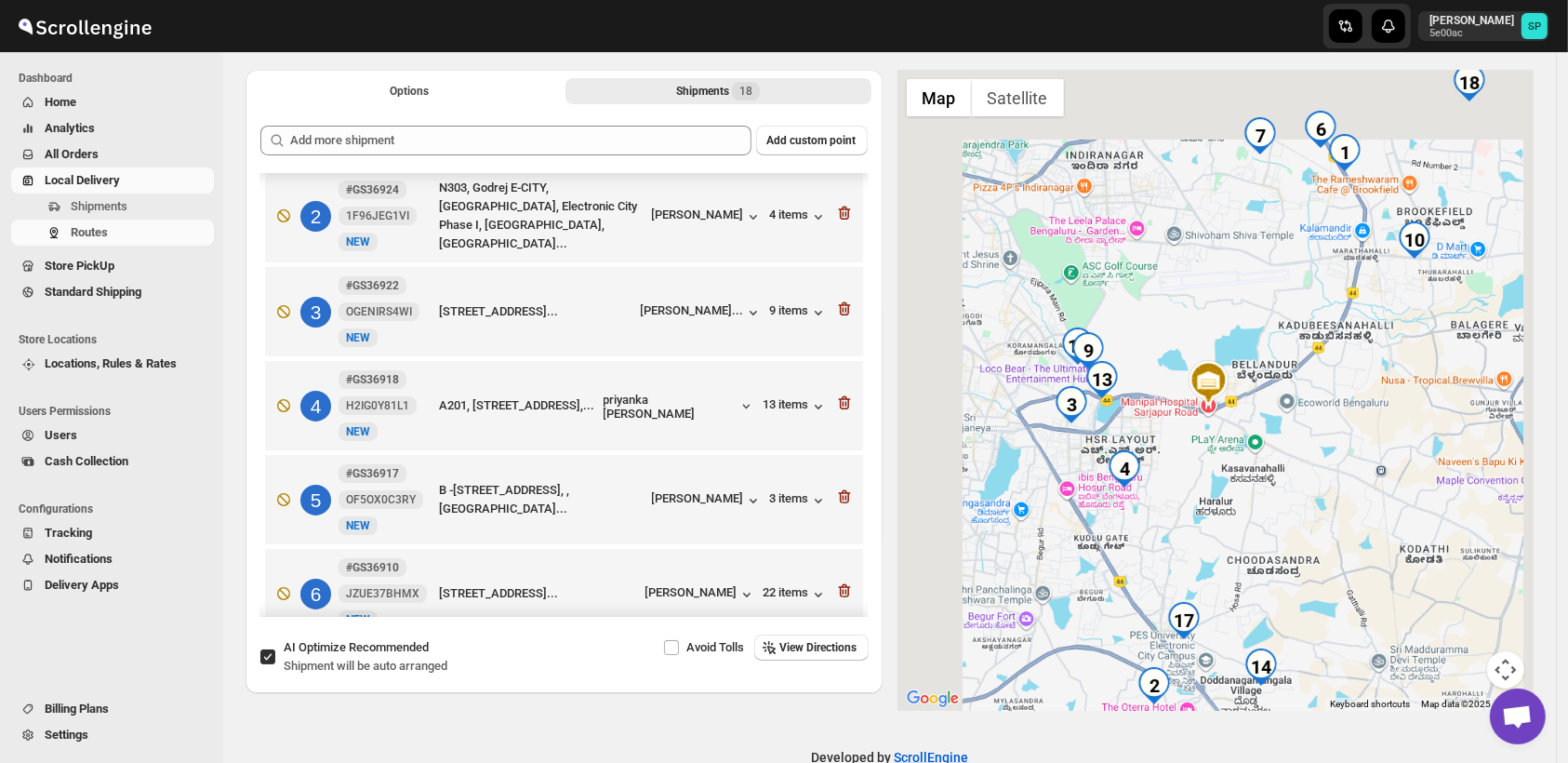
click at [835, 206] on icon "button" at bounding box center [844, 212] width 19 height 19
click at [835, 299] on icon "button" at bounding box center [844, 308] width 19 height 19
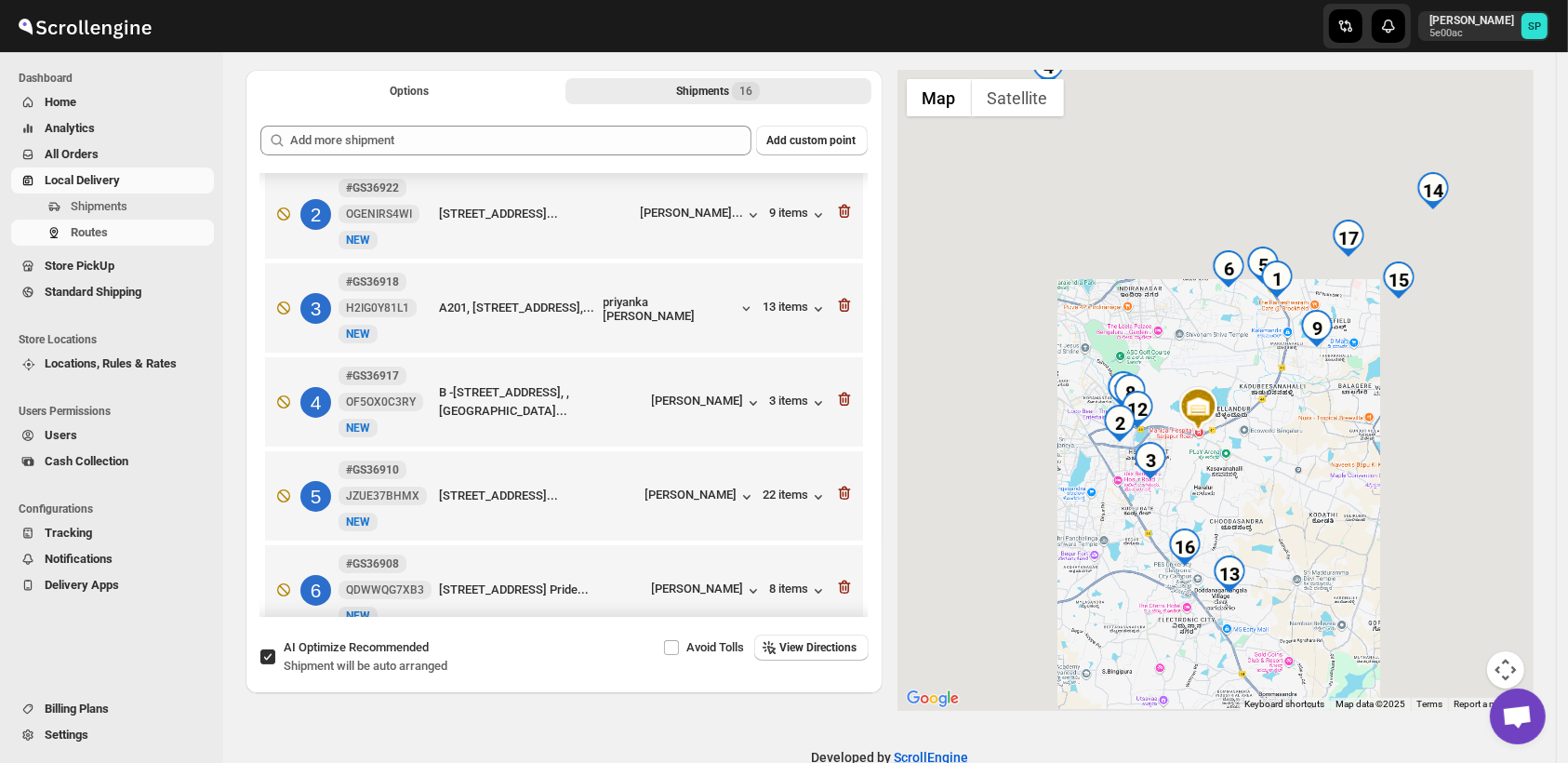
click at [835, 296] on icon "button" at bounding box center [844, 305] width 19 height 19
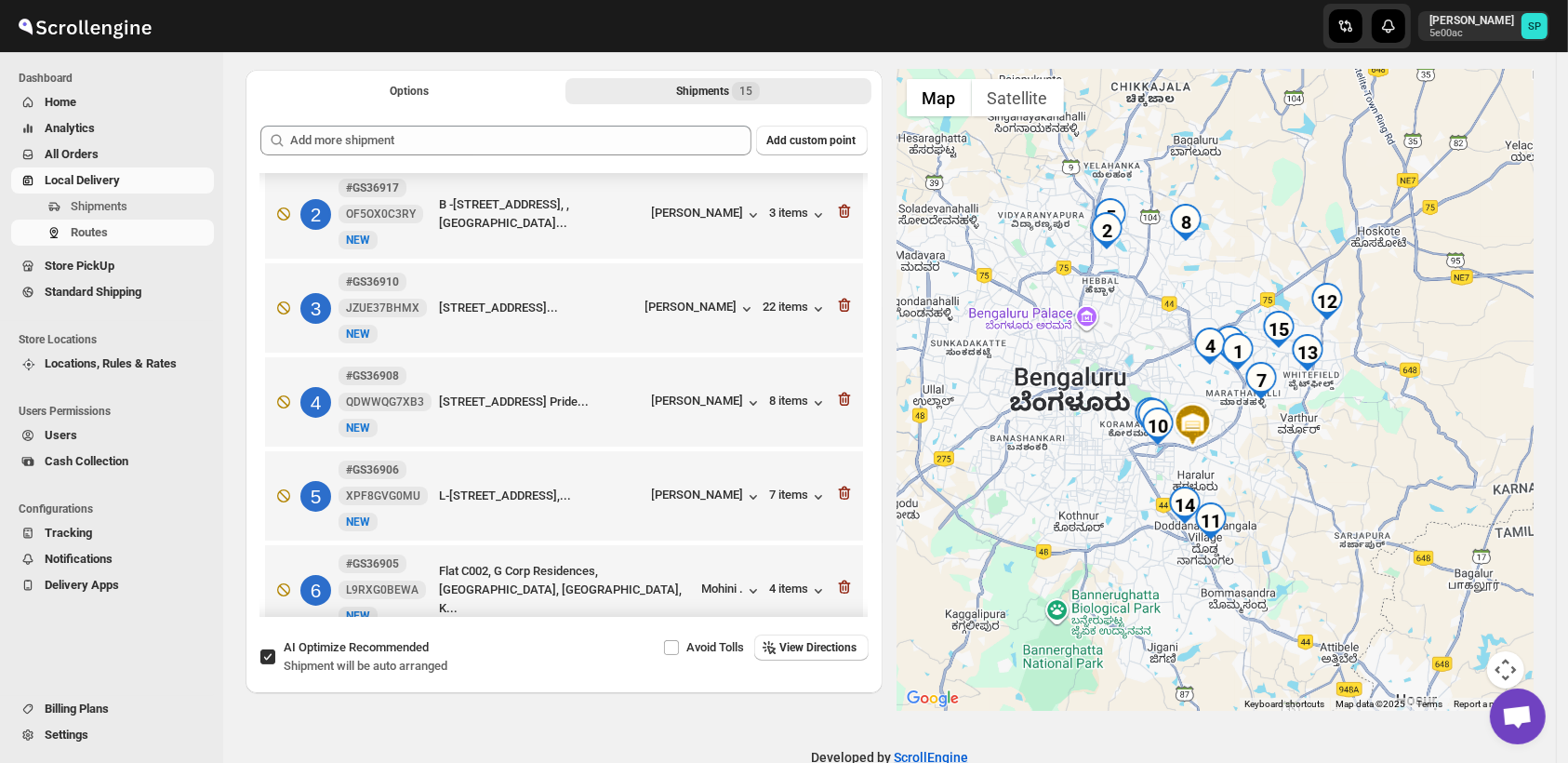
click at [835, 206] on icon "button" at bounding box center [844, 210] width 19 height 19
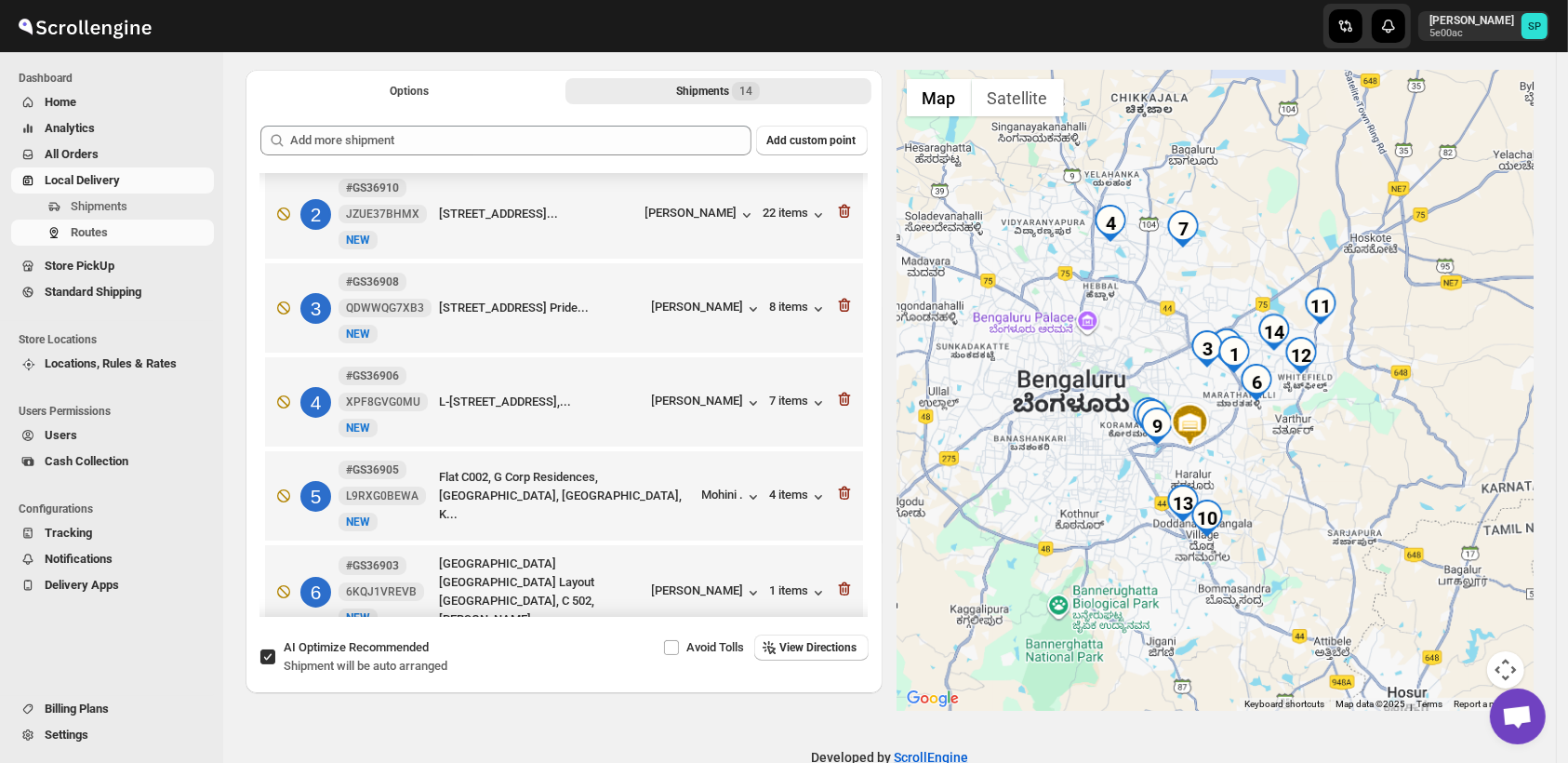
click at [835, 206] on icon "button" at bounding box center [844, 210] width 19 height 19
click at [835, 296] on icon "button" at bounding box center [844, 305] width 19 height 19
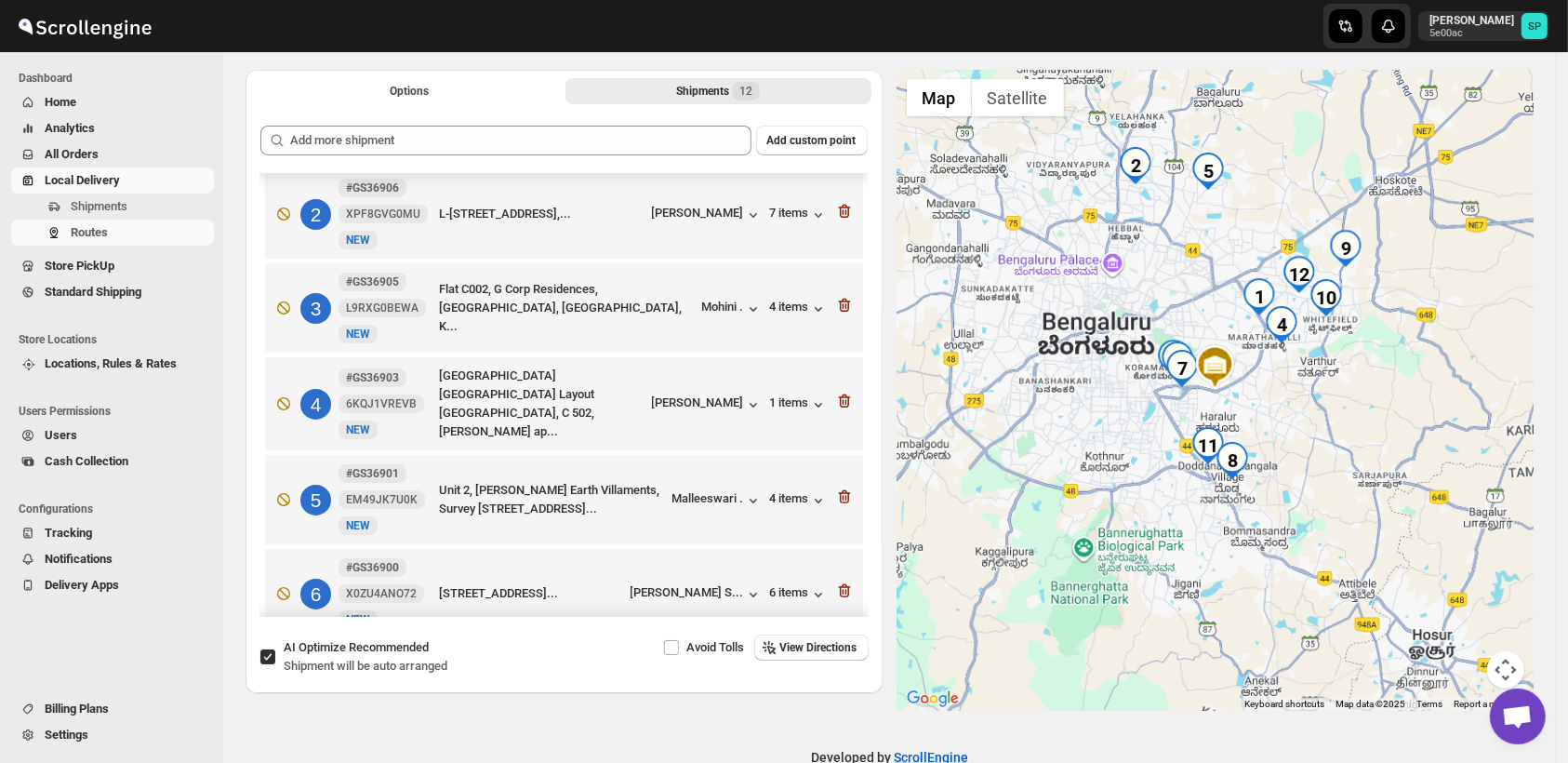
click at [835, 206] on icon "button" at bounding box center [844, 210] width 19 height 19
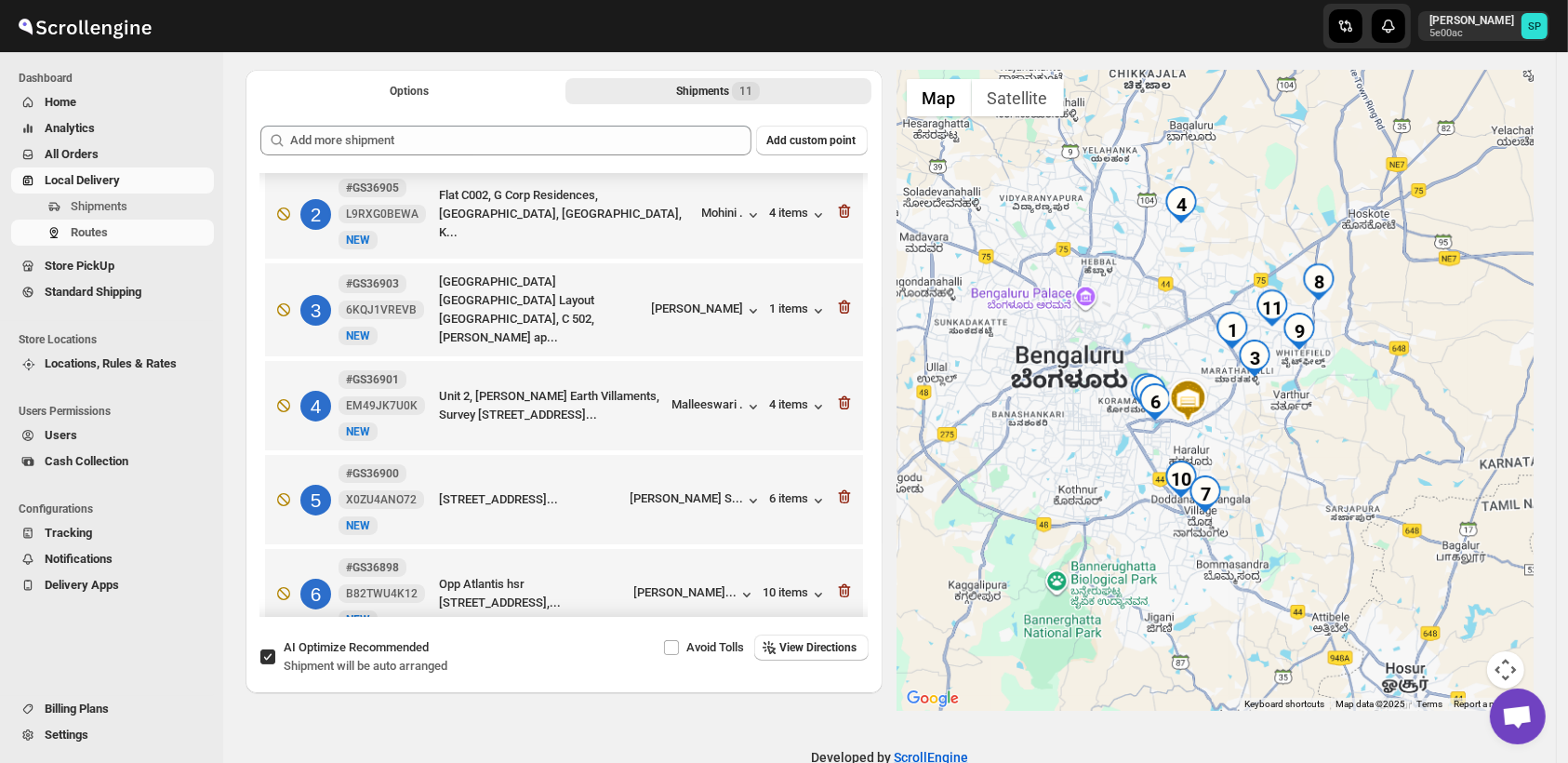
click at [835, 206] on icon "button" at bounding box center [844, 210] width 19 height 19
click at [835, 297] on icon "button" at bounding box center [844, 306] width 19 height 19
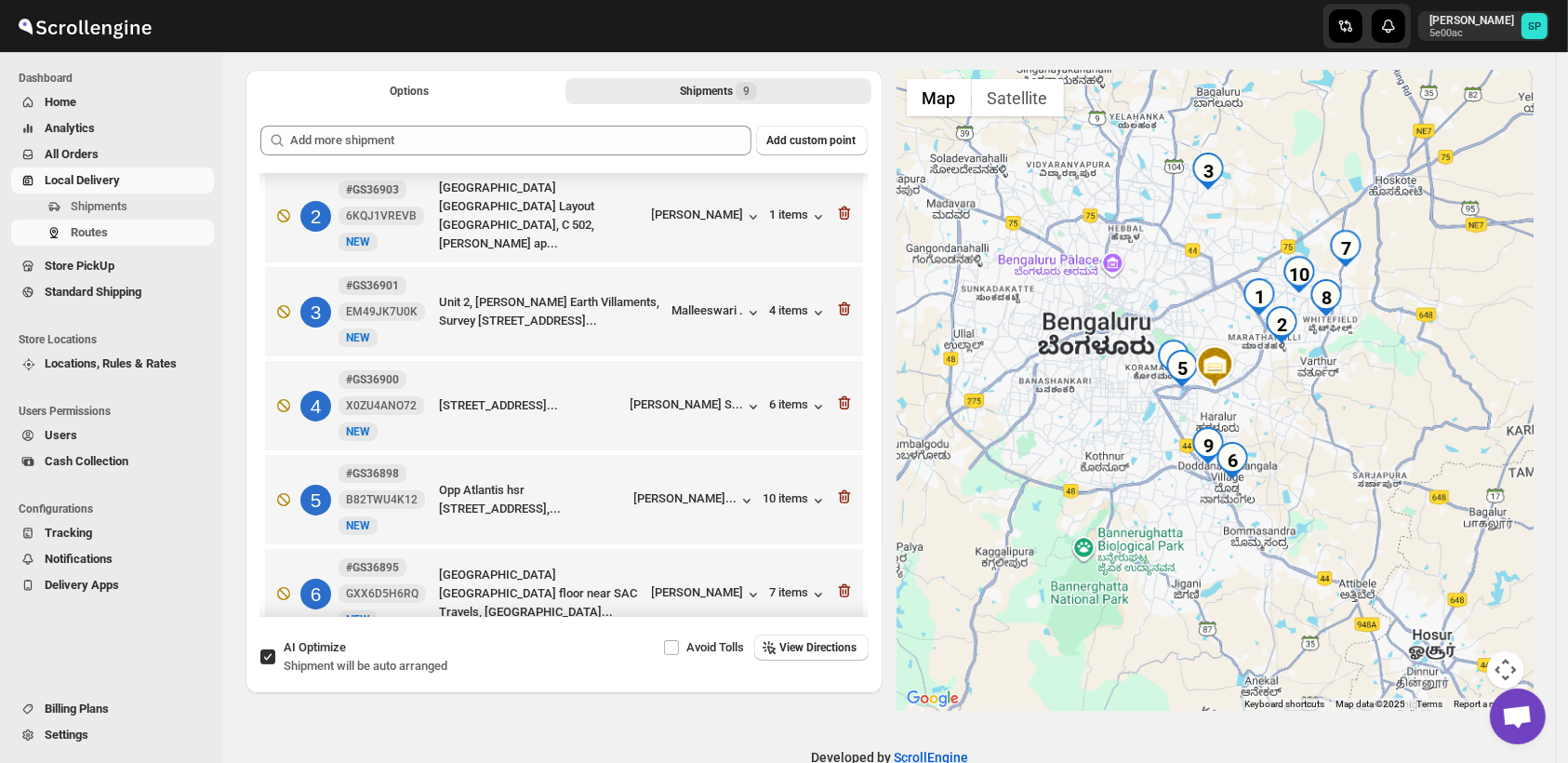
click at [835, 299] on icon "button" at bounding box center [844, 308] width 19 height 19
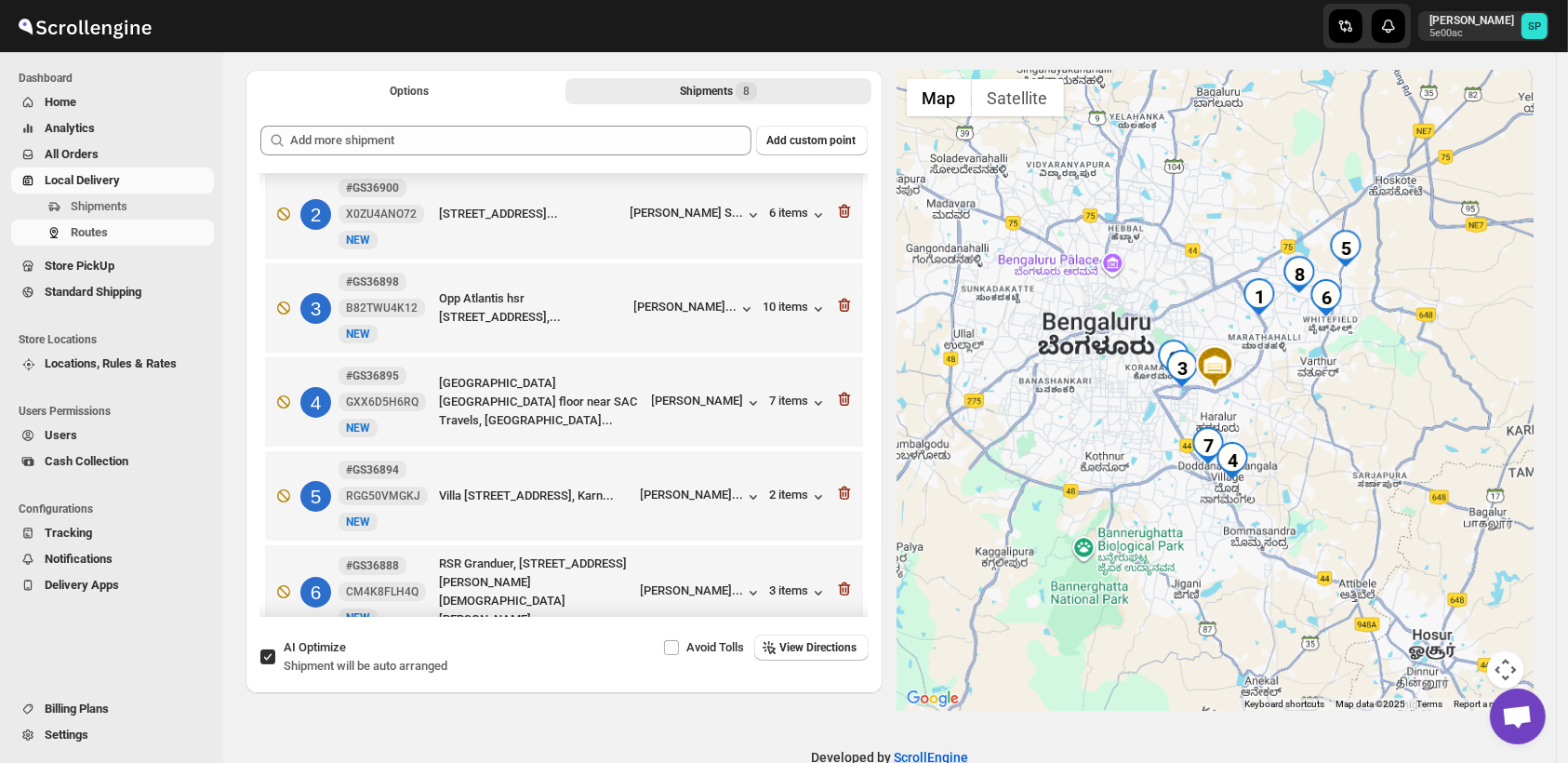
click at [835, 206] on icon "button" at bounding box center [844, 210] width 19 height 19
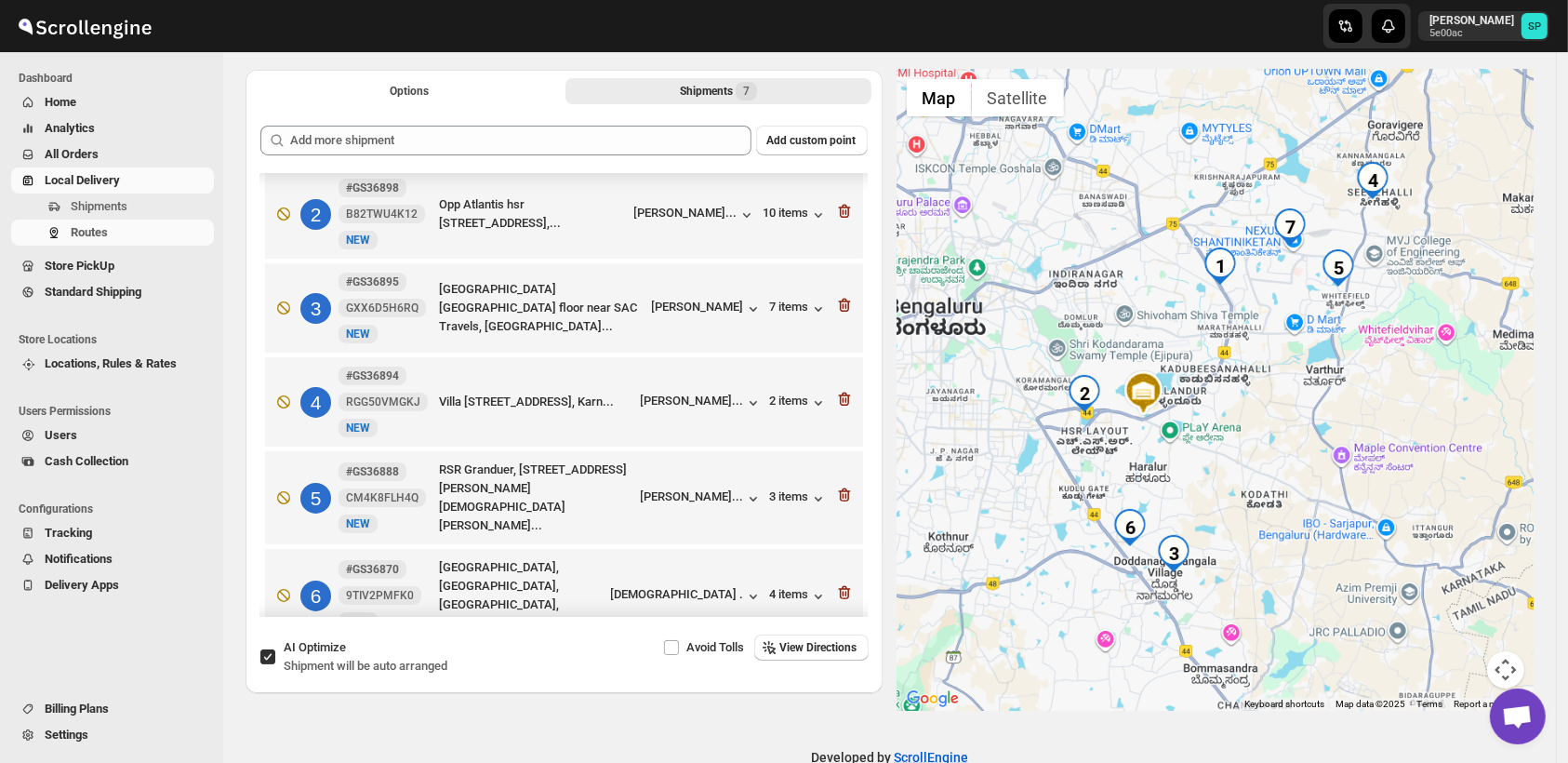
click at [835, 206] on icon "button" at bounding box center [844, 210] width 19 height 19
click at [835, 296] on icon "button" at bounding box center [844, 305] width 19 height 19
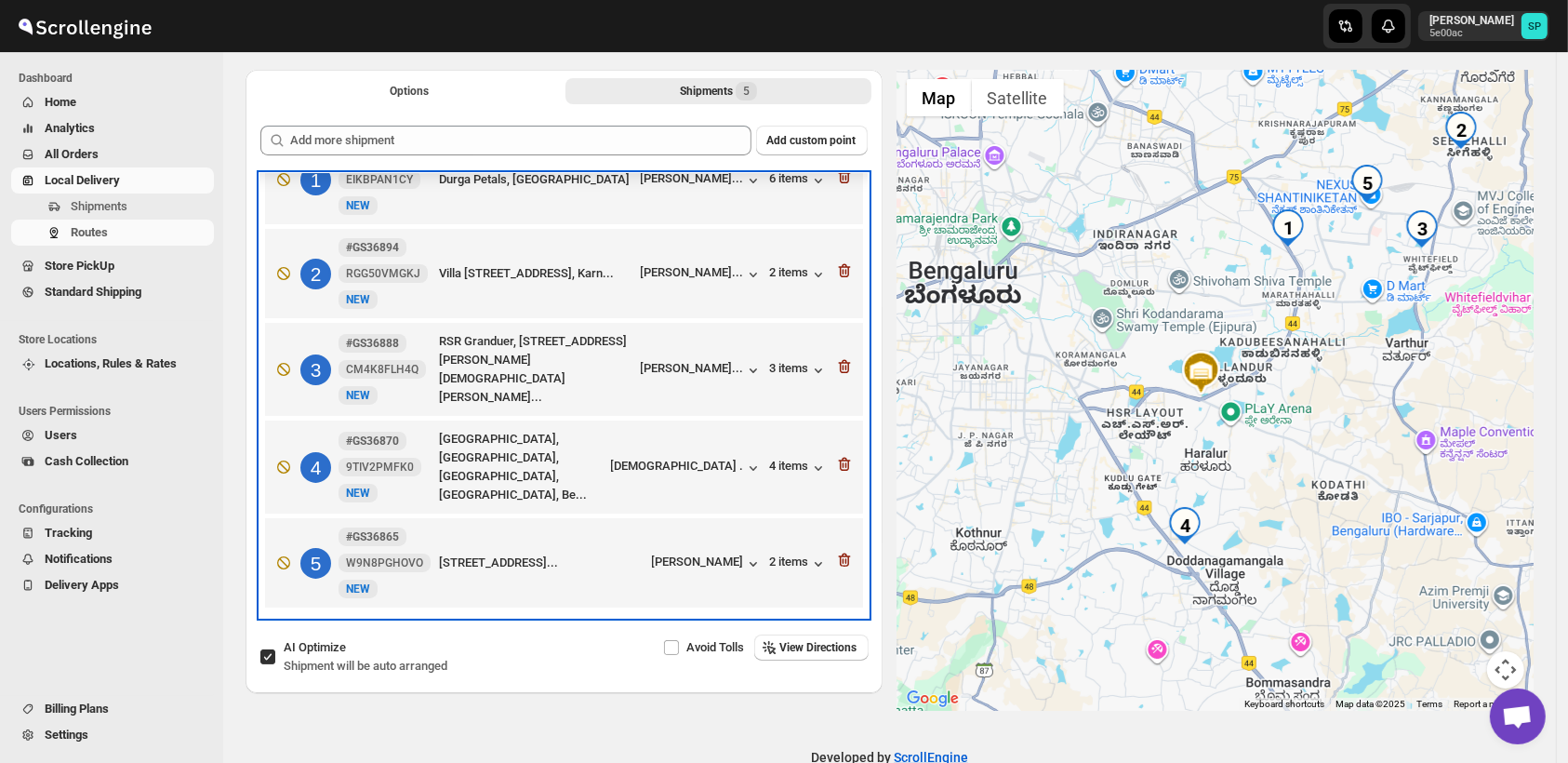
scroll to position [39, 0]
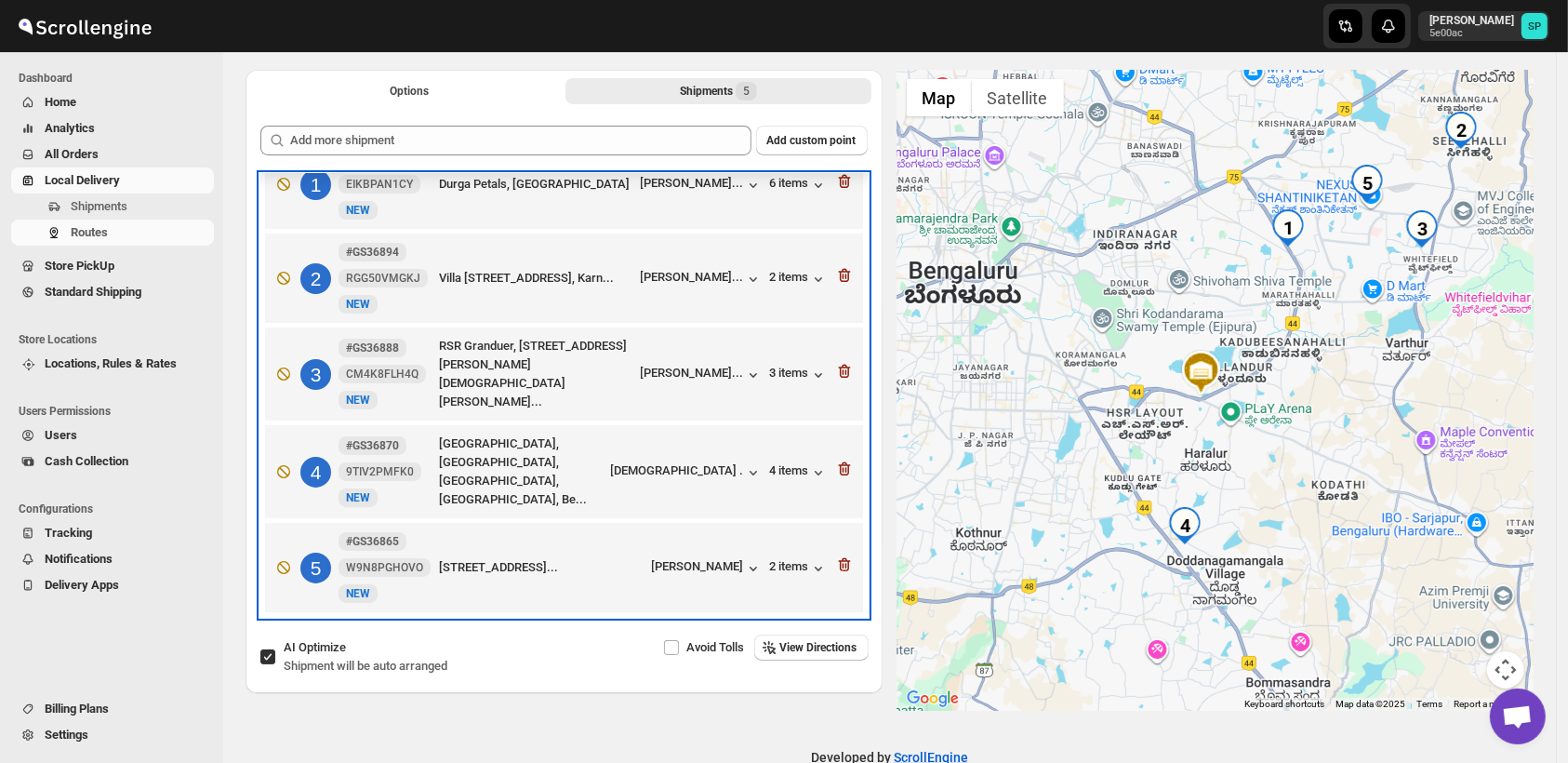
click at [834, 206] on div "1 #GS36929 EIKBPAN1CY New NEW Durga Petals, [GEOGRAPHIC_DATA][PERSON_NAME]... 6…" at bounding box center [560, 180] width 587 height 78
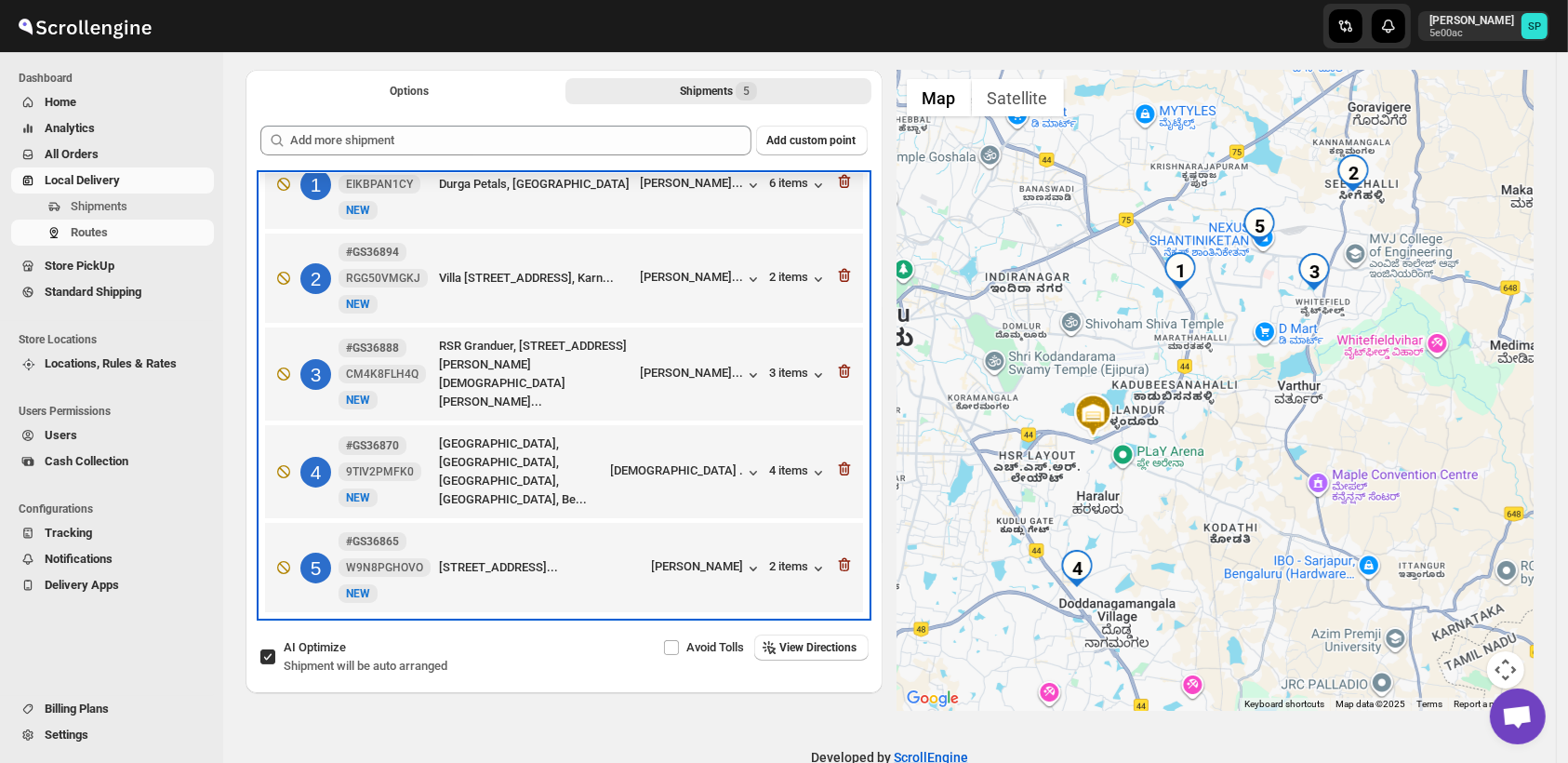
click at [834, 207] on div "1 #GS36929 EIKBPAN1CY New NEW Durga Petals, [GEOGRAPHIC_DATA][PERSON_NAME]... 6…" at bounding box center [560, 180] width 587 height 78
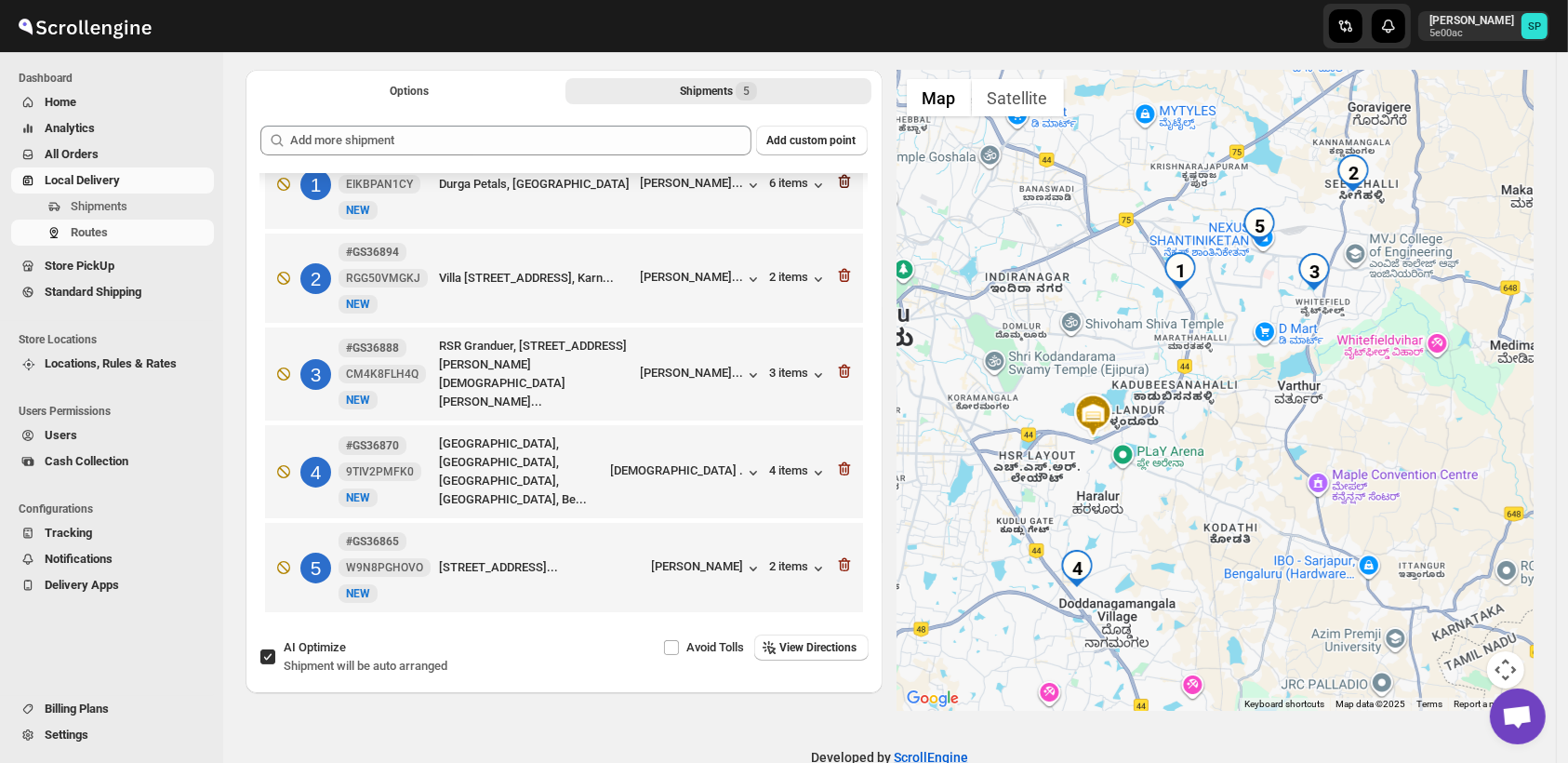
click at [838, 188] on icon "button" at bounding box center [844, 181] width 19 height 19
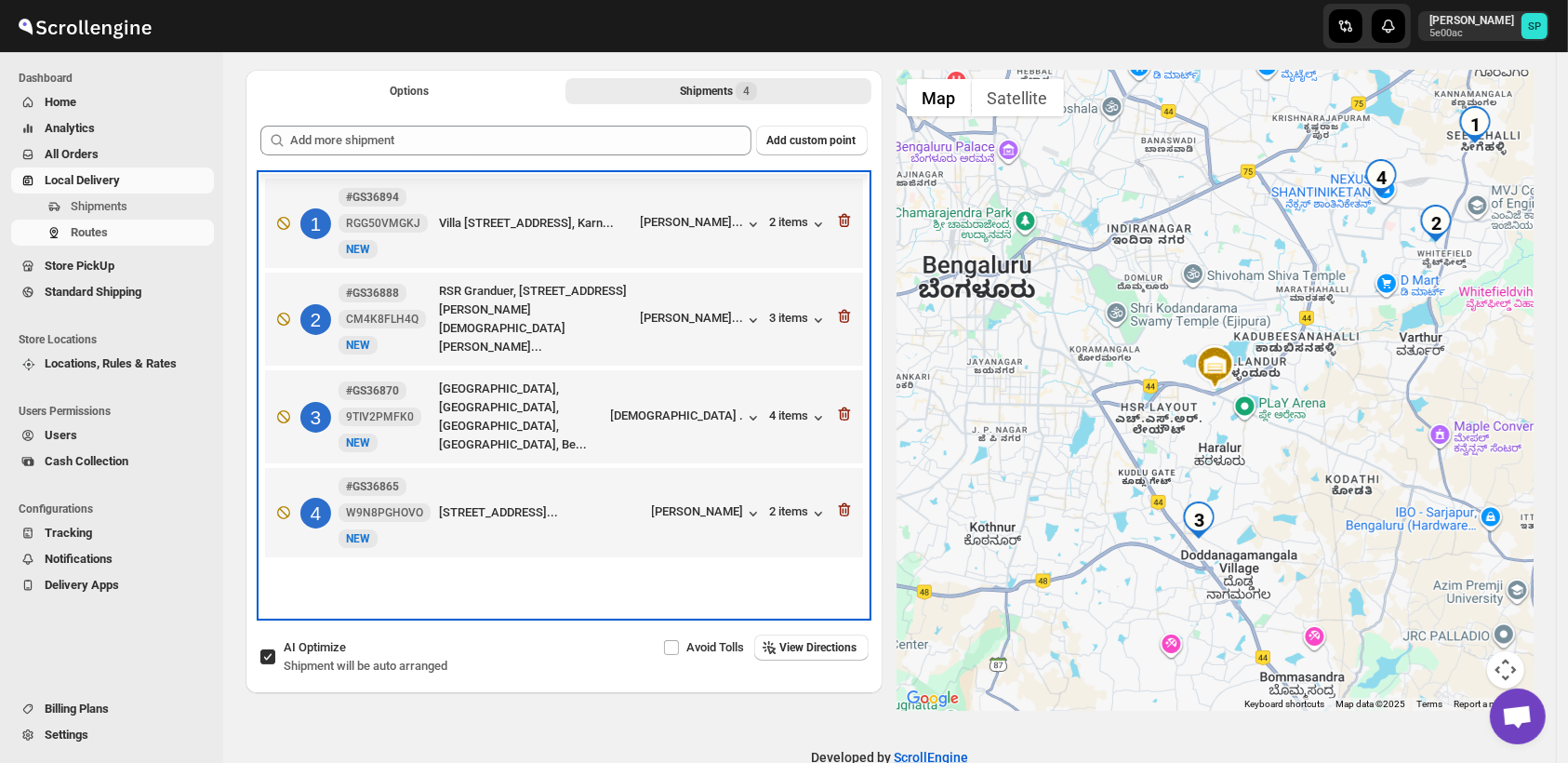
scroll to position [0, 0]
click at [838, 188] on div "1 #GS36894 RGG50VMGKJ New NEW Villa [STREET_ADDRESS], Karn... [PERSON_NAME] Pan…" at bounding box center [560, 219] width 587 height 78
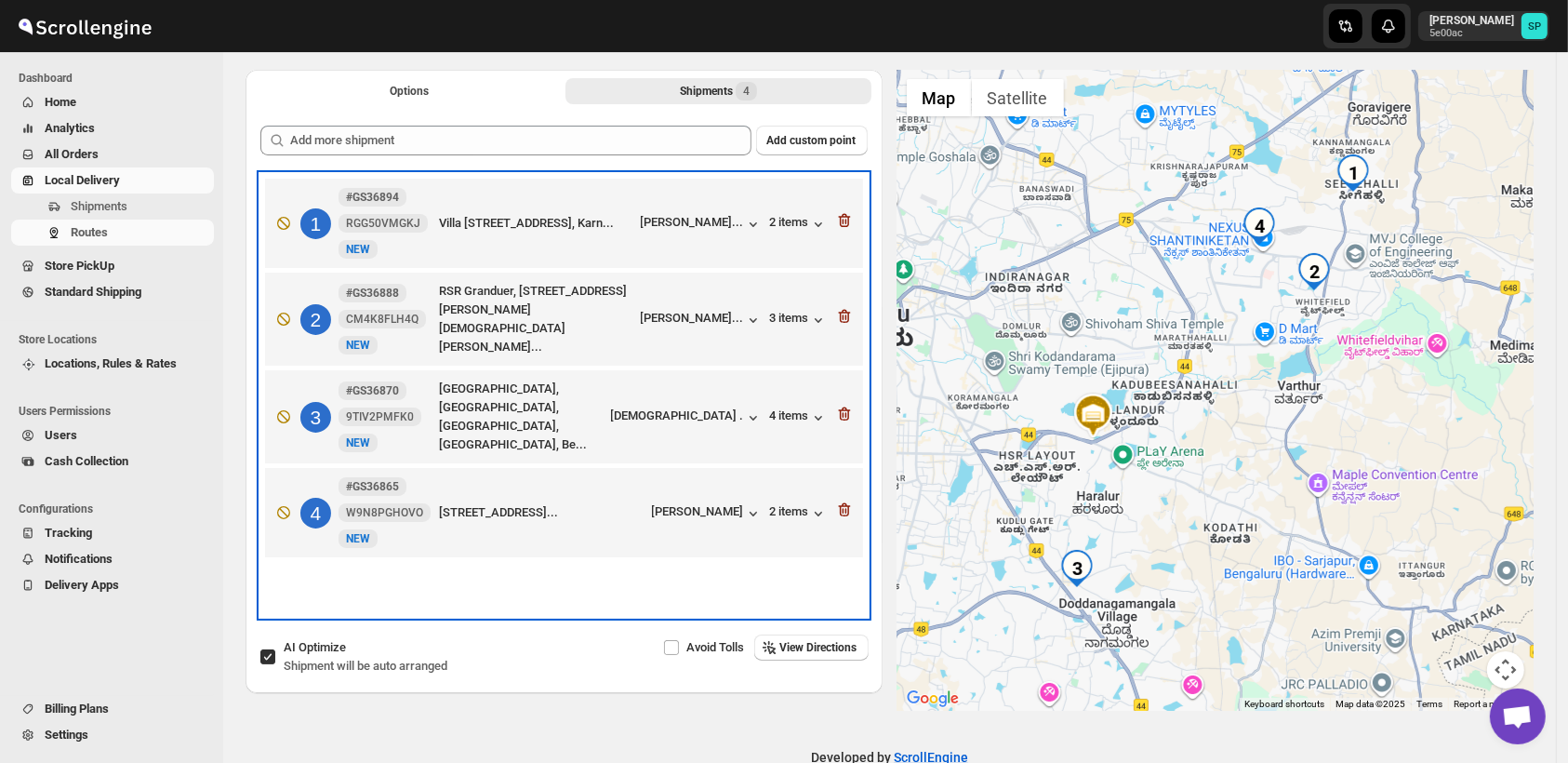
click at [838, 188] on div "1 #GS36894 RGG50VMGKJ New NEW Villa [STREET_ADDRESS], Karn... [PERSON_NAME] Pan…" at bounding box center [560, 219] width 587 height 78
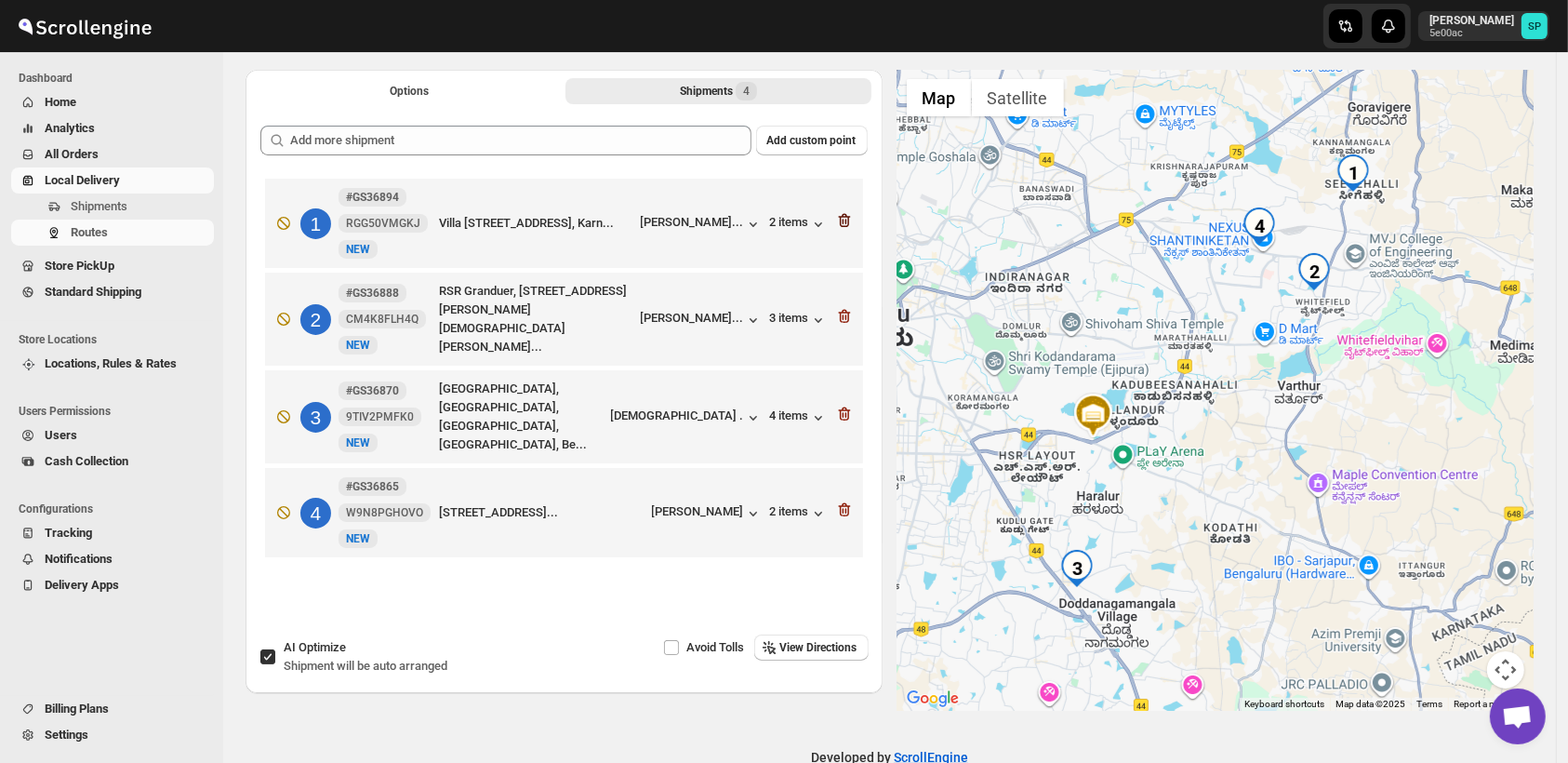
click at [848, 220] on icon "button" at bounding box center [844, 220] width 19 height 19
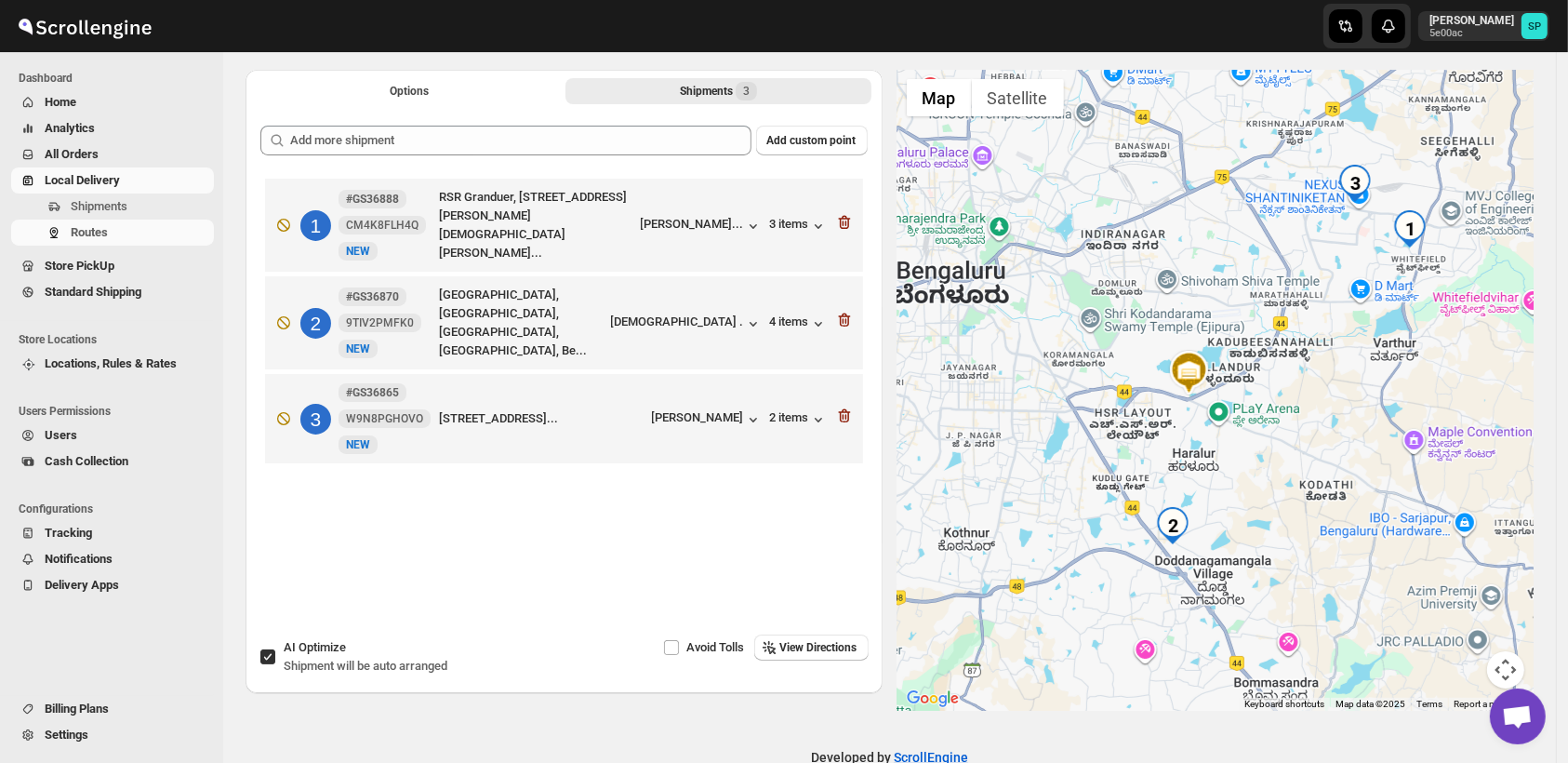
click at [848, 220] on icon "button" at bounding box center [844, 222] width 19 height 19
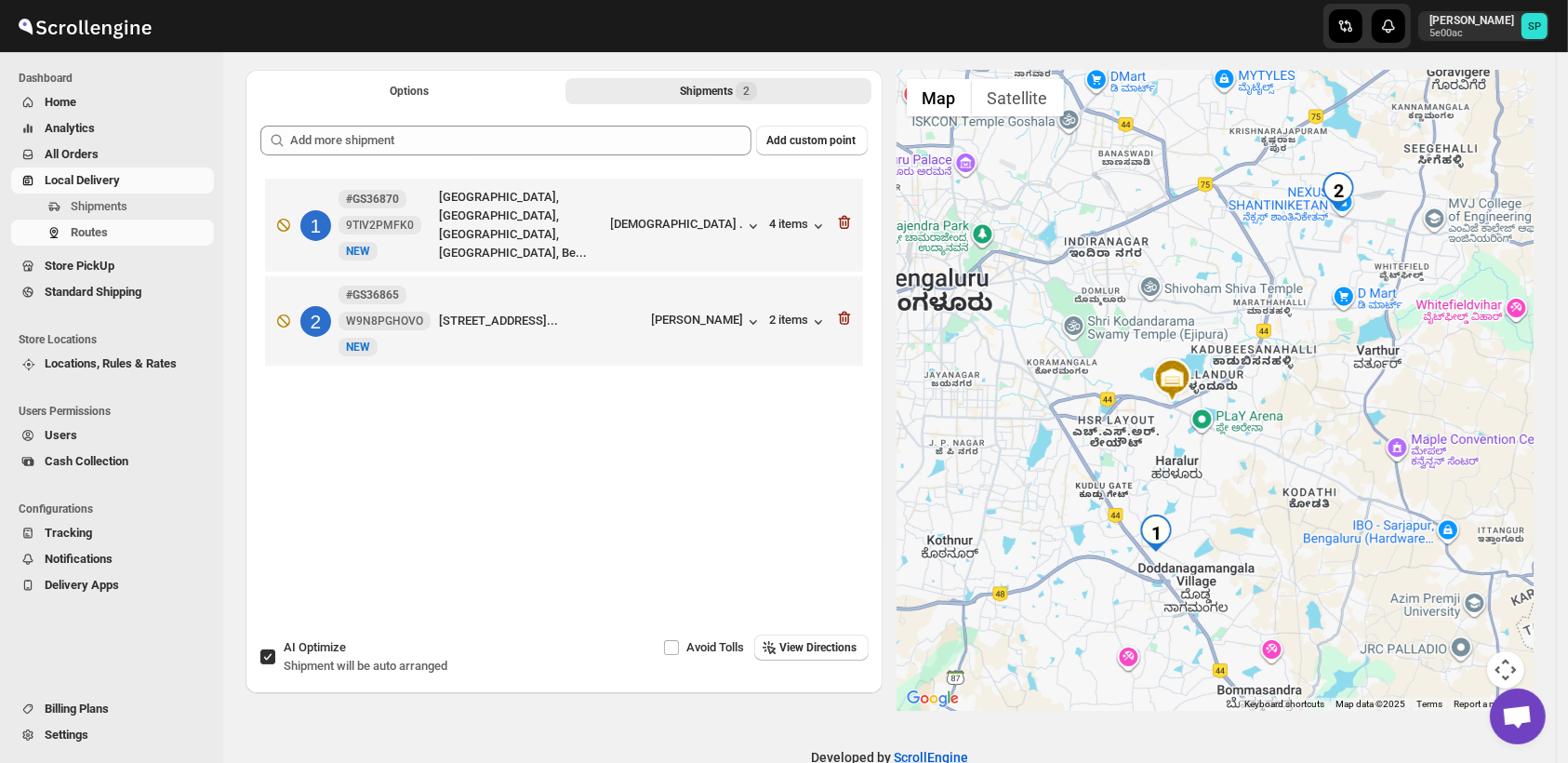
click at [848, 220] on icon "button" at bounding box center [844, 222] width 19 height 19
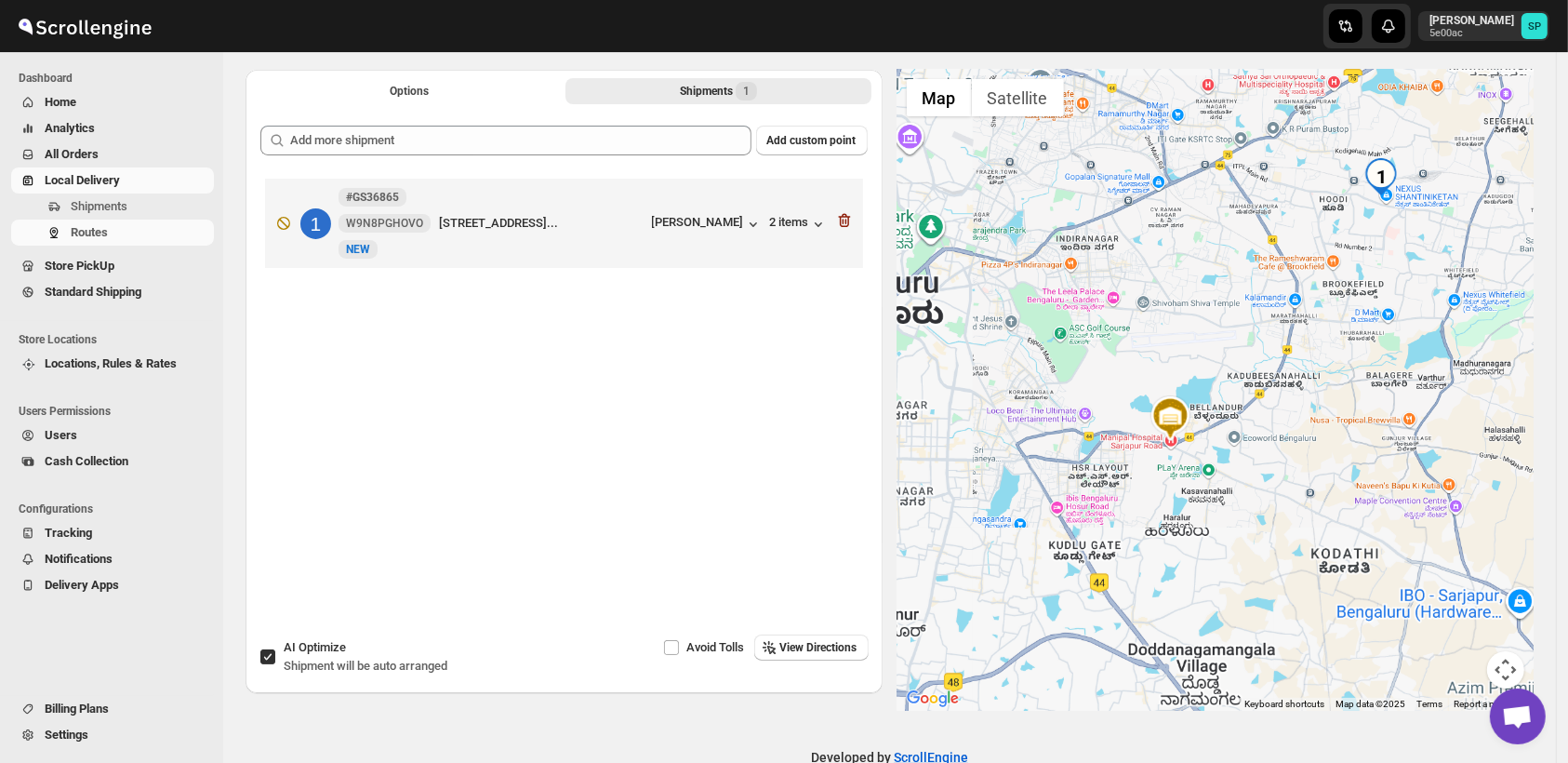
click at [848, 220] on icon "button" at bounding box center [844, 220] width 19 height 19
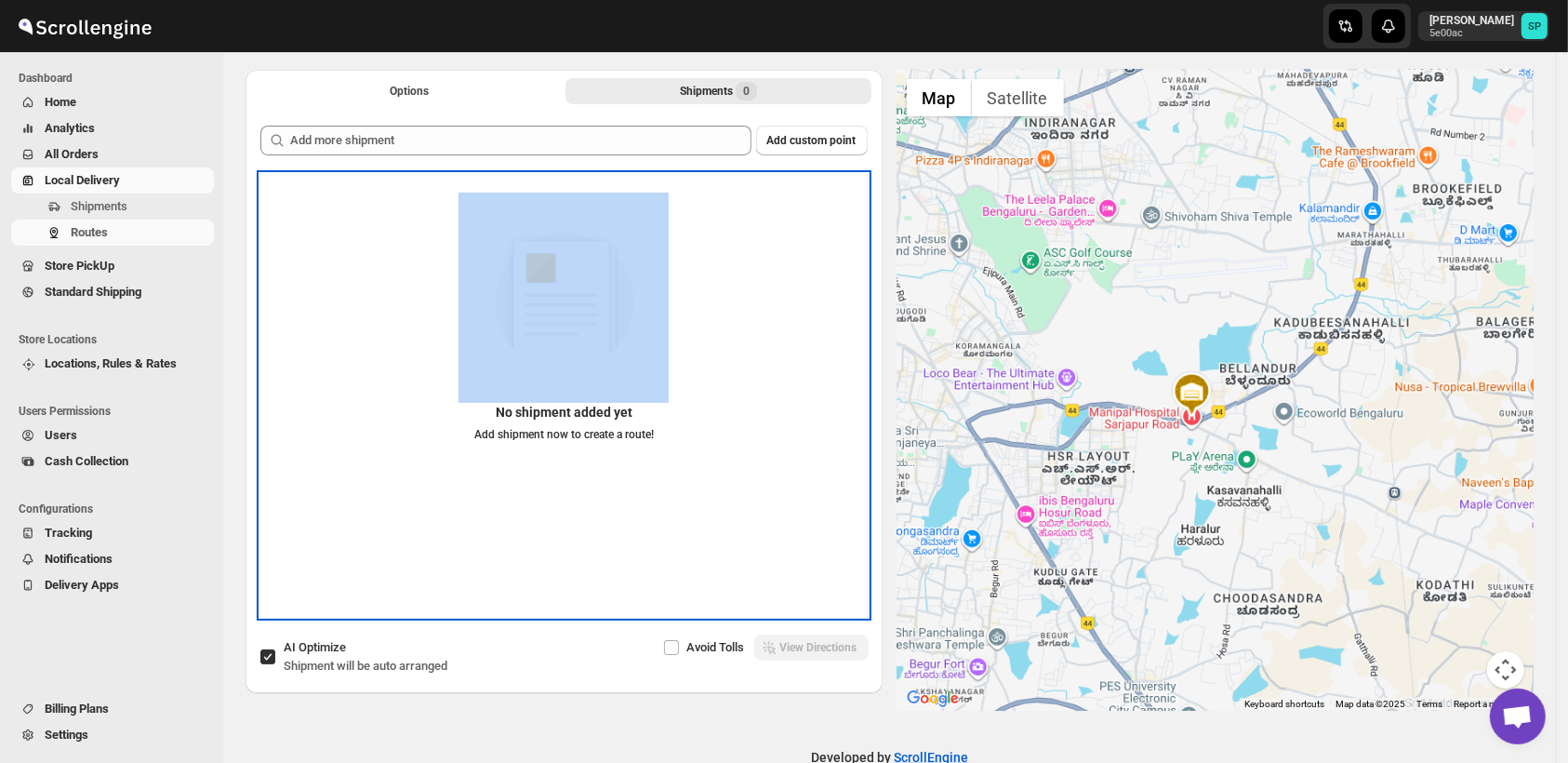
click at [848, 220] on div "No shipment added yet Add shipment now to create a route!" at bounding box center [564, 325] width 607 height 265
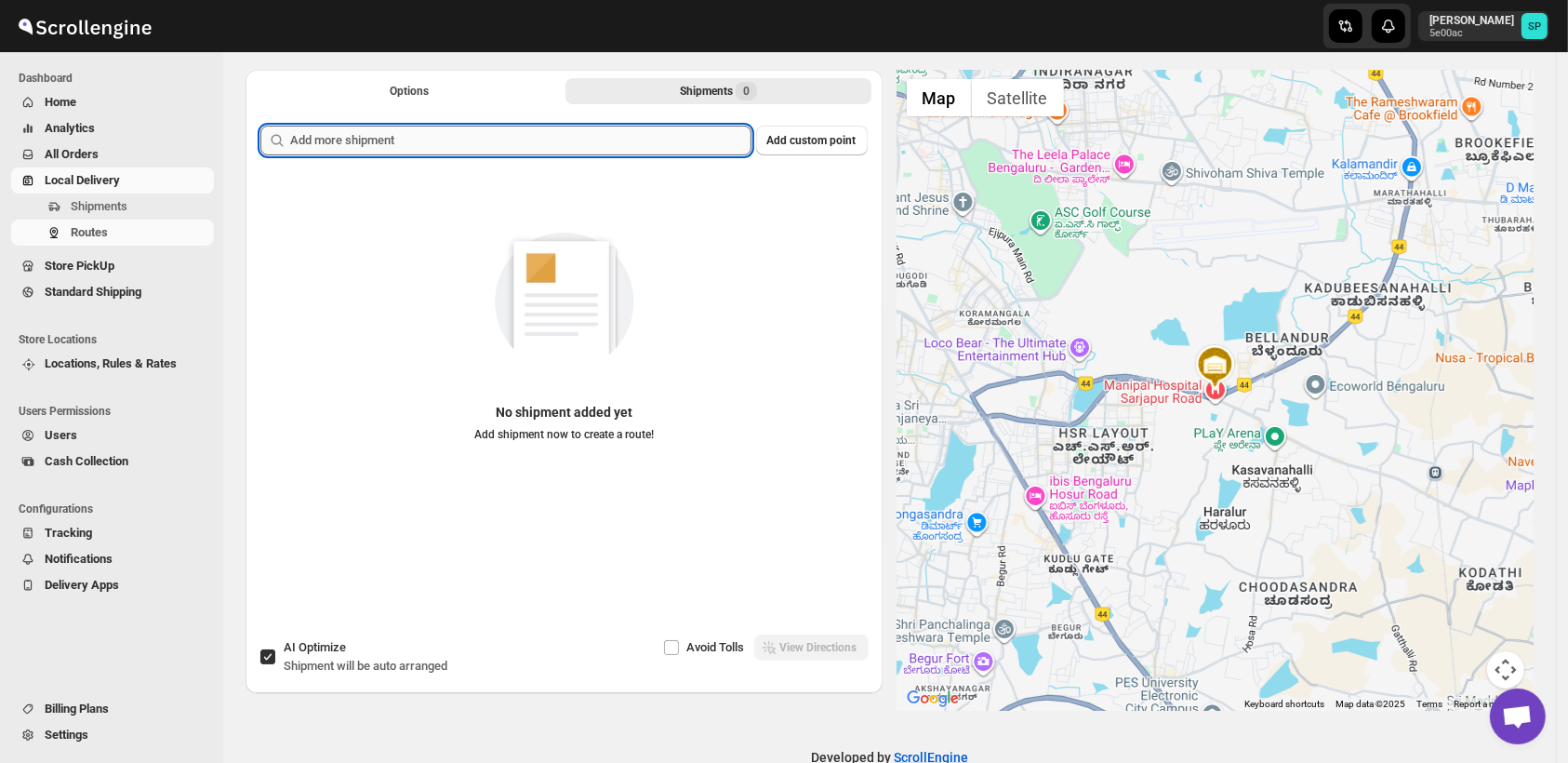
click at [658, 139] on input "text" at bounding box center [520, 140] width 461 height 30
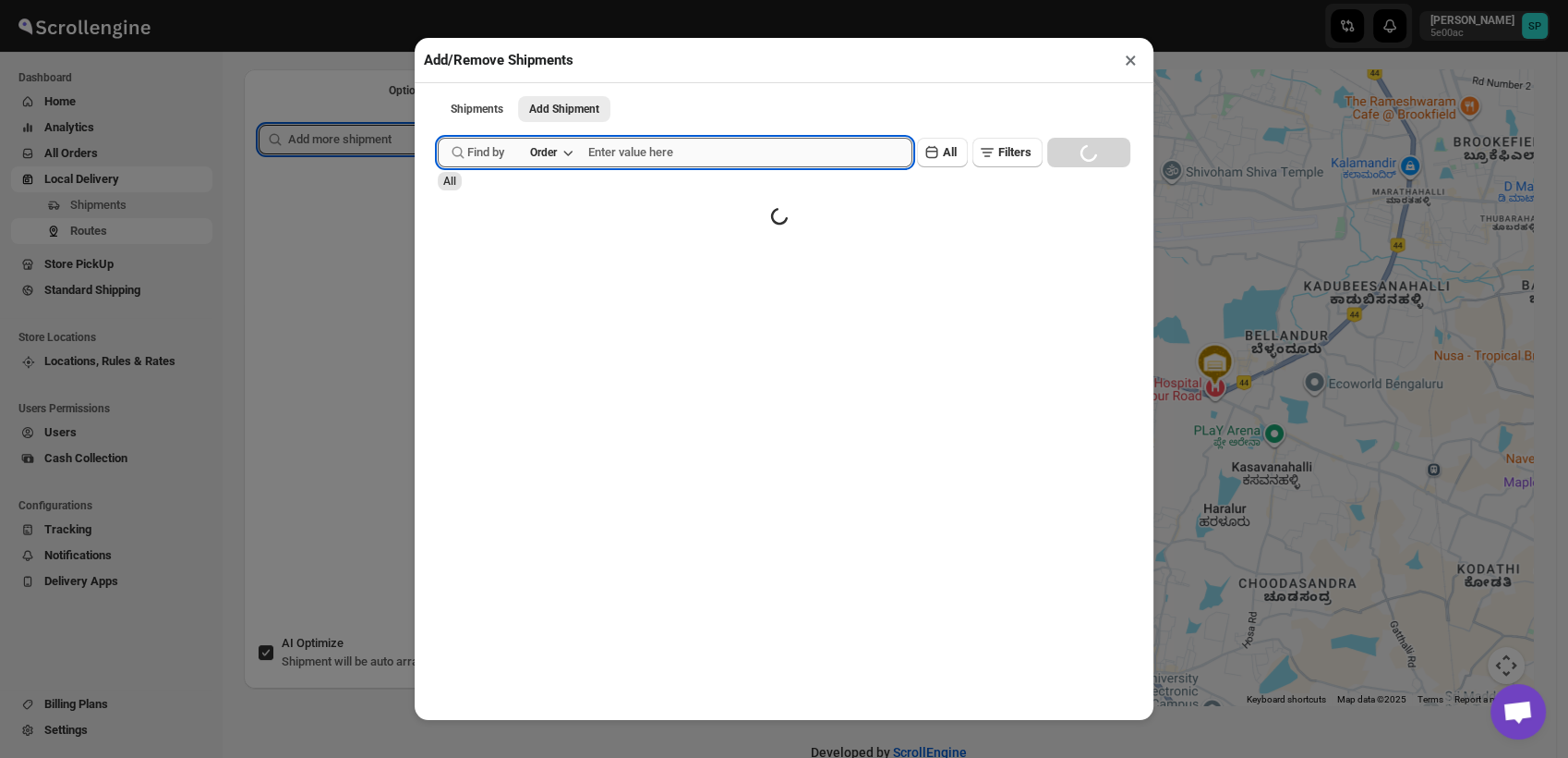
click at [687, 151] on input "text" at bounding box center [750, 152] width 324 height 29
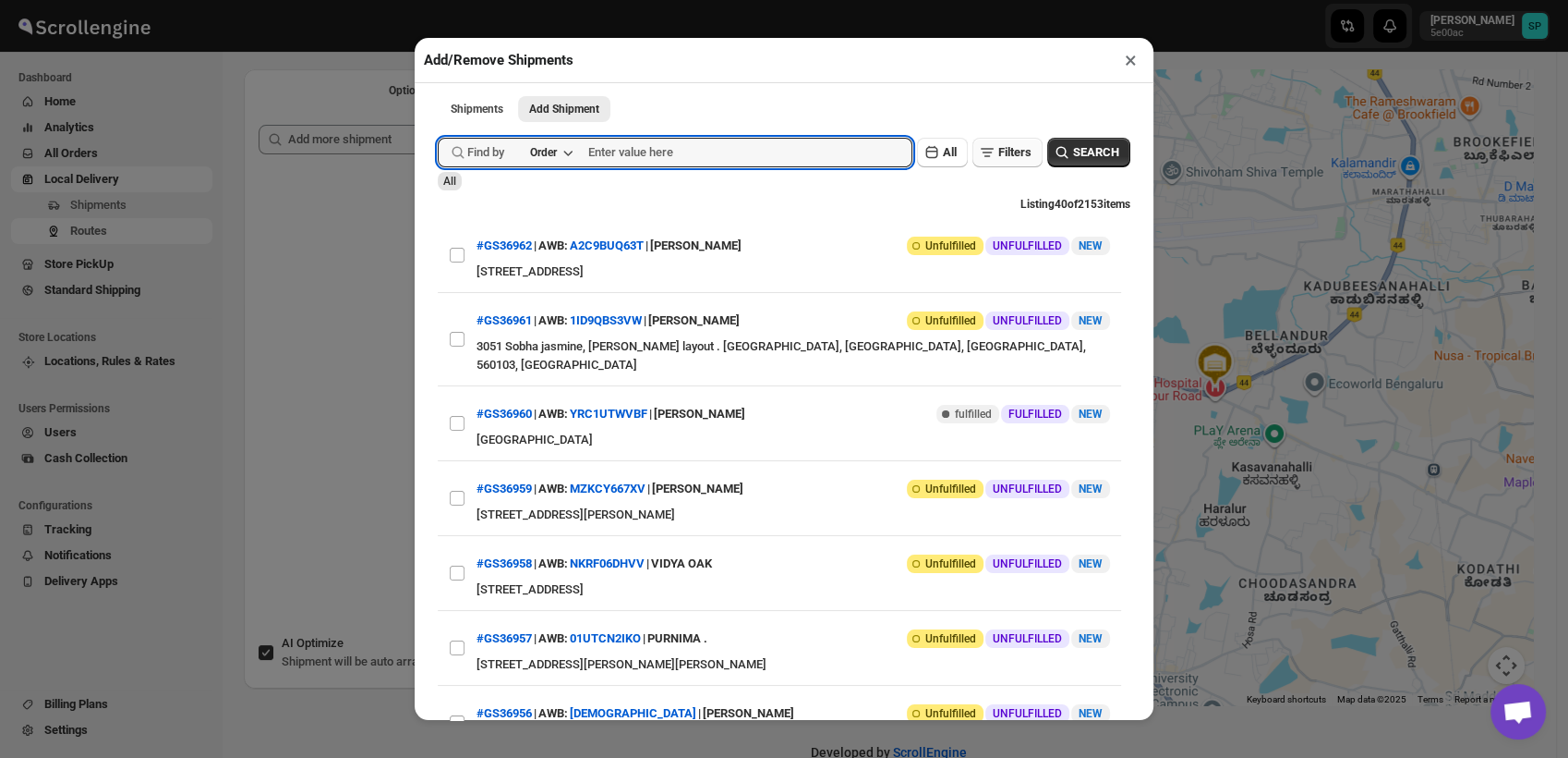
paste input "36895"
type input "36895"
click at [1112, 147] on button "SEARCH" at bounding box center [1088, 152] width 83 height 29
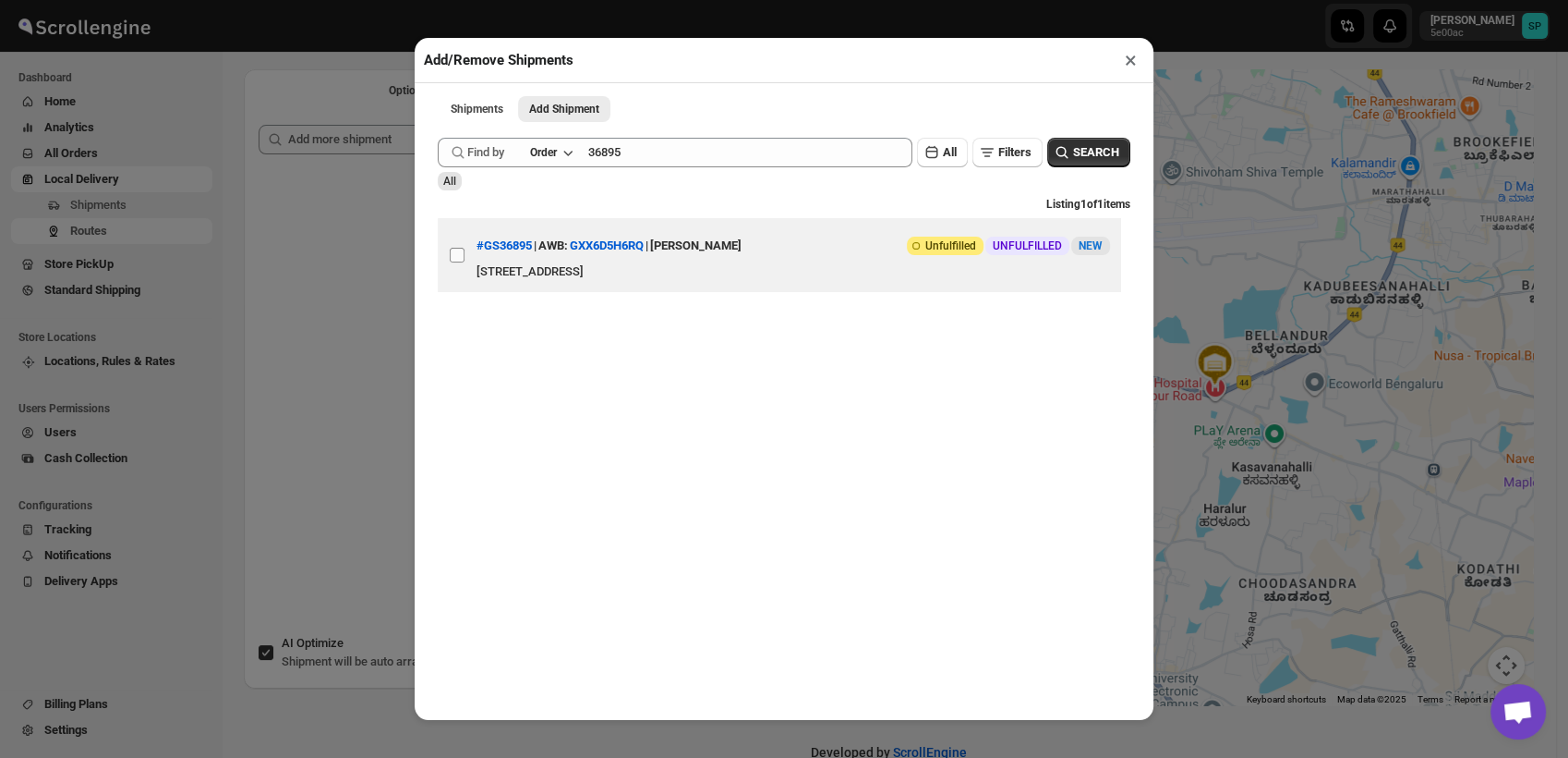
click at [460, 253] on input "View details for 68997fb6f7cd3703b5a9bcf9" at bounding box center [457, 254] width 15 height 15
checkbox input "true"
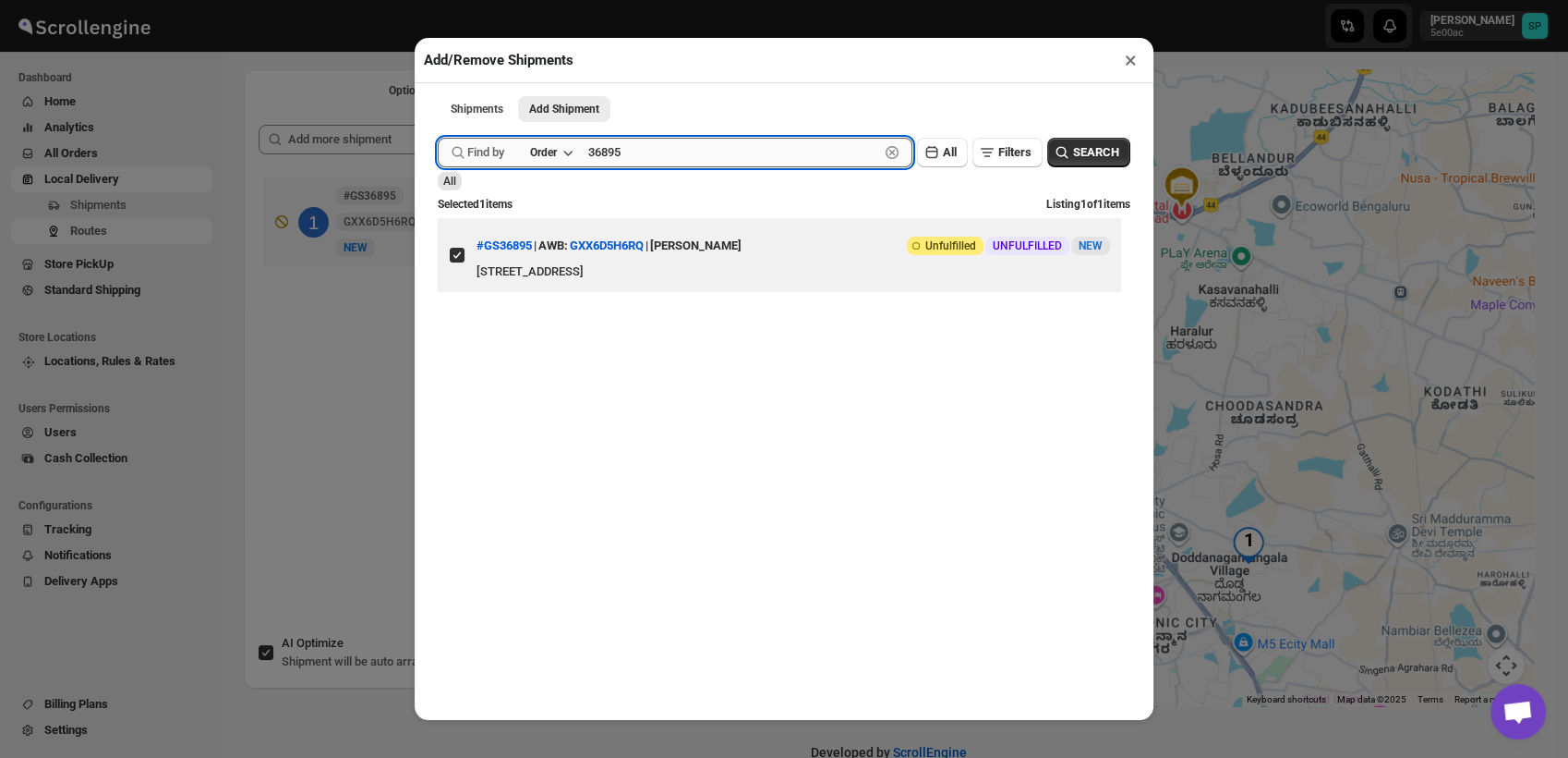
click at [613, 155] on input "36895" at bounding box center [733, 152] width 291 height 29
paste input "70"
type input "36870"
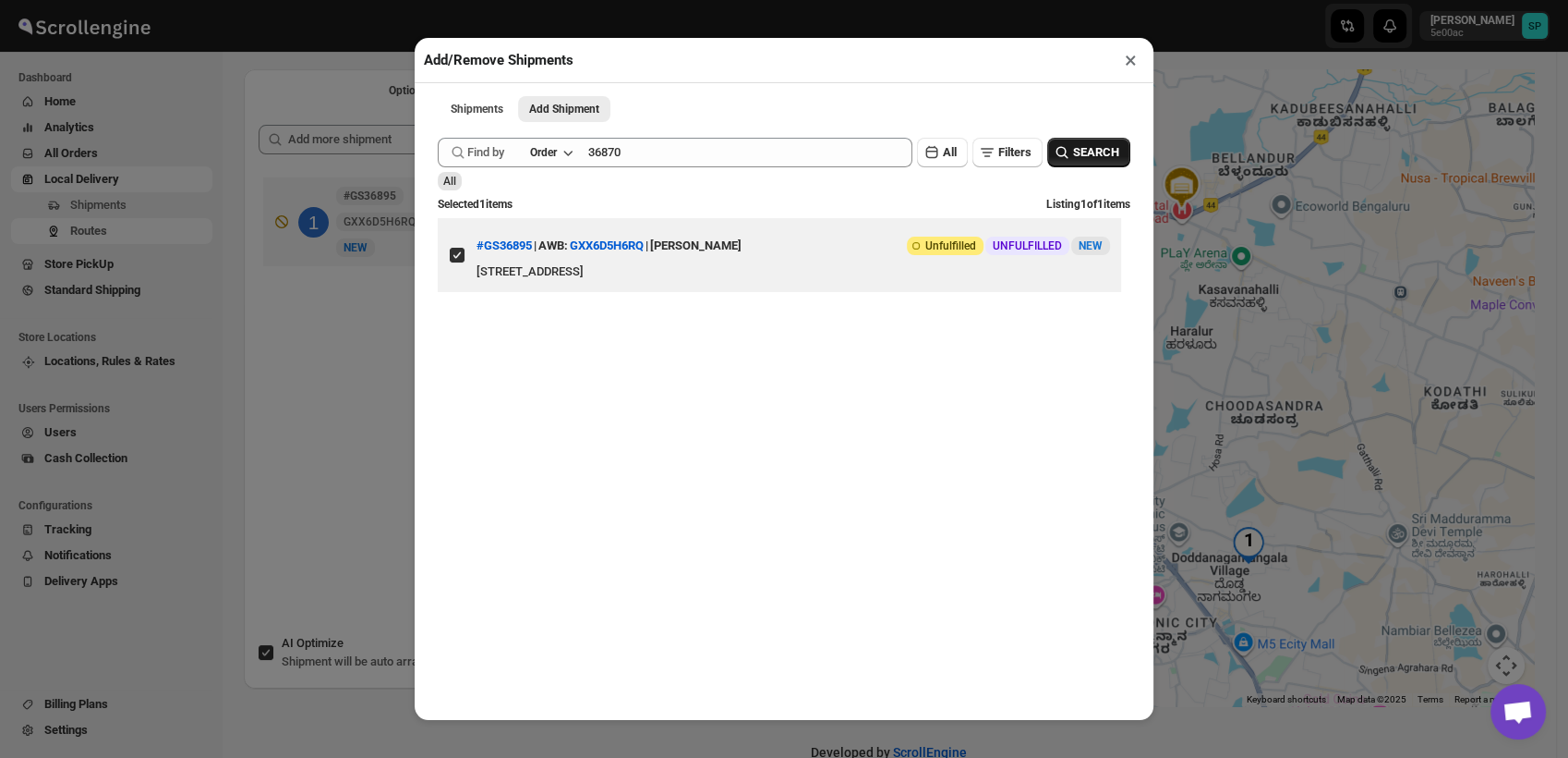
click at [1104, 148] on button "SEARCH" at bounding box center [1088, 152] width 83 height 29
click at [455, 263] on input "View details for 68984698f7cd3703b5a9af7e" at bounding box center [457, 254] width 15 height 15
checkbox input "true"
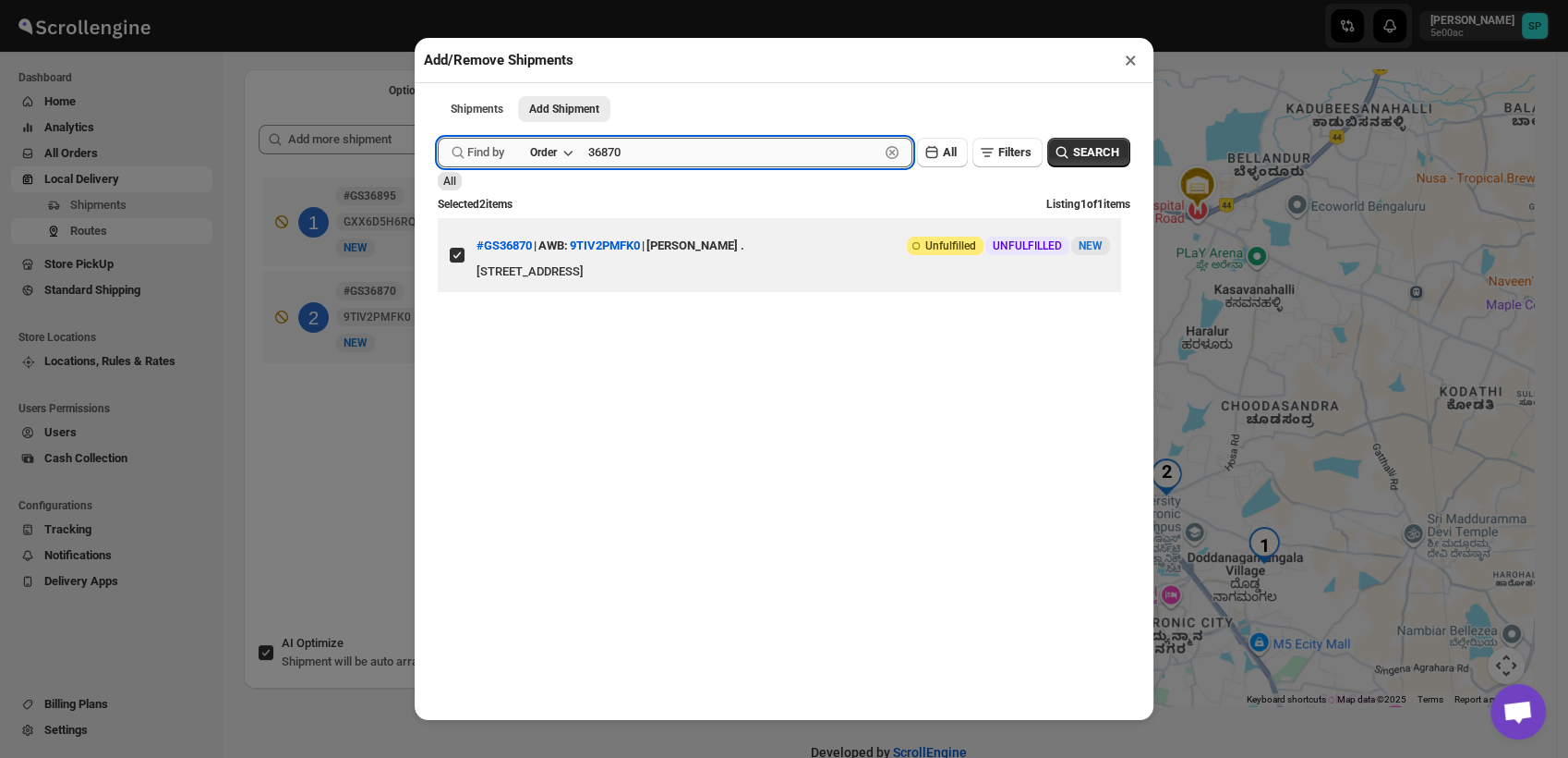
click at [633, 160] on input "36870" at bounding box center [733, 152] width 291 height 29
paste input "36924"
click at [626, 163] on input "3687036924" at bounding box center [733, 152] width 291 height 29
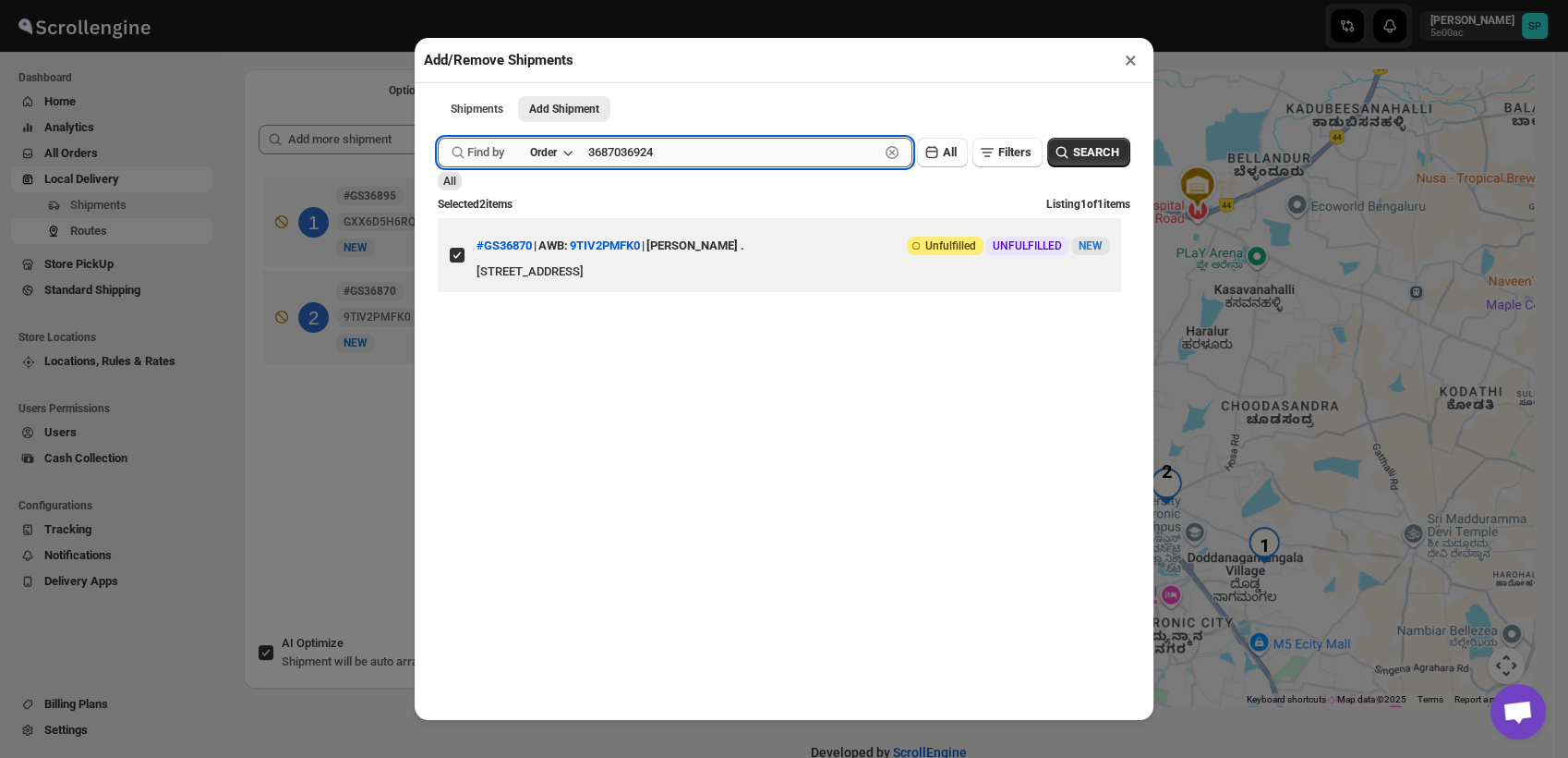
paste input "text"
type input "36924"
click at [1073, 160] on span "SEARCH" at bounding box center [1096, 152] width 46 height 19
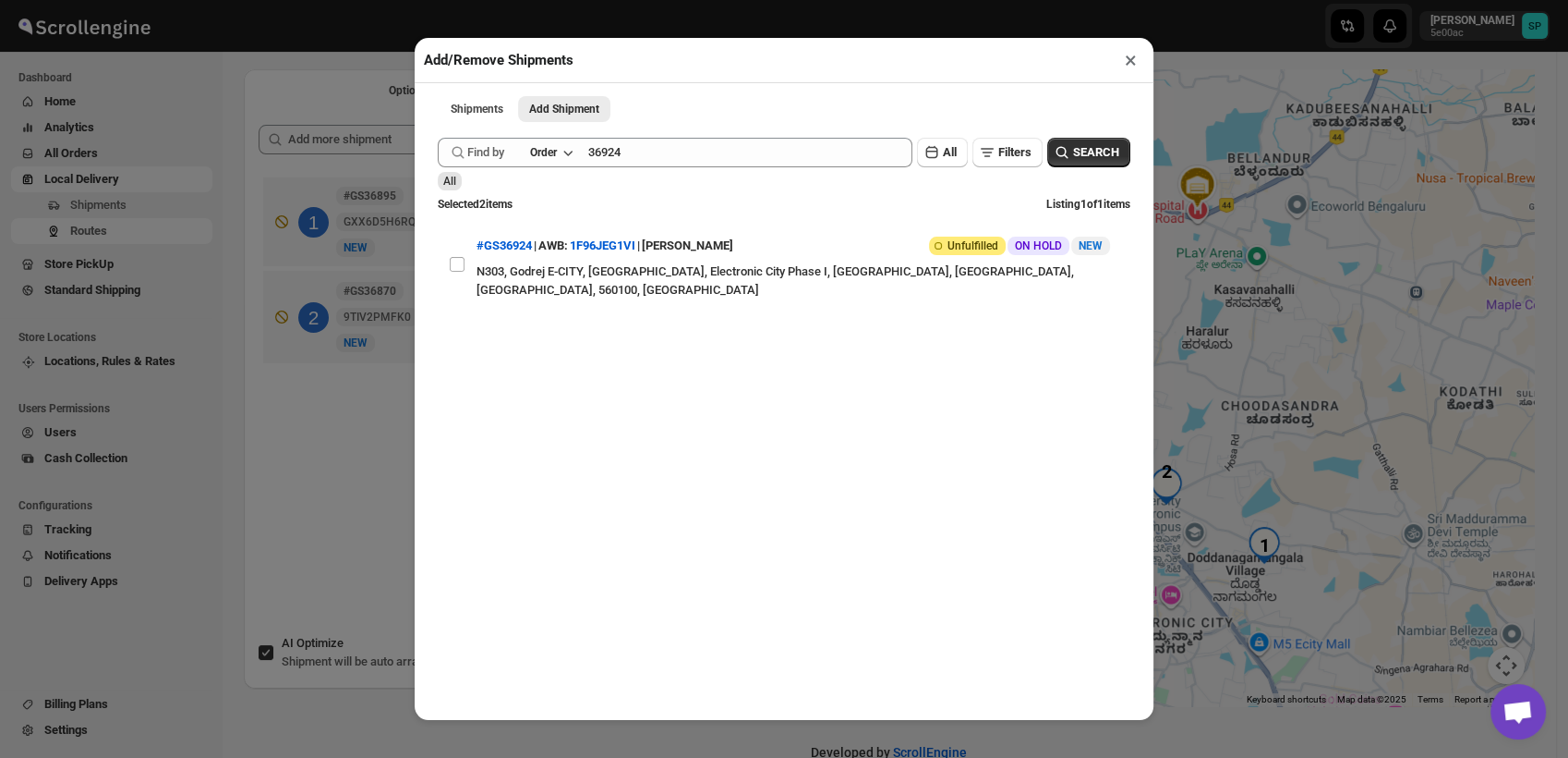
click at [450, 257] on input "View details for 689a24d4f7cd3703b5a9d6f4" at bounding box center [457, 264] width 15 height 15
checkbox input "true"
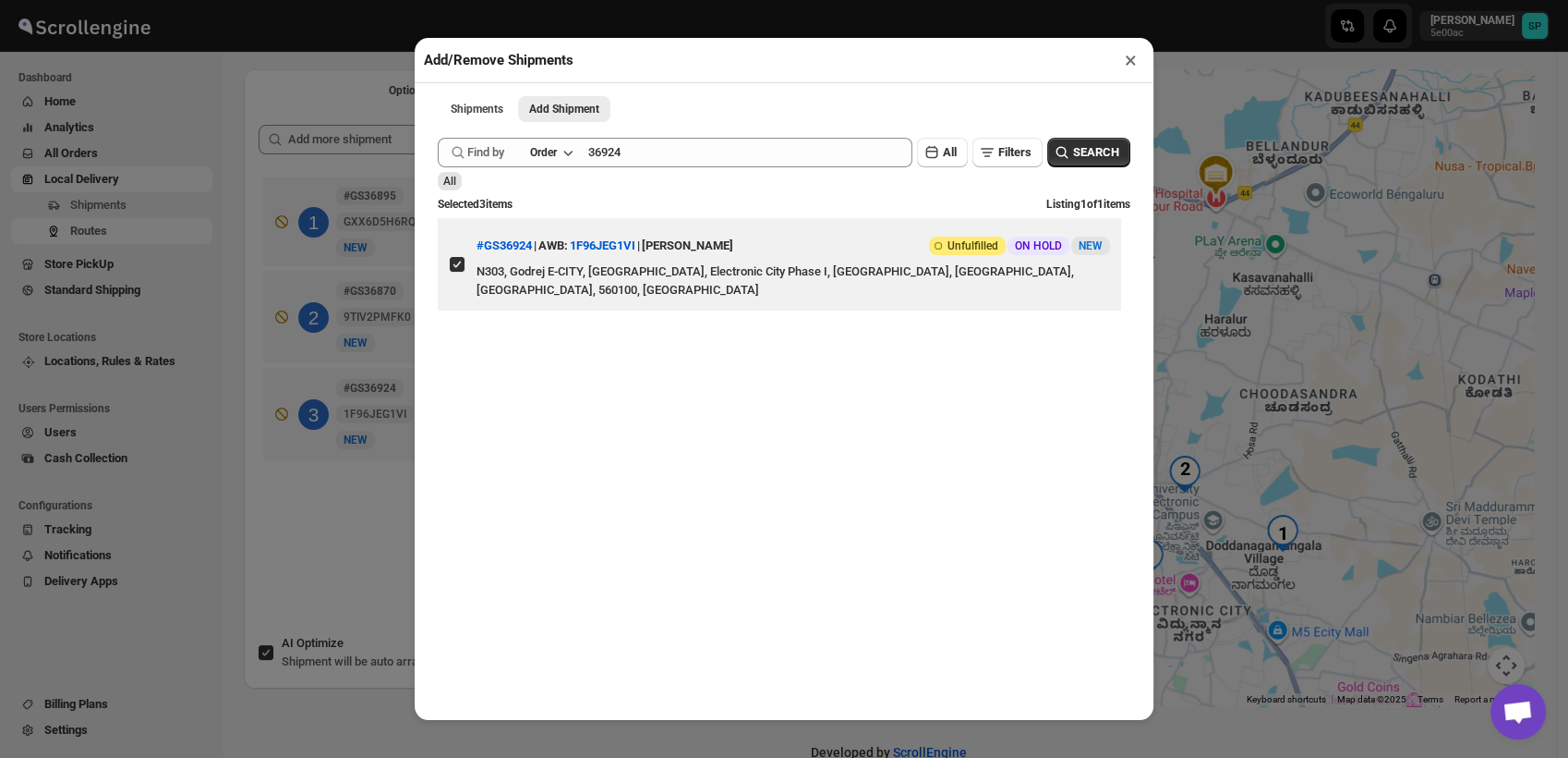
click at [1123, 63] on button "×" at bounding box center [1130, 60] width 26 height 25
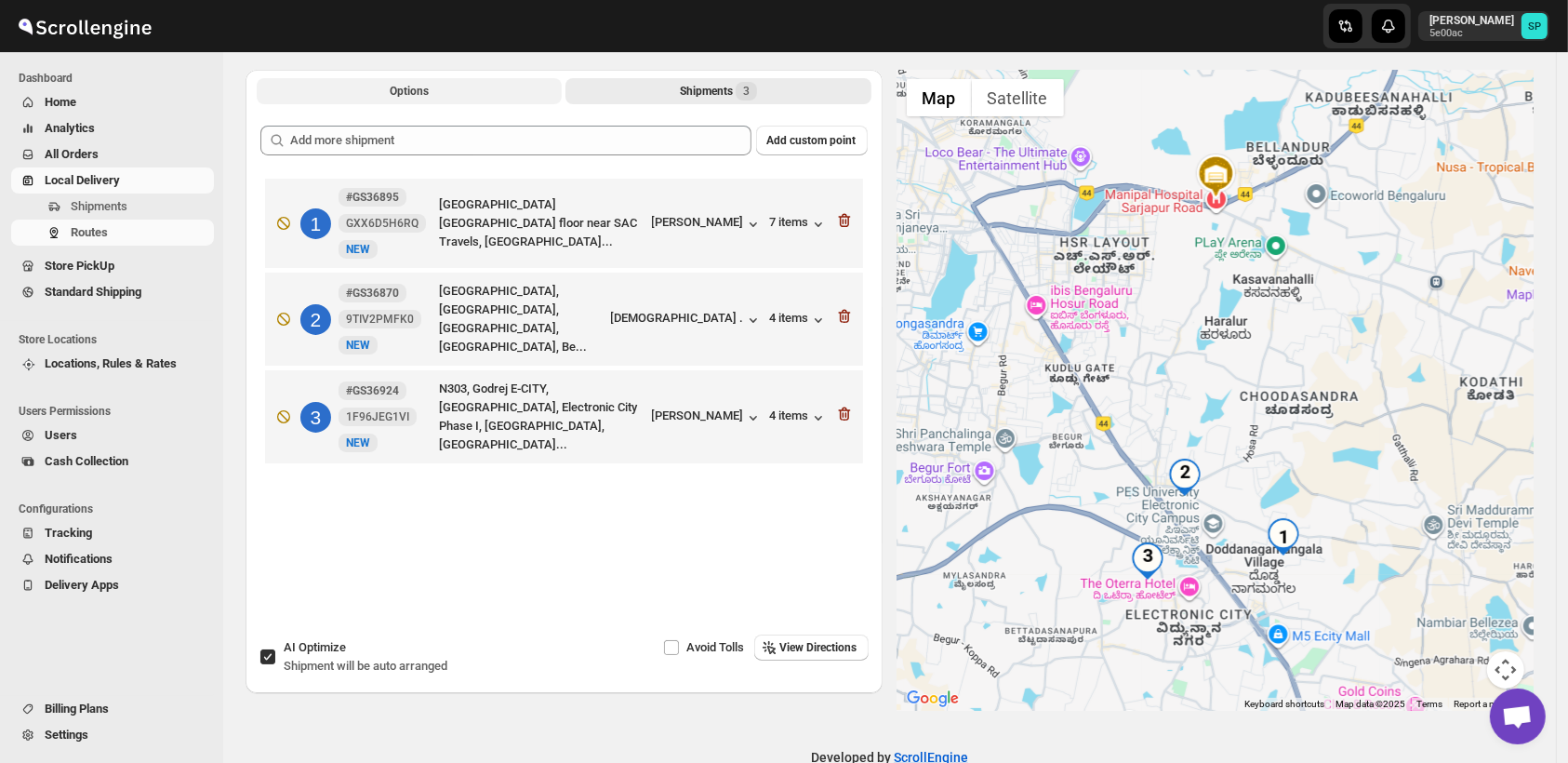
click at [440, 93] on button "Options" at bounding box center [409, 91] width 305 height 26
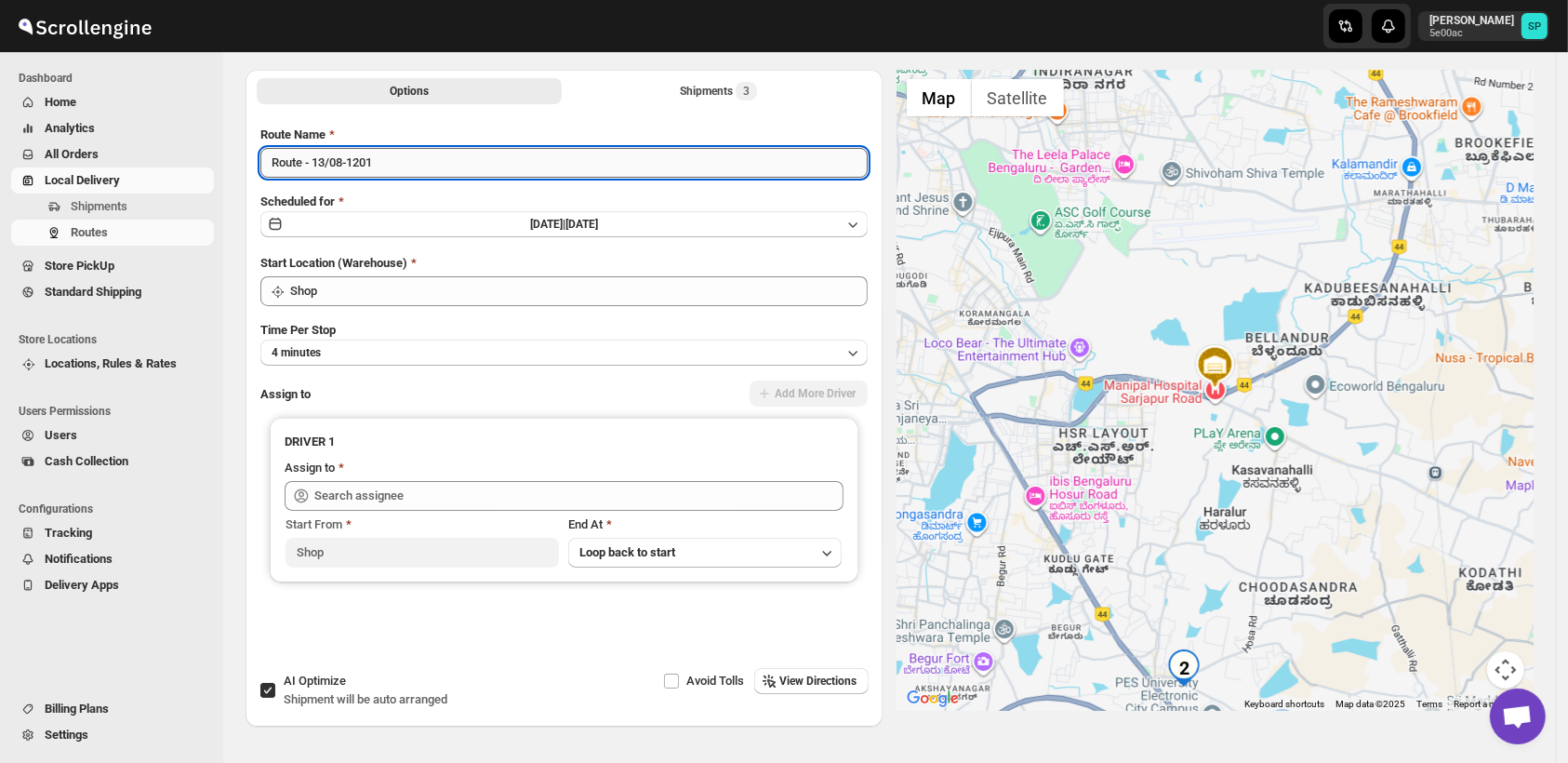
click at [461, 158] on input "Route - 13/08-1201" at bounding box center [564, 163] width 607 height 30
type input "Route - 13/08-1201_Ecity + Iz"
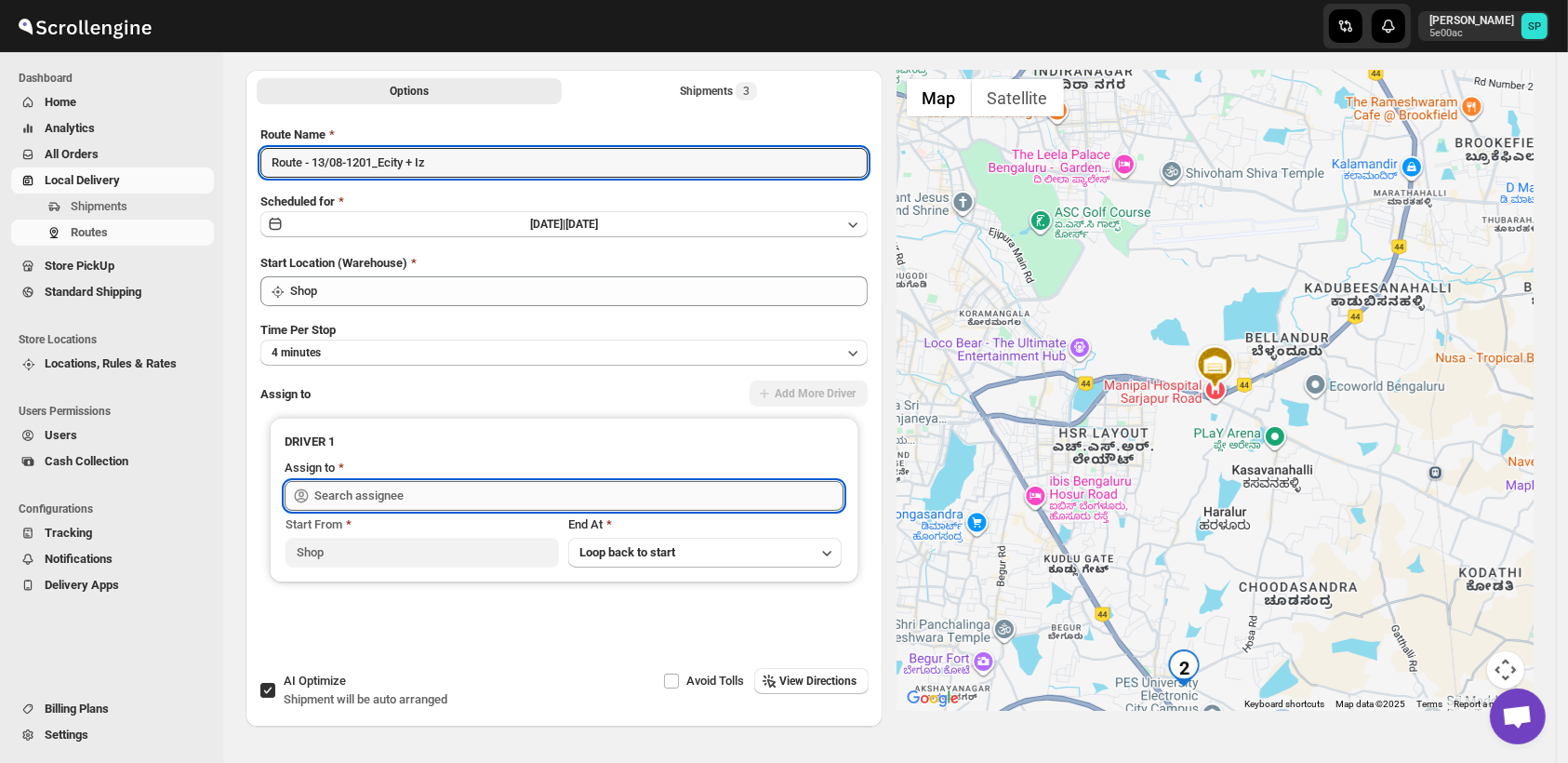
click at [495, 499] on input "text" at bounding box center [579, 496] width 529 height 30
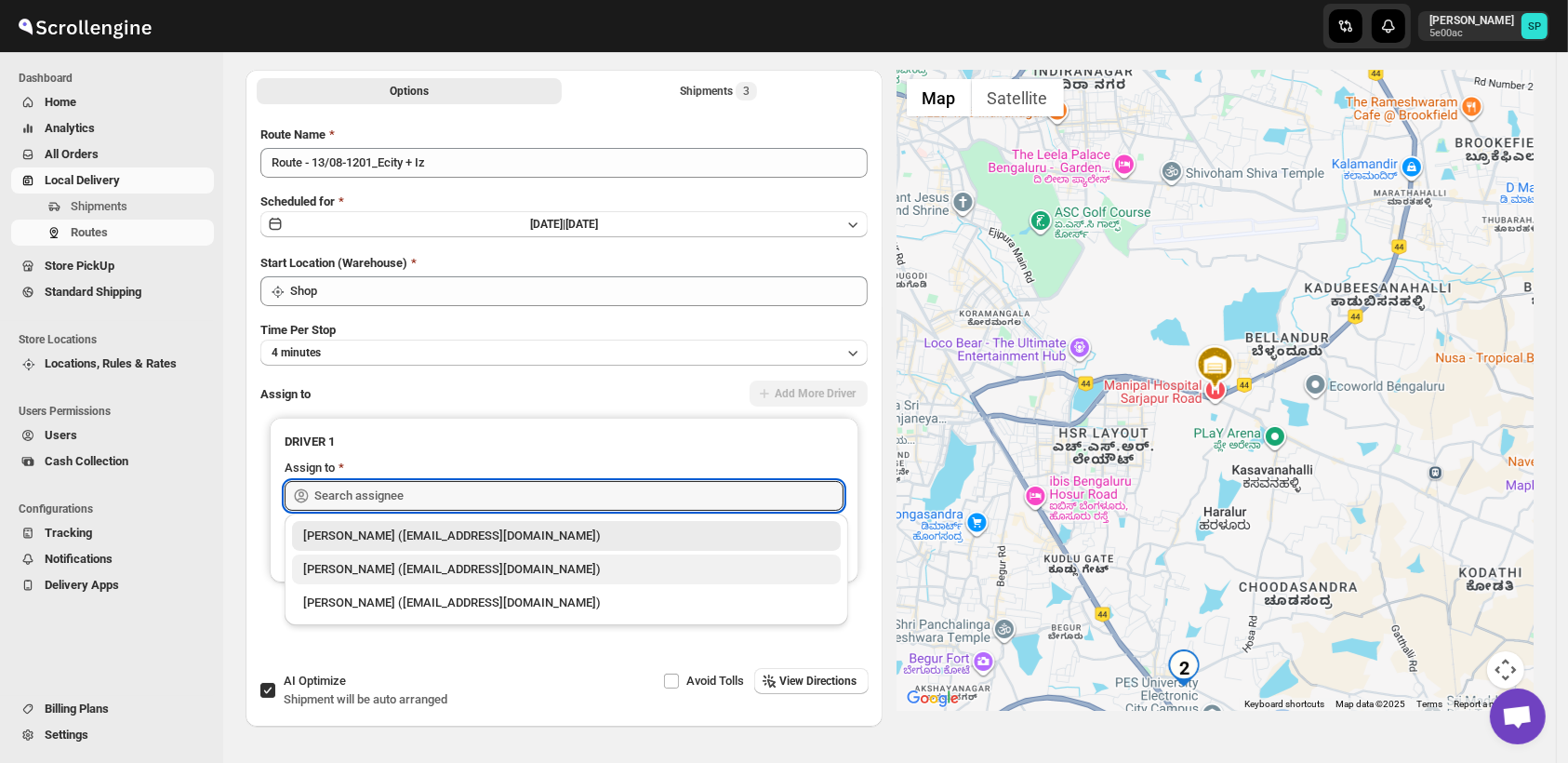
click at [482, 574] on div "[PERSON_NAME] ([EMAIL_ADDRESS][DOMAIN_NAME])" at bounding box center [566, 569] width 526 height 19
type input "[PERSON_NAME] ([EMAIL_ADDRESS][DOMAIN_NAME])"
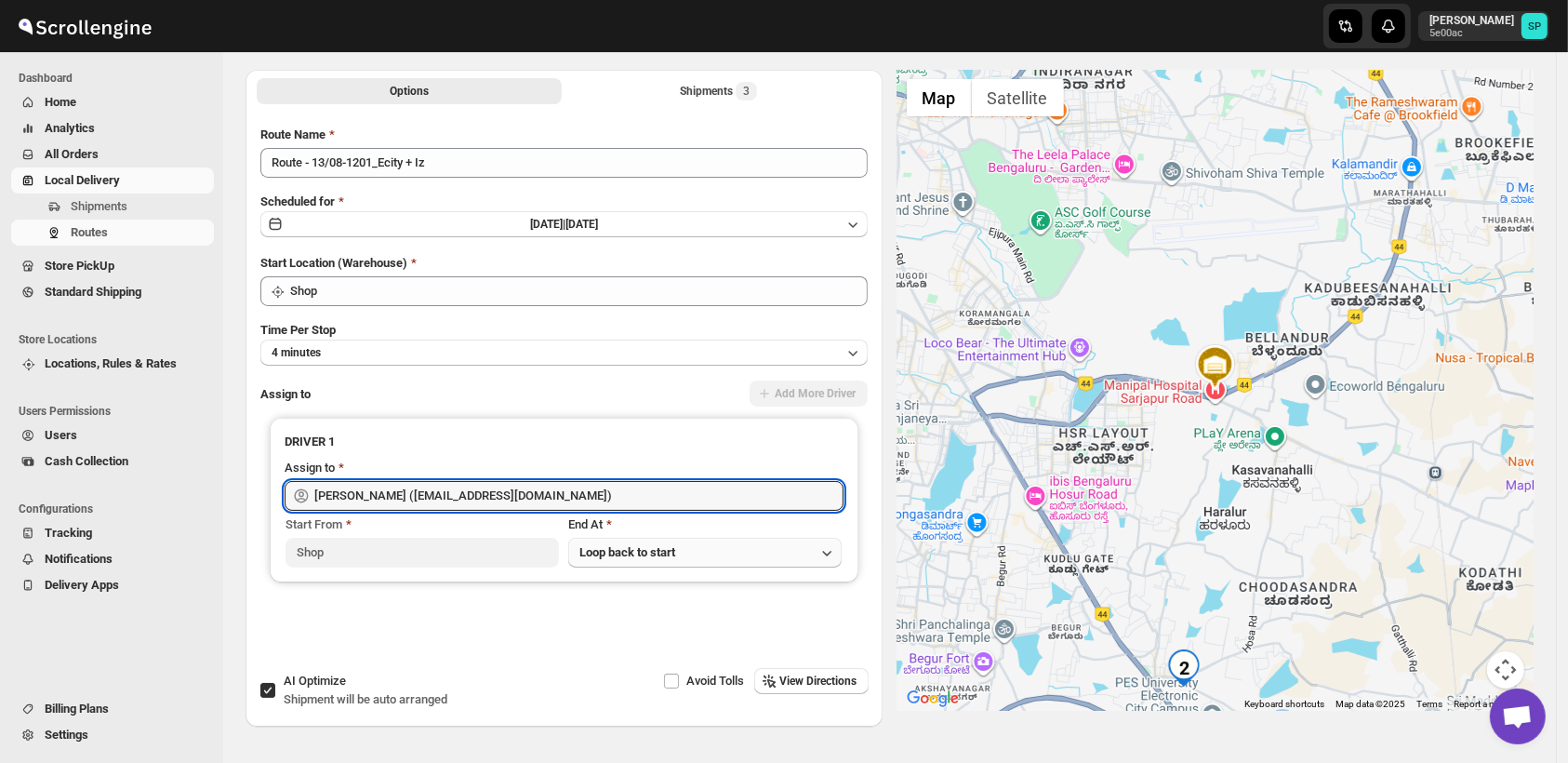
click at [613, 552] on span "Loop back to start" at bounding box center [627, 552] width 96 height 14
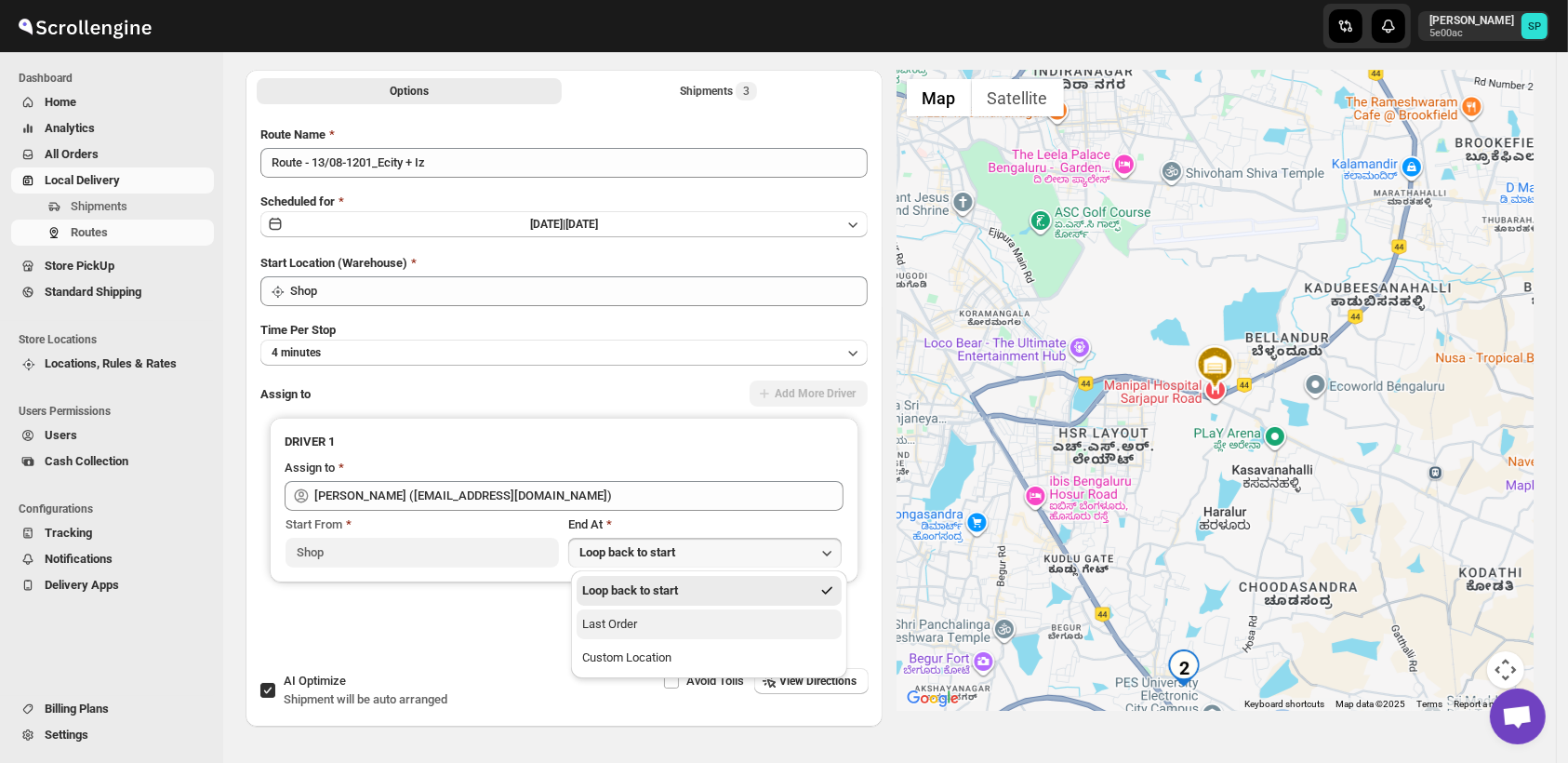
click at [595, 613] on button "Last Order" at bounding box center [709, 624] width 265 height 30
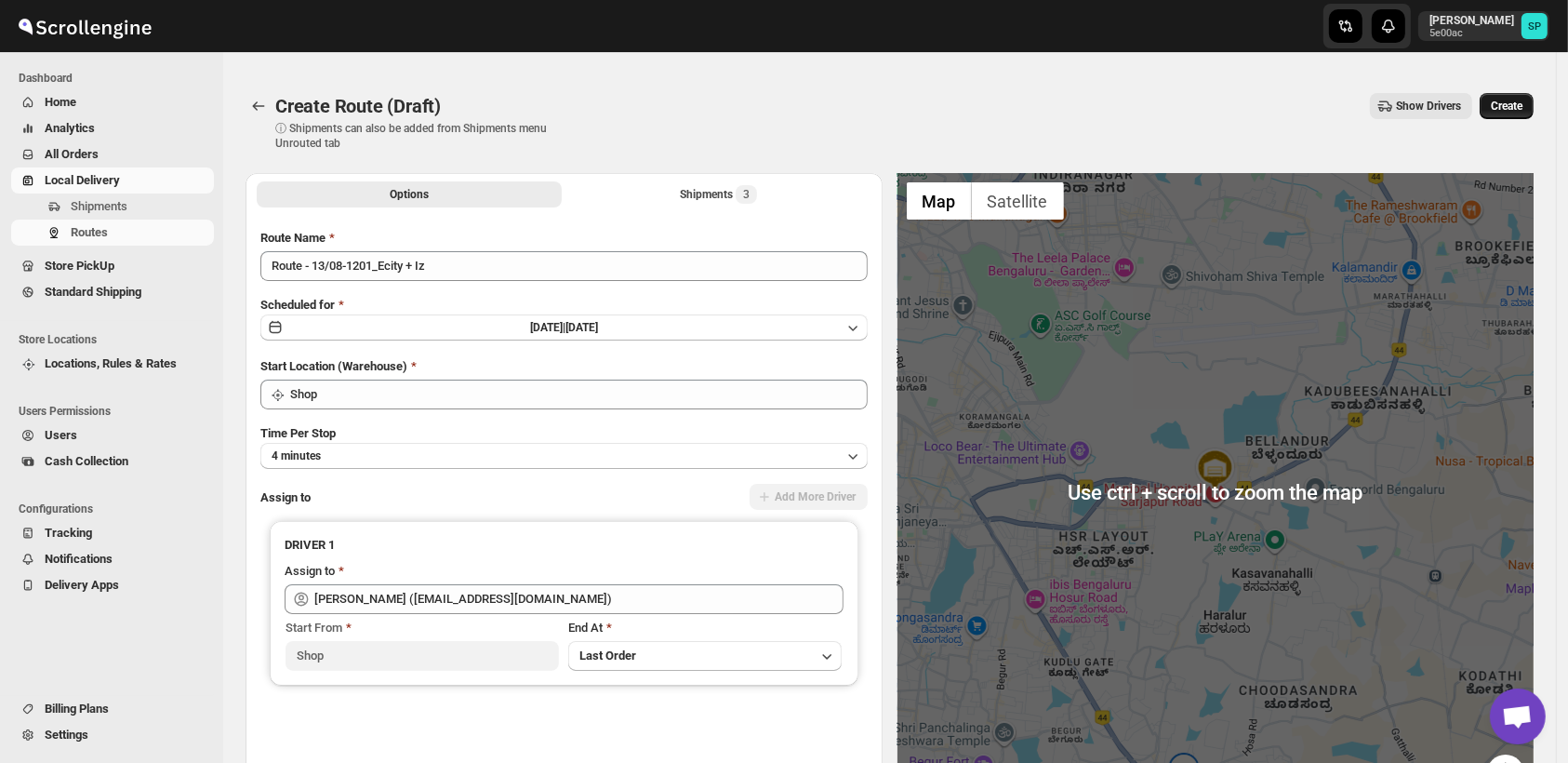
click at [1523, 110] on span "Create" at bounding box center [1507, 106] width 32 height 15
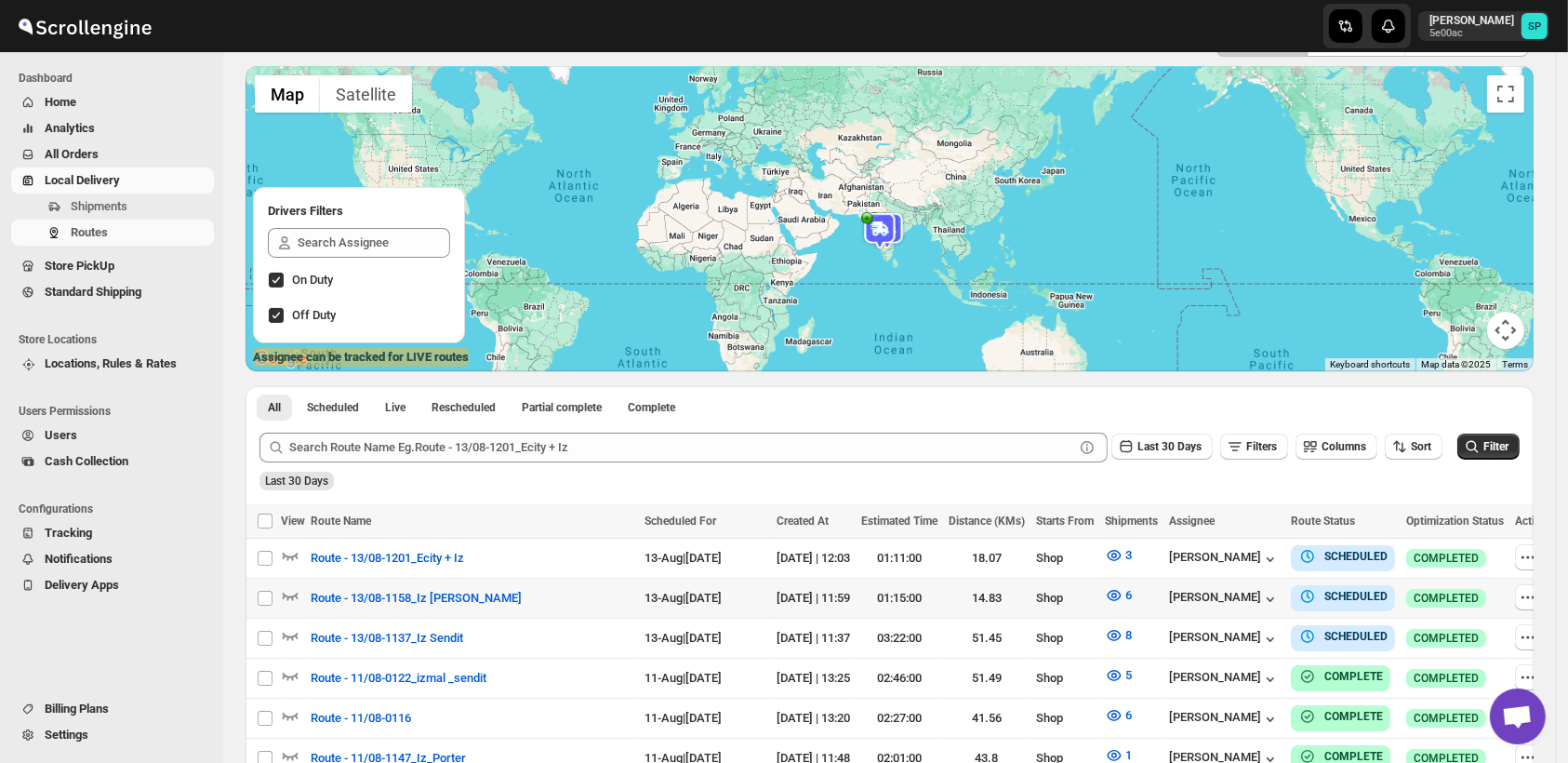
scroll to position [206, 0]
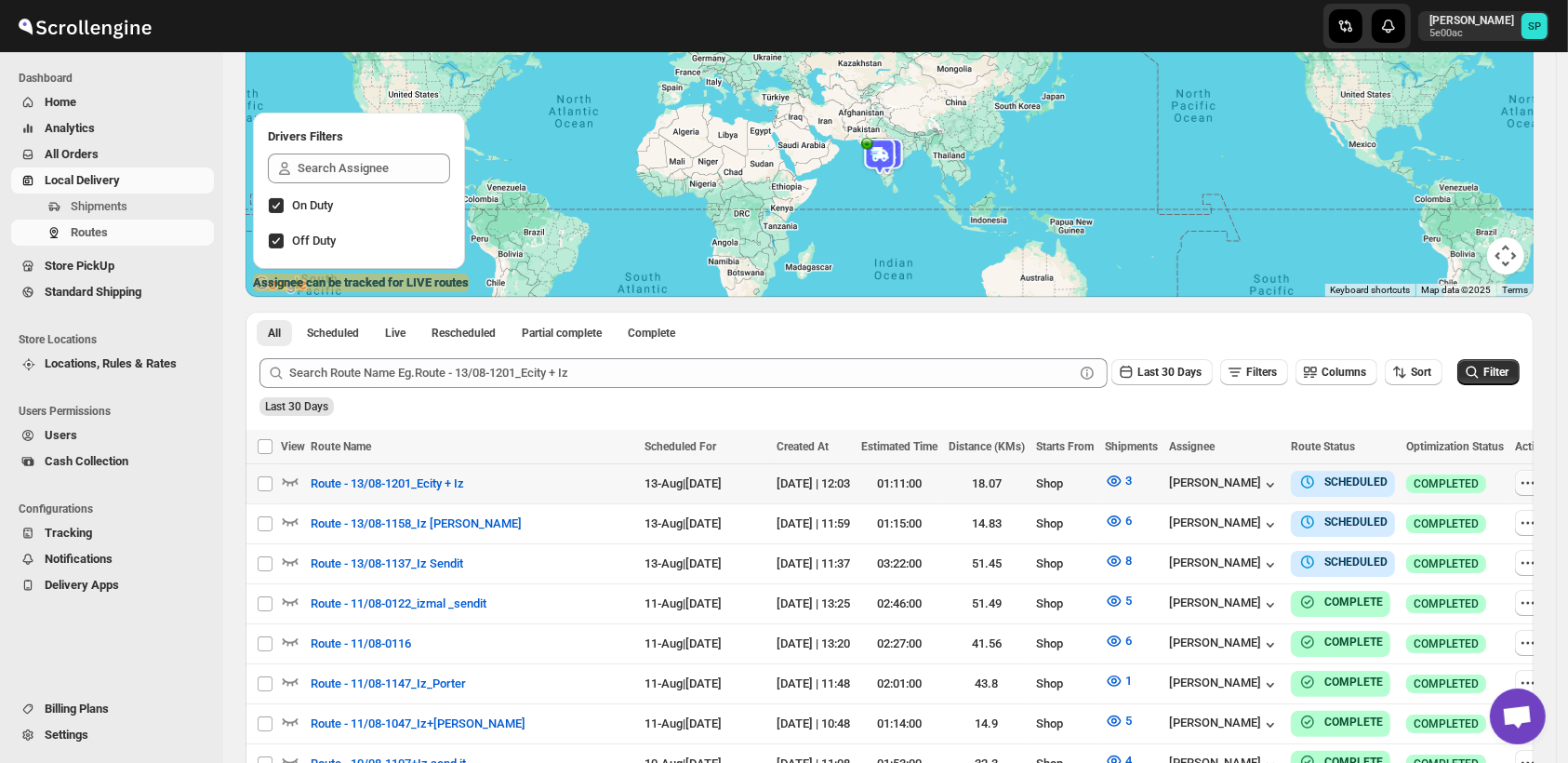
click at [1516, 486] on button "button" at bounding box center [1529, 483] width 26 height 26
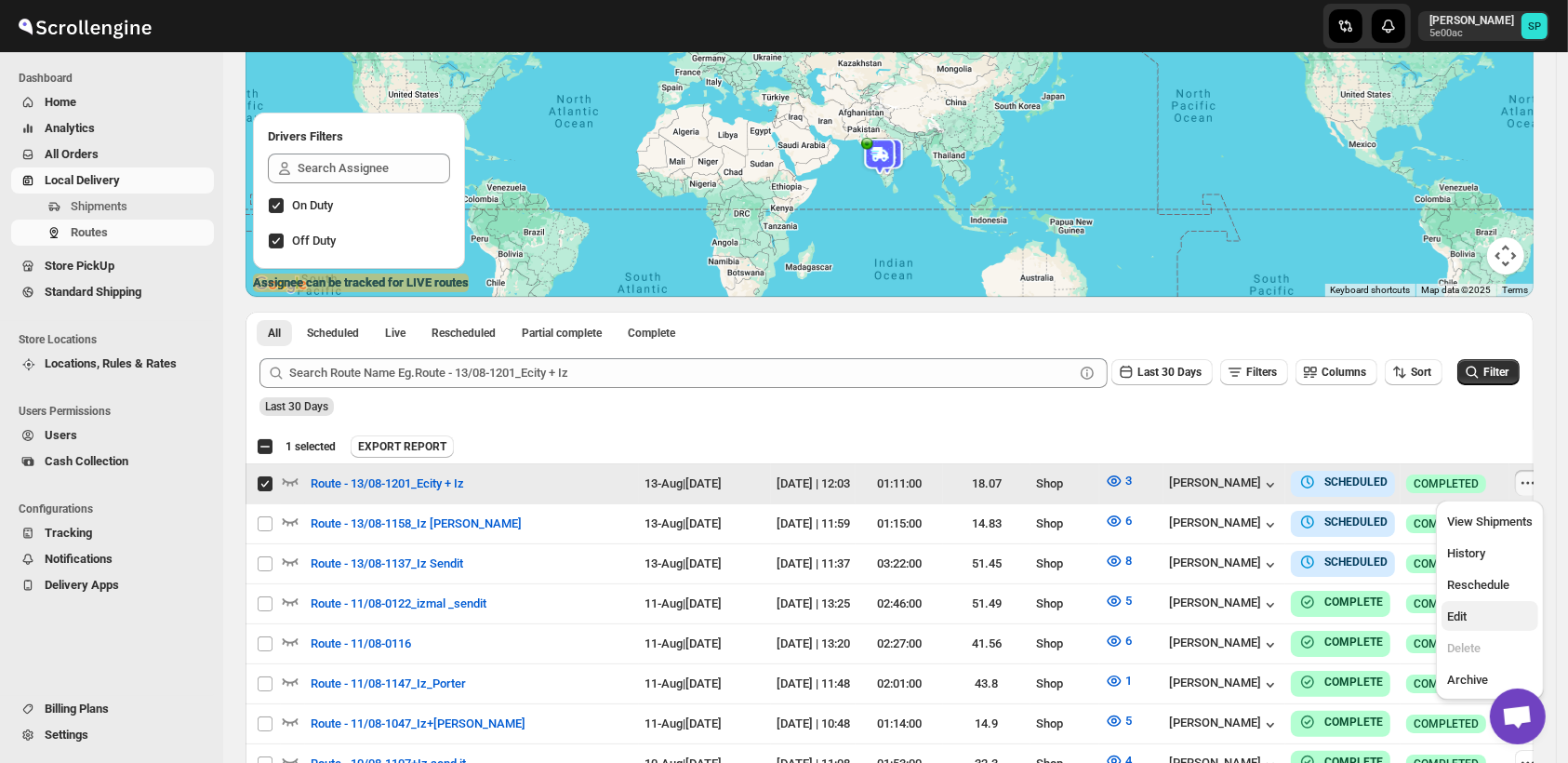
click at [1466, 614] on span "Edit" at bounding box center [1457, 616] width 20 height 14
checkbox input "false"
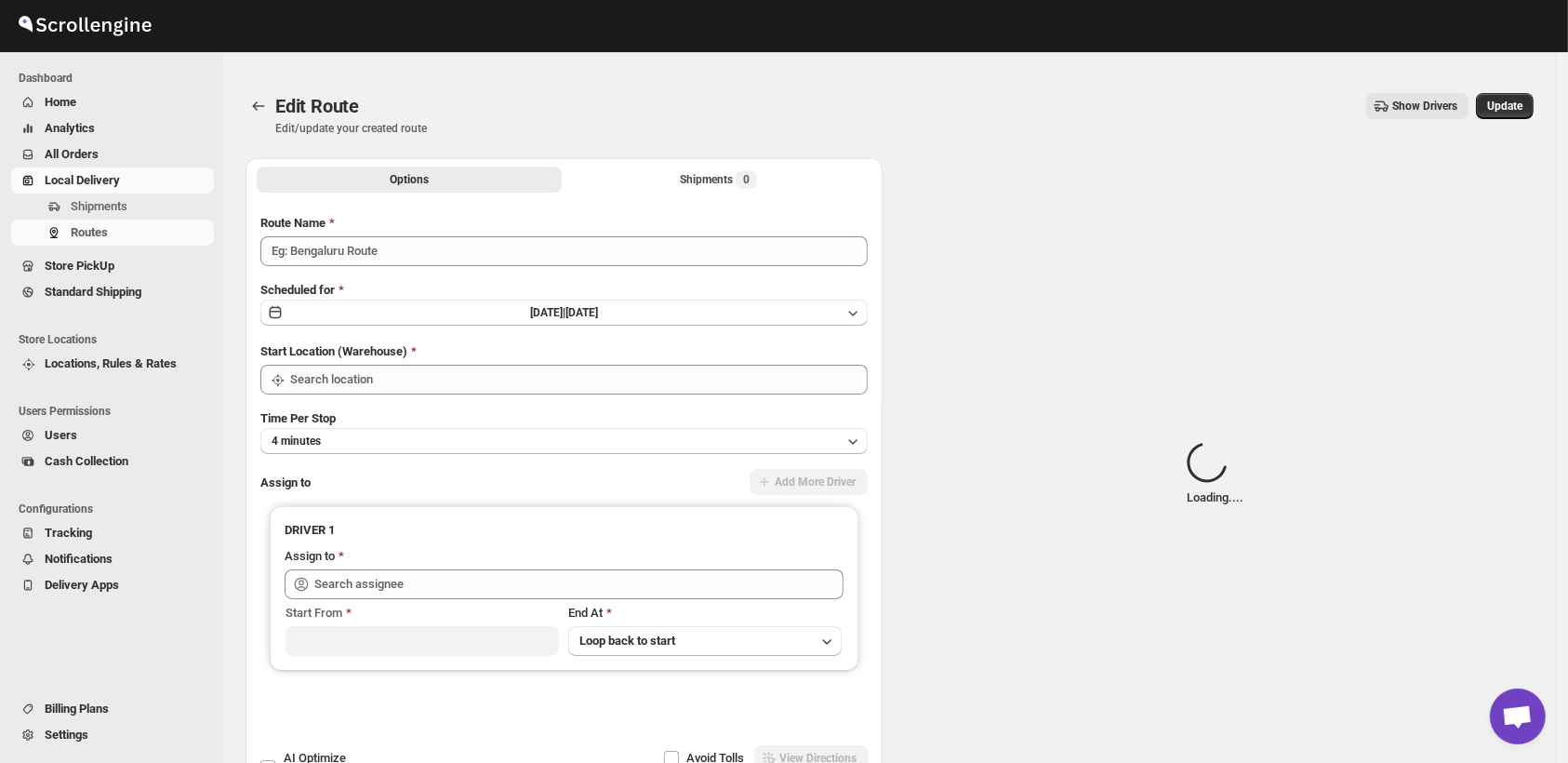
type input "Route - 13/08-1201_Ecity + Iz"
type input "Shop"
click at [675, 170] on div "Shipments Loading..." at bounding box center [718, 179] width 119 height 19
type input "[PERSON_NAME] ([EMAIL_ADDRESS][DOMAIN_NAME])"
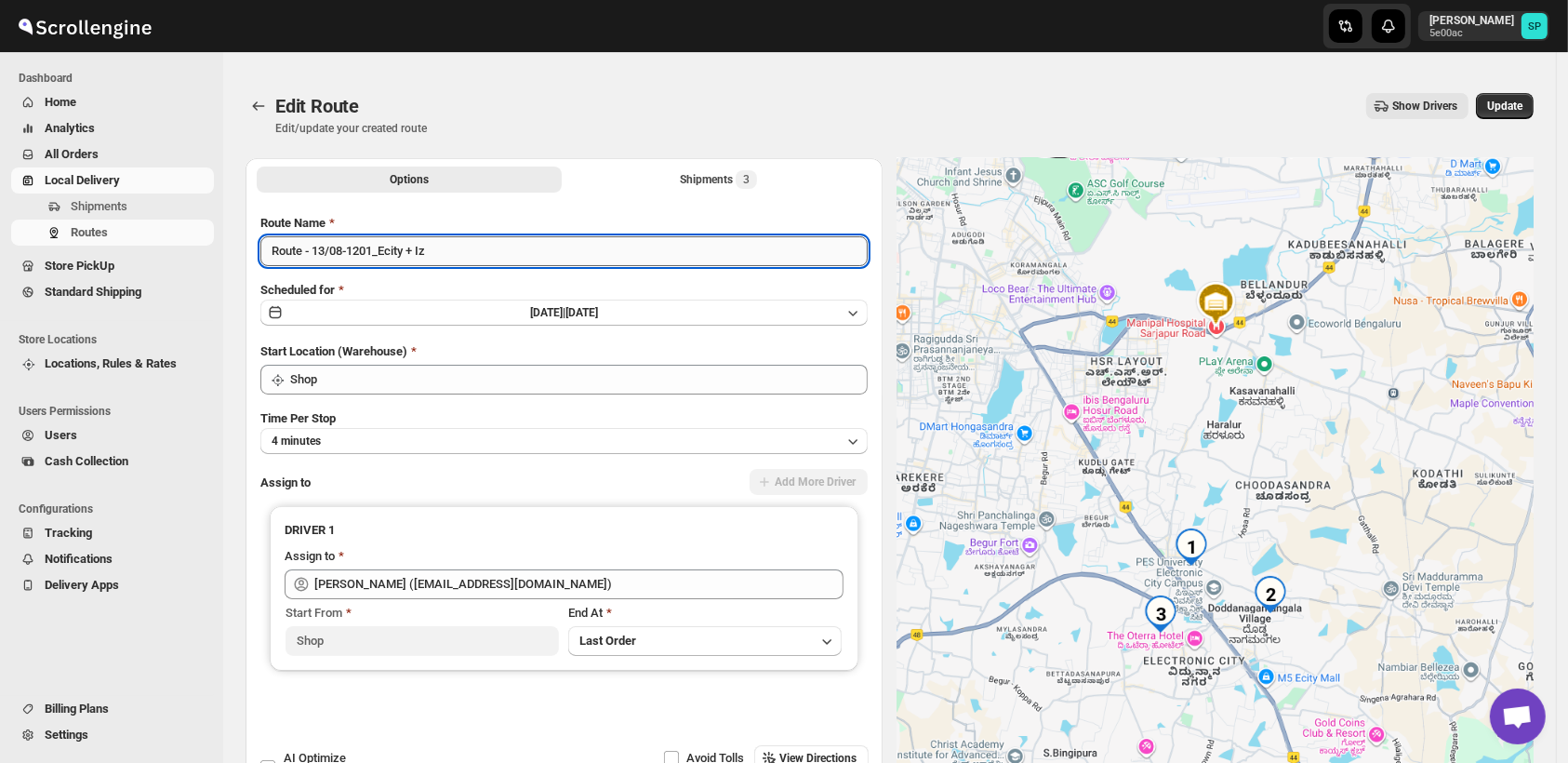
click at [531, 249] on input "Route - 13/08-1201_Ecity + Iz" at bounding box center [564, 251] width 607 height 30
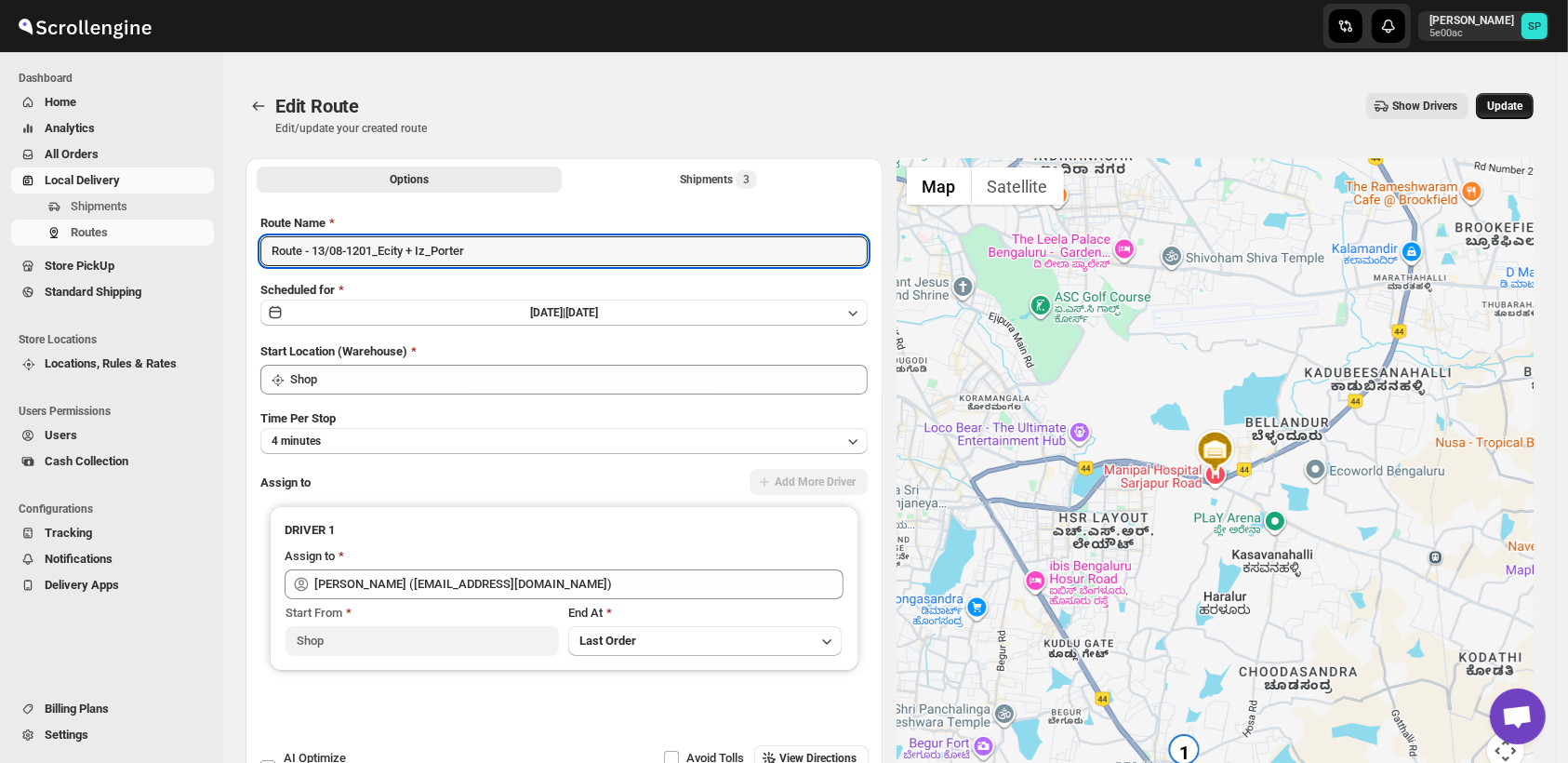
type input "Route - 13/08-1201_Ecity + Iz_Porter"
click at [1519, 111] on span "Update" at bounding box center [1505, 106] width 36 height 15
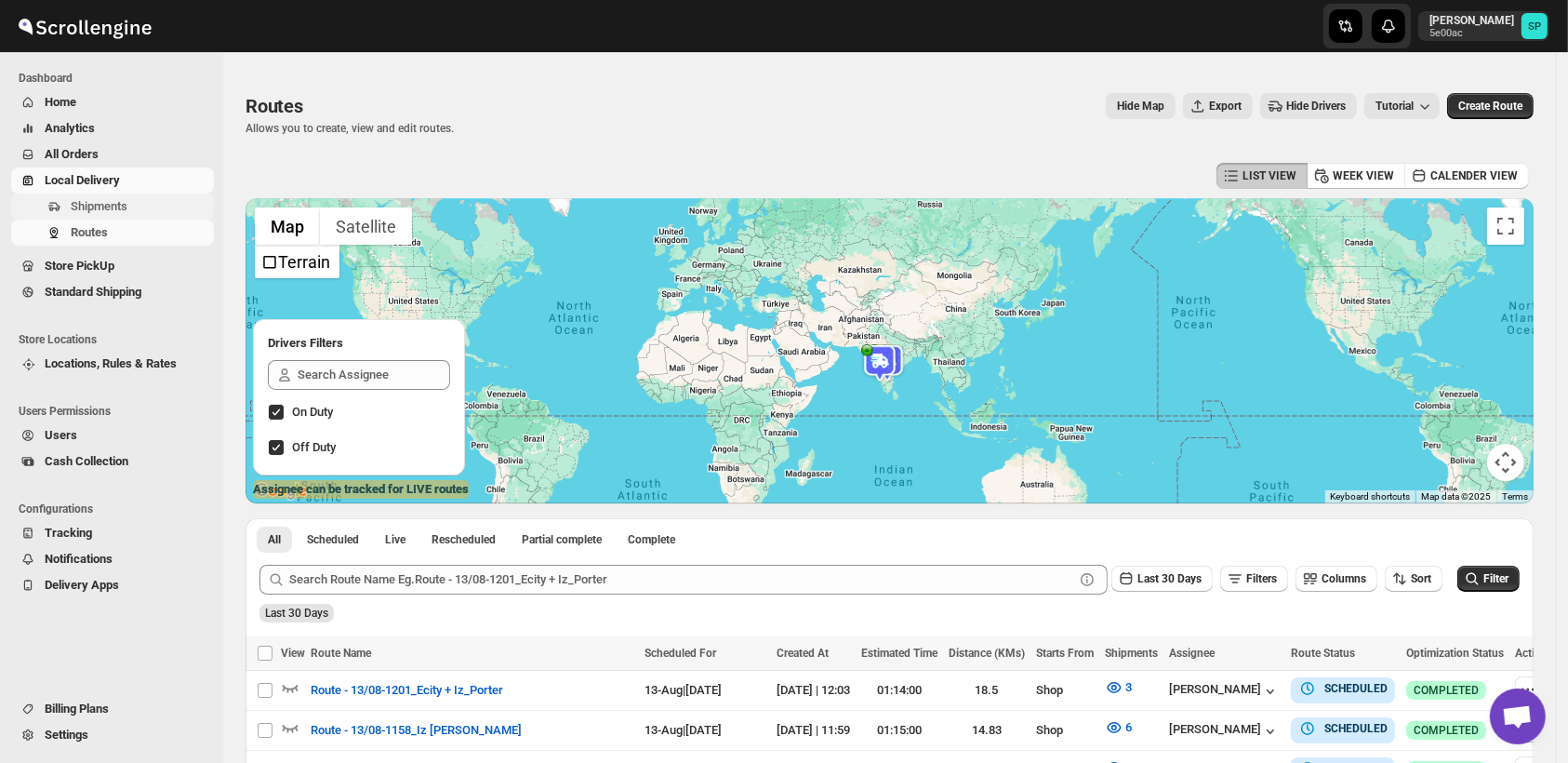
click at [123, 202] on span "Shipments" at bounding box center [99, 206] width 56 height 14
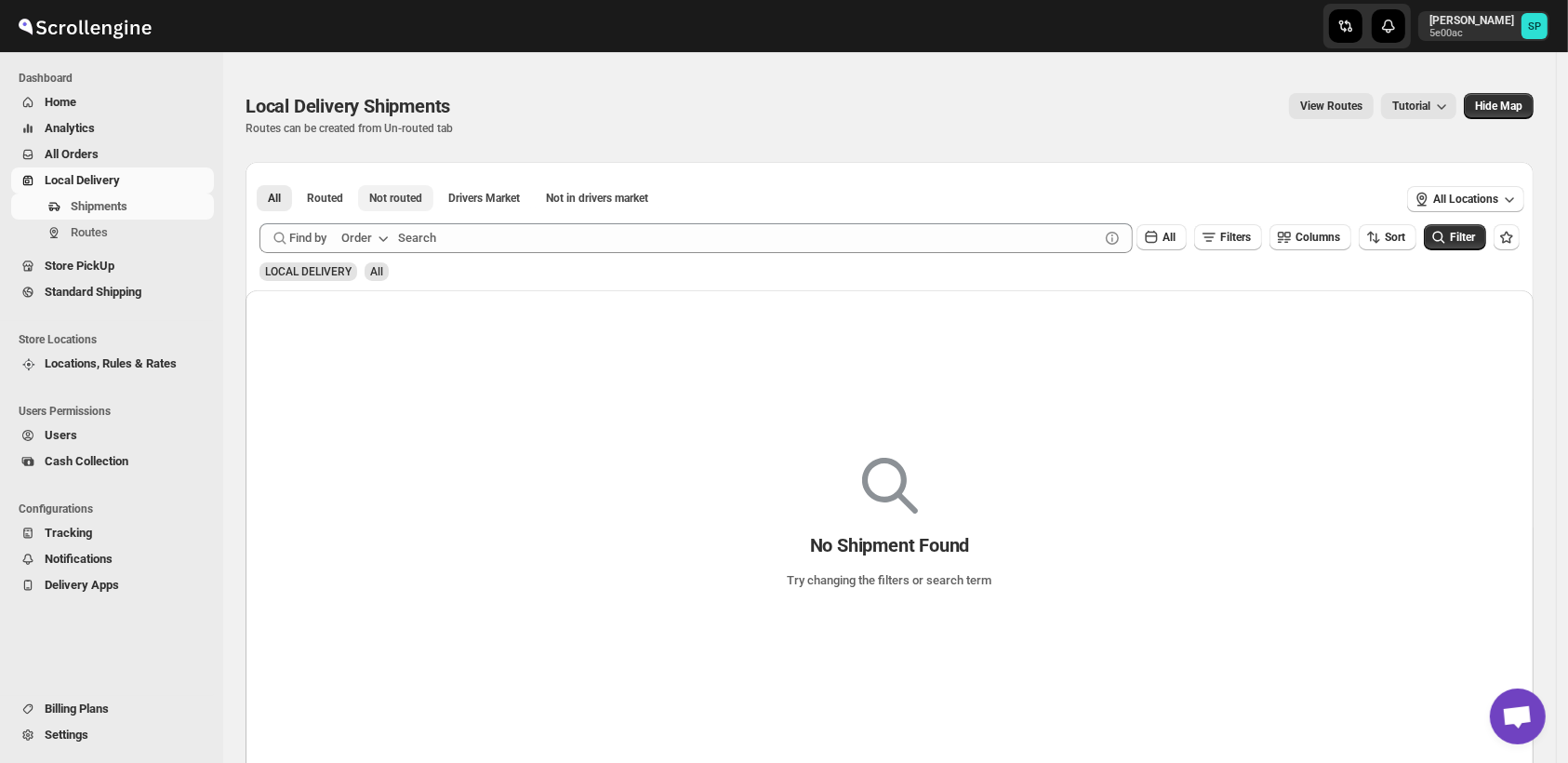
click at [410, 198] on span "Not routed" at bounding box center [396, 197] width 53 height 15
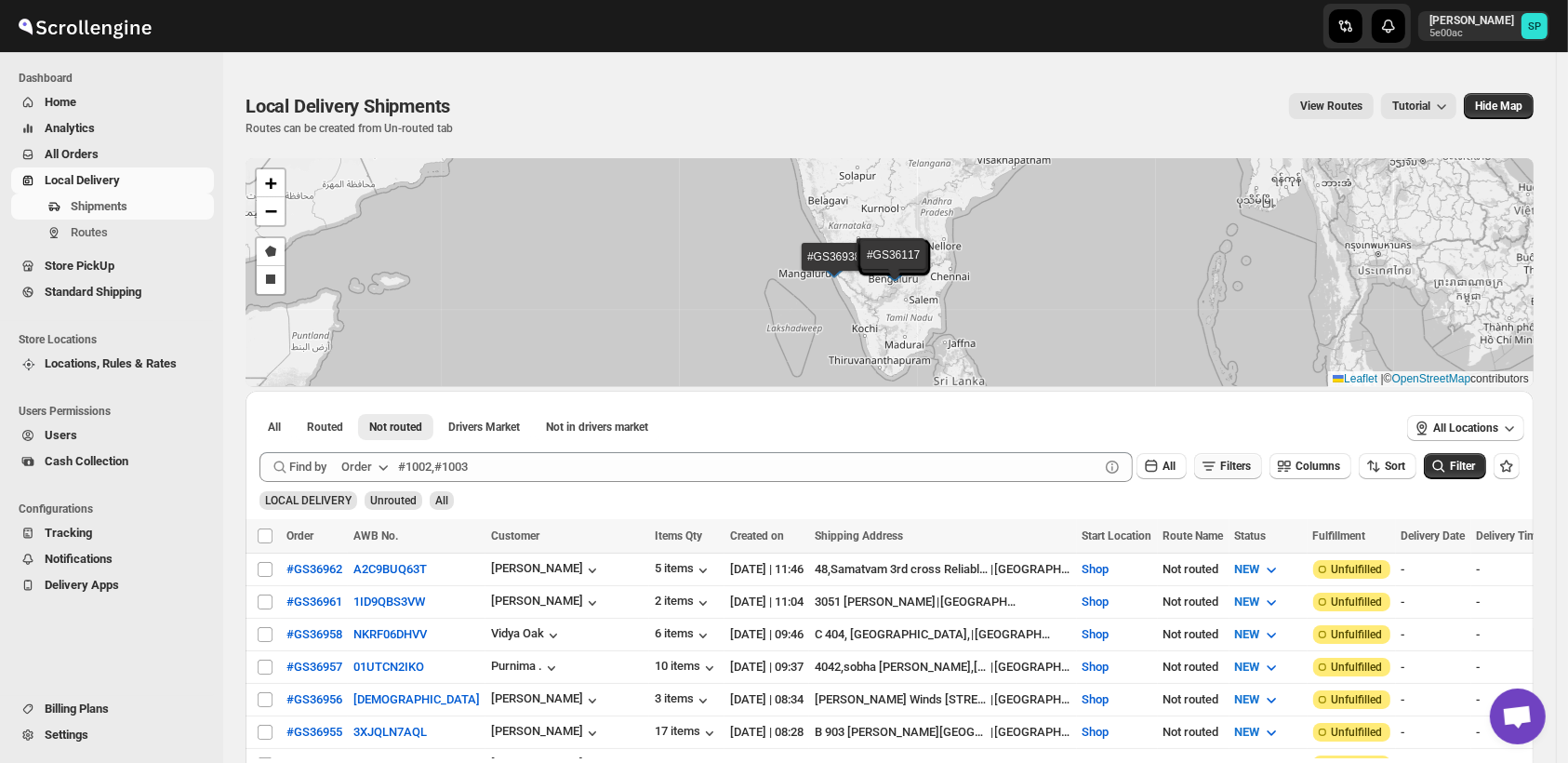
click at [1239, 466] on span "Filters" at bounding box center [1235, 465] width 31 height 13
click at [1242, 538] on span "Add Filter" at bounding box center [1245, 539] width 48 height 15
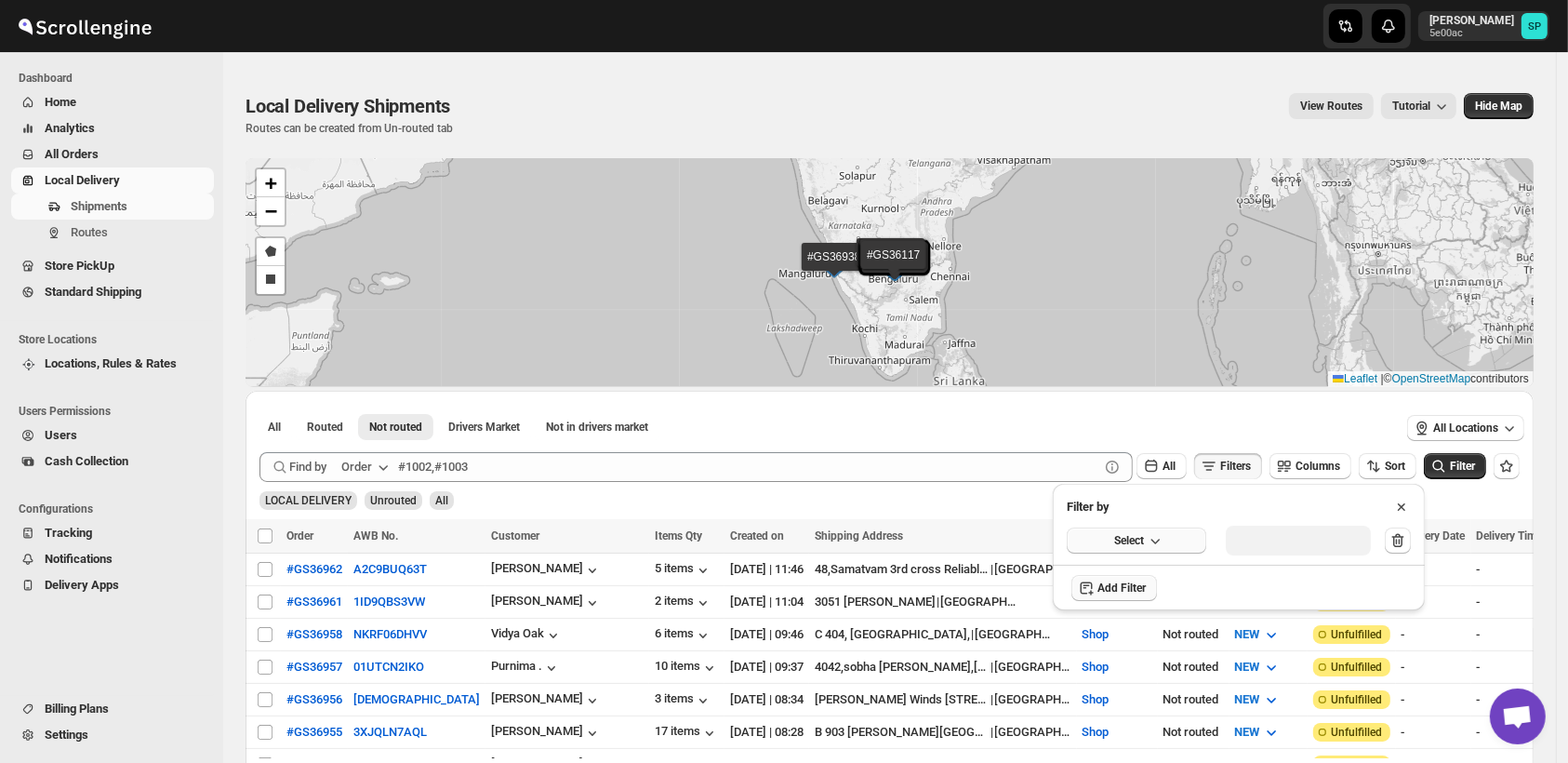
click at [1153, 547] on icon "button" at bounding box center [1155, 540] width 19 height 19
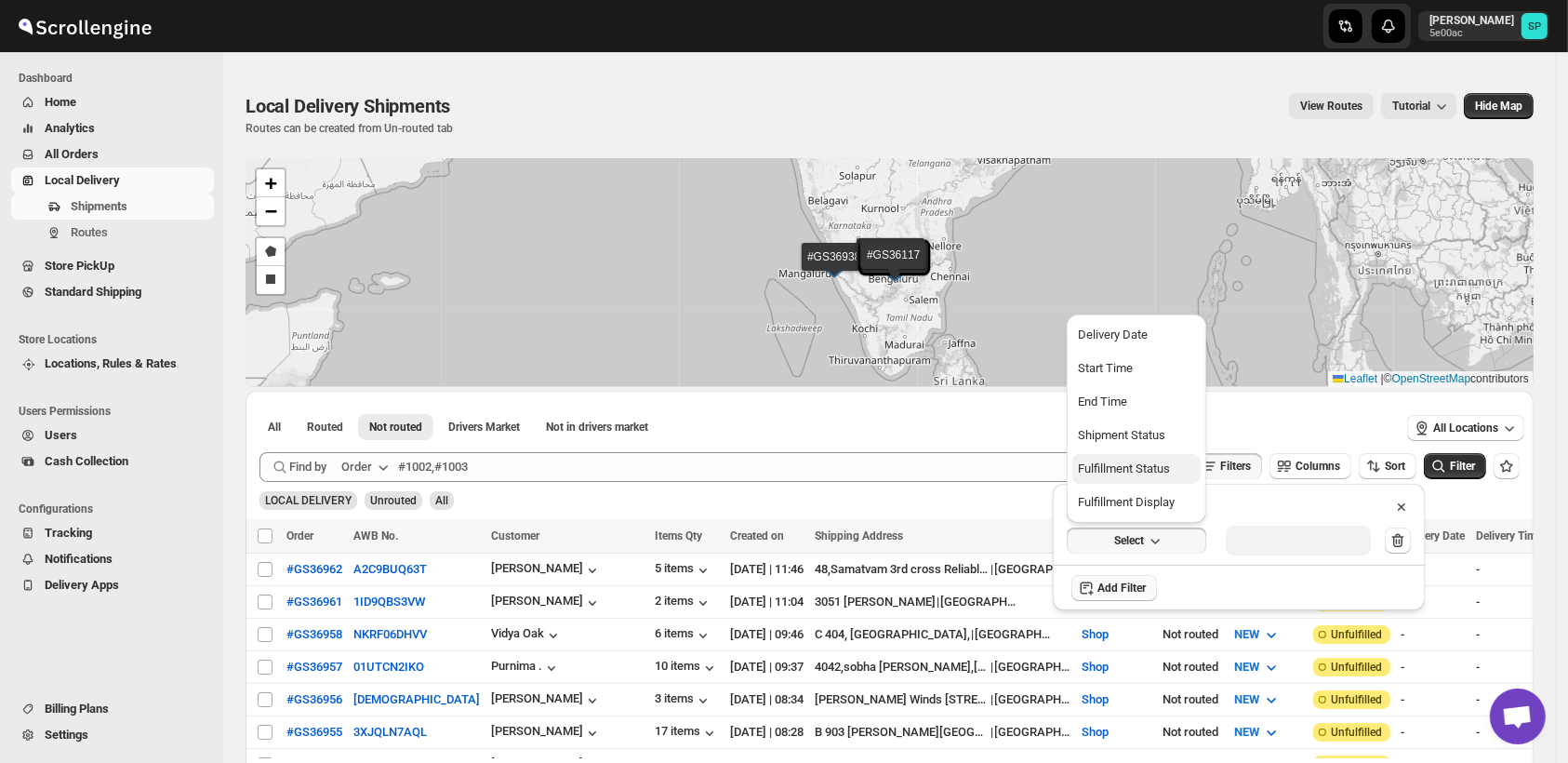
click at [1133, 473] on div "Fulfillment Status" at bounding box center [1124, 468] width 92 height 19
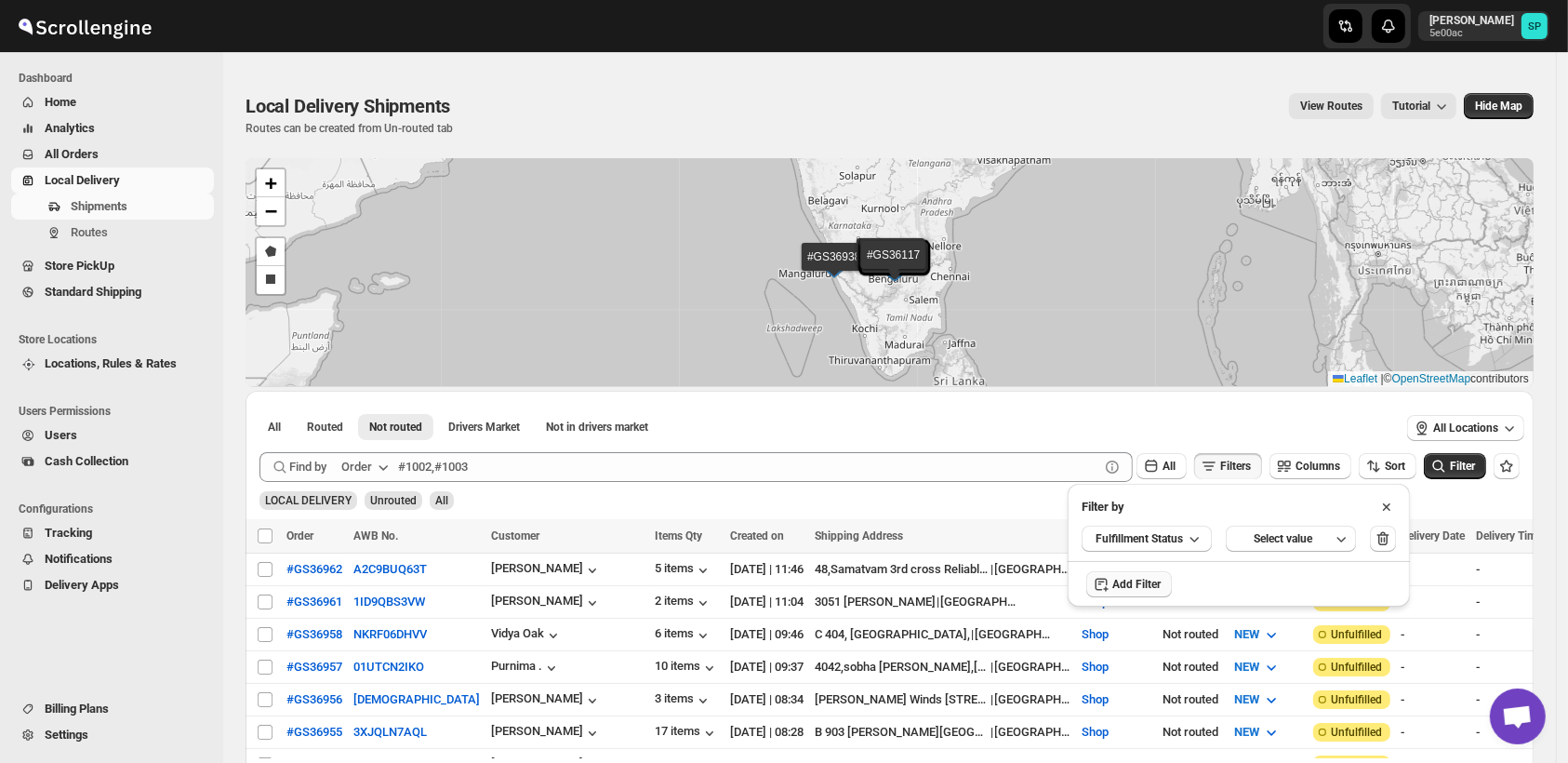
click at [1277, 545] on div "Select value" at bounding box center [1284, 538] width 93 height 15
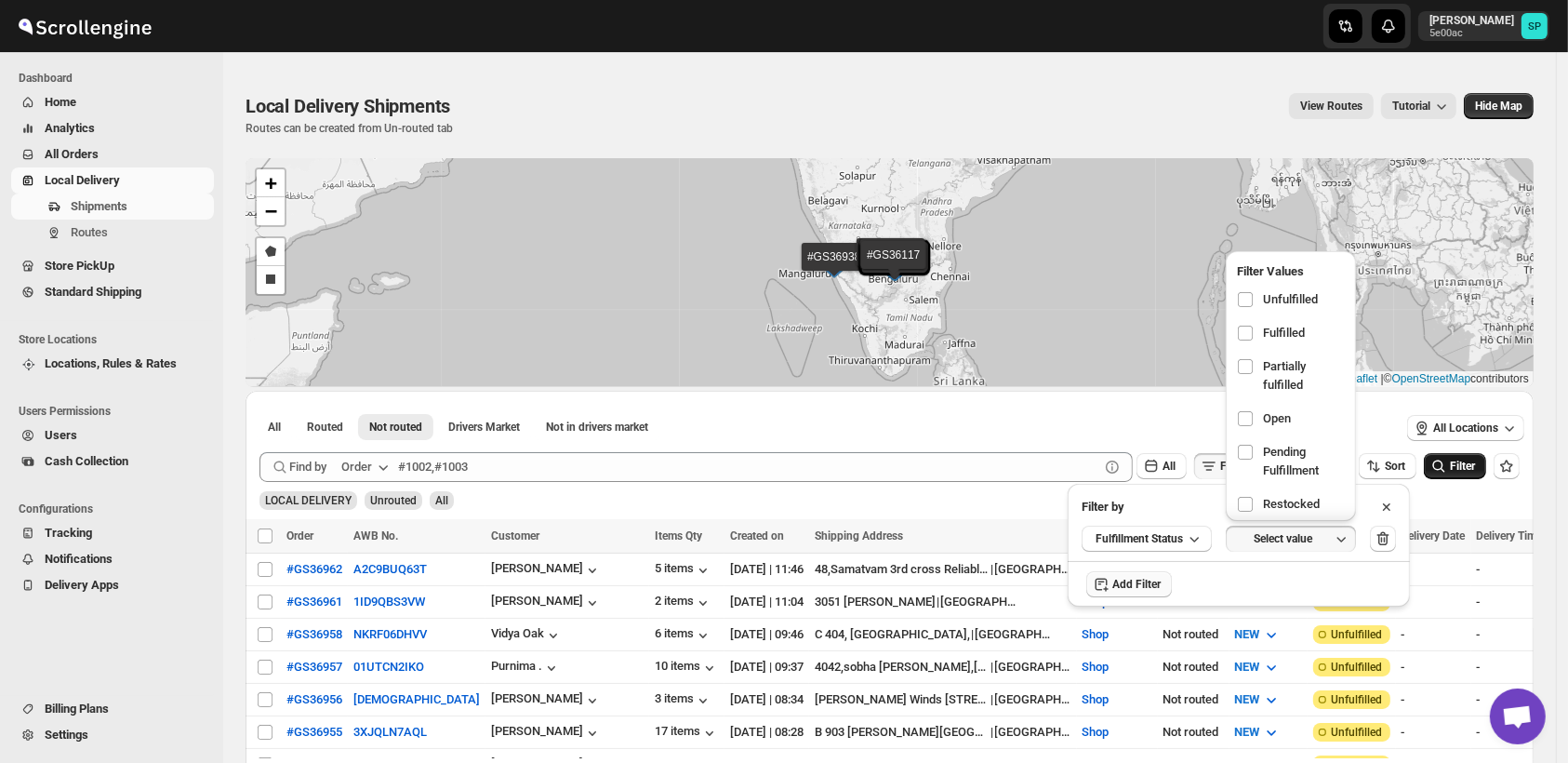
click at [1275, 294] on span "Unfulfilled" at bounding box center [1291, 299] width 55 height 19
click at [1253, 294] on input "checkbox" at bounding box center [1245, 299] width 15 height 15
checkbox input "true"
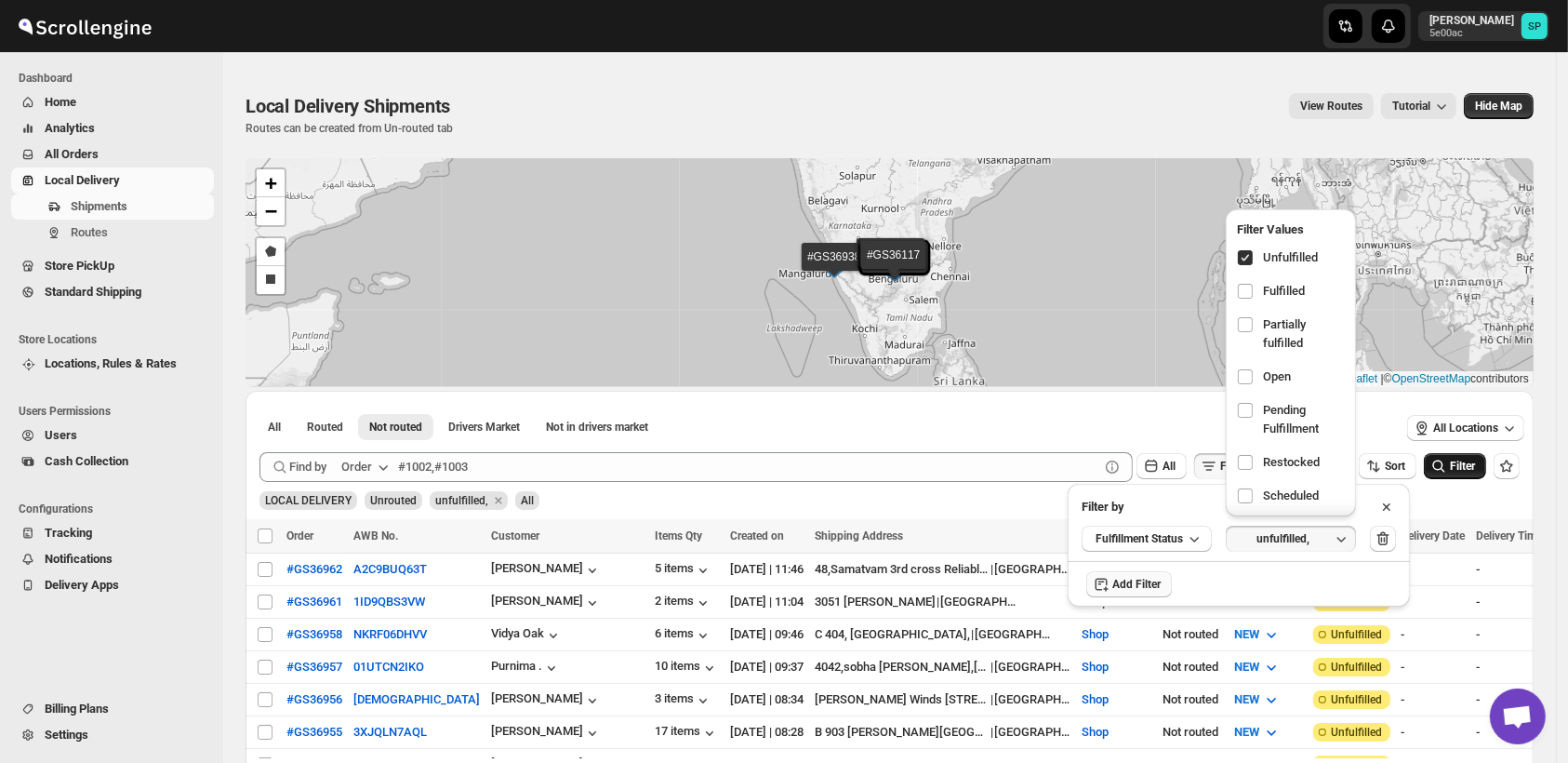
click at [1471, 468] on span "Filter" at bounding box center [1462, 465] width 25 height 13
